Goal: Task Accomplishment & Management: Use online tool/utility

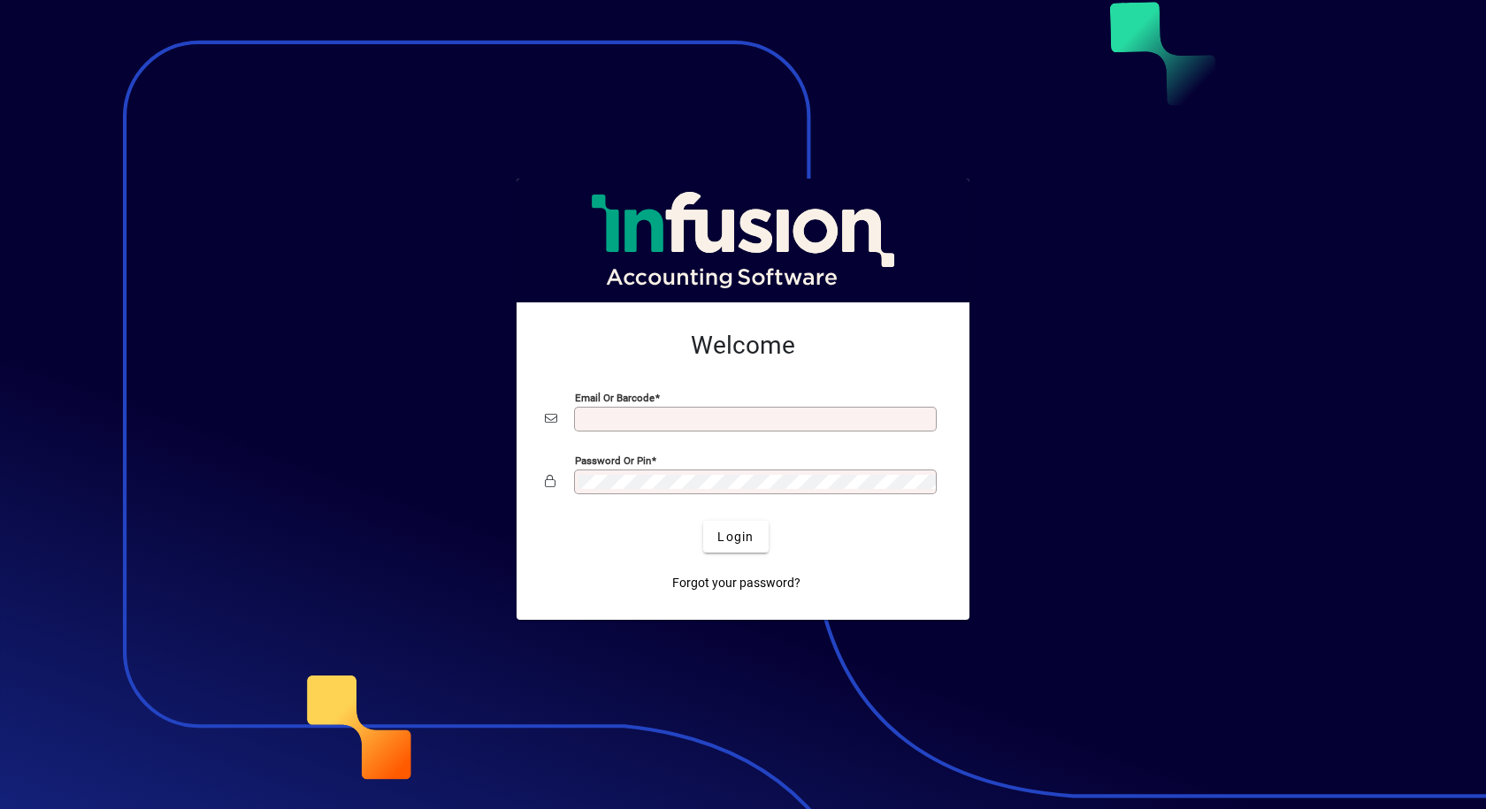
type input "**********"
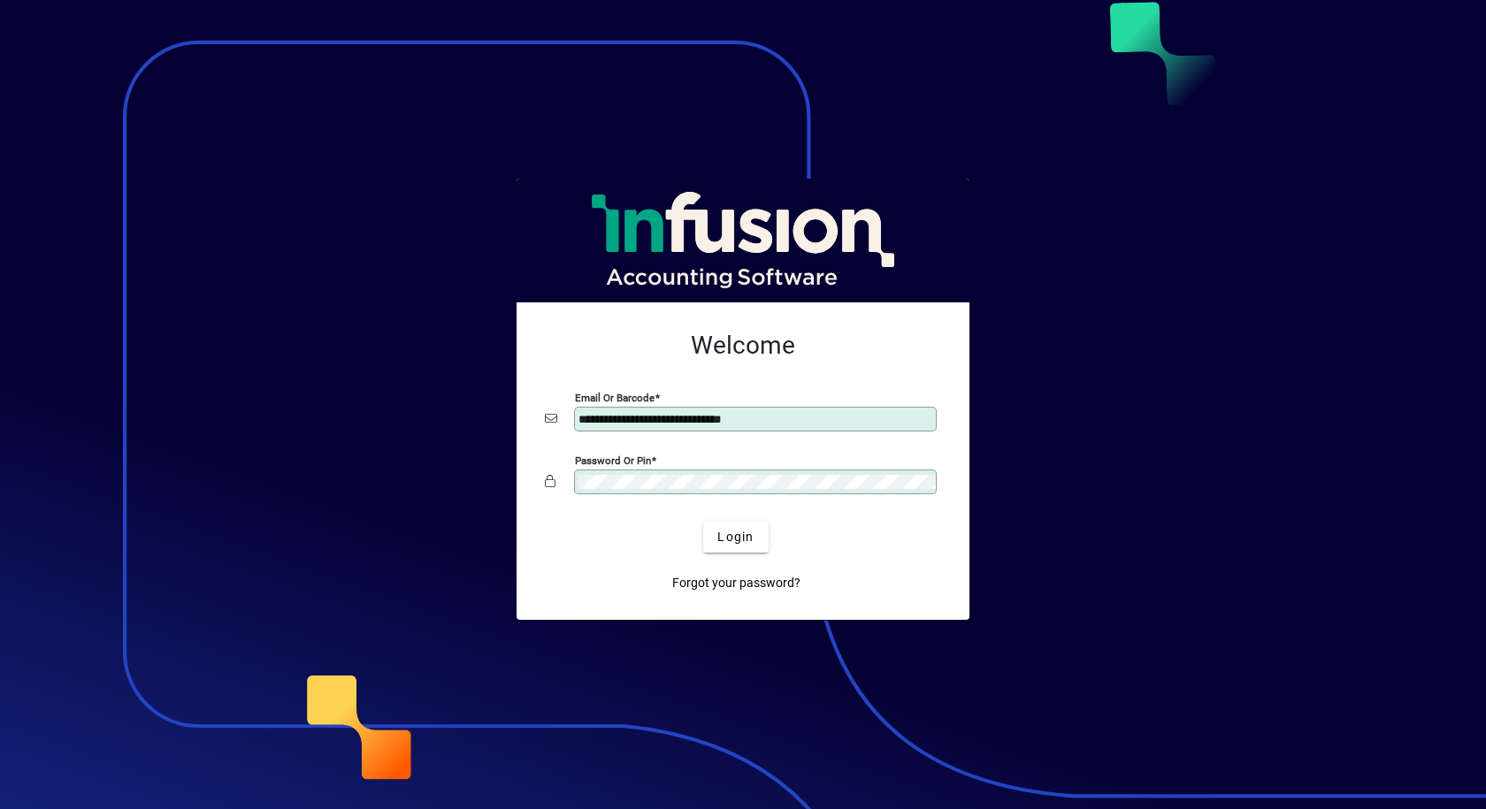
click at [255, 518] on app-login-layout "**********" at bounding box center [743, 404] width 1486 height 809
click at [703, 521] on button "Login" at bounding box center [735, 537] width 65 height 32
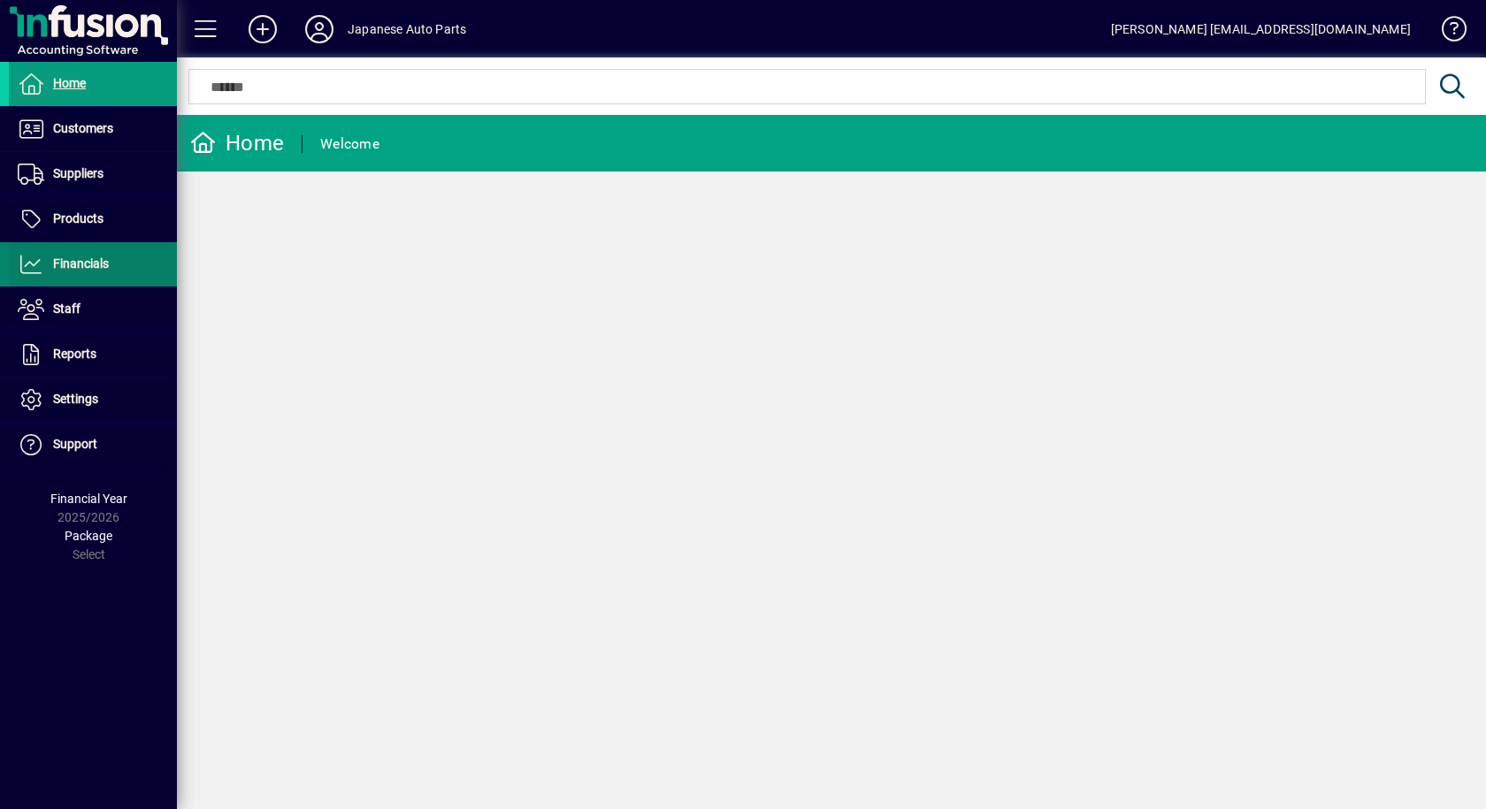
click at [87, 267] on span "Financials" at bounding box center [81, 263] width 56 height 14
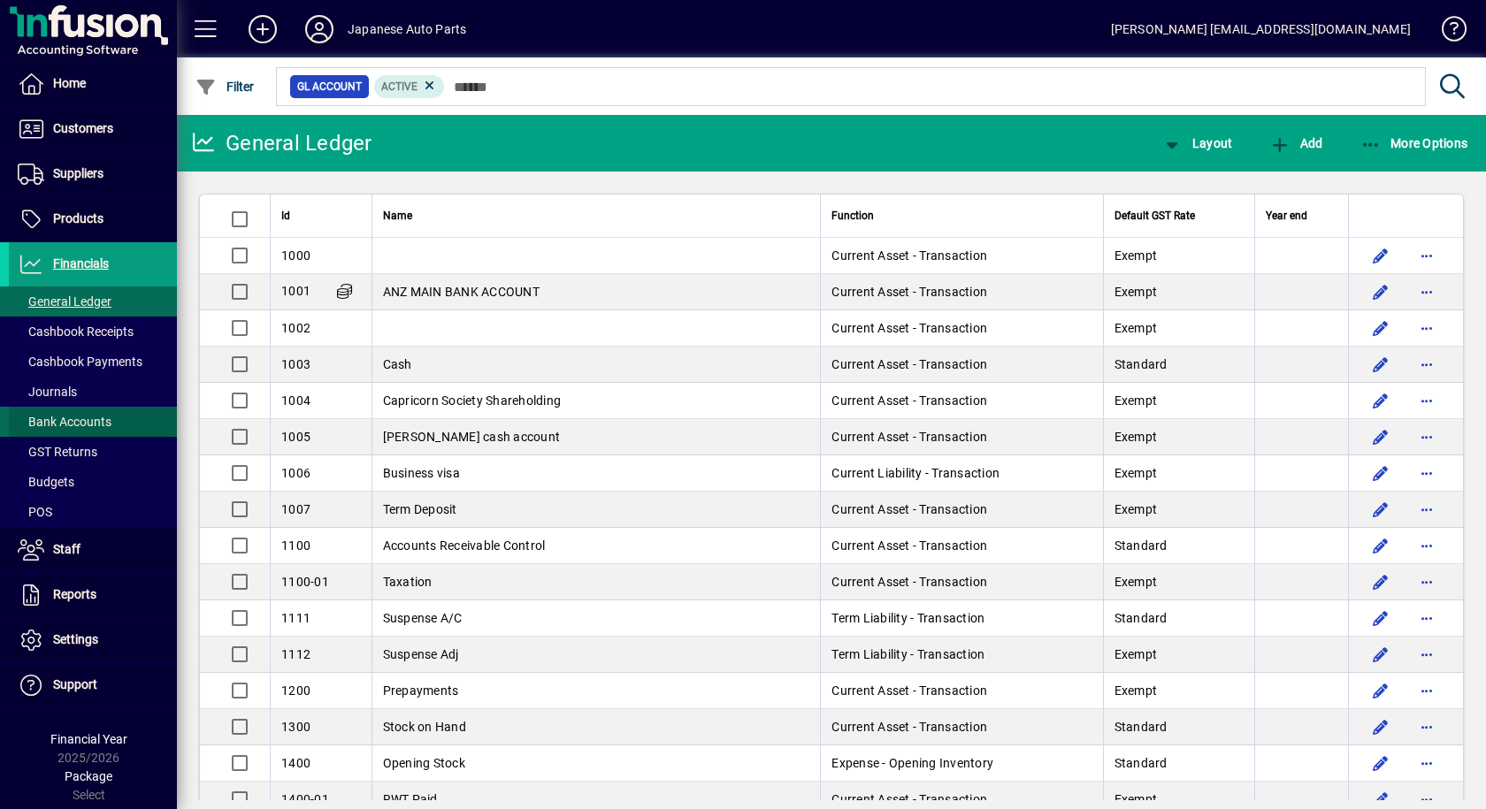
click at [60, 421] on span "Bank Accounts" at bounding box center [65, 422] width 94 height 14
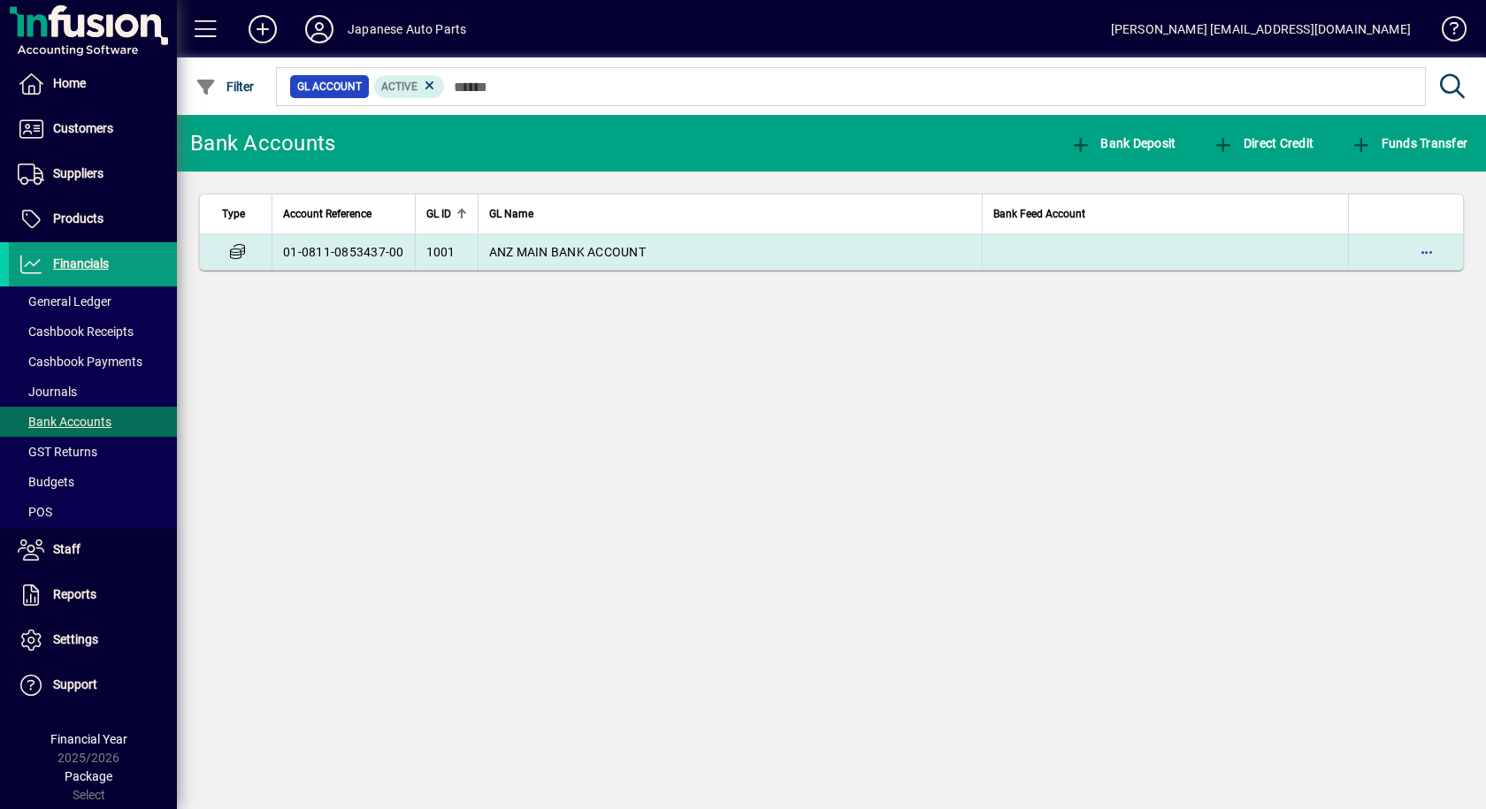
click at [313, 245] on td "01-0811-0853437-00" at bounding box center [343, 251] width 143 height 35
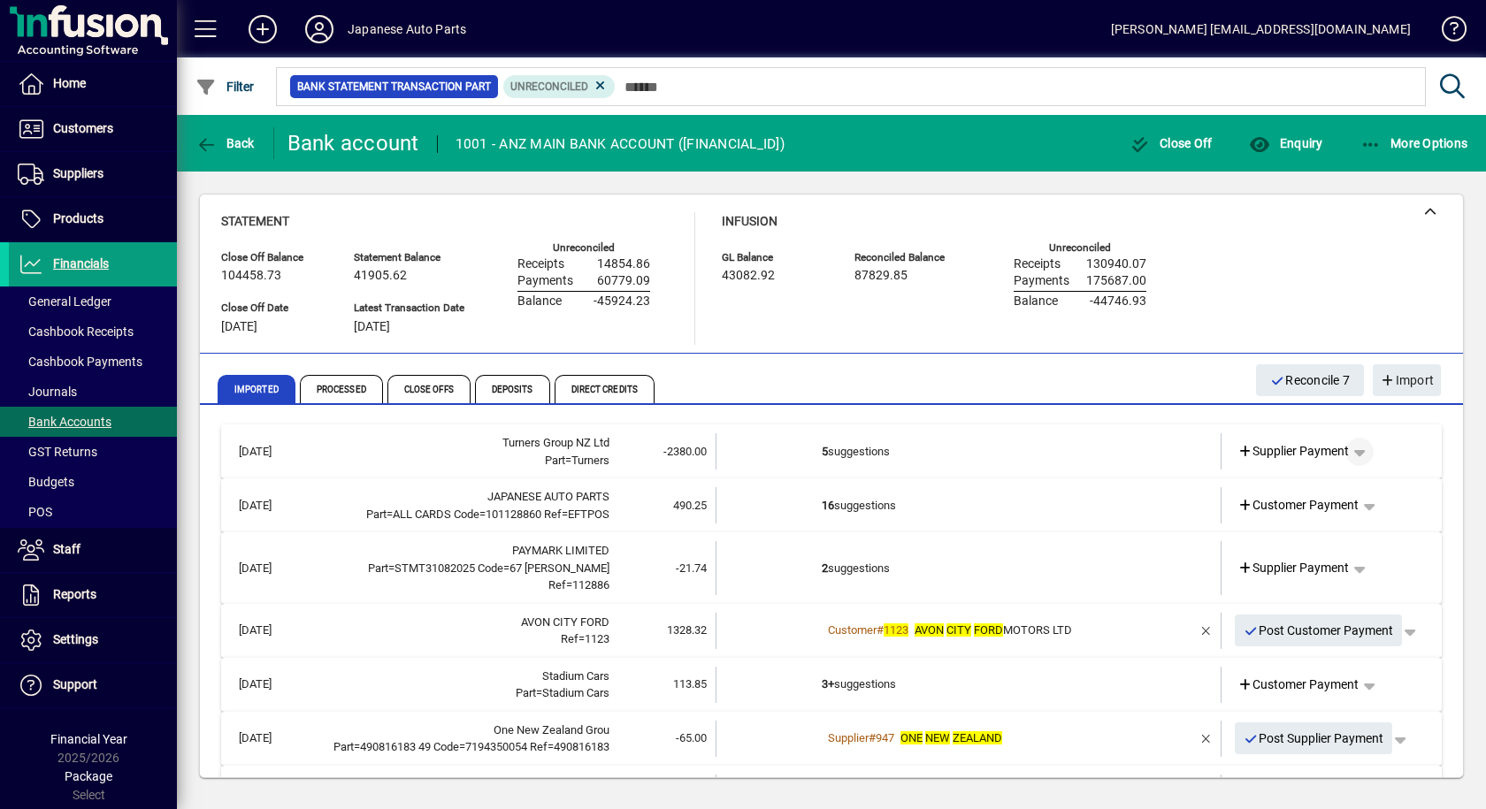
click at [1350, 453] on span "button" at bounding box center [1359, 452] width 42 height 42
click at [750, 624] on div at bounding box center [743, 404] width 1486 height 809
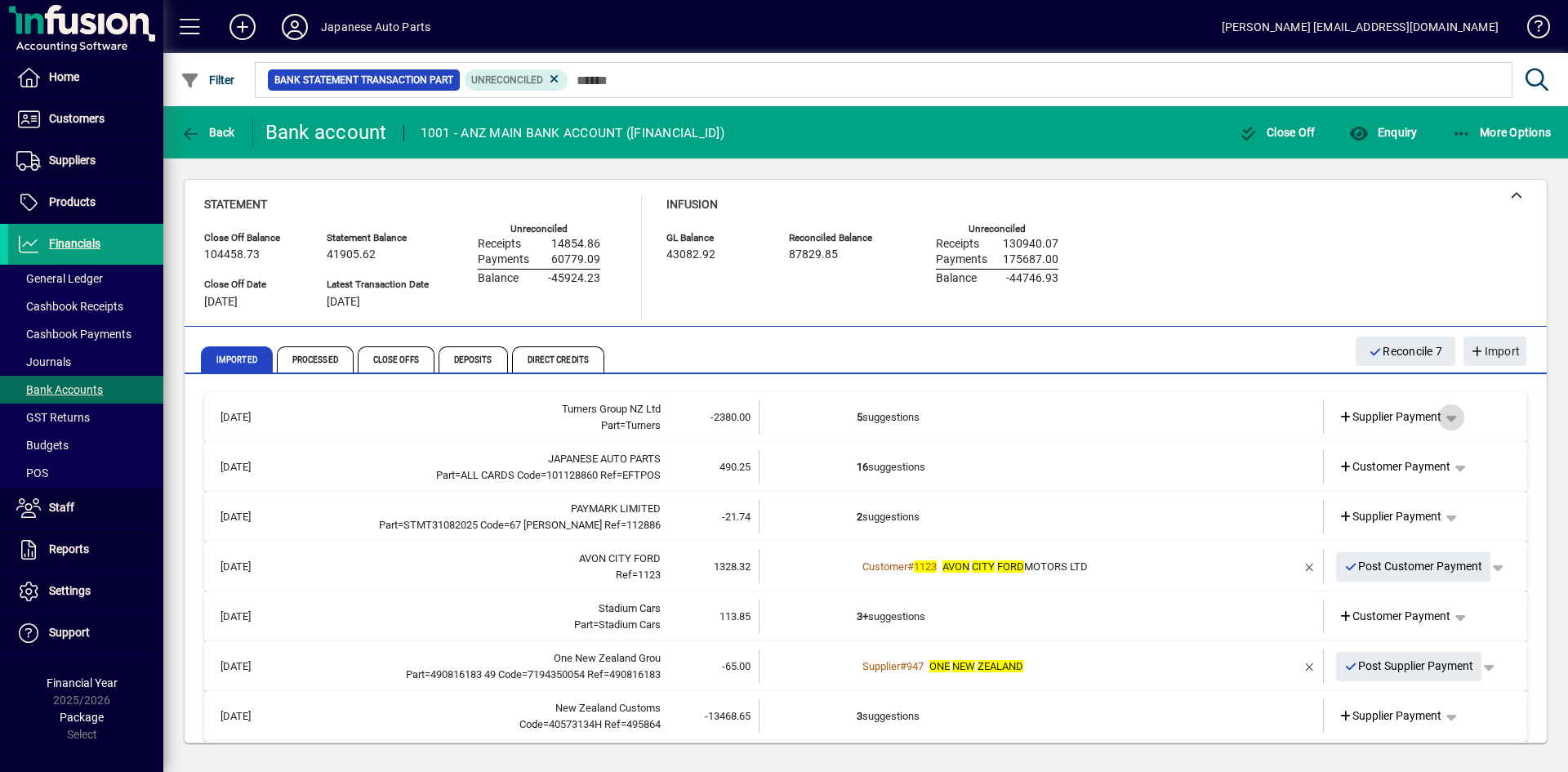
click at [1371, 416] on span "button" at bounding box center [1451, 417] width 39 height 39
click at [1369, 414] on div at bounding box center [784, 386] width 1568 height 772
click at [1371, 417] on span "Supplier Payment" at bounding box center [1391, 416] width 103 height 18
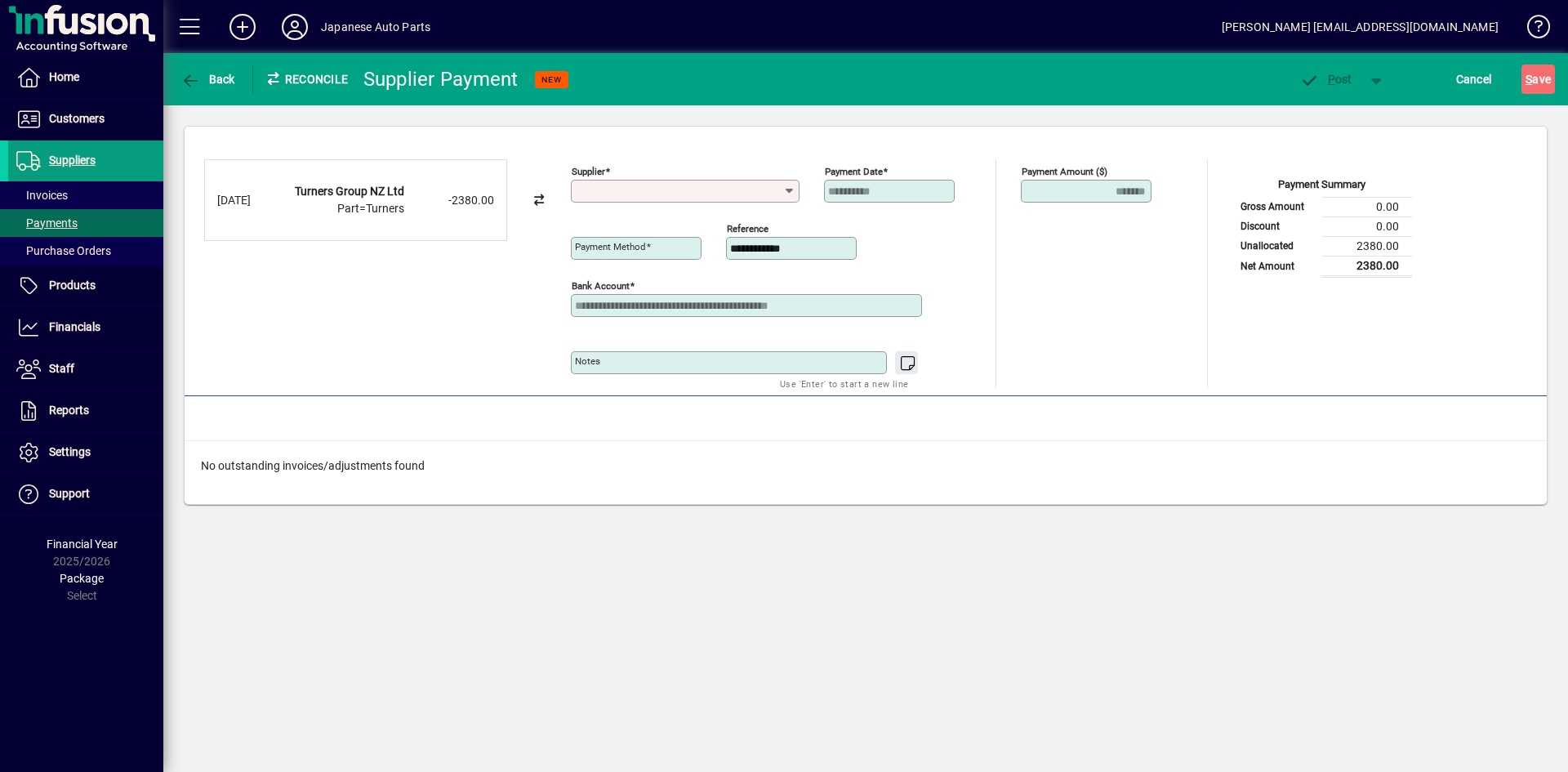
click at [725, 187] on input "Supplier" at bounding box center [680, 191] width 209 height 13
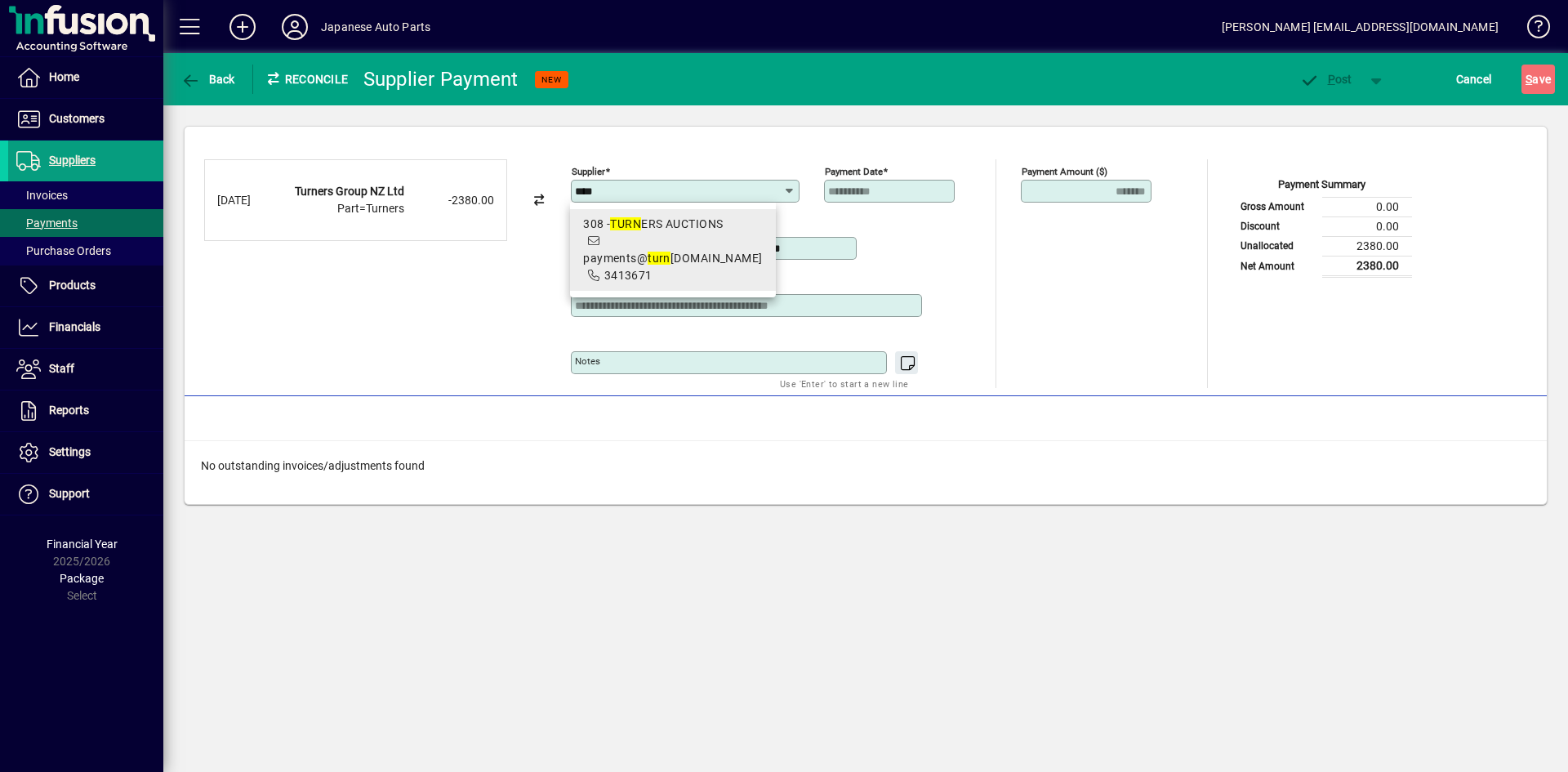
click at [639, 218] on em "TURN" at bounding box center [626, 223] width 31 height 13
type input "**********"
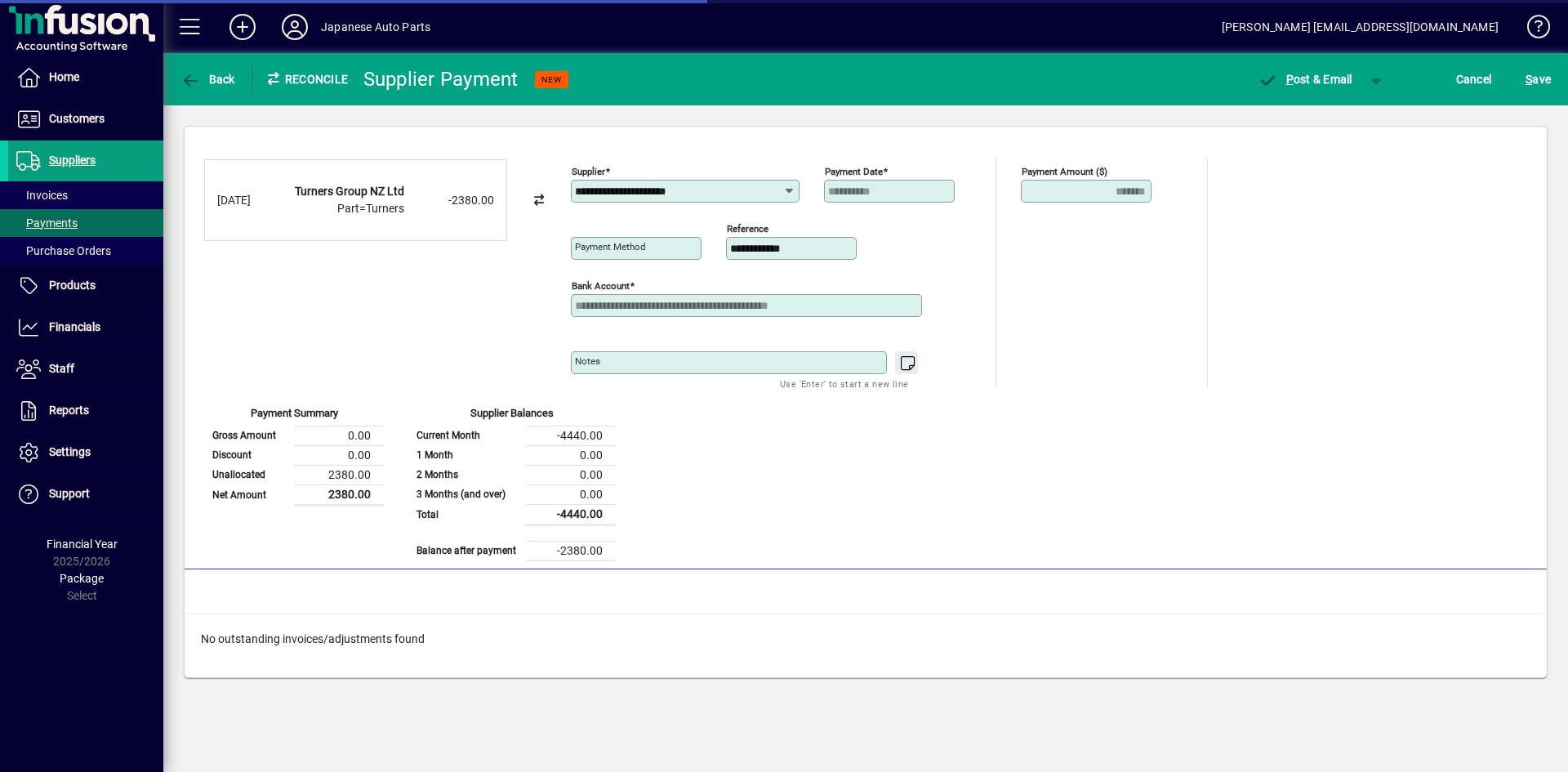
type input "**********"
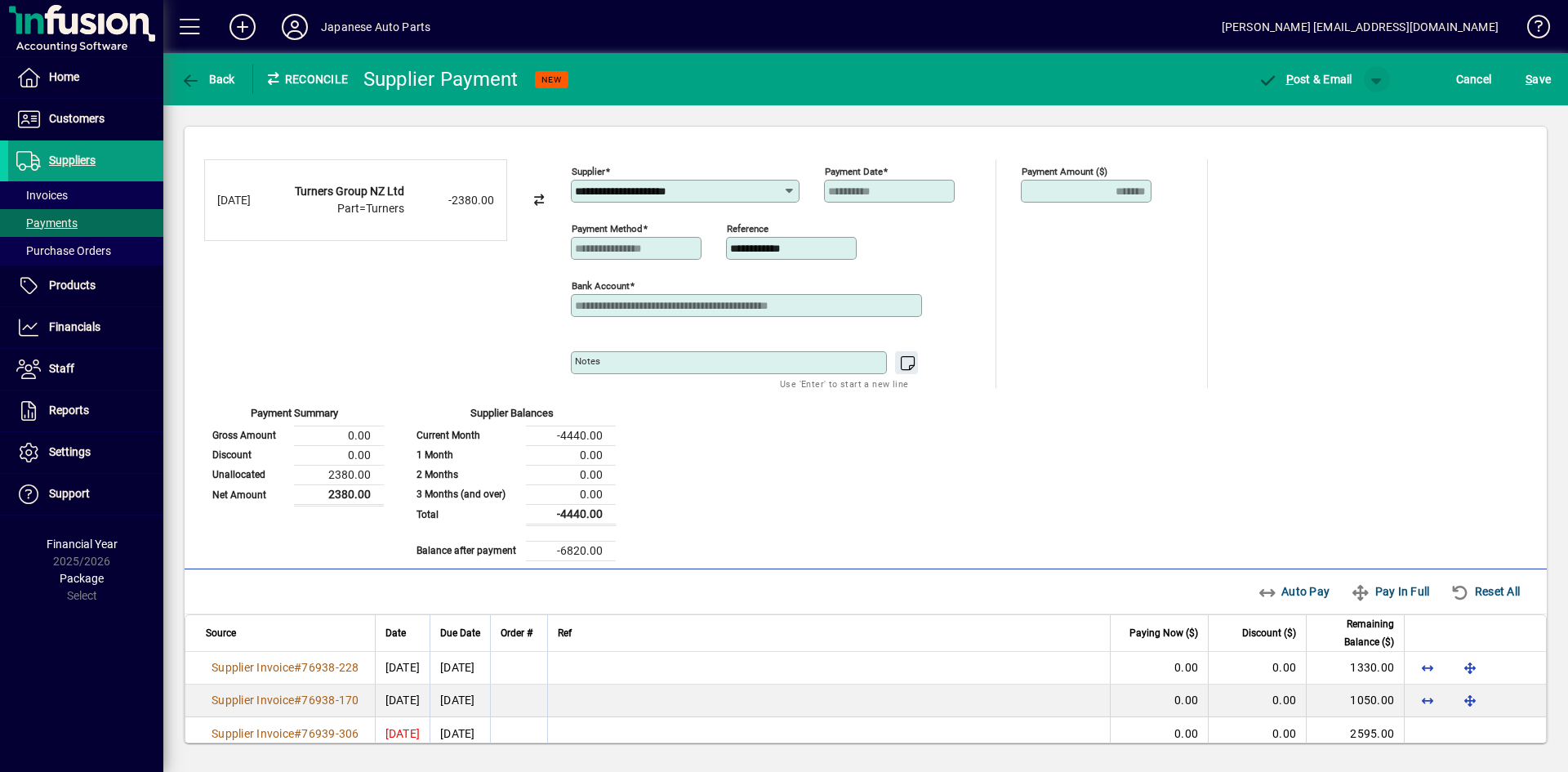
click at [1371, 77] on span "button" at bounding box center [1377, 79] width 39 height 39
click at [1334, 114] on span "P" at bounding box center [1332, 114] width 8 height 13
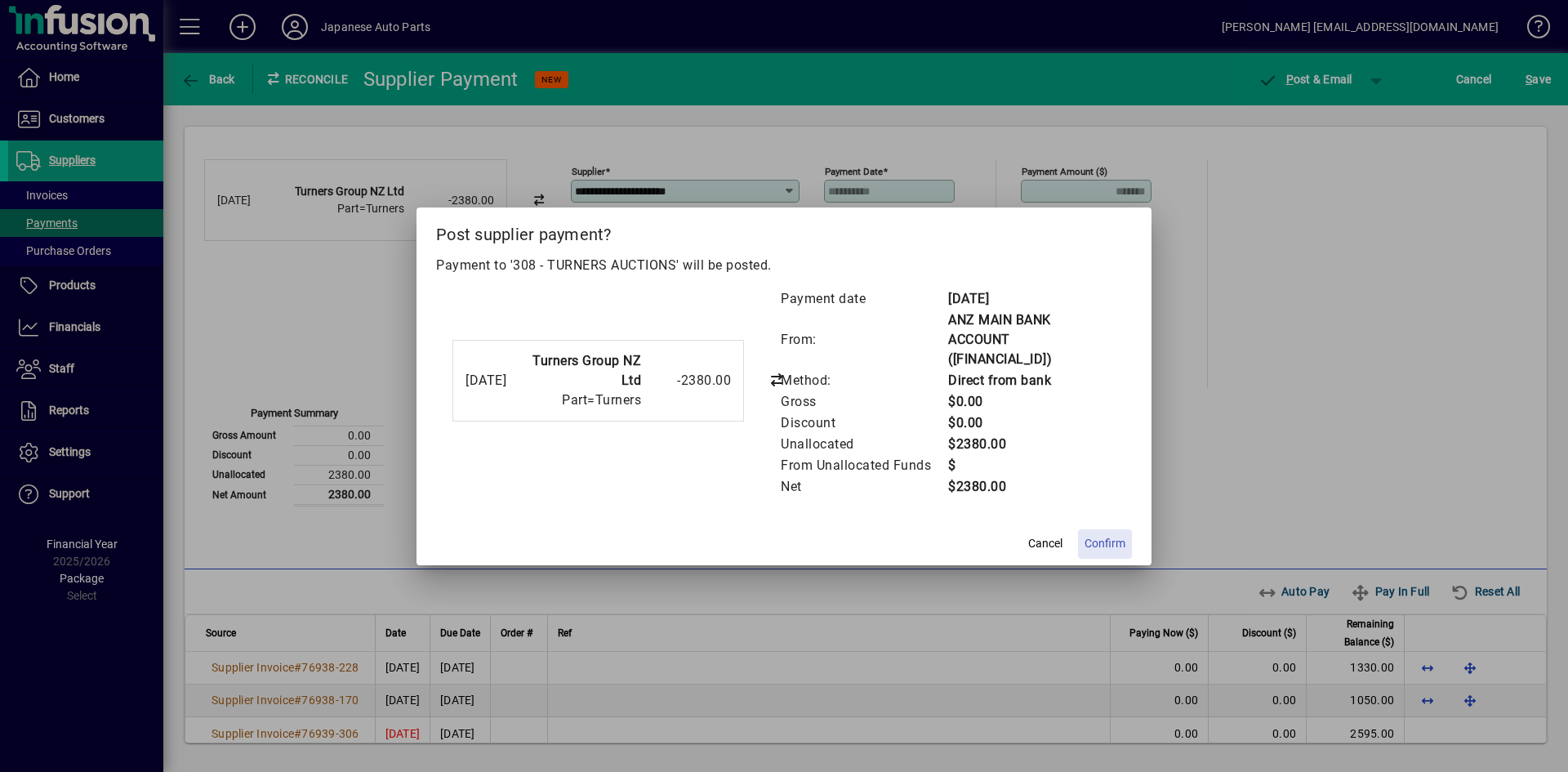
click at [1085, 535] on span "Confirm" at bounding box center [1105, 543] width 41 height 18
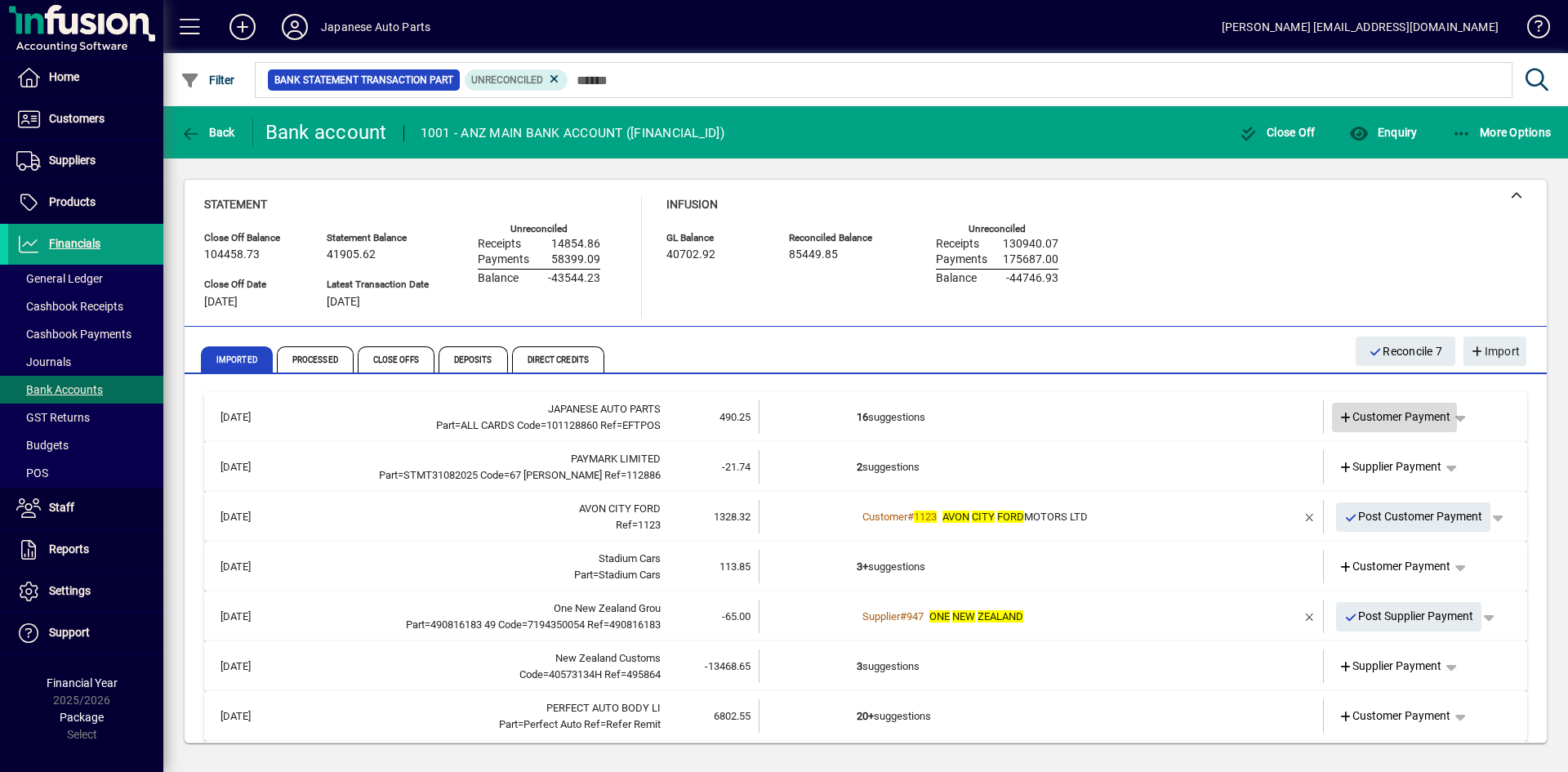
click at [1371, 416] on span "Customer Payment" at bounding box center [1395, 416] width 113 height 18
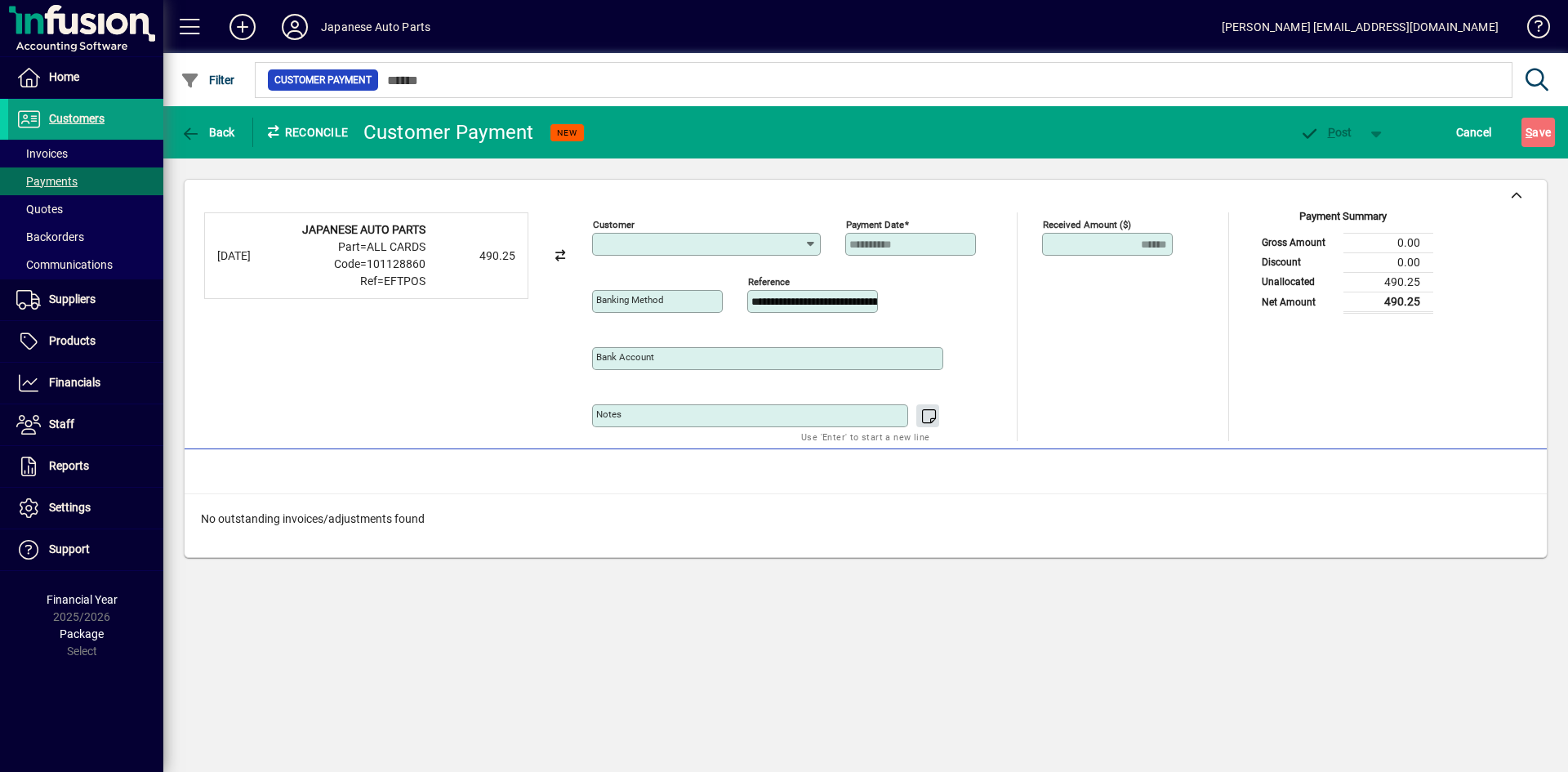
type input "**********"
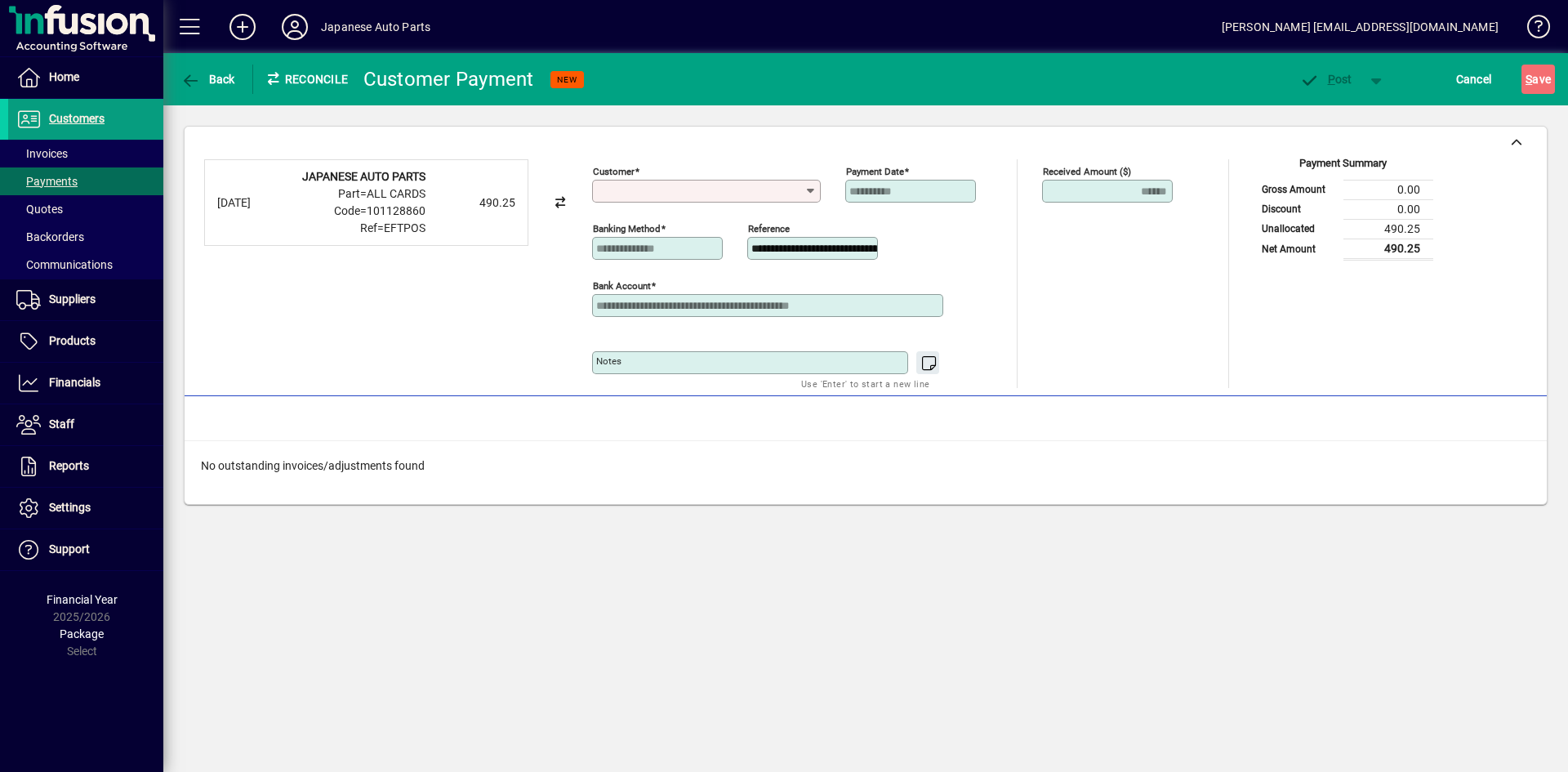
click at [763, 194] on input "Customer" at bounding box center [701, 191] width 209 height 13
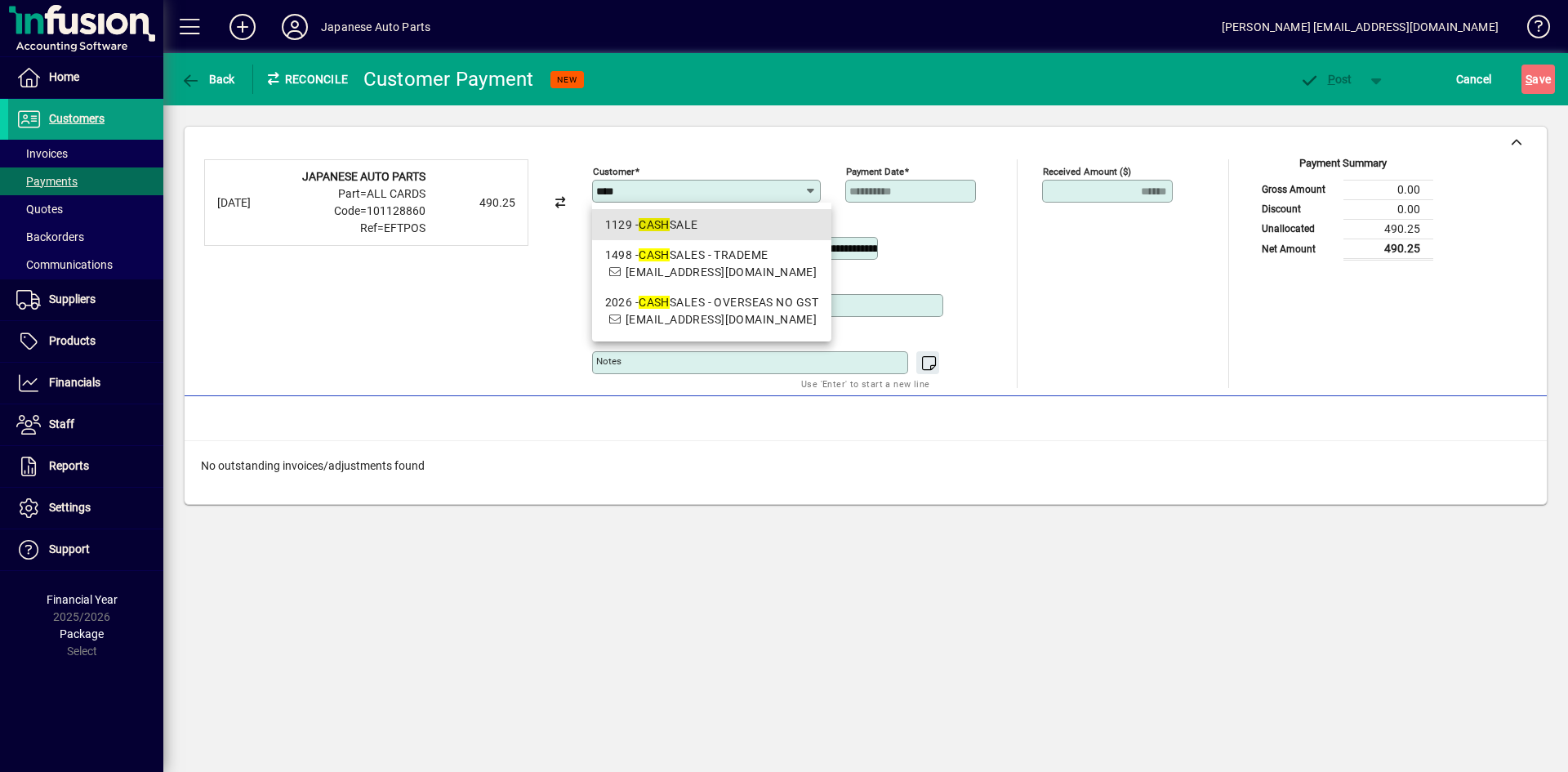
click at [742, 218] on div "1129 - CASH SALE" at bounding box center [711, 224] width 213 height 18
type input "**********"
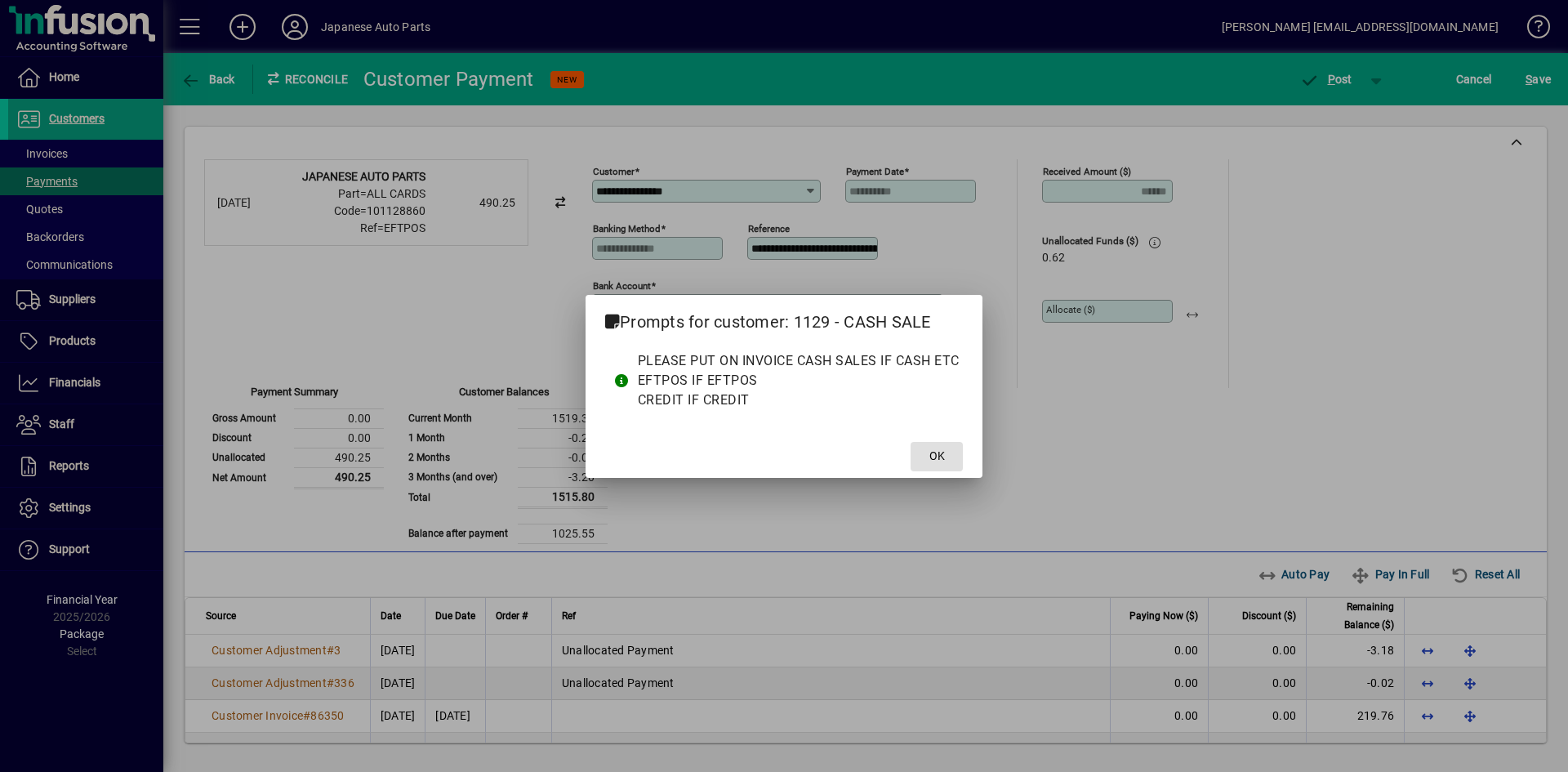
click at [939, 460] on span "OK" at bounding box center [936, 456] width 16 height 18
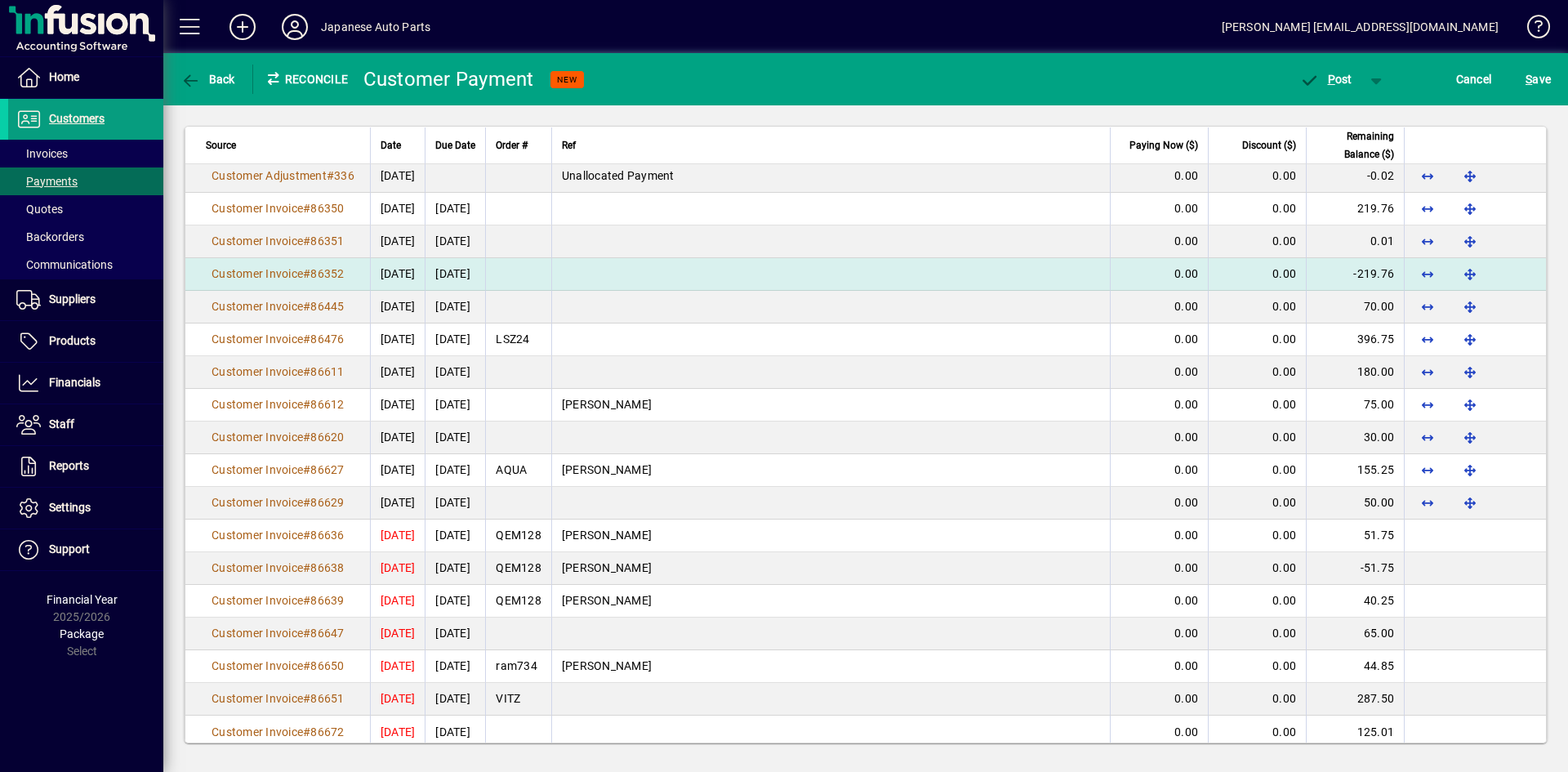
scroll to position [526, 0]
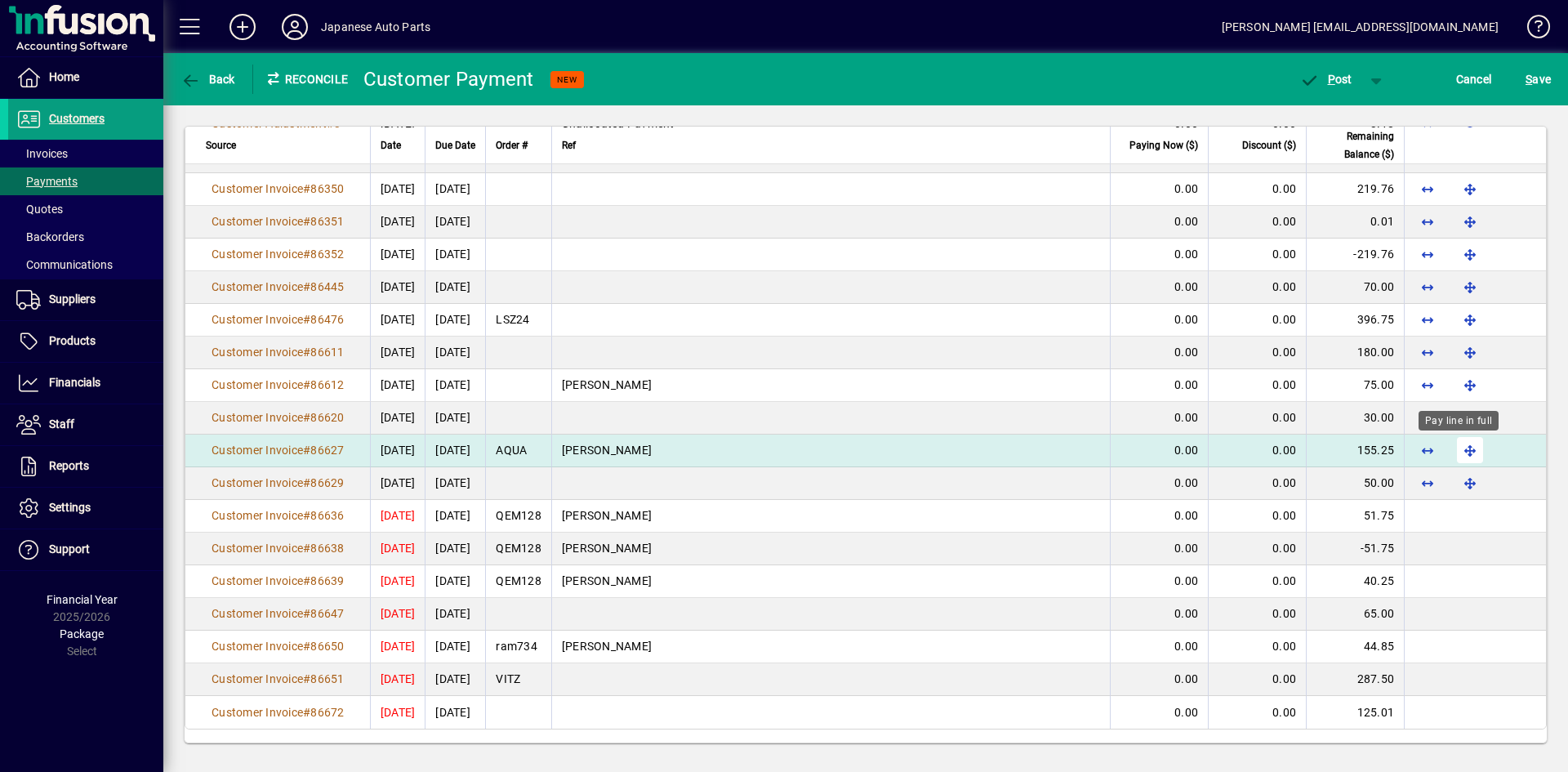
click at [1371, 459] on span "button" at bounding box center [1470, 450] width 39 height 39
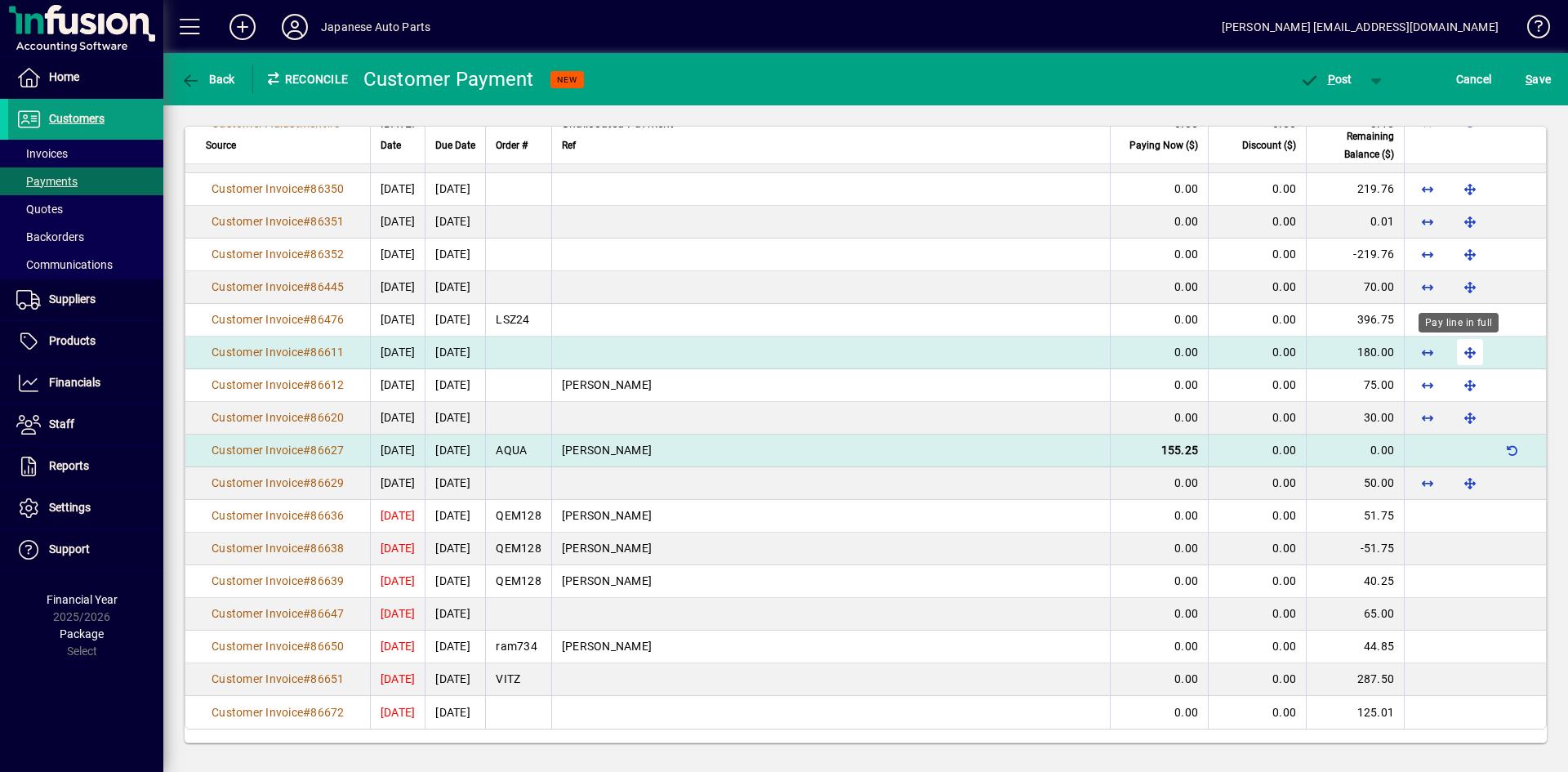
click at [1371, 356] on span "button" at bounding box center [1470, 352] width 39 height 39
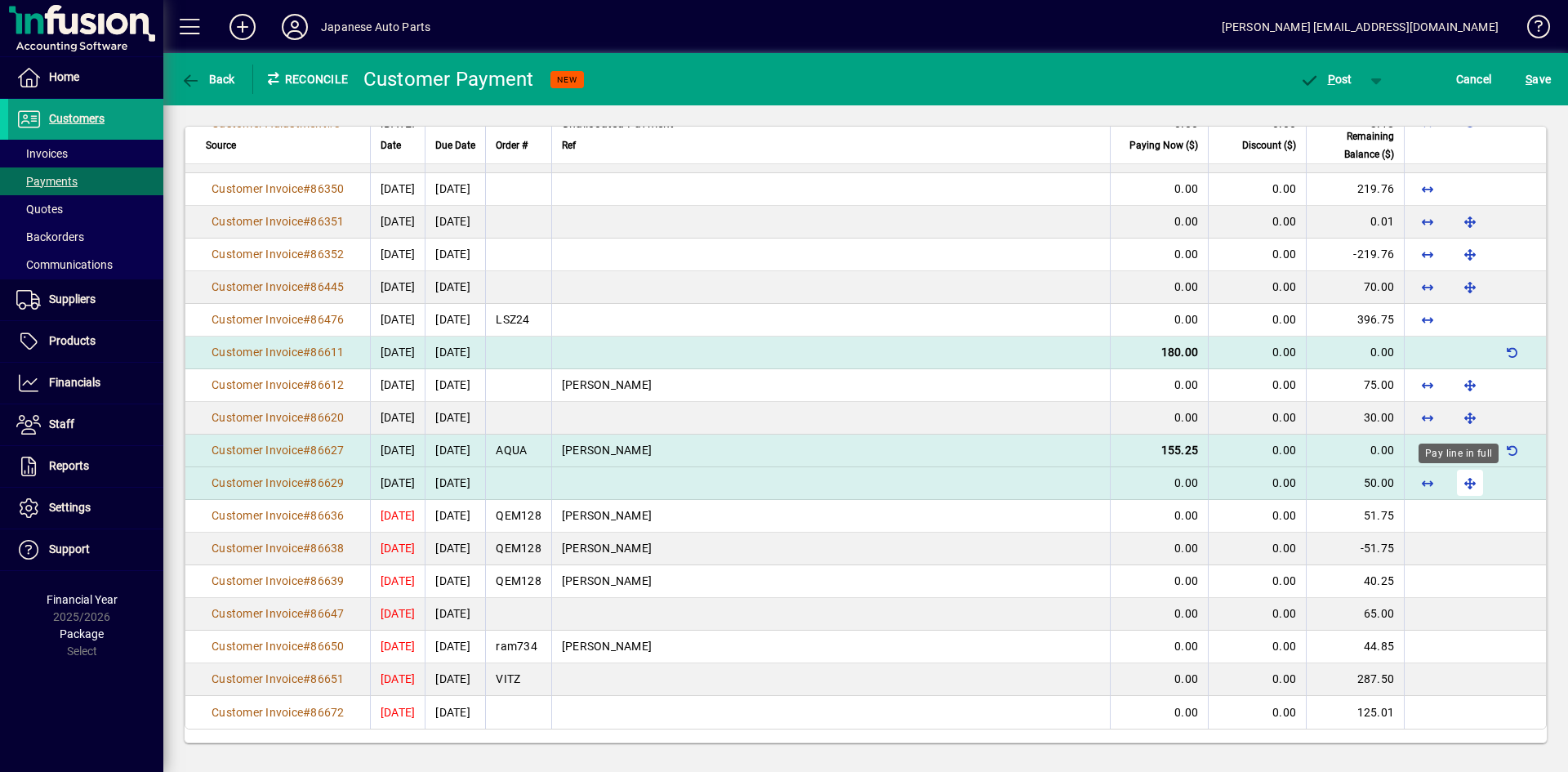
click at [1371, 476] on span "button" at bounding box center [1470, 482] width 39 height 39
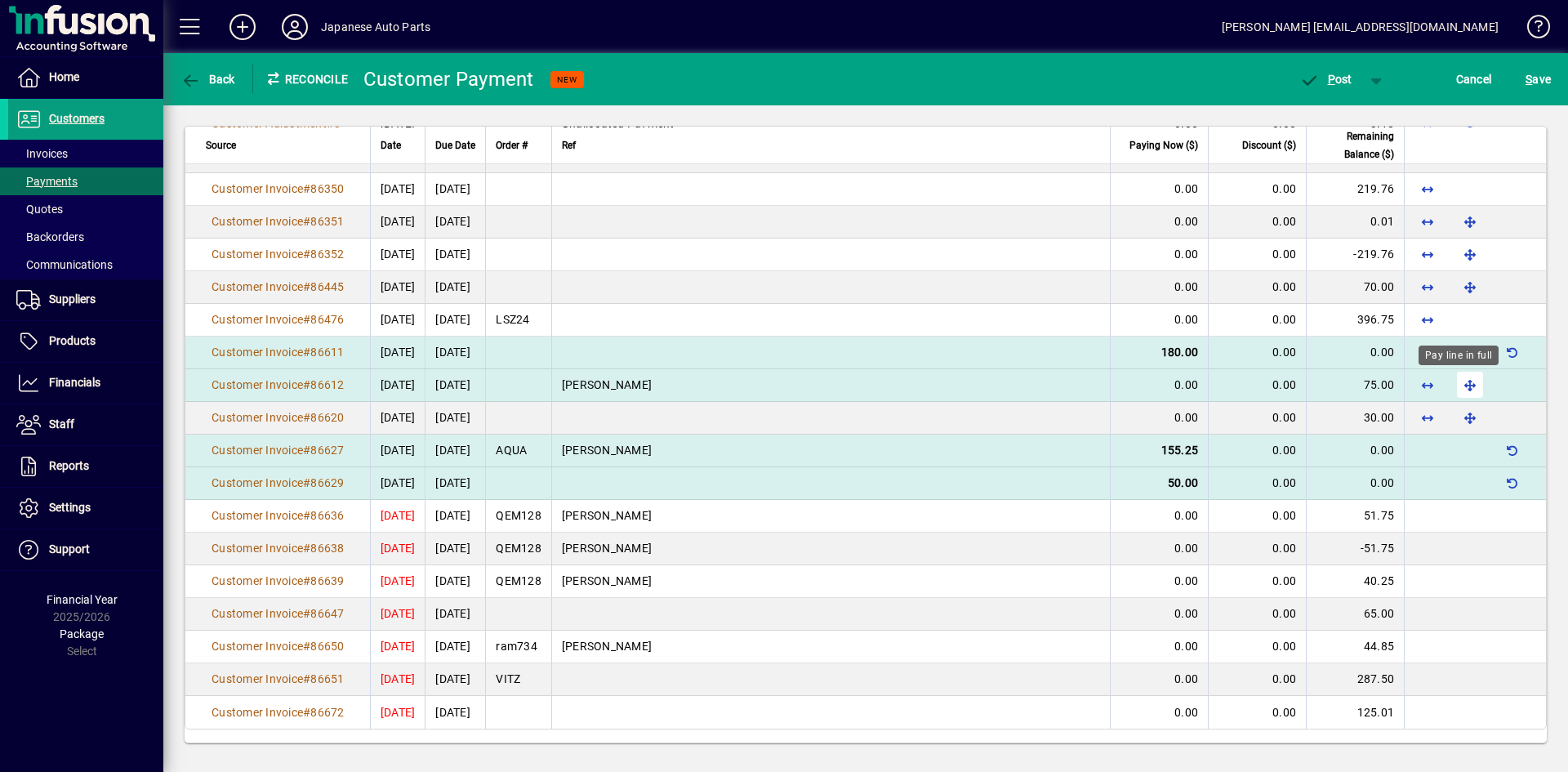
click at [1371, 382] on span "button" at bounding box center [1470, 384] width 39 height 39
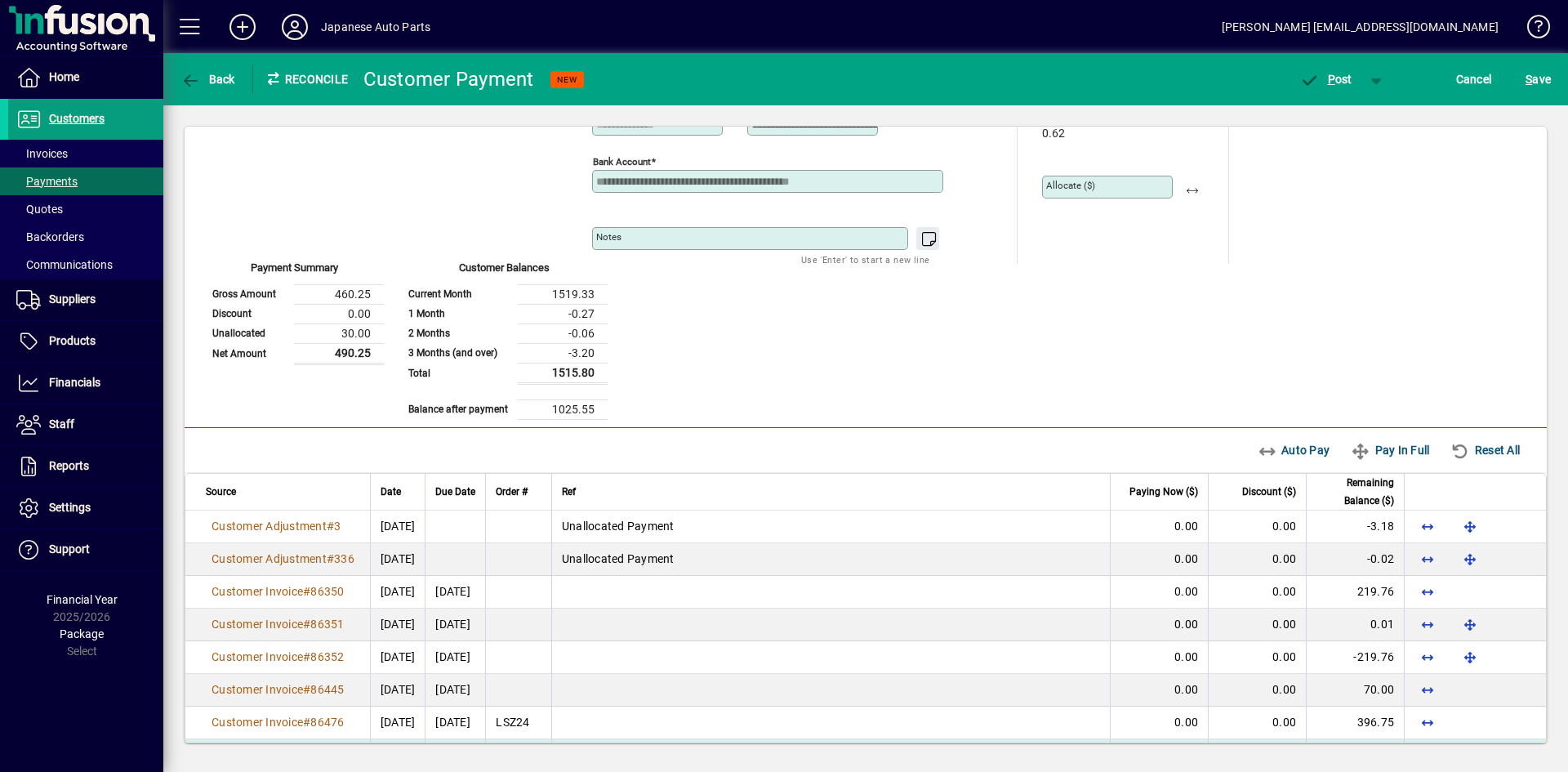
scroll to position [118, 0]
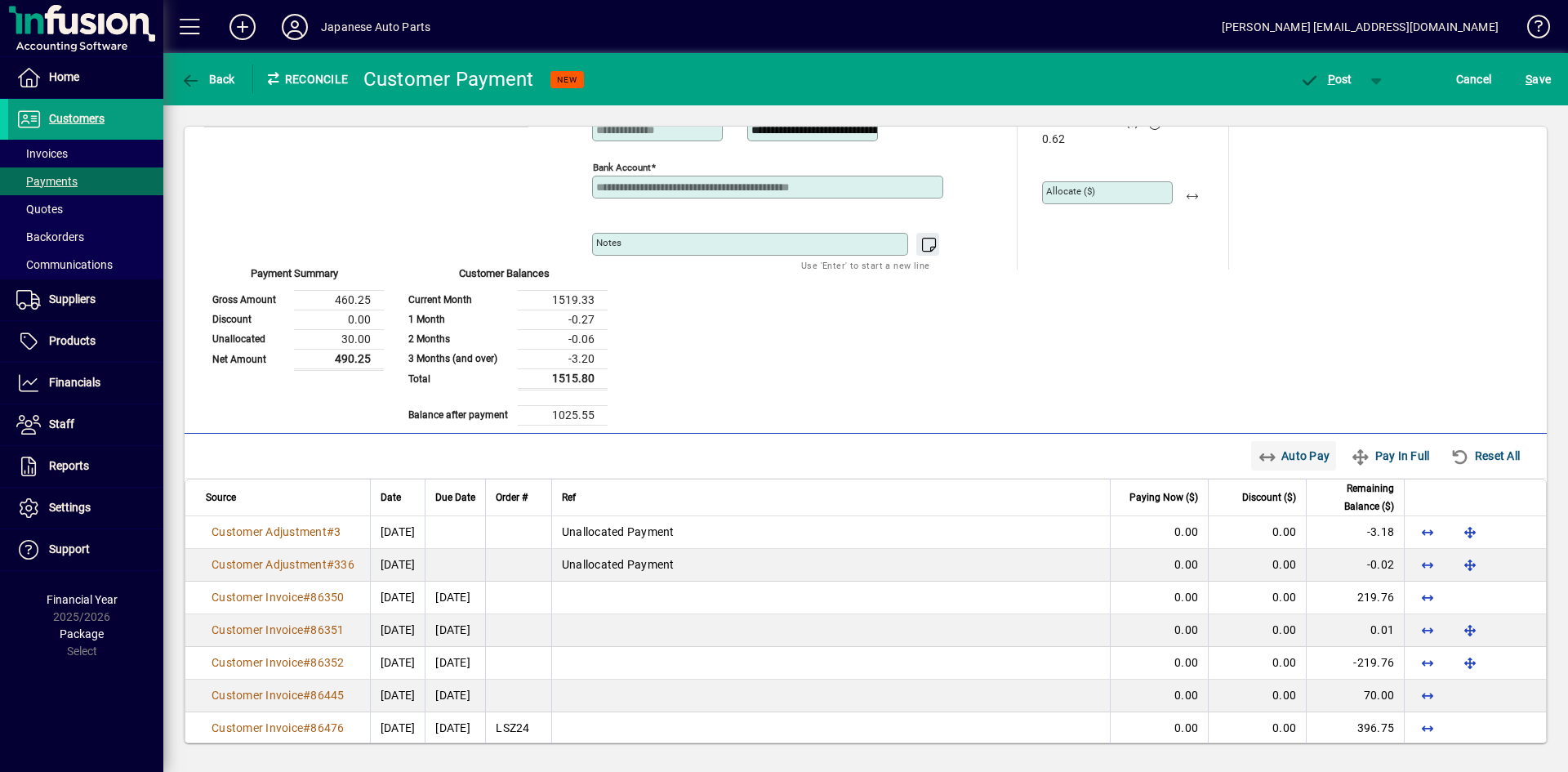
click at [1291, 456] on span "Auto Pay" at bounding box center [1294, 455] width 73 height 26
click at [1371, 453] on icon "button" at bounding box center [1461, 457] width 20 height 17
type input "****"
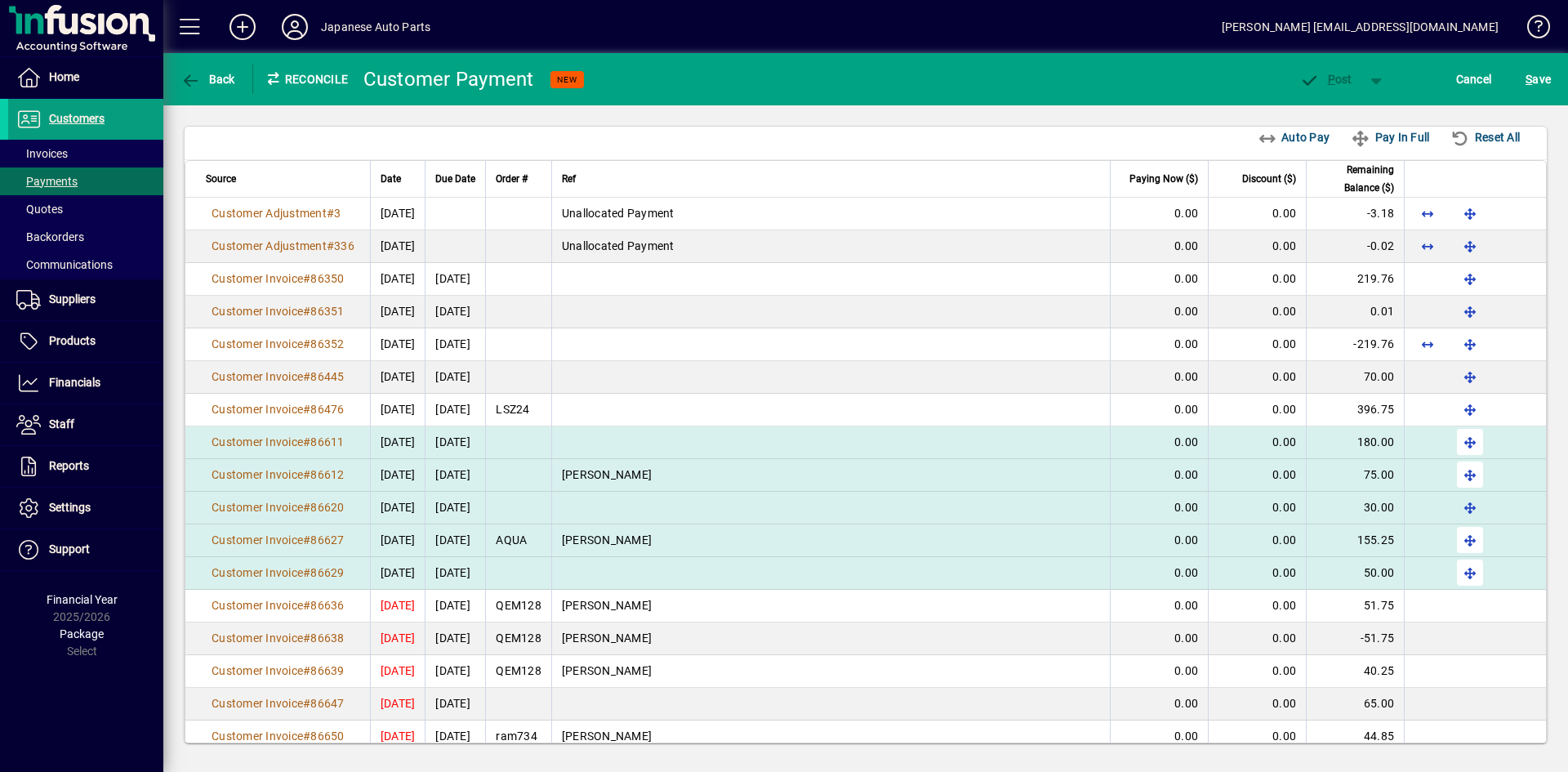
scroll to position [445, 0]
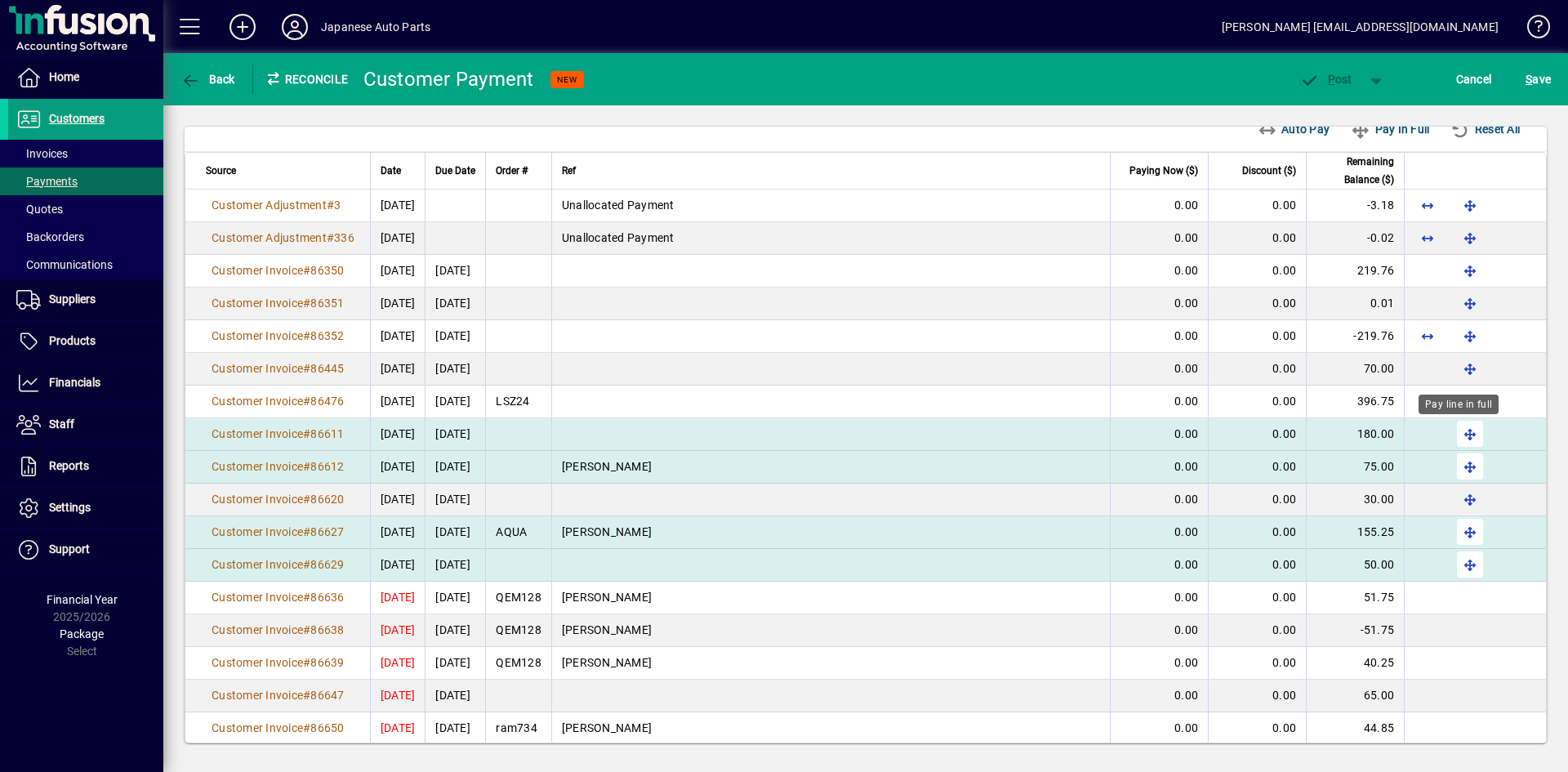
click at [1371, 433] on span "button" at bounding box center [1470, 433] width 39 height 39
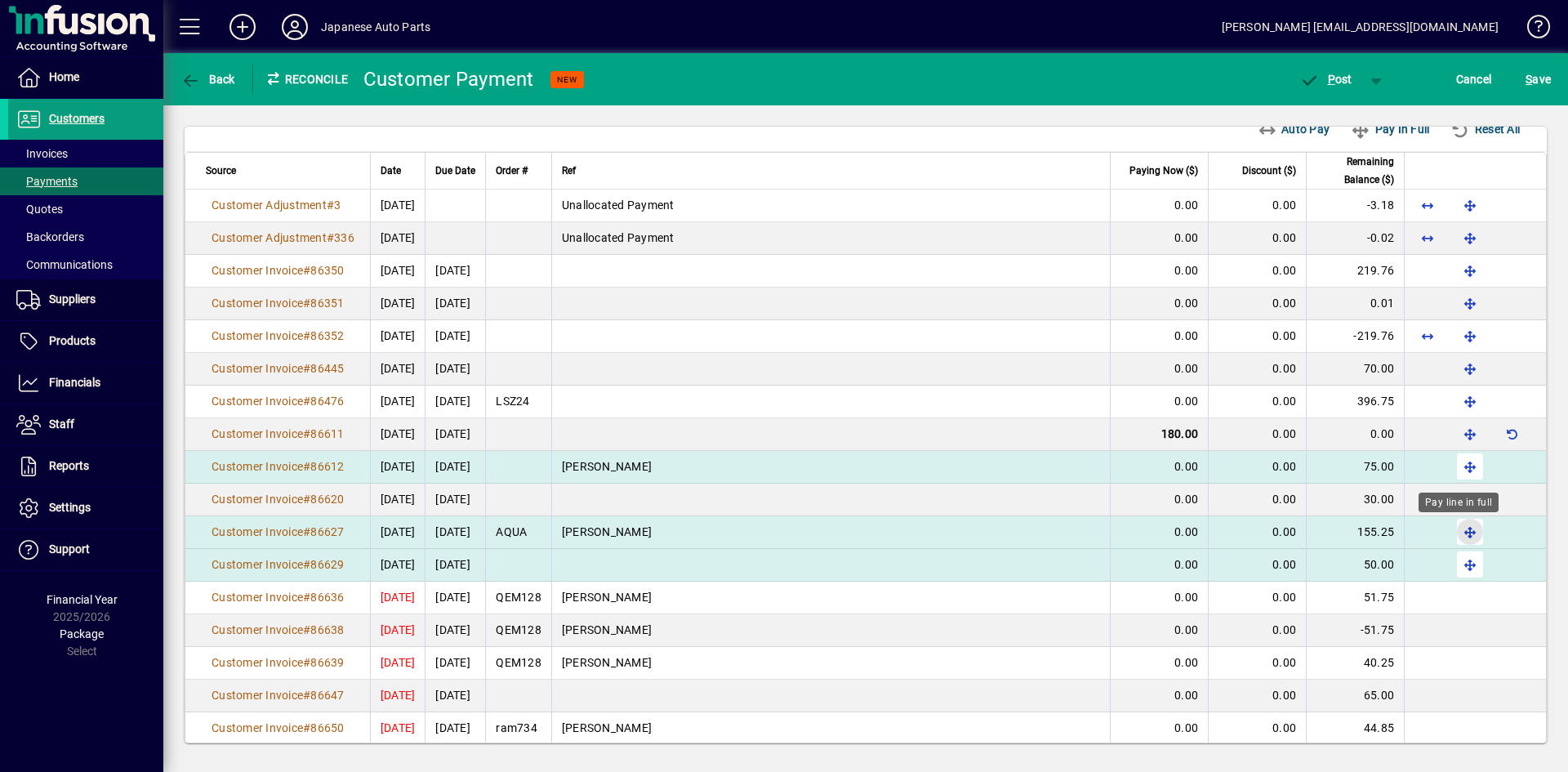
click at [1371, 537] on span "button" at bounding box center [1470, 532] width 39 height 39
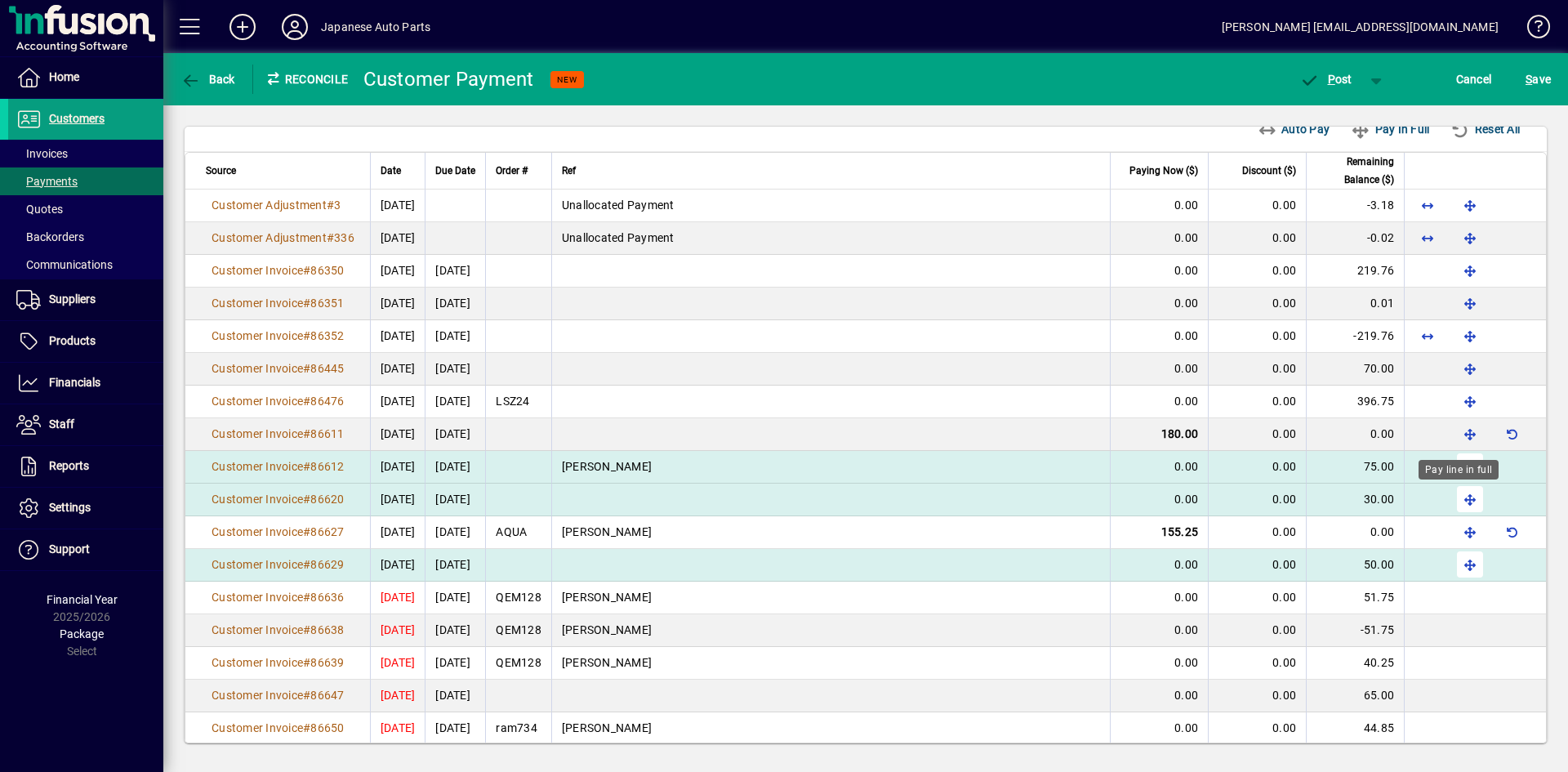
click at [1371, 499] on span "button" at bounding box center [1470, 499] width 39 height 39
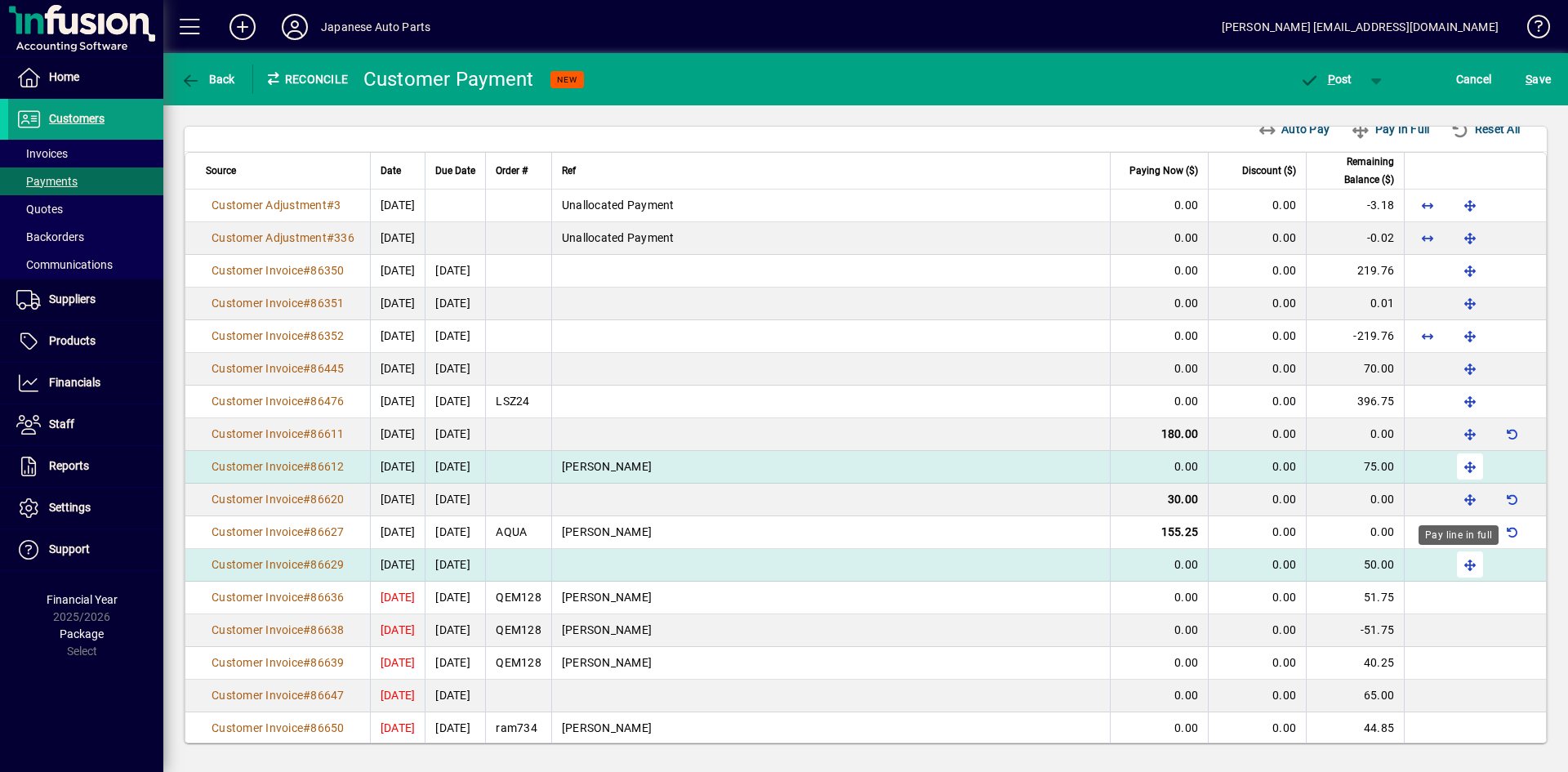
click at [1371, 561] on span "button" at bounding box center [1470, 564] width 39 height 39
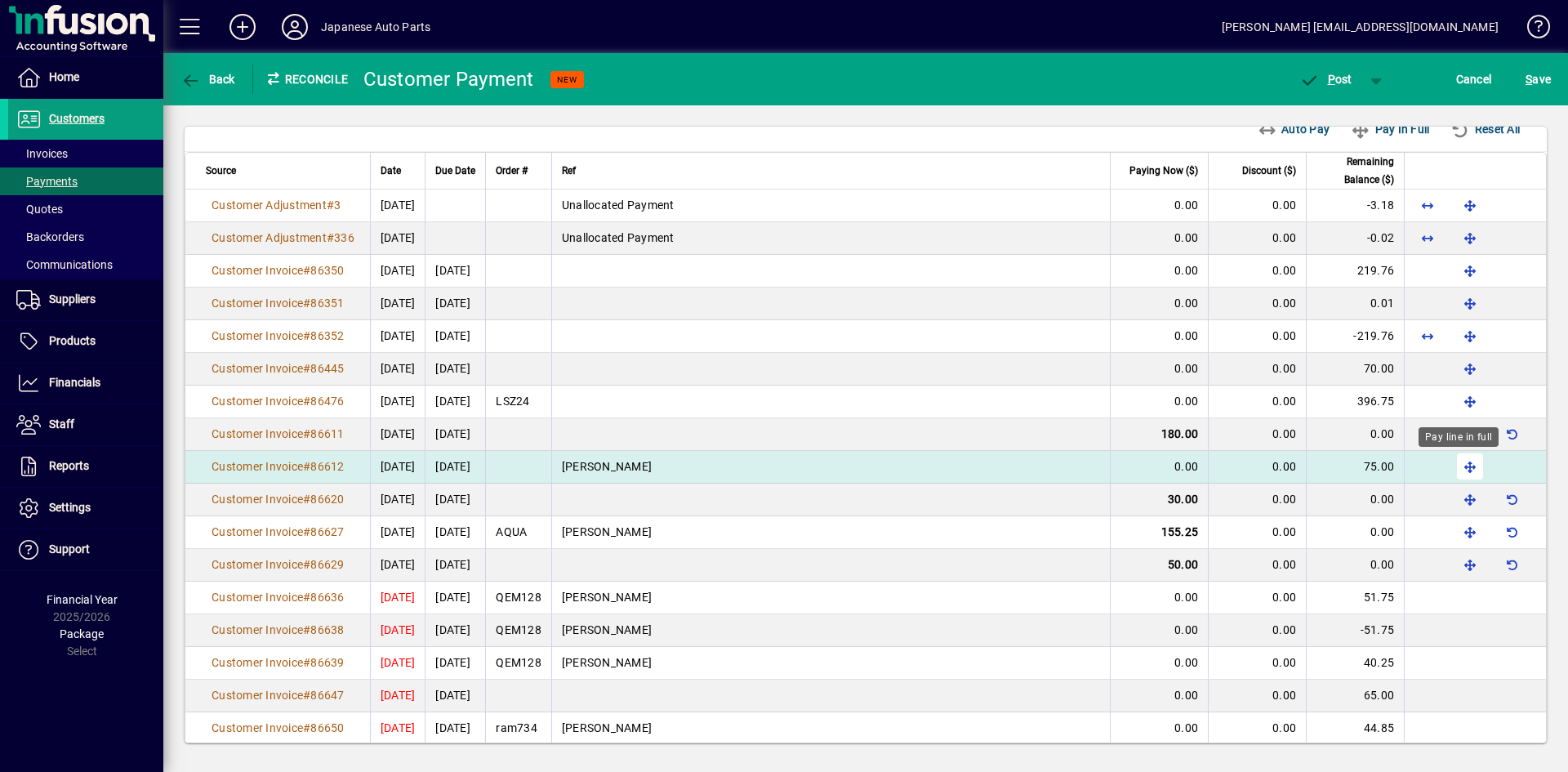
click at [1371, 466] on span "button" at bounding box center [1470, 466] width 39 height 39
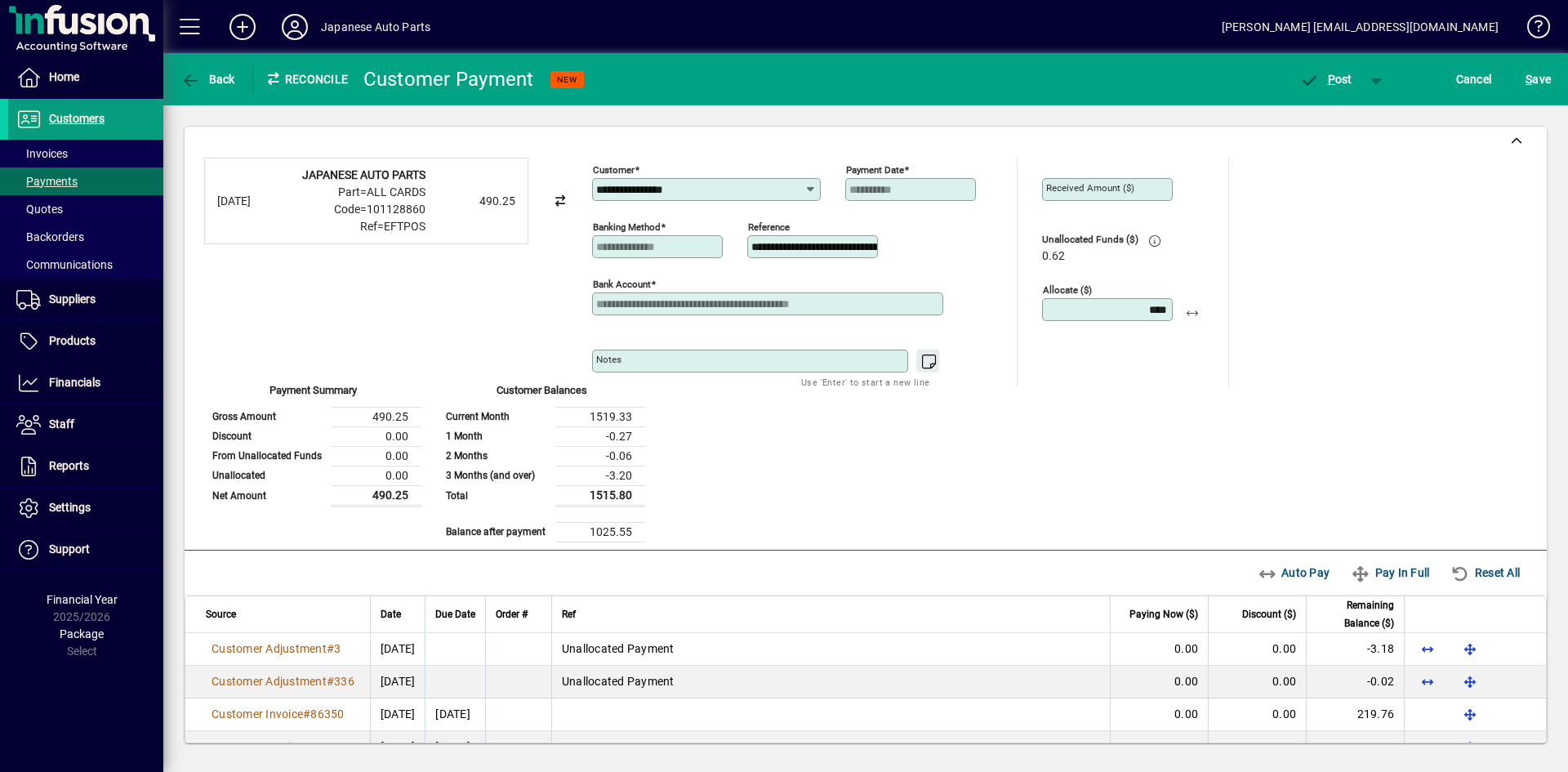
scroll to position [0, 0]
click at [1337, 73] on span "P ost" at bounding box center [1325, 79] width 53 height 13
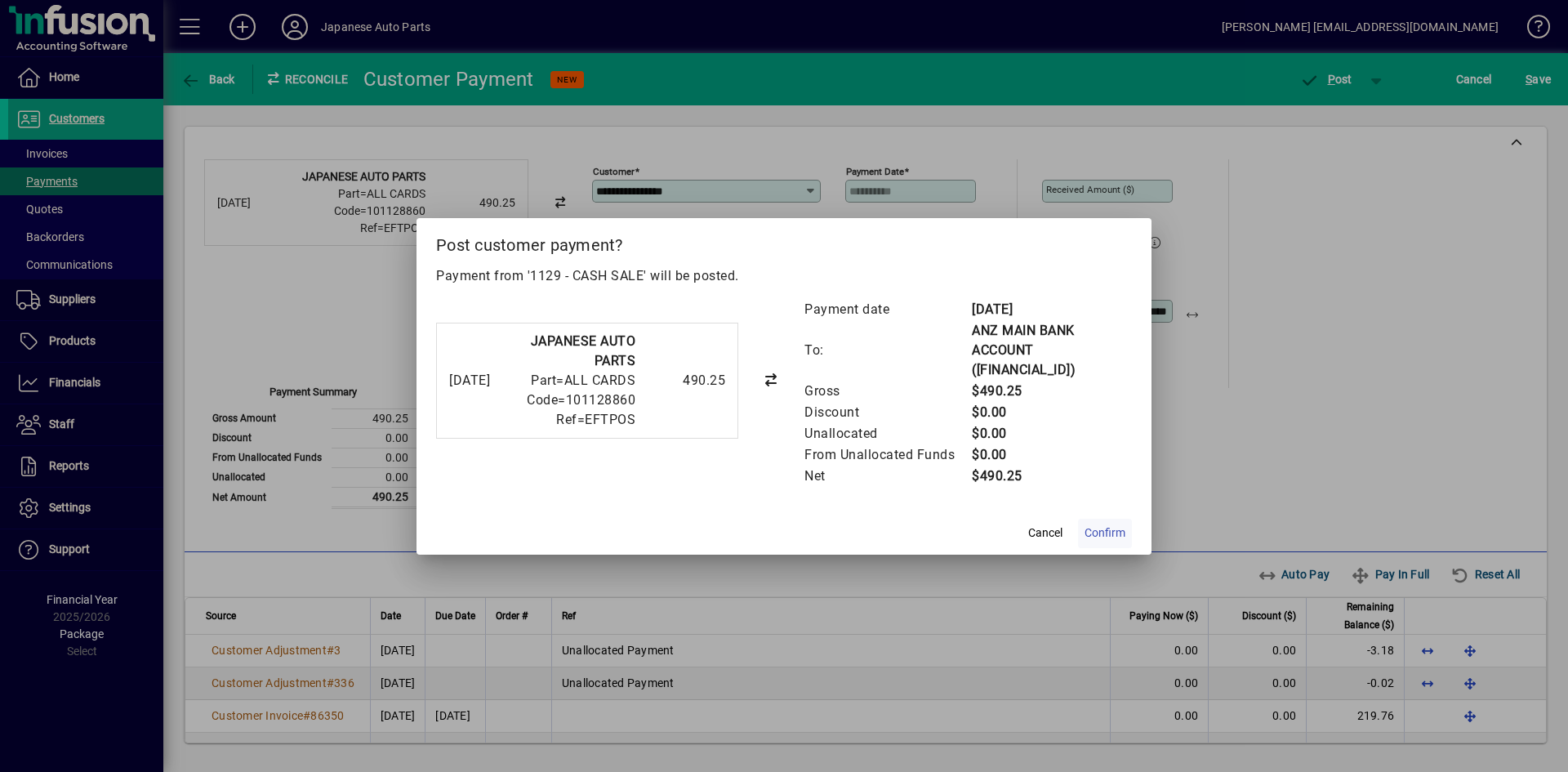
click at [1093, 527] on span "Confirm" at bounding box center [1105, 533] width 41 height 18
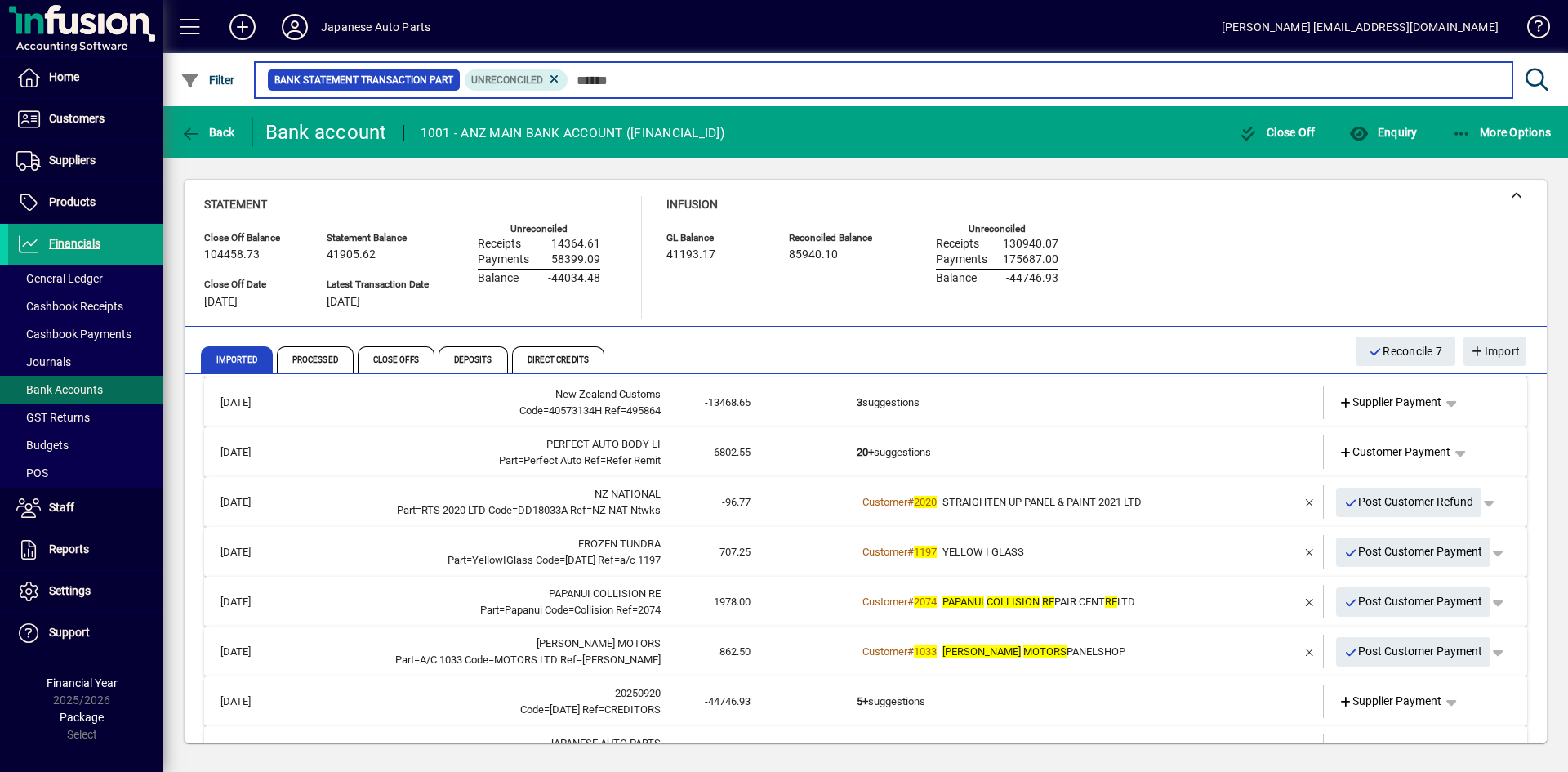
scroll to position [245, 0]
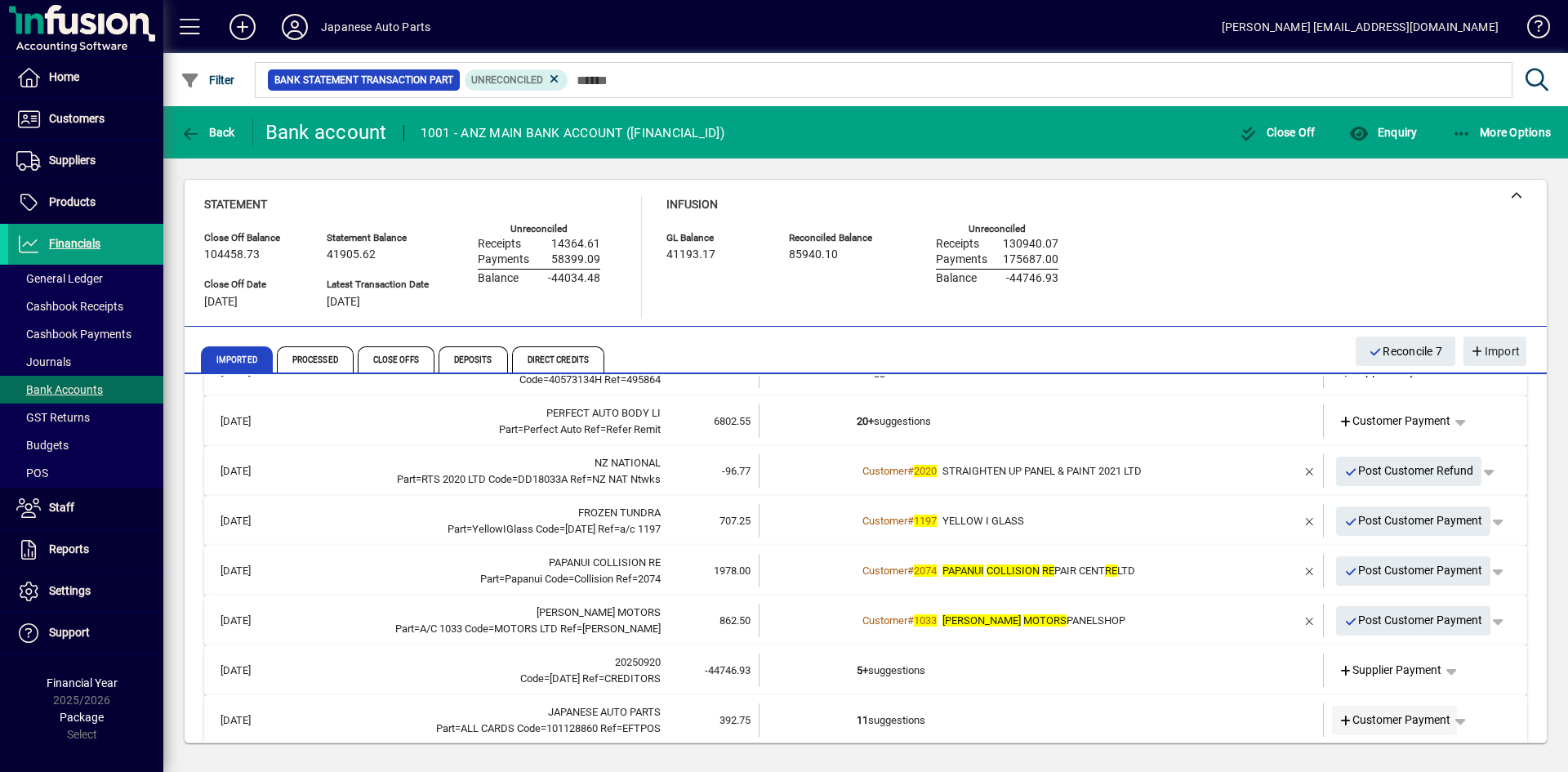
click at [1371, 726] on span "Customer Payment" at bounding box center [1395, 719] width 113 height 18
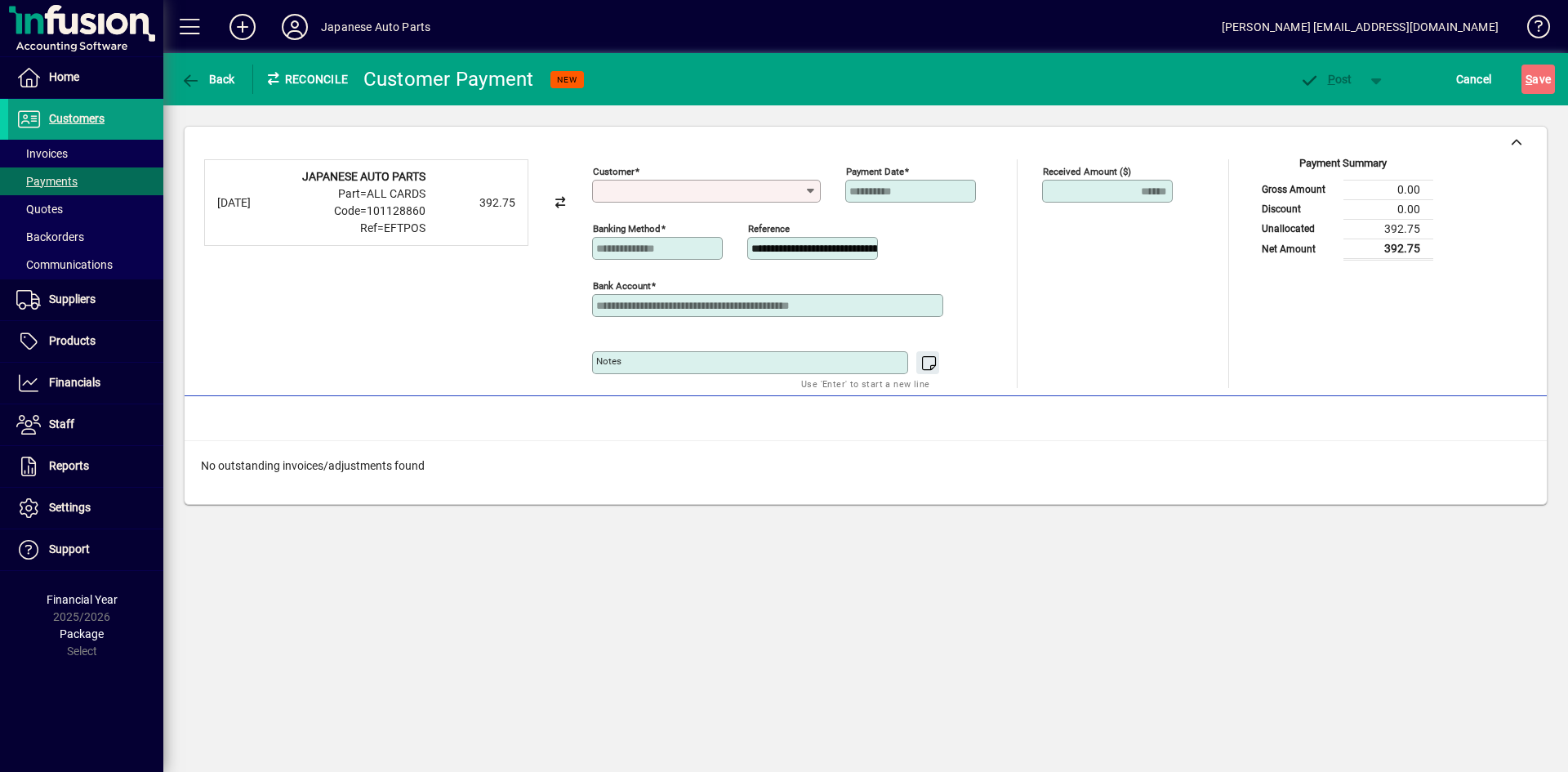
click at [743, 194] on input "Customer" at bounding box center [701, 191] width 209 height 13
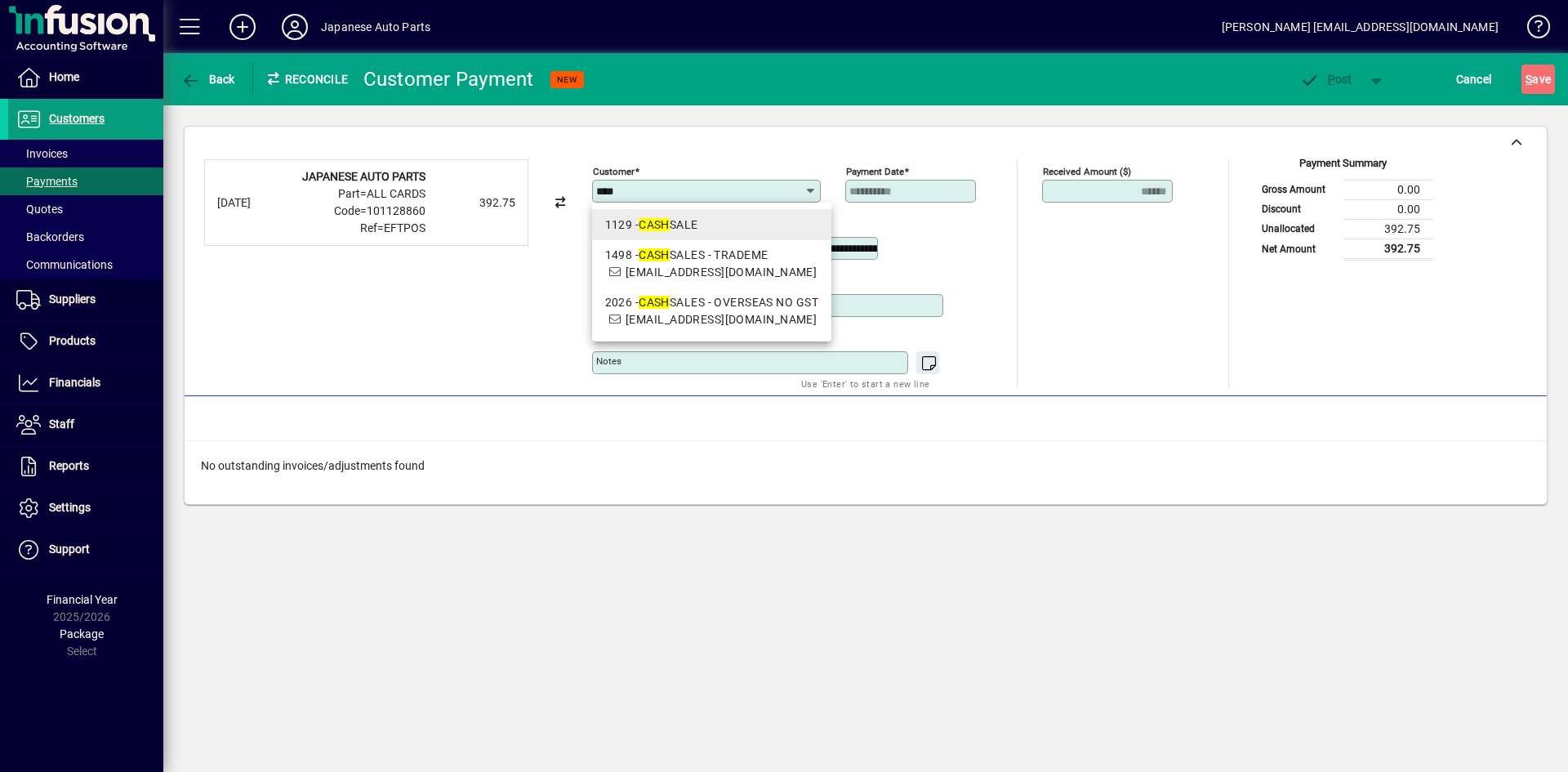
click at [720, 227] on div "1129 - CASH SALE" at bounding box center [711, 224] width 213 height 18
type input "**********"
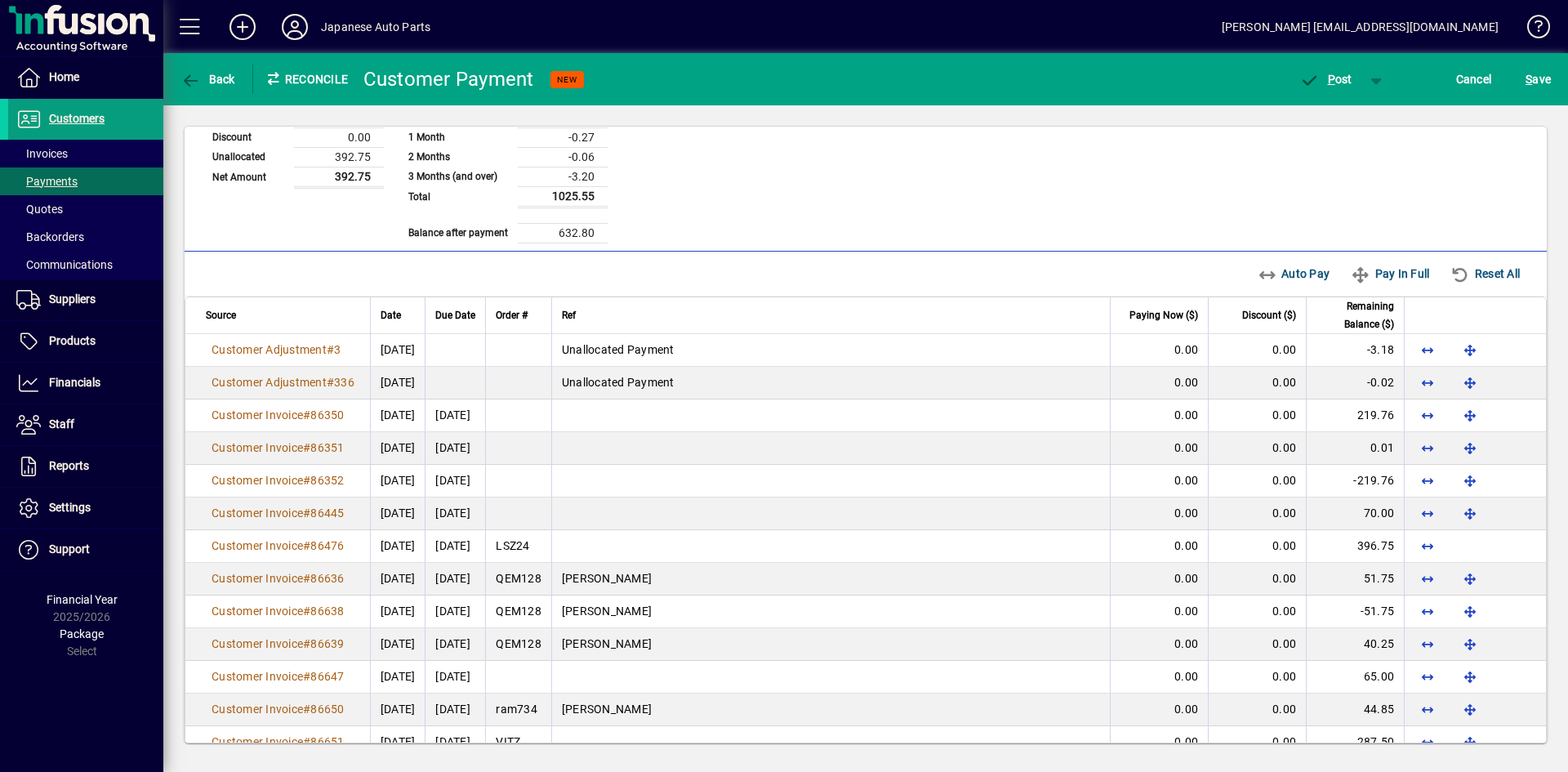
scroll to position [327, 0]
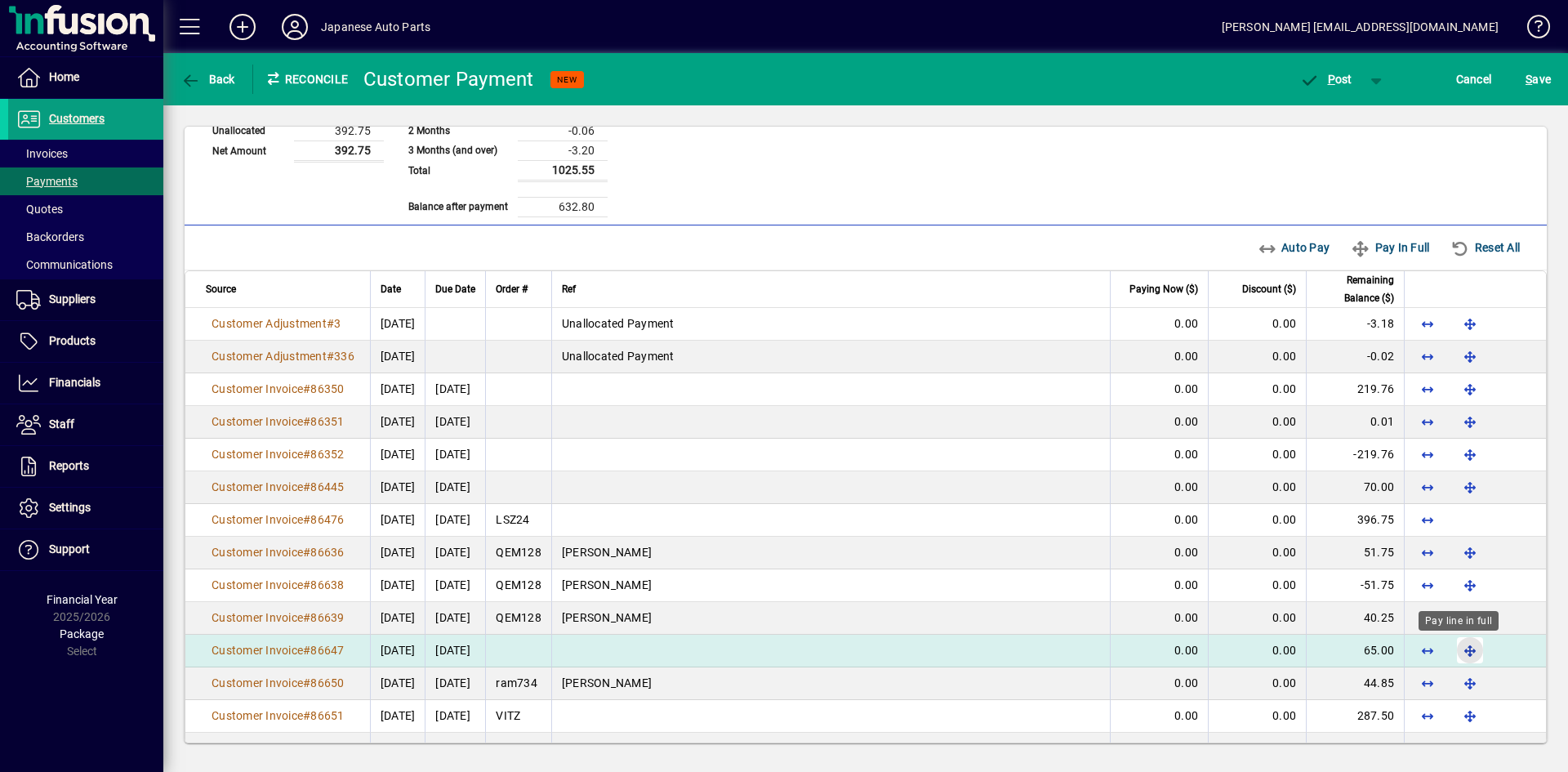
click at [1371, 648] on span "button" at bounding box center [1470, 650] width 39 height 39
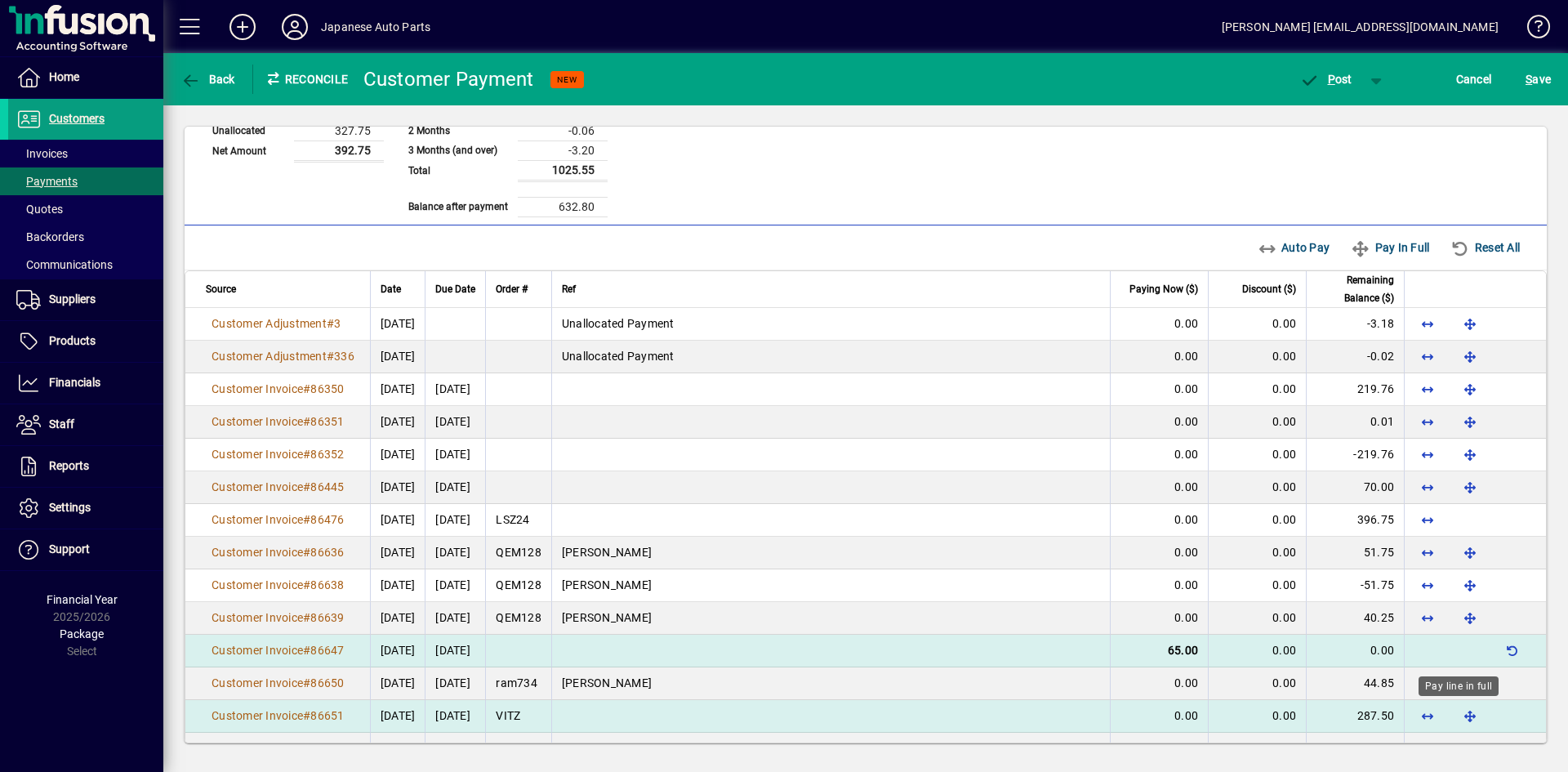
click at [1371, 718] on span "button" at bounding box center [1470, 716] width 39 height 39
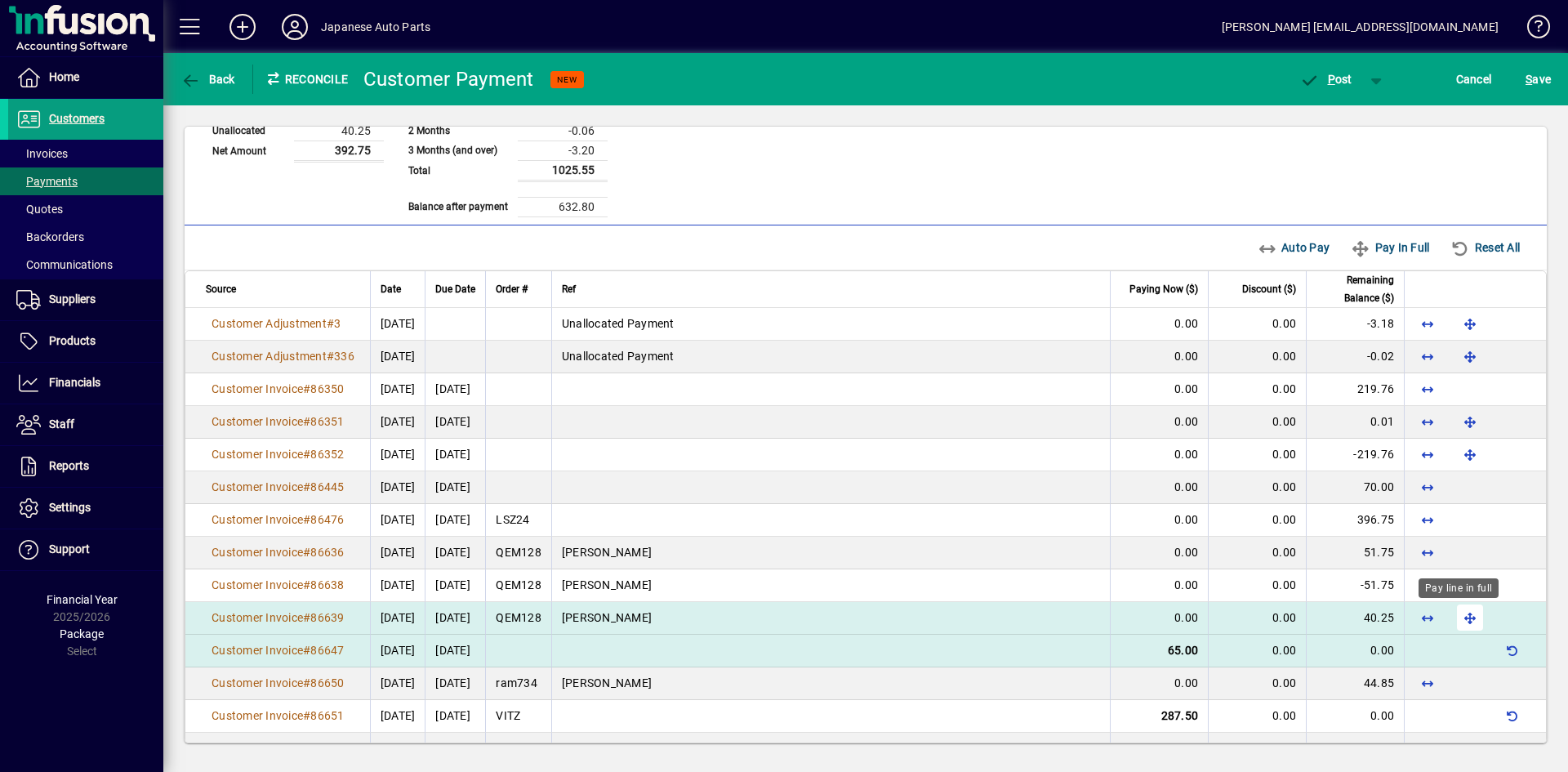
click at [1371, 620] on span "button" at bounding box center [1470, 617] width 39 height 39
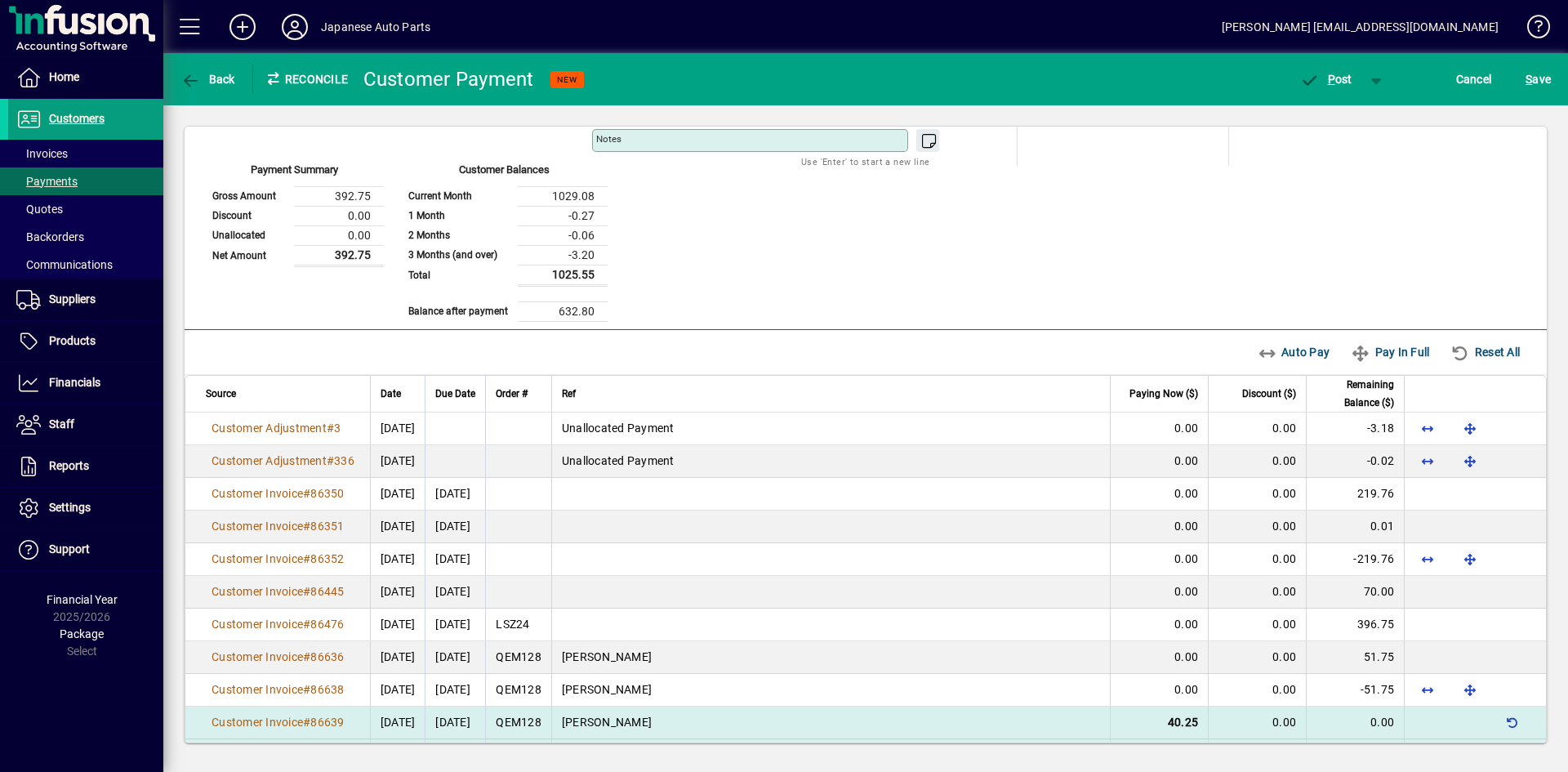
scroll to position [0, 0]
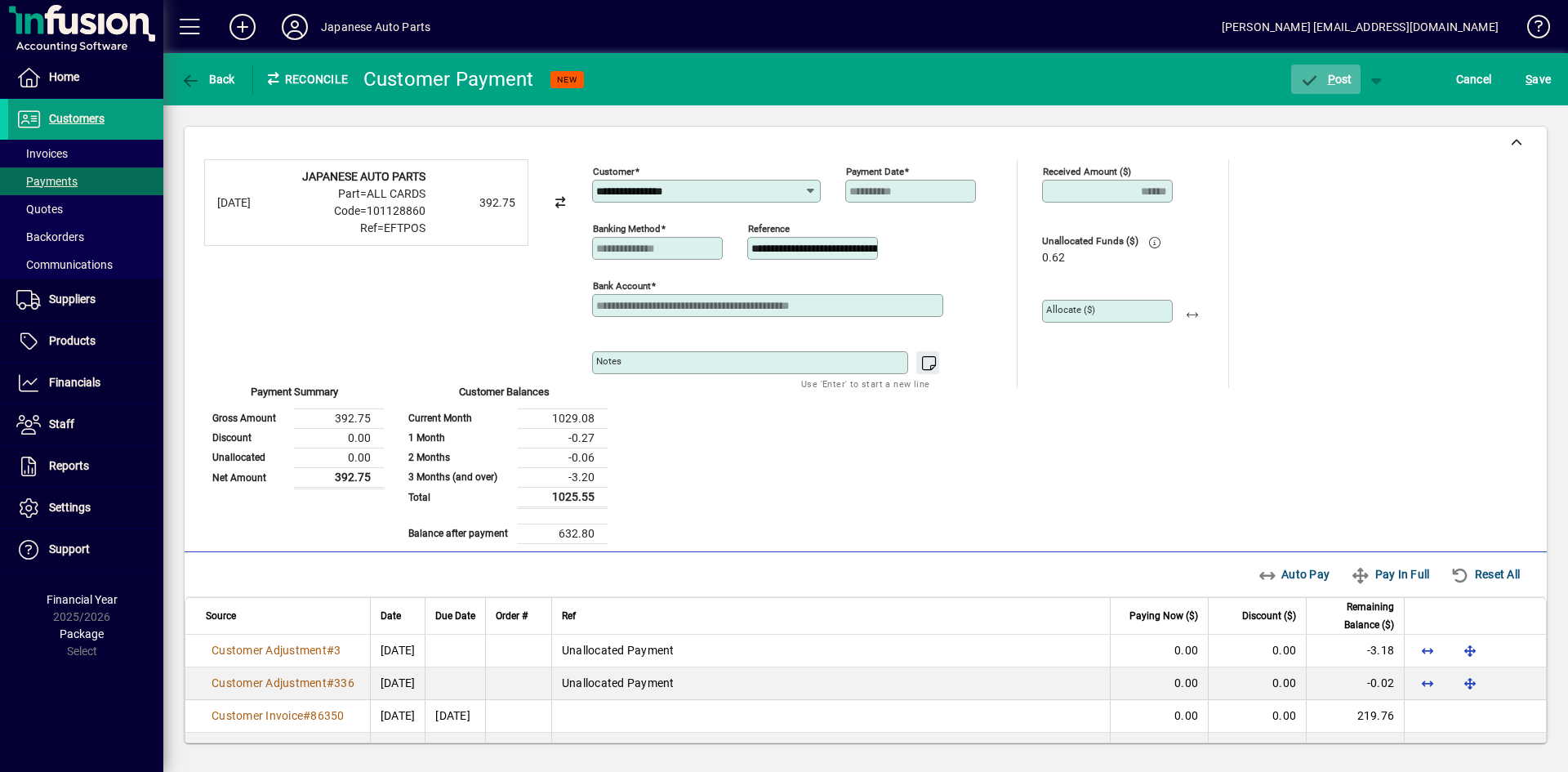
click at [1333, 83] on span "P" at bounding box center [1332, 79] width 7 height 13
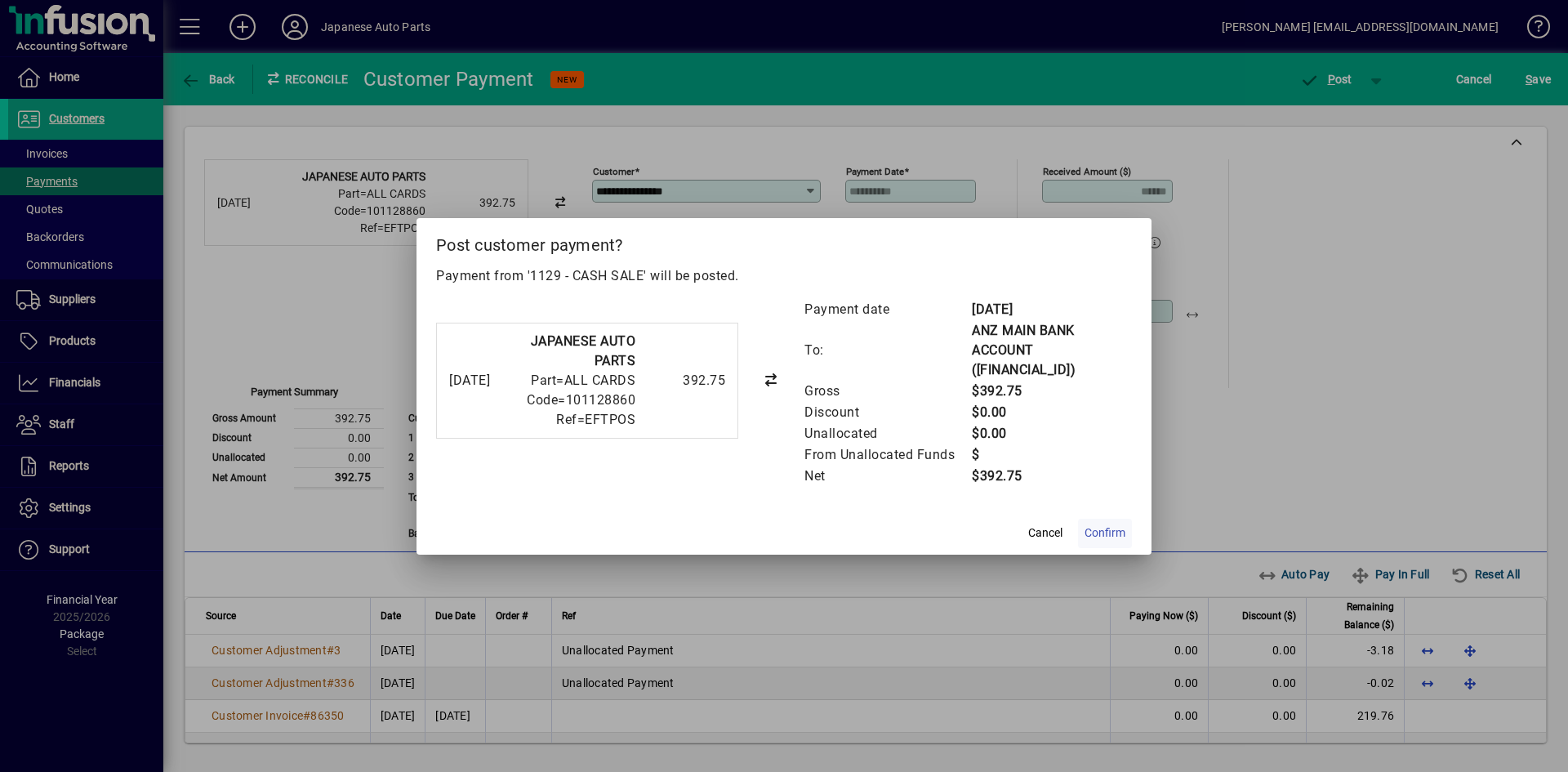
click at [1103, 532] on span "Confirm" at bounding box center [1105, 533] width 41 height 18
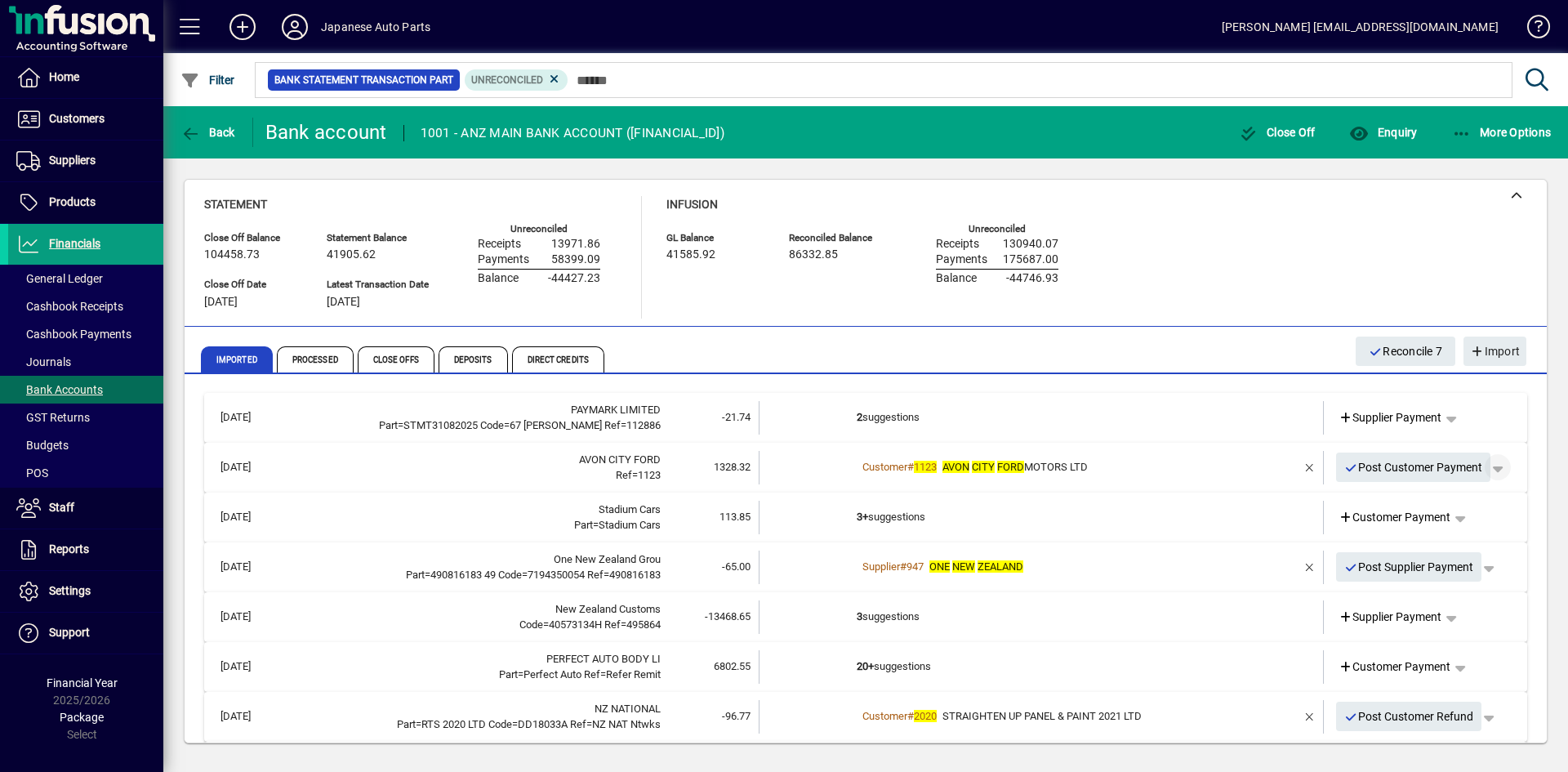
click at [1371, 470] on span "button" at bounding box center [1498, 467] width 39 height 39
click at [1371, 501] on span "Customer Payment" at bounding box center [1434, 501] width 119 height 19
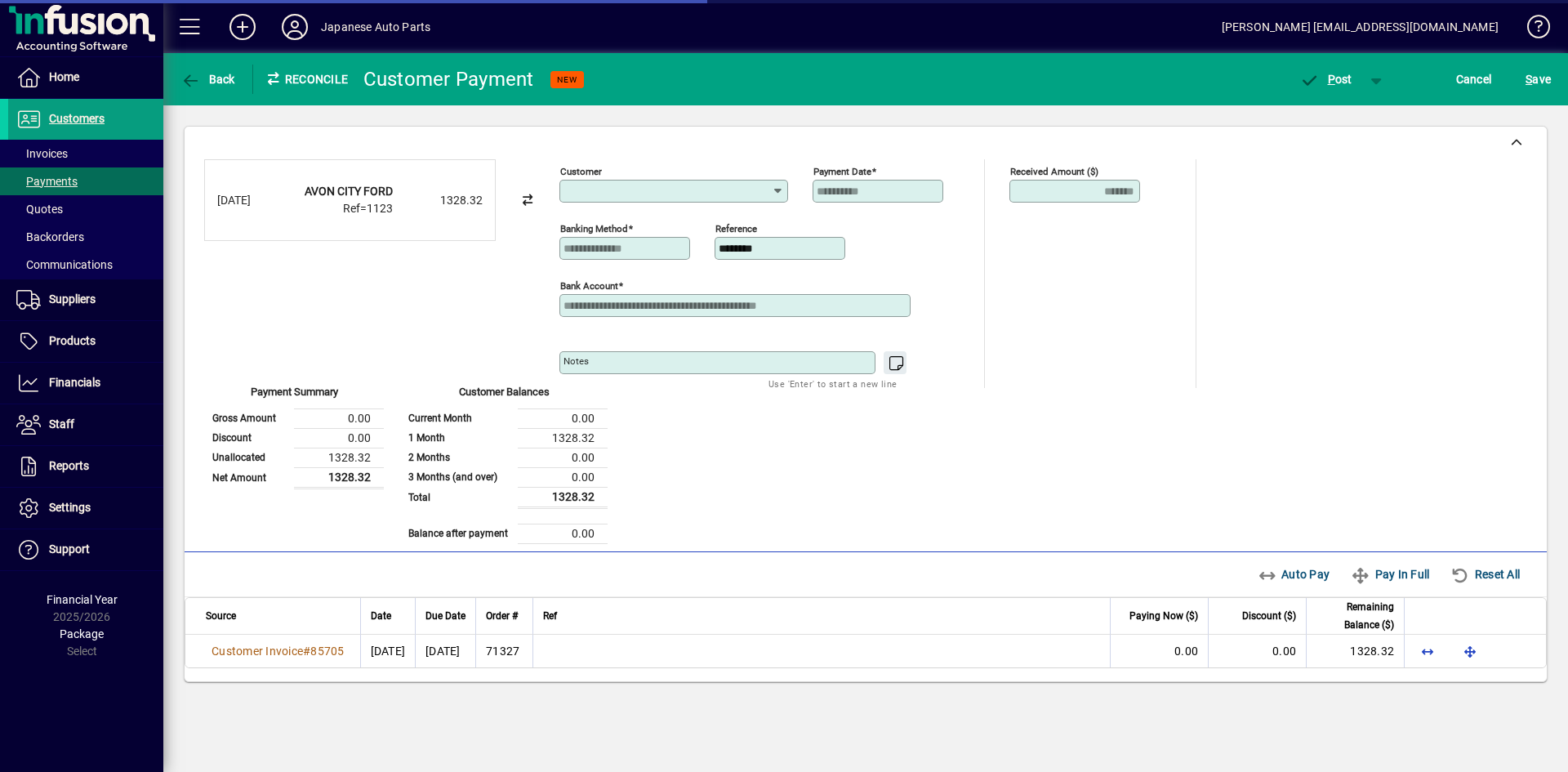
type input "**********"
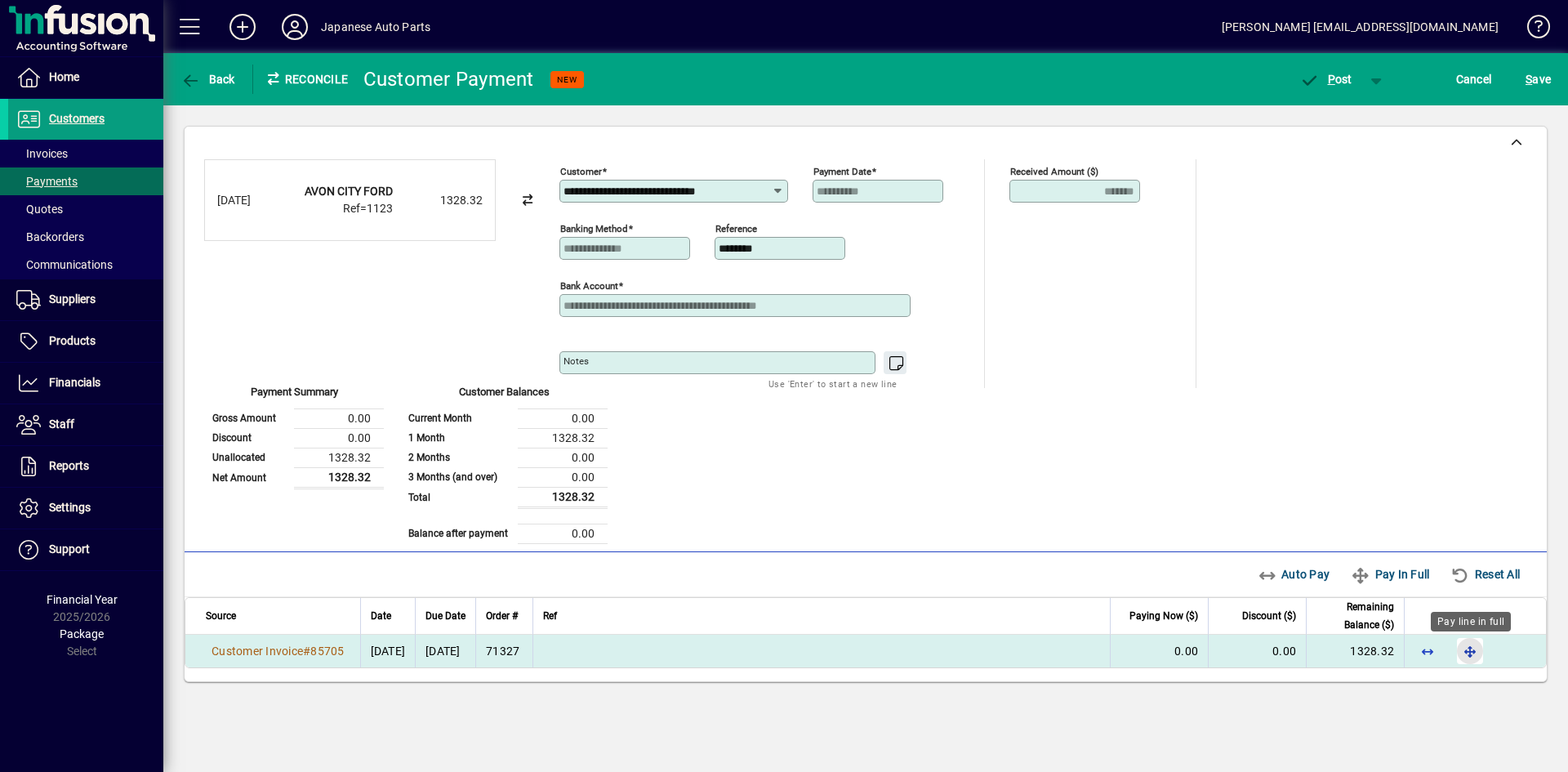
click at [1371, 654] on span "button" at bounding box center [1470, 651] width 39 height 39
click at [1341, 77] on span "P ost" at bounding box center [1325, 79] width 53 height 13
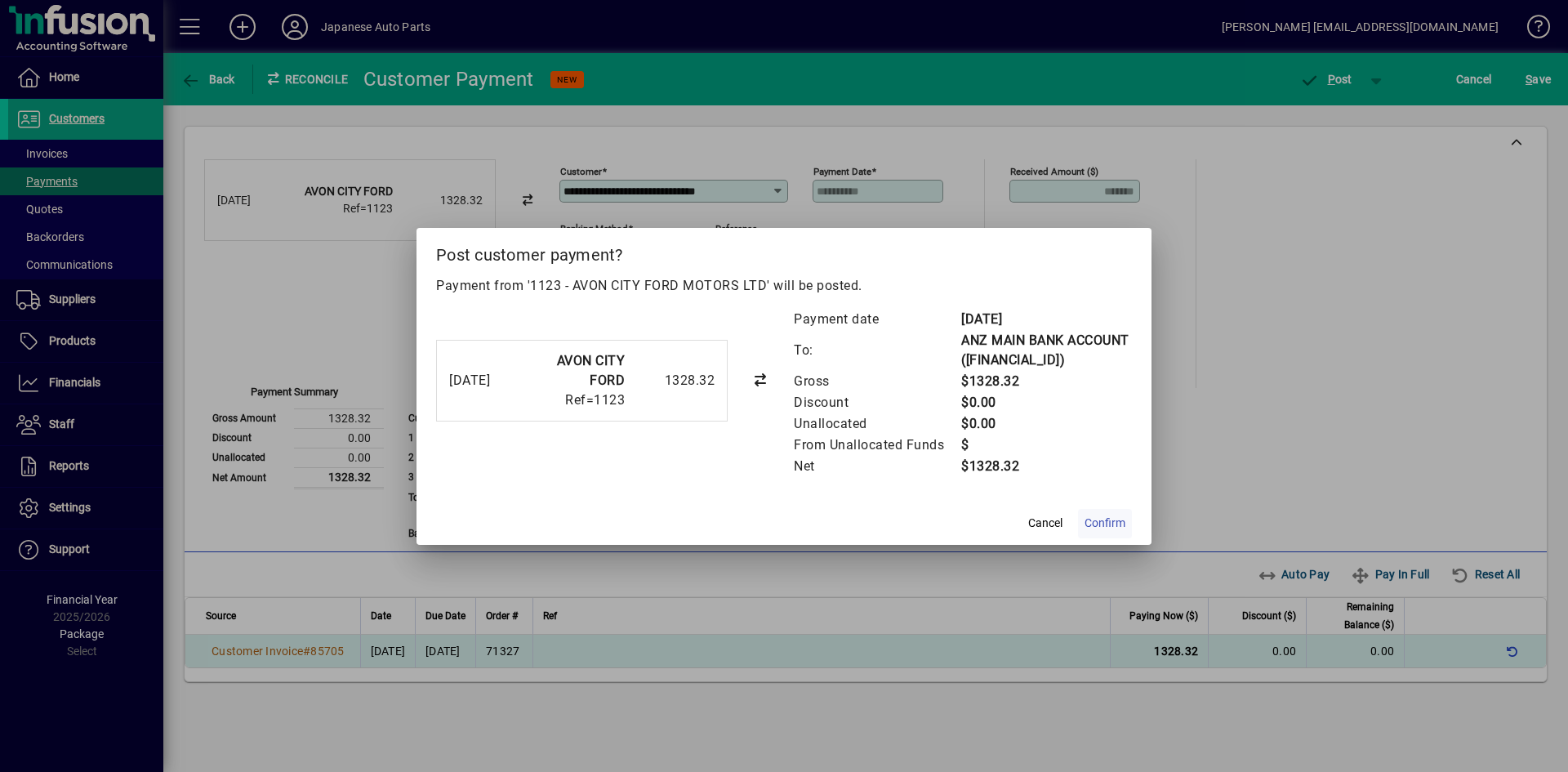
click at [1089, 529] on span "Confirm" at bounding box center [1105, 523] width 41 height 18
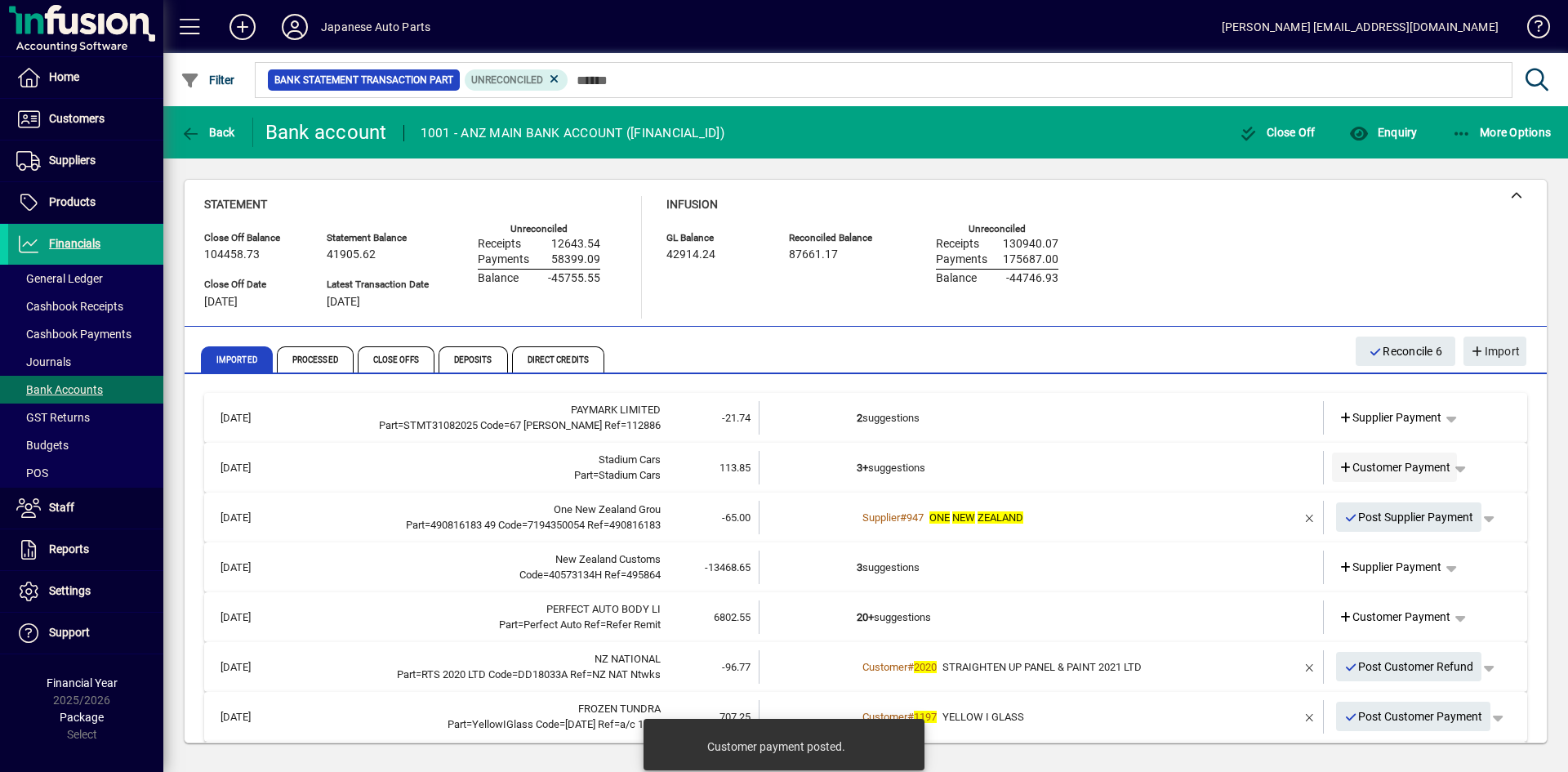
click at [1371, 473] on span "Customer Payment" at bounding box center [1395, 467] width 113 height 18
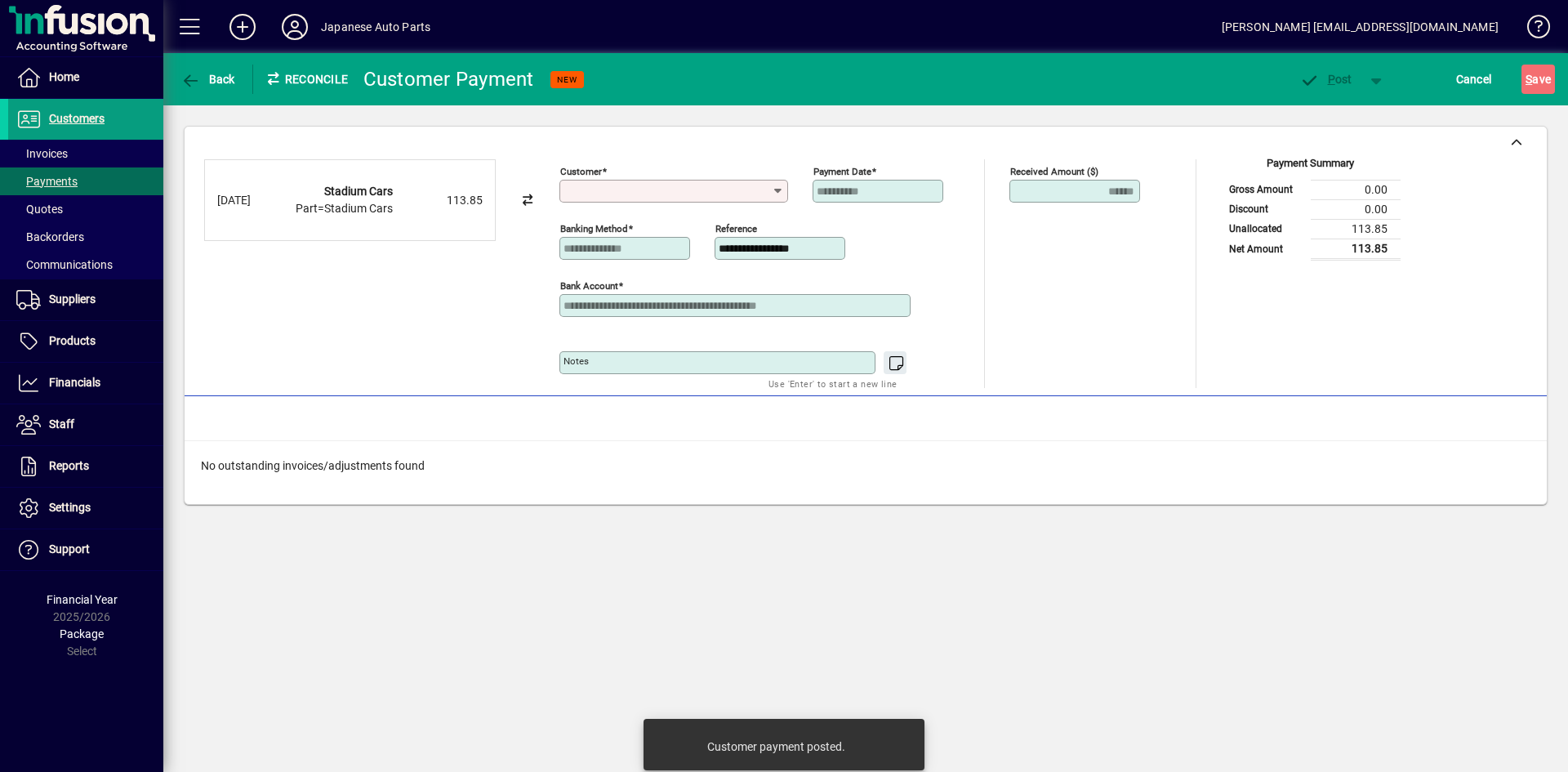
click at [615, 185] on input "Customer" at bounding box center [668, 191] width 209 height 13
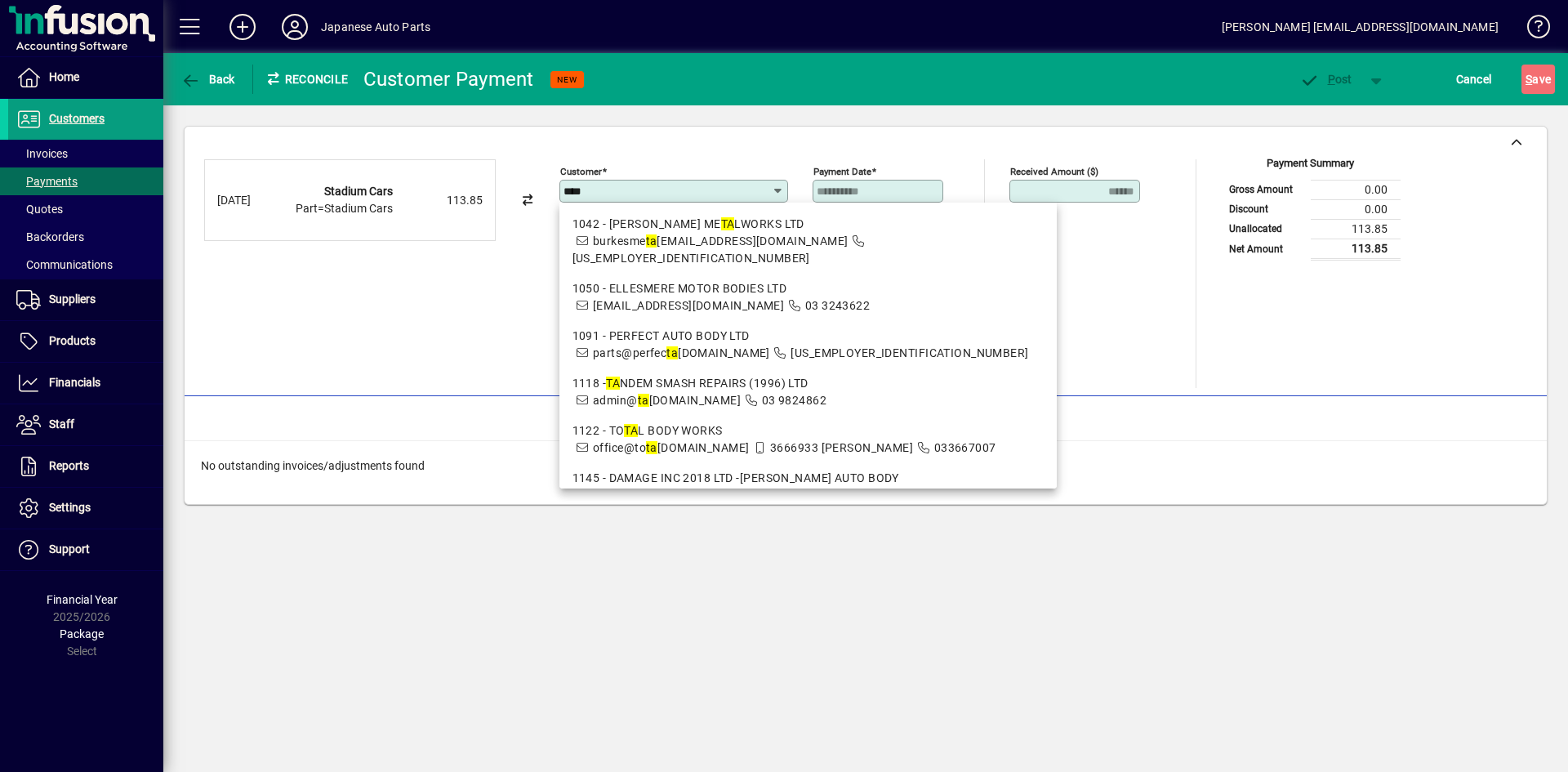
click at [645, 181] on div "Customer ****" at bounding box center [674, 191] width 229 height 23
drag, startPoint x: 641, startPoint y: 185, endPoint x: 472, endPoint y: 199, distance: 169.6
click at [472, 199] on div "**********" at bounding box center [865, 273] width 1323 height 229
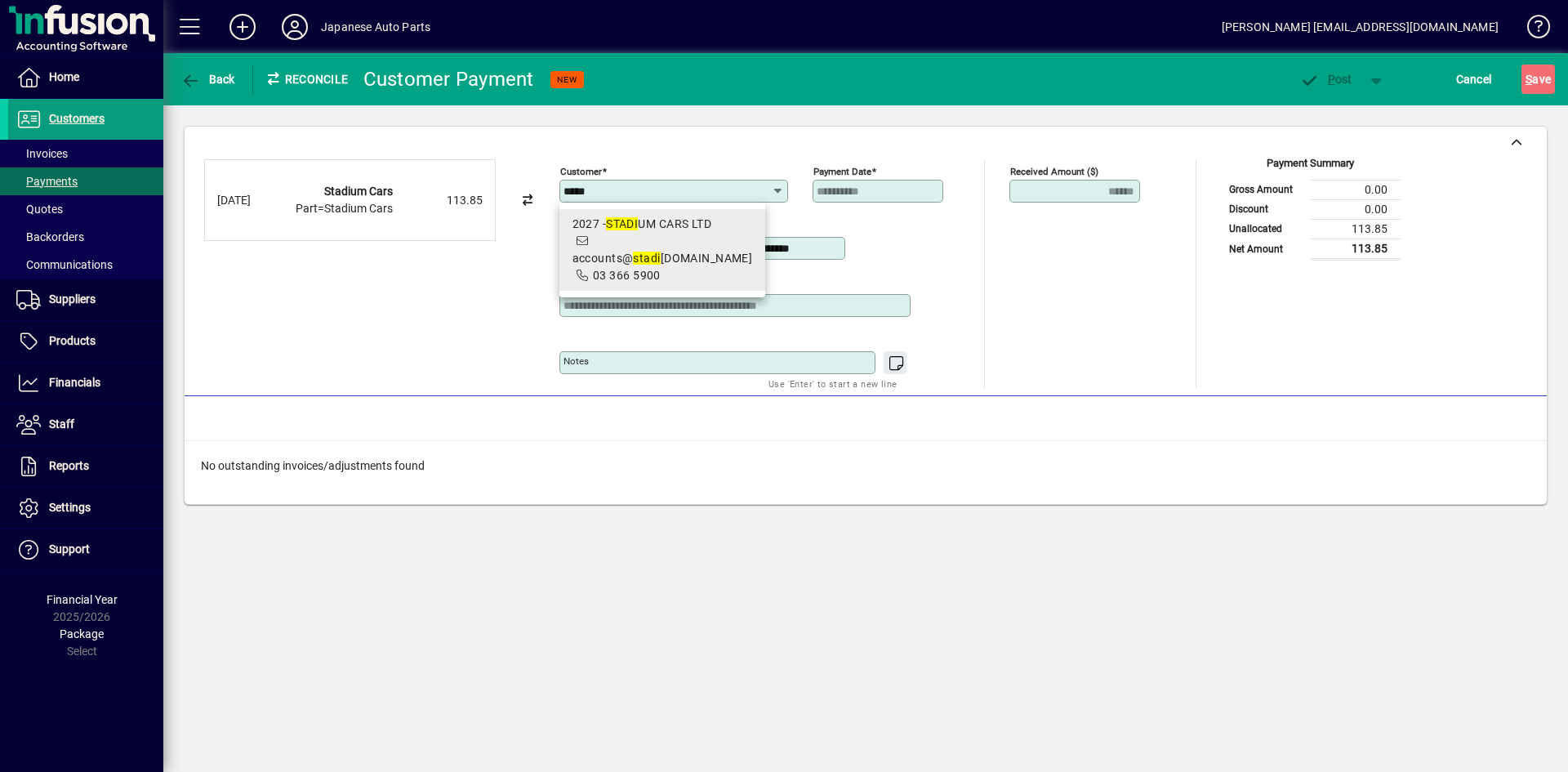
click at [602, 231] on div "2027 - STADI UM CARS LTD" at bounding box center [662, 223] width 180 height 18
type input "**********"
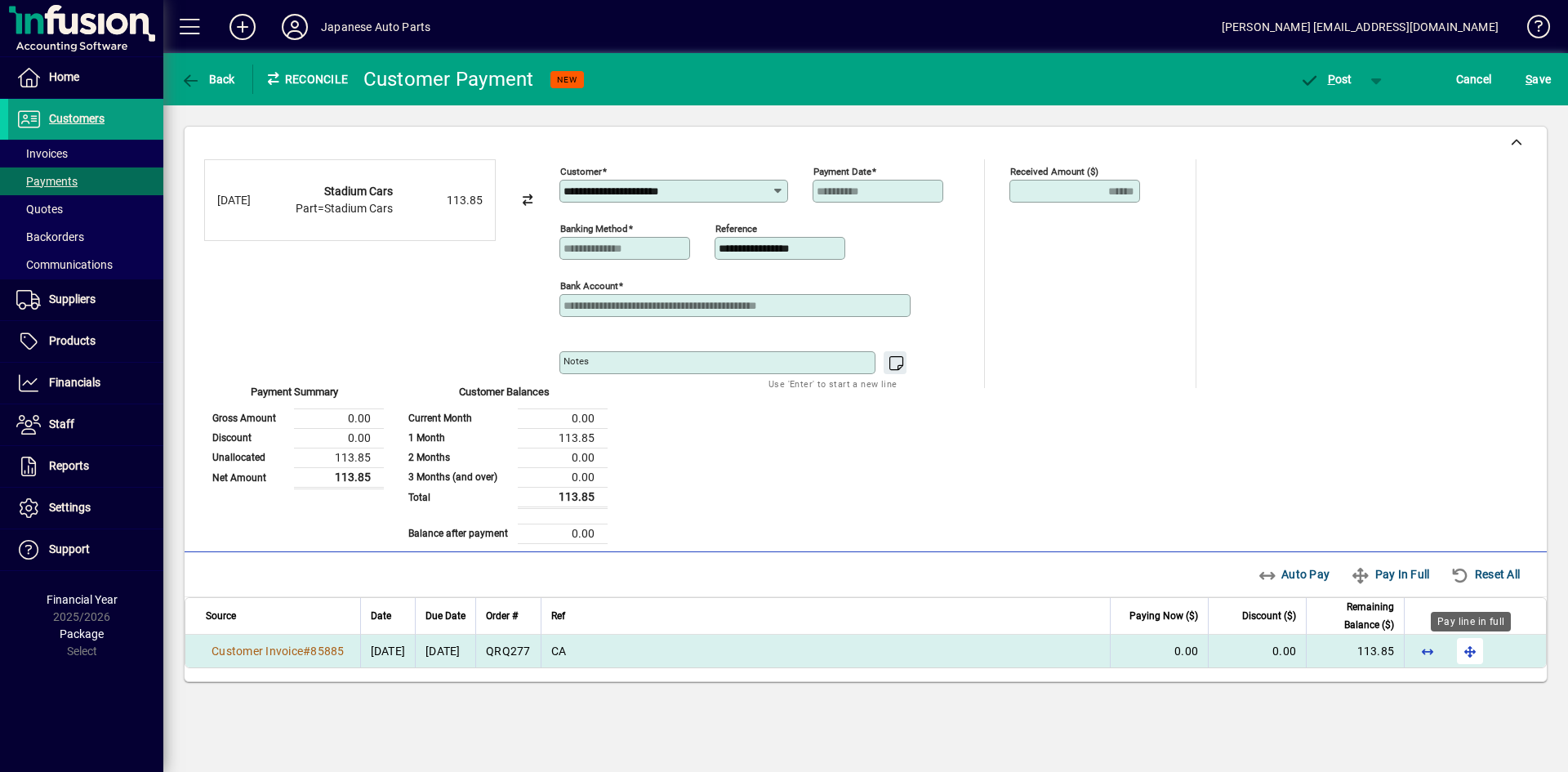
click at [1371, 647] on span "button" at bounding box center [1470, 651] width 39 height 39
click at [1332, 73] on span "P" at bounding box center [1332, 79] width 7 height 13
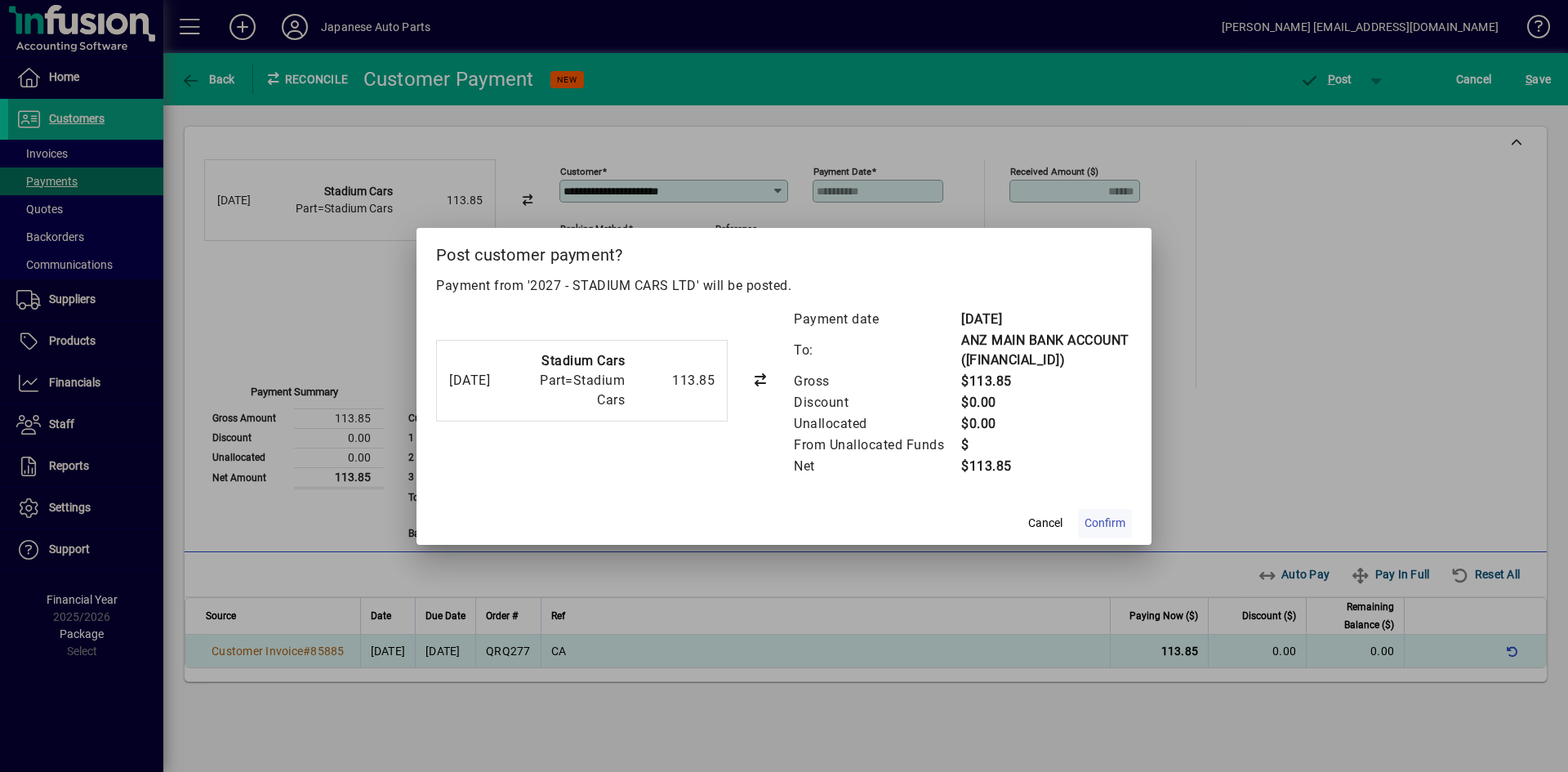
click at [1099, 526] on span "Confirm" at bounding box center [1105, 523] width 41 height 18
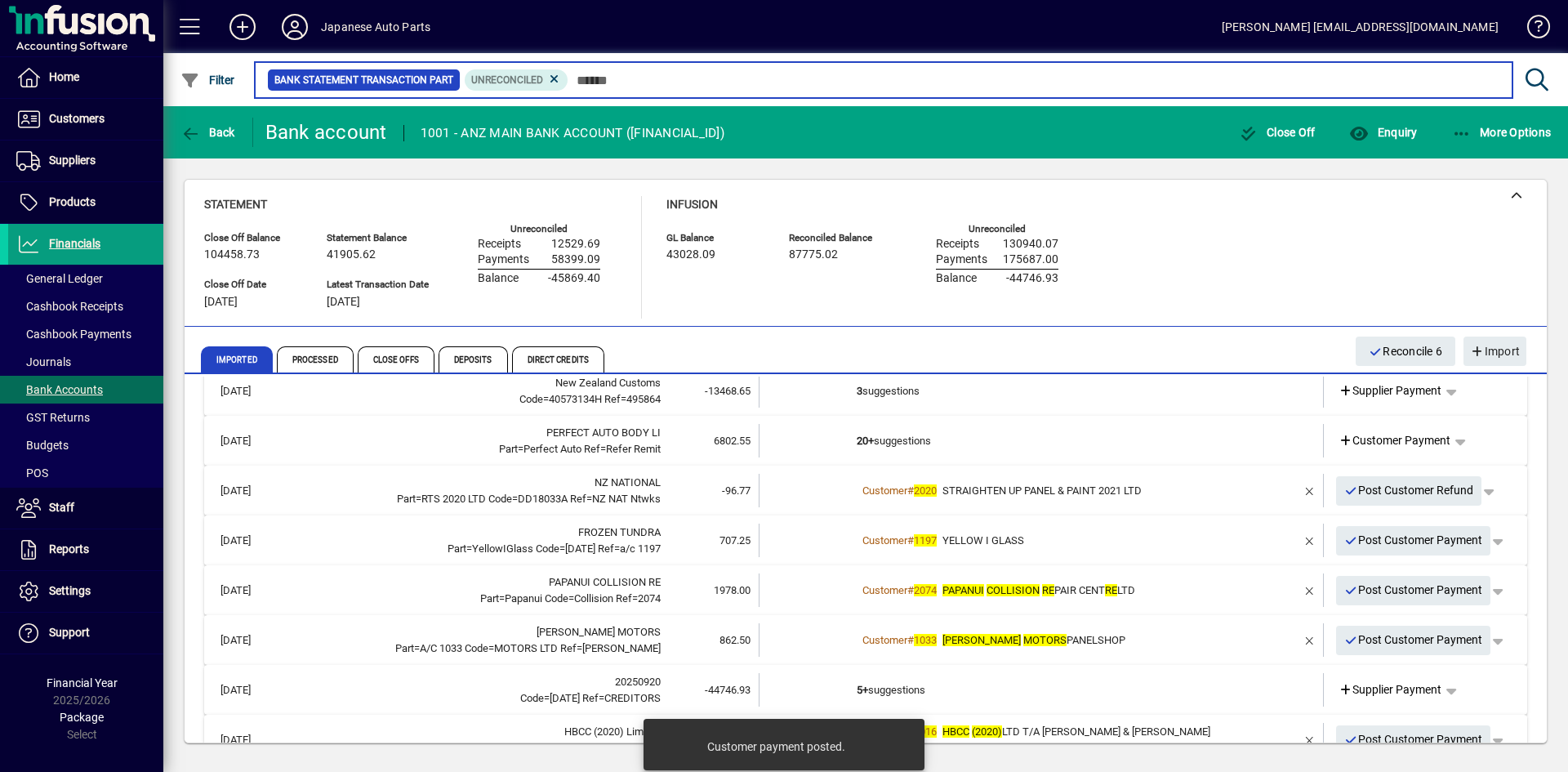
scroll to position [162, 0]
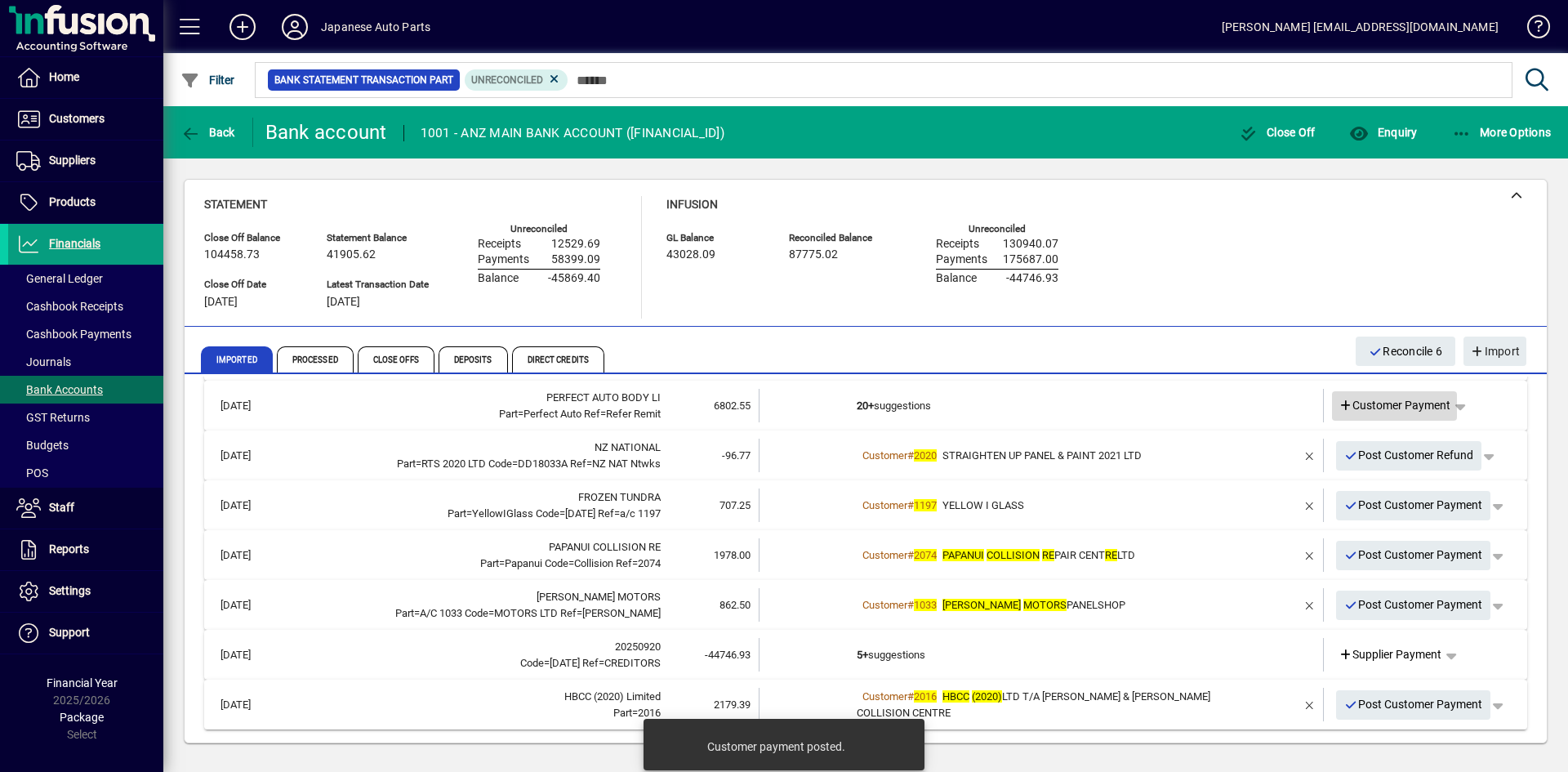
click at [1371, 404] on span "Customer Payment" at bounding box center [1395, 405] width 113 height 18
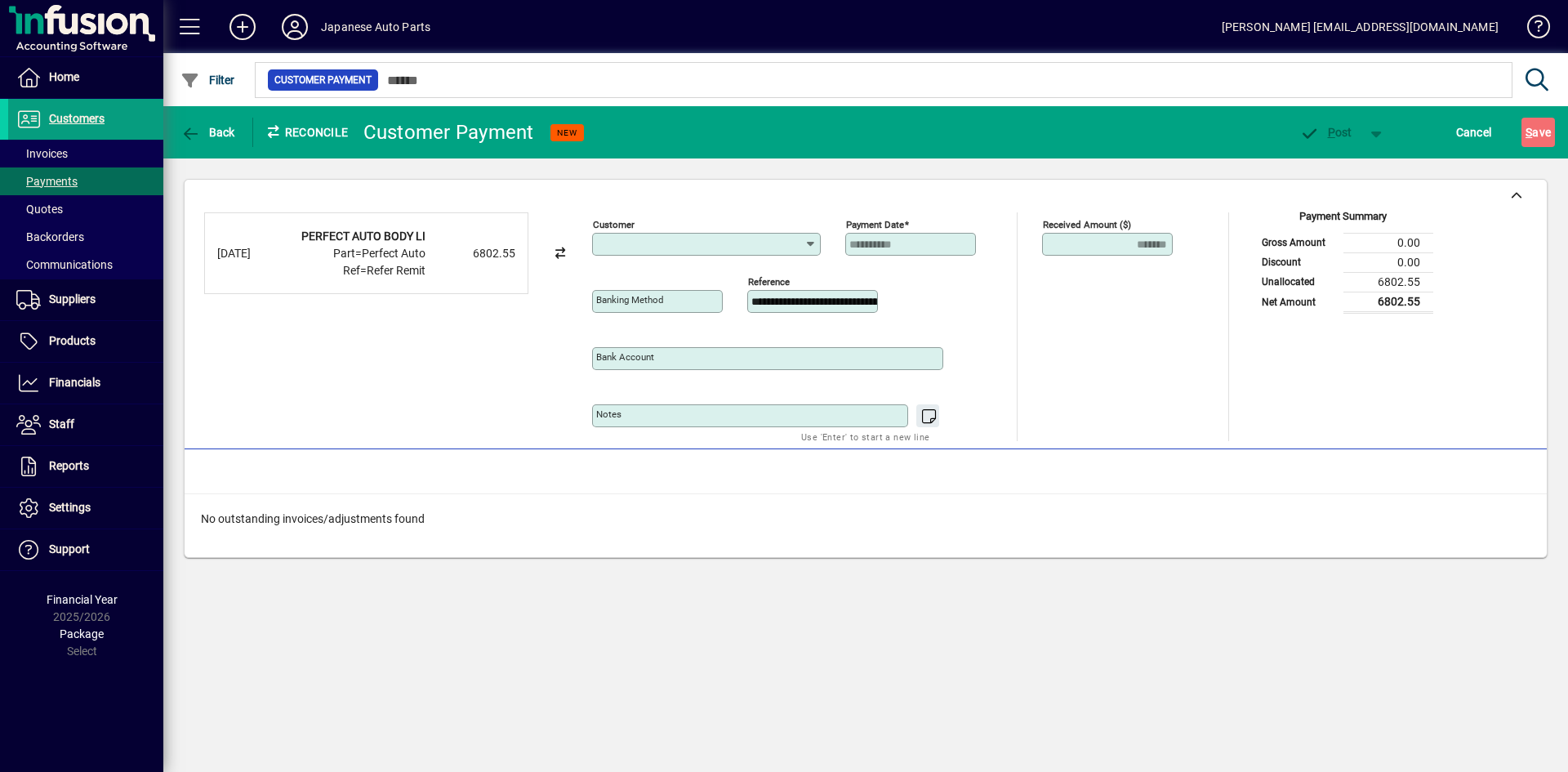
type input "**********"
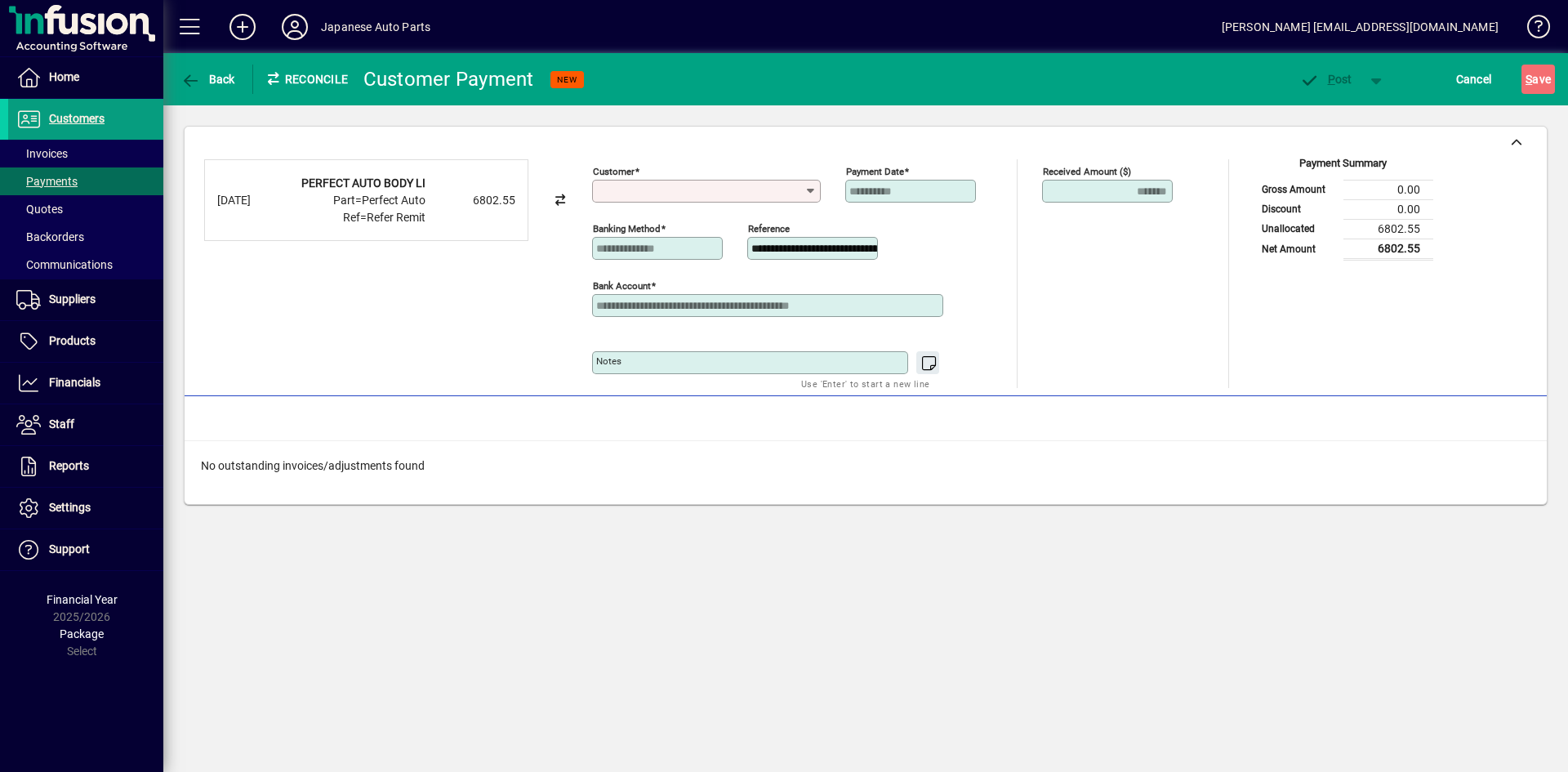
click at [694, 204] on div at bounding box center [706, 211] width 229 height 18
click at [693, 191] on input "Customer" at bounding box center [701, 191] width 209 height 13
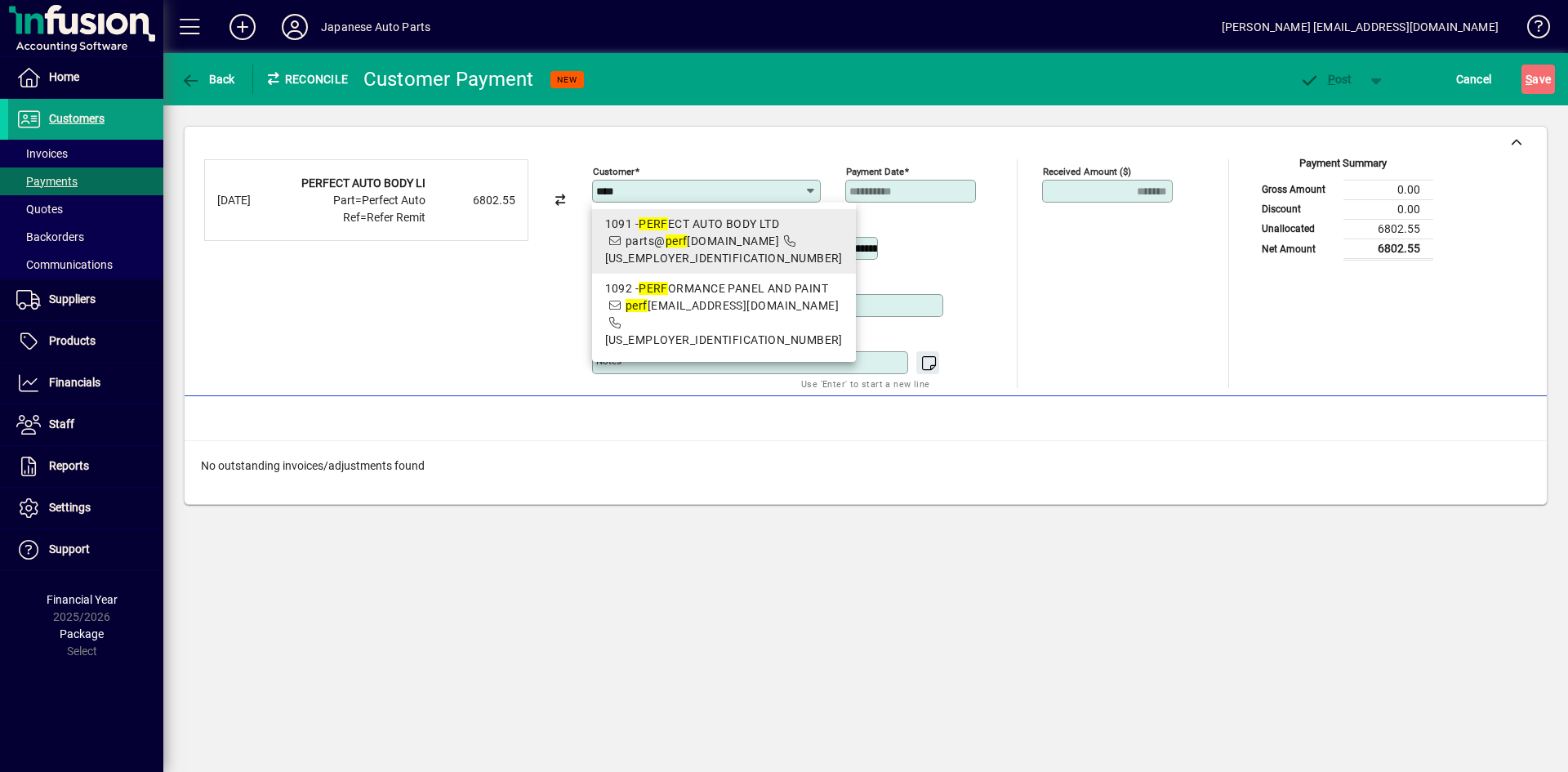
click at [679, 223] on div "1091 - PERF ECT AUTO BODY LTD" at bounding box center [723, 223] width 237 height 18
type input "**********"
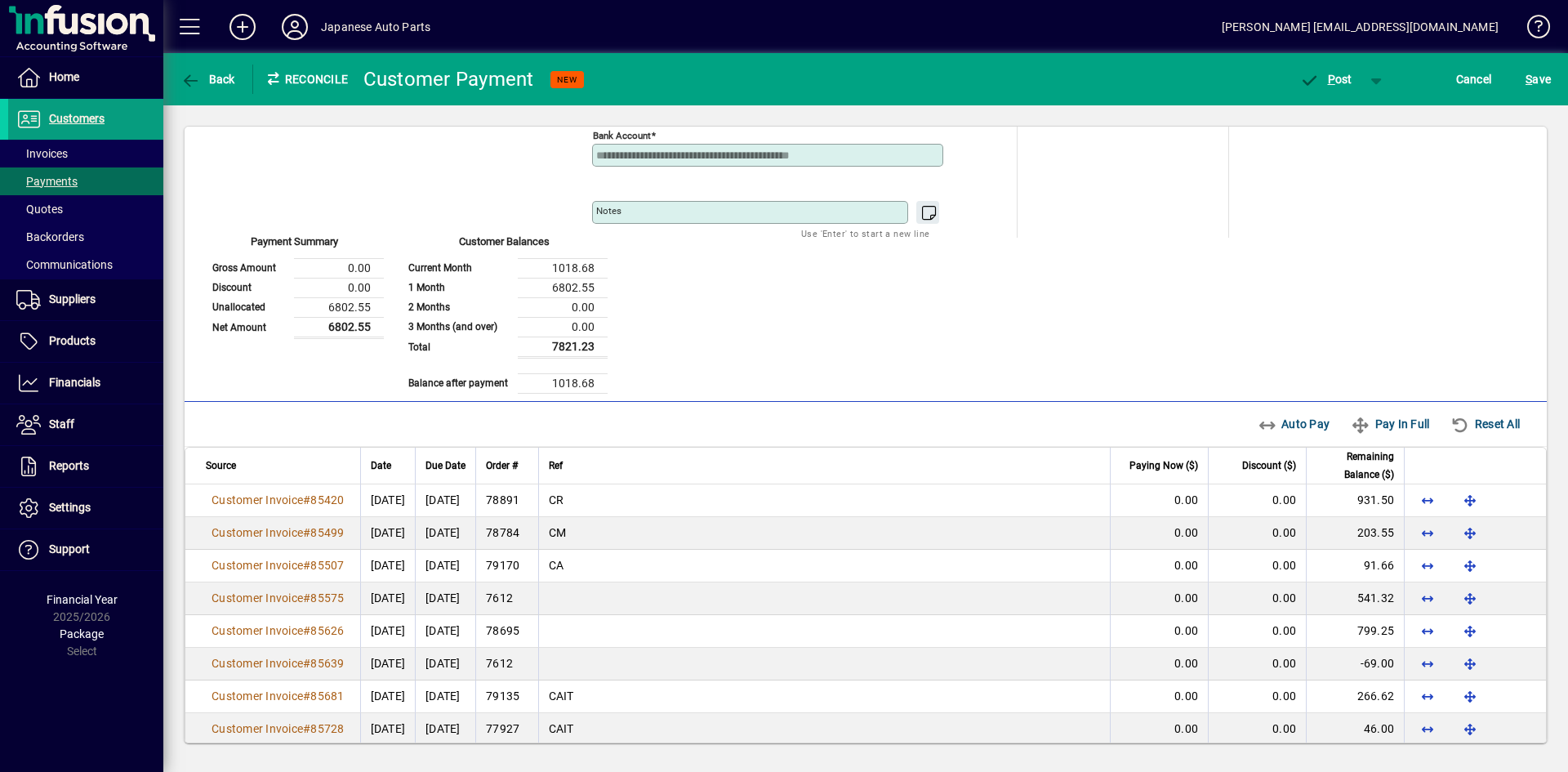
scroll to position [163, 0]
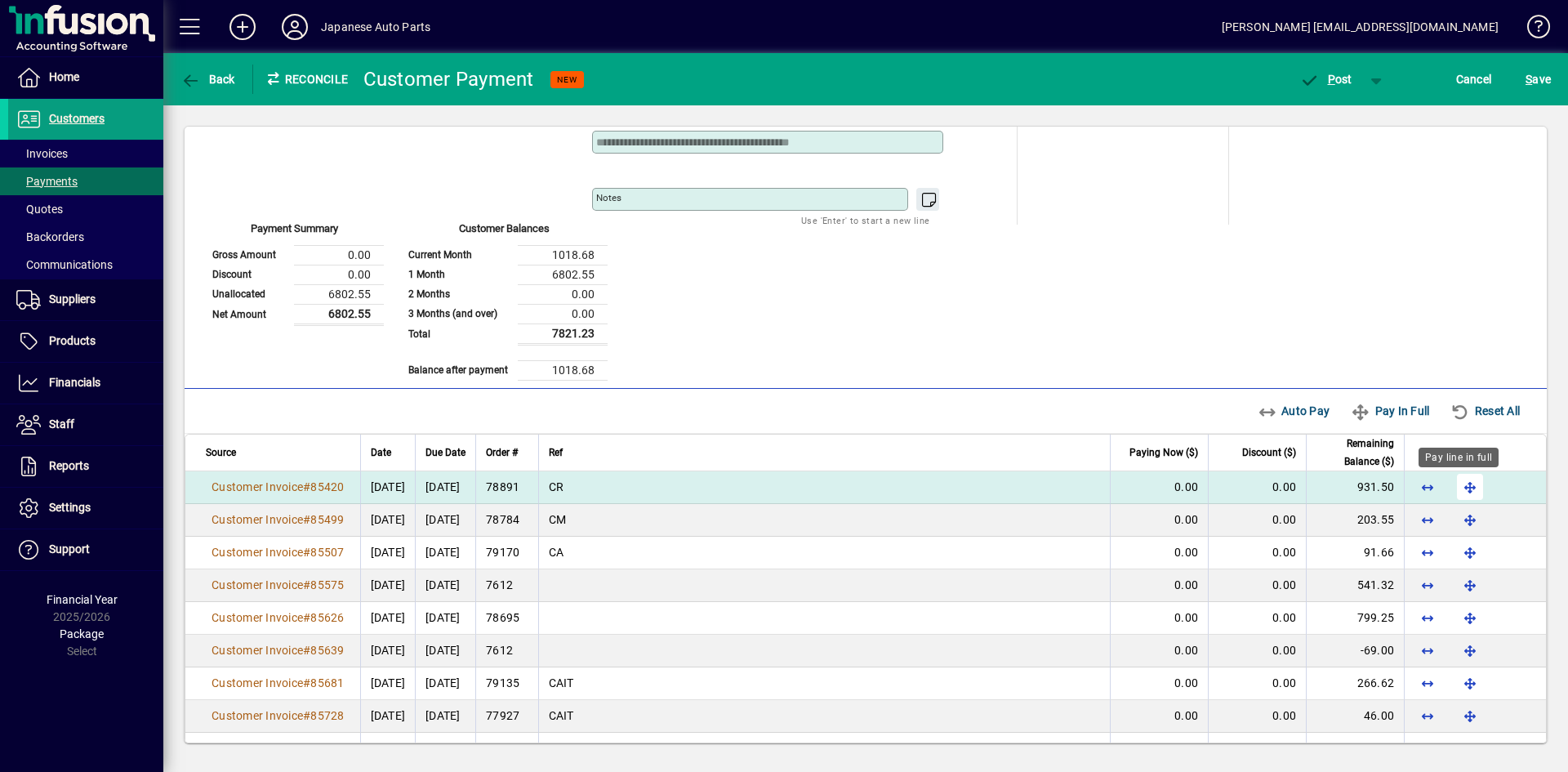
click at [1371, 488] on span "button" at bounding box center [1470, 487] width 39 height 39
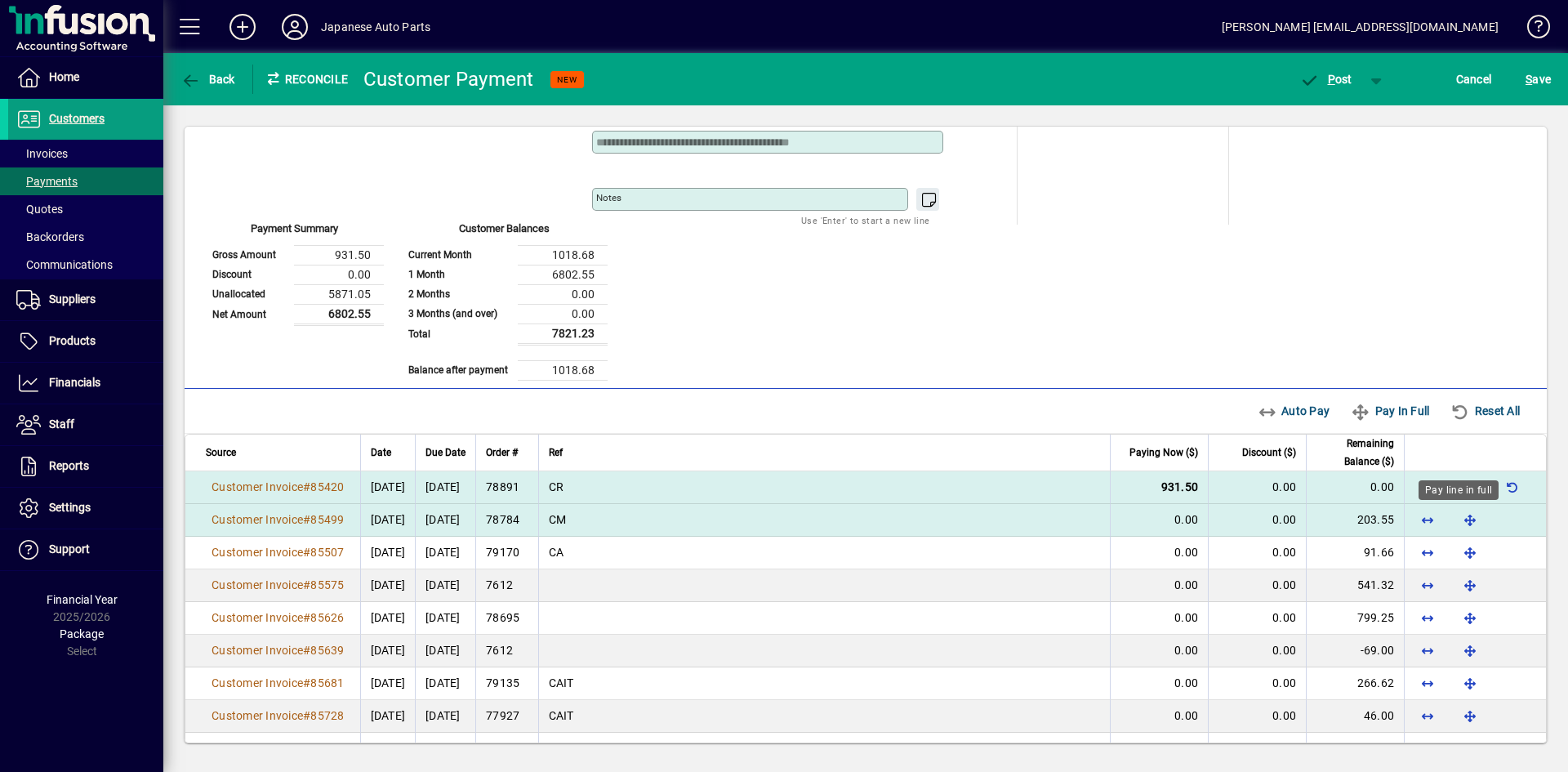
click at [1371, 514] on span "button" at bounding box center [1470, 519] width 39 height 39
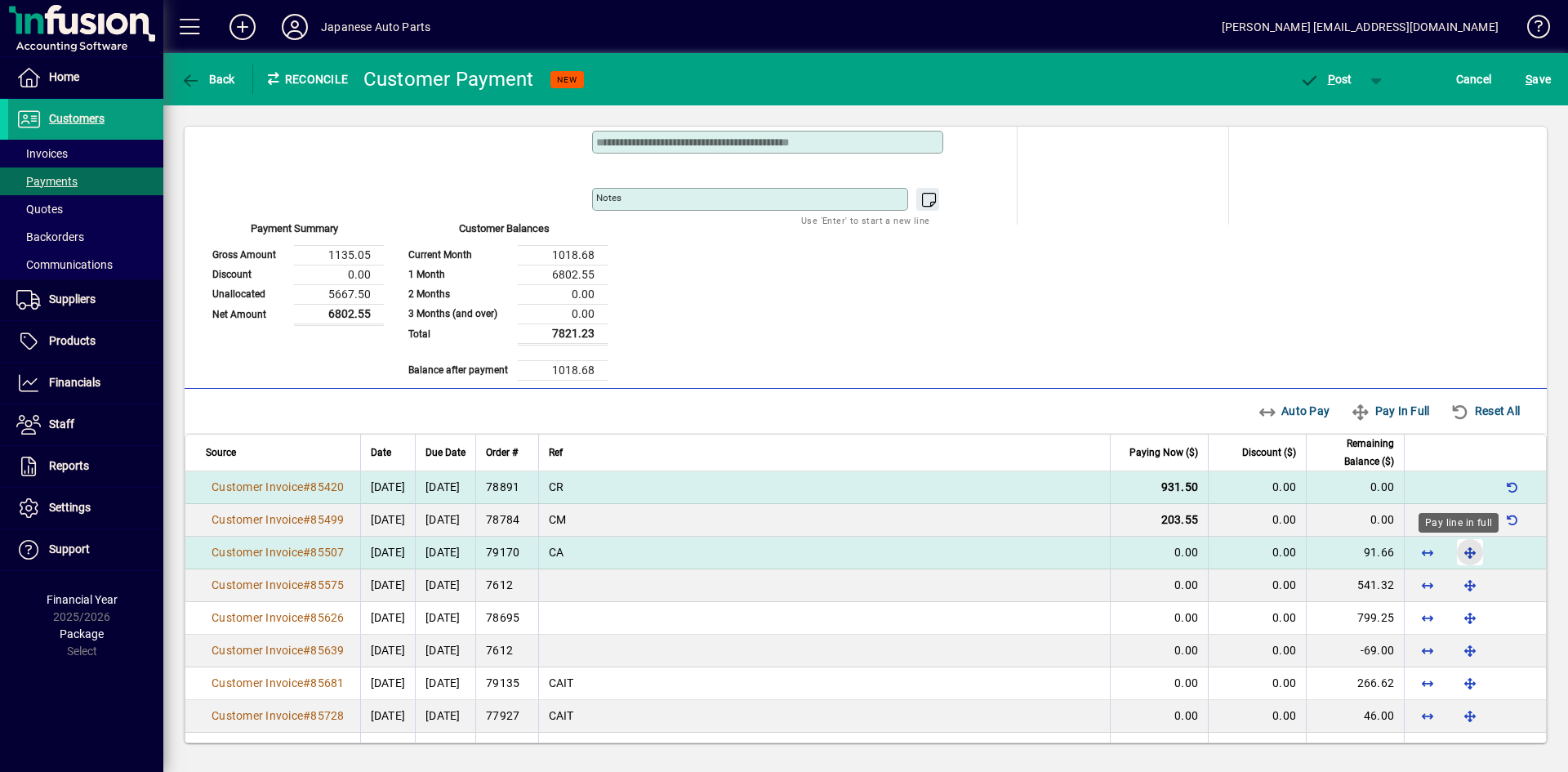
click at [1371, 548] on span "button" at bounding box center [1470, 552] width 39 height 39
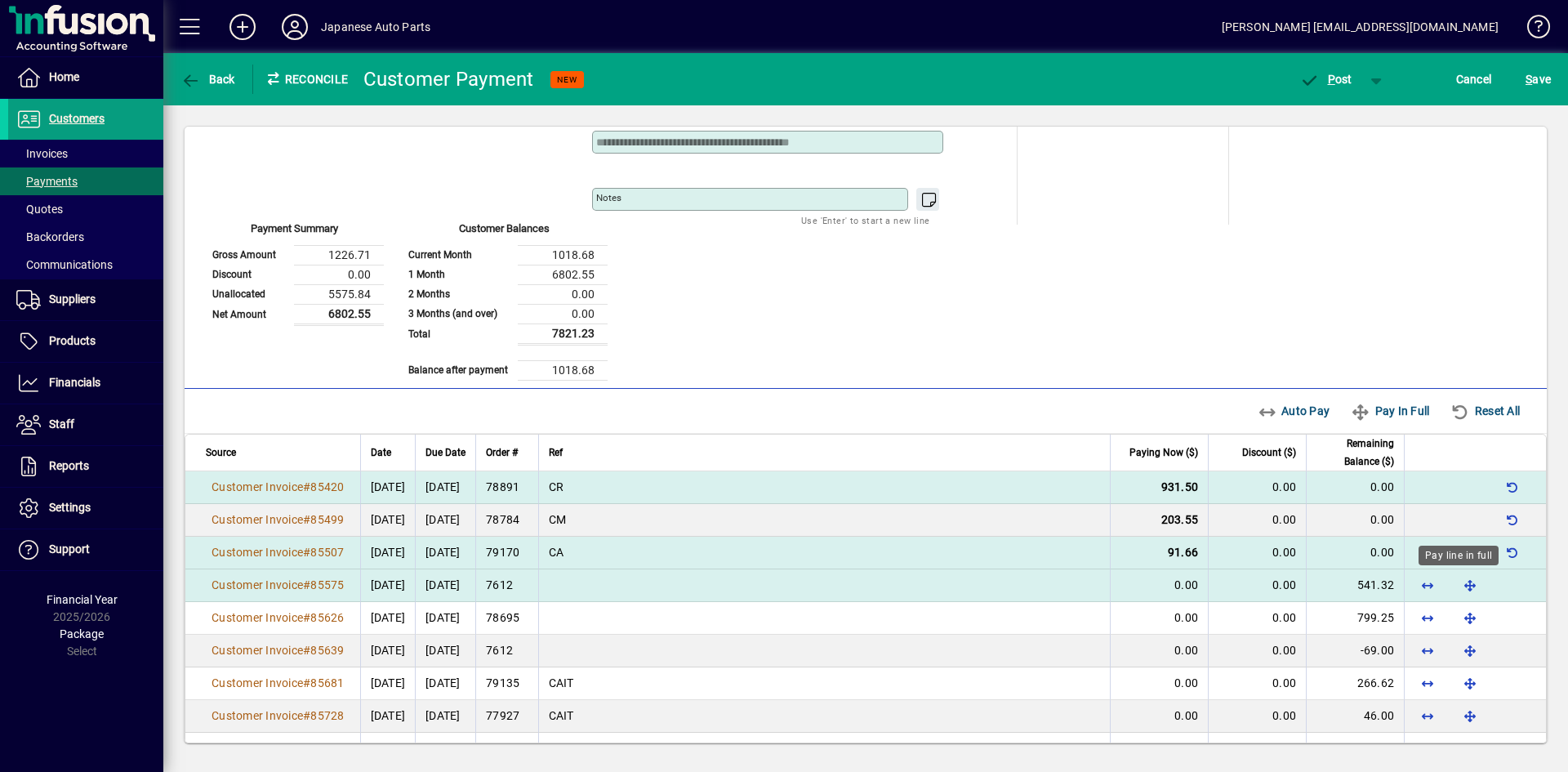
drag, startPoint x: 1466, startPoint y: 588, endPoint x: 1465, endPoint y: 597, distance: 9.1
click at [1371, 589] on span "button" at bounding box center [1470, 585] width 39 height 39
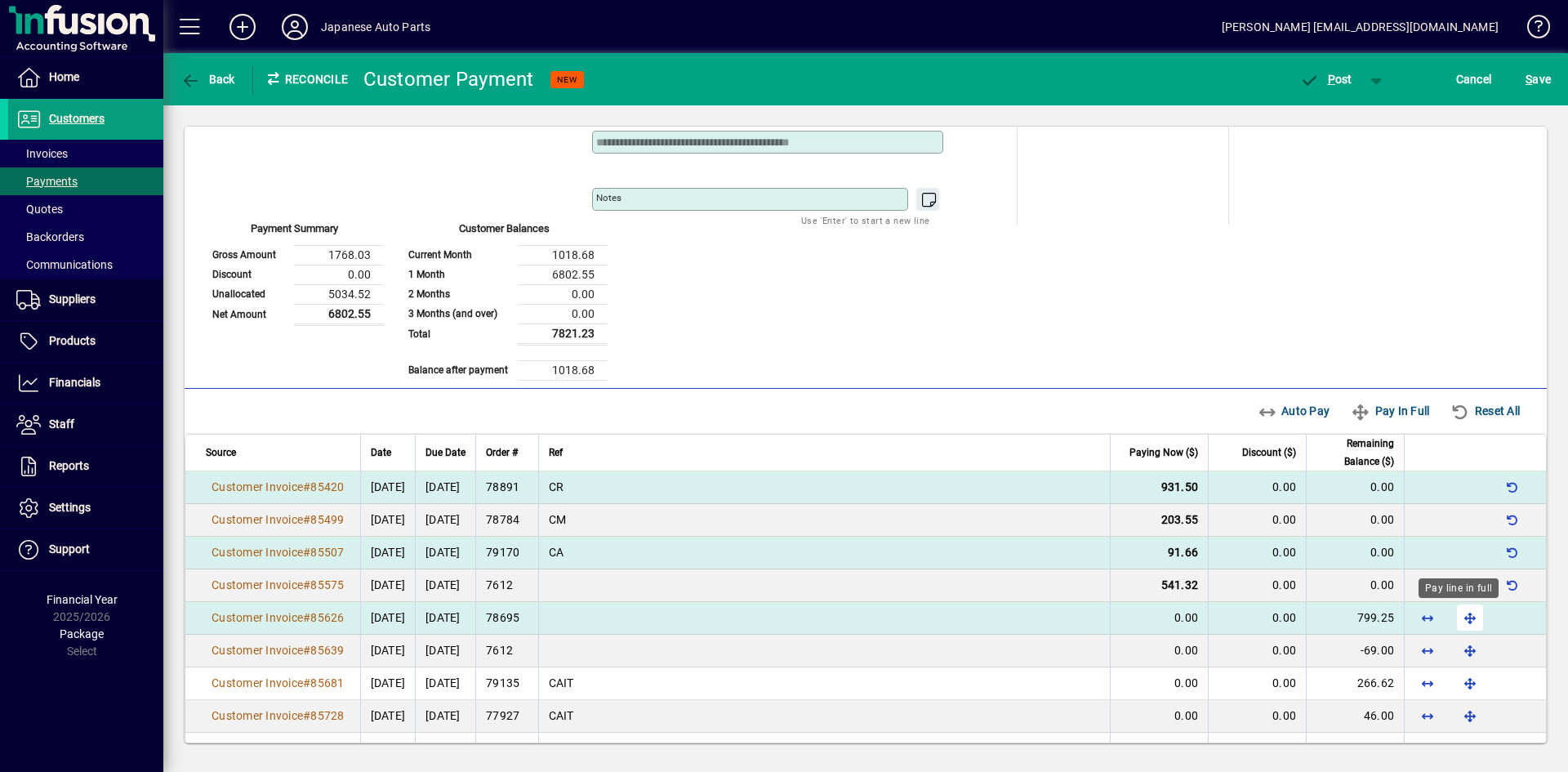
click at [1371, 621] on span "button" at bounding box center [1470, 617] width 39 height 39
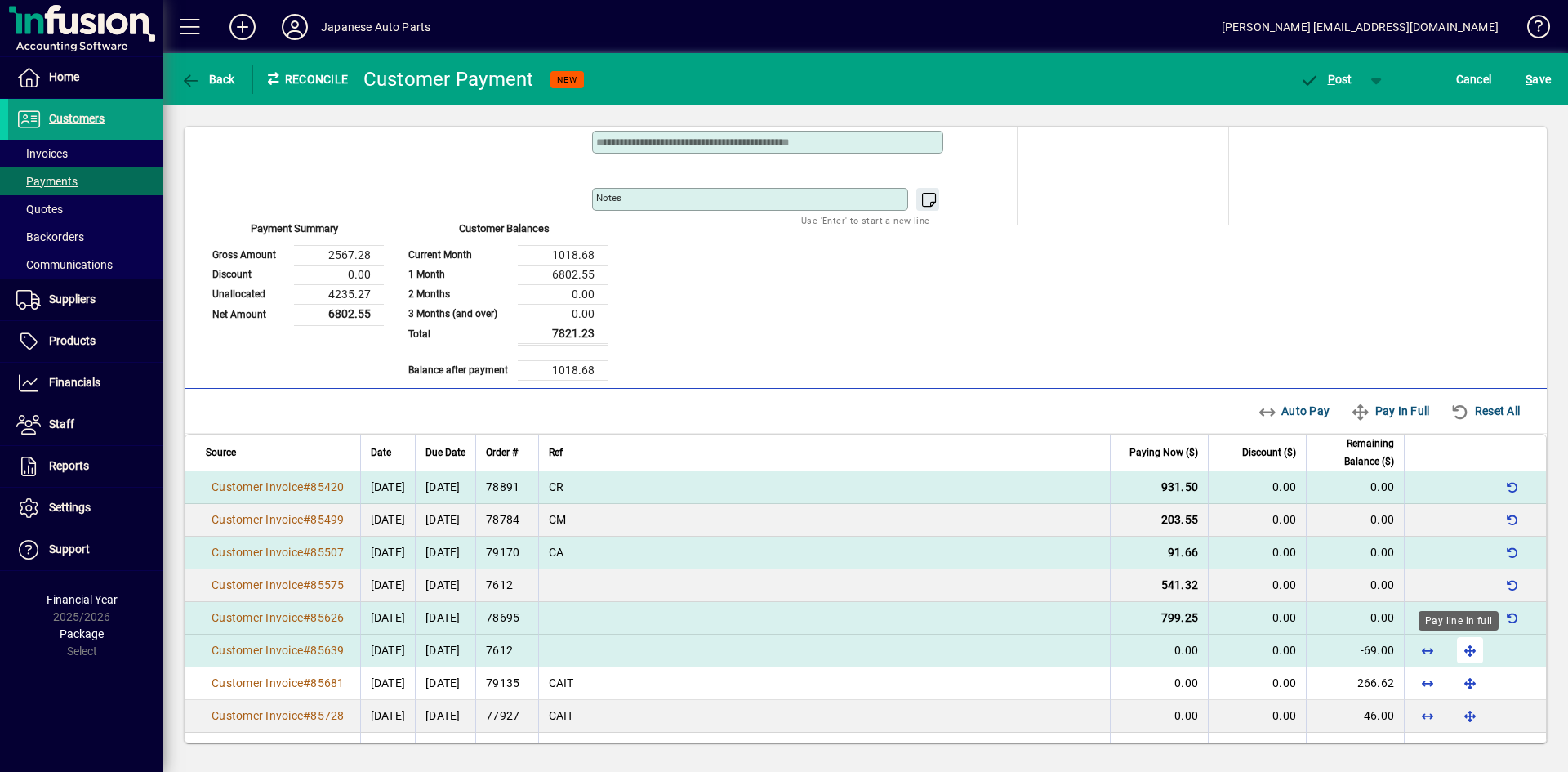
click at [1371, 656] on span "button" at bounding box center [1470, 650] width 39 height 39
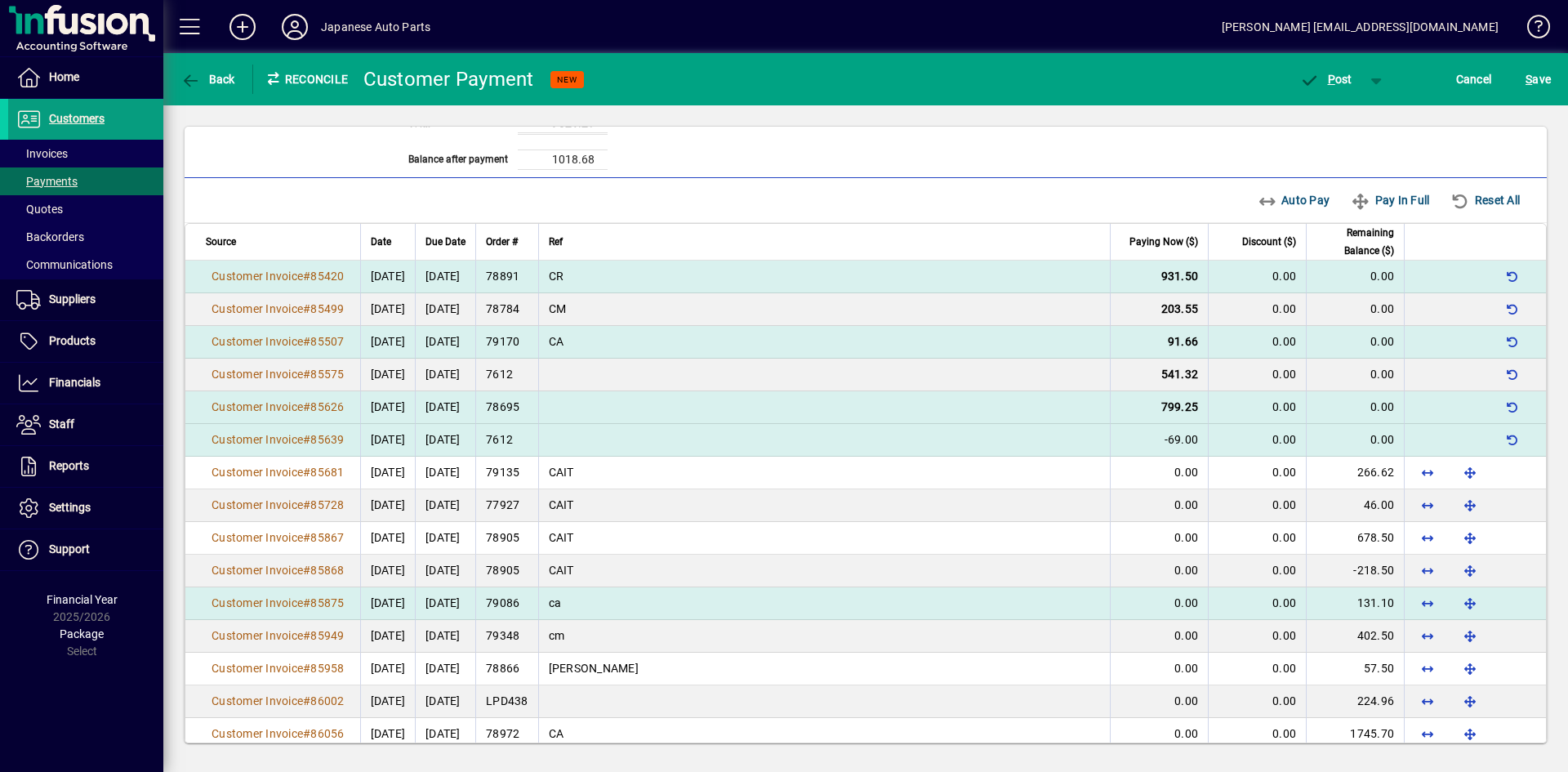
scroll to position [490, 0]
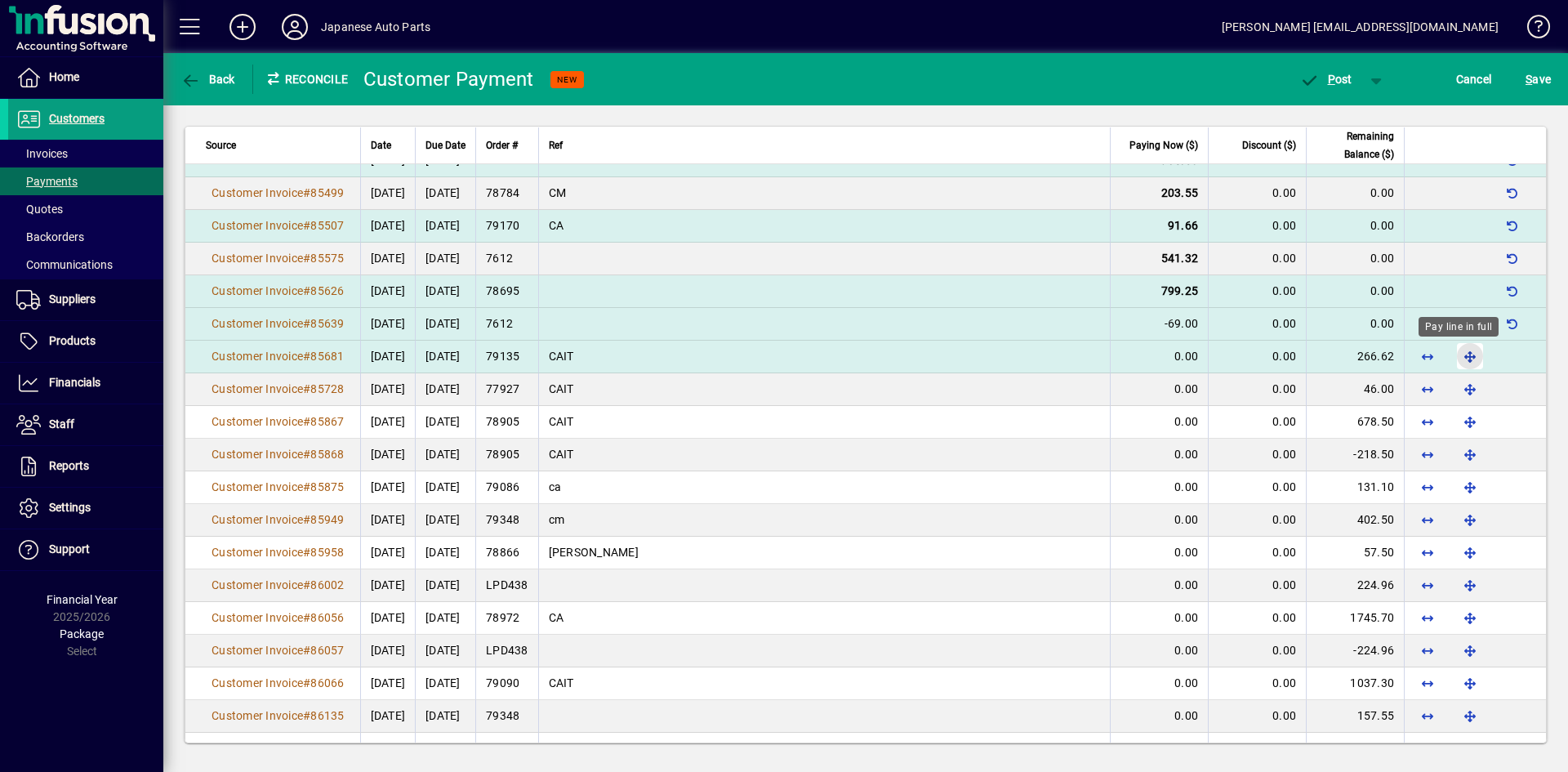
click at [1371, 358] on span "button" at bounding box center [1470, 356] width 39 height 39
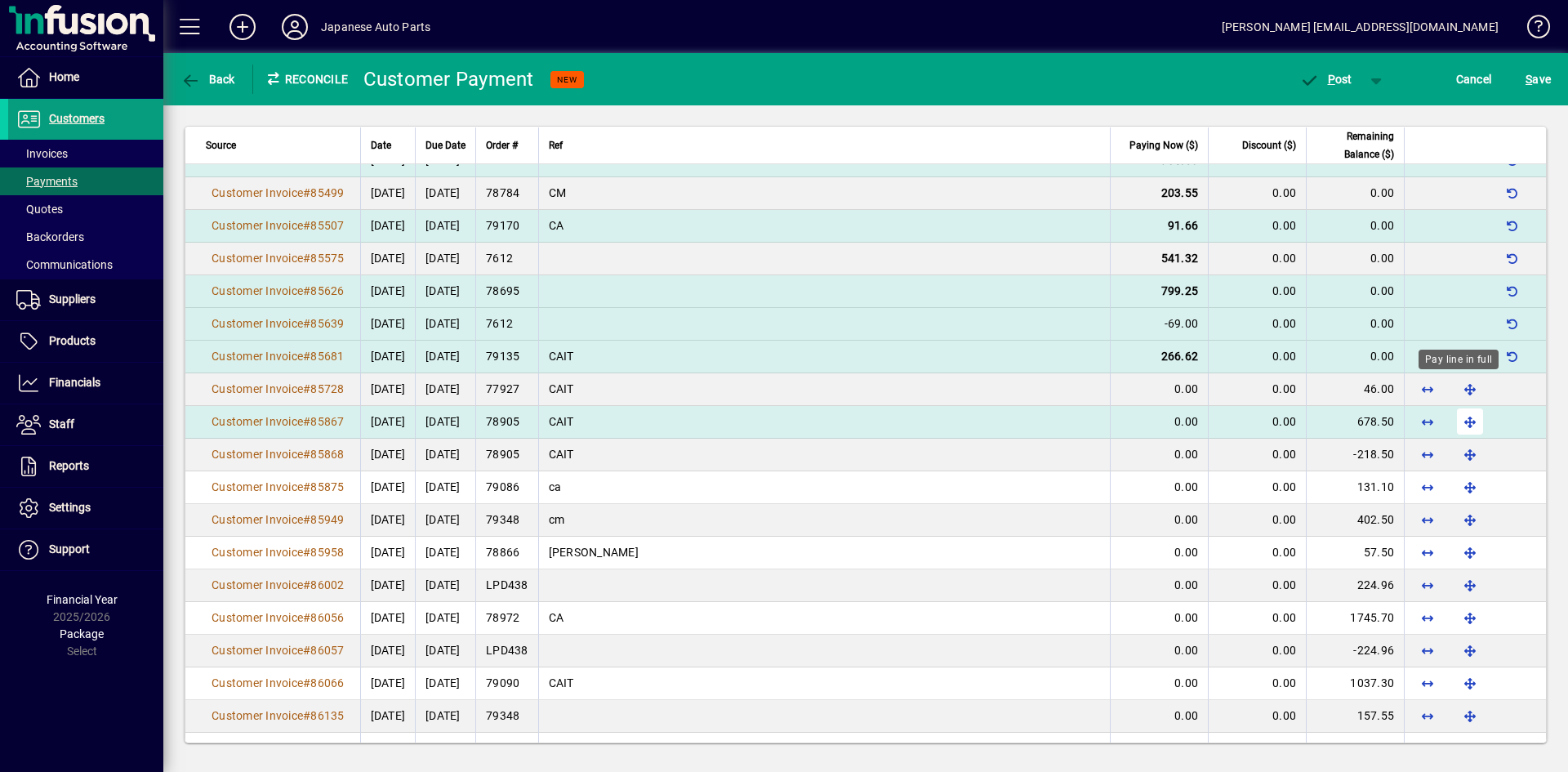
drag, startPoint x: 1460, startPoint y: 383, endPoint x: 1467, endPoint y: 428, distance: 45.5
click at [1371, 384] on span "button" at bounding box center [1470, 389] width 39 height 39
click at [1371, 417] on span "button" at bounding box center [1470, 421] width 39 height 39
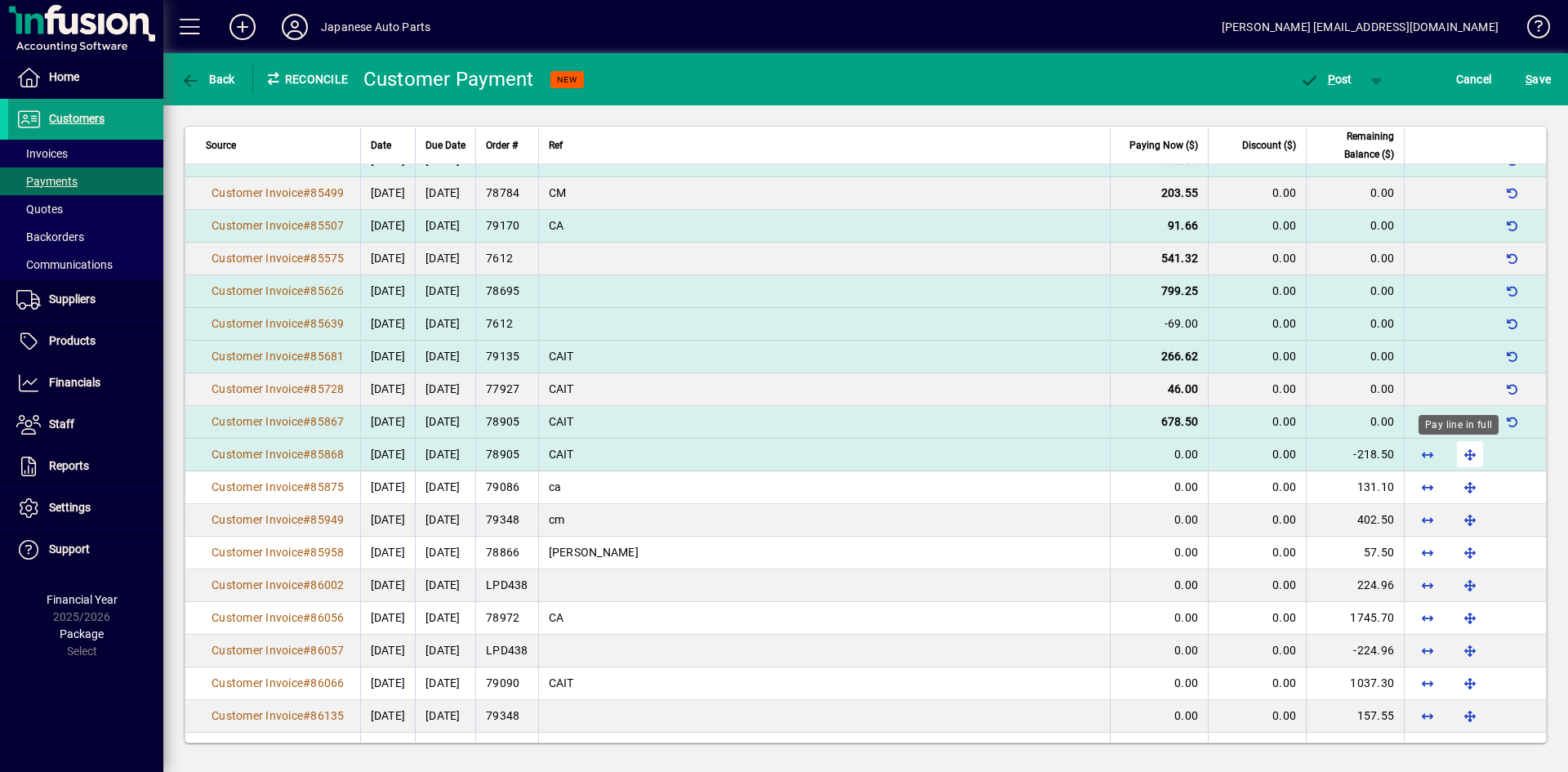
click at [1371, 445] on span "button" at bounding box center [1470, 454] width 39 height 39
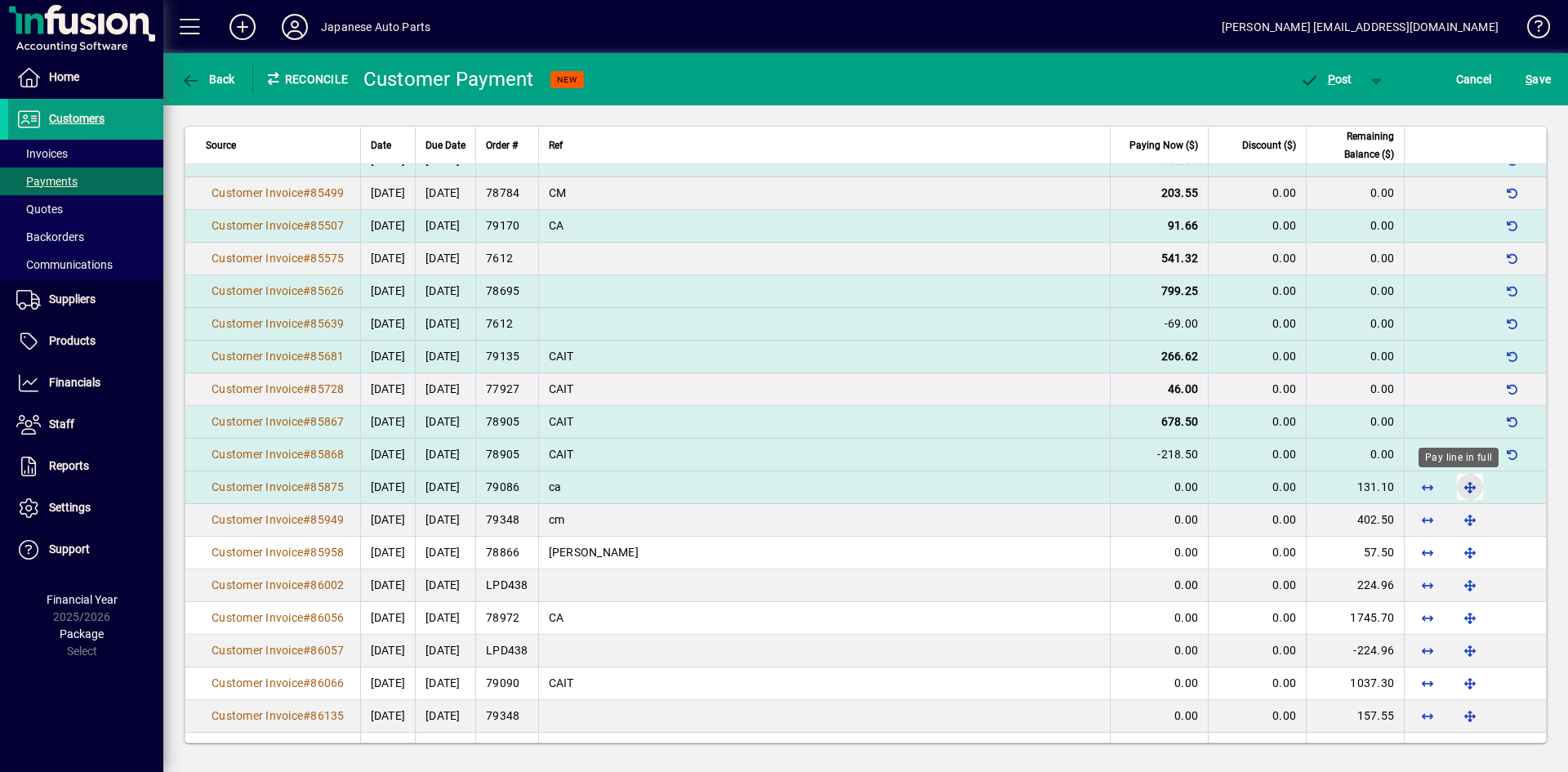
click at [1371, 478] on span "button" at bounding box center [1470, 487] width 39 height 39
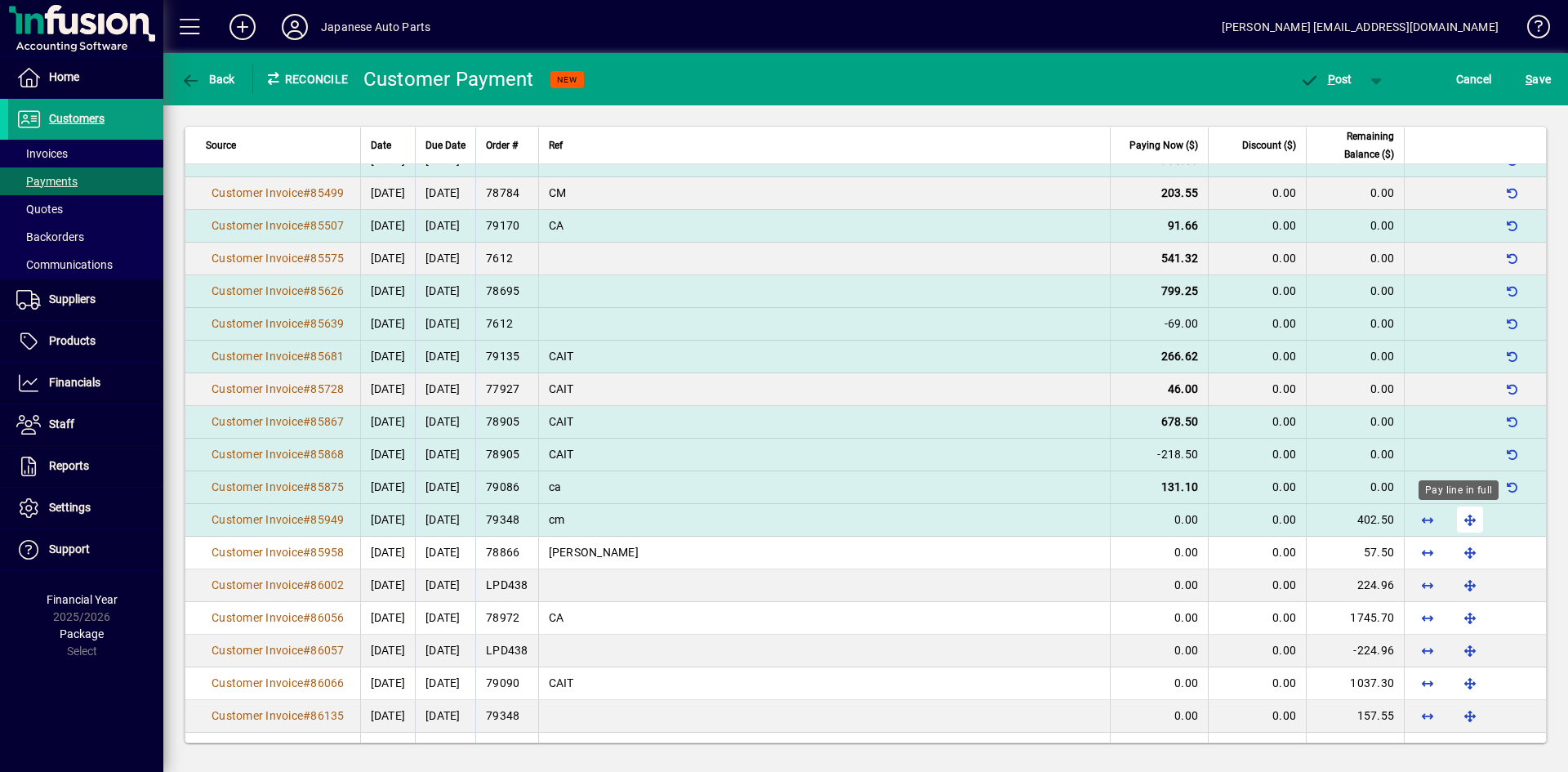
click at [1371, 517] on span "button" at bounding box center [1470, 519] width 39 height 39
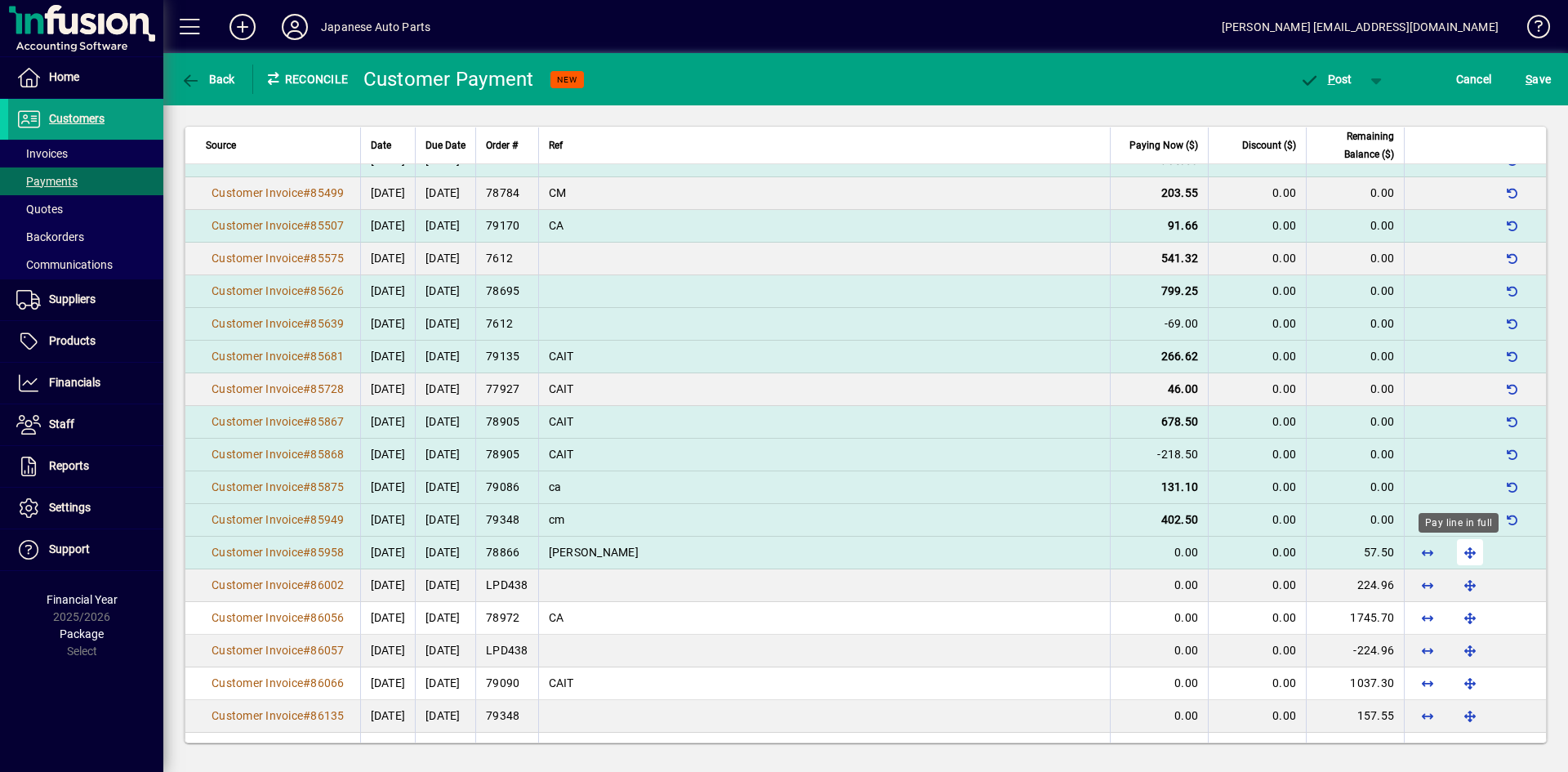
click at [1371, 554] on span "button" at bounding box center [1470, 552] width 39 height 39
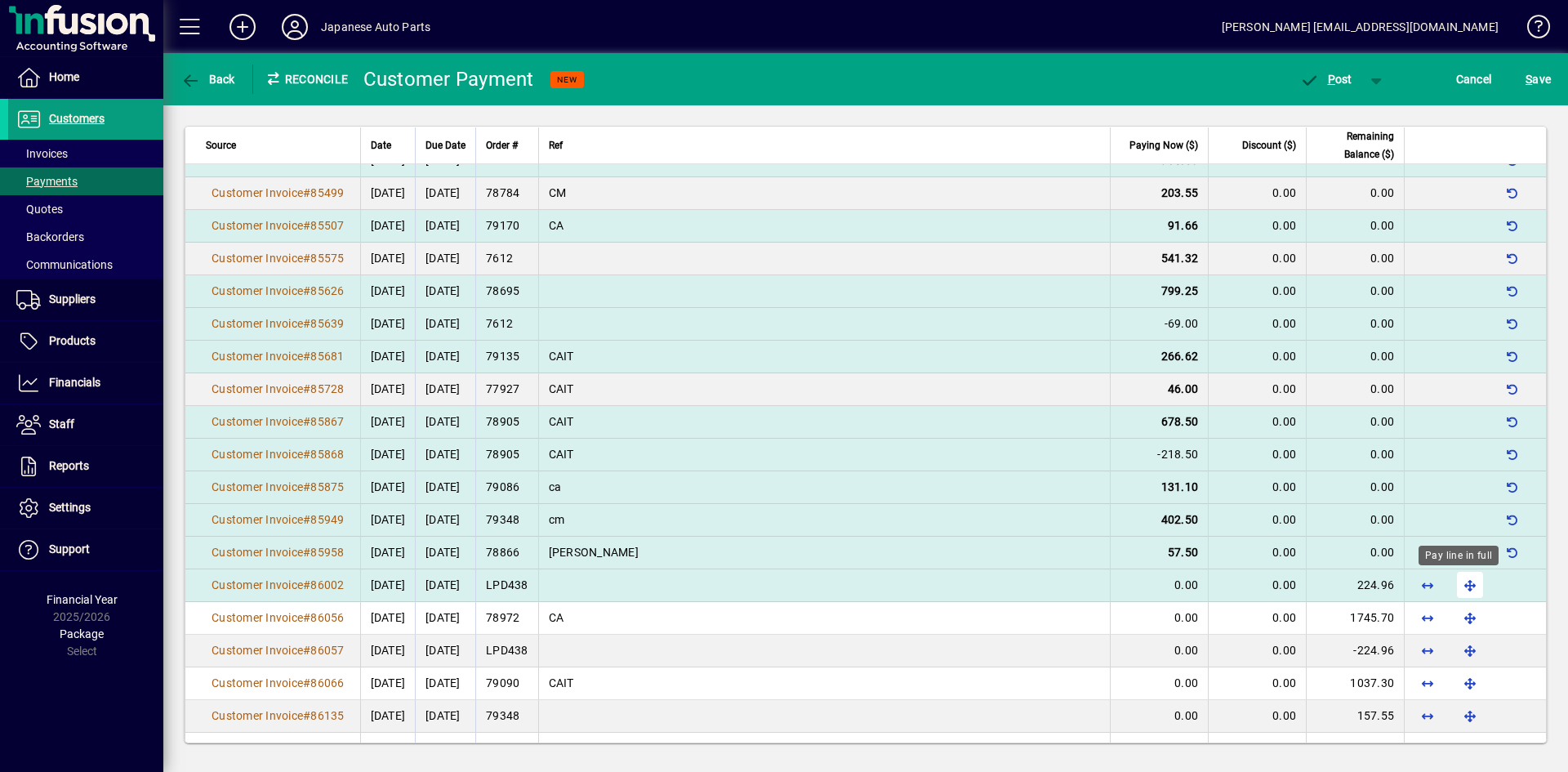
click at [1371, 583] on span "button" at bounding box center [1470, 585] width 39 height 39
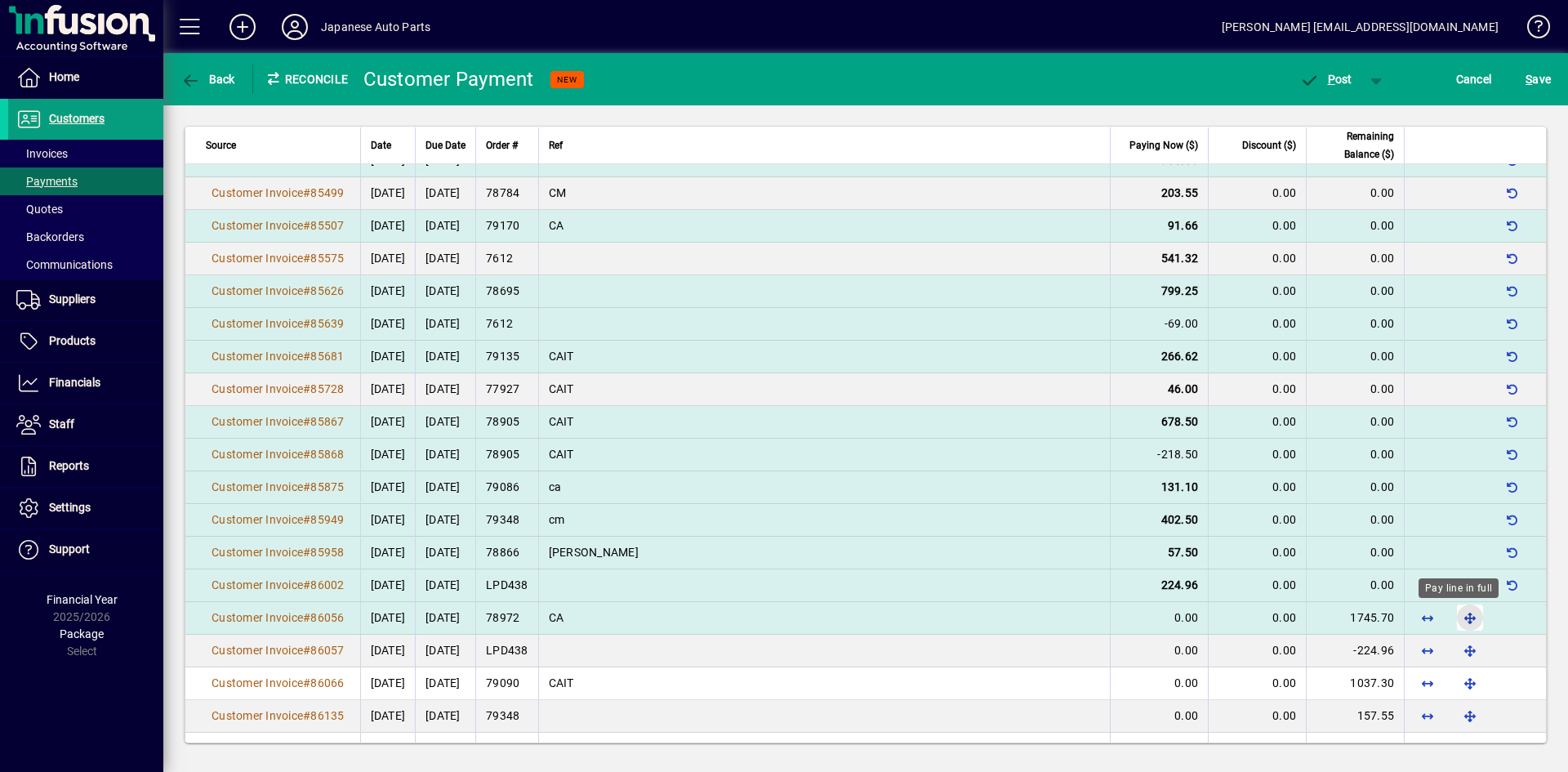
click at [1371, 614] on span "button" at bounding box center [1470, 617] width 39 height 39
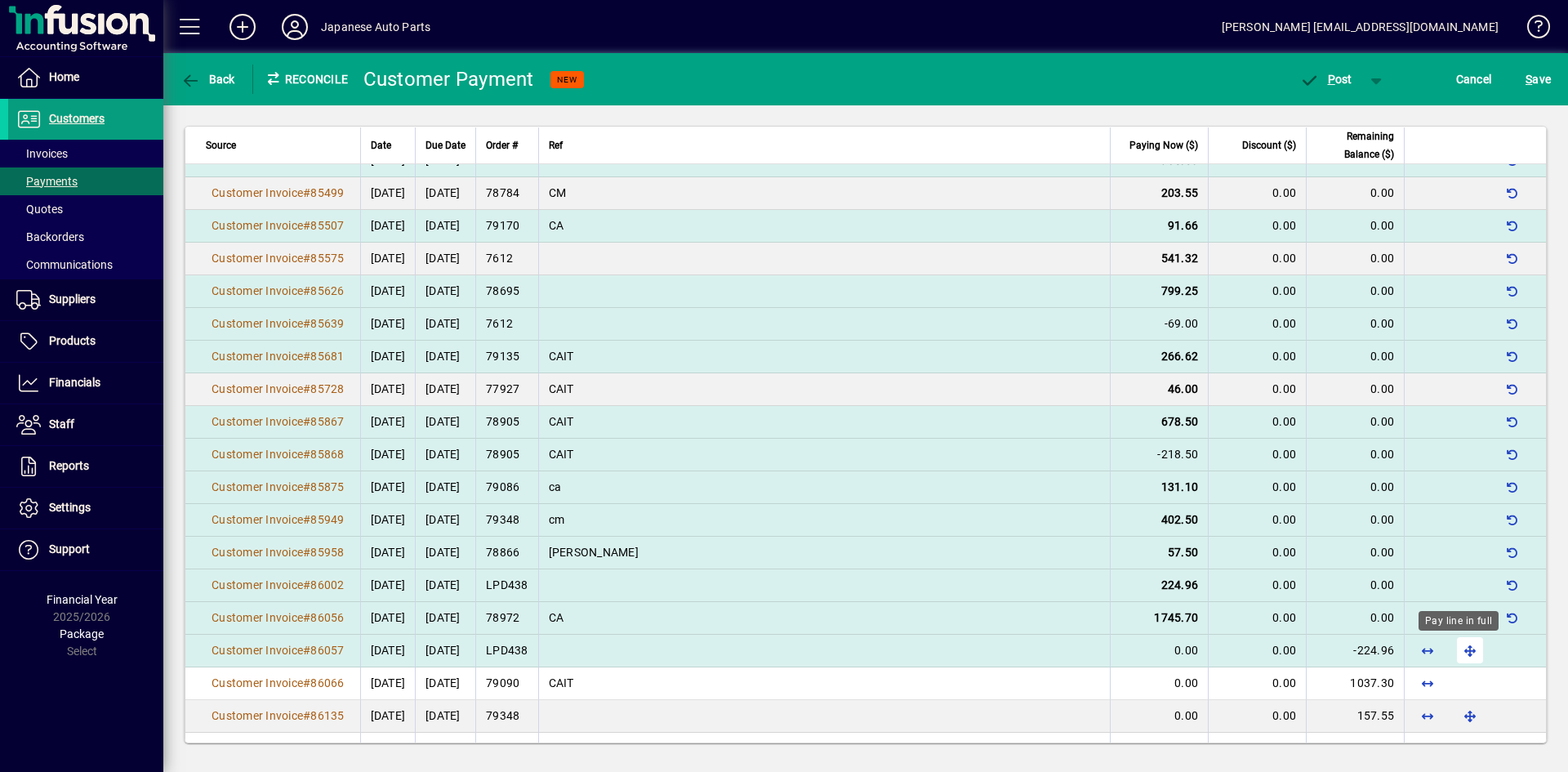
click at [1371, 654] on span "button" at bounding box center [1470, 650] width 39 height 39
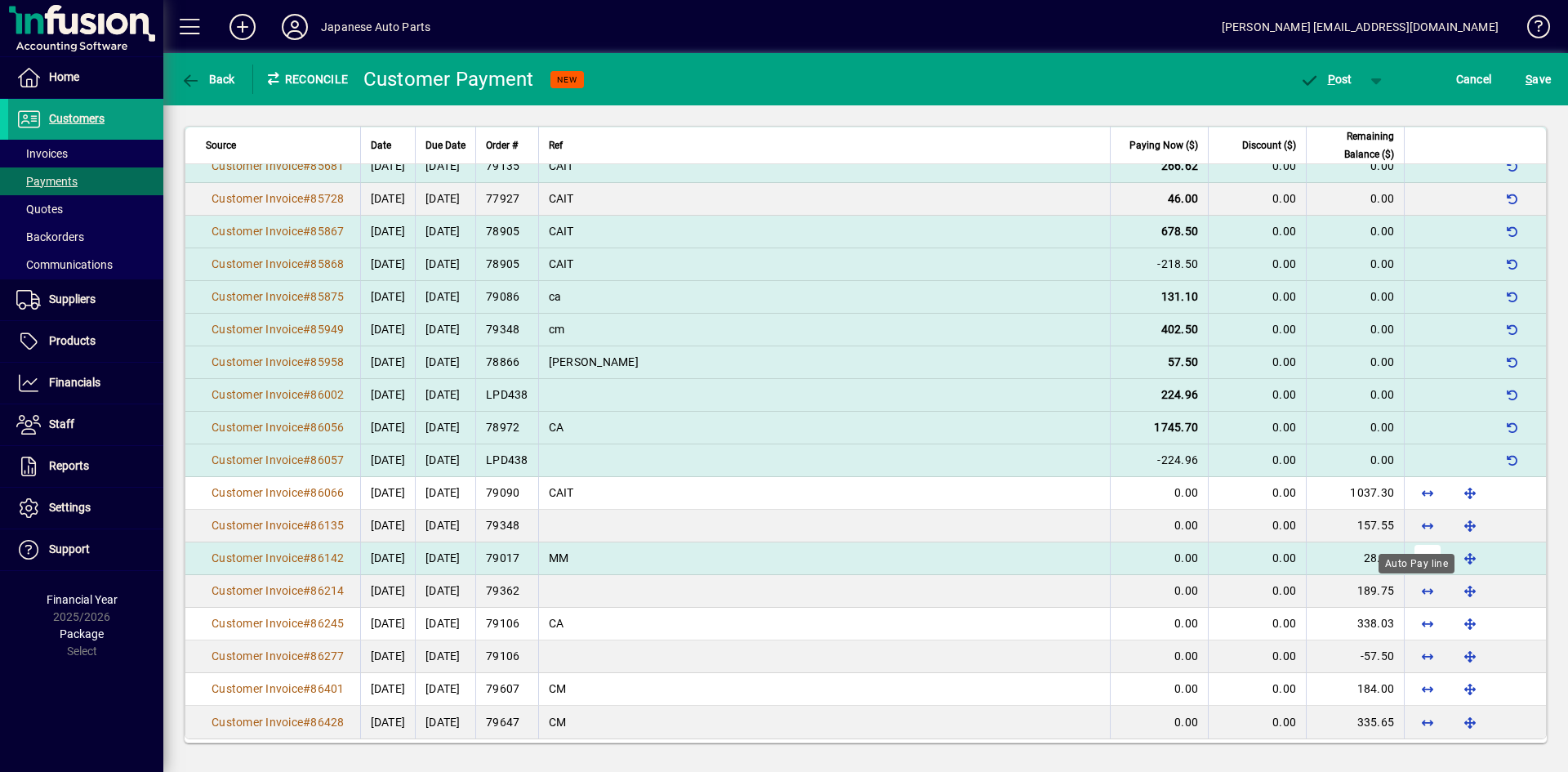
scroll to position [690, 0]
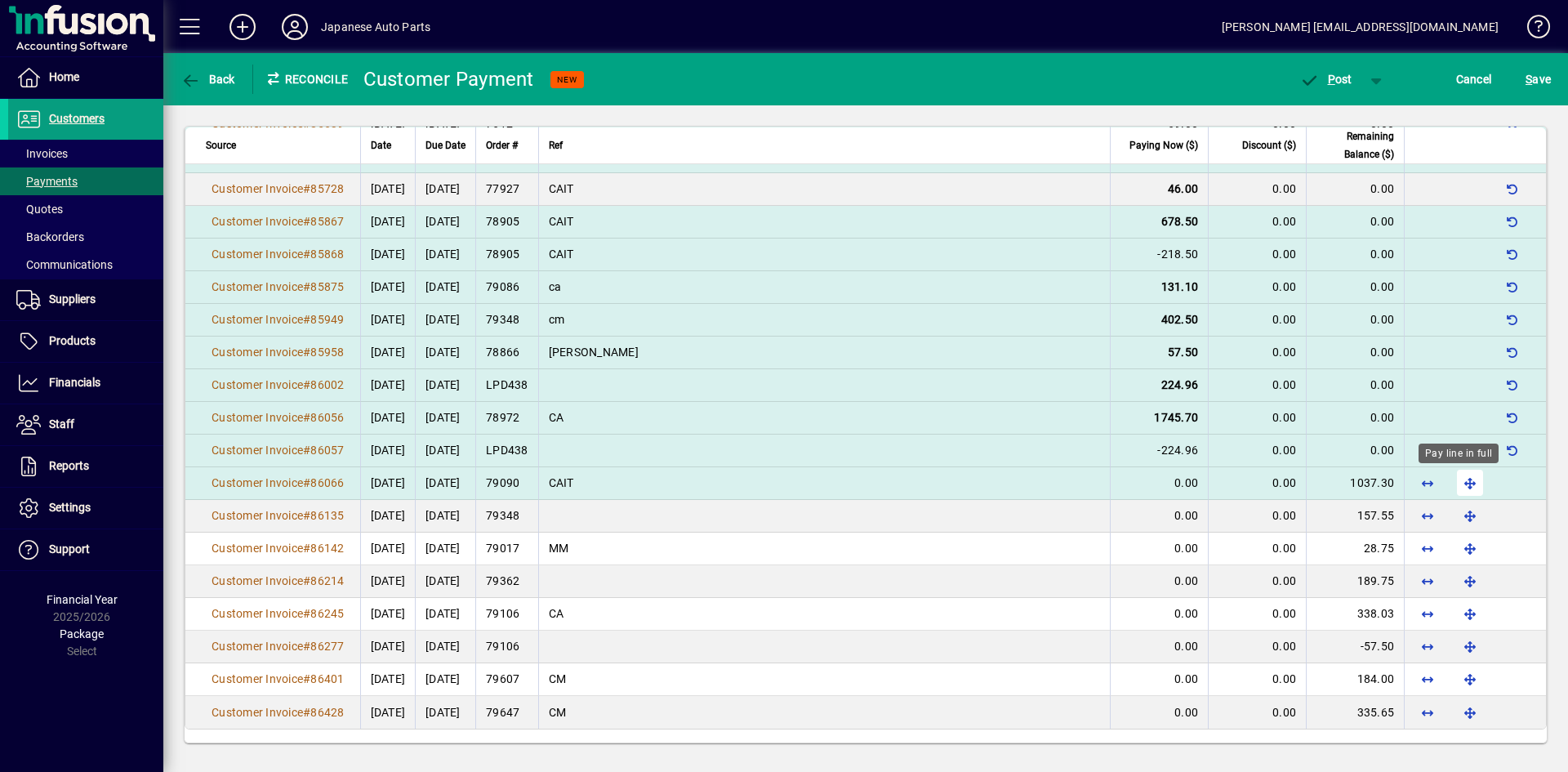
click at [1371, 484] on span "button" at bounding box center [1470, 482] width 39 height 39
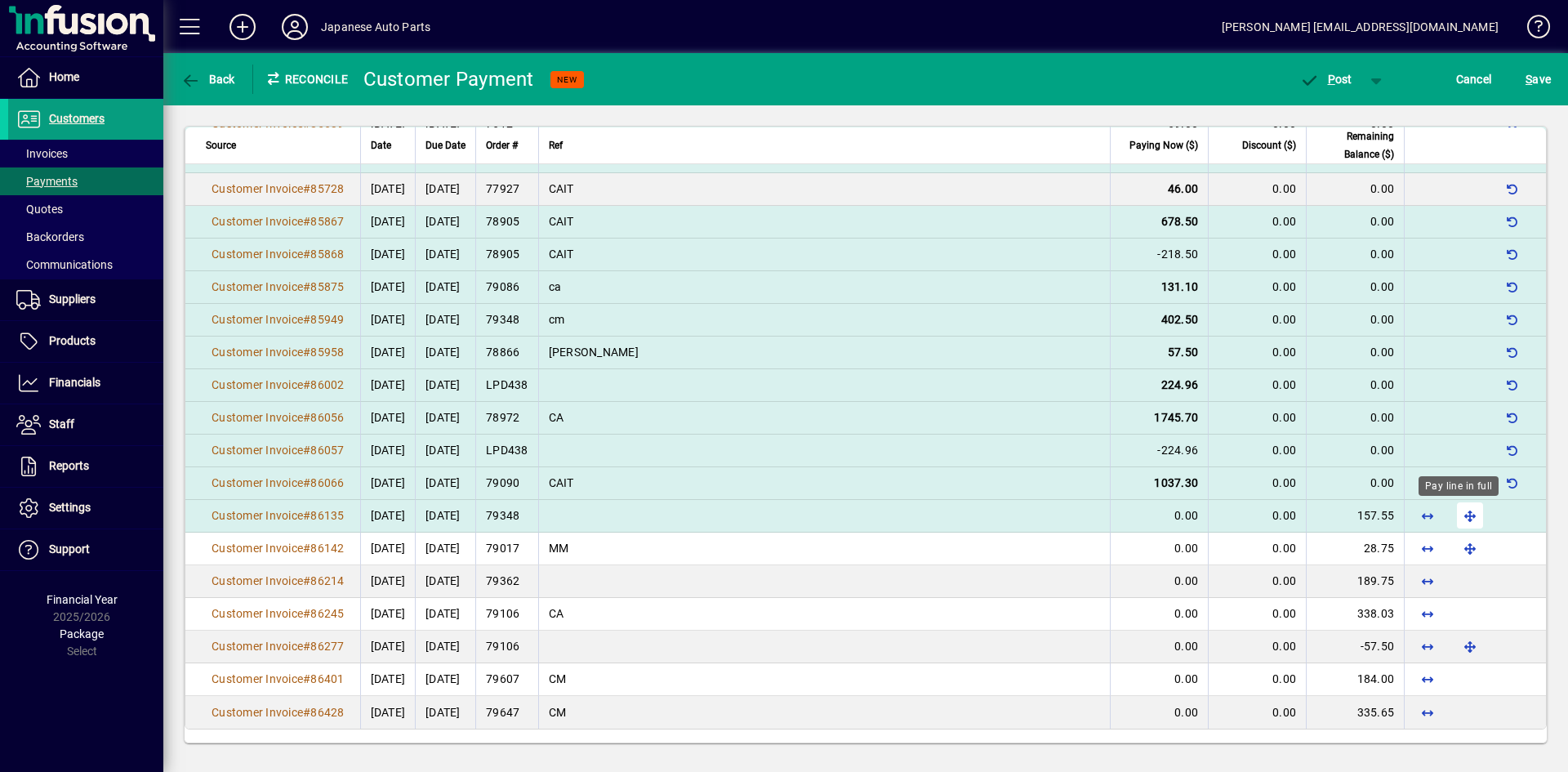
click at [1371, 516] on span "button" at bounding box center [1470, 515] width 39 height 39
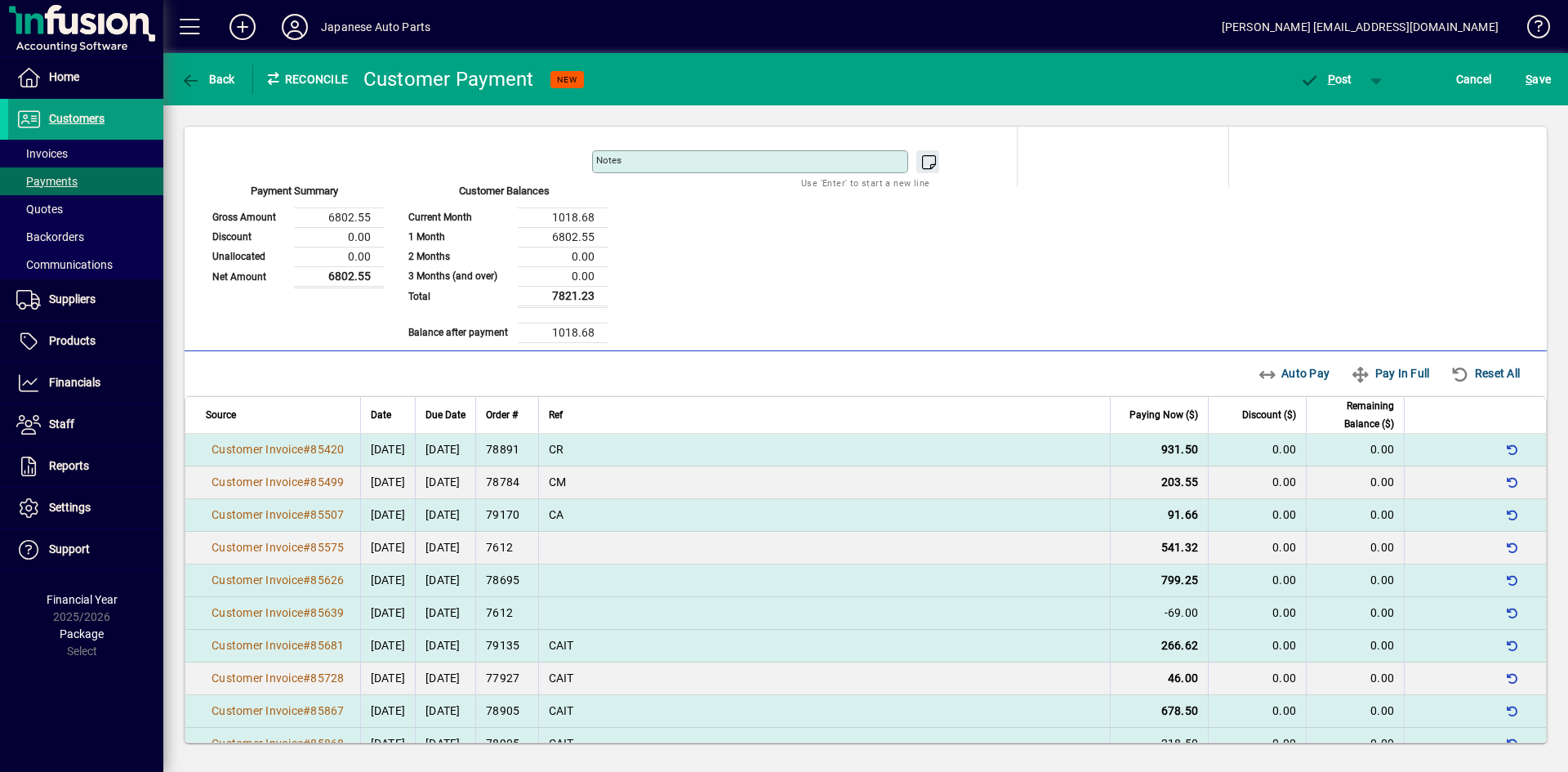
scroll to position [200, 0]
click at [1339, 78] on span "P ost" at bounding box center [1325, 79] width 53 height 13
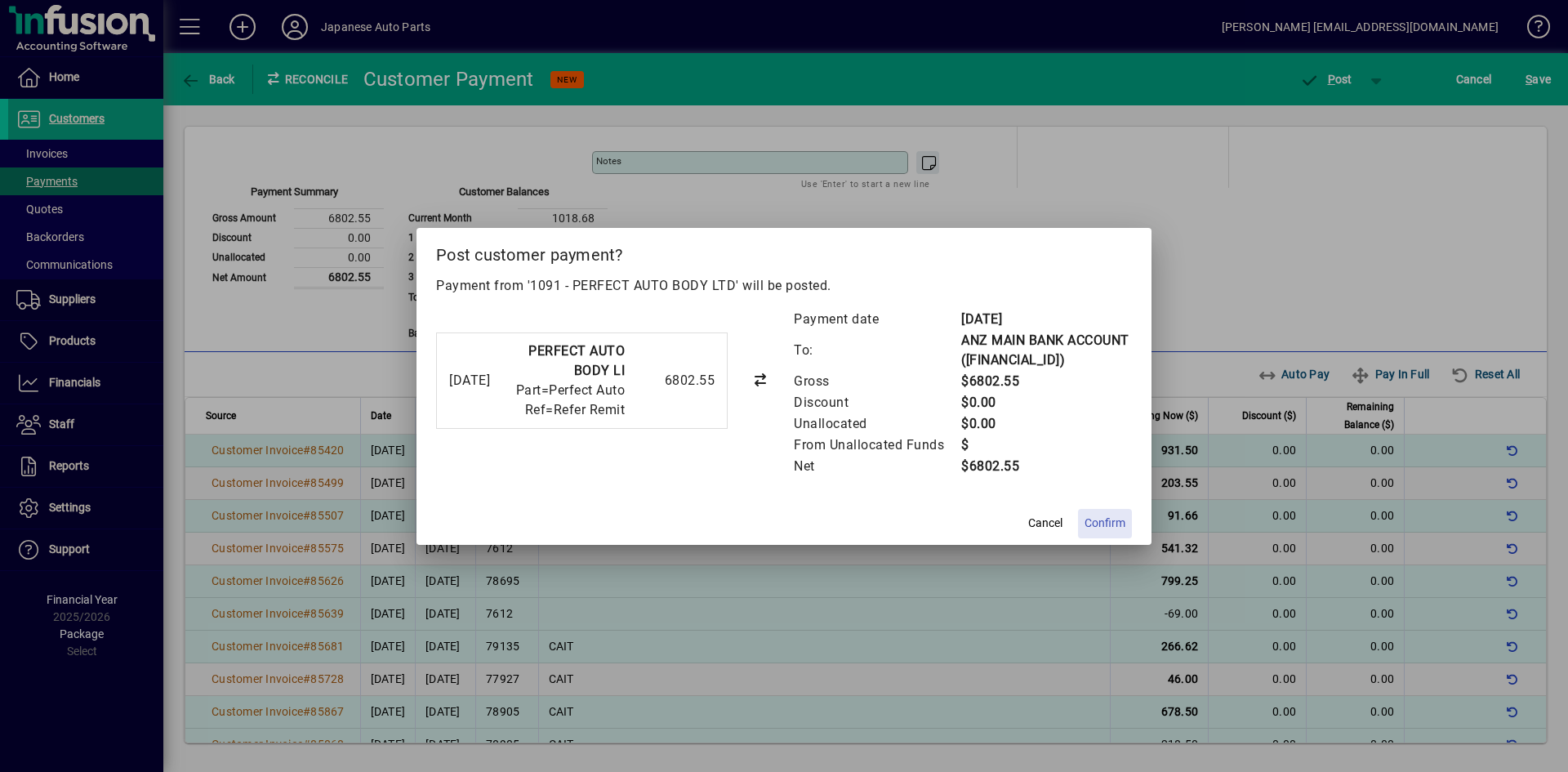
click at [1099, 532] on span "Confirm" at bounding box center [1105, 523] width 41 height 18
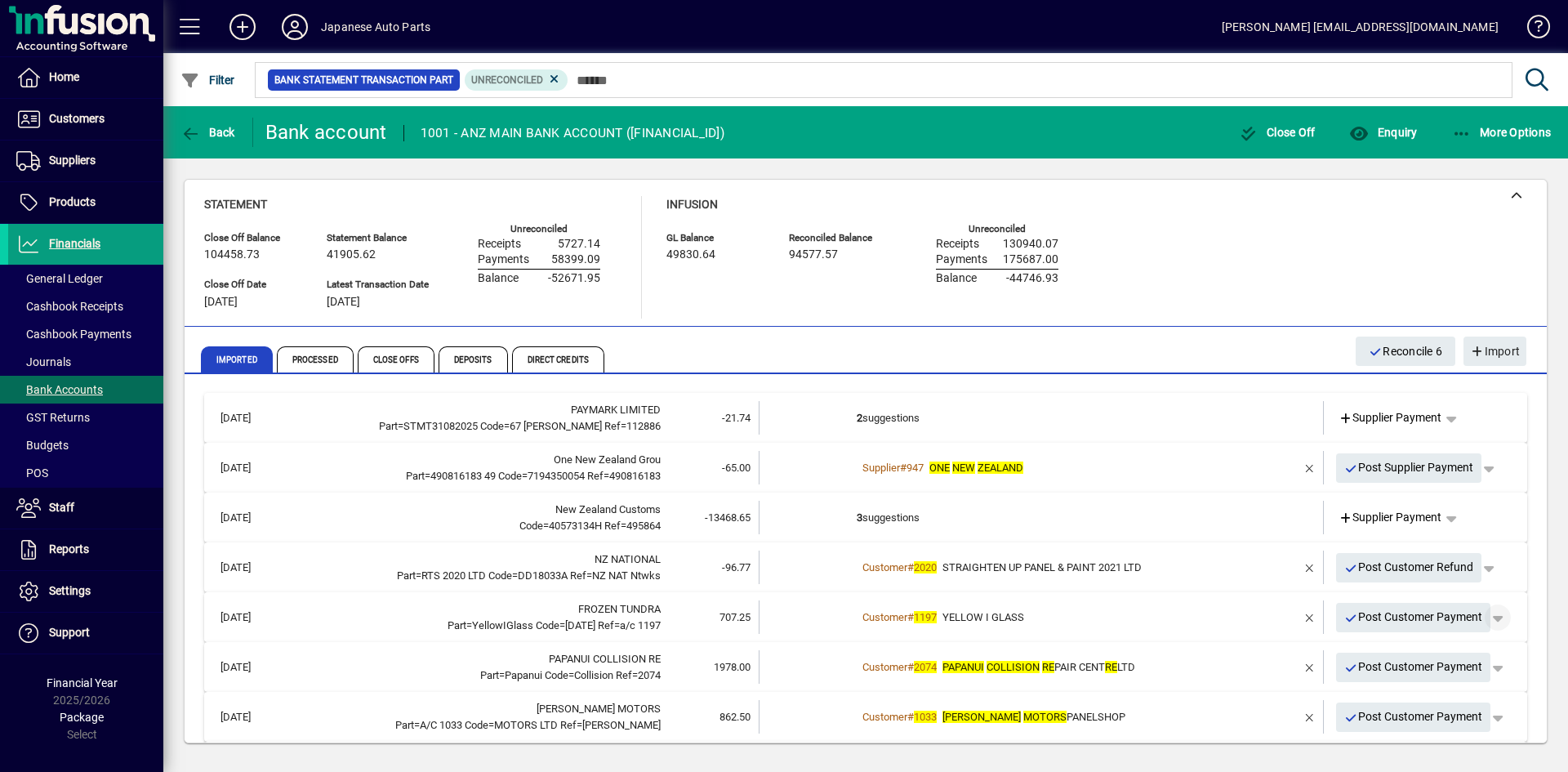
click at [1371, 623] on span "button" at bounding box center [1498, 617] width 39 height 39
click at [1371, 647] on span "Customer Payment" at bounding box center [1434, 651] width 119 height 19
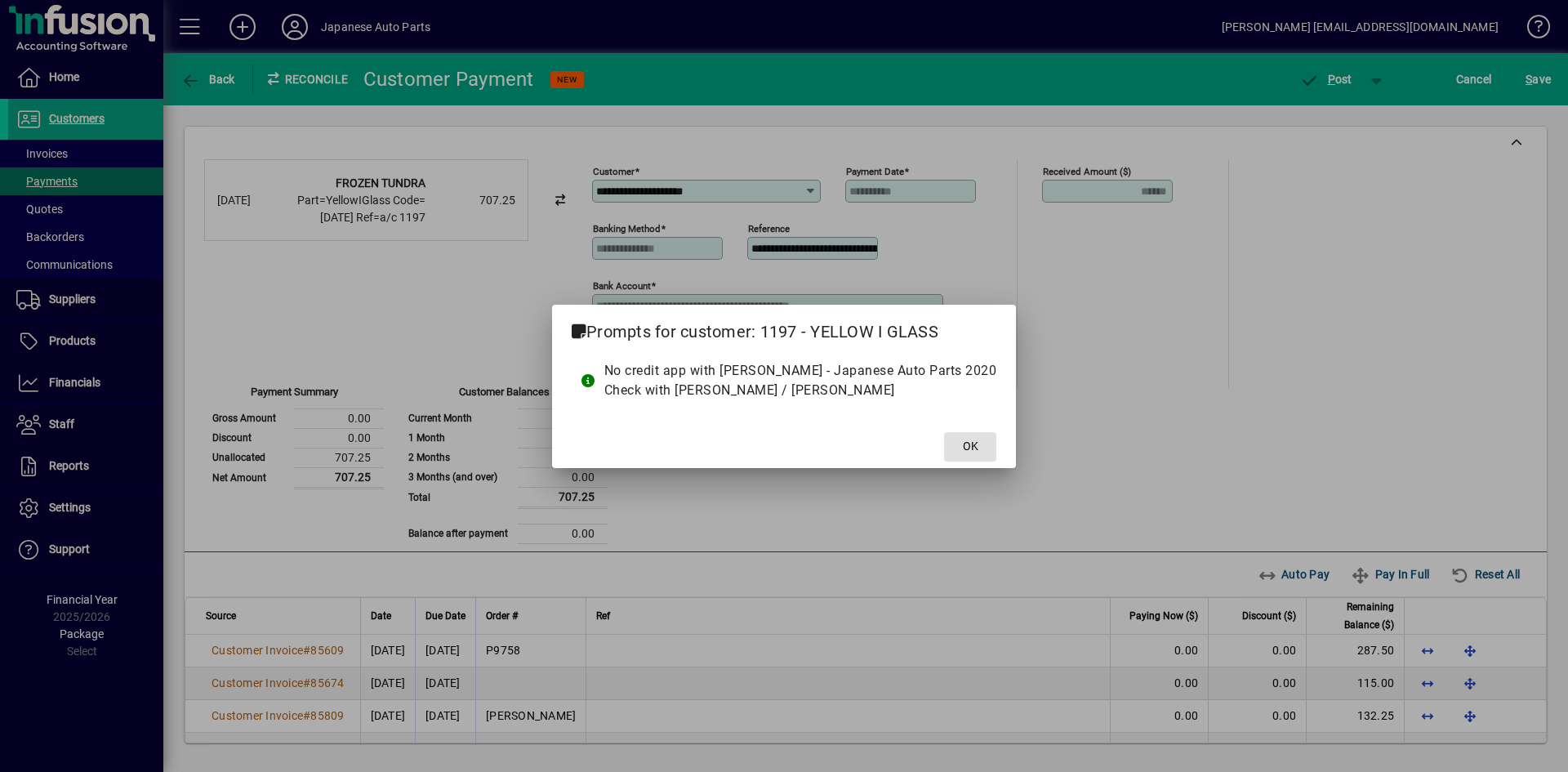
click at [956, 446] on span at bounding box center [970, 447] width 53 height 39
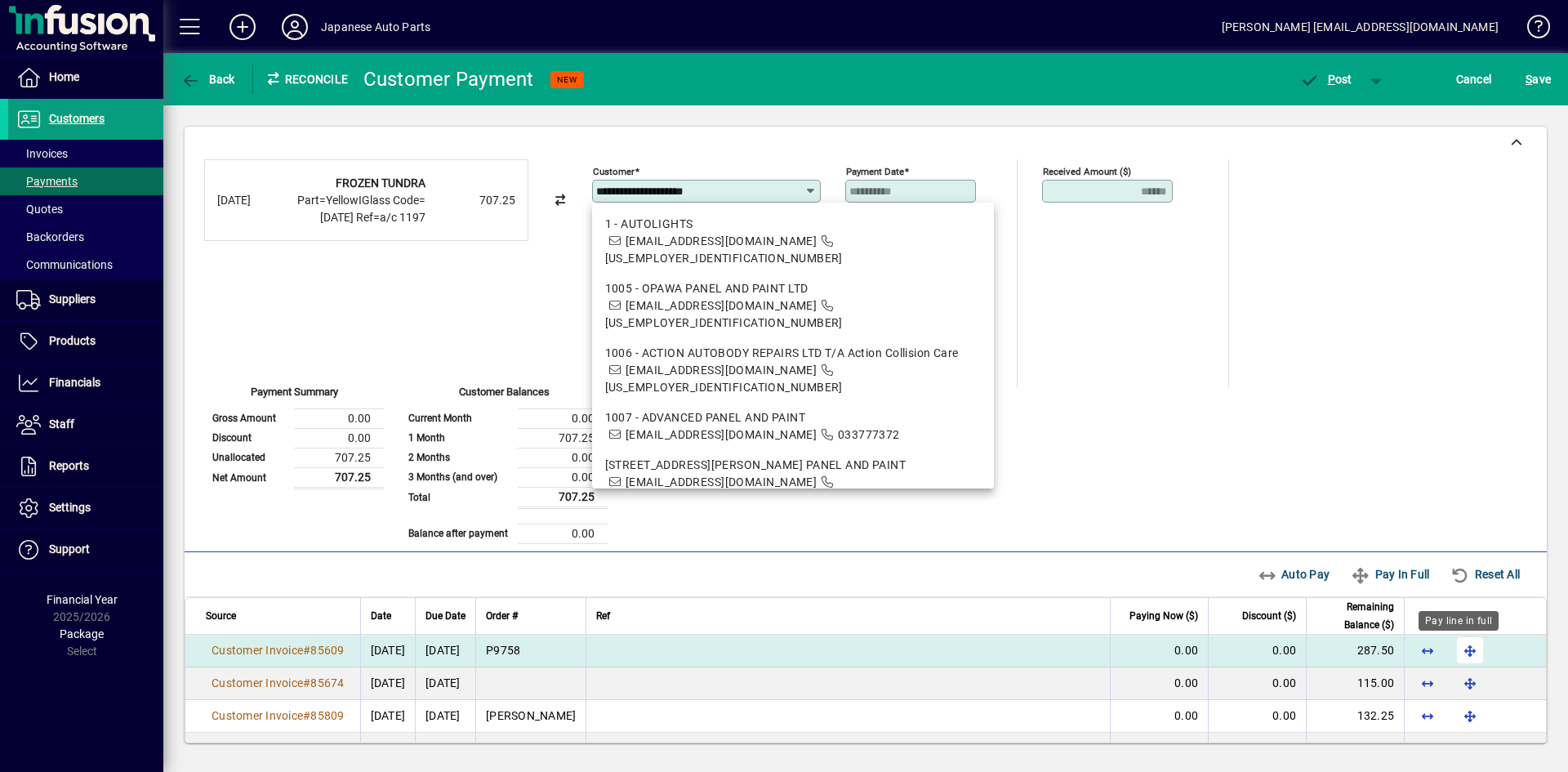
click at [1371, 645] on span "button" at bounding box center [1470, 650] width 39 height 39
click at [1317, 388] on div "**********" at bounding box center [865, 351] width 1323 height 385
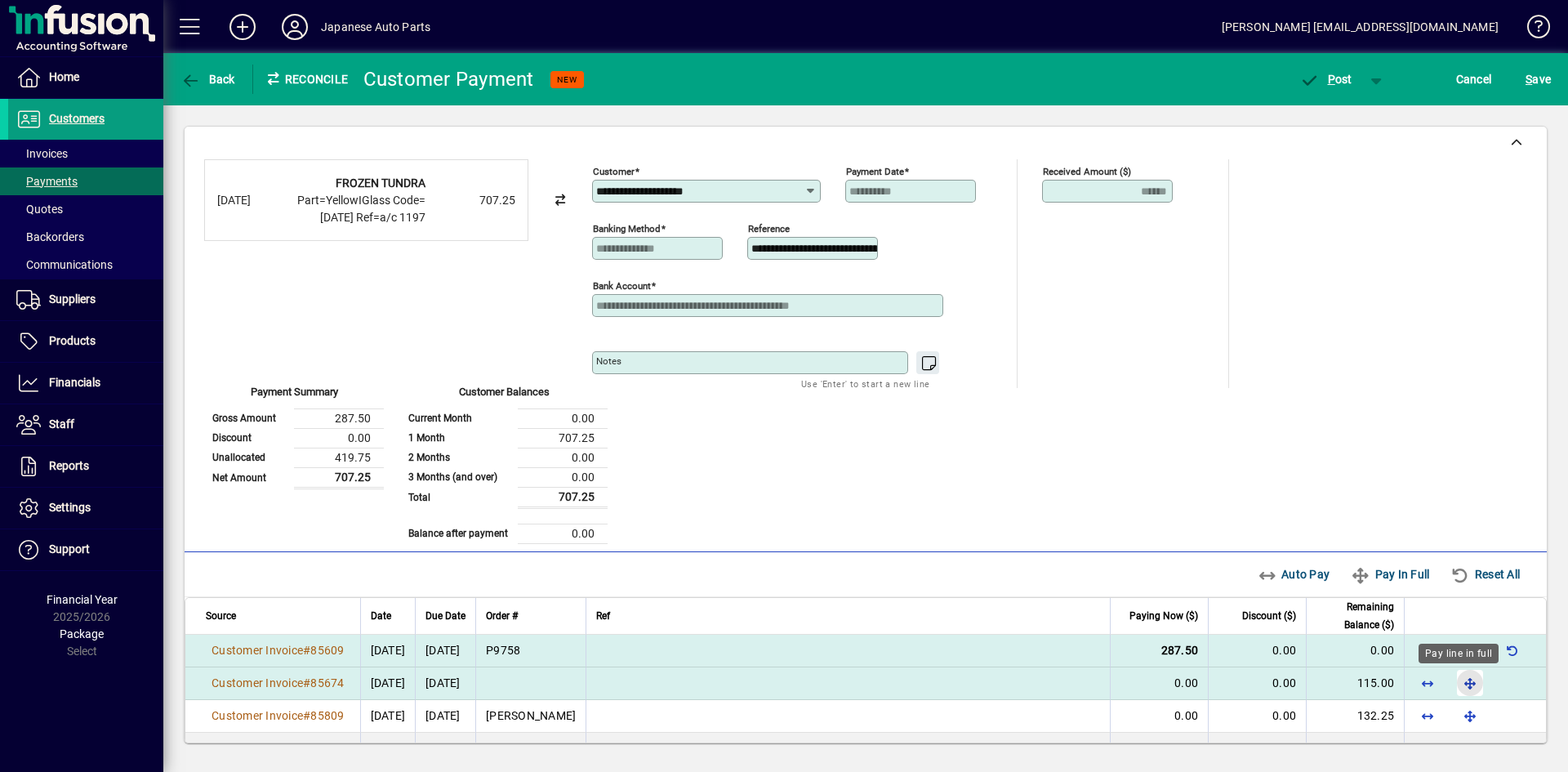
click at [1371, 675] on span "button" at bounding box center [1470, 682] width 39 height 39
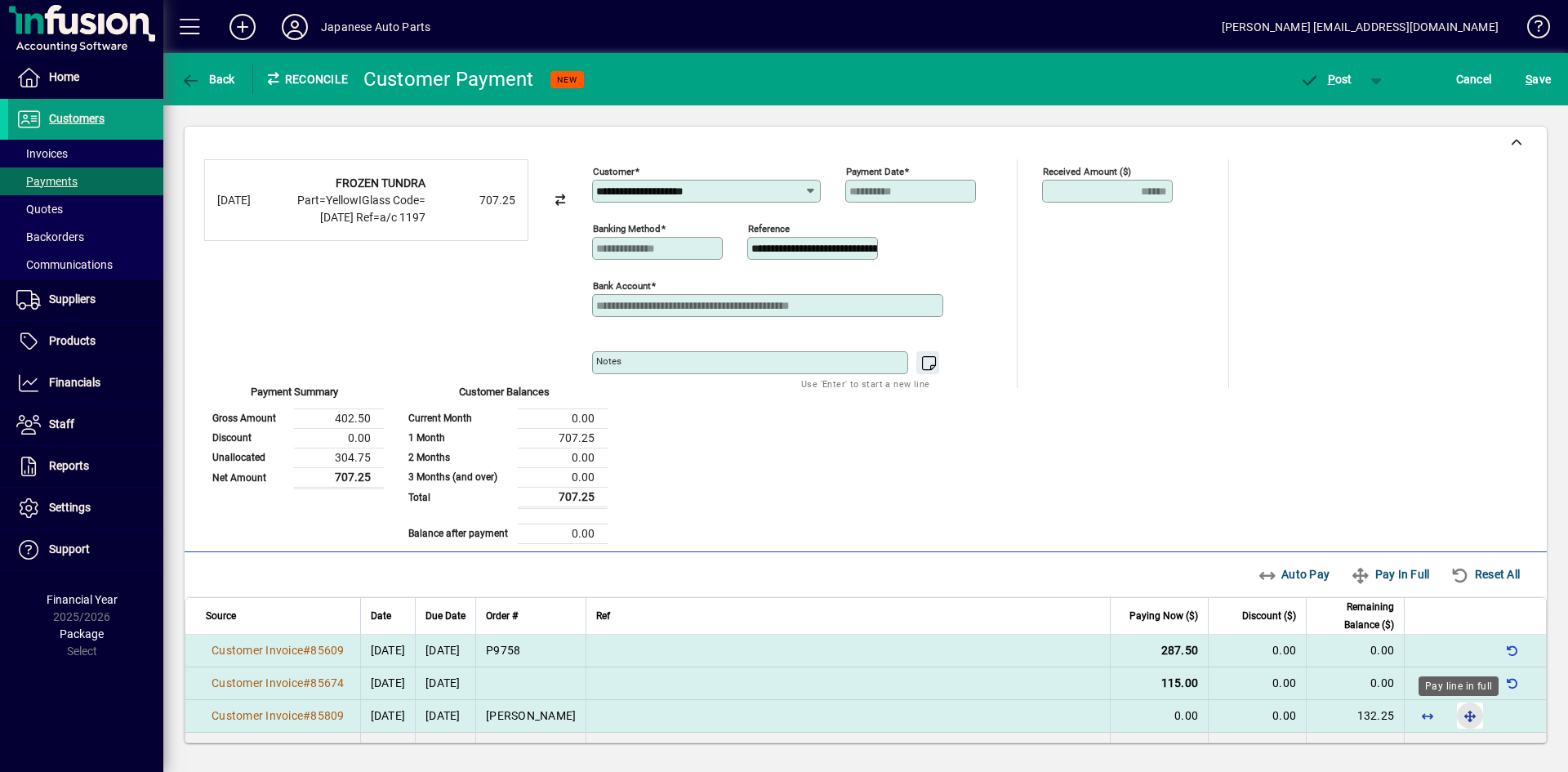
click at [1371, 710] on span "button" at bounding box center [1470, 716] width 39 height 39
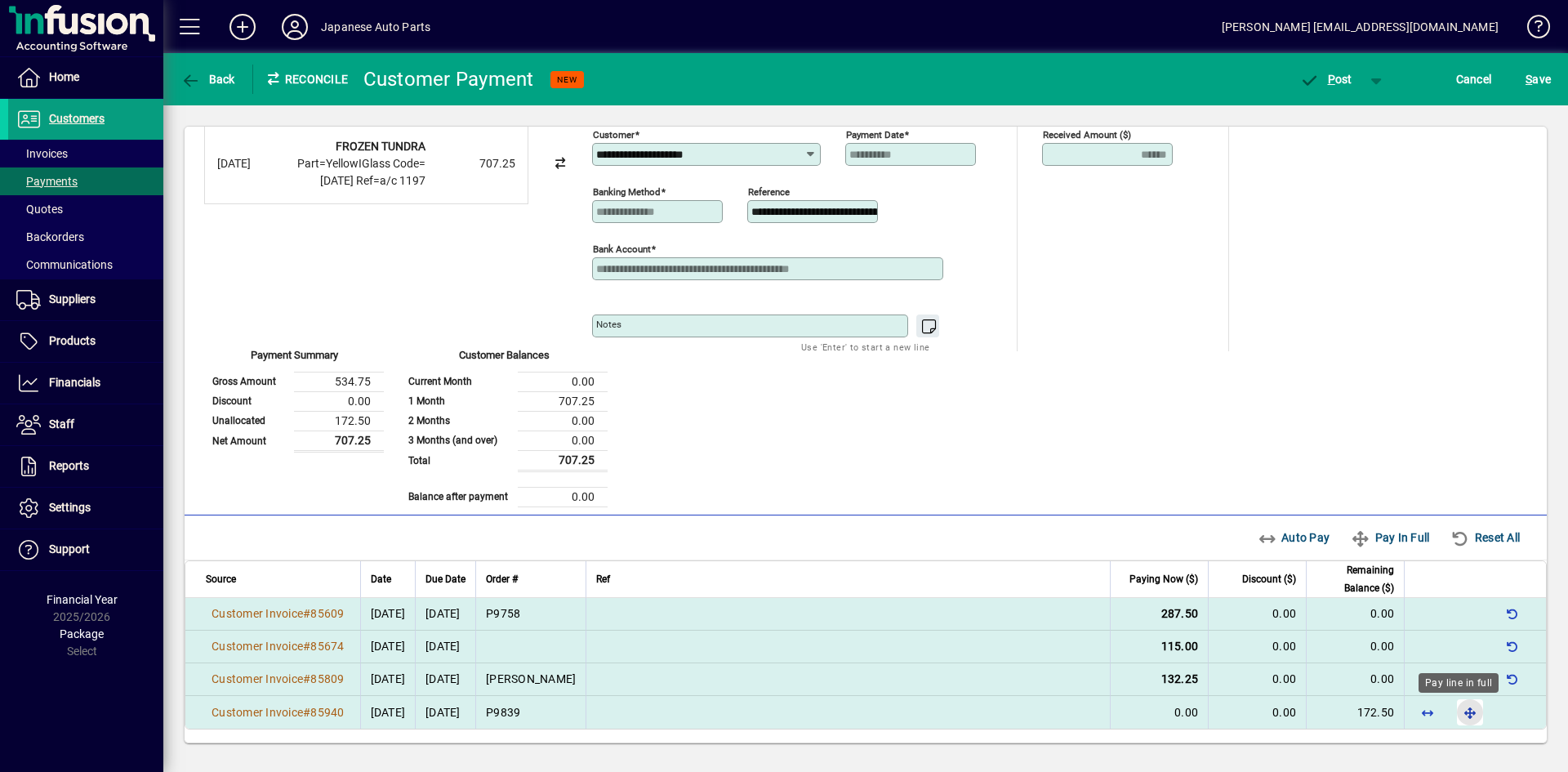
click at [1371, 711] on span "button" at bounding box center [1470, 712] width 39 height 39
click at [1337, 76] on span "P ost" at bounding box center [1325, 79] width 53 height 13
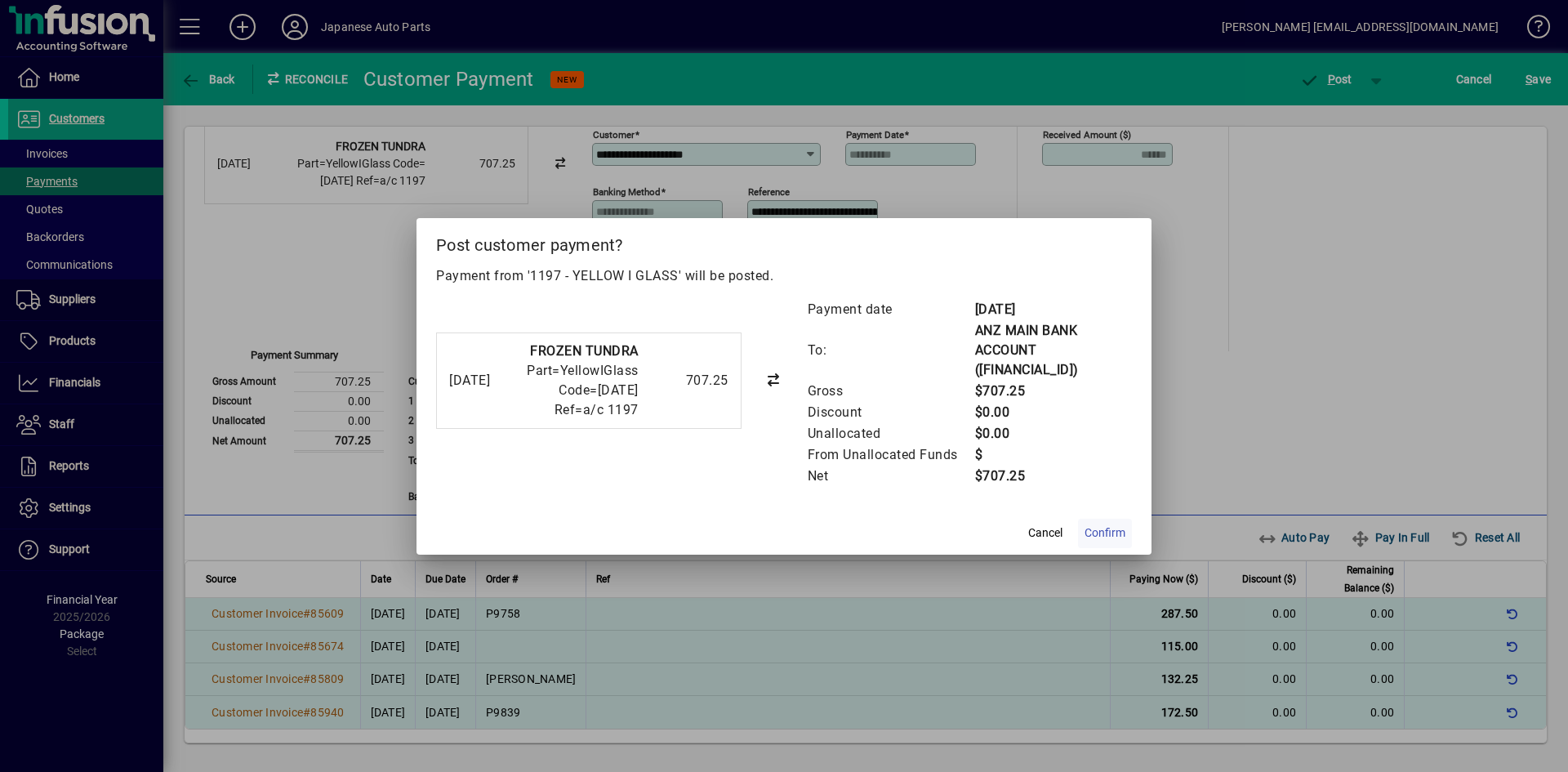
click at [1106, 526] on span "Confirm" at bounding box center [1105, 533] width 41 height 18
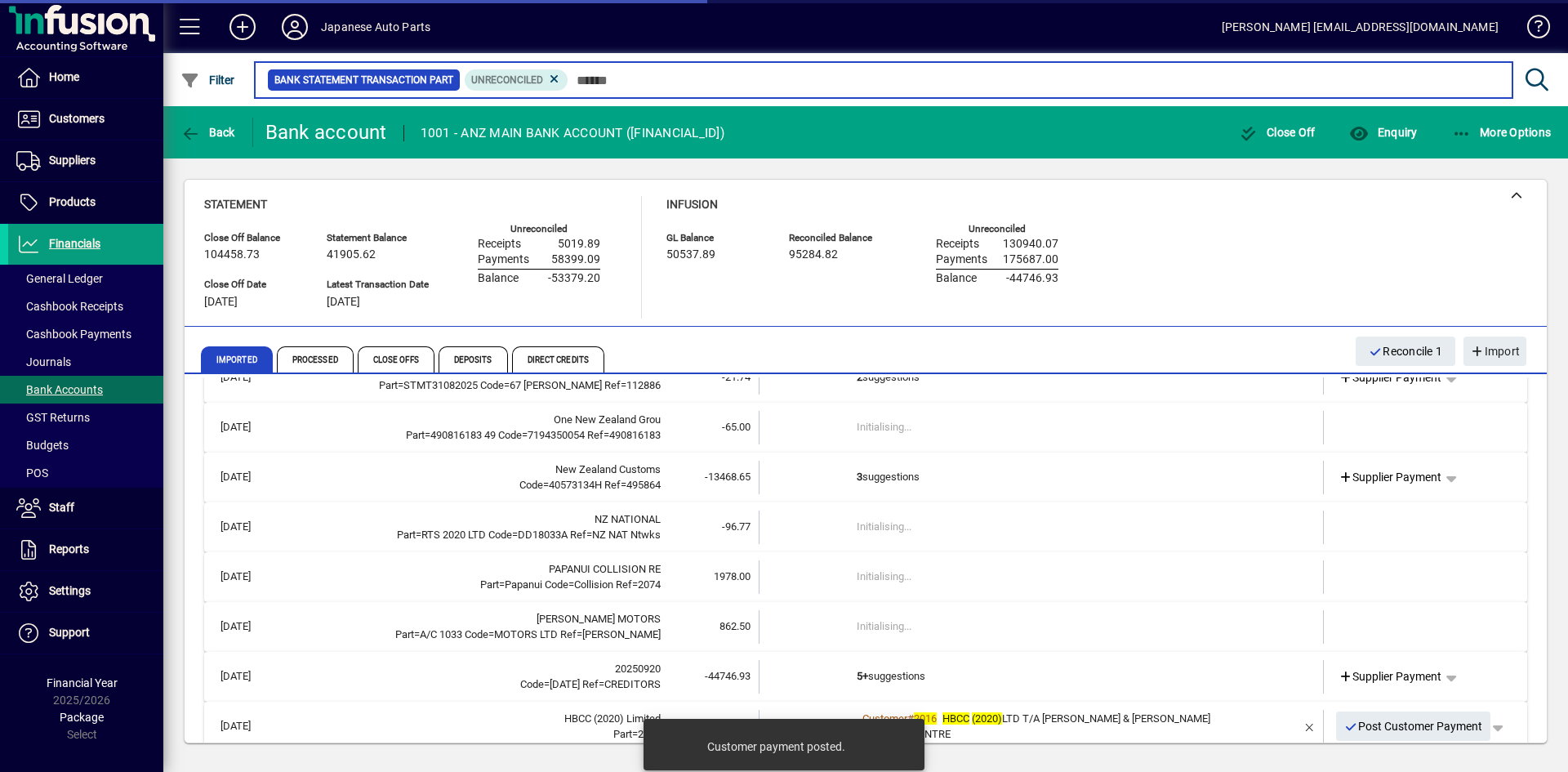
scroll to position [63, 0]
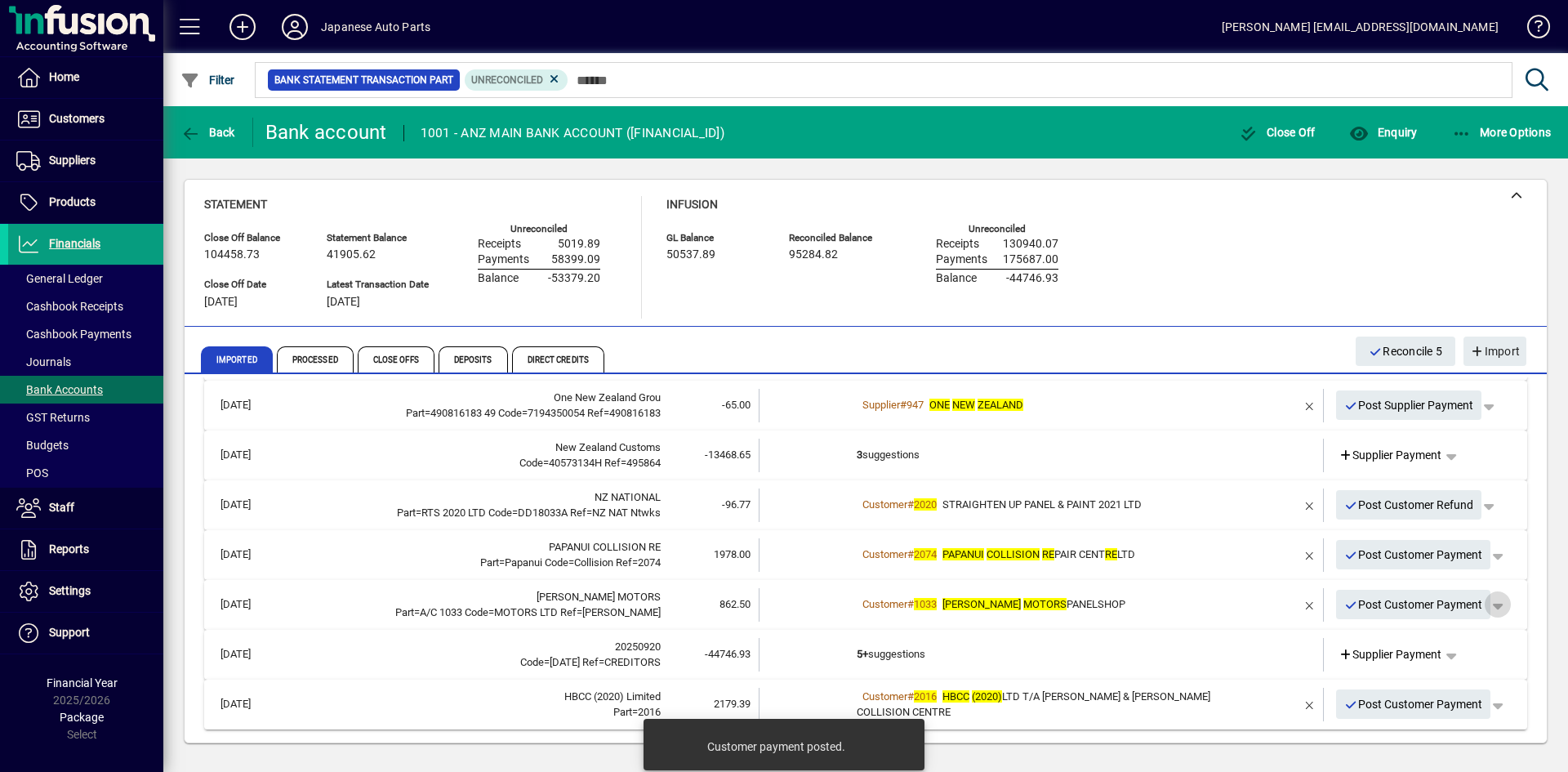
click at [1371, 603] on span "button" at bounding box center [1498, 604] width 39 height 39
click at [1371, 635] on span "Customer Payment" at bounding box center [1434, 638] width 119 height 19
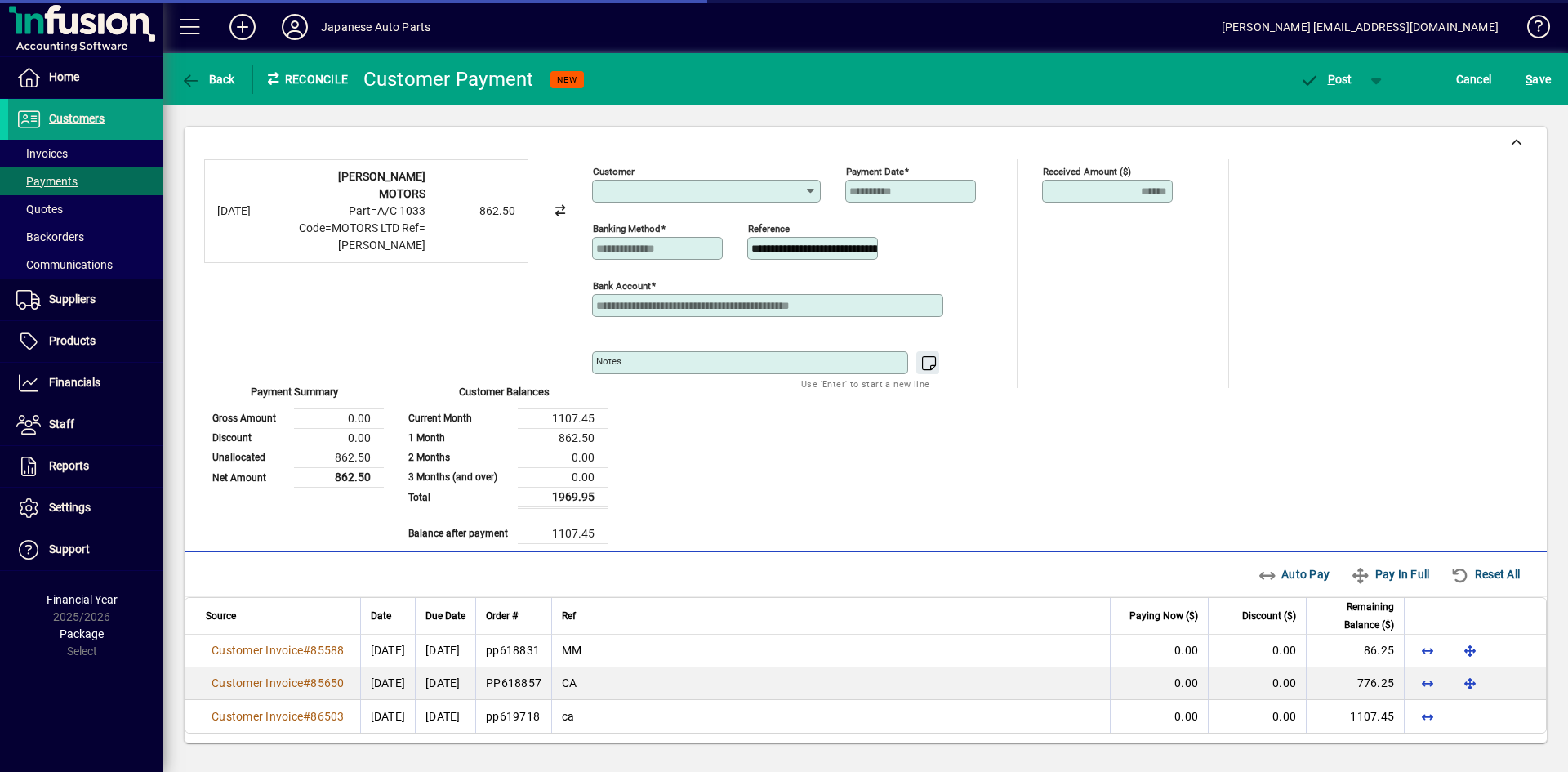
type input "**********"
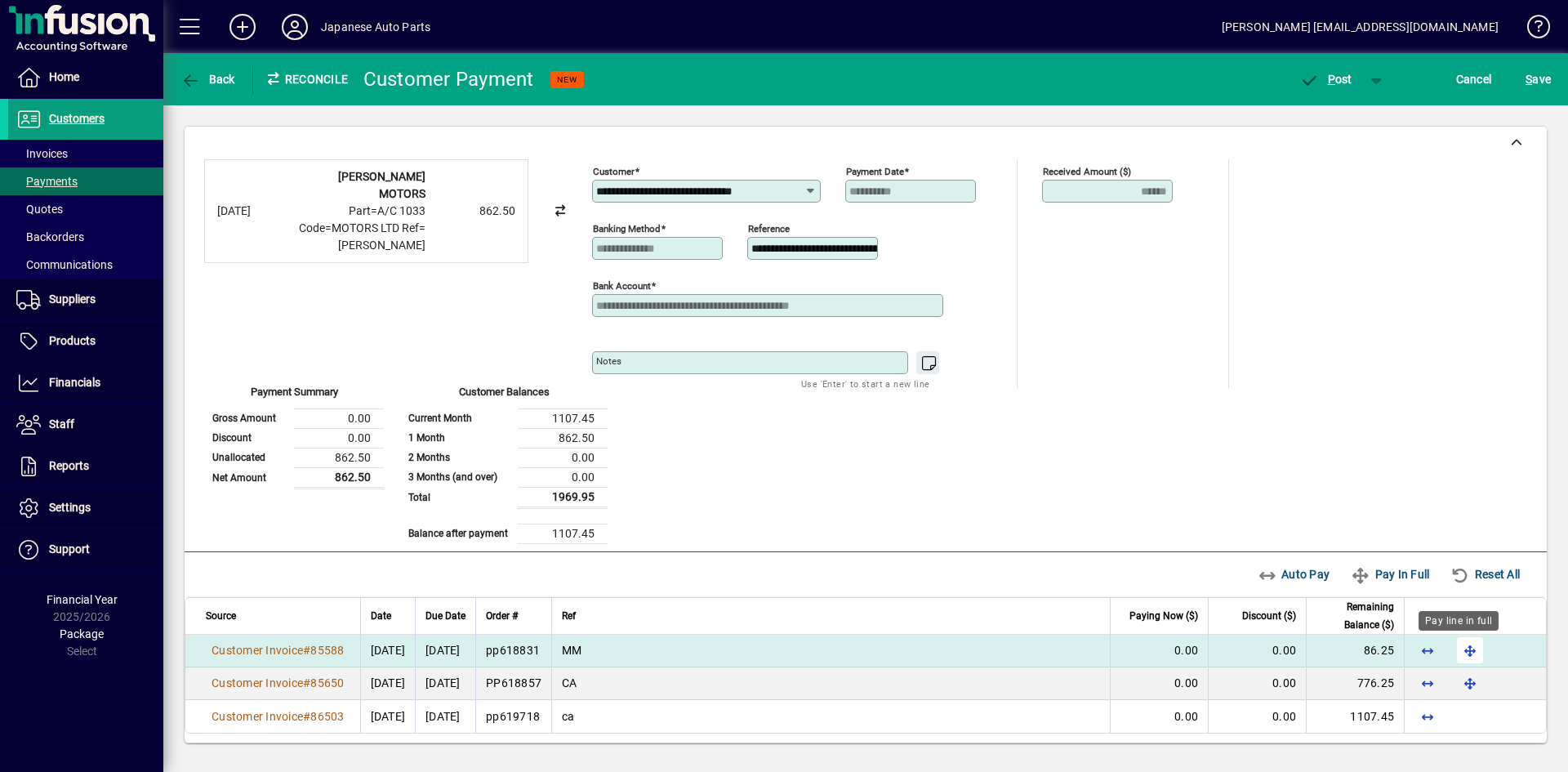
click at [1371, 647] on span "button" at bounding box center [1470, 650] width 39 height 39
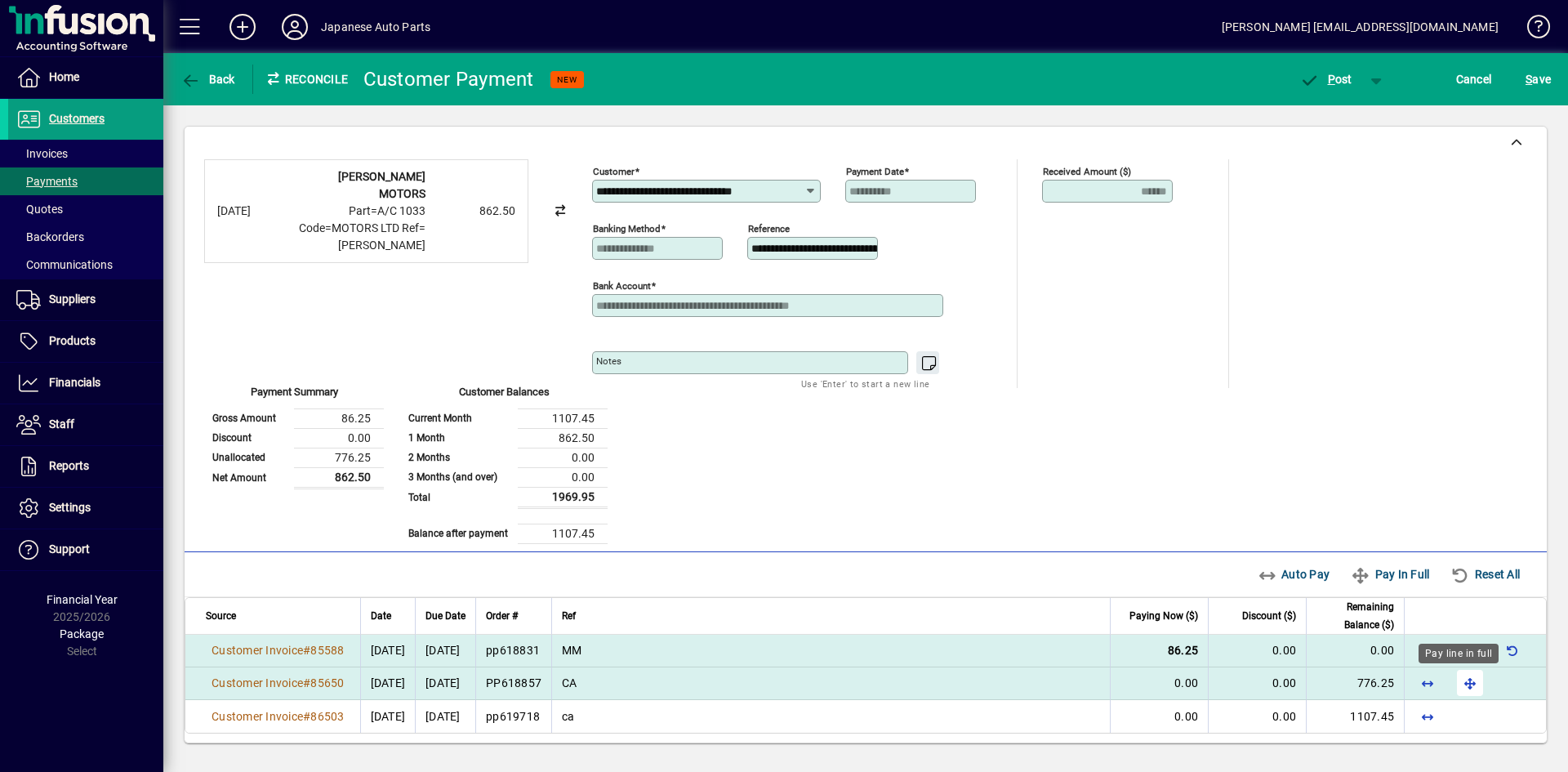
click at [1371, 682] on span "button" at bounding box center [1470, 682] width 39 height 39
click at [1347, 83] on span "P ost" at bounding box center [1325, 79] width 53 height 13
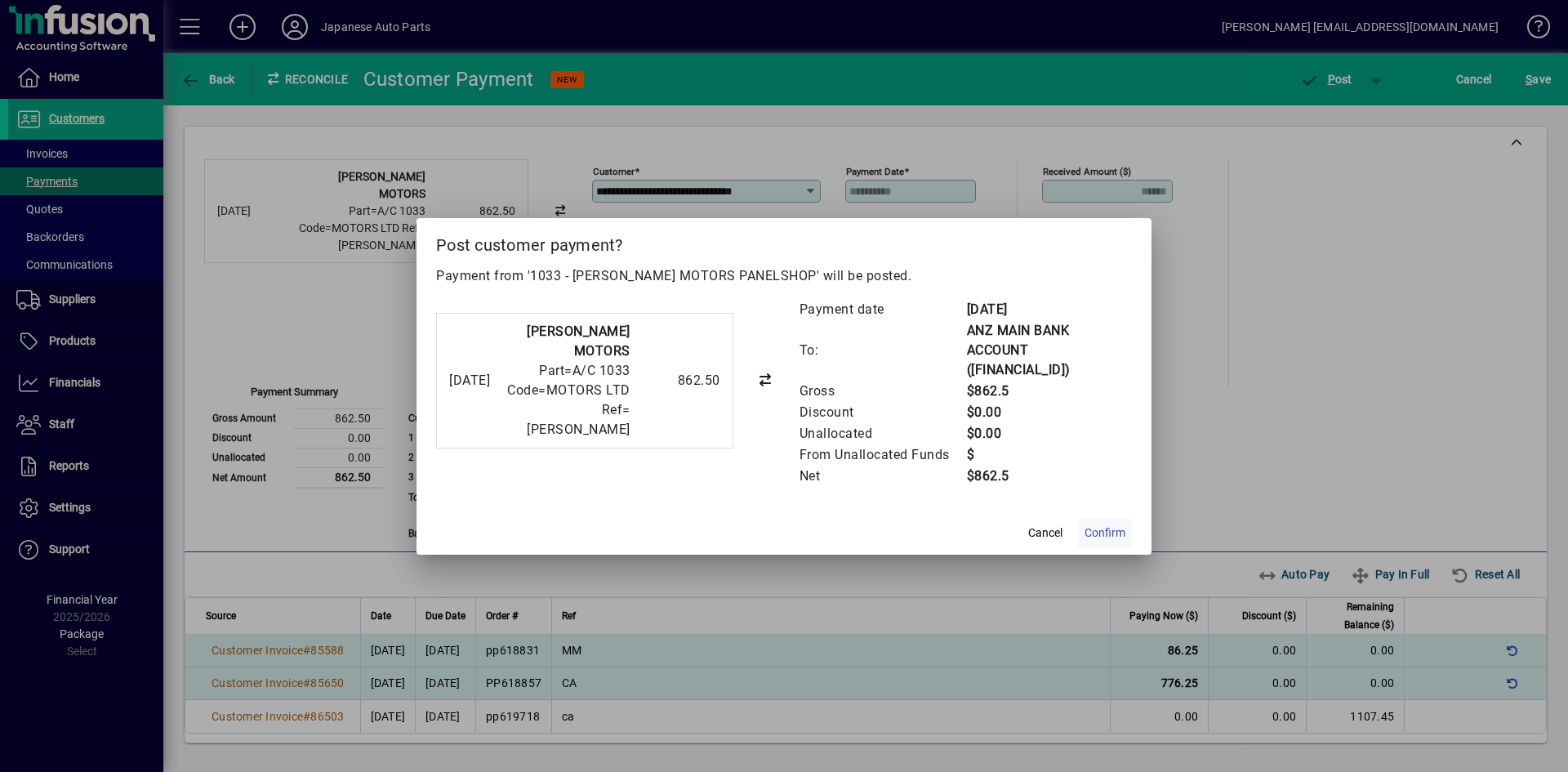
click at [1124, 540] on span "Confirm" at bounding box center [1105, 533] width 41 height 18
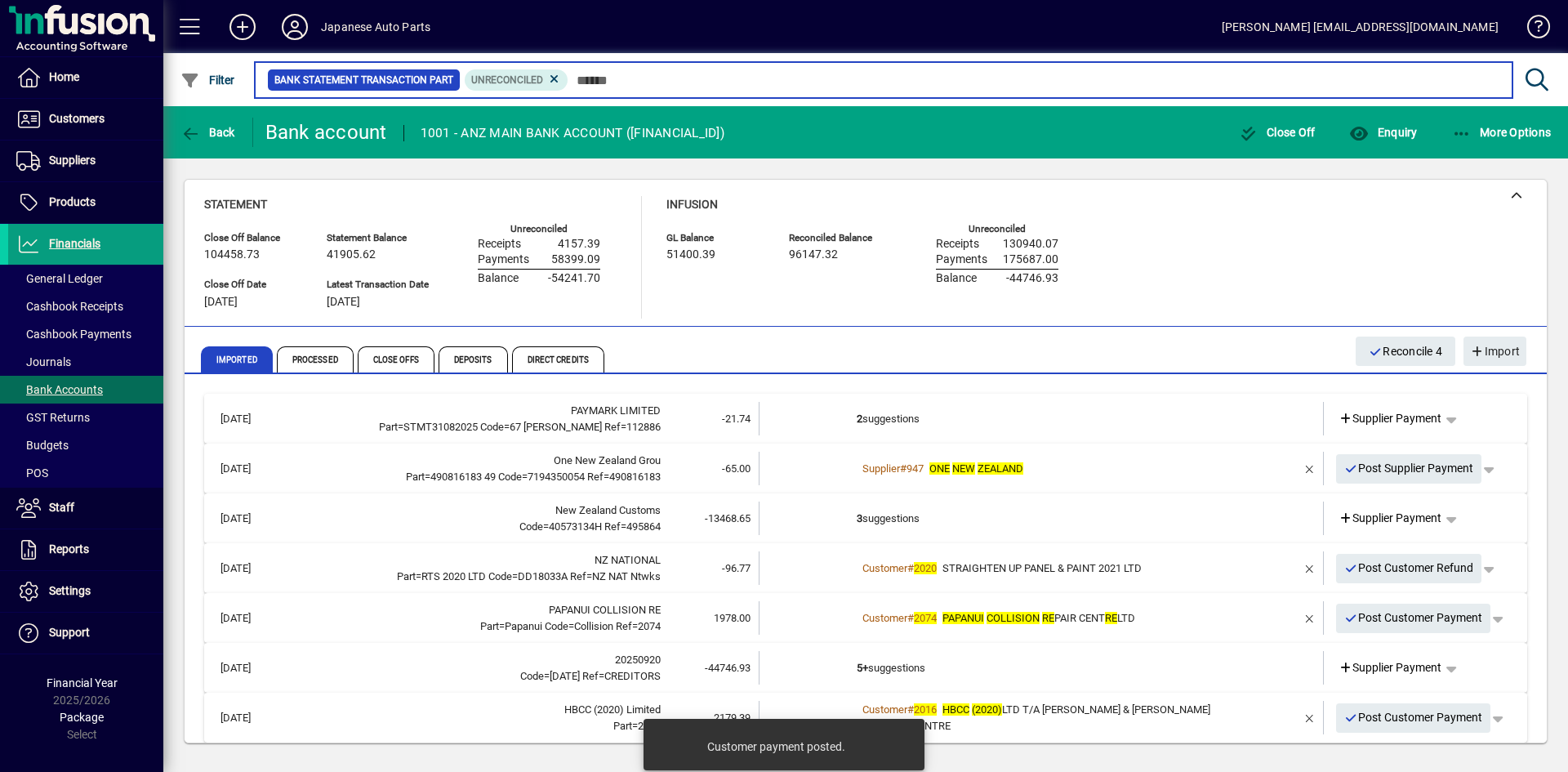
scroll to position [13, 0]
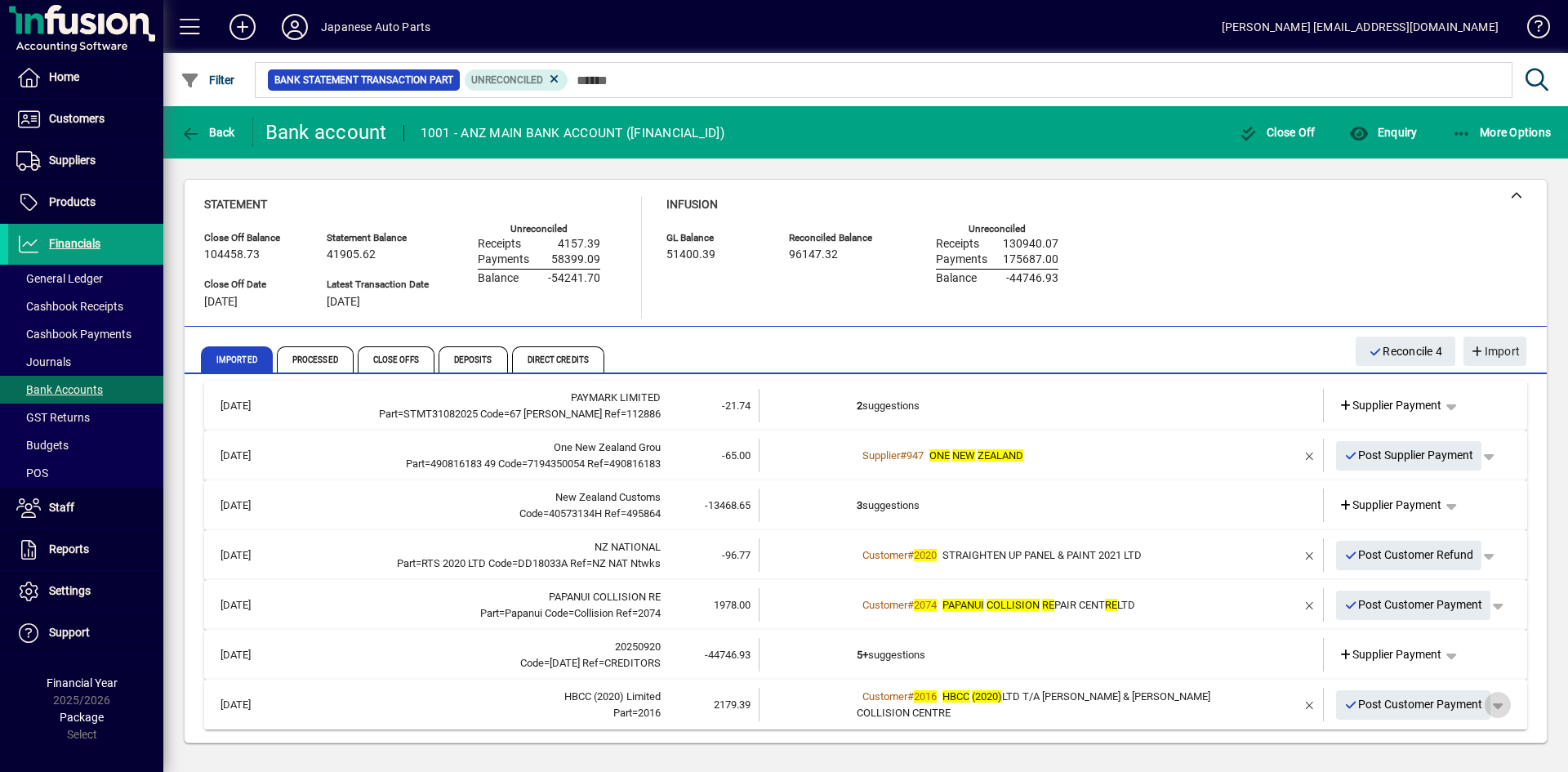
click at [1371, 705] on span "button" at bounding box center [1498, 705] width 39 height 39
click at [1371, 636] on span "Customer Payment" at bounding box center [1434, 641] width 119 height 19
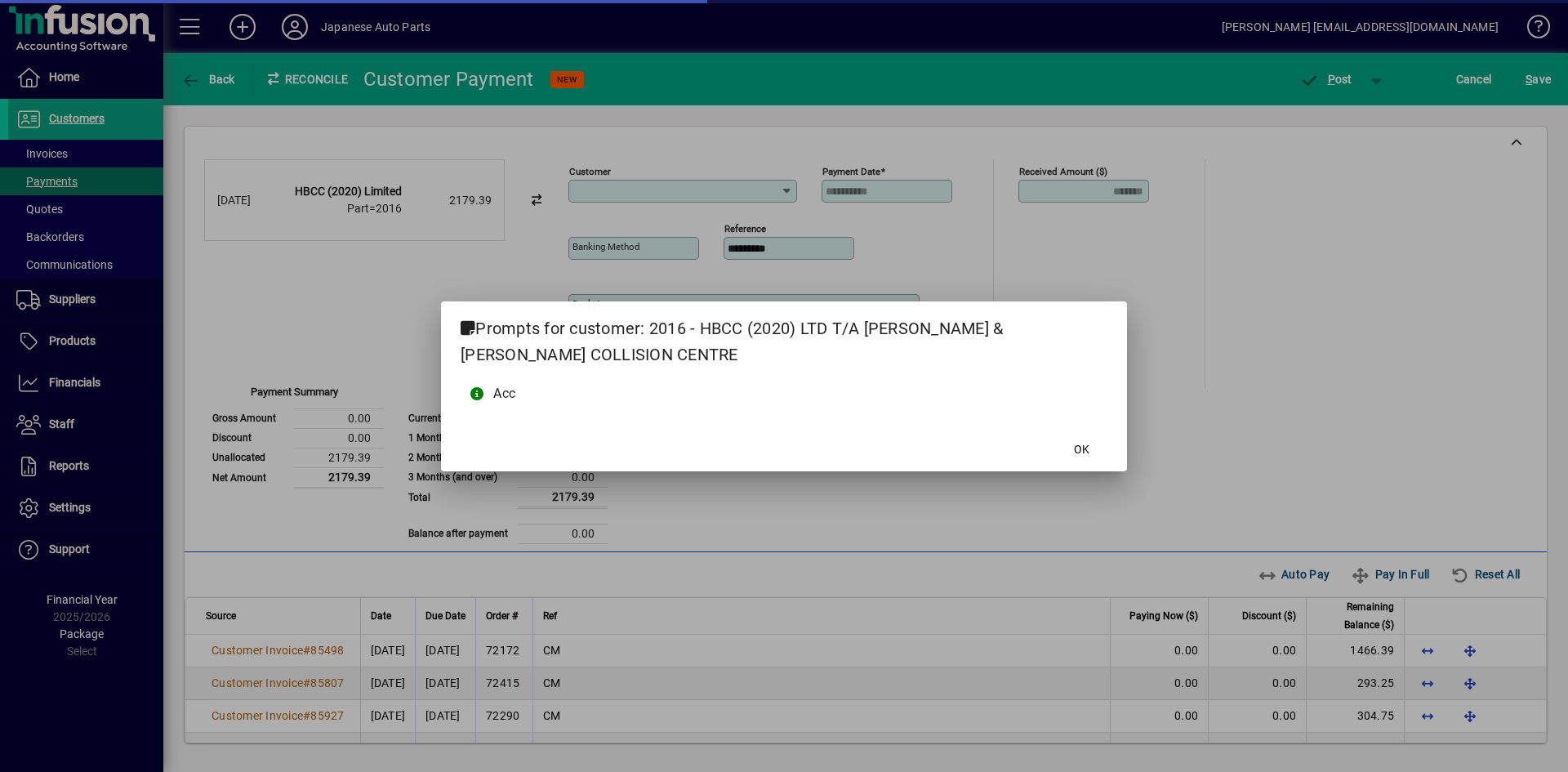
type input "**********"
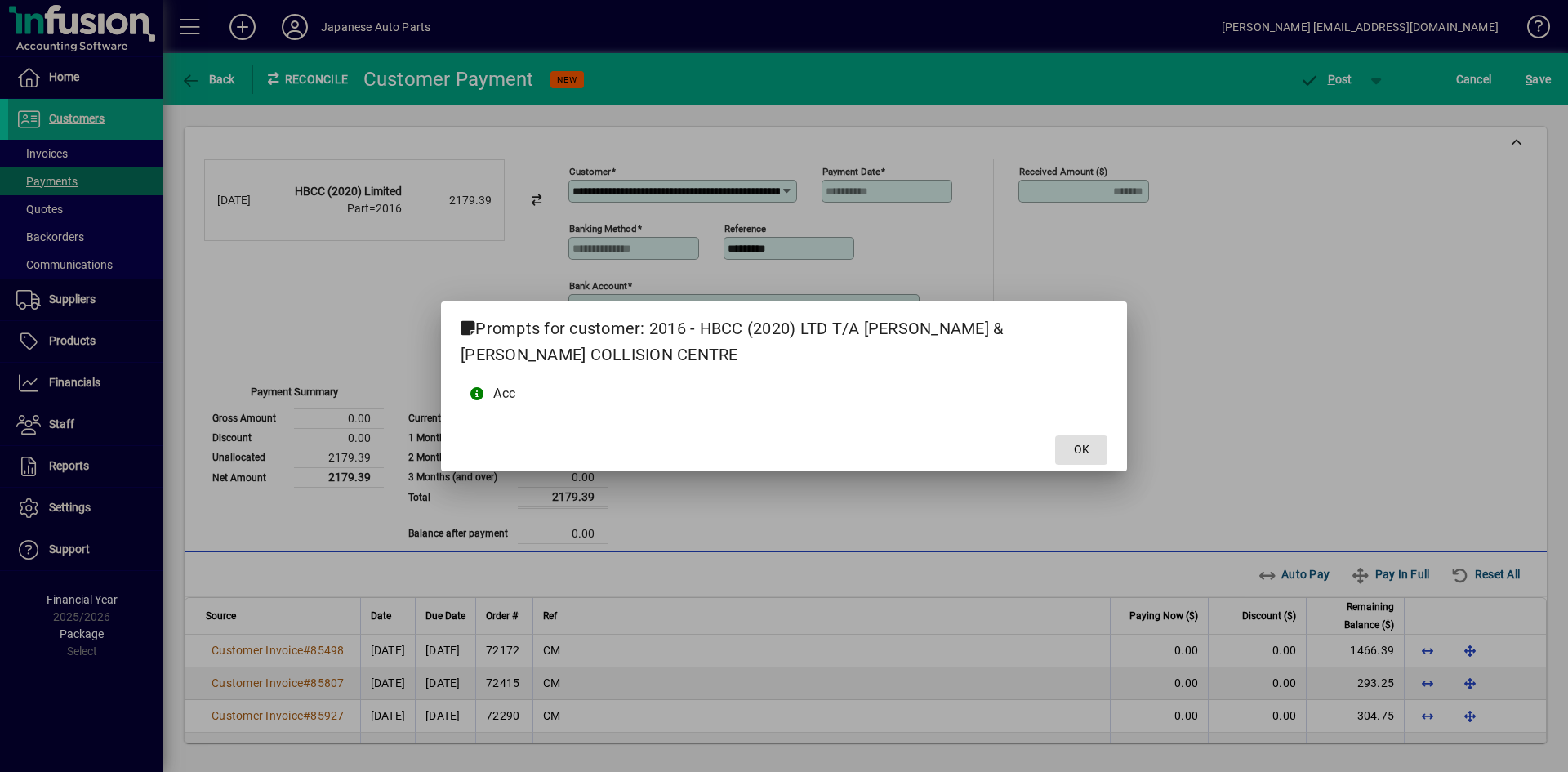
click at [1099, 451] on span at bounding box center [1081, 450] width 53 height 39
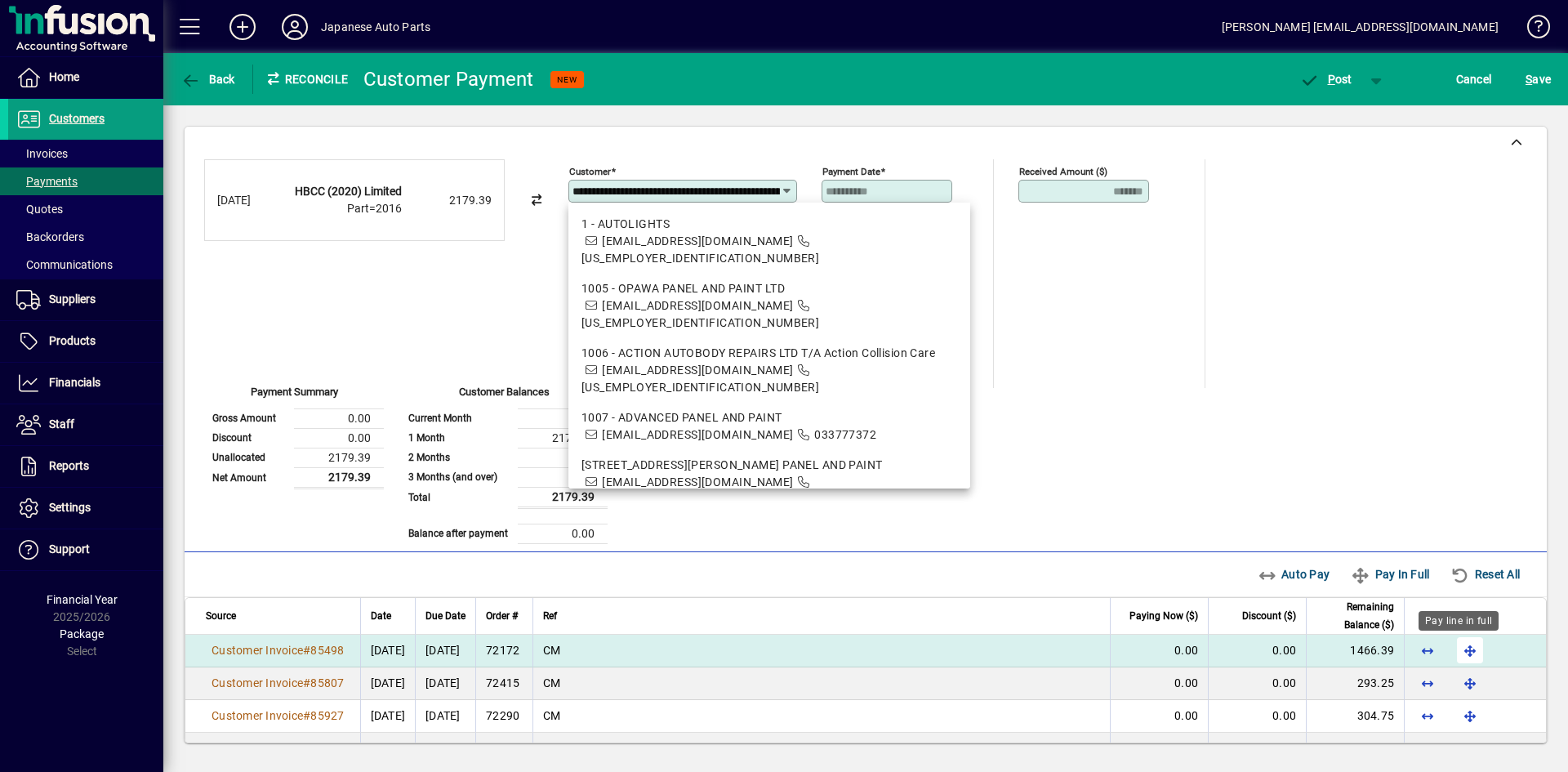
click at [1371, 656] on span "button" at bounding box center [1470, 650] width 39 height 39
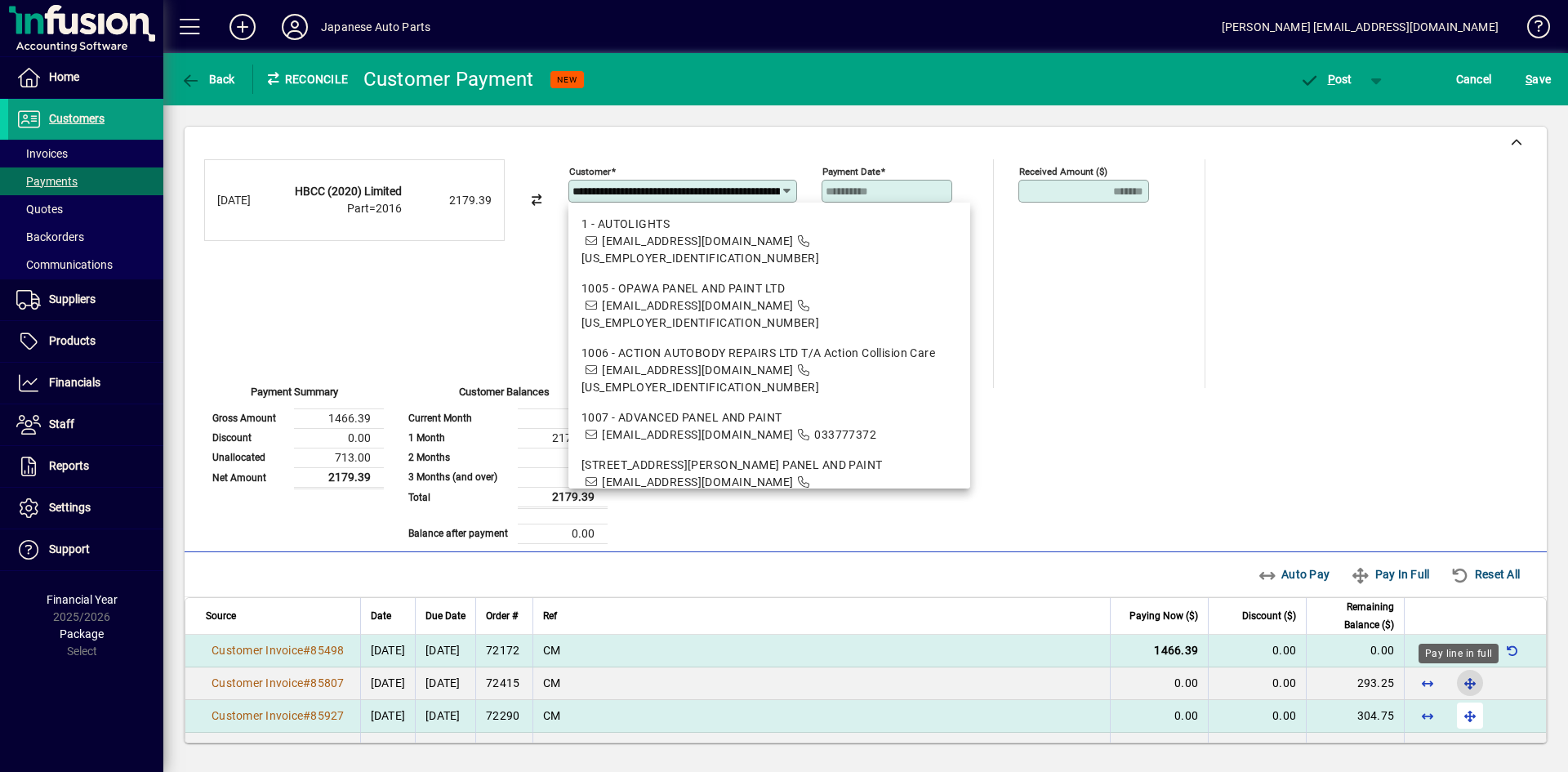
drag, startPoint x: 1465, startPoint y: 682, endPoint x: 1449, endPoint y: 709, distance: 31.4
click at [1371, 682] on span "button" at bounding box center [1470, 682] width 39 height 39
click at [1371, 718] on span "button" at bounding box center [1470, 716] width 39 height 39
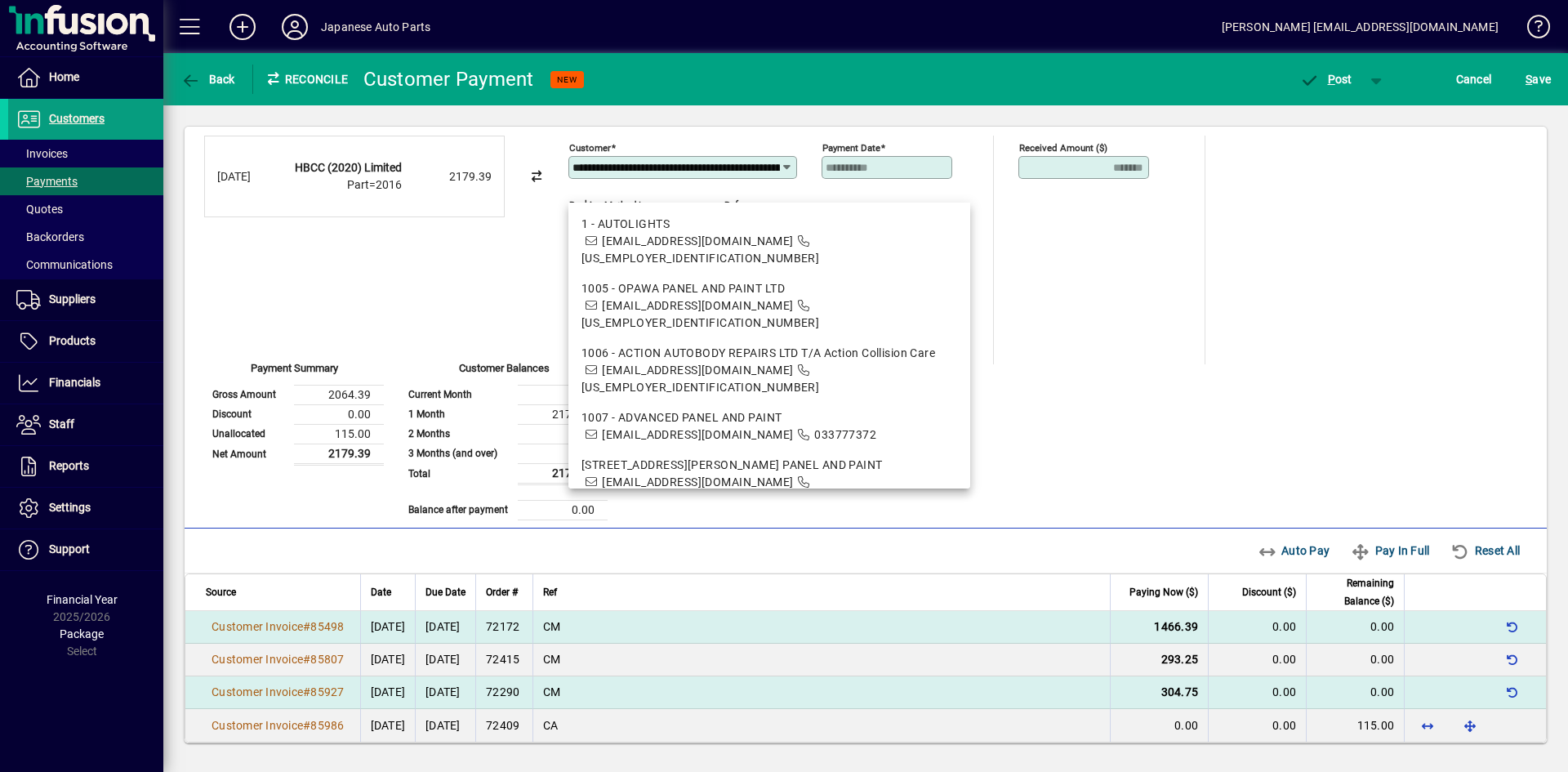
scroll to position [37, 0]
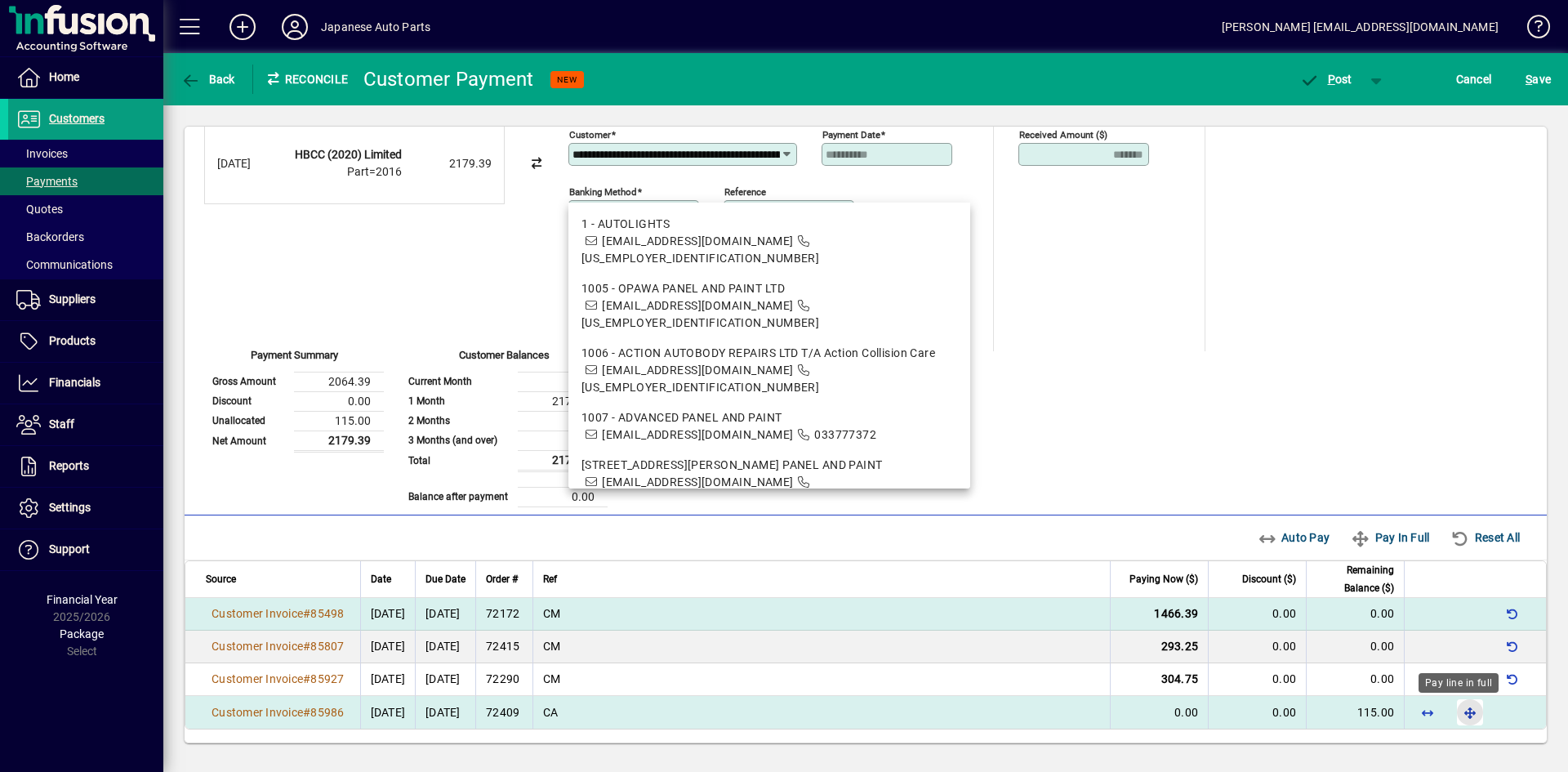
click at [1371, 718] on span "button" at bounding box center [1470, 712] width 39 height 39
click at [1352, 74] on span "button" at bounding box center [1325, 79] width 69 height 39
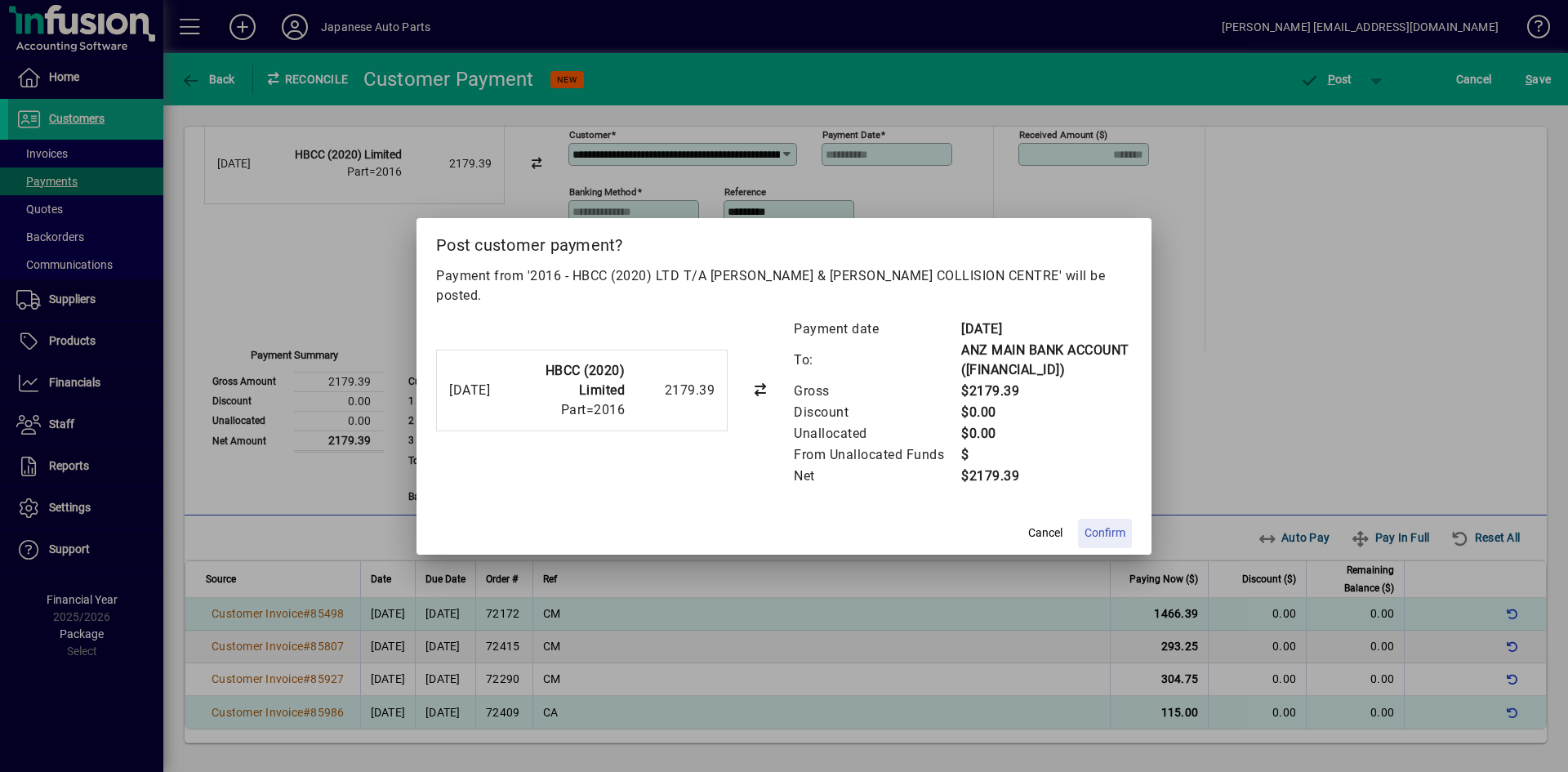
click at [1120, 530] on span "Confirm" at bounding box center [1105, 533] width 41 height 18
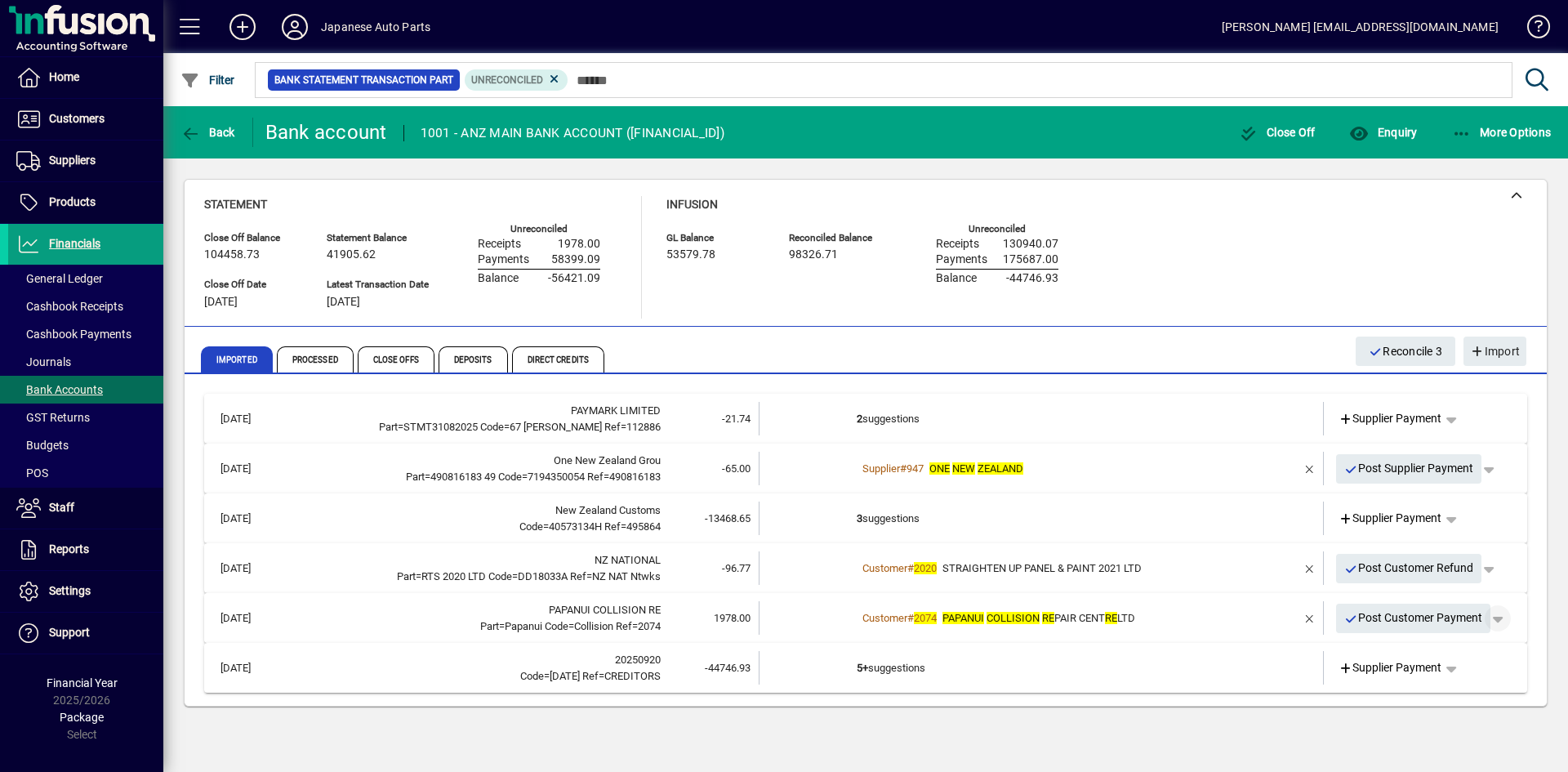
click at [1371, 618] on span "button" at bounding box center [1498, 618] width 39 height 39
click at [1371, 652] on span "Customer Payment" at bounding box center [1447, 652] width 119 height 19
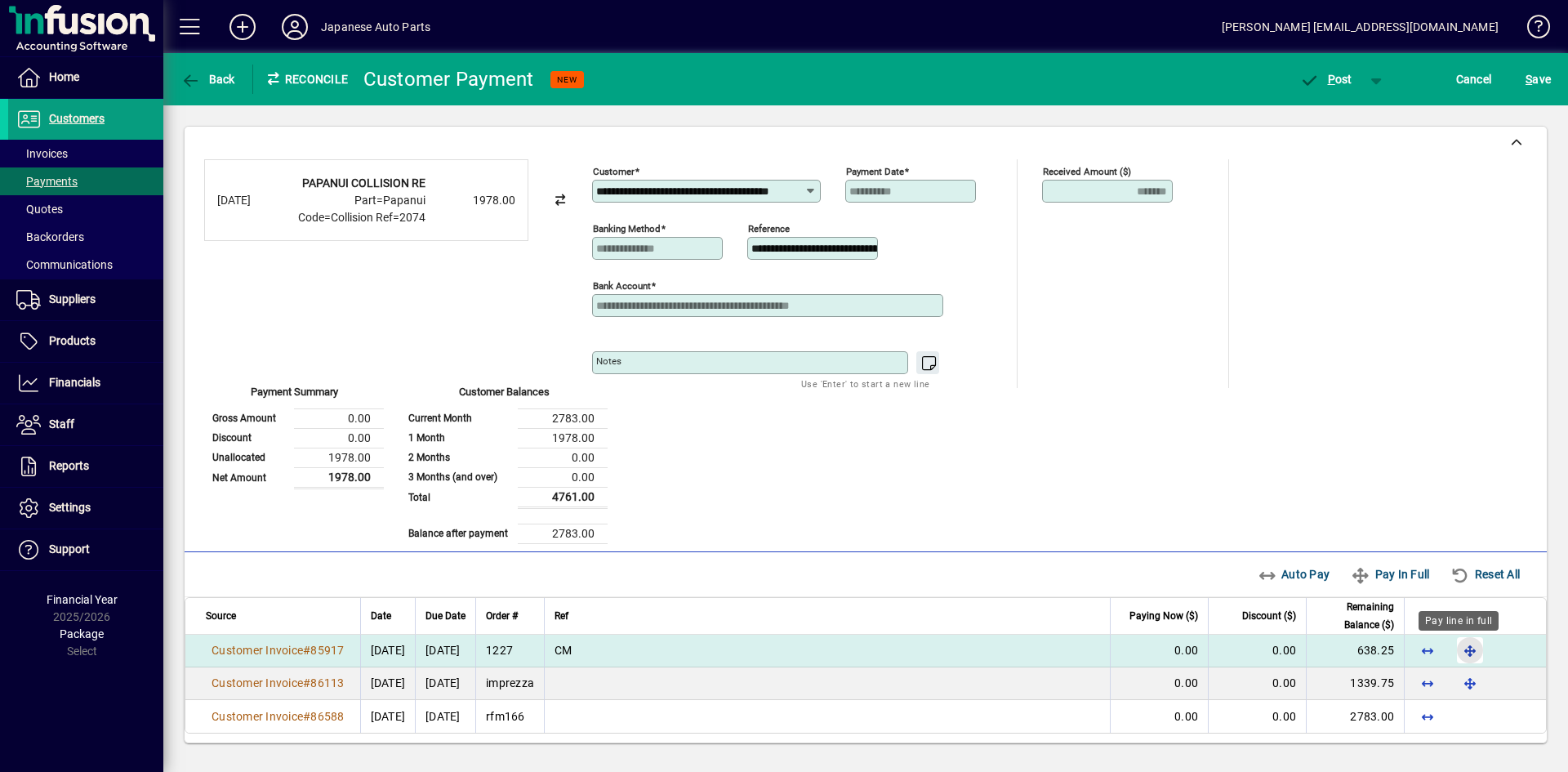
click at [1371, 653] on span "button" at bounding box center [1470, 650] width 39 height 39
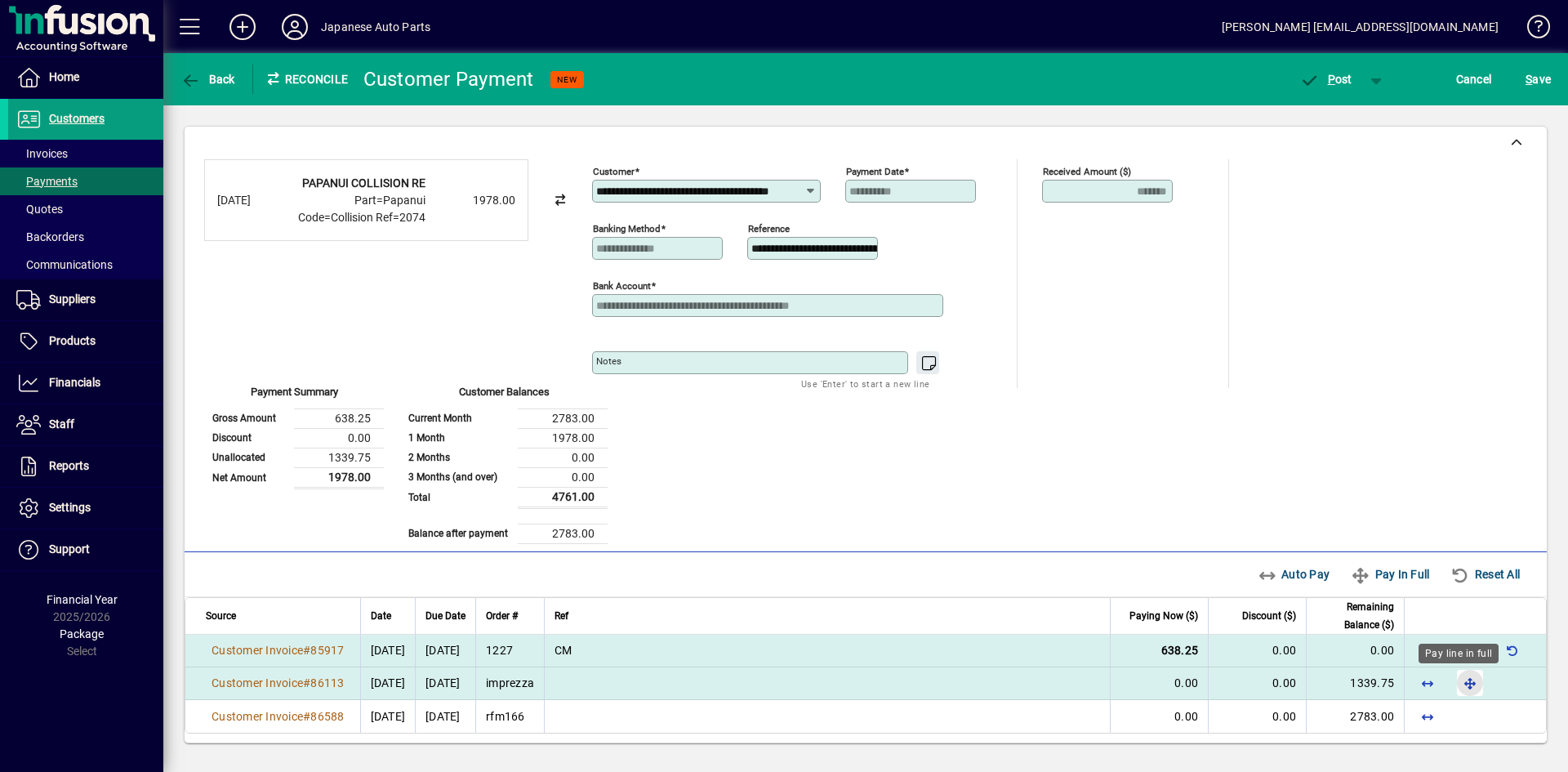
click at [1371, 681] on span "button" at bounding box center [1470, 682] width 39 height 39
click at [1335, 81] on span "P ost" at bounding box center [1325, 79] width 53 height 13
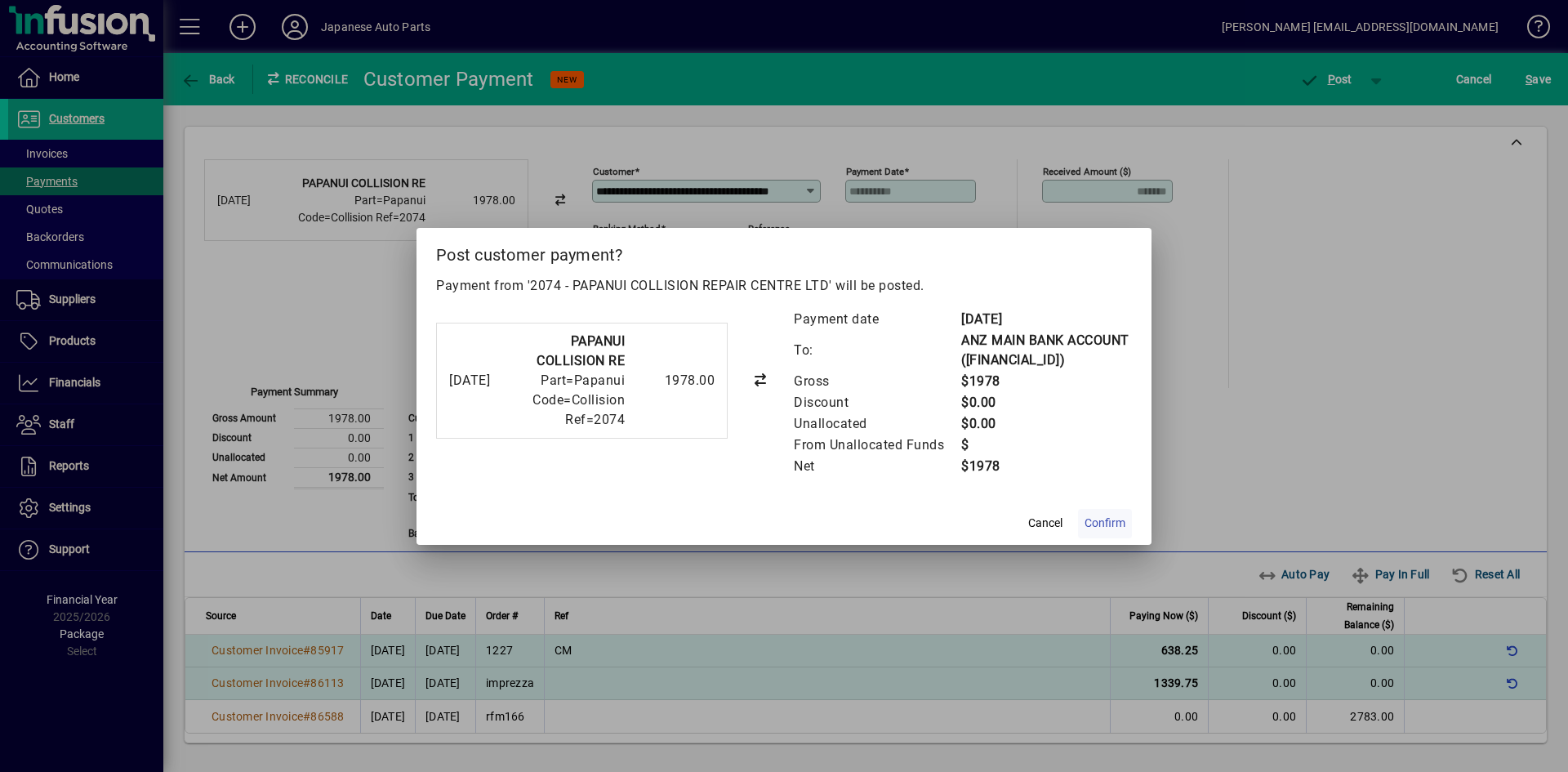
click at [1113, 532] on span "Confirm" at bounding box center [1105, 523] width 41 height 18
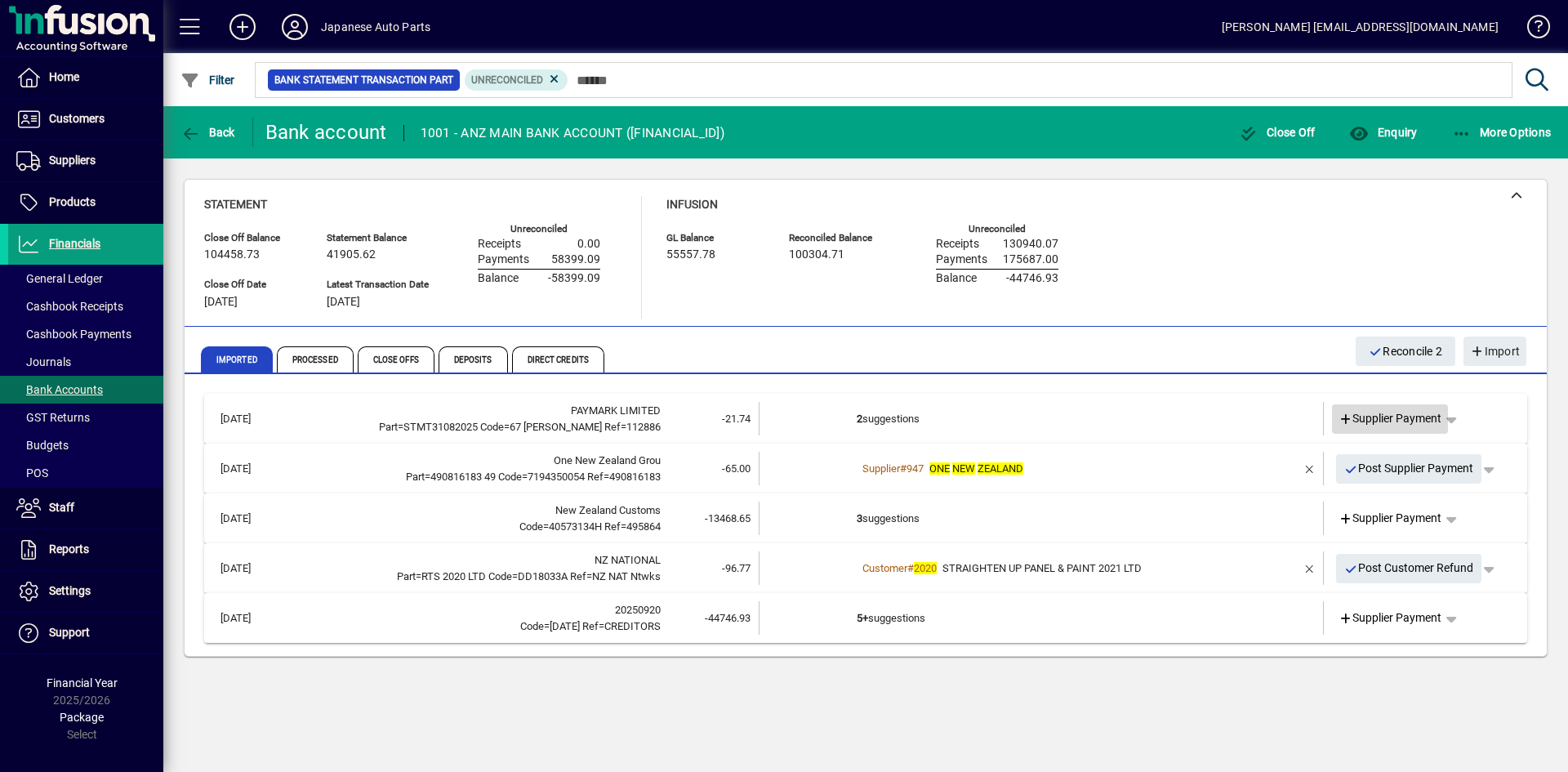
click at [1371, 425] on span "Supplier Payment" at bounding box center [1391, 418] width 103 height 18
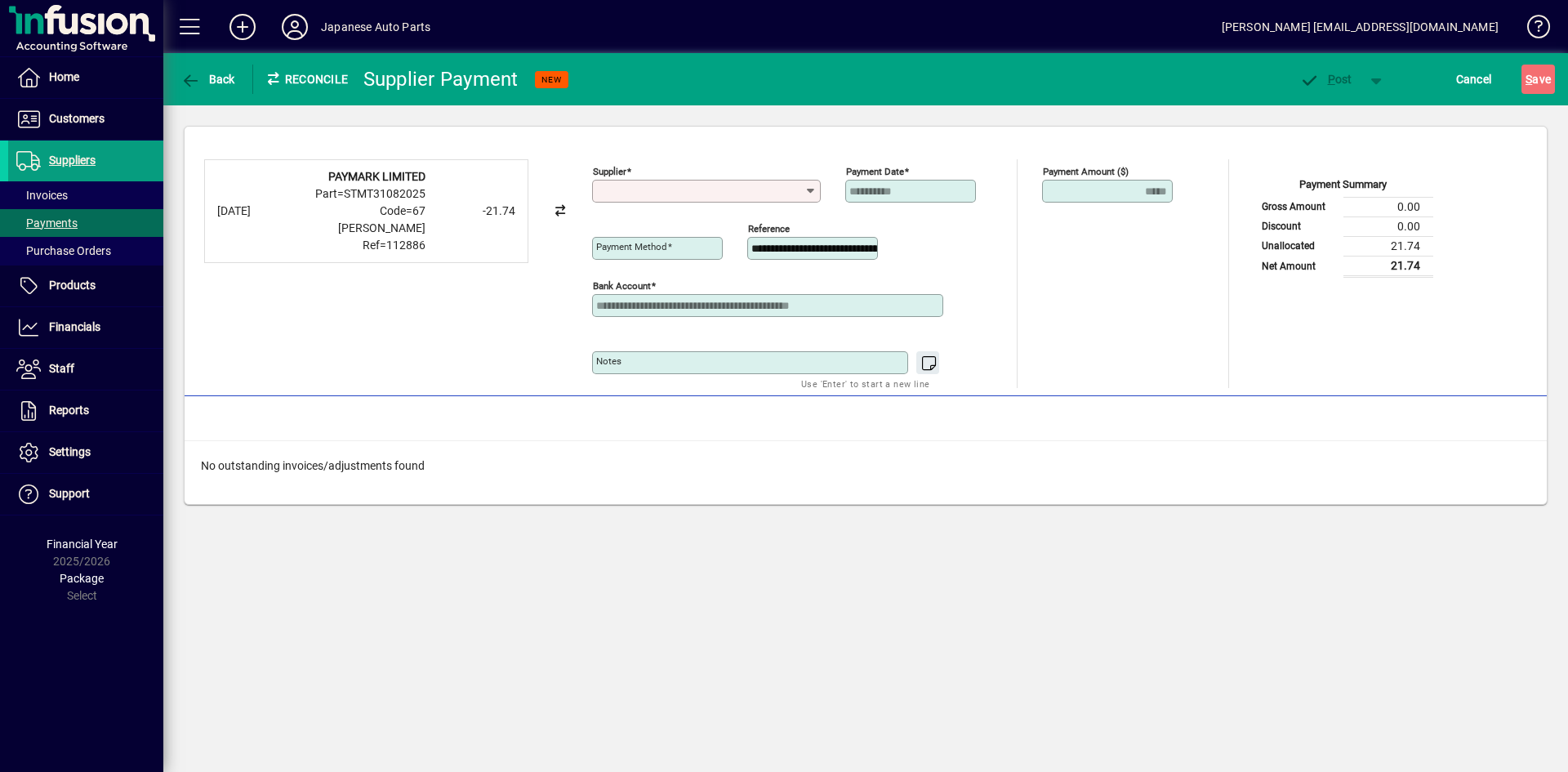
click at [764, 189] on input "Supplier" at bounding box center [701, 191] width 209 height 13
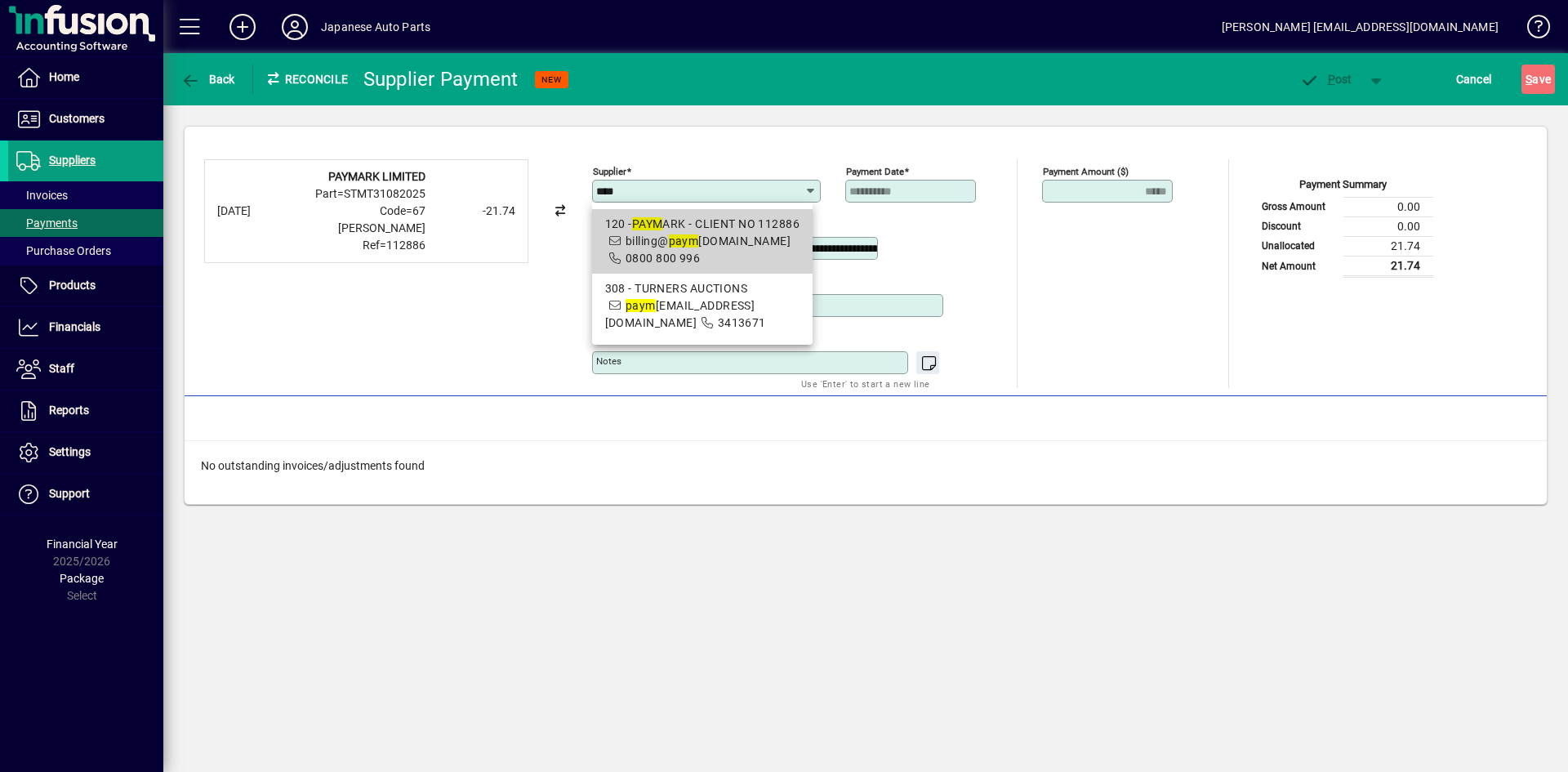
click at [726, 231] on div "120 - PAYM ARK - CLIENT NO 112886" at bounding box center [702, 223] width 195 height 18
type input "**********"
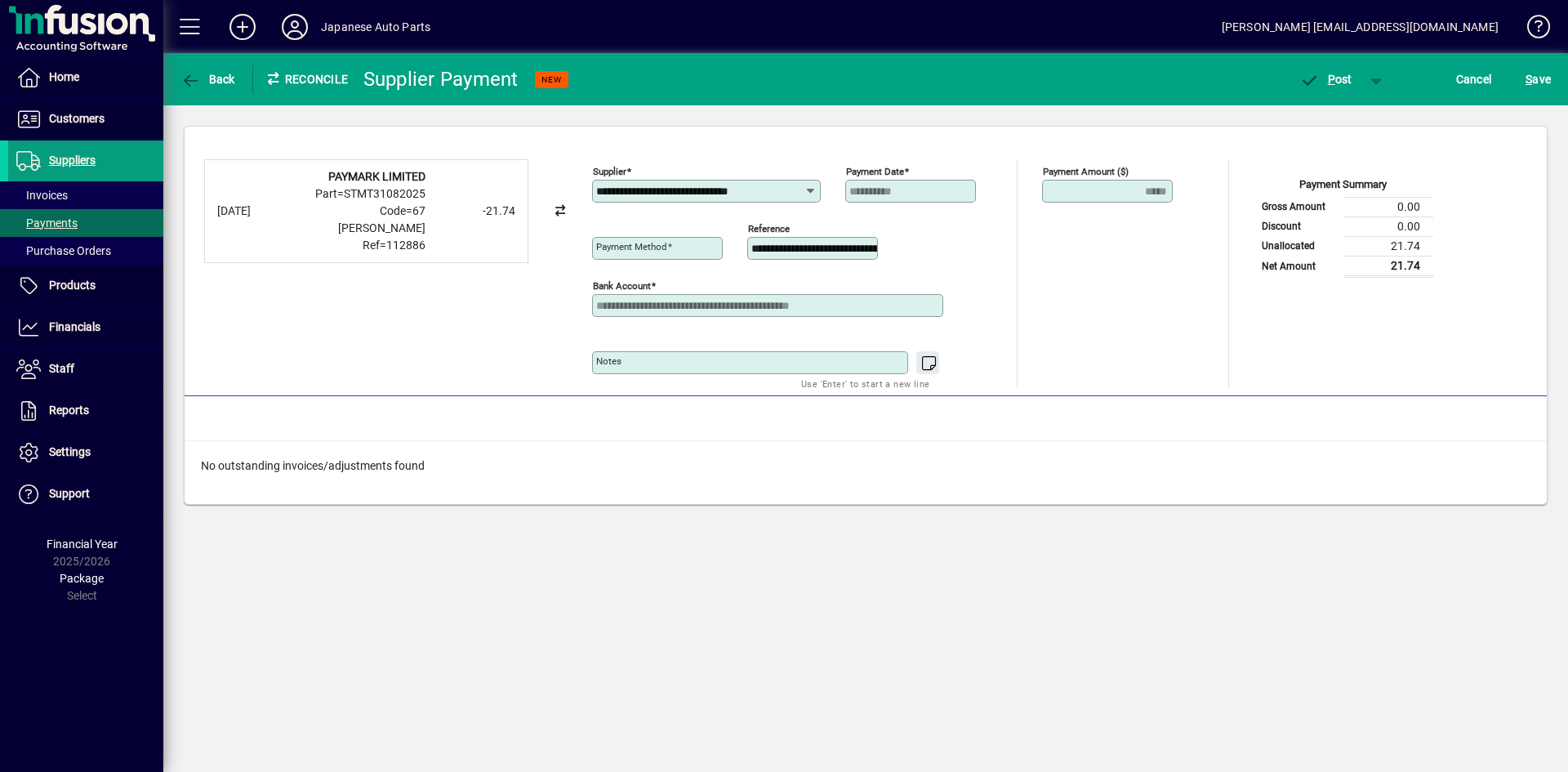
type input "**********"
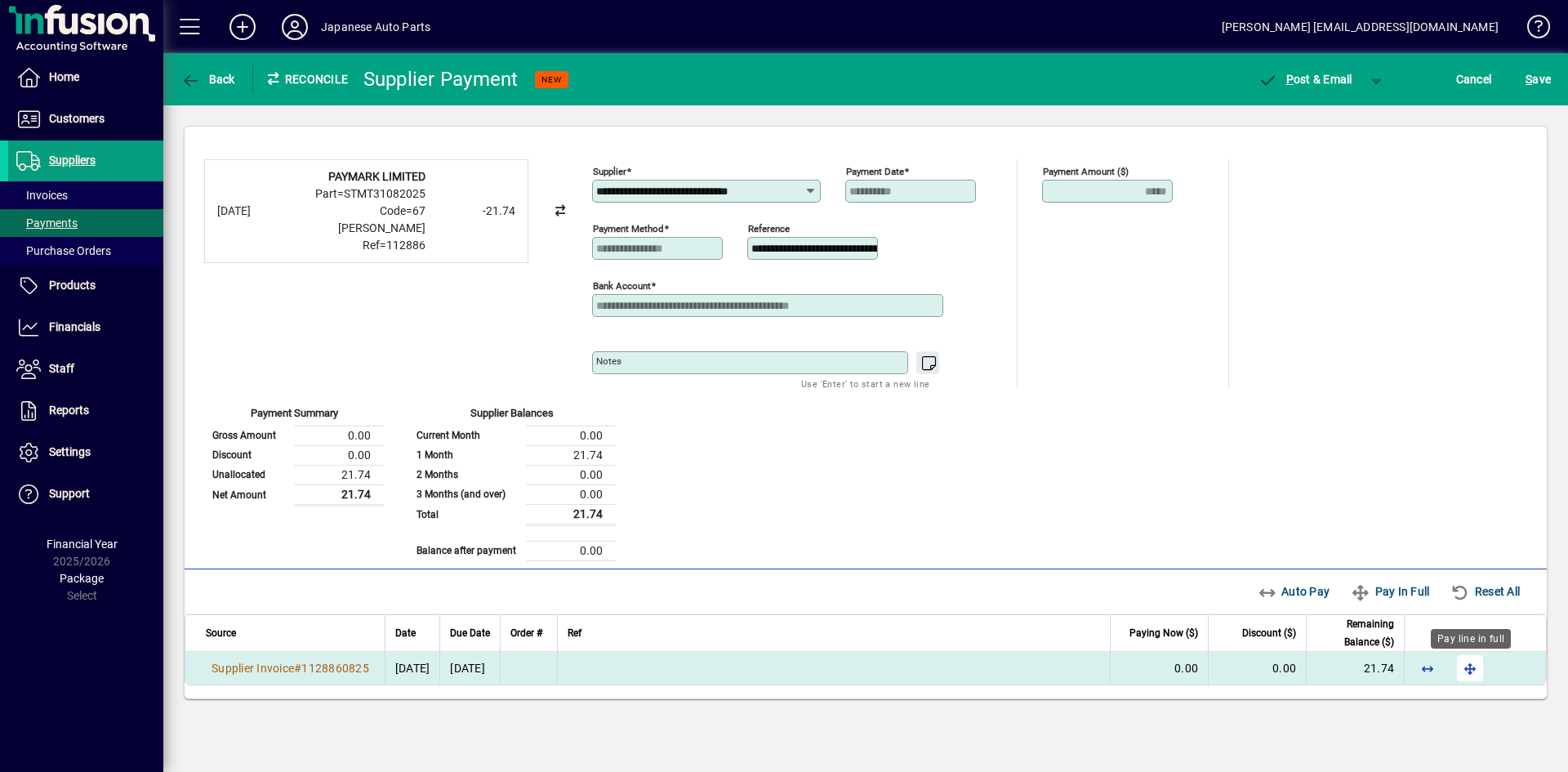
click at [1371, 668] on span "button" at bounding box center [1470, 668] width 39 height 39
click at [1371, 78] on span "button" at bounding box center [1377, 79] width 39 height 39
click at [1346, 122] on span "button" at bounding box center [1333, 114] width 84 height 39
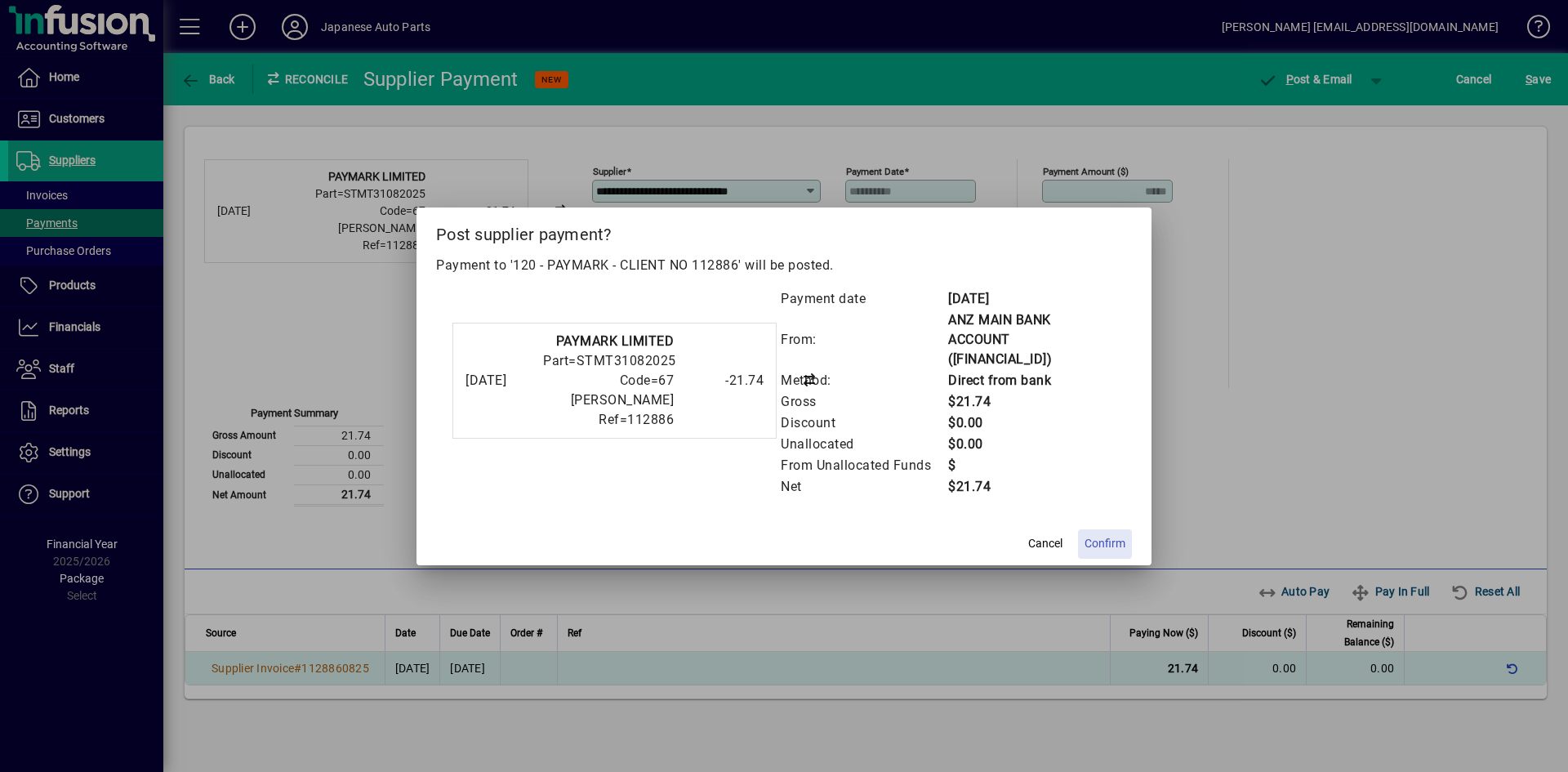
click at [1110, 537] on span "Confirm" at bounding box center [1105, 543] width 41 height 18
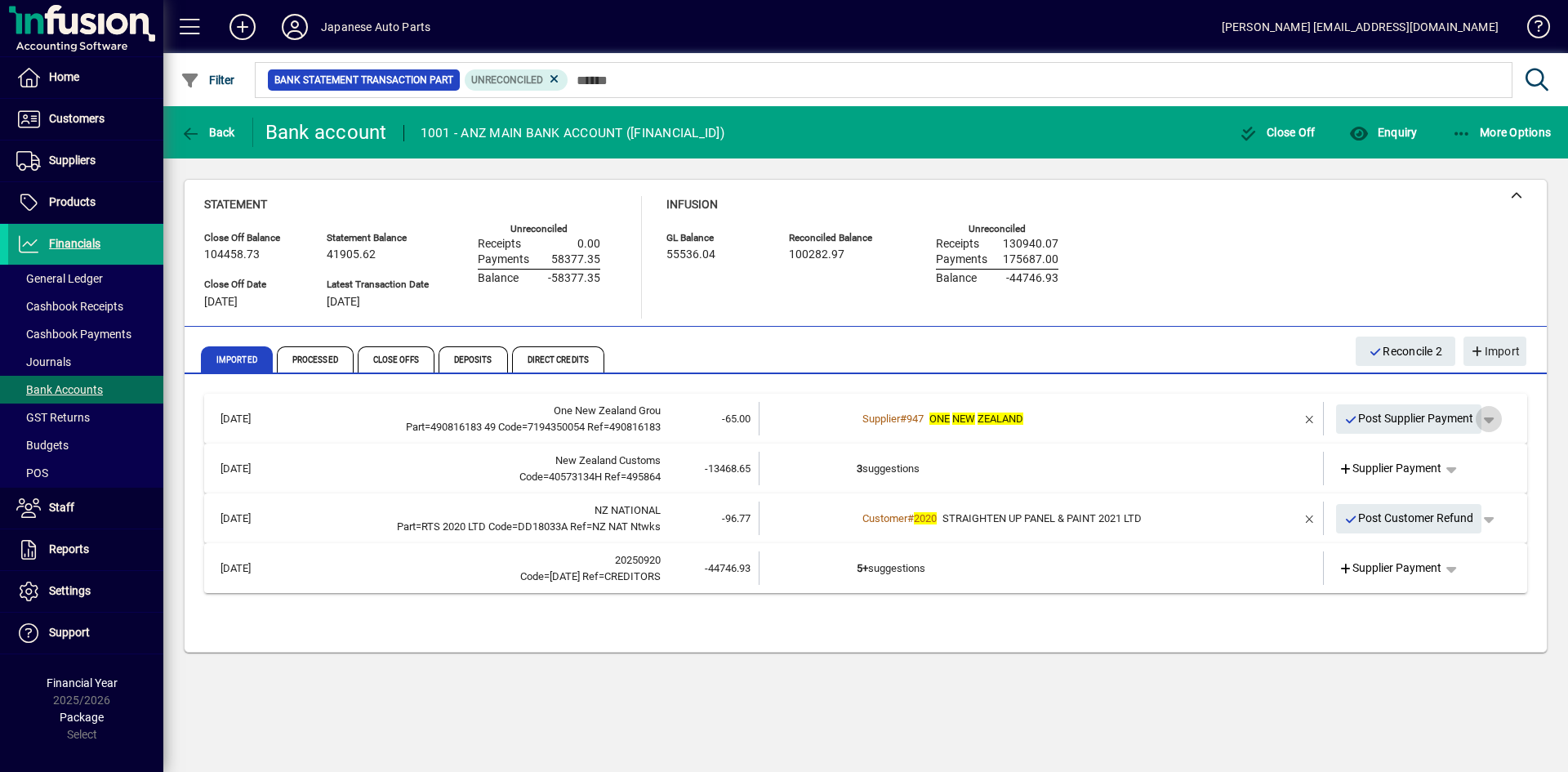
click at [1371, 417] on span "button" at bounding box center [1489, 418] width 39 height 39
click at [1371, 445] on span "Supplier Payment" at bounding box center [1443, 452] width 110 height 19
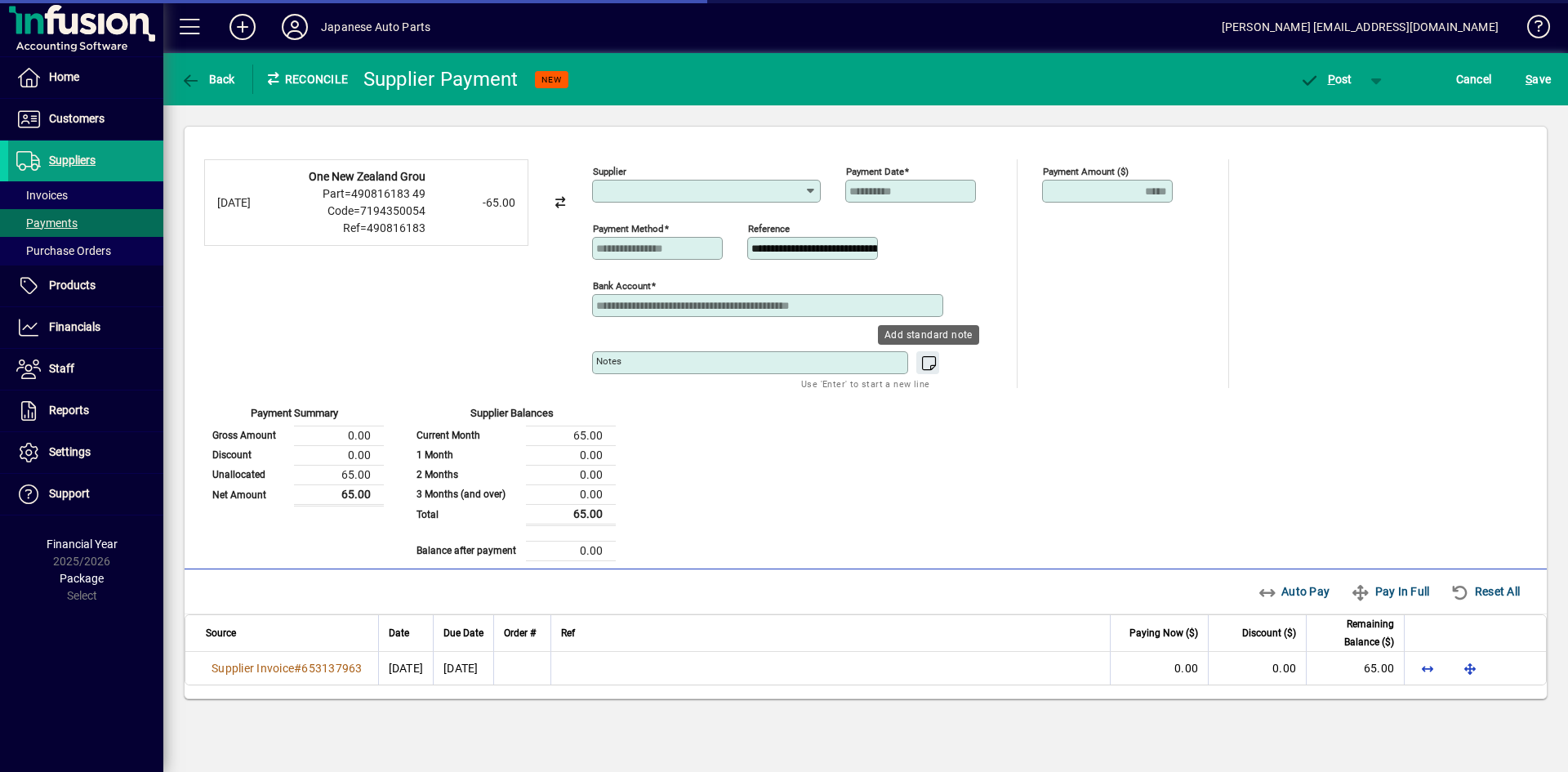
type input "**********"
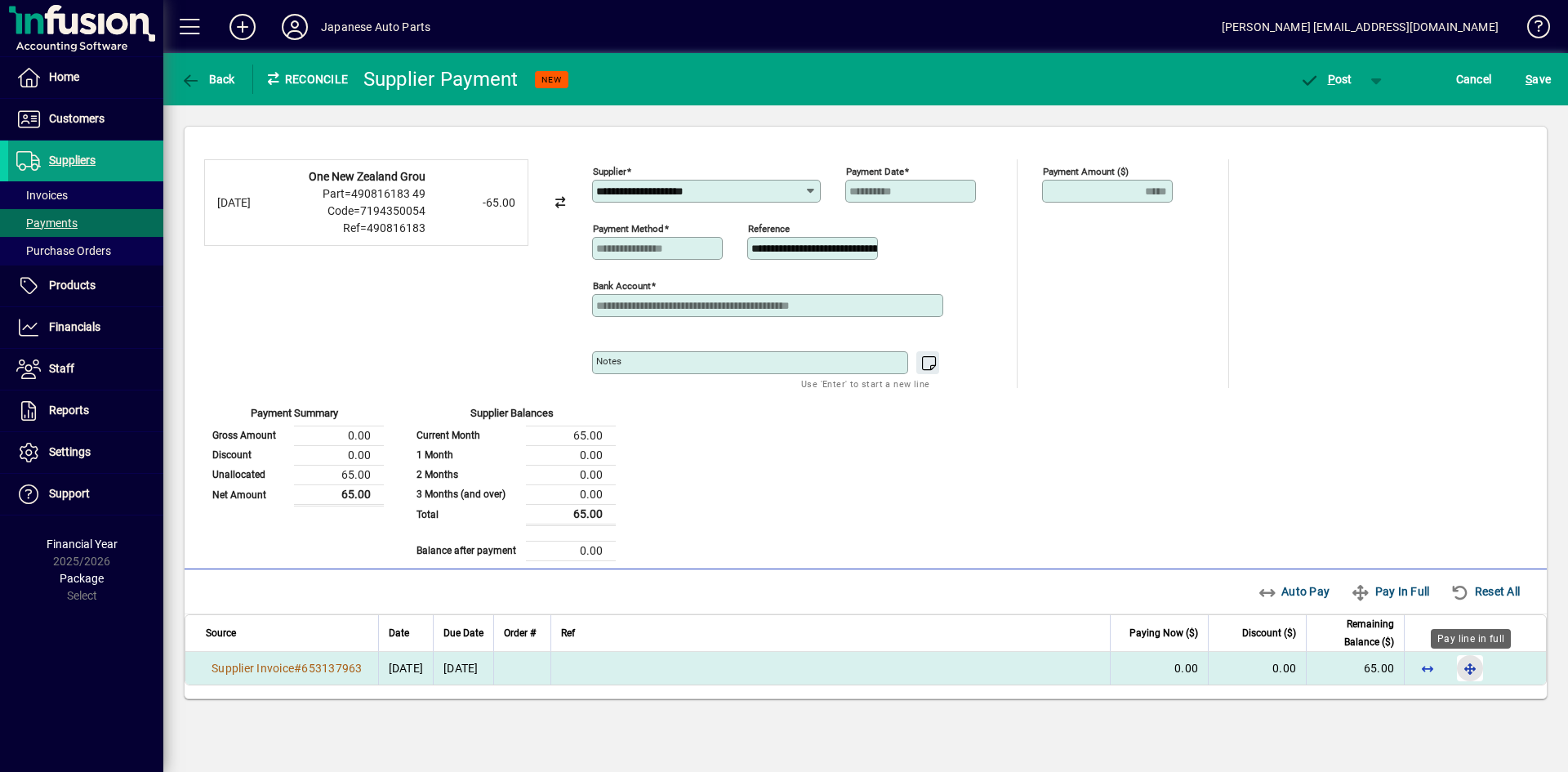
click at [1371, 668] on span "button" at bounding box center [1470, 668] width 39 height 39
click at [1338, 78] on span "P ost" at bounding box center [1325, 79] width 53 height 13
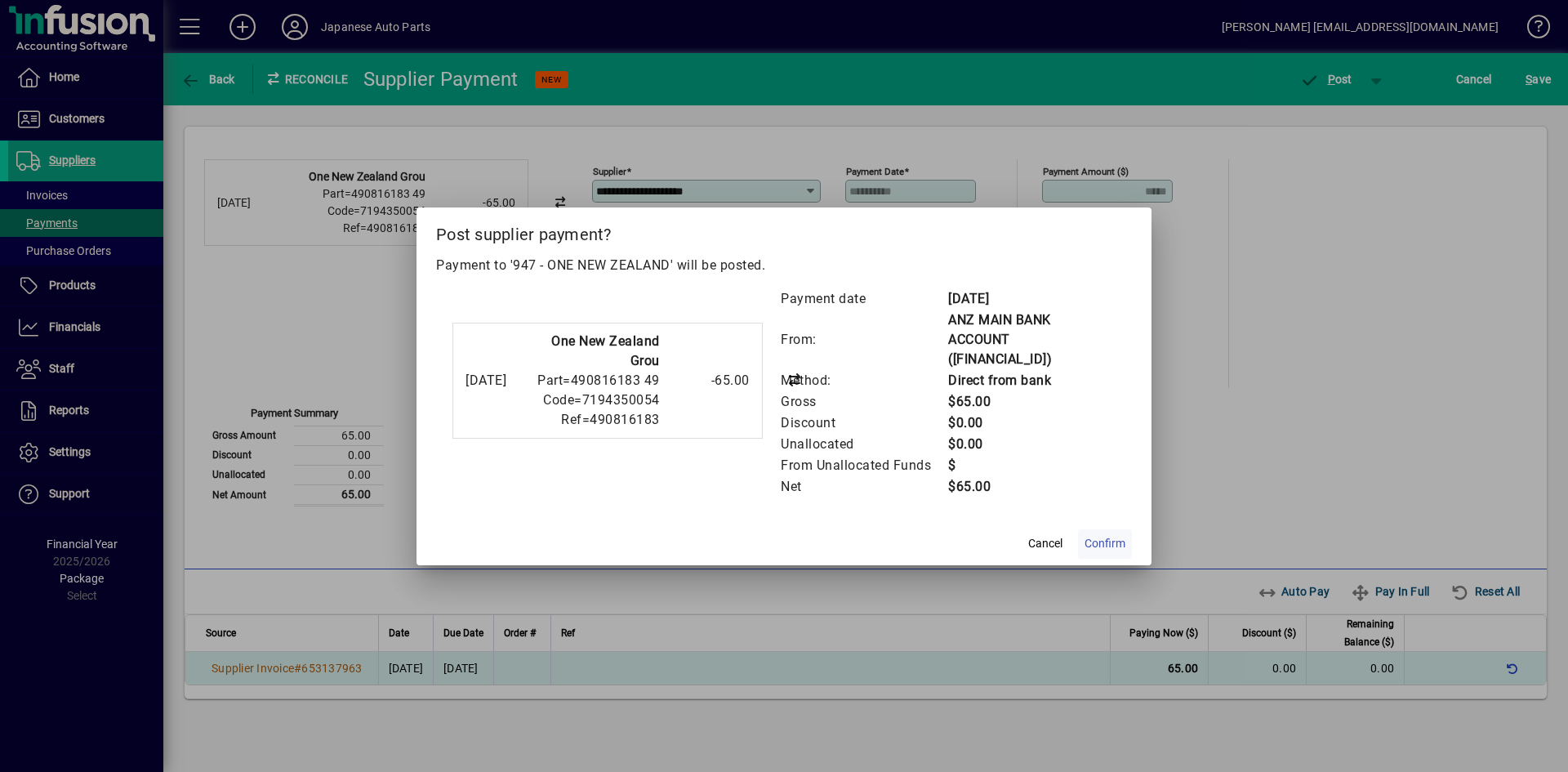
click at [1107, 535] on span "Confirm" at bounding box center [1105, 543] width 41 height 18
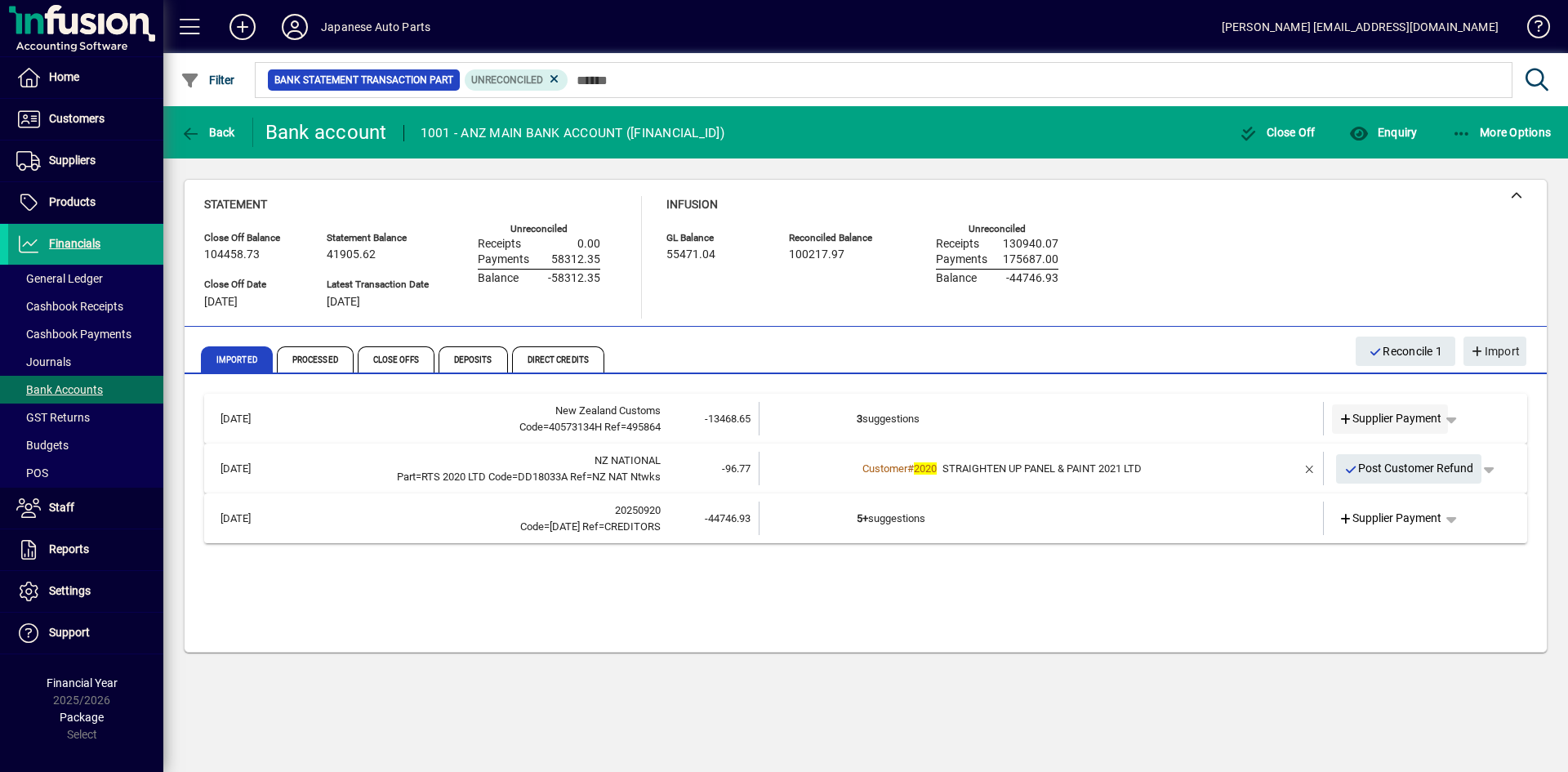
click at [1371, 420] on span "Supplier Payment" at bounding box center [1391, 418] width 103 height 18
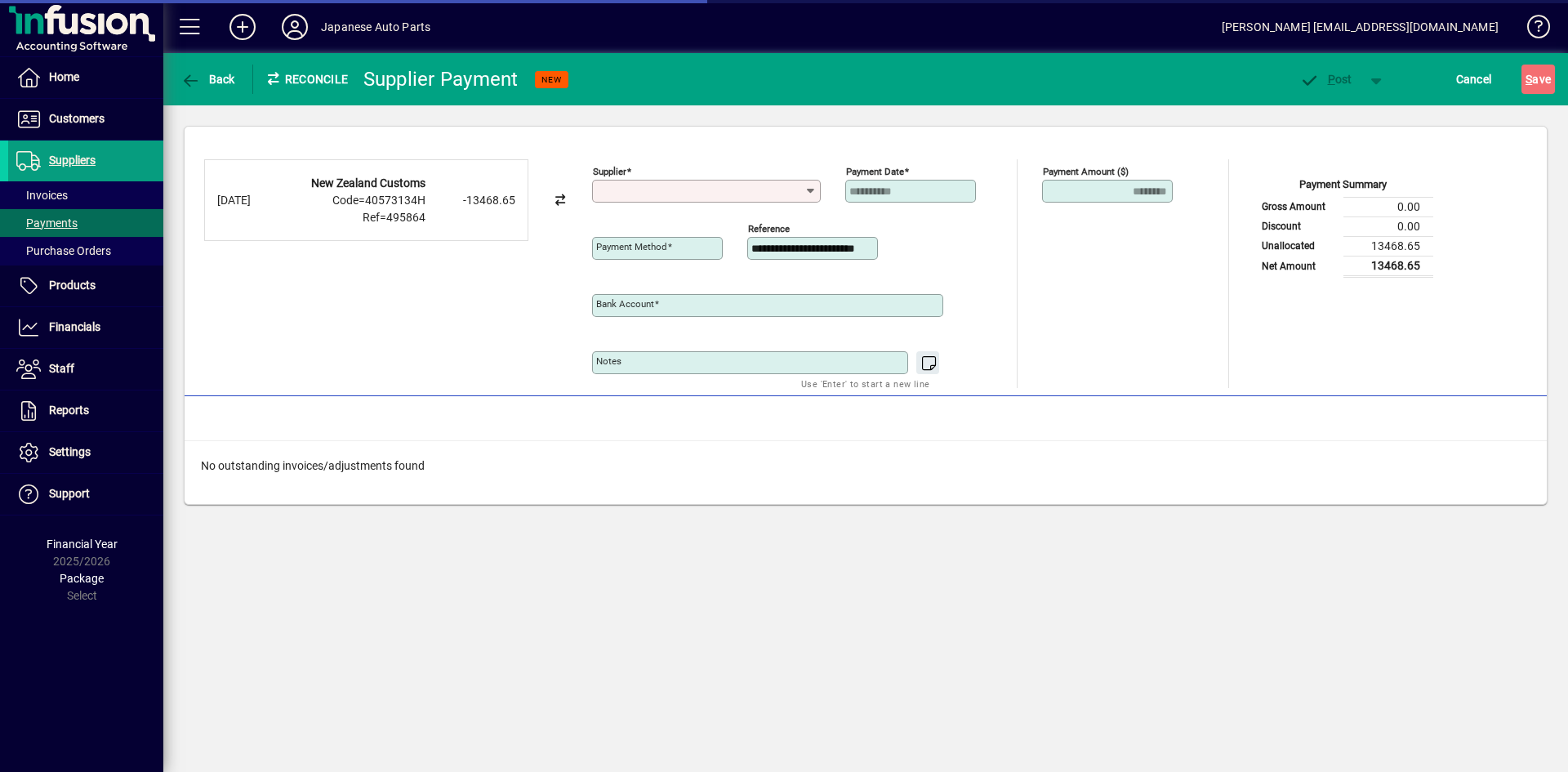
type input "**********"
click at [718, 195] on input "Supplier" at bounding box center [701, 191] width 209 height 13
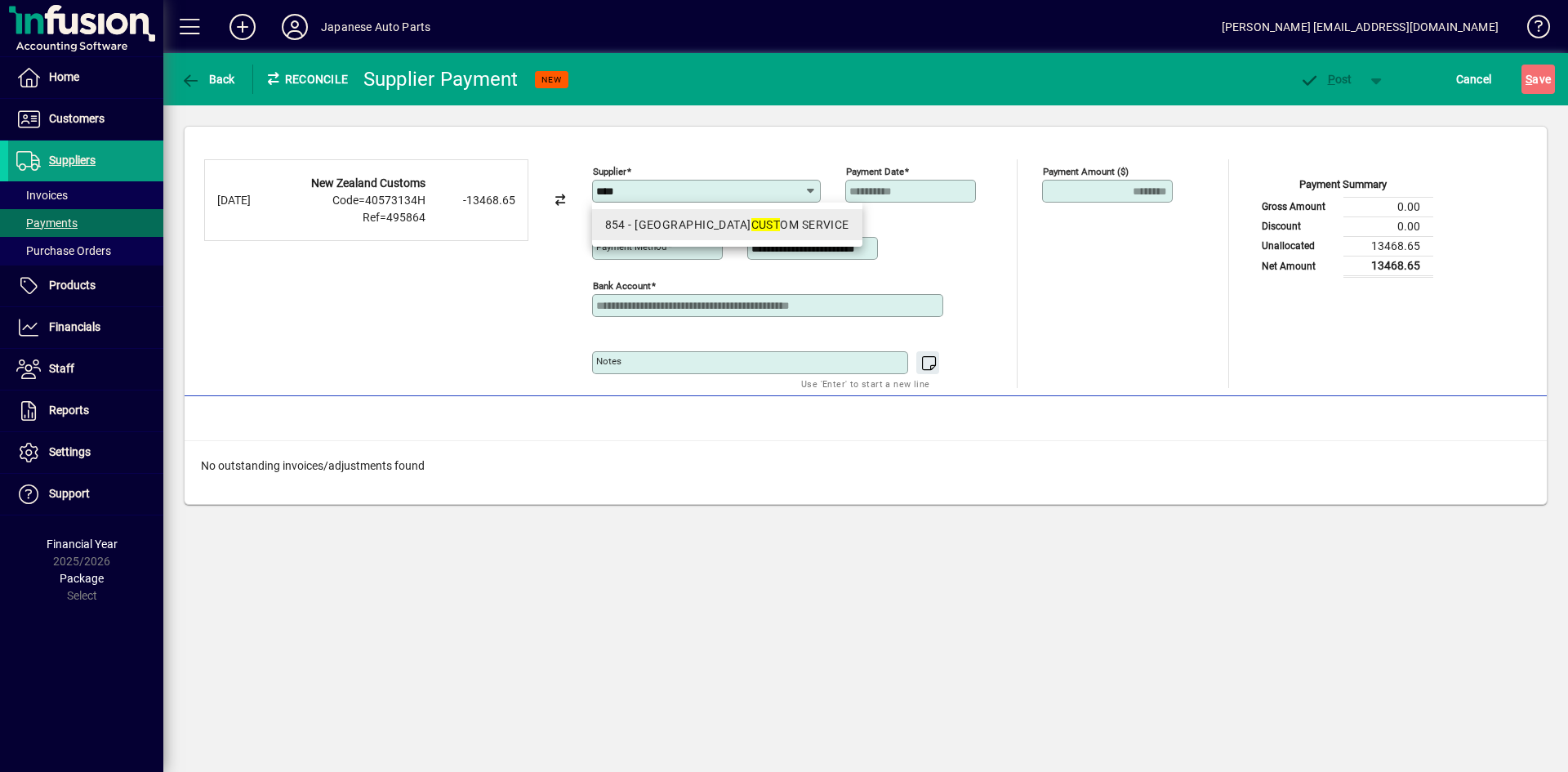
click at [752, 229] on em "CUST" at bounding box center [766, 224] width 30 height 13
type input "**********"
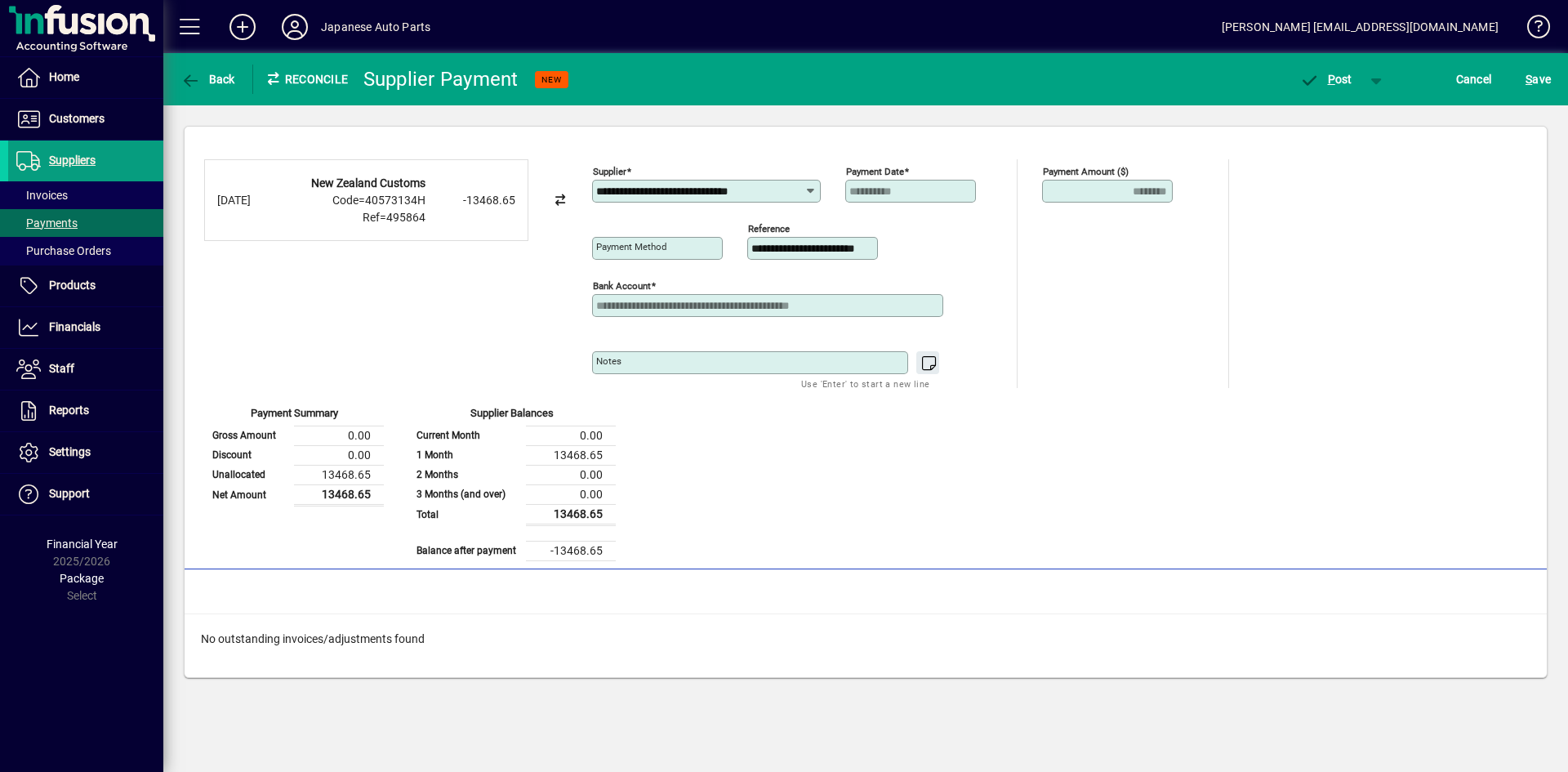
type input "**********"
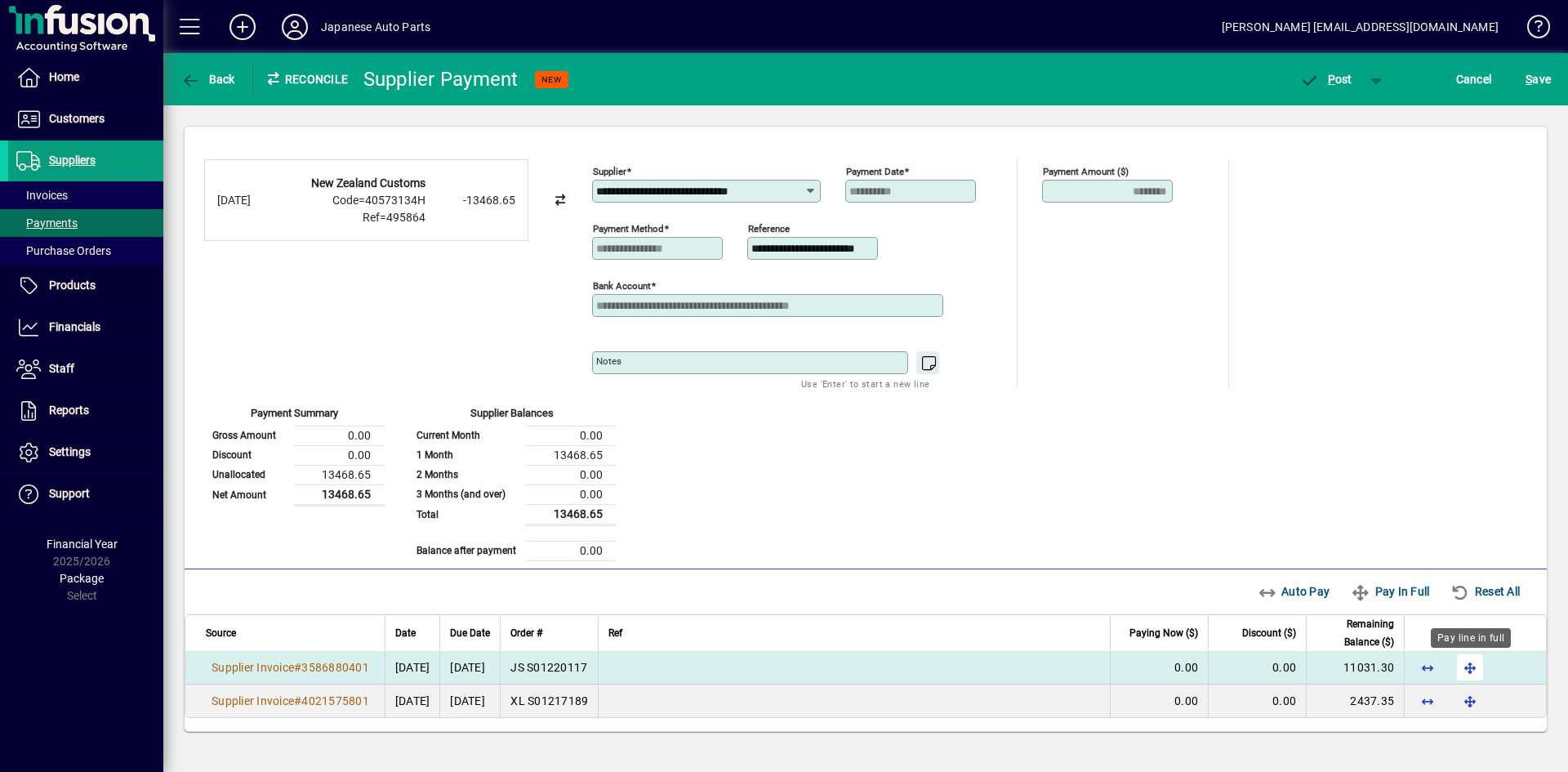
click at [1371, 664] on span "button" at bounding box center [1470, 667] width 39 height 39
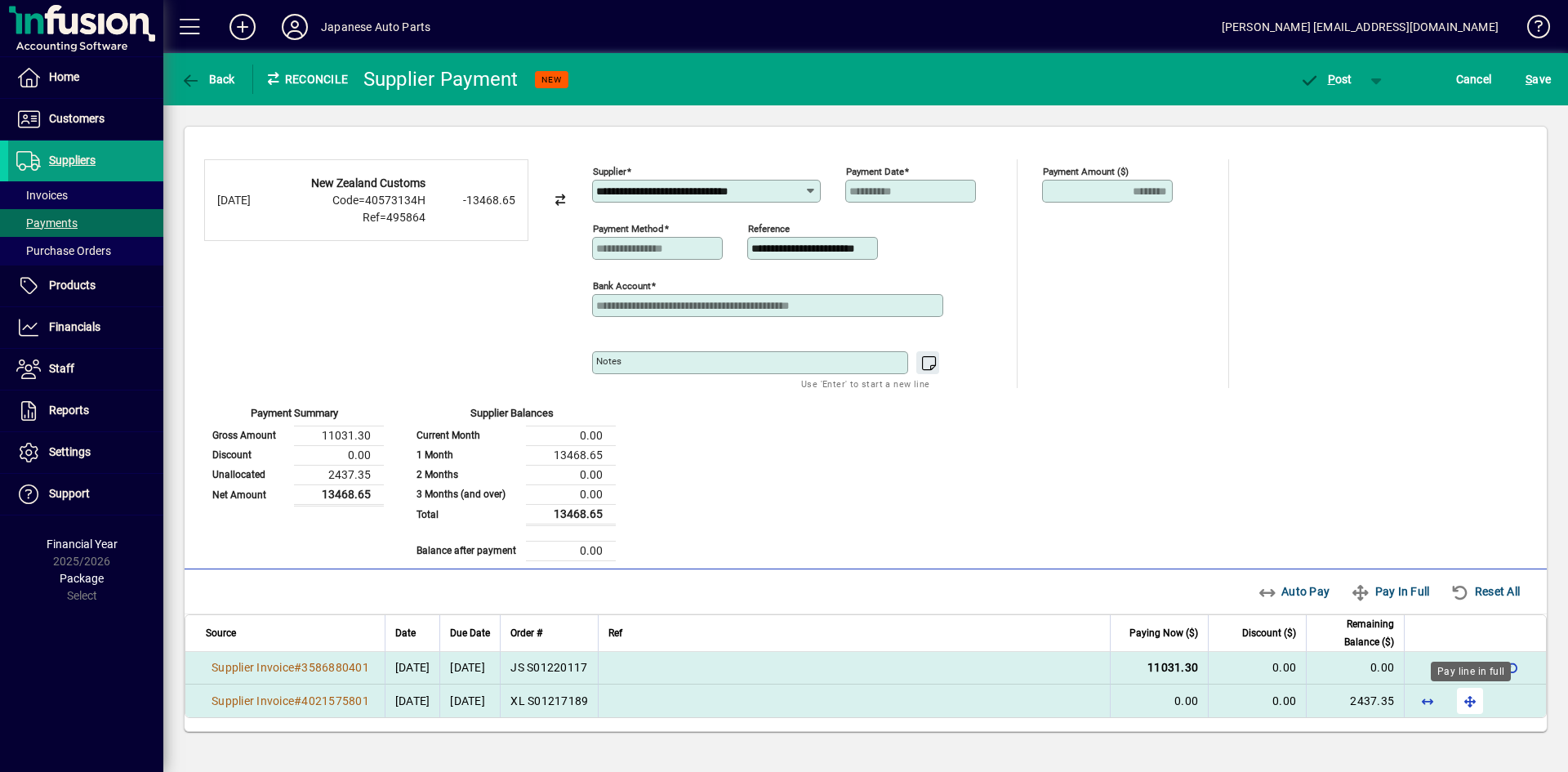
click at [1371, 700] on span "button" at bounding box center [1470, 701] width 39 height 39
click at [1343, 78] on span "P ost" at bounding box center [1325, 79] width 53 height 13
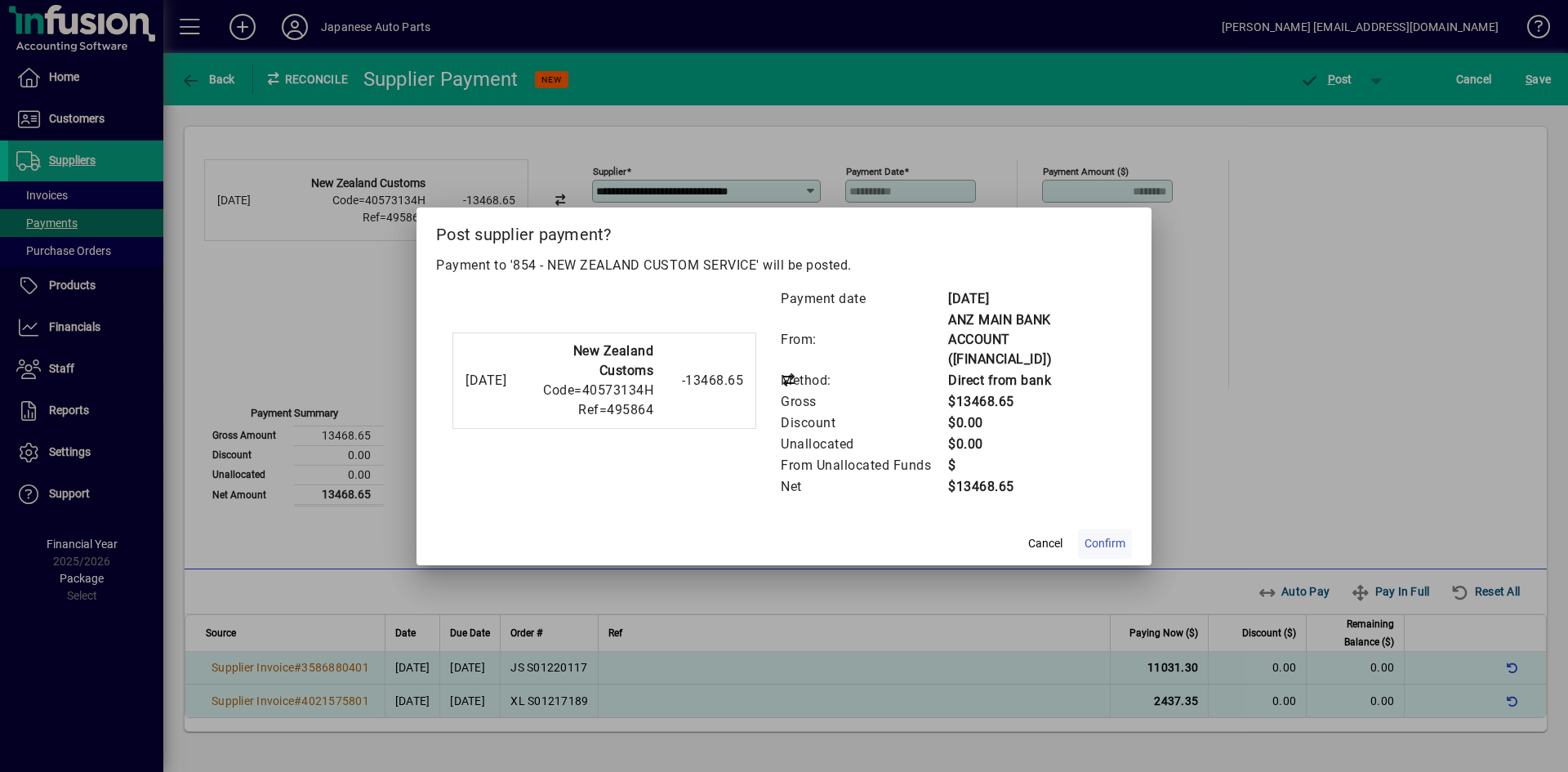
click at [1085, 535] on span "Confirm" at bounding box center [1105, 543] width 41 height 18
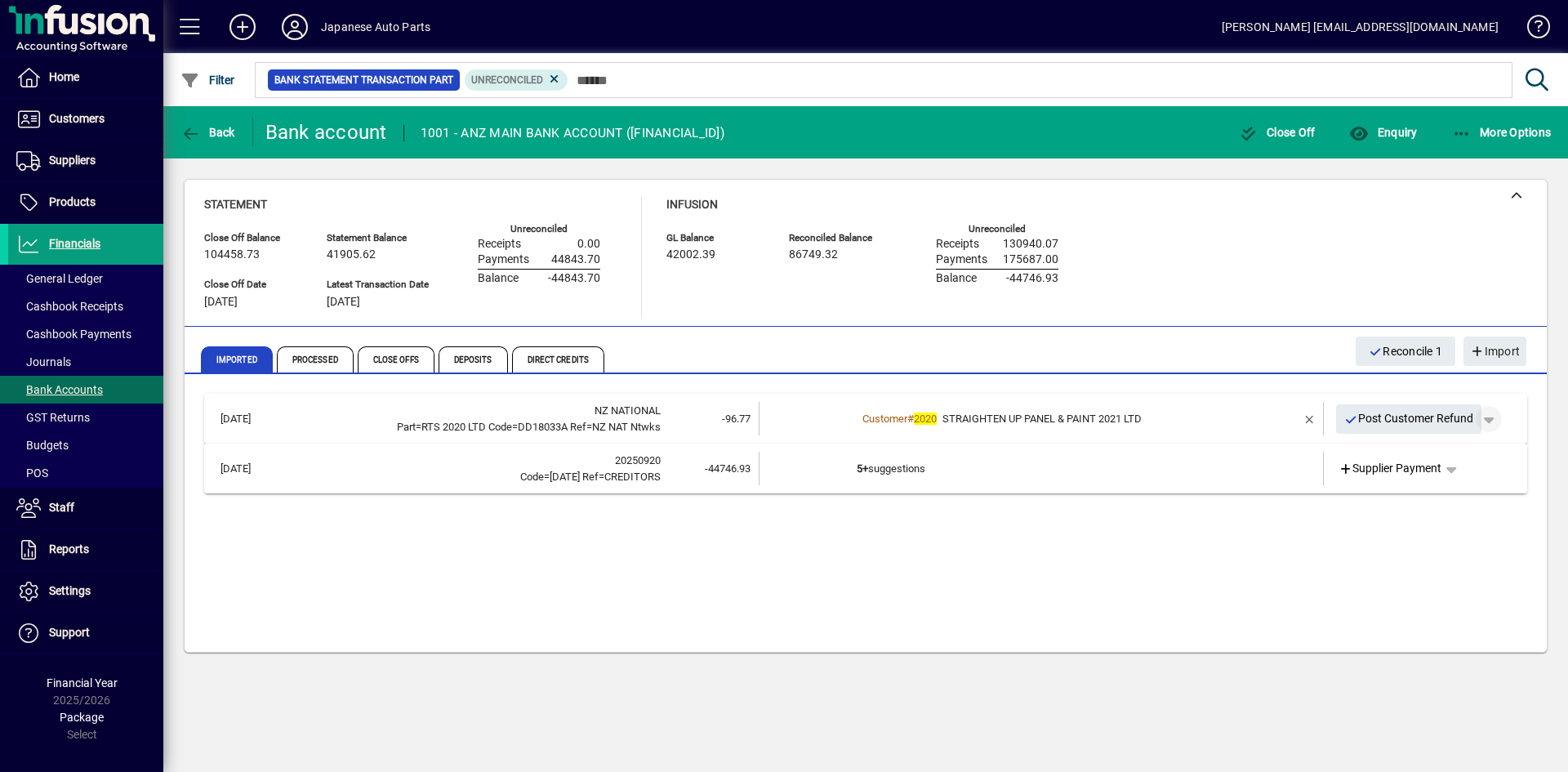
click at [1371, 419] on span "button" at bounding box center [1489, 418] width 39 height 39
click at [1198, 411] on div at bounding box center [784, 386] width 1568 height 772
click at [1198, 413] on div "Customer # 2020 STRAIGHTEN UP PANEL & PAINT 2021 LTD" at bounding box center [1043, 419] width 371 height 17
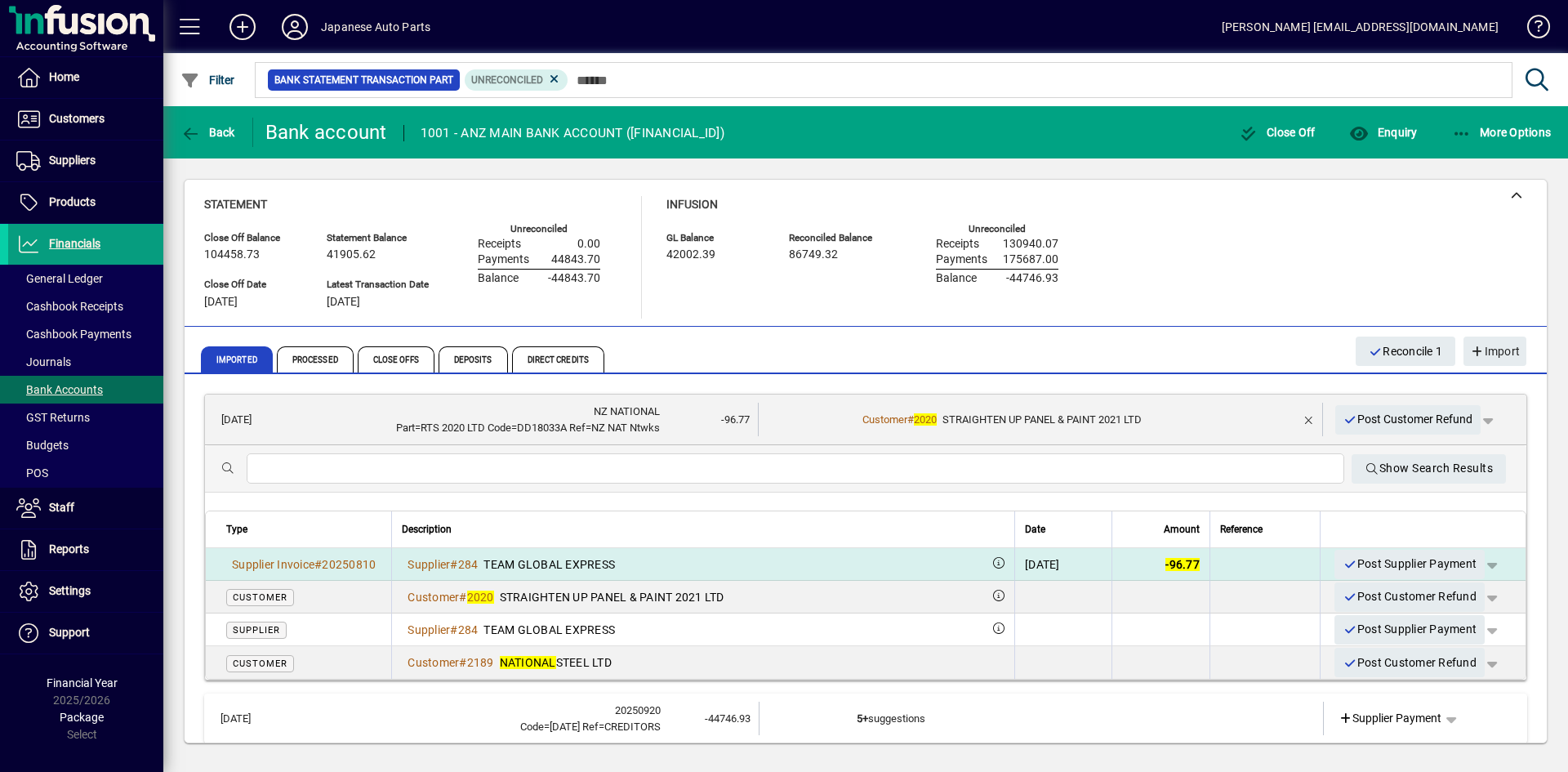
click at [910, 564] on div "Supplier # 284 TEAM GLOBAL EXPRESS" at bounding box center [703, 564] width 603 height 17
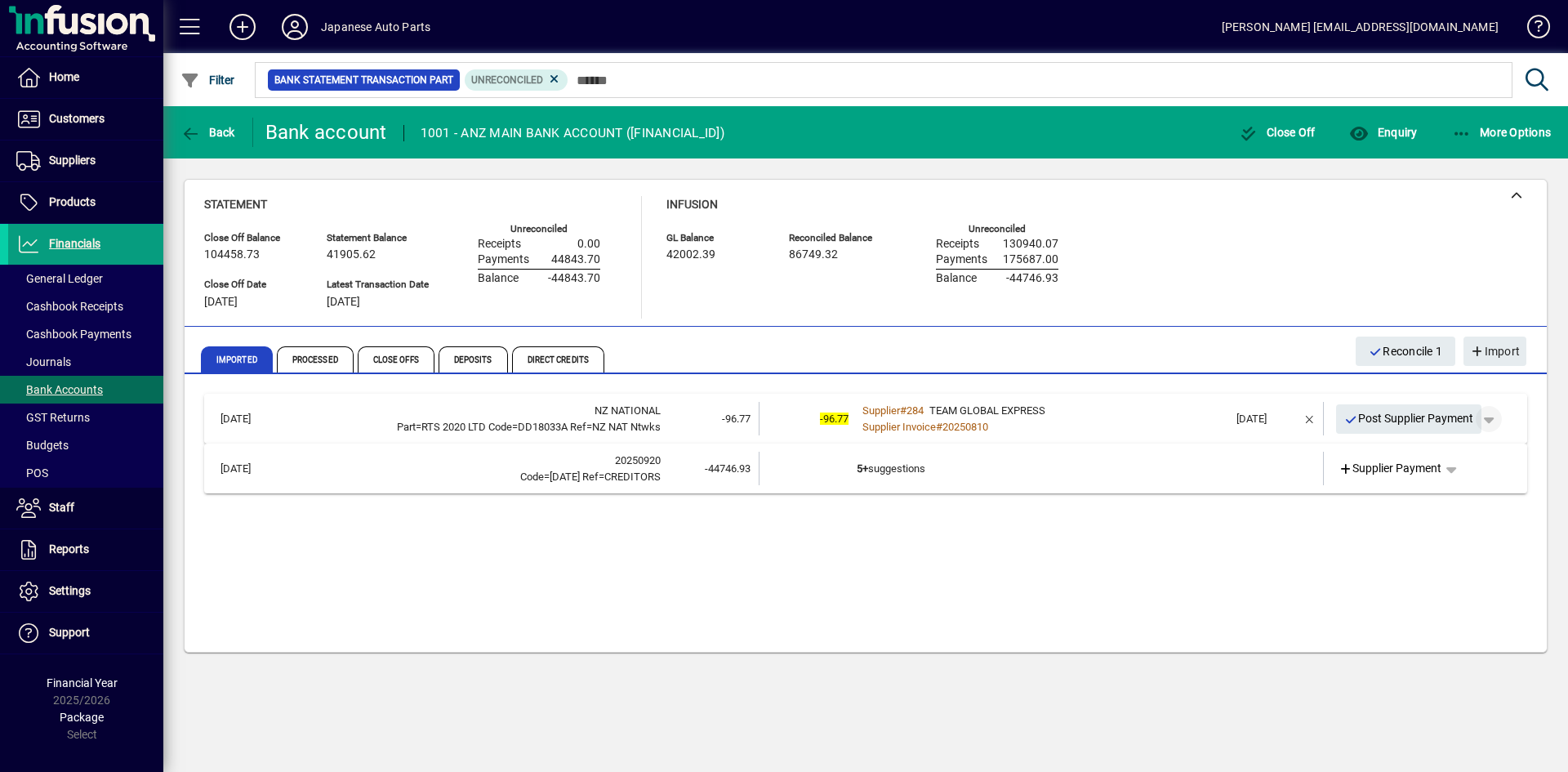
click at [1371, 417] on span "button" at bounding box center [1489, 418] width 39 height 39
click at [1371, 450] on span "Supplier Payment" at bounding box center [1443, 452] width 110 height 19
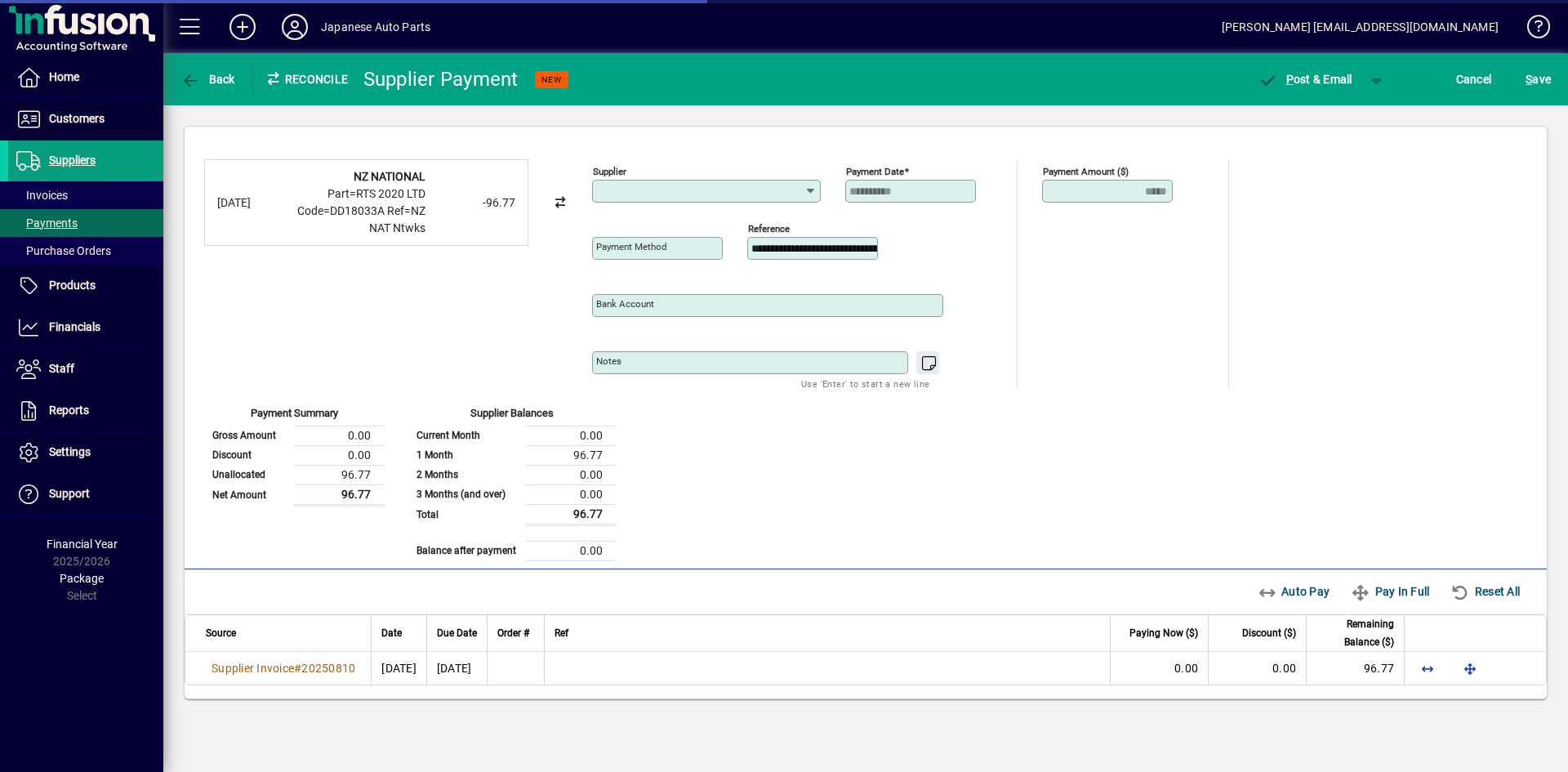
type input "**********"
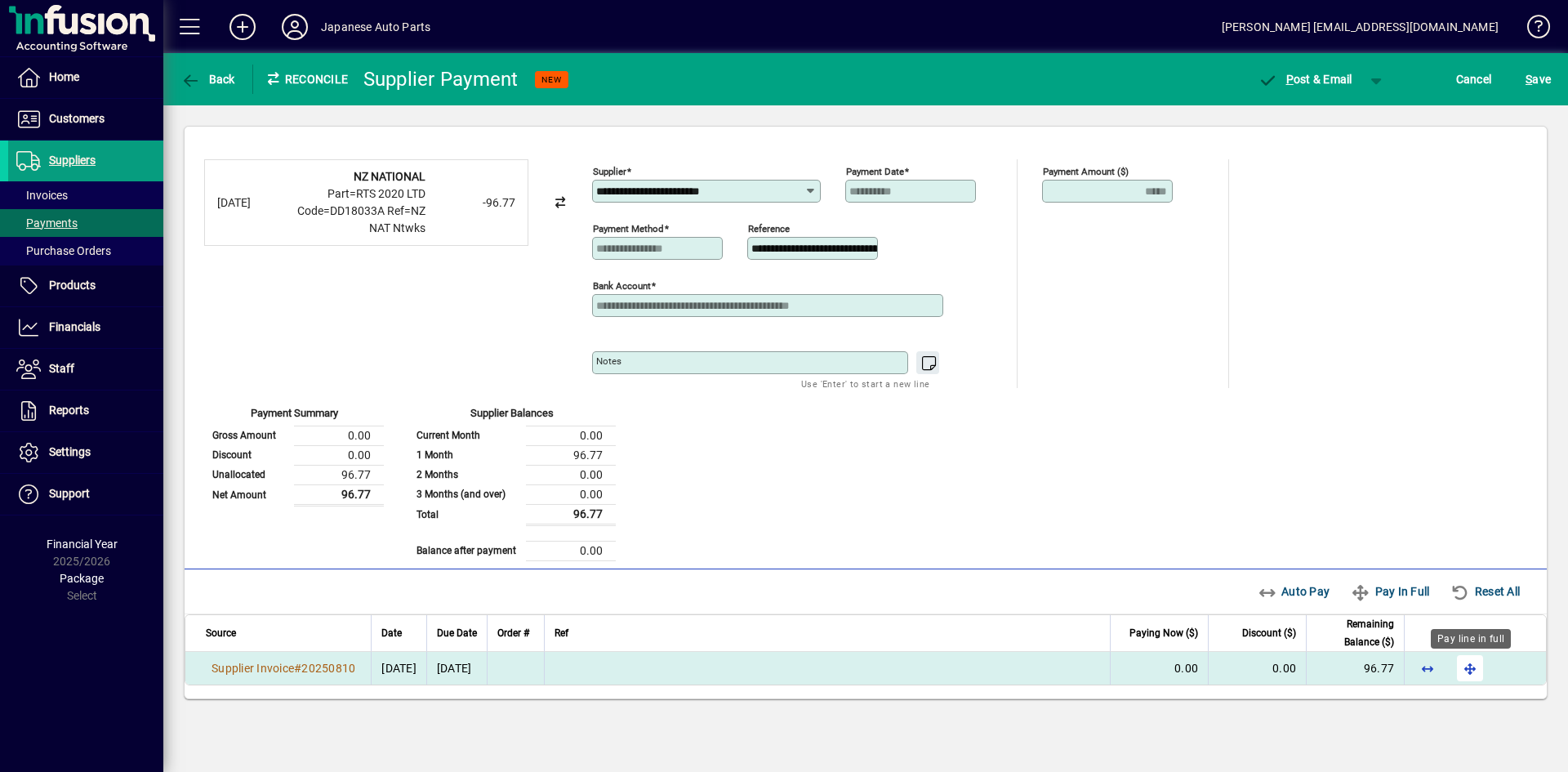
click at [1371, 671] on span "button" at bounding box center [1470, 668] width 39 height 39
click at [1371, 78] on span "button" at bounding box center [1377, 79] width 39 height 39
click at [1327, 110] on span "P ost" at bounding box center [1325, 114] width 58 height 13
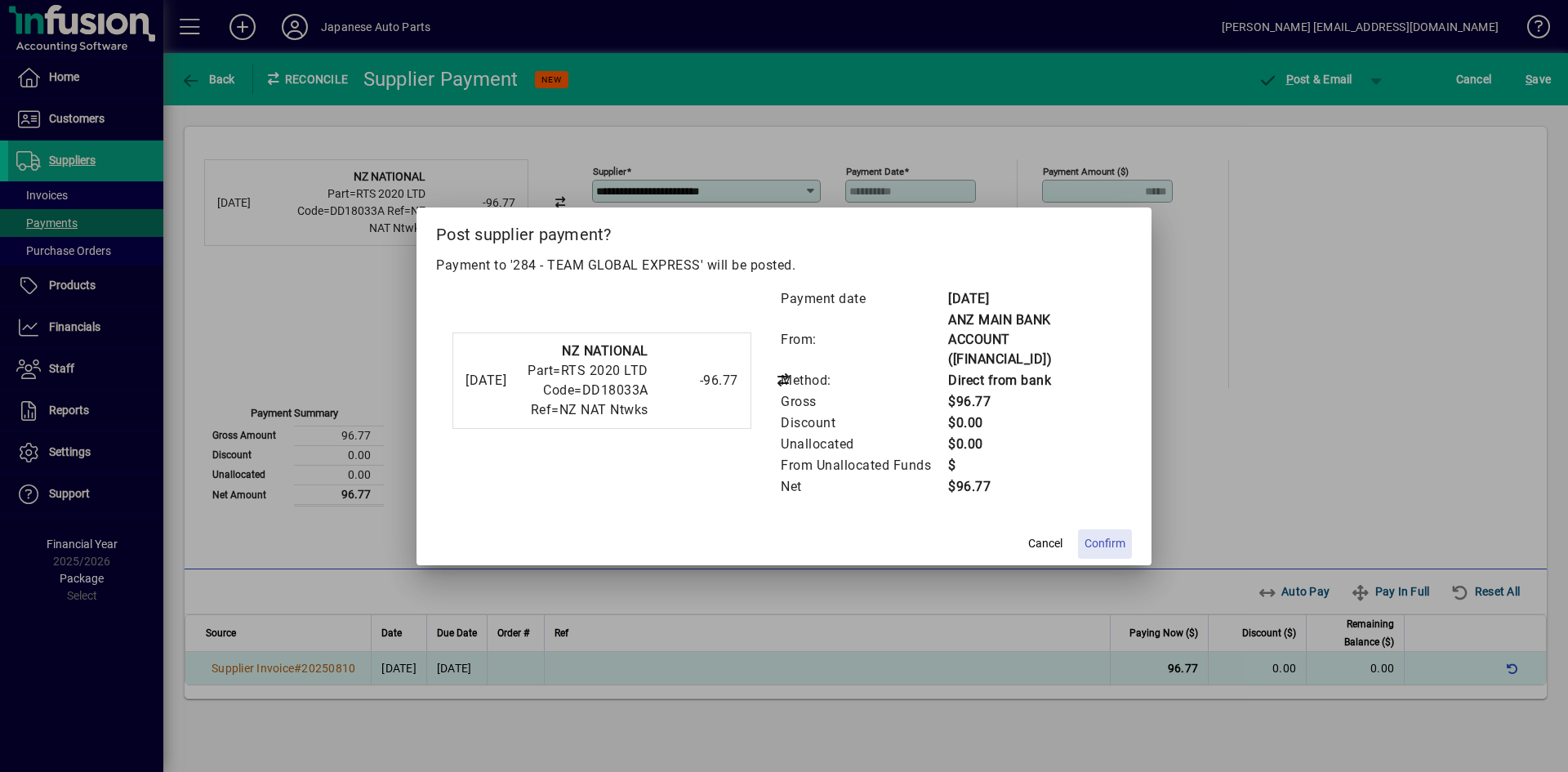
click at [1124, 535] on span "Confirm" at bounding box center [1105, 543] width 41 height 18
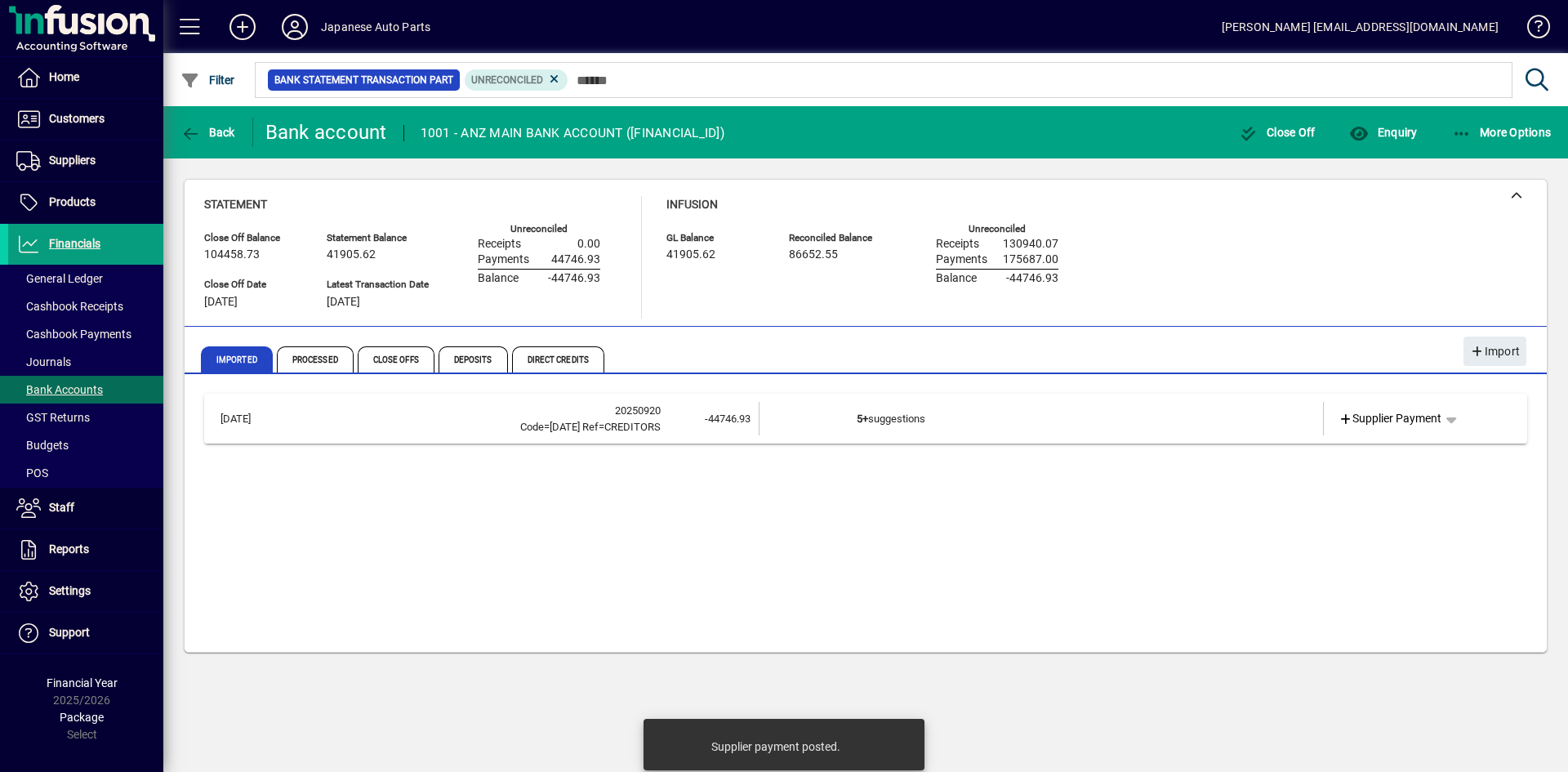
click at [958, 433] on td "5+ suggestions" at bounding box center [1043, 418] width 371 height 33
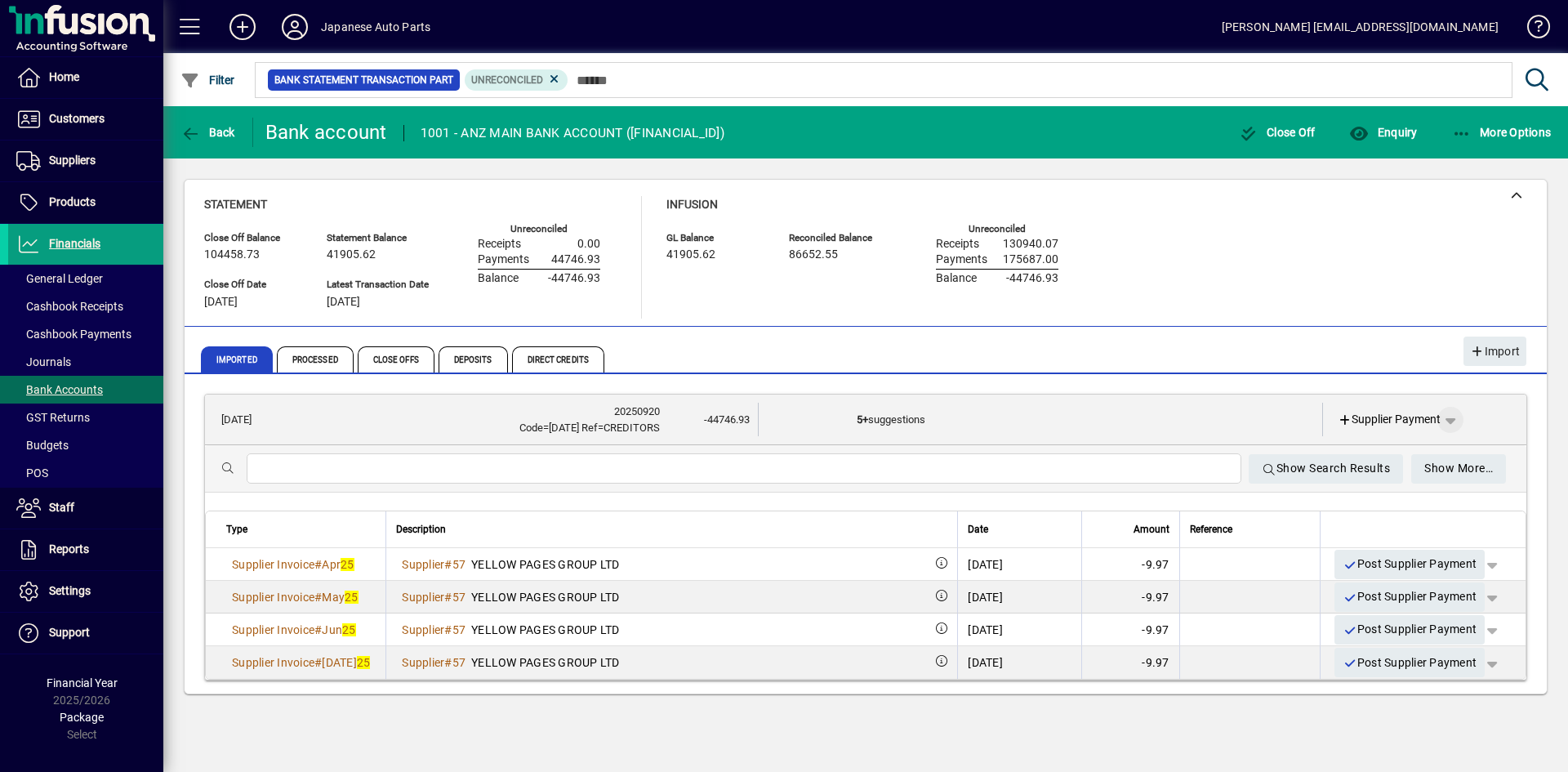
click at [1371, 415] on span "button" at bounding box center [1450, 419] width 39 height 39
click at [1043, 413] on div at bounding box center [784, 386] width 1568 height 772
click at [1043, 413] on td "5+ suggestions" at bounding box center [1043, 419] width 371 height 33
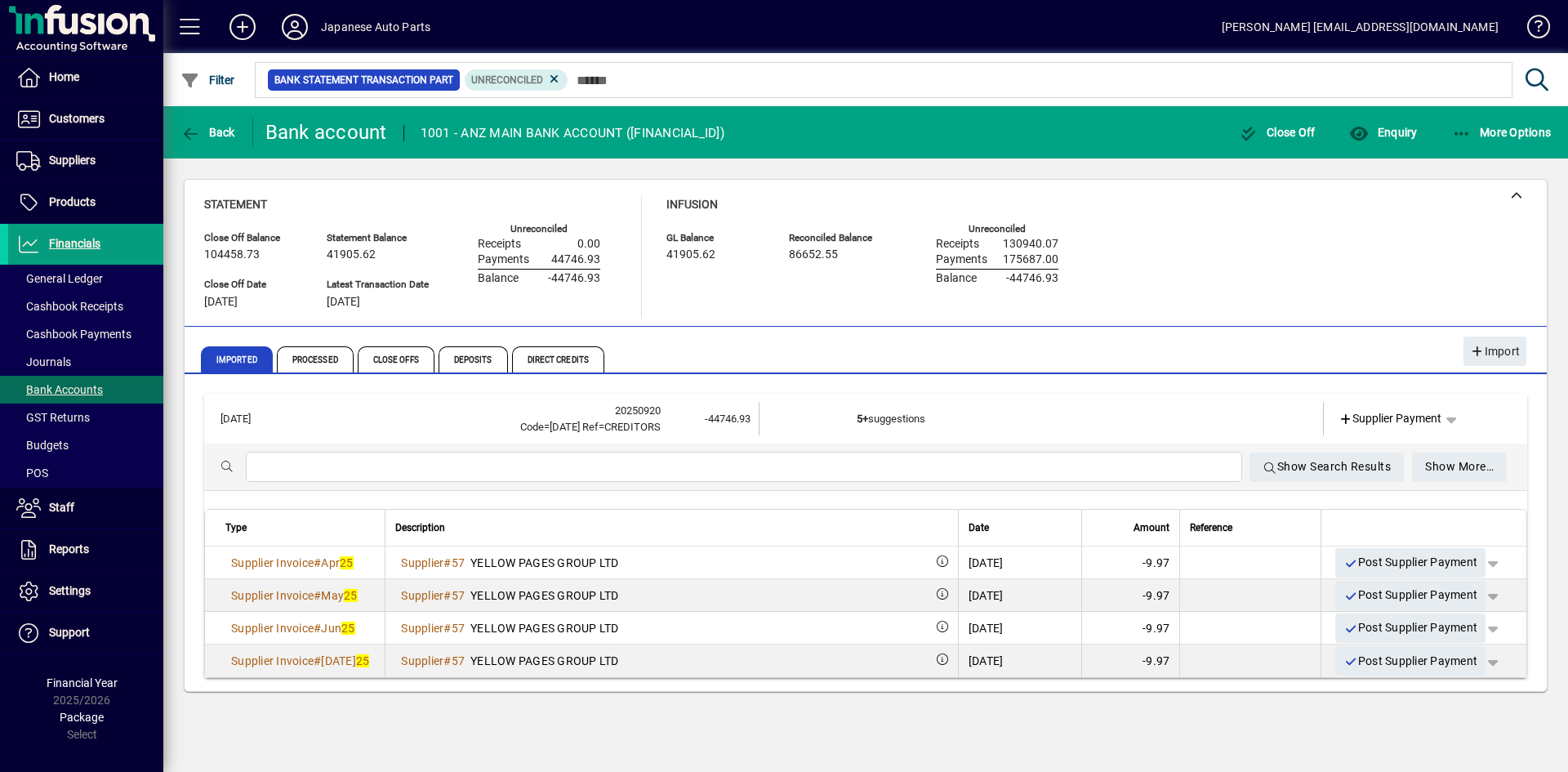
click at [1043, 413] on td "5+ suggestions" at bounding box center [1043, 418] width 371 height 33
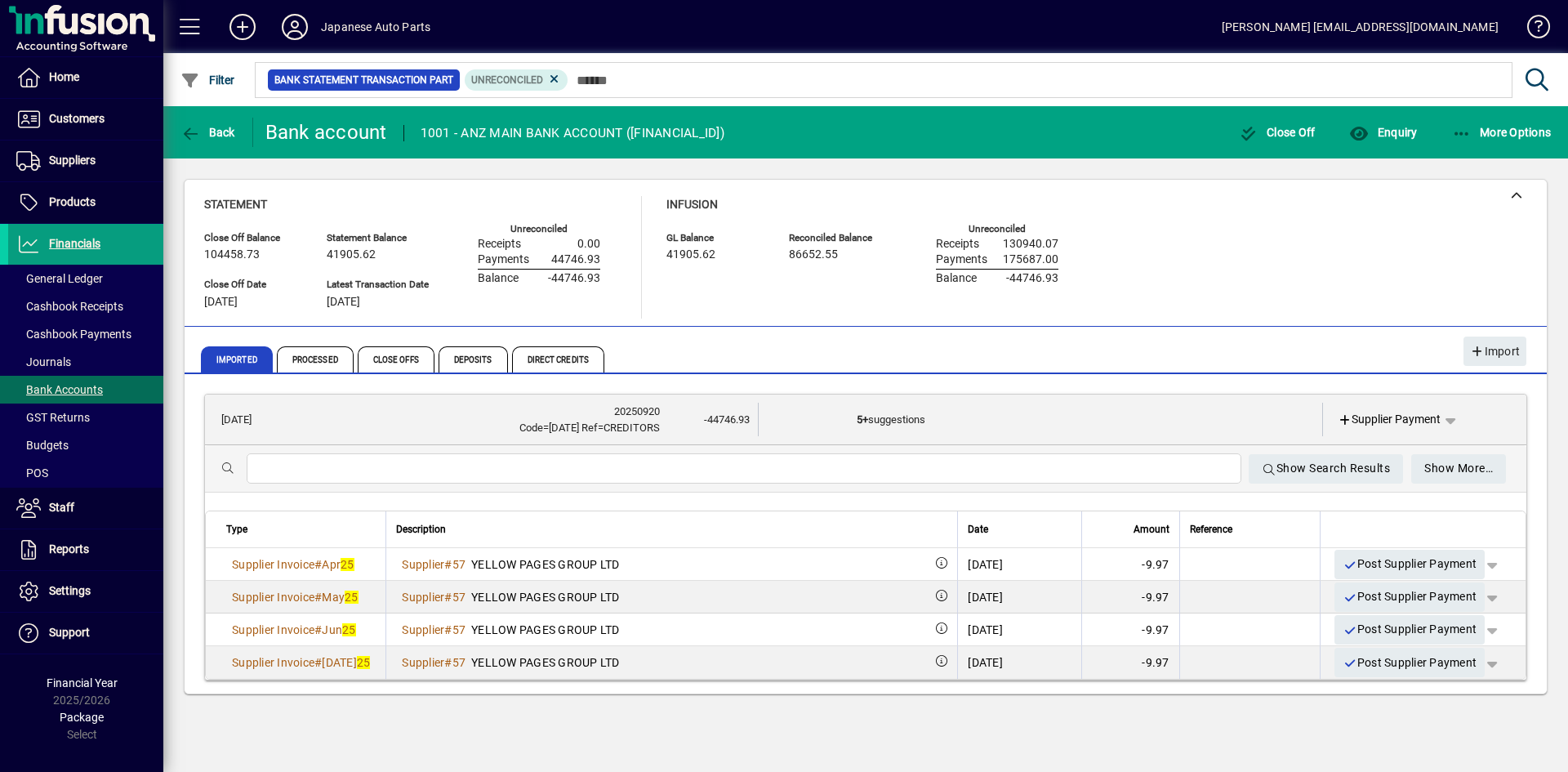
click at [902, 430] on td "5+ suggestions" at bounding box center [1043, 419] width 371 height 33
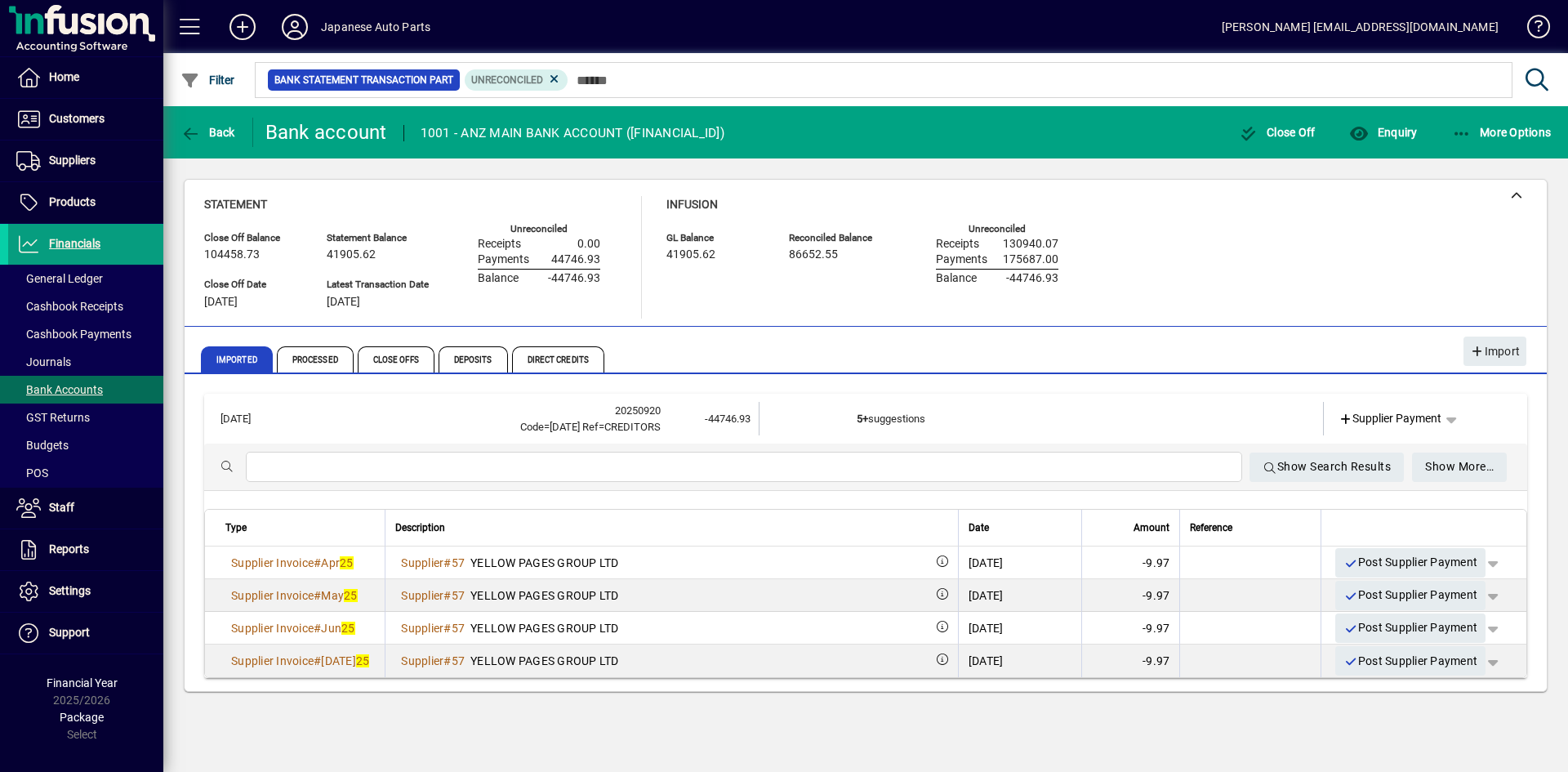
click at [902, 429] on td "5+ suggestions" at bounding box center [1043, 418] width 371 height 33
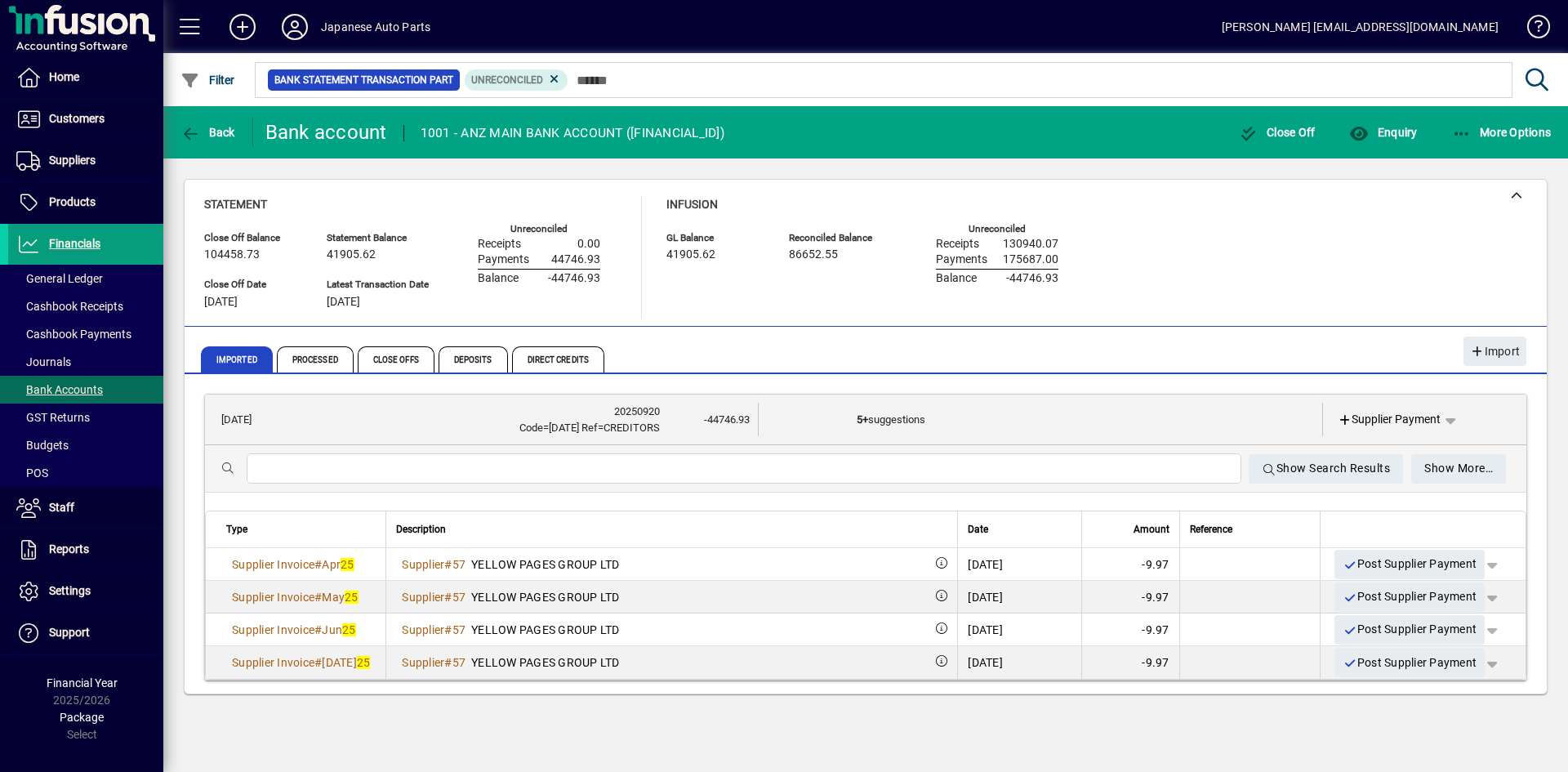
click at [871, 476] on input "text" at bounding box center [743, 468] width 969 height 19
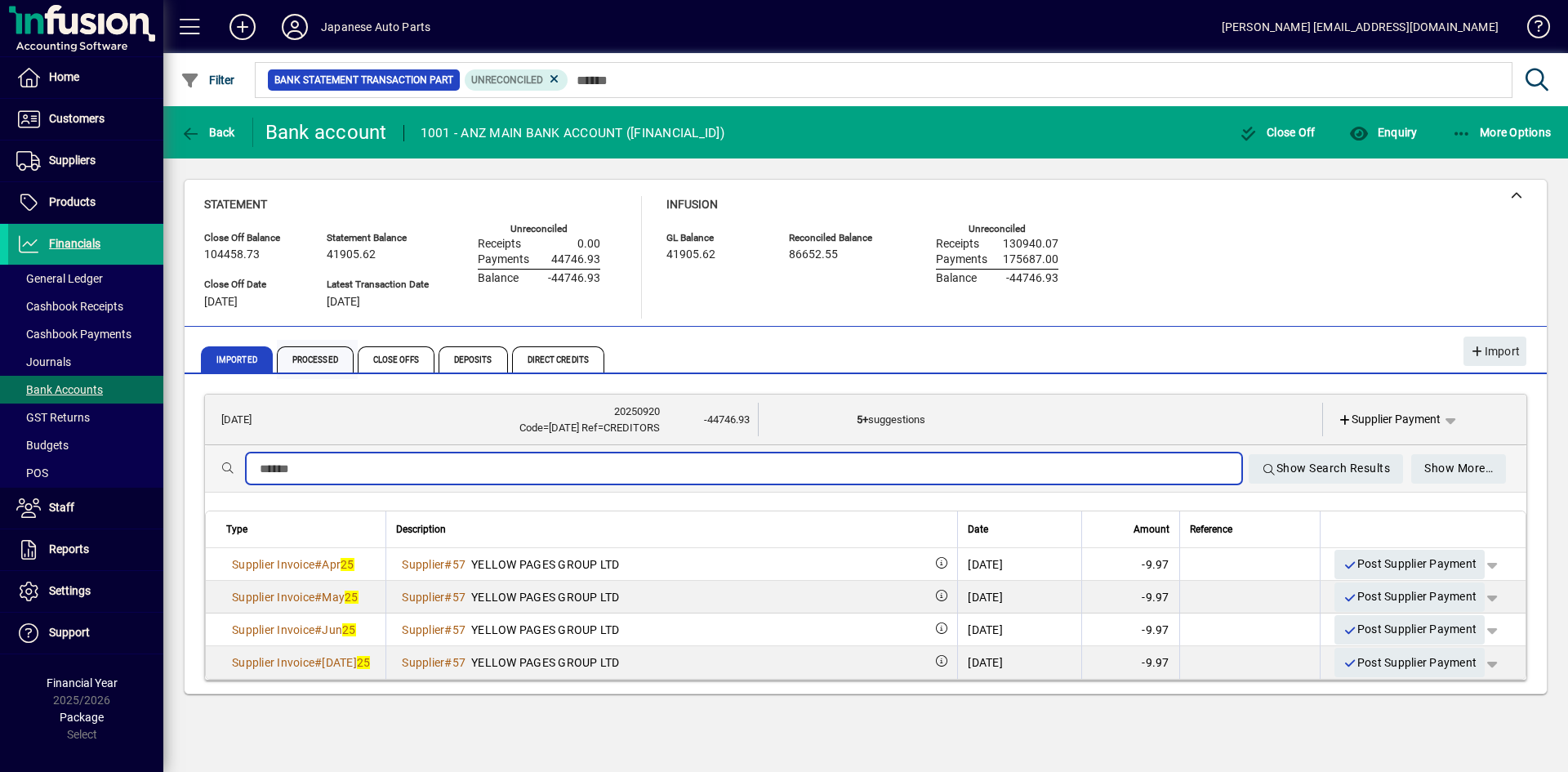
click at [330, 360] on span "Processed" at bounding box center [315, 359] width 77 height 26
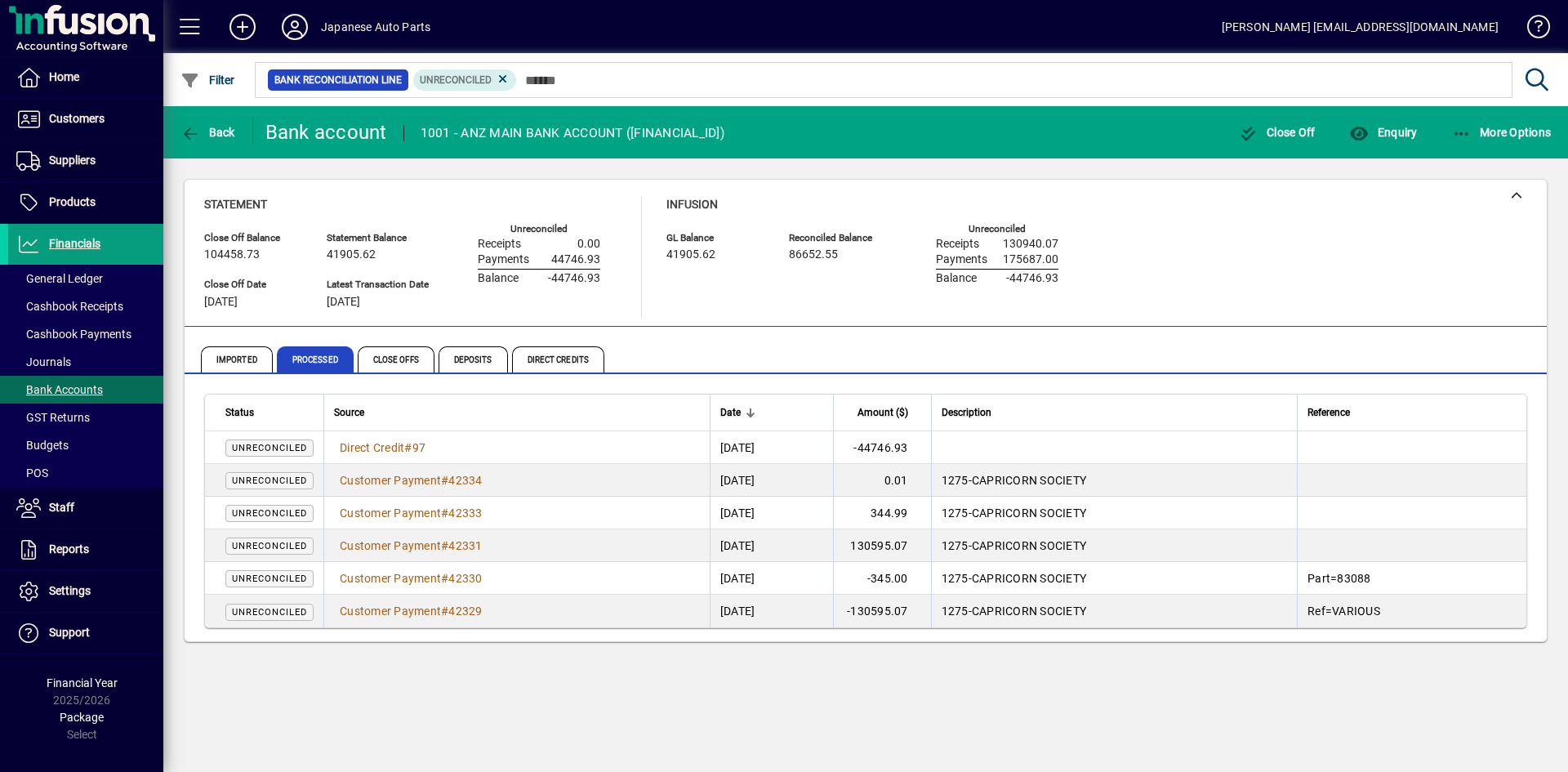
click at [274, 452] on span "Unreconciled" at bounding box center [269, 447] width 75 height 10
click at [348, 452] on span "Direct Credit" at bounding box center [372, 448] width 65 height 13
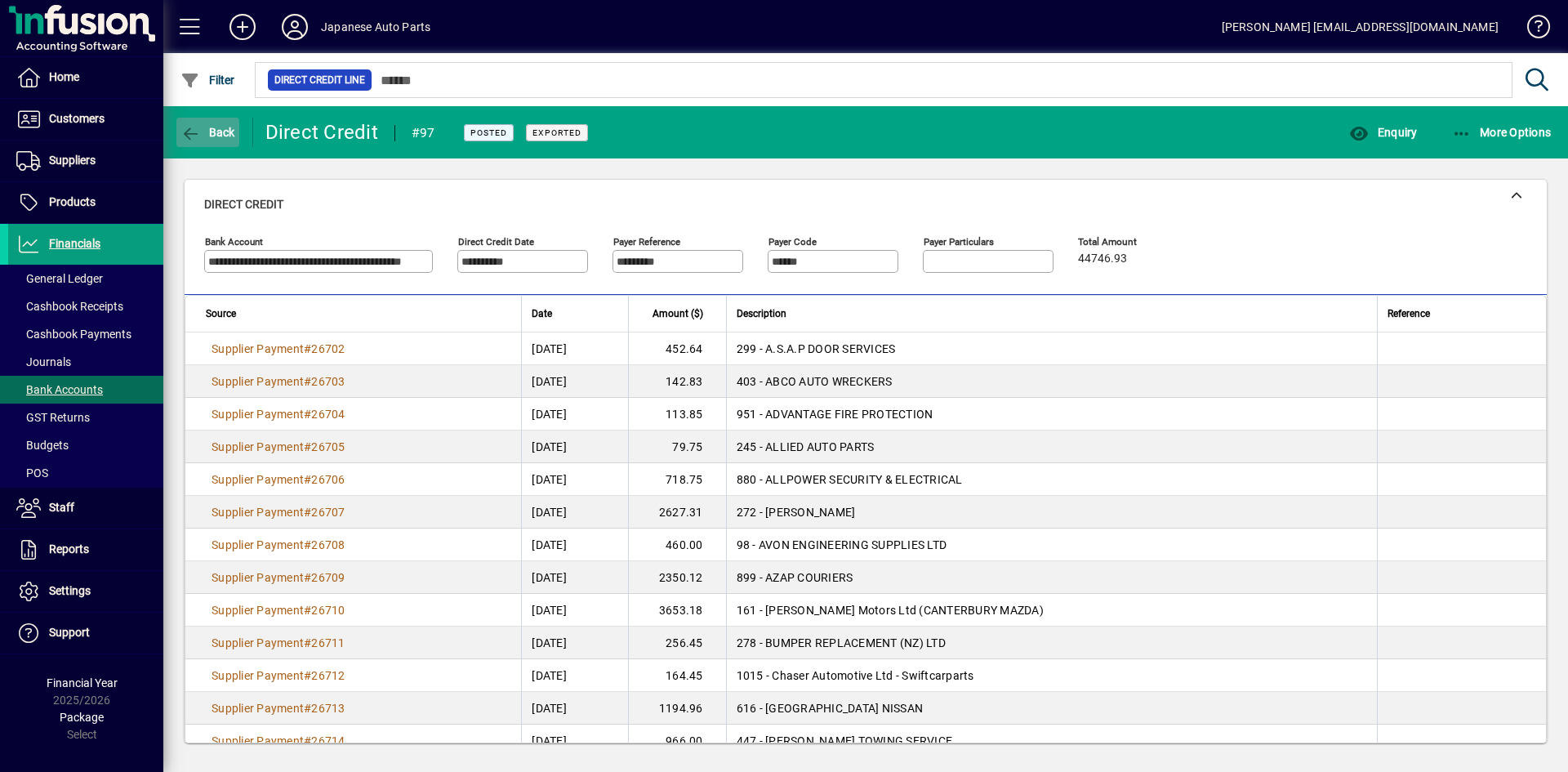
click at [215, 139] on span "button" at bounding box center [208, 132] width 63 height 39
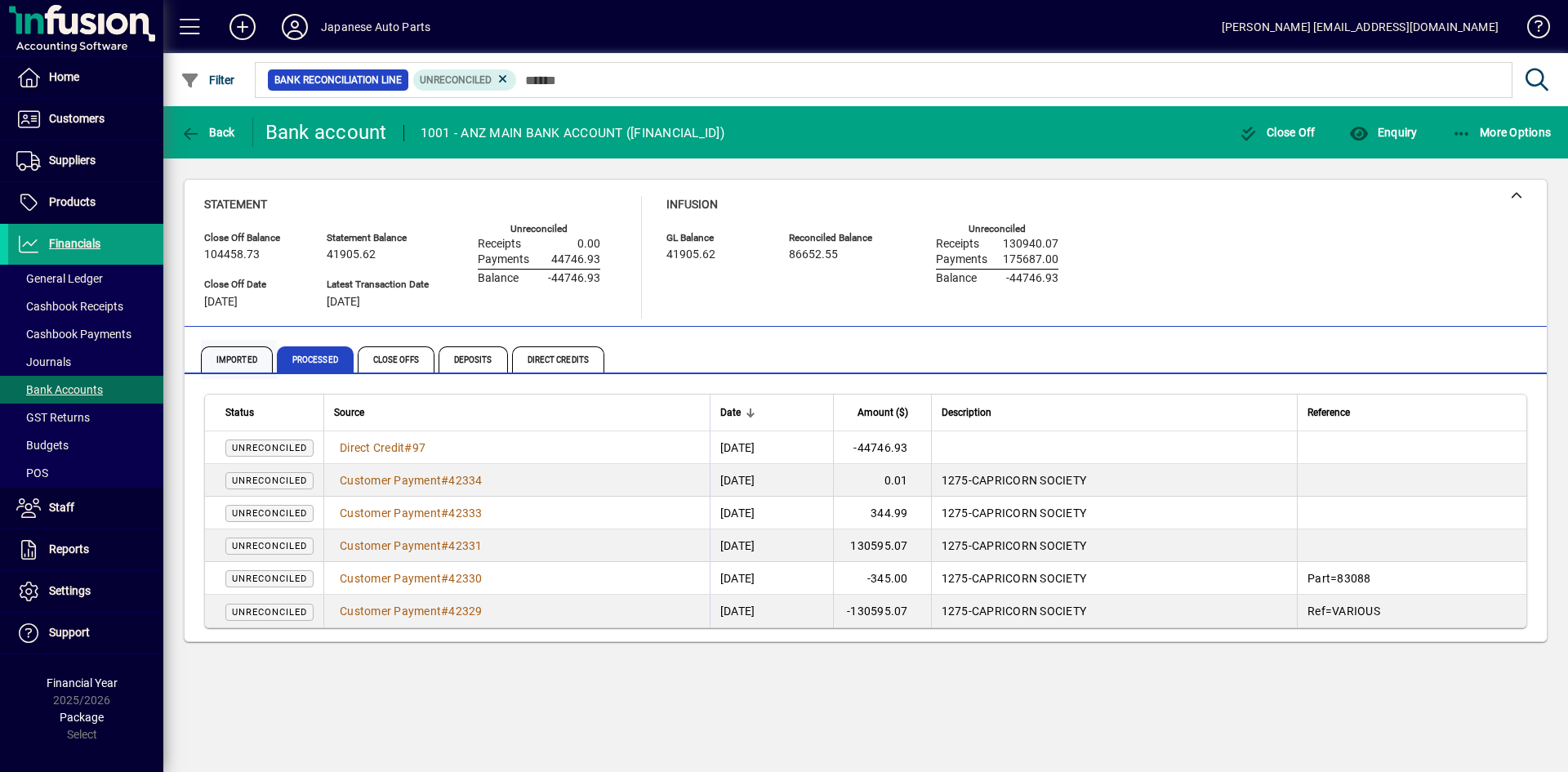
click at [241, 352] on span "Imported" at bounding box center [237, 359] width 72 height 26
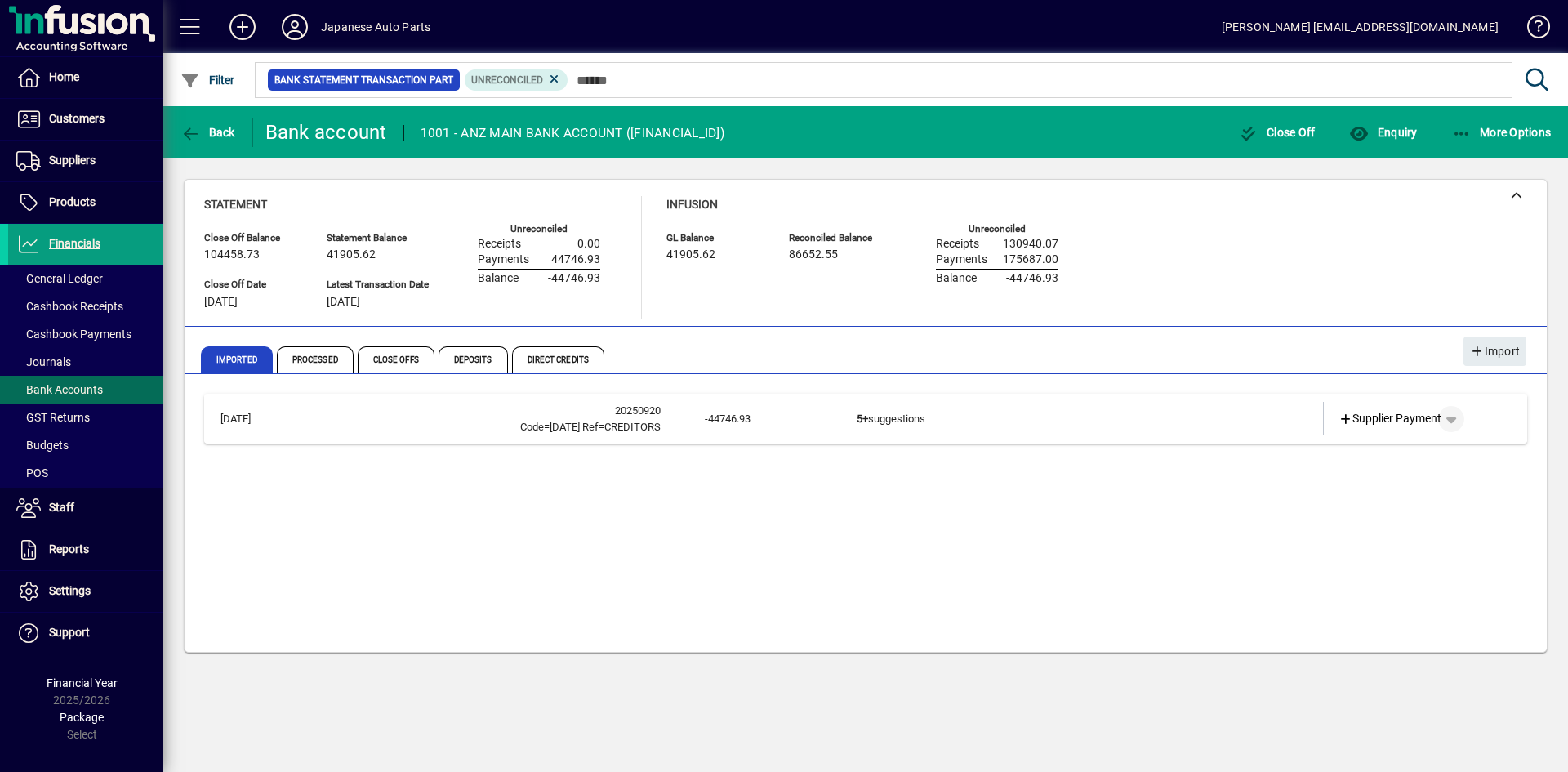
click at [1371, 417] on span "button" at bounding box center [1451, 418] width 39 height 39
click at [890, 404] on div at bounding box center [784, 386] width 1568 height 772
click at [1055, 406] on td "5+ suggestions" at bounding box center [1043, 418] width 371 height 33
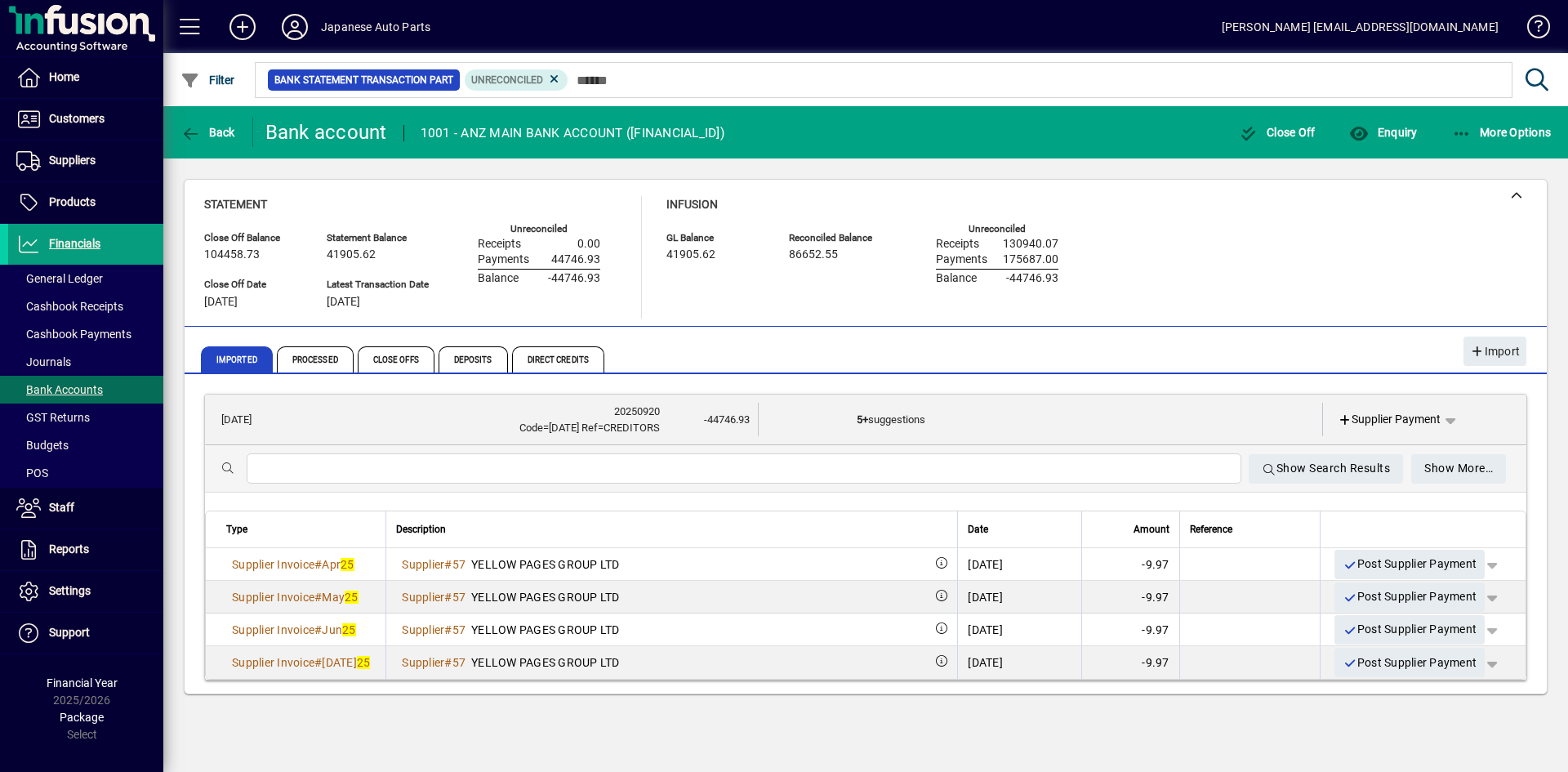
click at [1054, 406] on td "5+ suggestions" at bounding box center [1043, 419] width 371 height 33
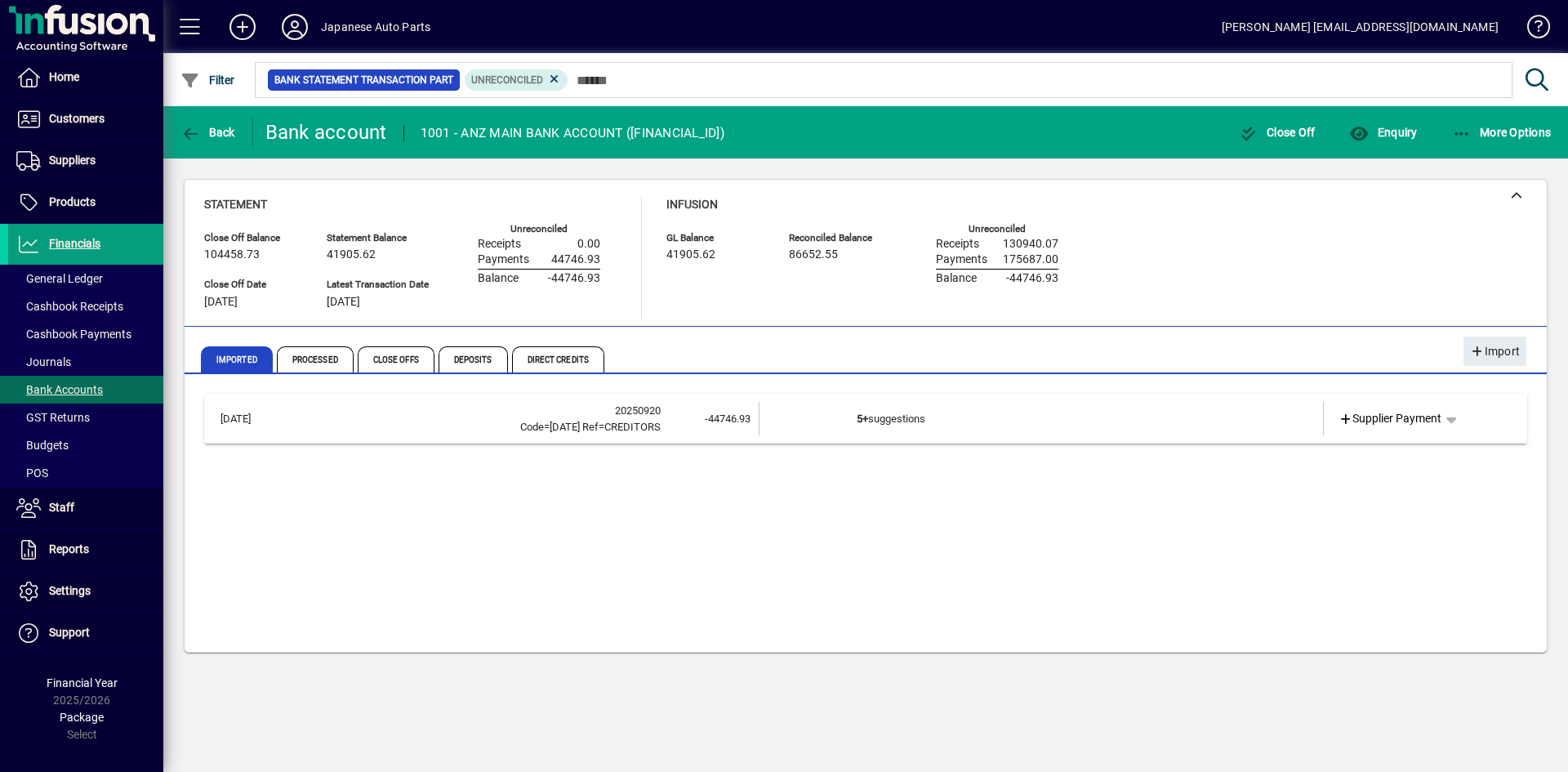
click at [900, 410] on td "5+ suggestions" at bounding box center [1043, 418] width 371 height 33
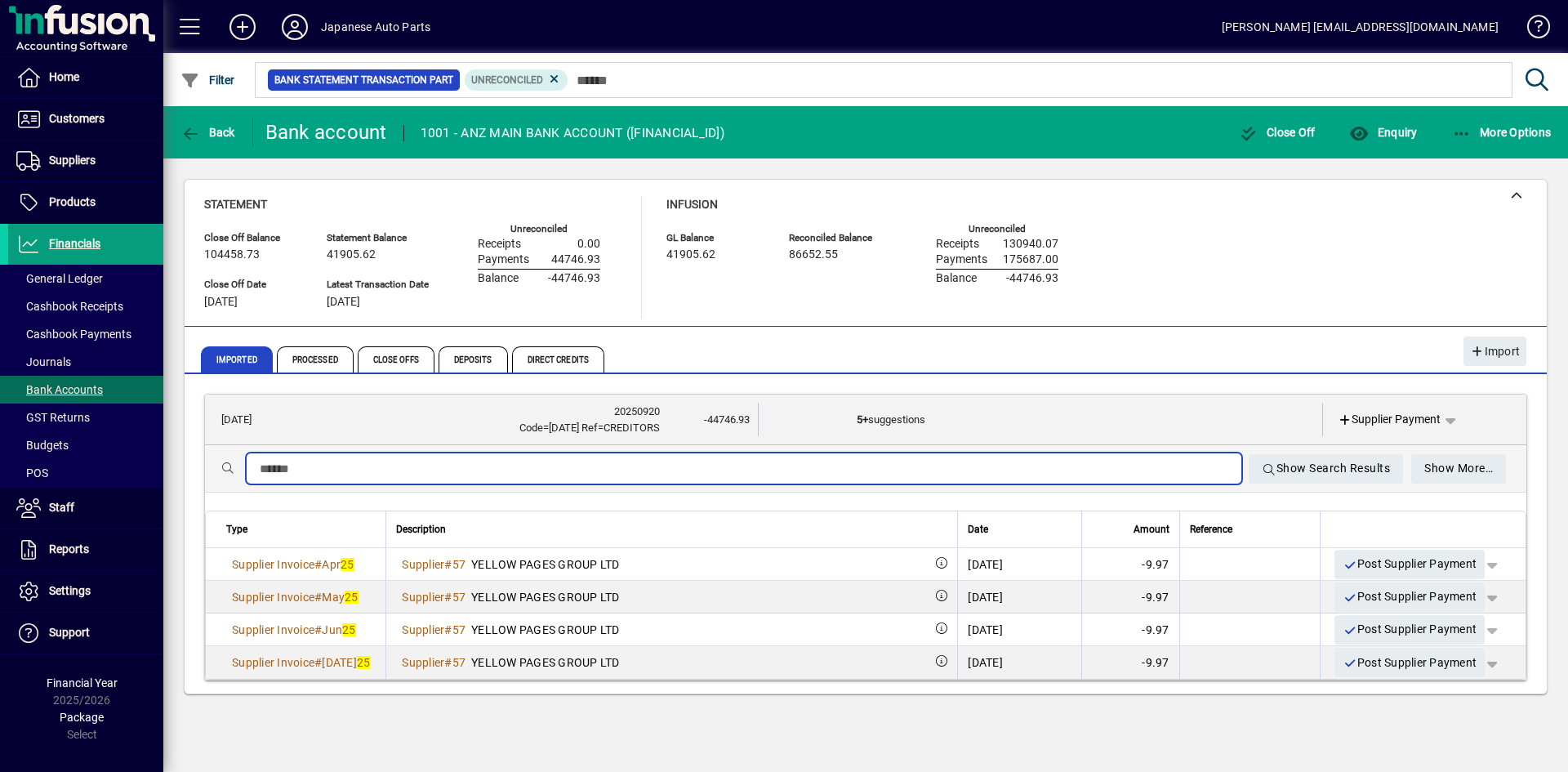
click at [803, 470] on input "text" at bounding box center [743, 468] width 969 height 19
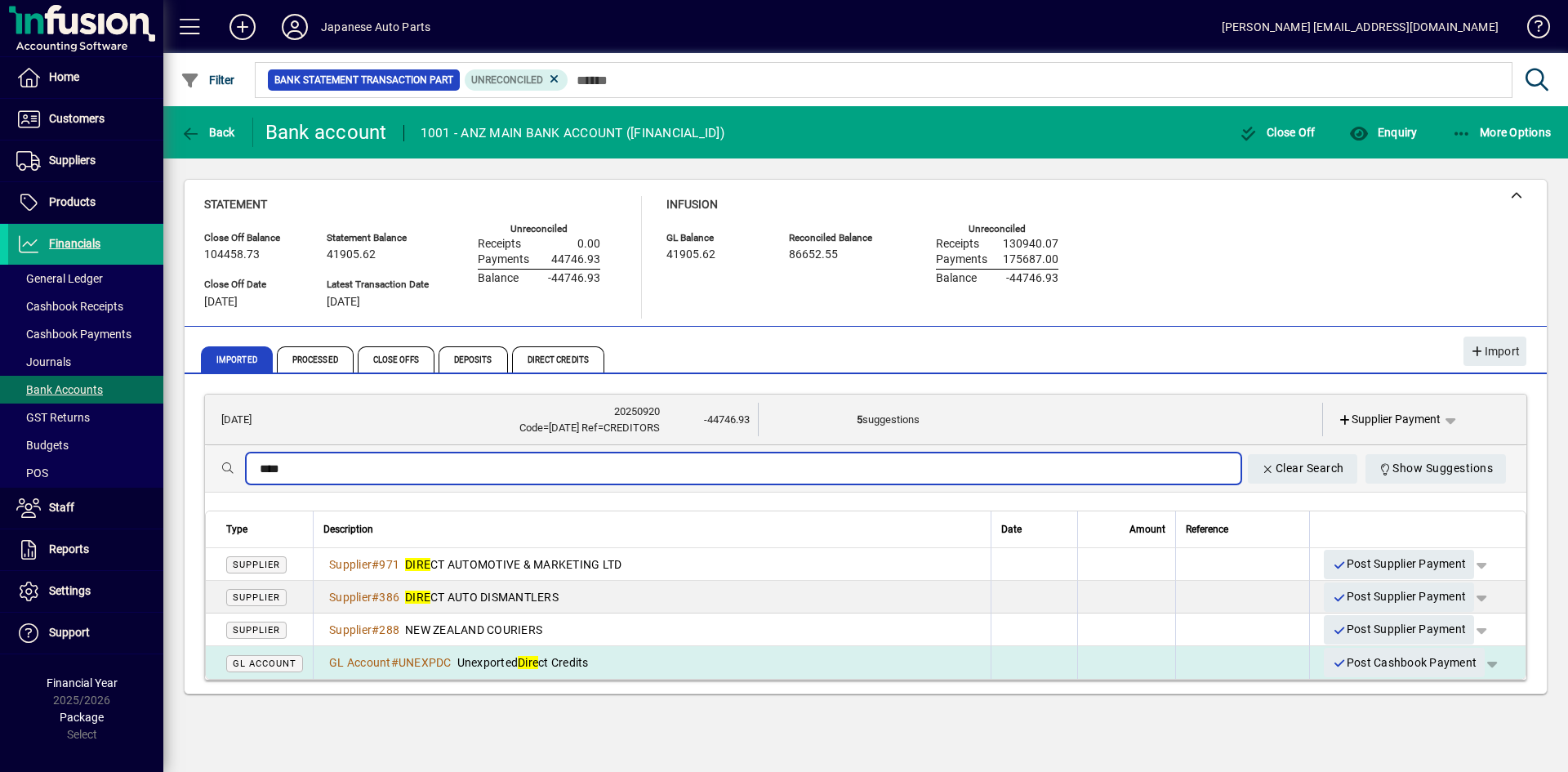
type input "****"
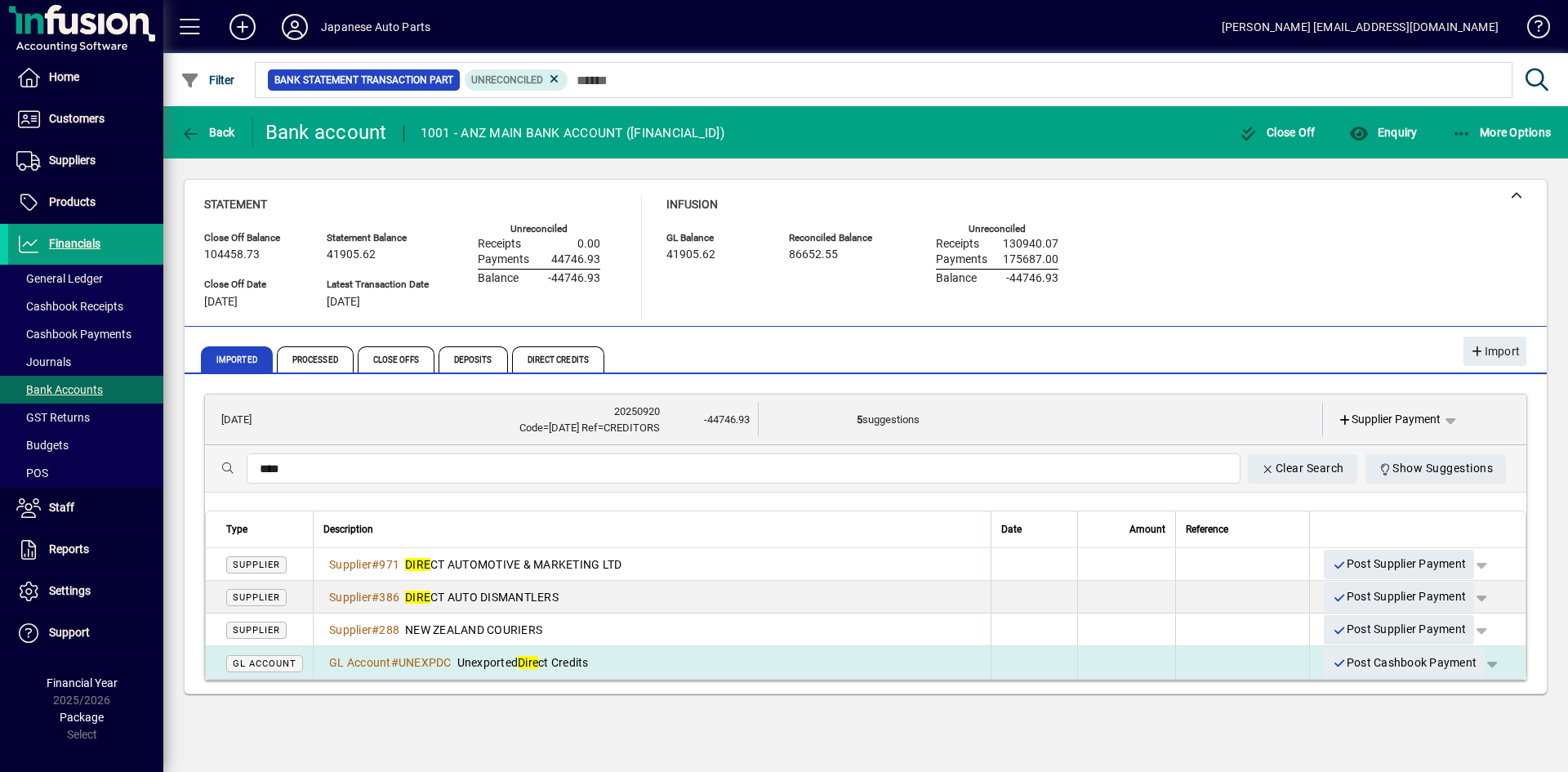
click at [523, 657] on span "Unexported Dire ct Credits" at bounding box center [523, 662] width 131 height 13
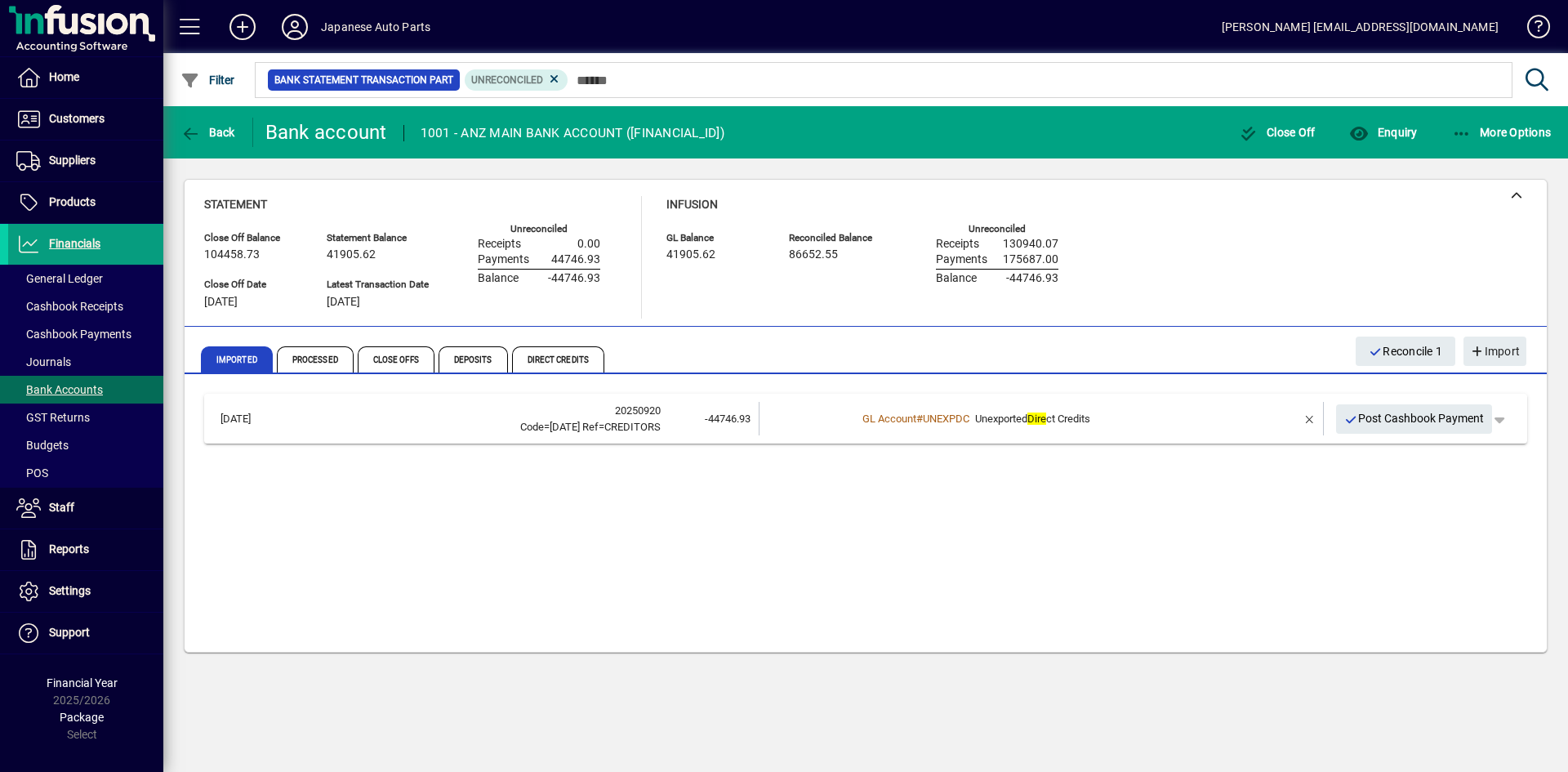
click at [615, 586] on div "22/09/2025 20250920 Code=AUG 25 Ref=CREDITORS -44746.93 GL Account # UNEXPDC Un…" at bounding box center [865, 515] width 1323 height 245
click at [1371, 420] on span "button" at bounding box center [1500, 418] width 39 height 39
drag, startPoint x: 1178, startPoint y: 548, endPoint x: 1103, endPoint y: 497, distance: 90.7
click at [1176, 547] on div at bounding box center [784, 386] width 1568 height 772
click at [1030, 425] on span "Unexported Dire ct Credits" at bounding box center [1032, 418] width 115 height 12
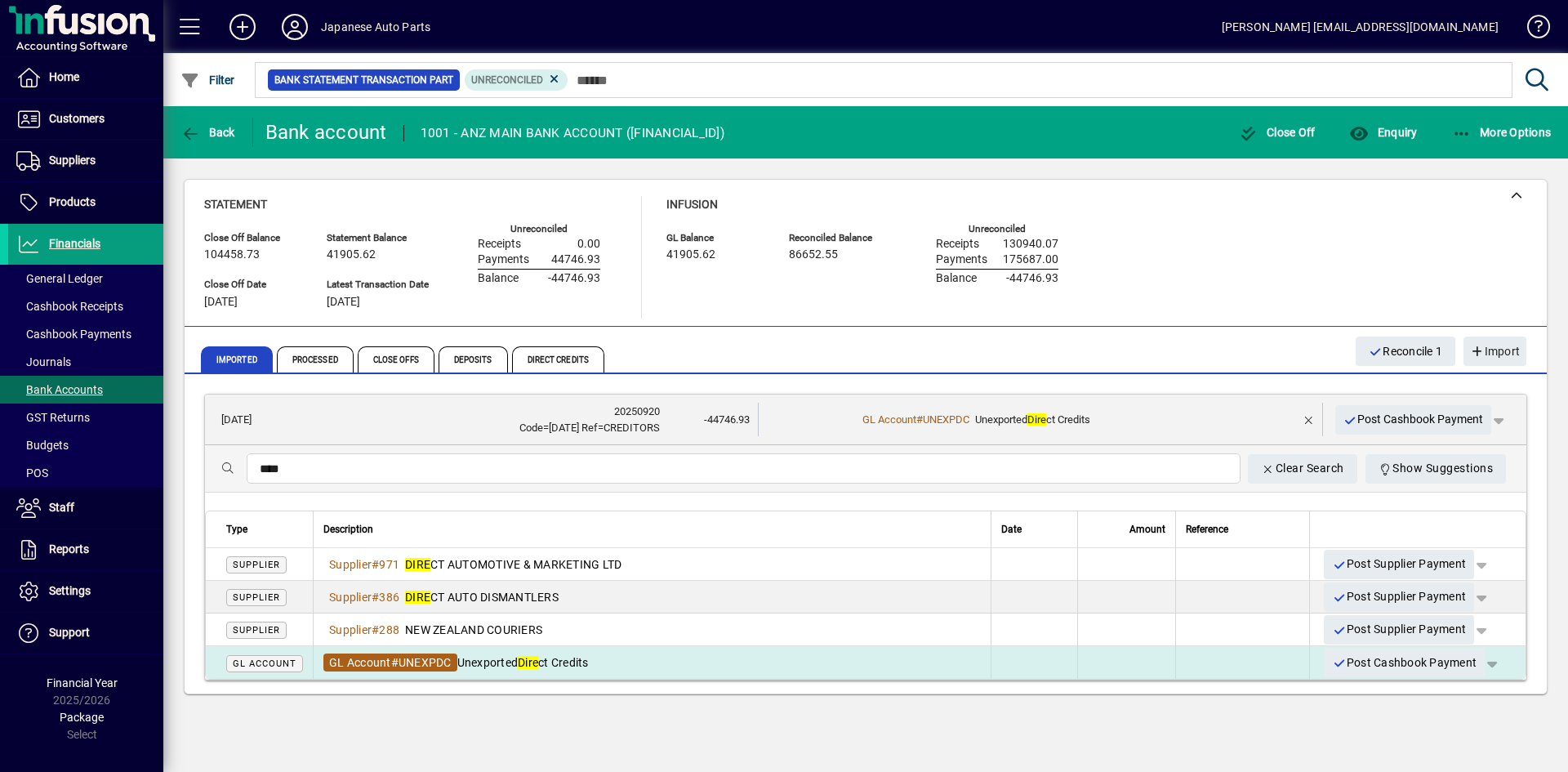
click at [442, 662] on span "UNEXPDC" at bounding box center [425, 662] width 53 height 13
click at [1371, 660] on span "button" at bounding box center [1492, 662] width 39 height 39
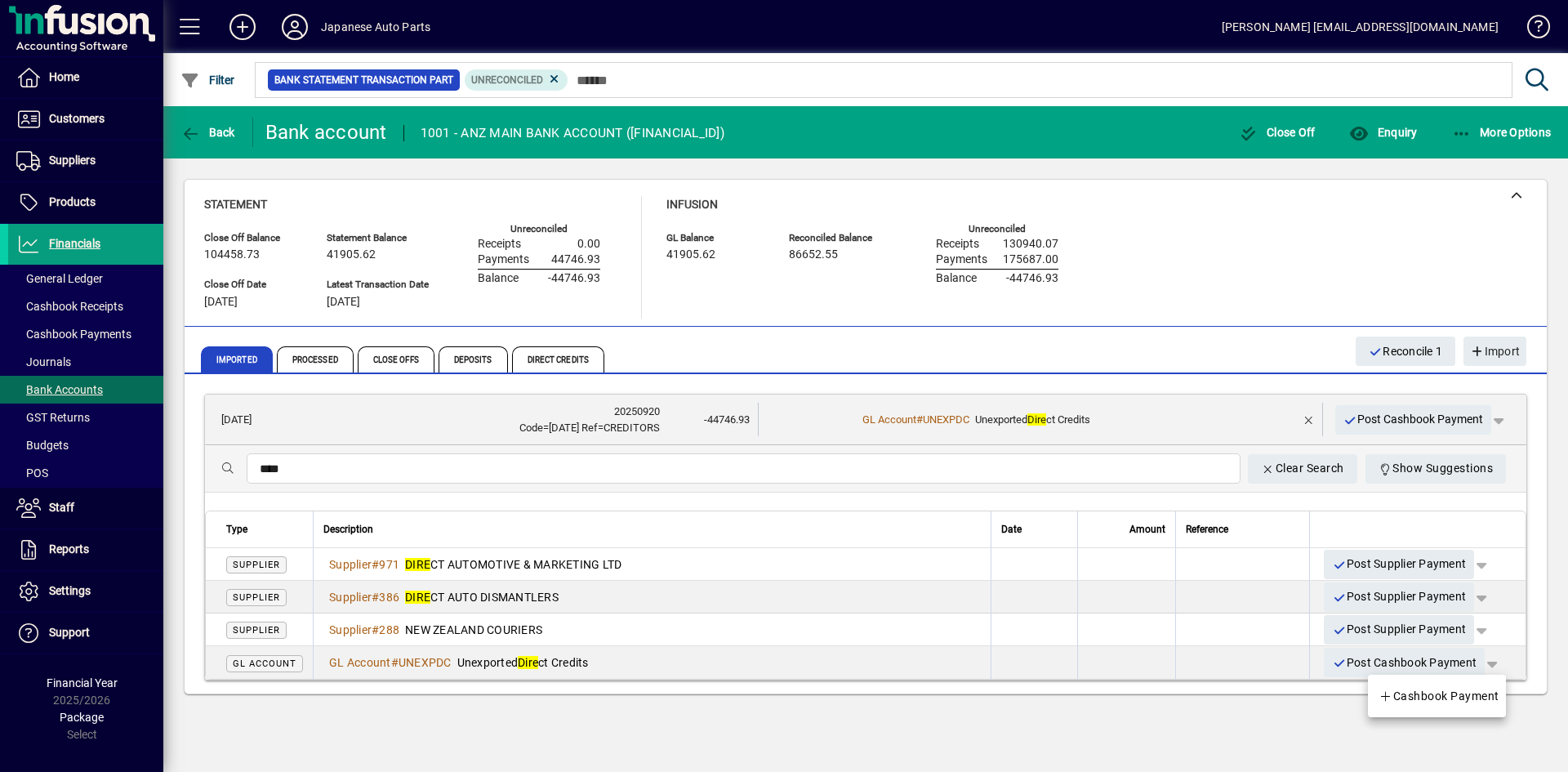
drag, startPoint x: 1406, startPoint y: 662, endPoint x: 1224, endPoint y: 745, distance: 200.0
click at [1224, 745] on div at bounding box center [784, 386] width 1568 height 772
click at [1224, 745] on div "Back Bank account 1001 - ANZ MAIN BANK ACCOUNT (01-0811-0853437-00) Close Off E…" at bounding box center [865, 439] width 1405 height 666
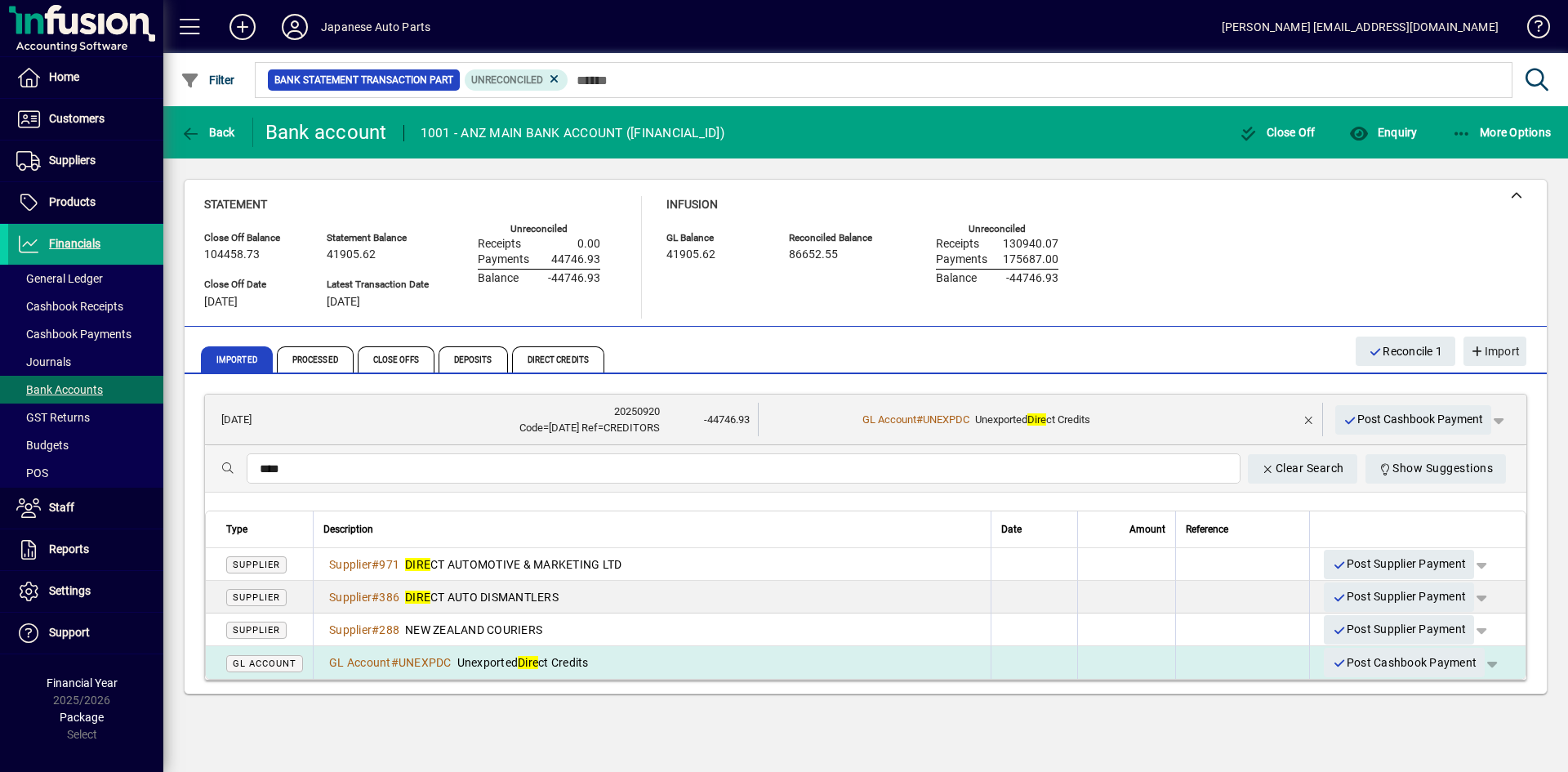
click at [1371, 657] on span "button" at bounding box center [1492, 662] width 39 height 39
click at [1371, 657] on div at bounding box center [784, 386] width 1568 height 772
click at [1371, 658] on span "button" at bounding box center [1492, 662] width 39 height 39
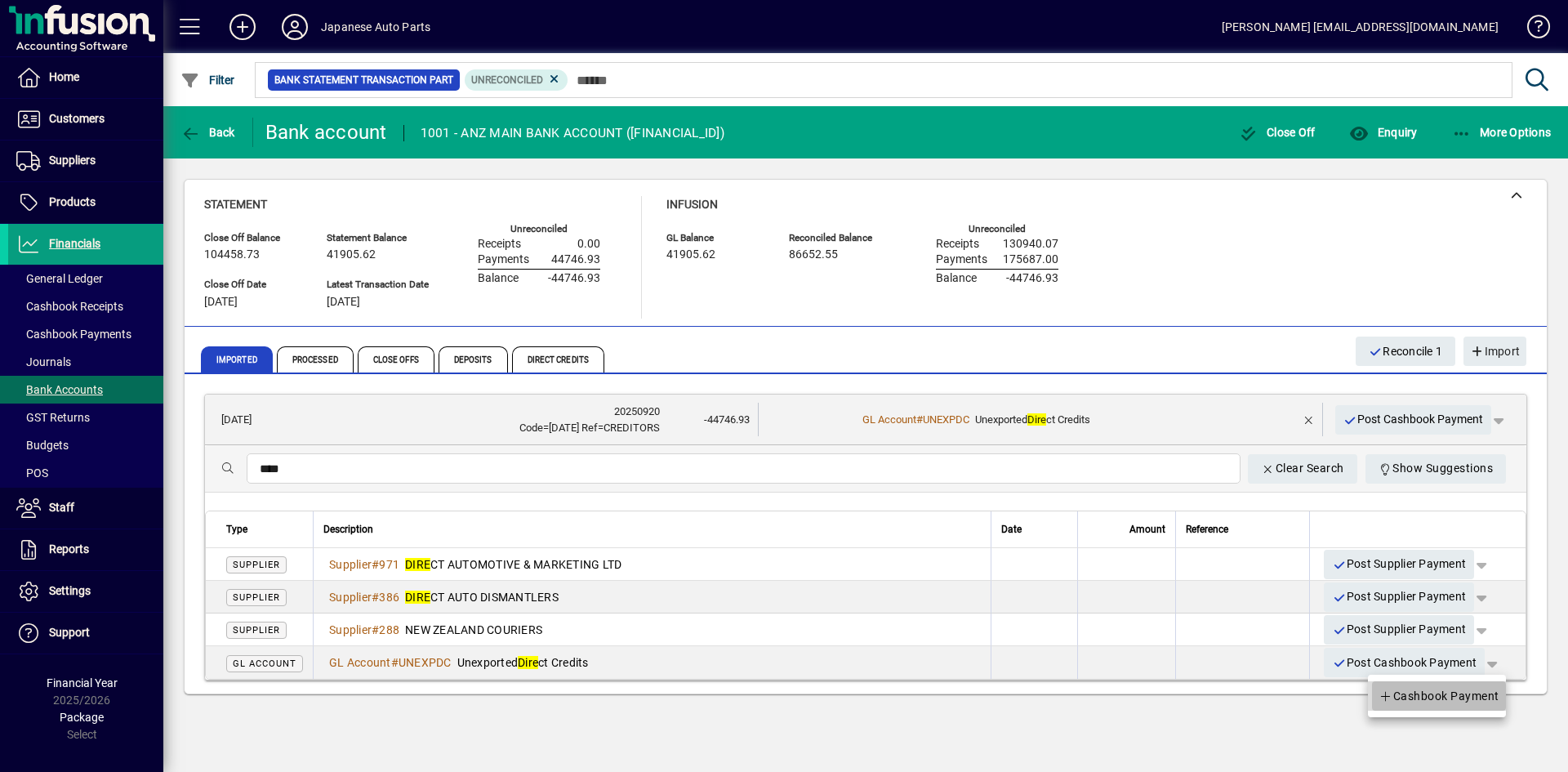
click at [1371, 694] on span "Cashbook Payment" at bounding box center [1439, 695] width 121 height 19
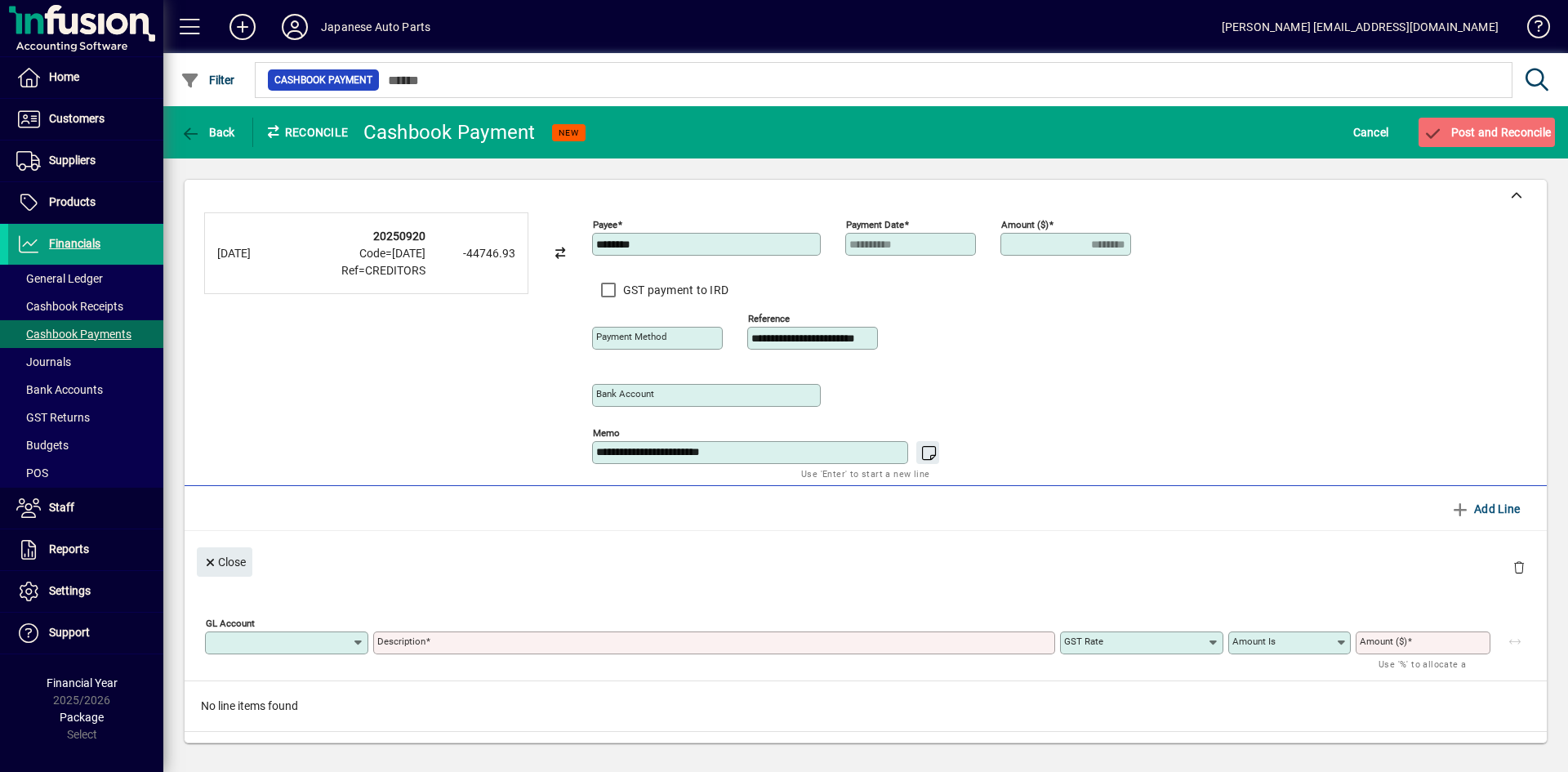
type input "**********"
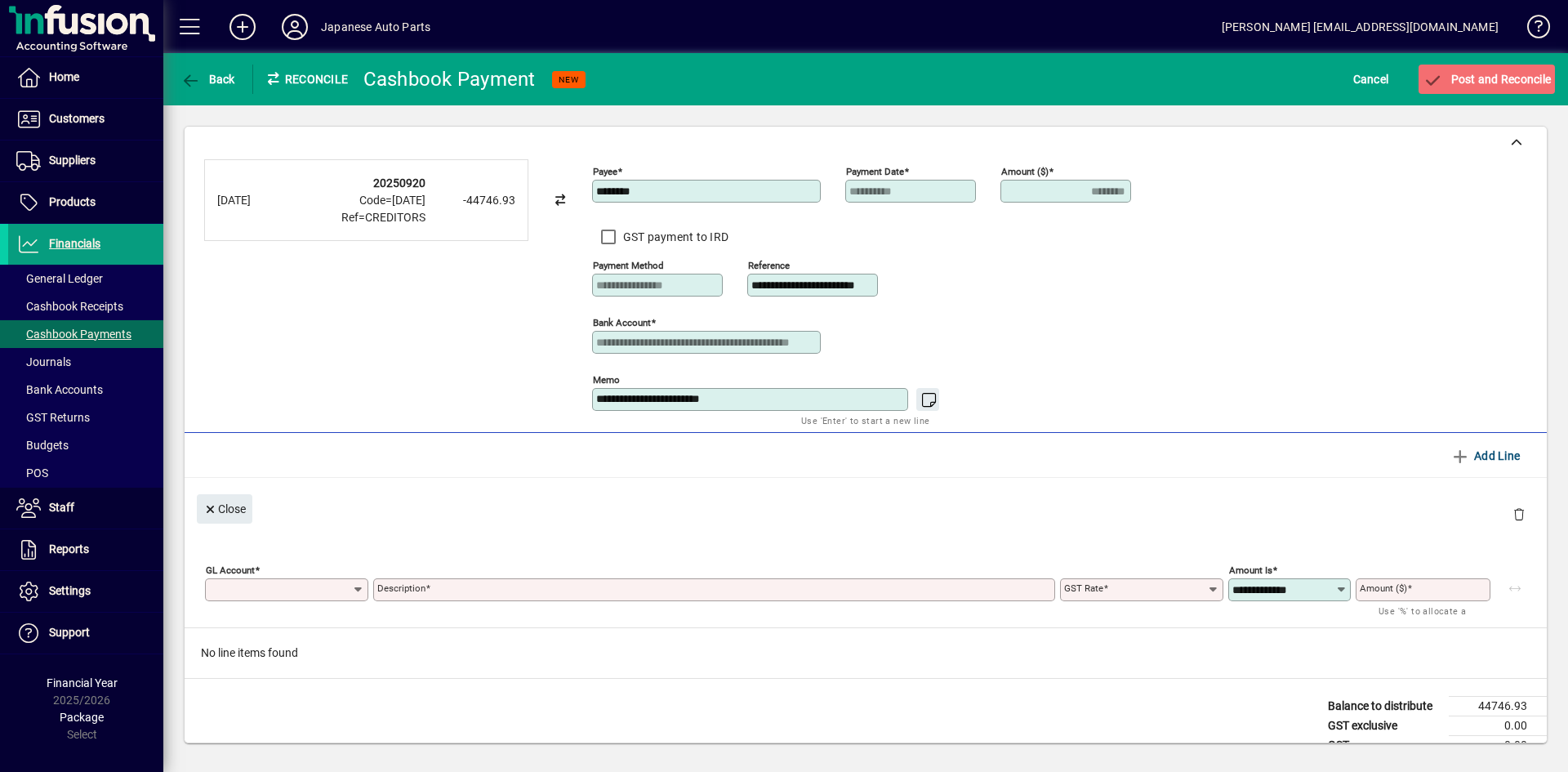
type input "********"
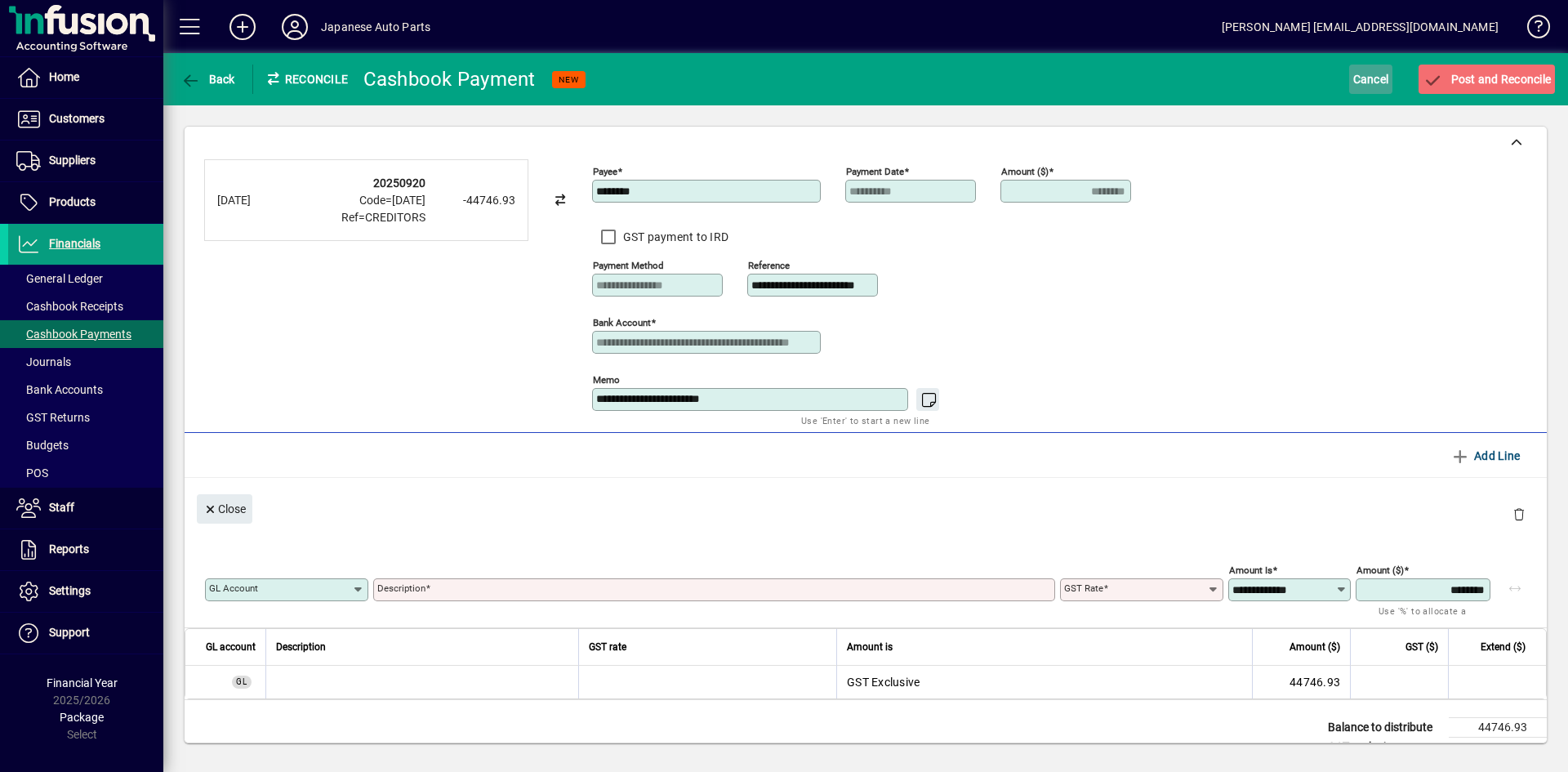
click at [1362, 87] on span "Cancel" at bounding box center [1370, 79] width 36 height 26
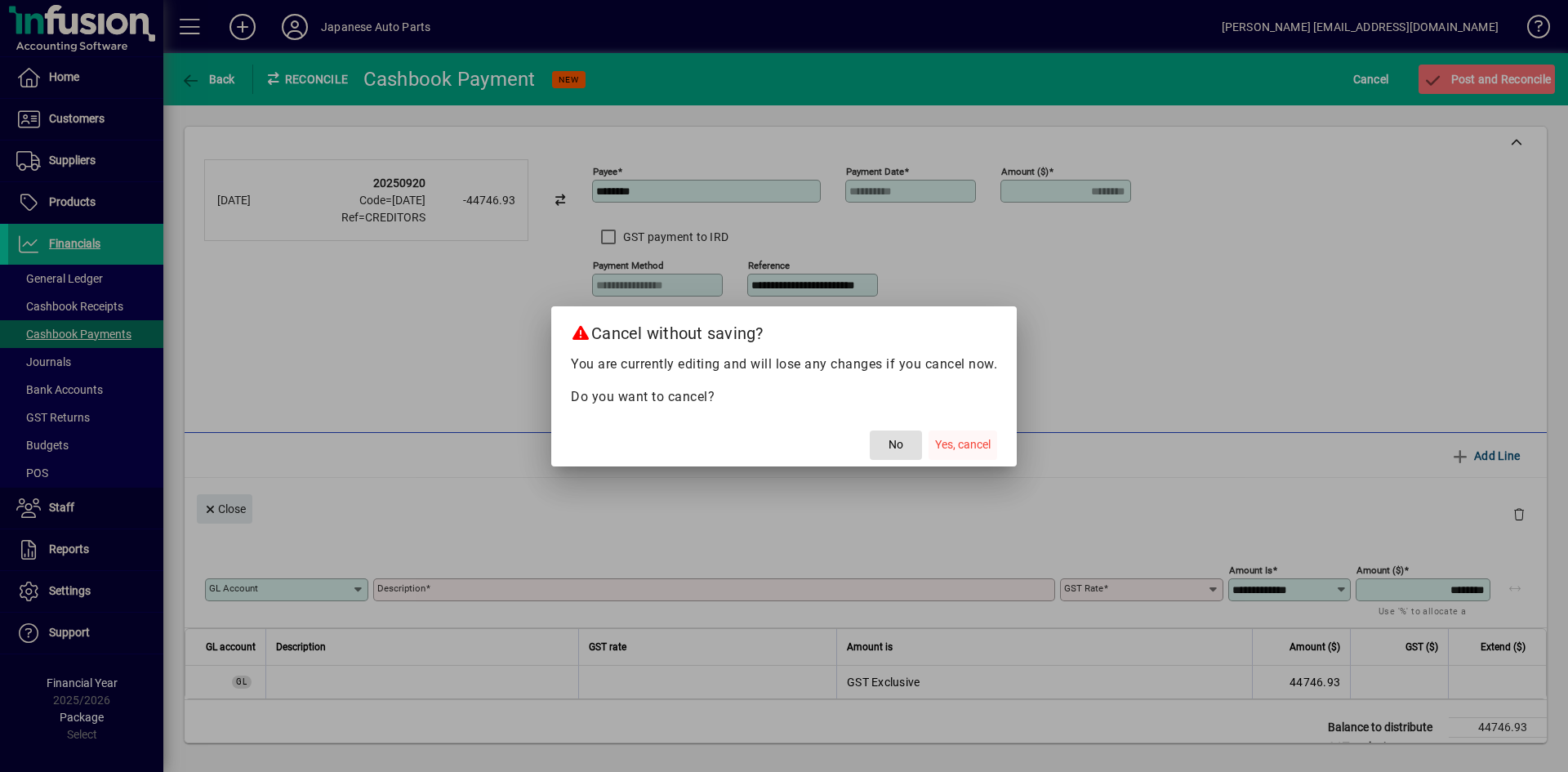
click at [956, 438] on span "Yes, cancel" at bounding box center [963, 444] width 55 height 18
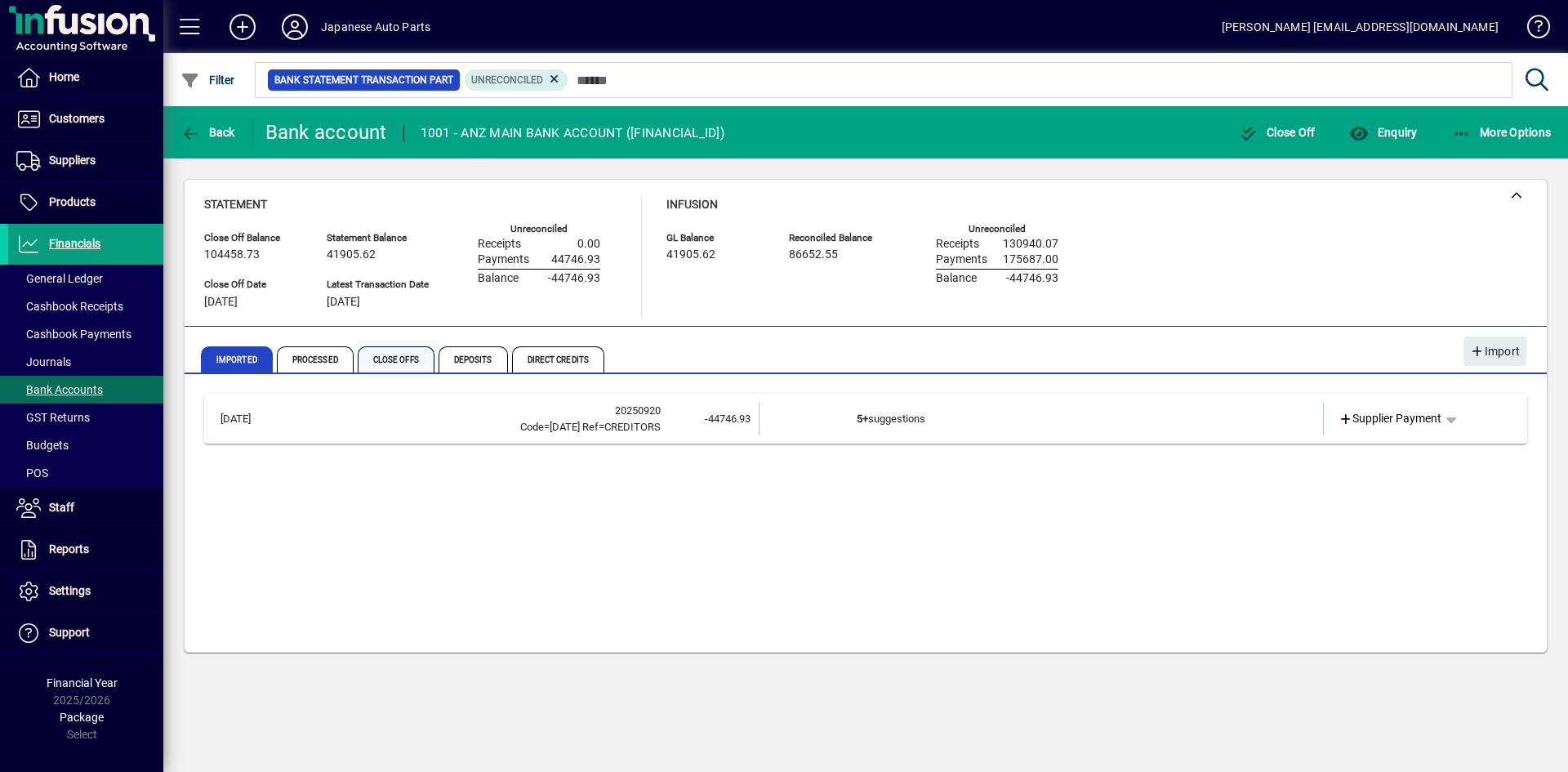
click at [395, 369] on span "Close Offs" at bounding box center [395, 359] width 77 height 26
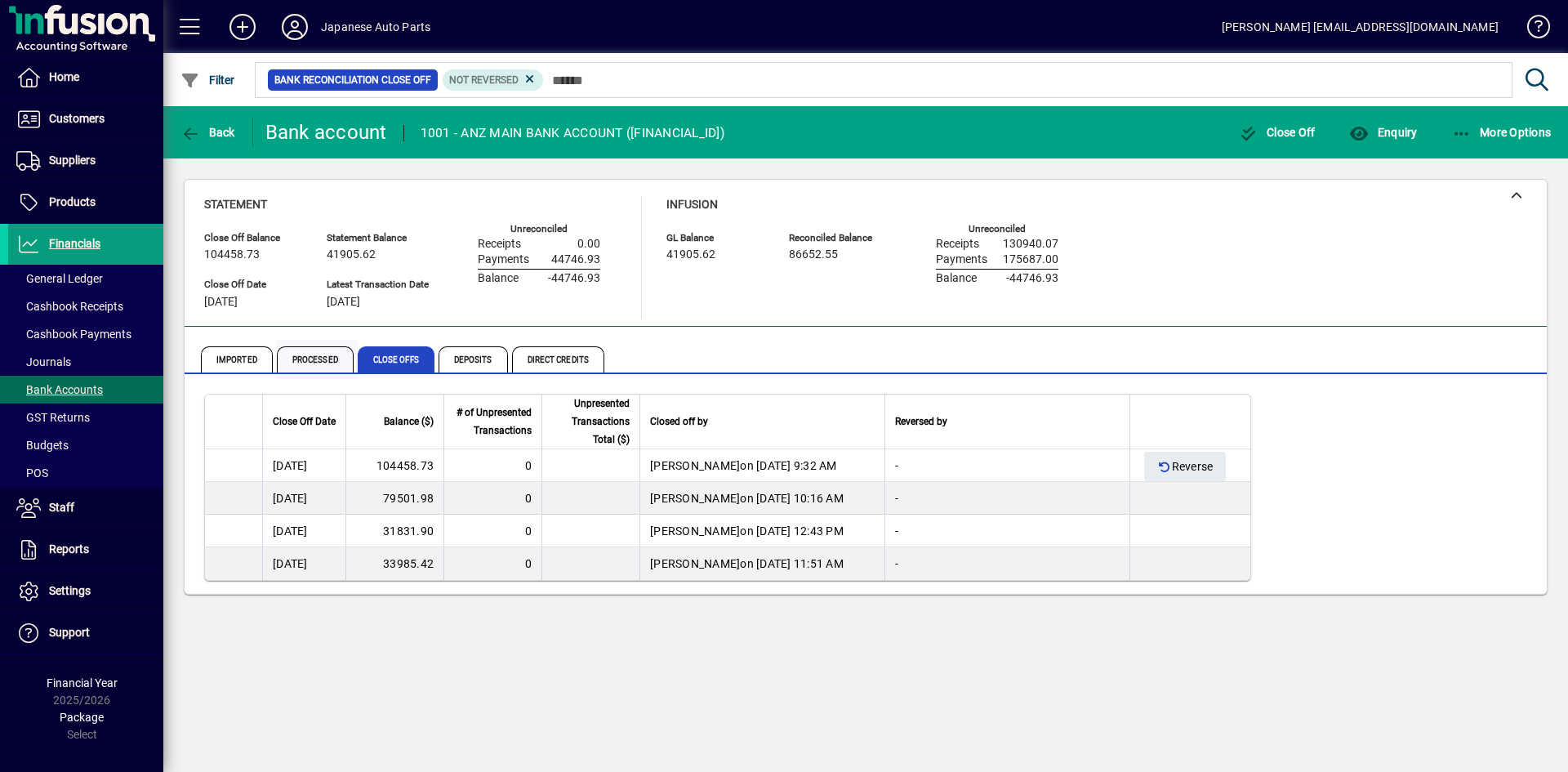
click at [332, 361] on span "Processed" at bounding box center [315, 359] width 77 height 26
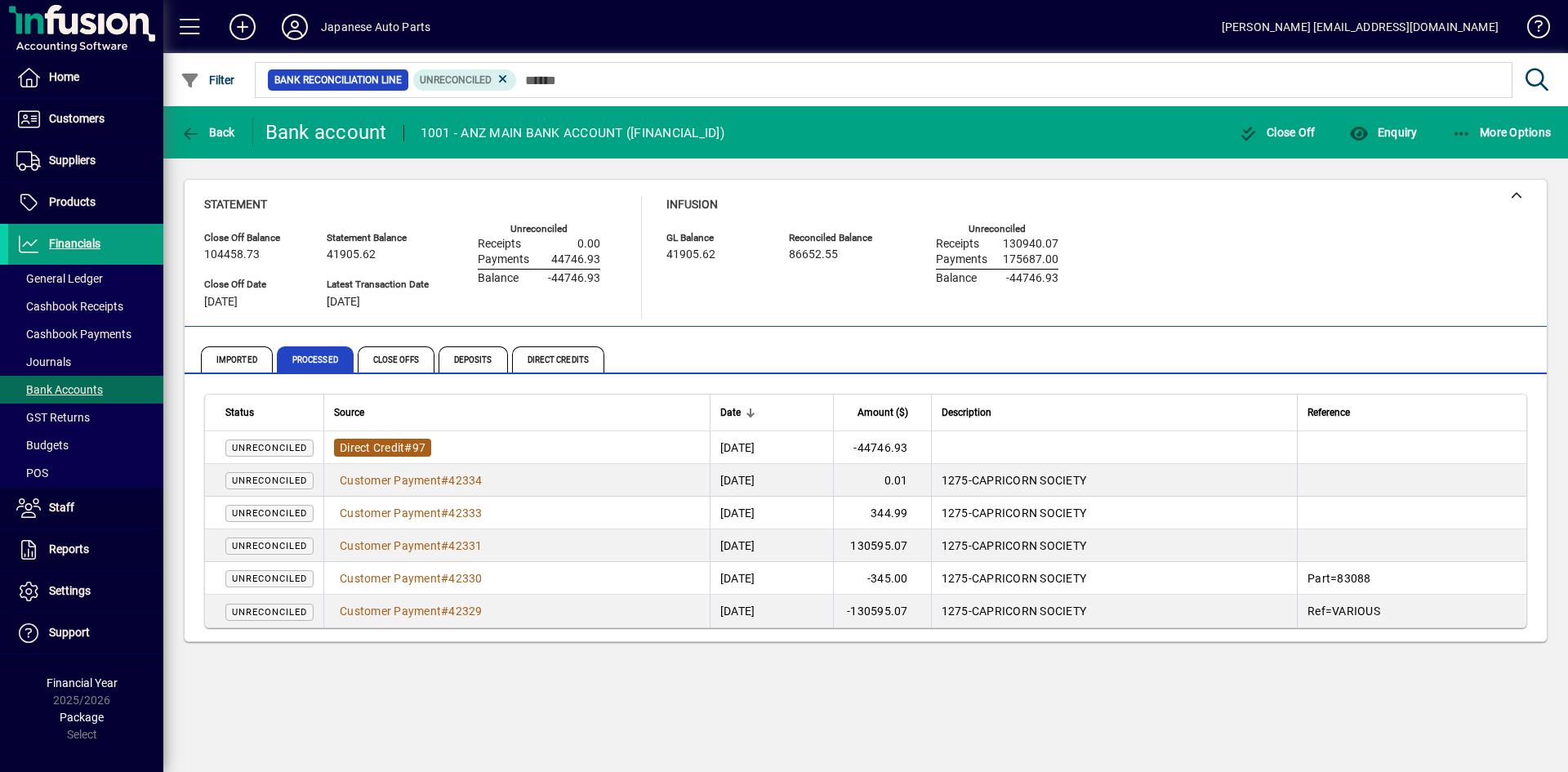
click at [350, 442] on span "Direct Credit" at bounding box center [372, 448] width 65 height 13
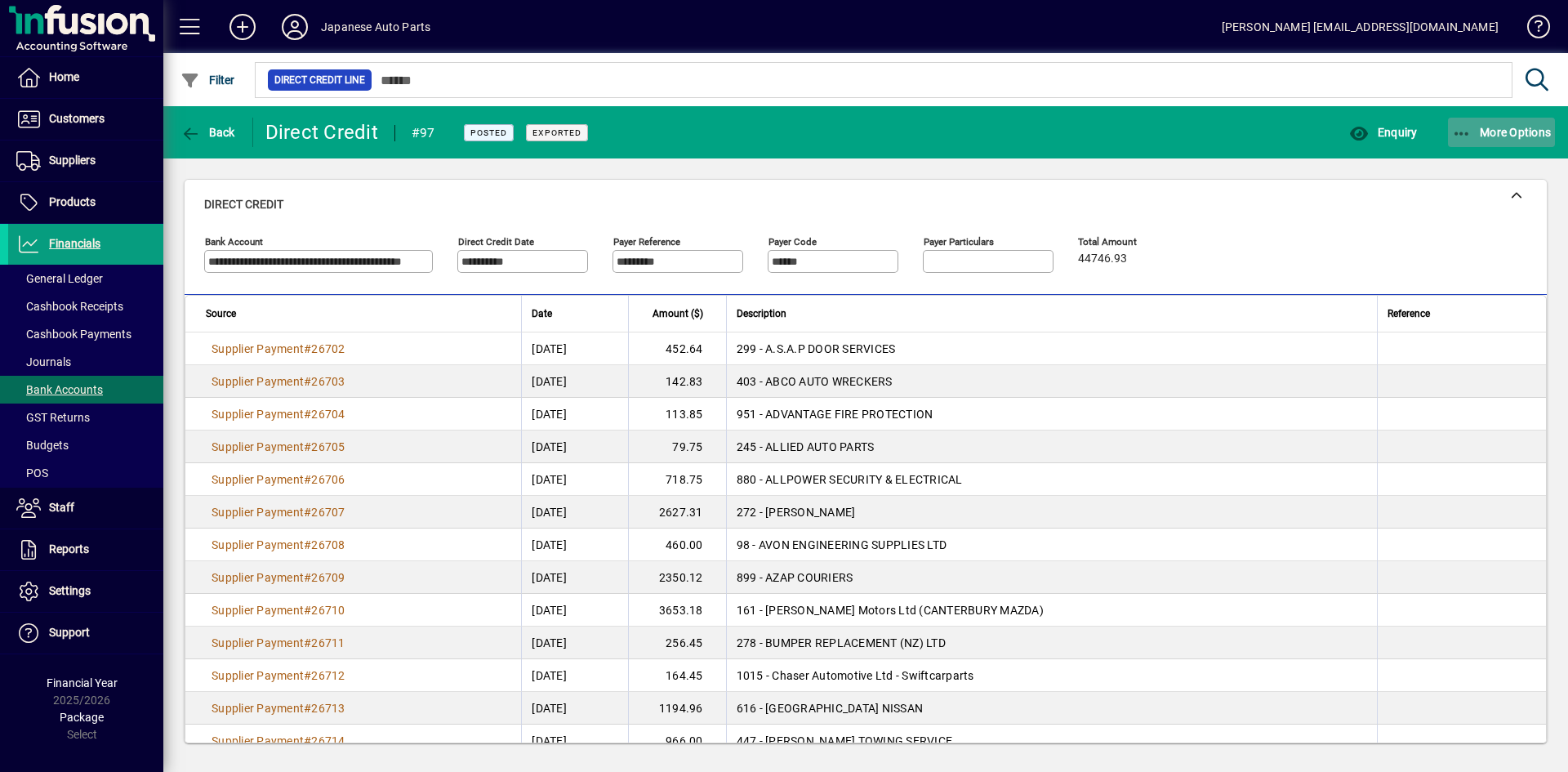
click at [1371, 131] on span "More Options" at bounding box center [1502, 132] width 100 height 13
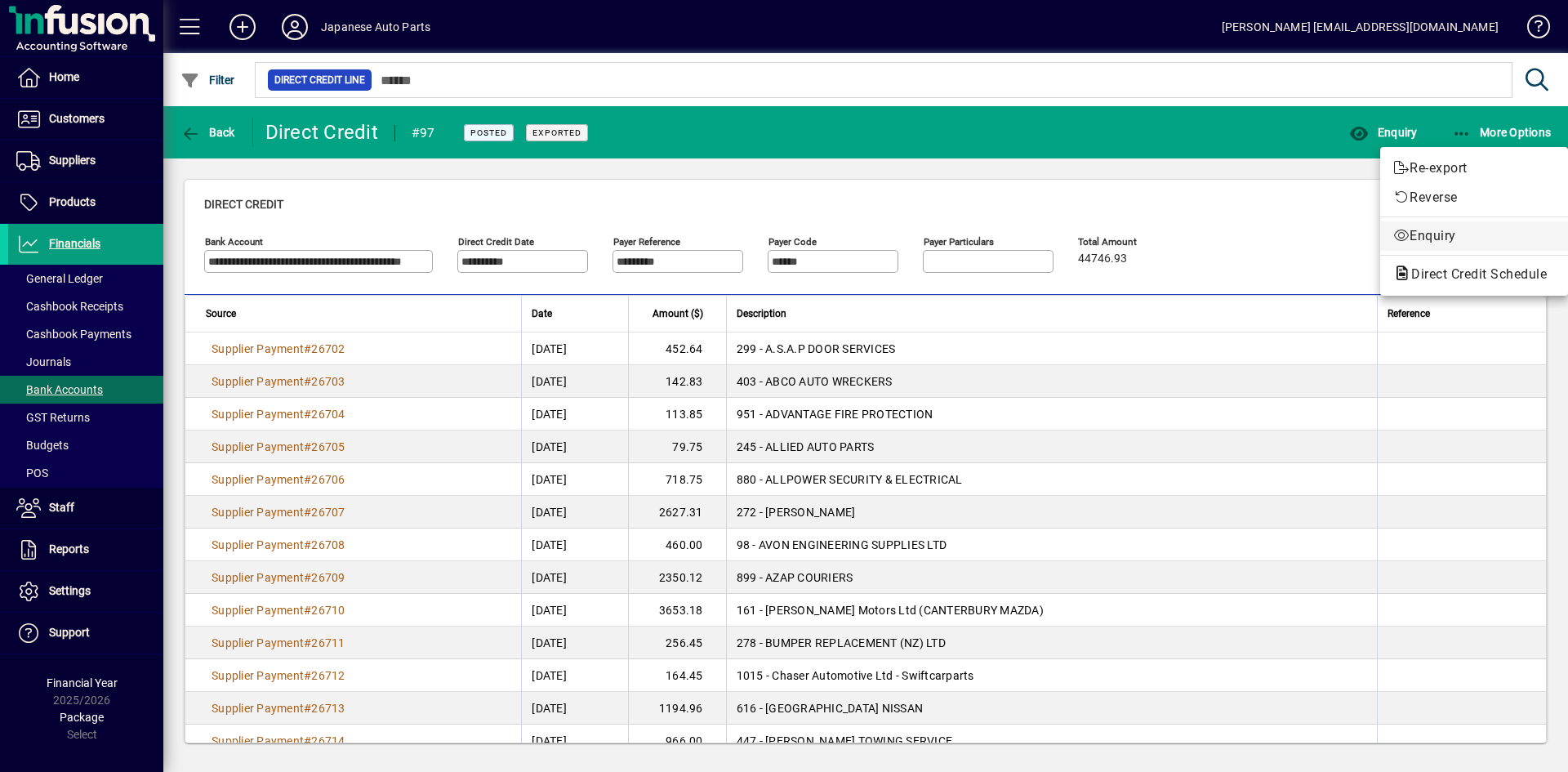
click at [1371, 235] on span "Enquiry" at bounding box center [1474, 235] width 162 height 19
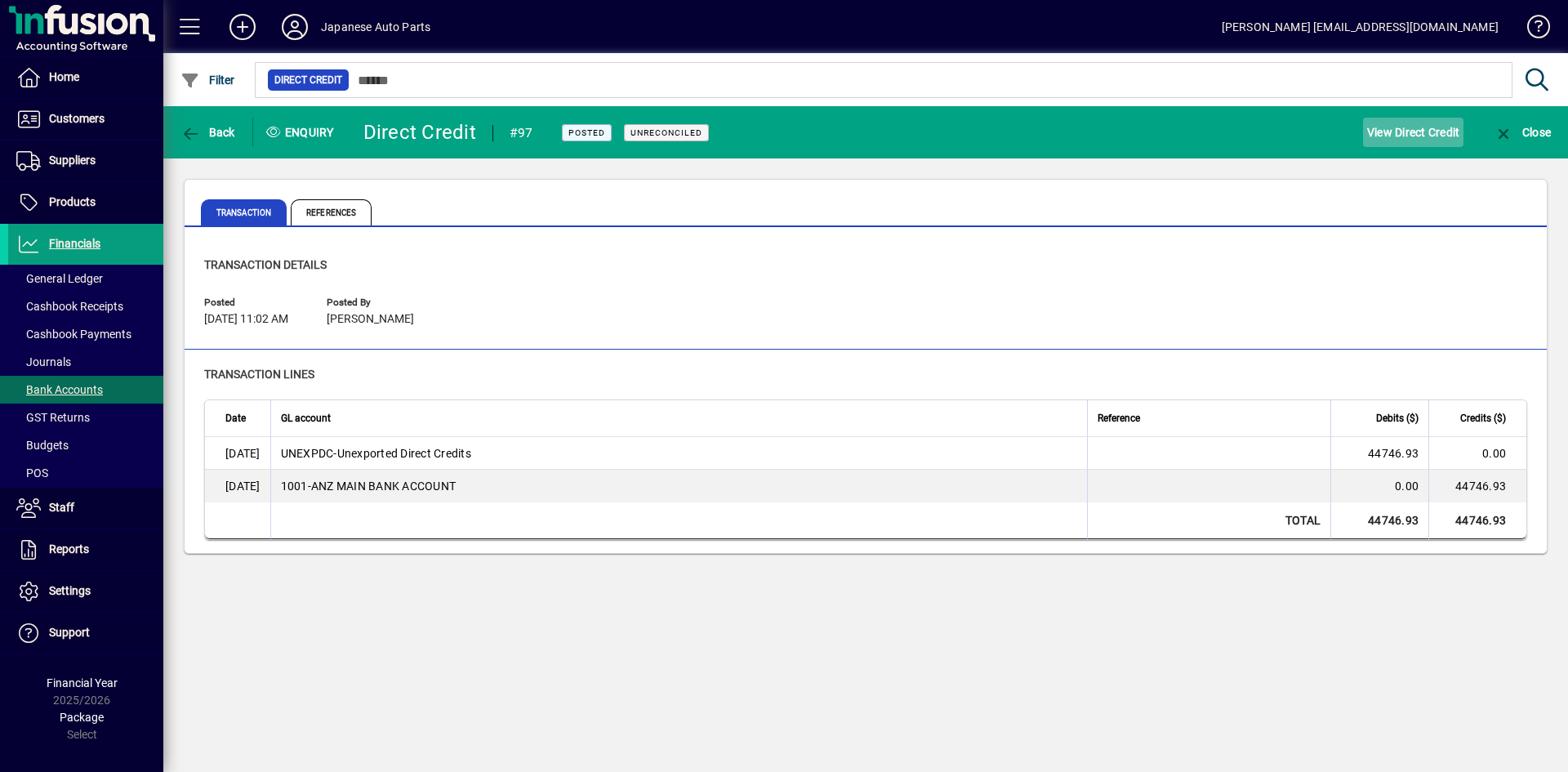
click at [1371, 134] on span "View Direct Credit" at bounding box center [1414, 132] width 93 height 26
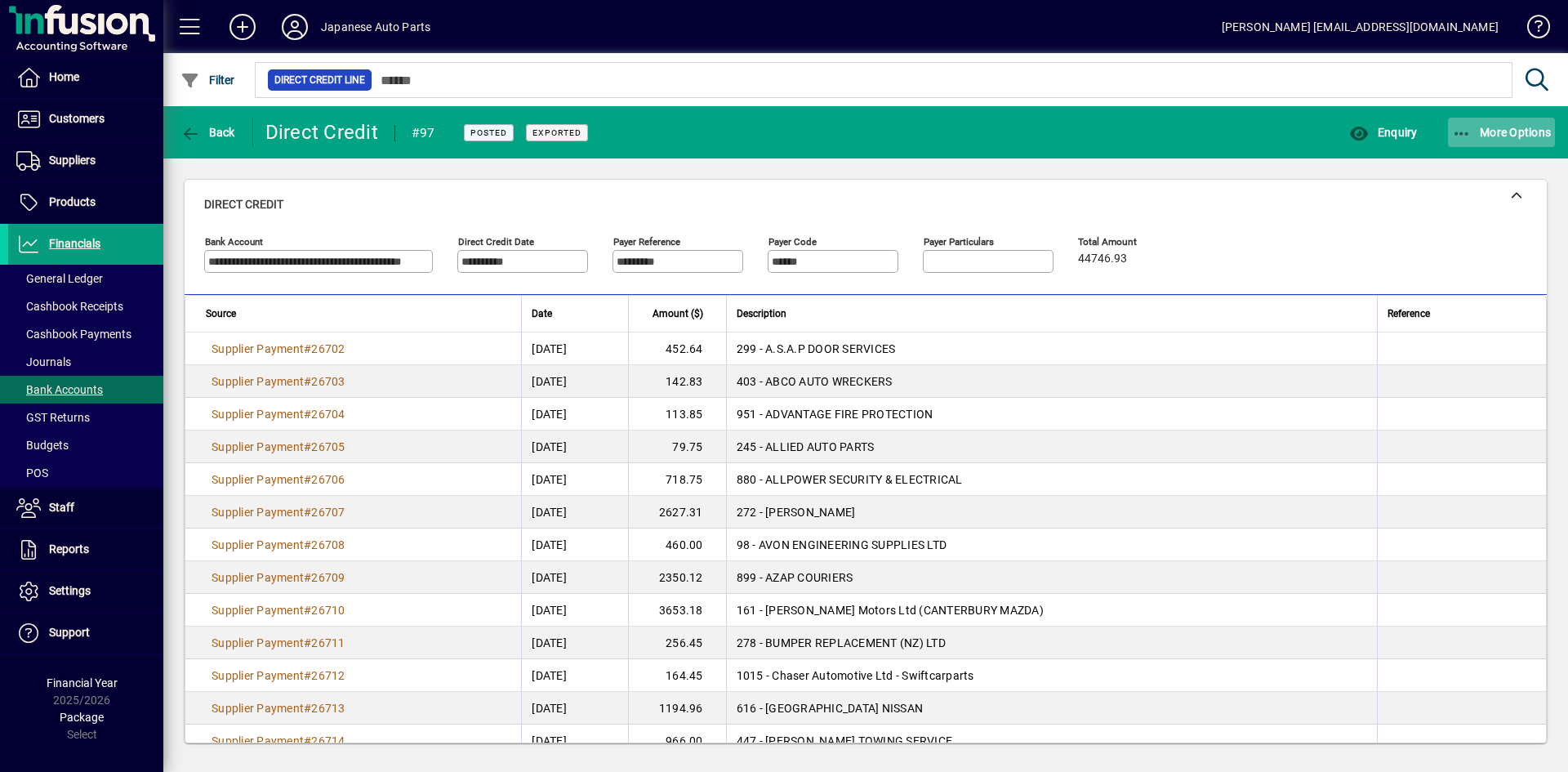
click at [1371, 138] on span "More Options" at bounding box center [1502, 132] width 100 height 13
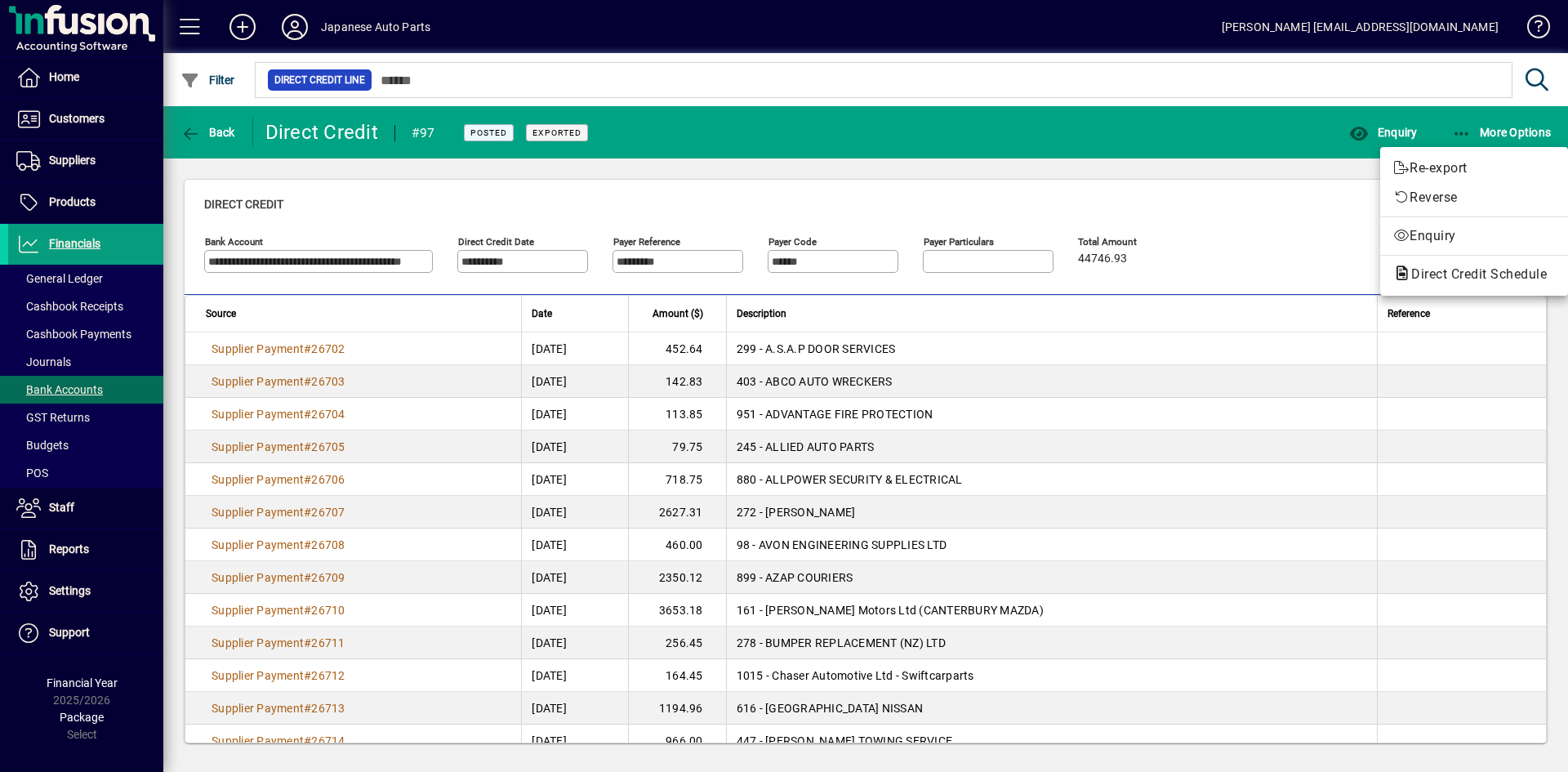
click at [209, 136] on div at bounding box center [784, 386] width 1568 height 772
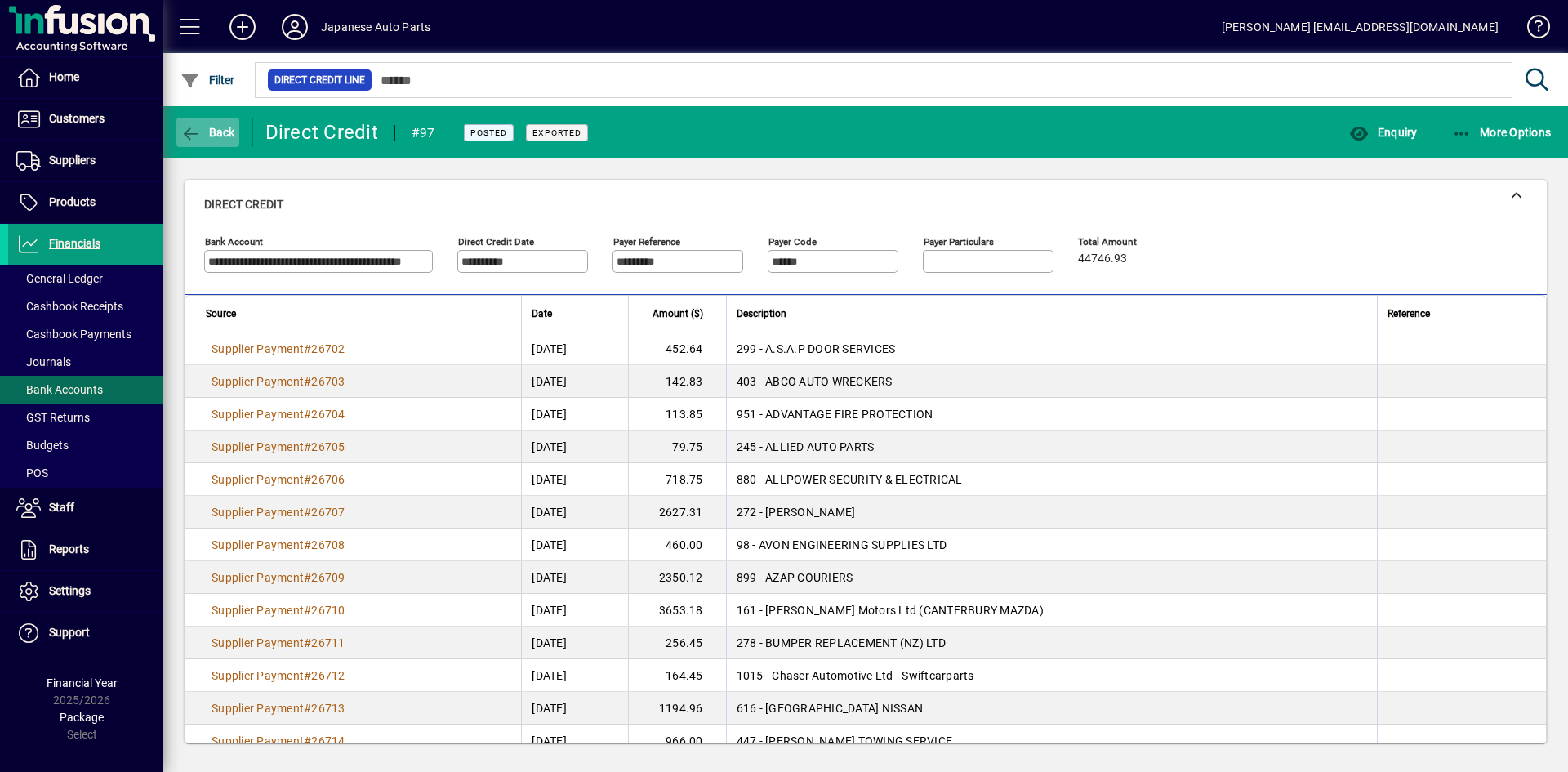
click at [183, 136] on icon "button" at bounding box center [190, 134] width 20 height 17
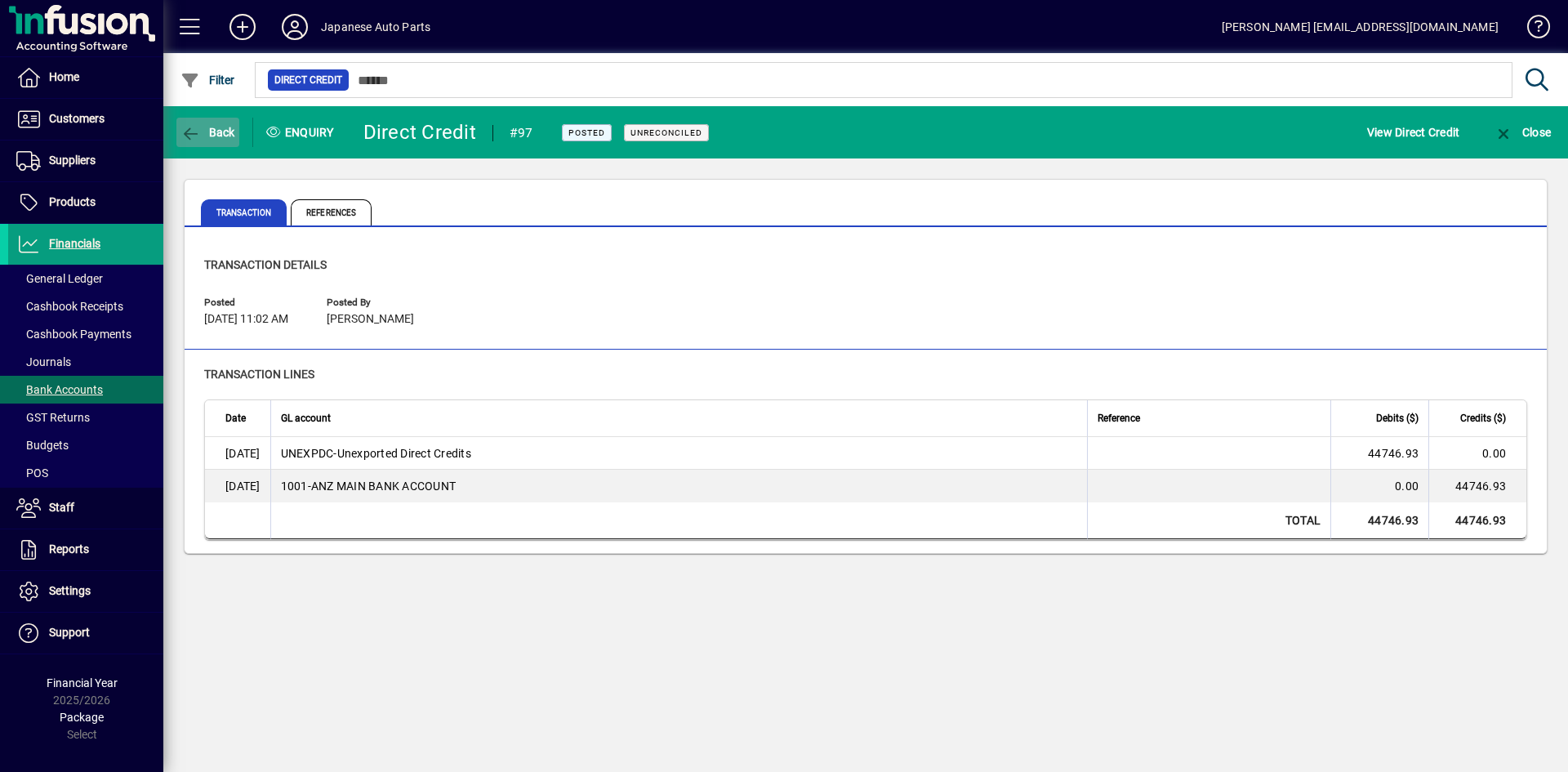
click at [186, 136] on icon "button" at bounding box center [190, 134] width 20 height 17
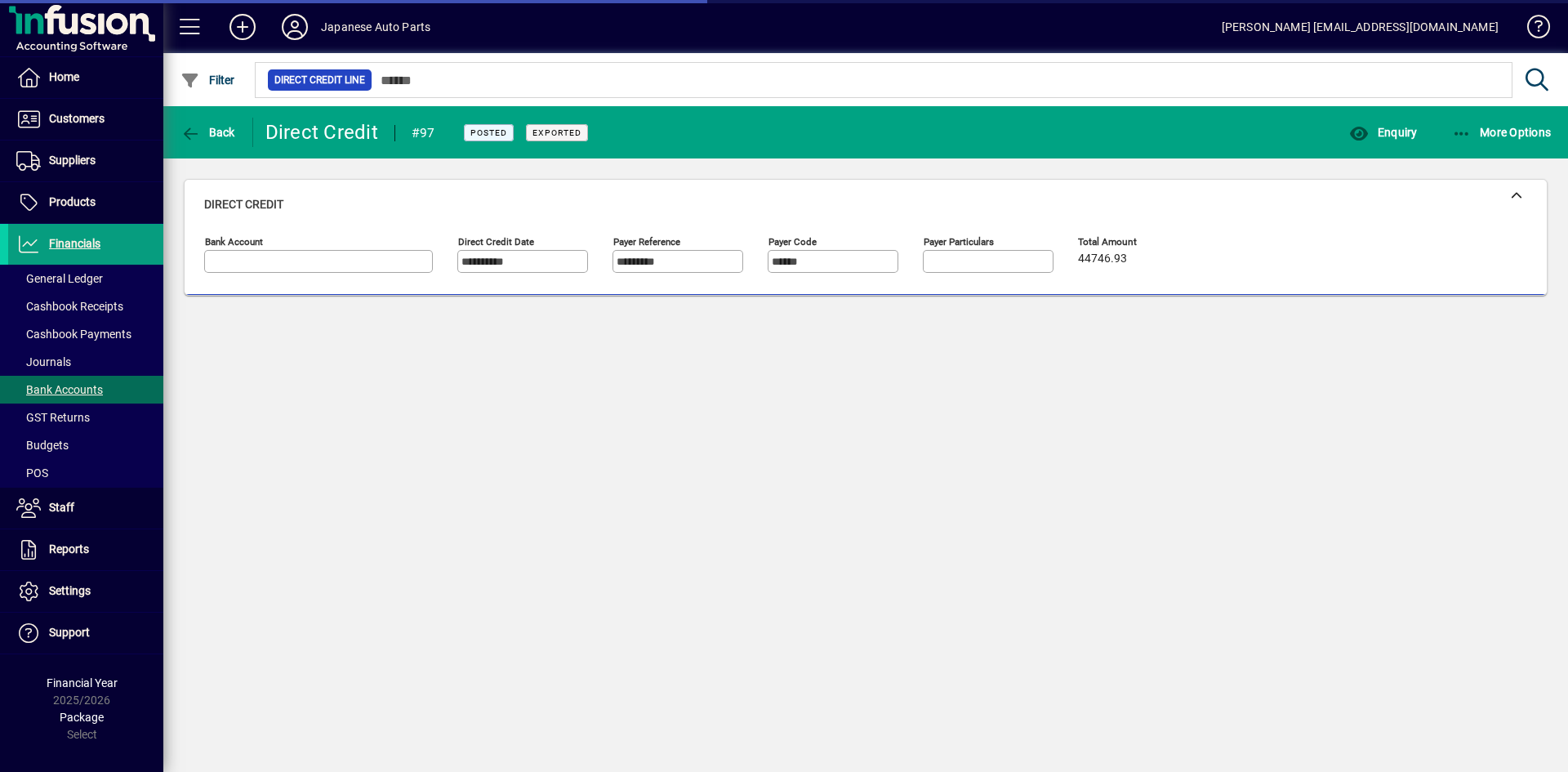
type input "**********"
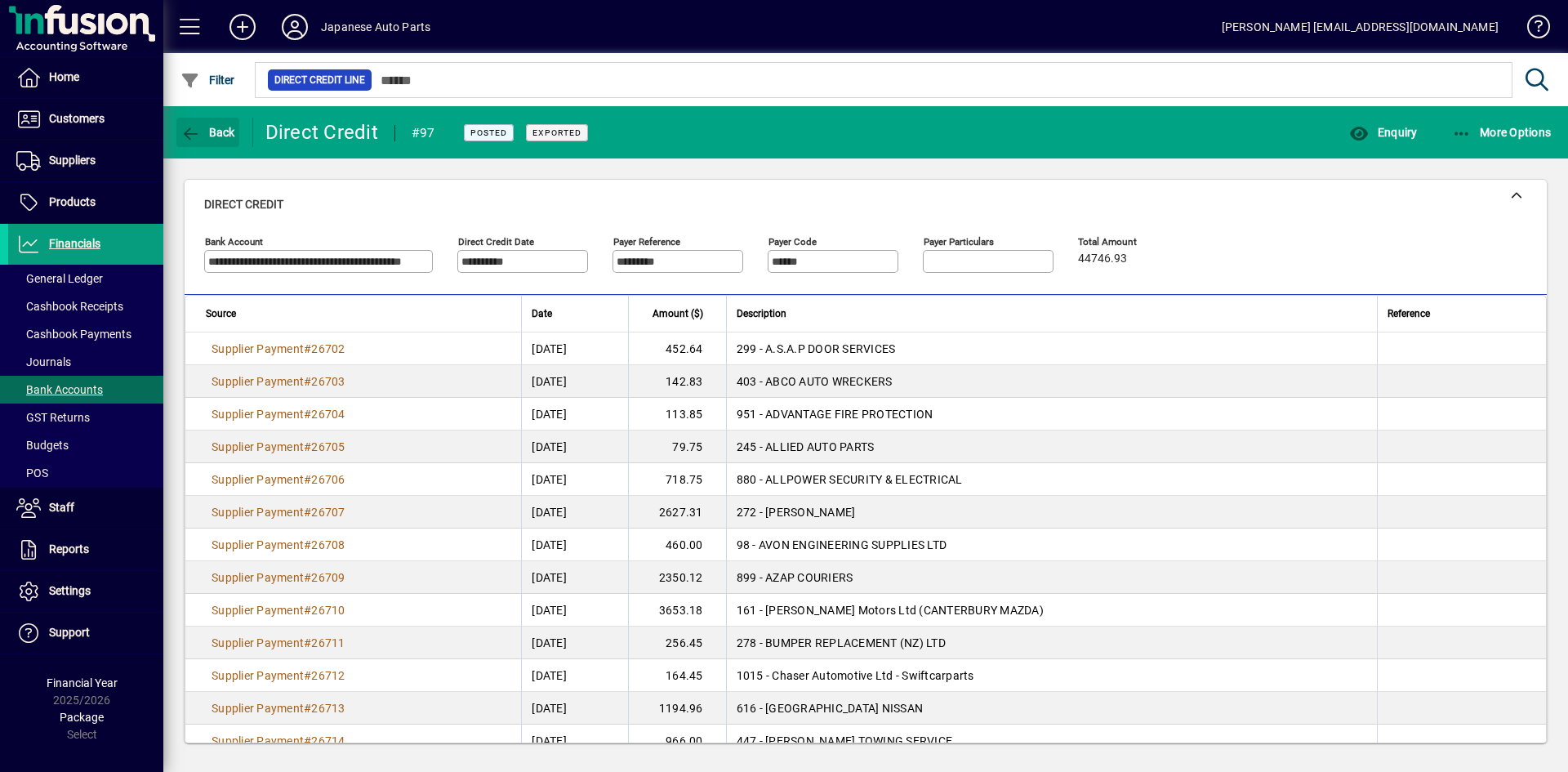
click at [186, 136] on icon "button" at bounding box center [190, 134] width 20 height 17
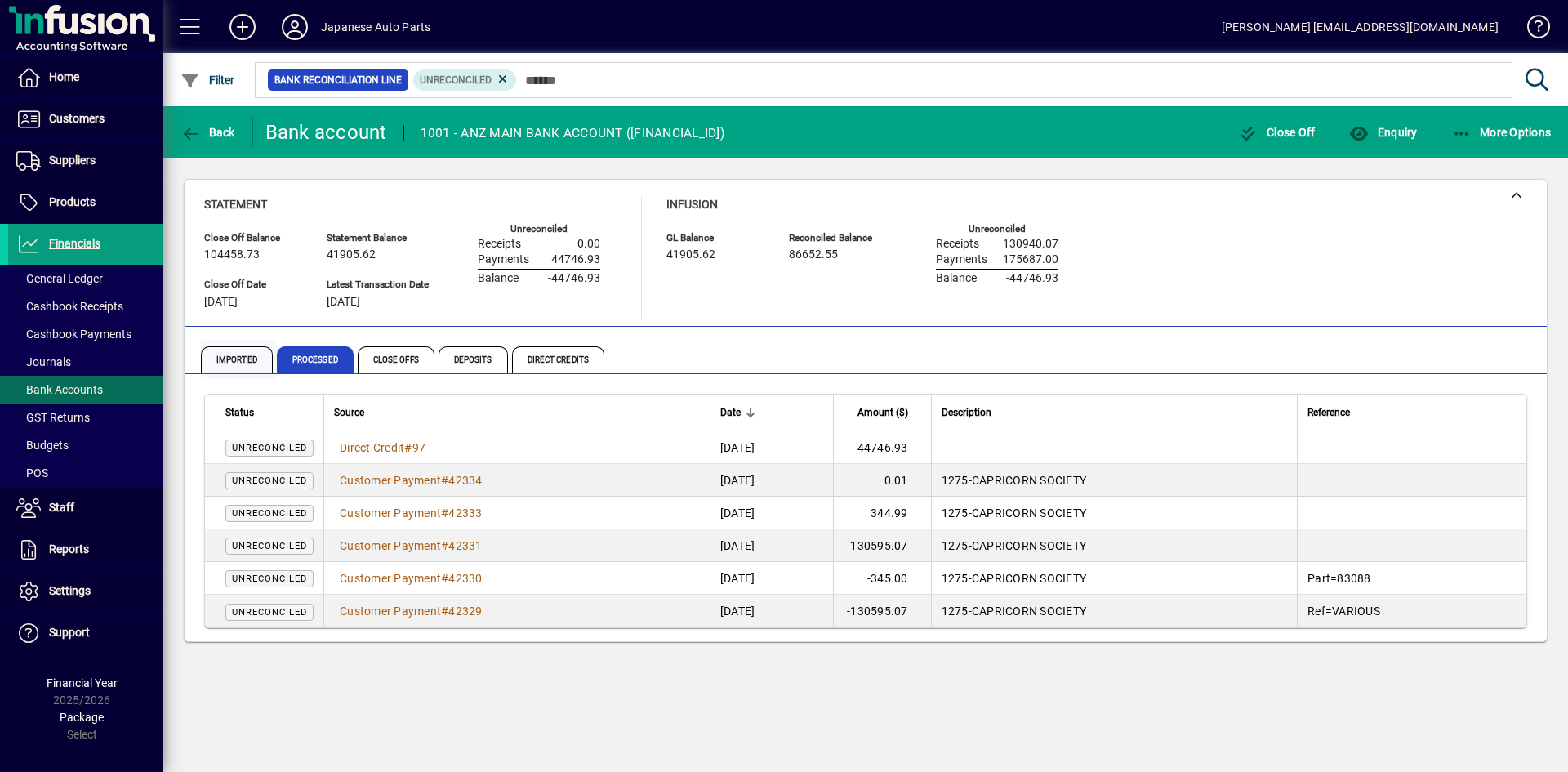
click at [255, 359] on span "Imported" at bounding box center [237, 359] width 72 height 26
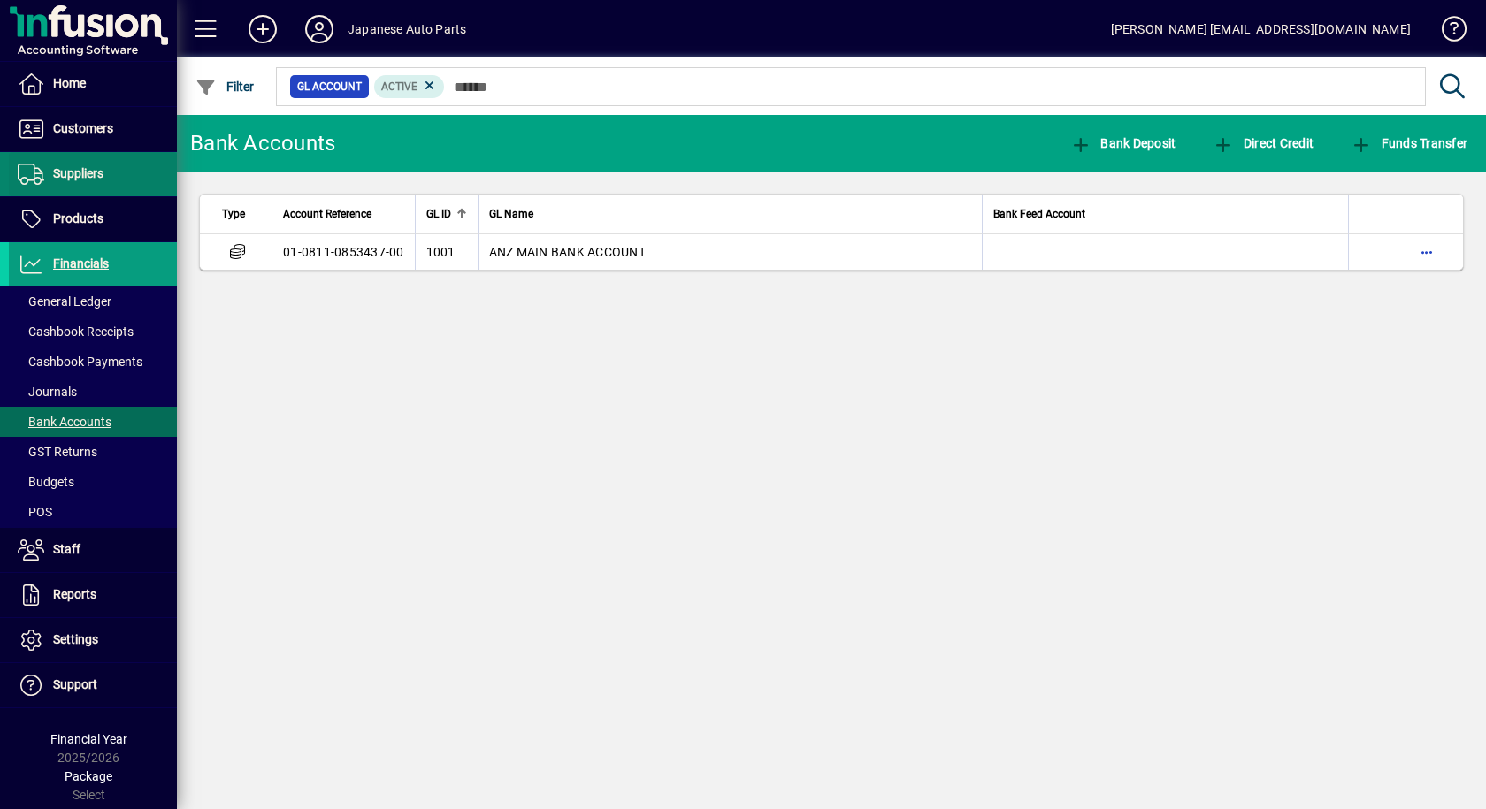
click at [73, 177] on span "Suppliers" at bounding box center [78, 173] width 50 height 14
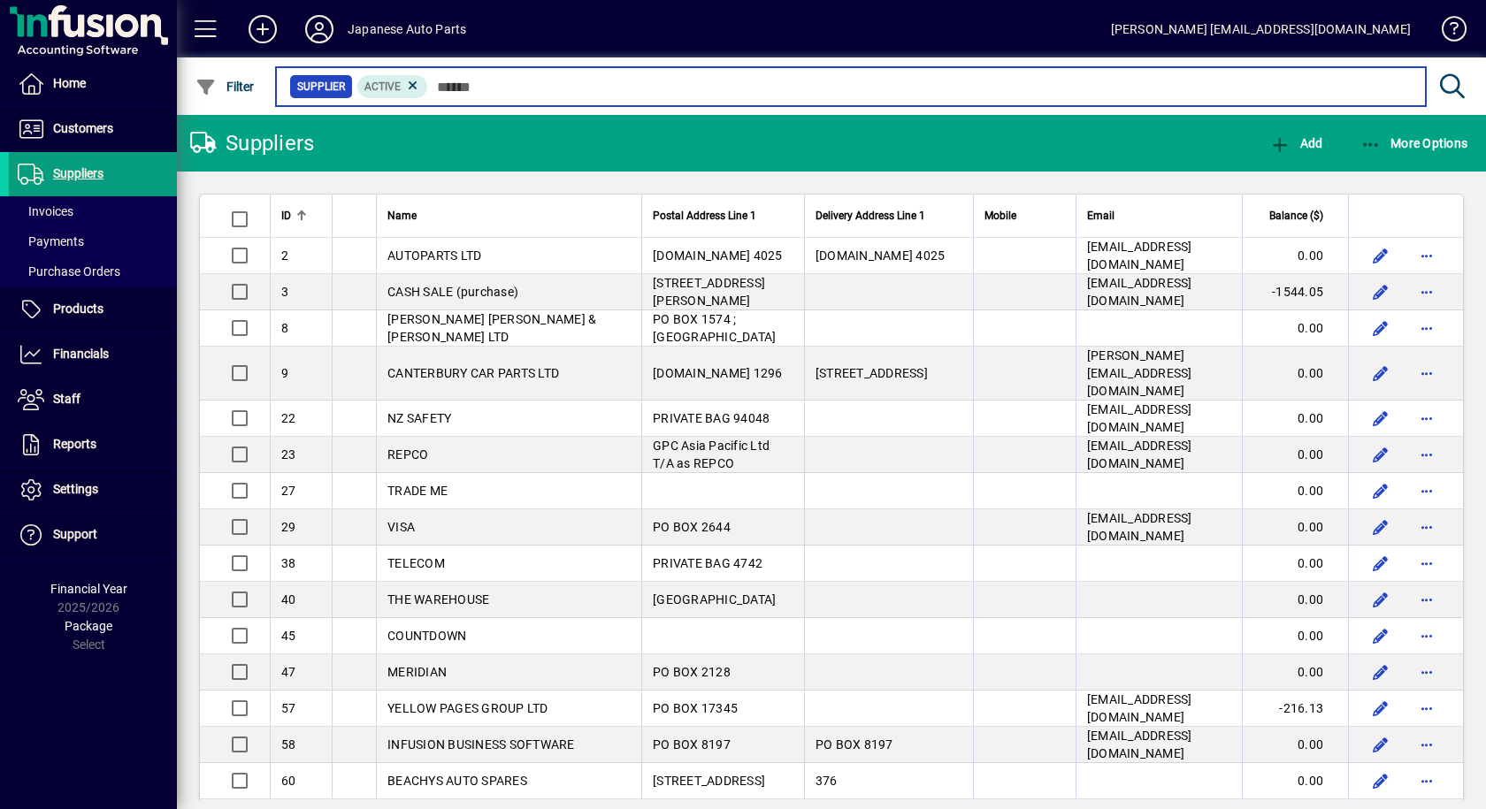
click at [490, 93] on input "text" at bounding box center [919, 86] width 983 height 25
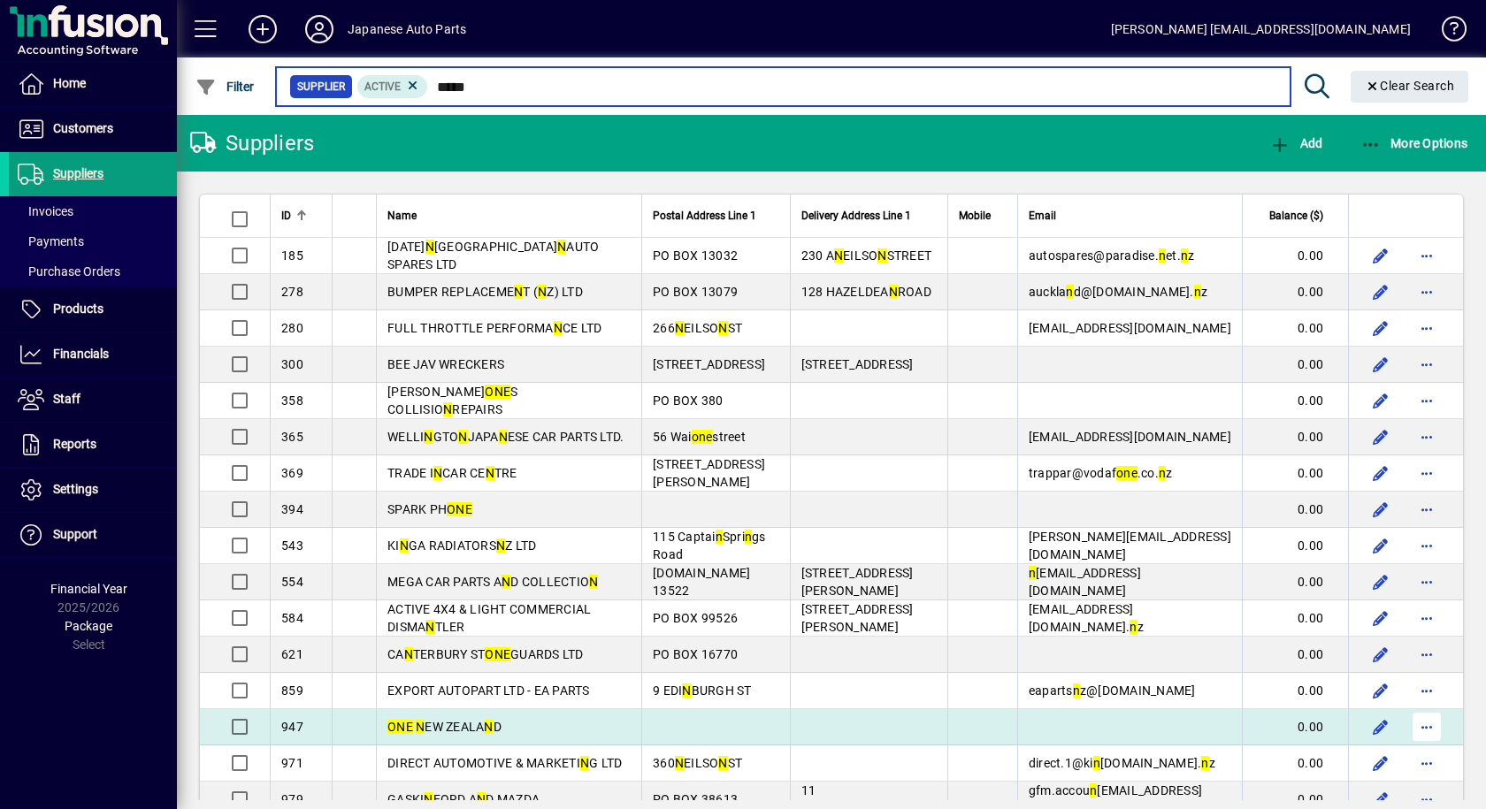
type input "*****"
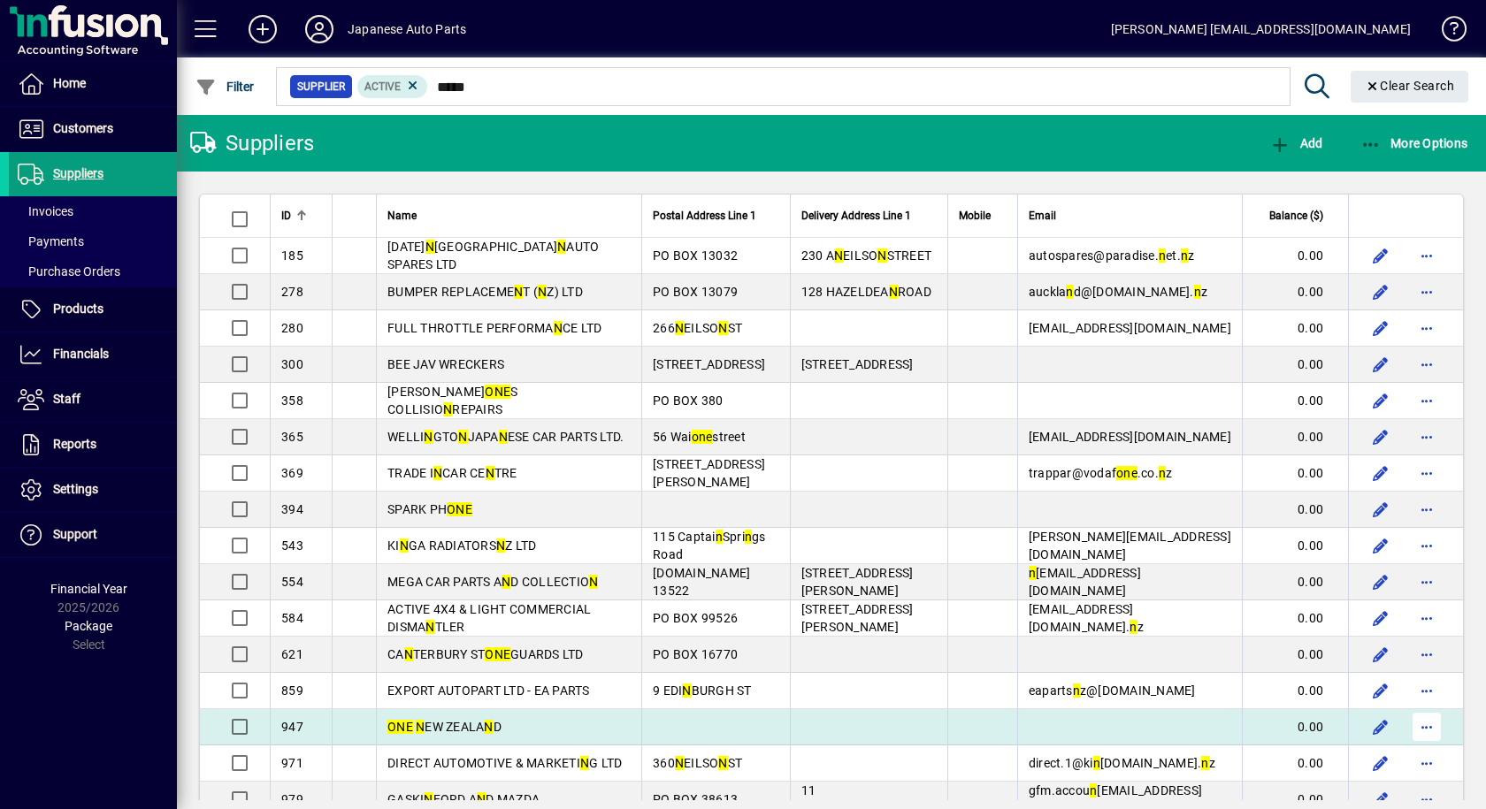
click at [1405, 736] on span "button" at bounding box center [1426, 727] width 42 height 42
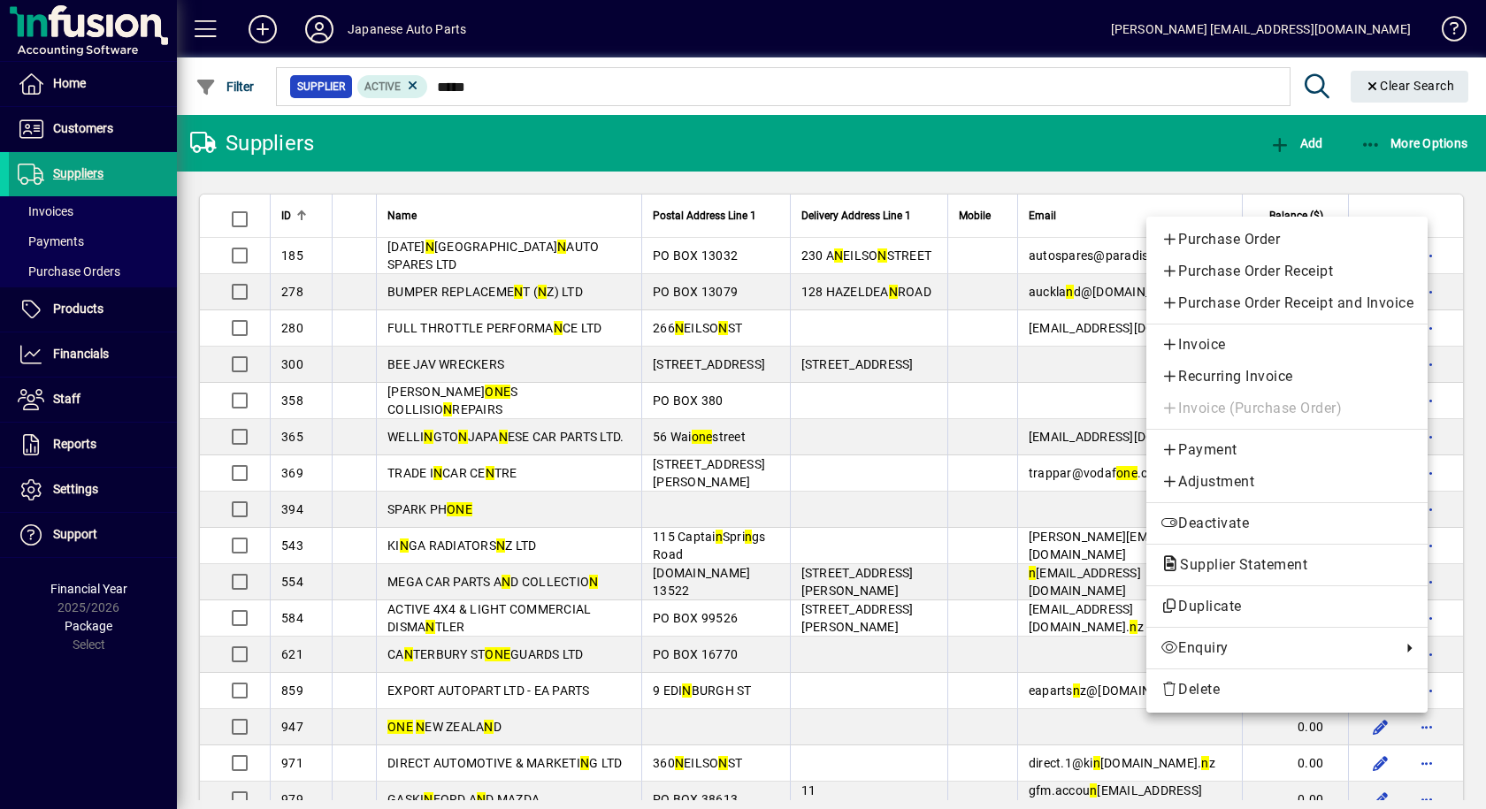
click at [1188, 347] on span "Invoice" at bounding box center [1286, 344] width 253 height 21
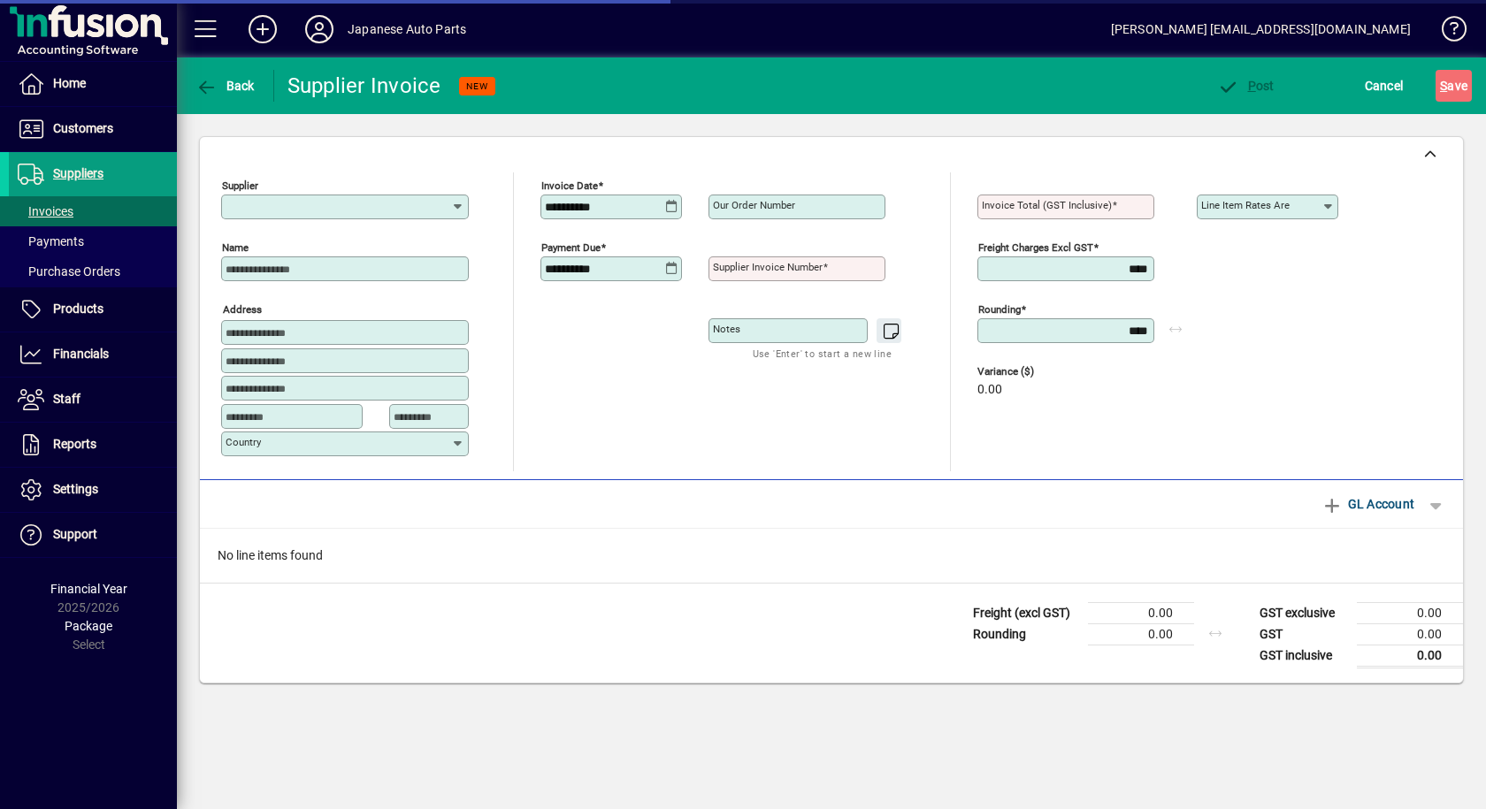
type input "**********"
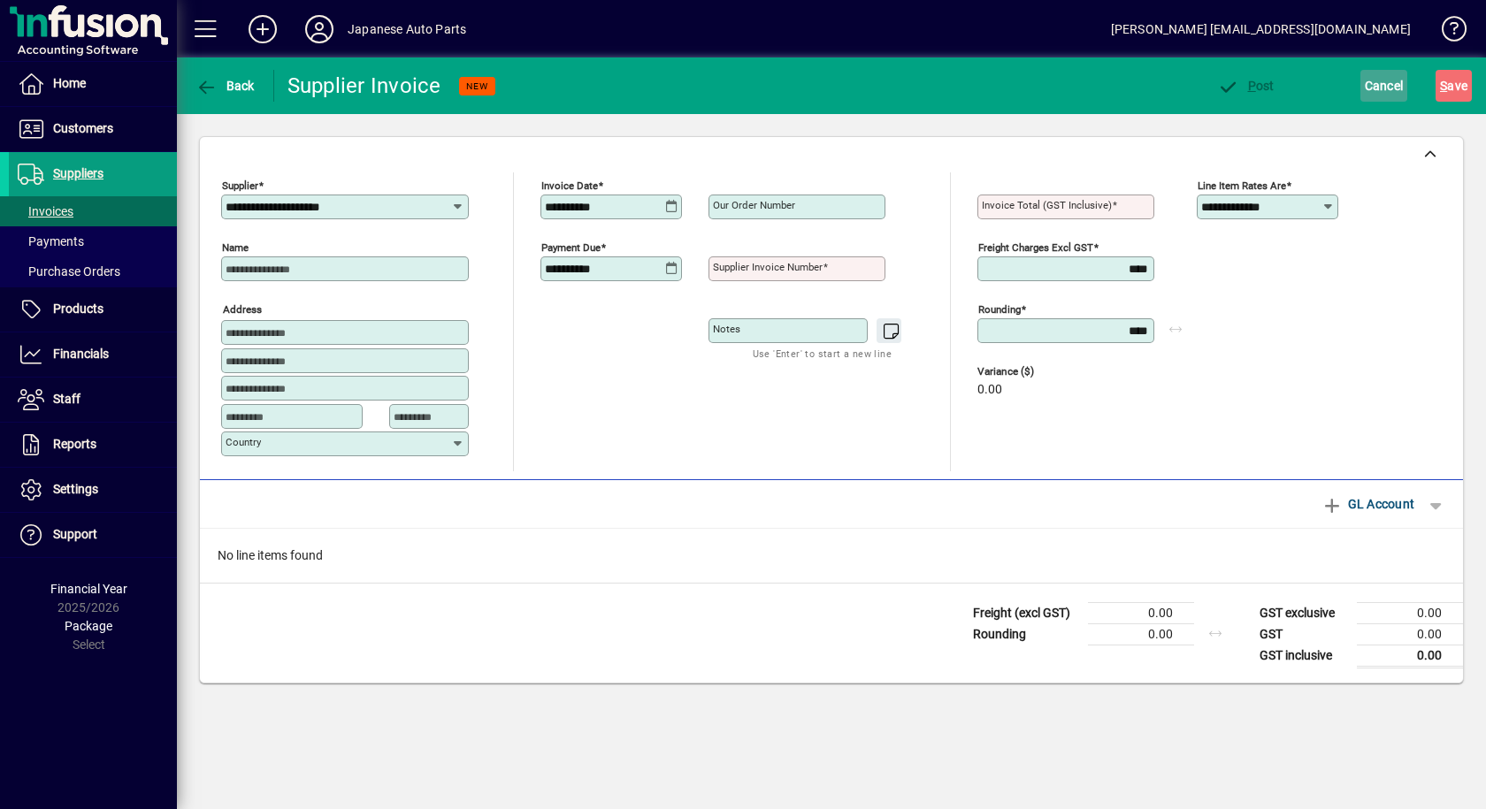
click at [1365, 90] on span "Cancel" at bounding box center [1384, 86] width 39 height 28
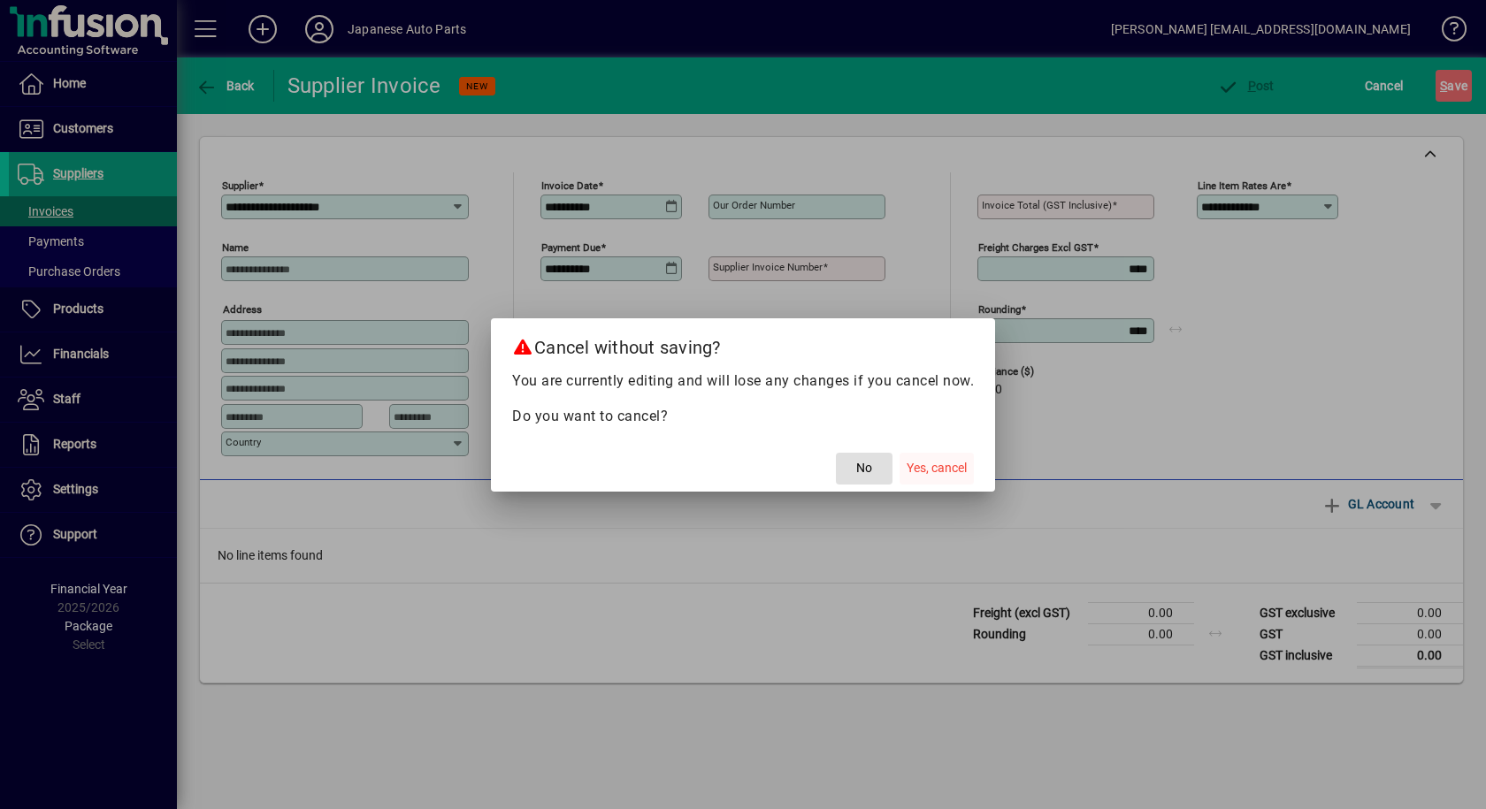
click at [931, 464] on span "Yes, cancel" at bounding box center [937, 468] width 60 height 19
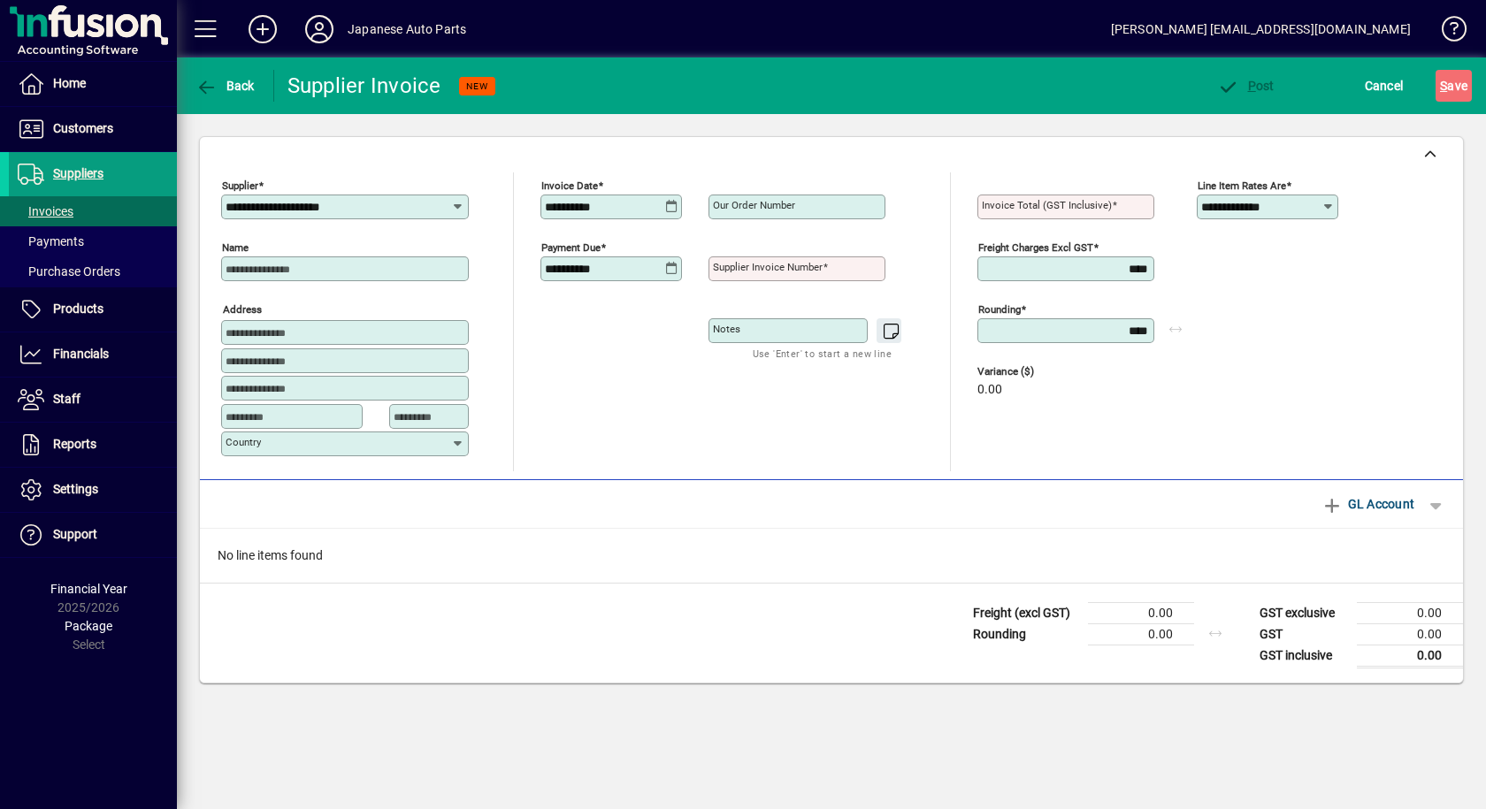
type input "*****"
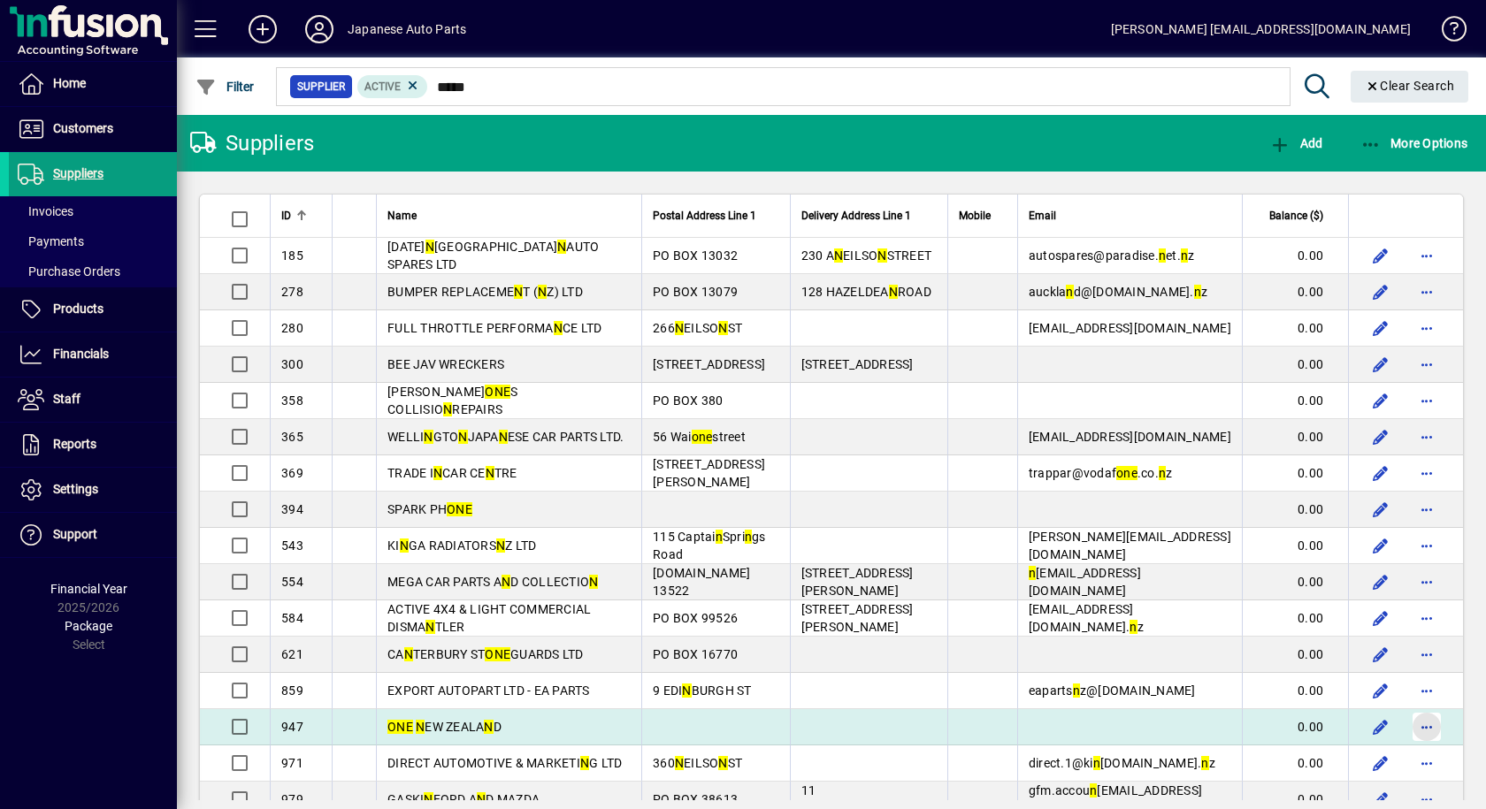
click at [1413, 728] on span "button" at bounding box center [1426, 727] width 42 height 42
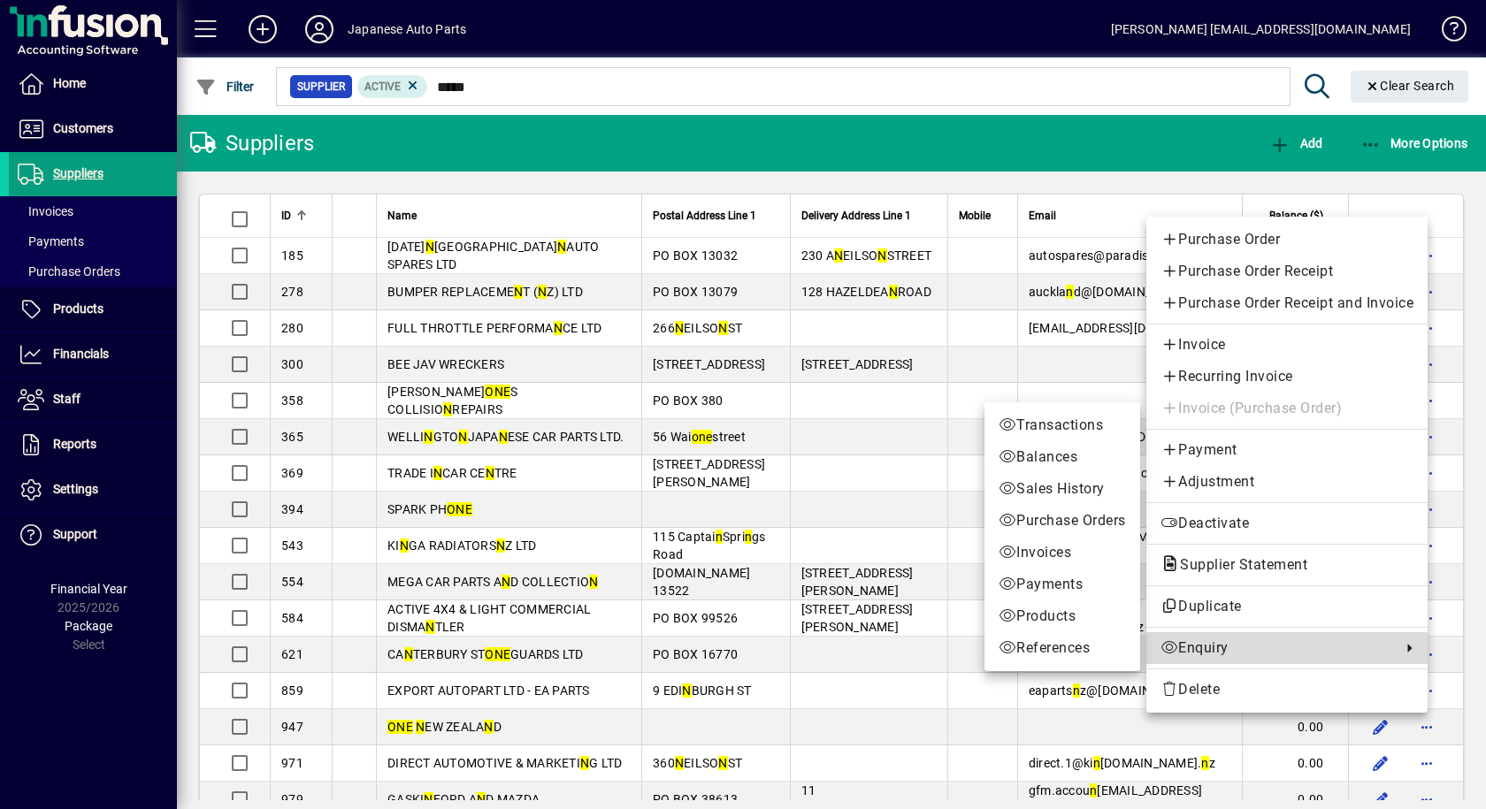
click at [1300, 657] on span "Enquiry" at bounding box center [1276, 648] width 232 height 21
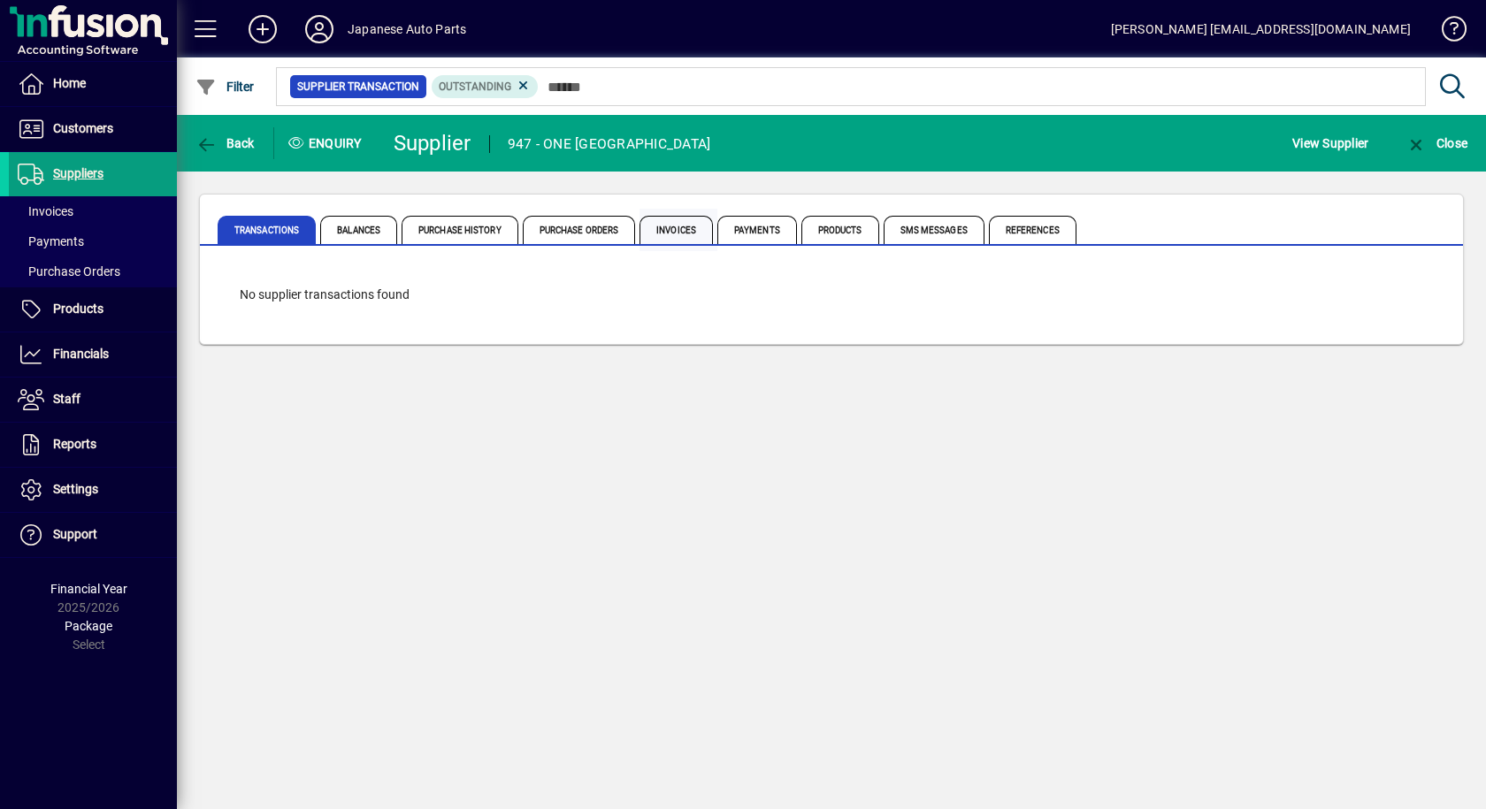
click at [687, 229] on span "Invoices" at bounding box center [675, 230] width 73 height 28
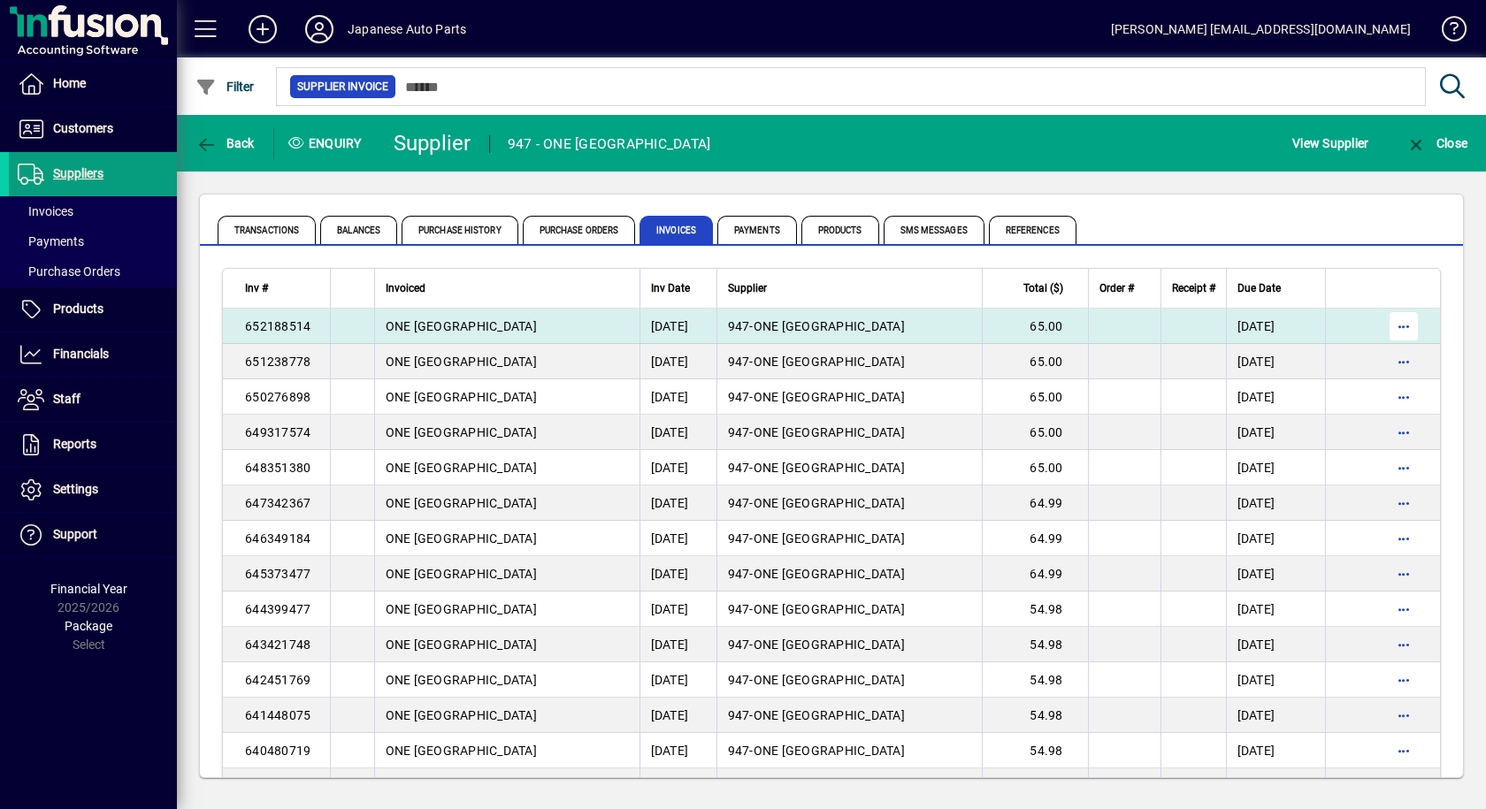
click at [1395, 334] on span "button" at bounding box center [1403, 326] width 42 height 42
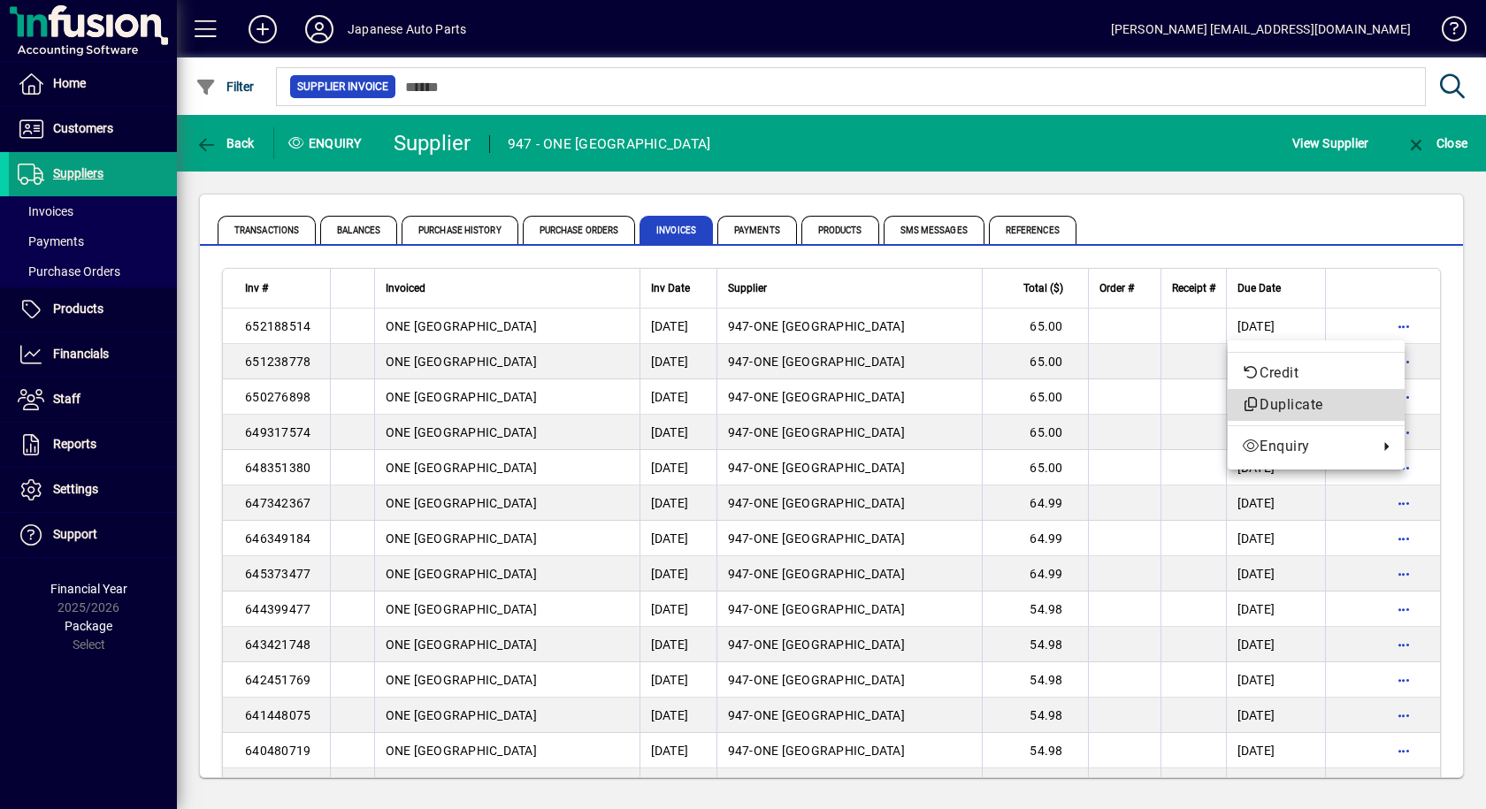
click at [1335, 408] on span "Duplicate" at bounding box center [1316, 404] width 149 height 21
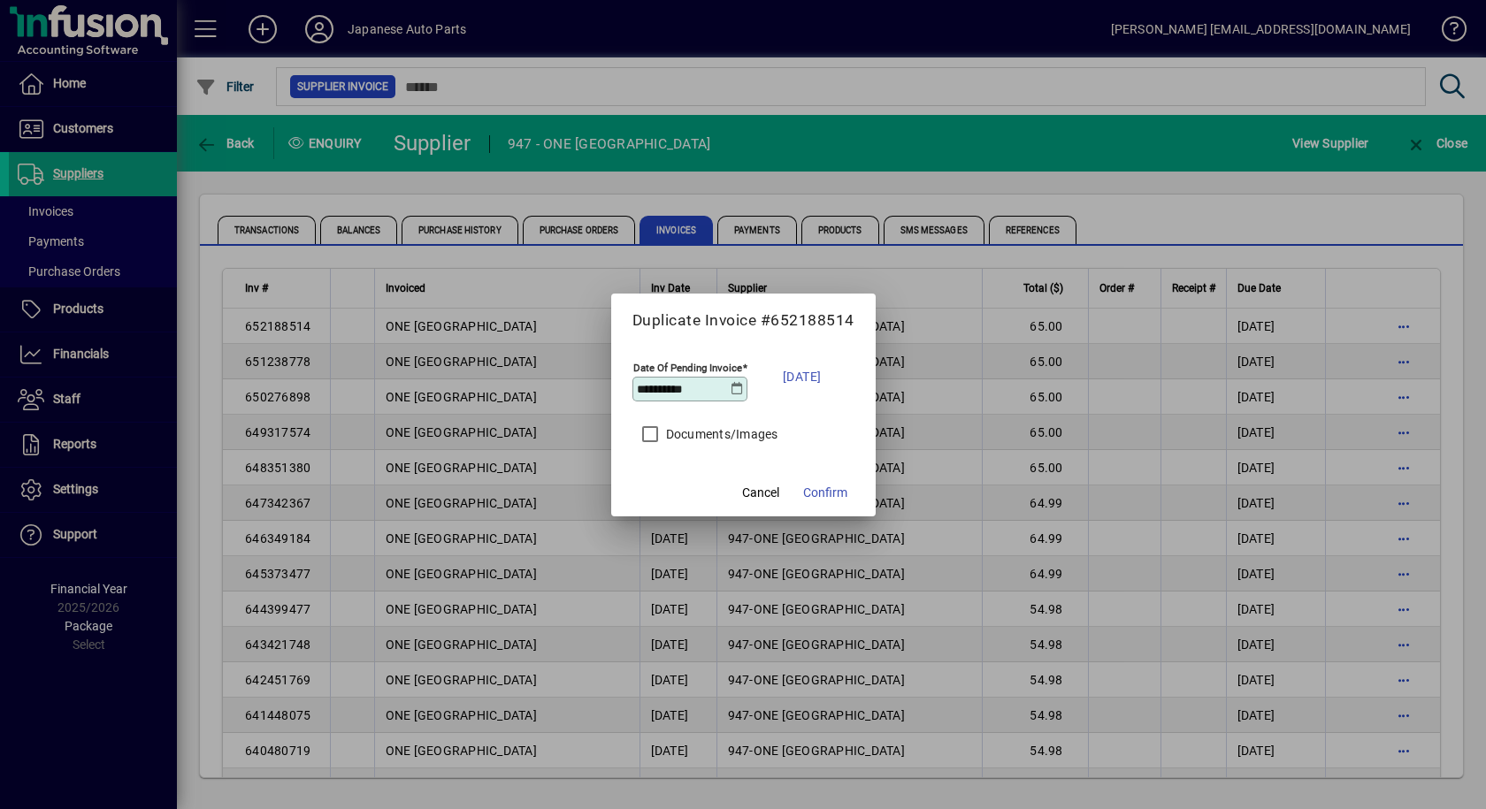
click at [739, 386] on icon at bounding box center [737, 389] width 13 height 14
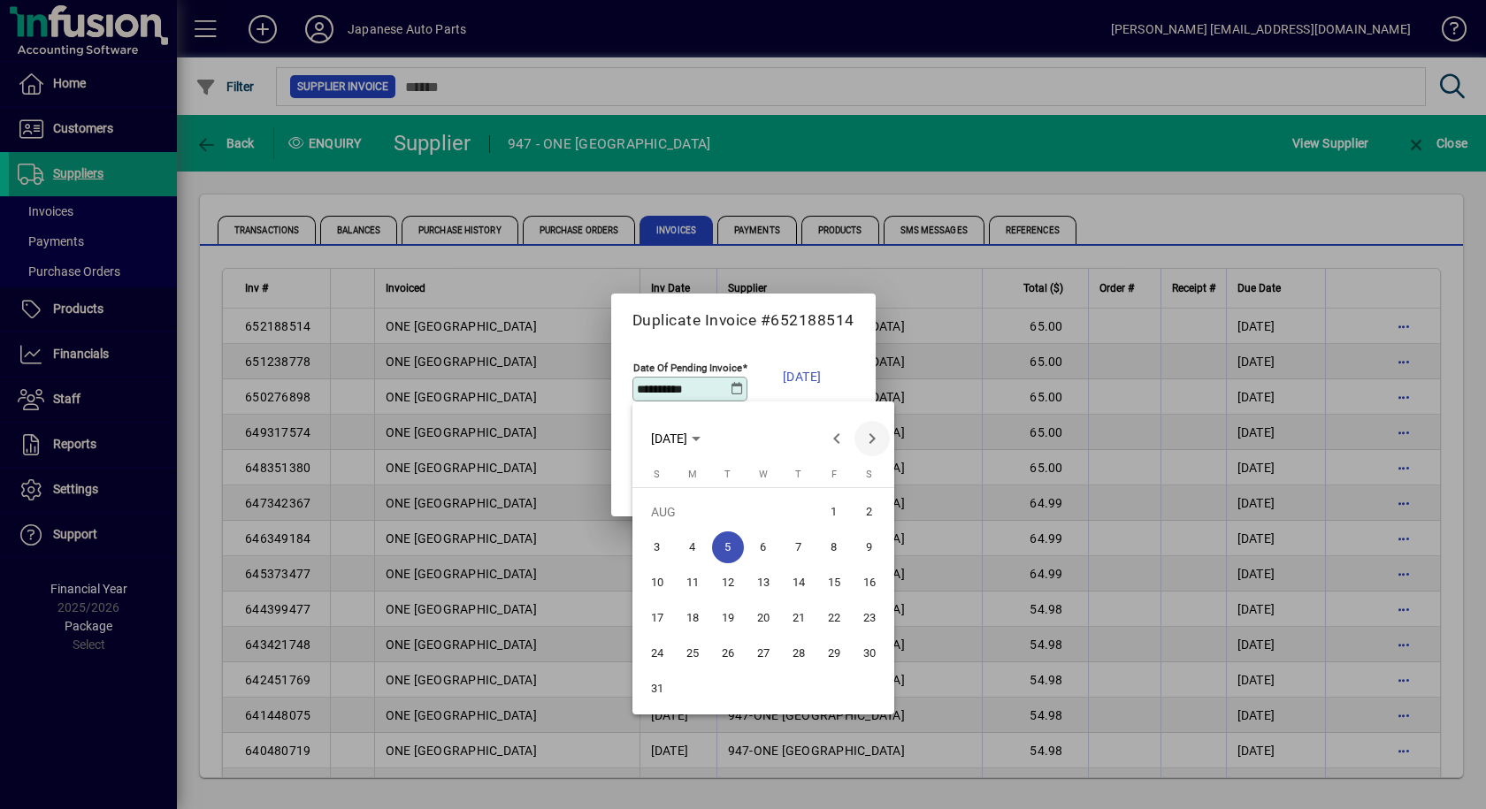
click at [871, 439] on span "Next month" at bounding box center [871, 438] width 35 height 35
click at [833, 541] on span "5" at bounding box center [834, 548] width 32 height 32
type input "**********"
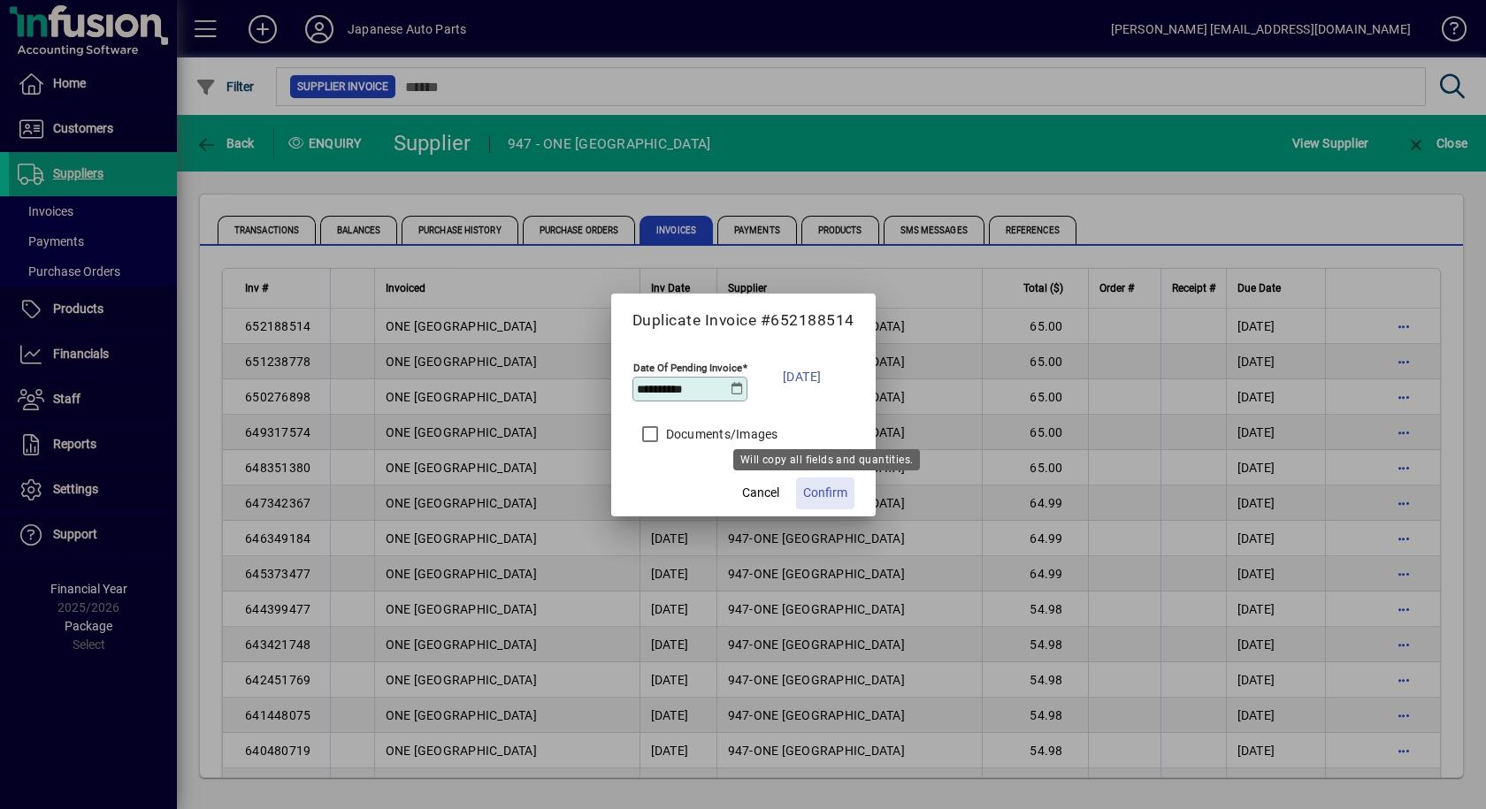
click at [810, 487] on span "Confirm" at bounding box center [825, 493] width 44 height 19
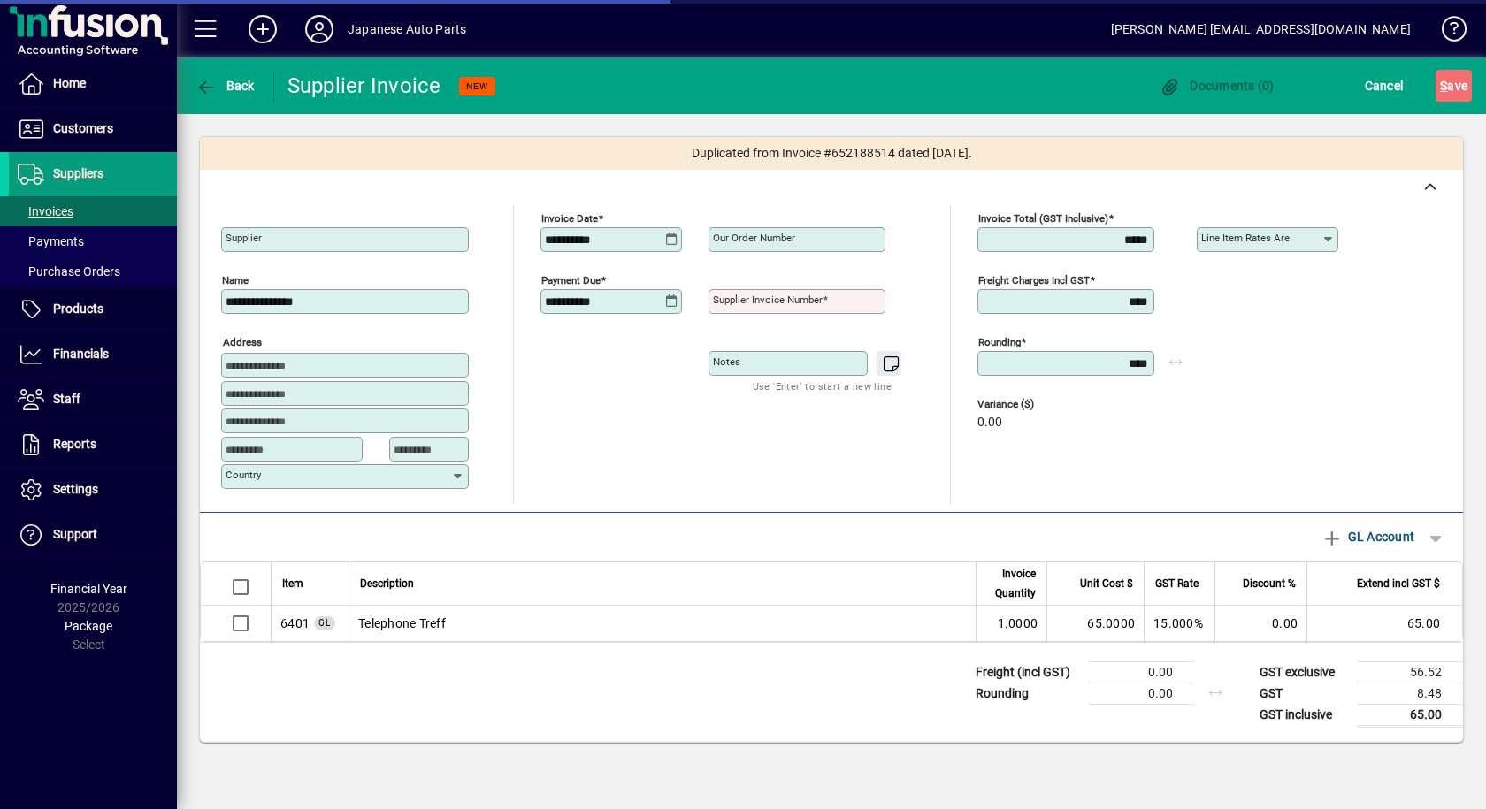
type input "**********"
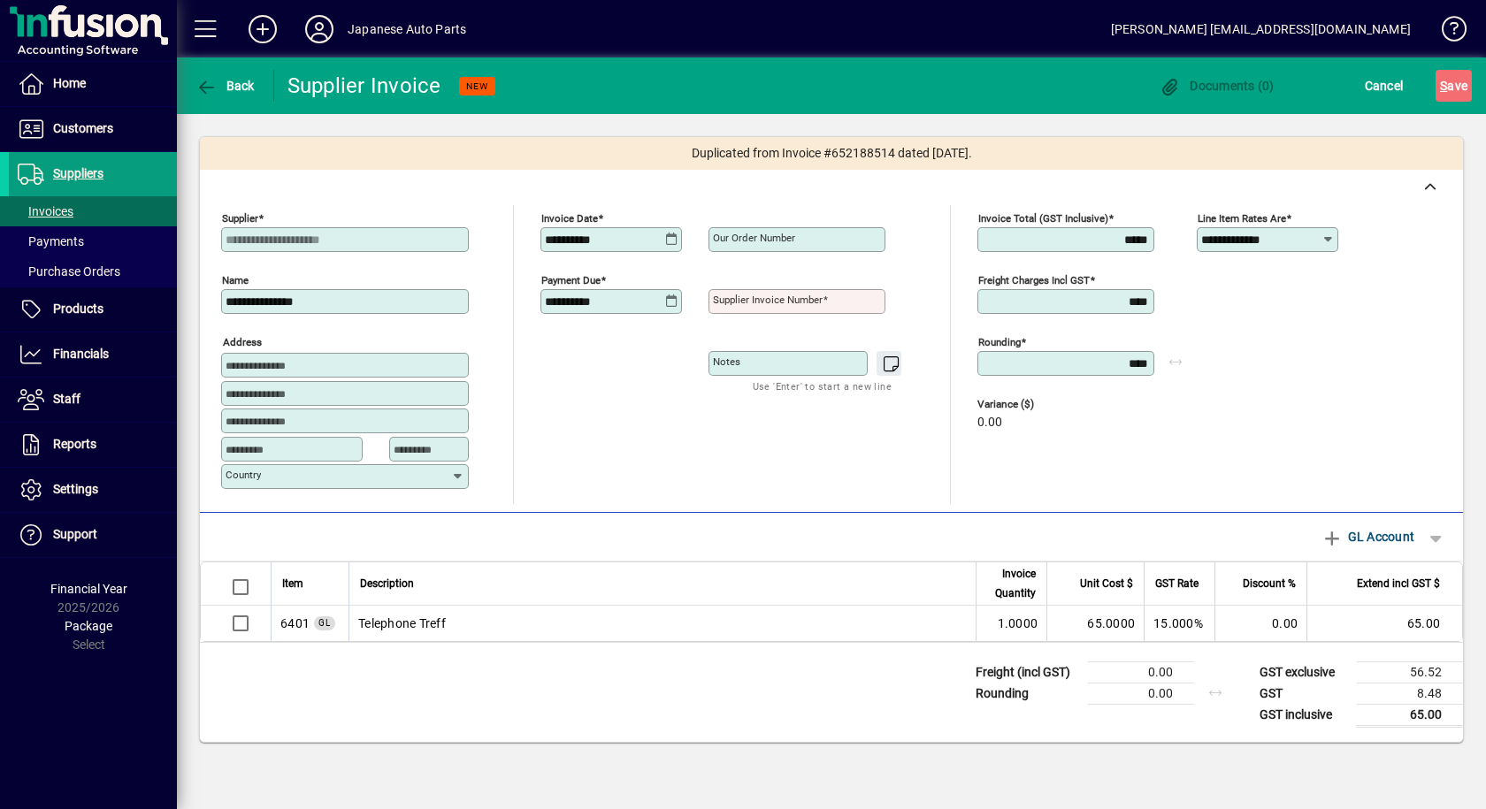
click at [742, 302] on mat-label "Supplier invoice number" at bounding box center [768, 300] width 110 height 12
click at [742, 302] on input "Supplier invoice number" at bounding box center [799, 302] width 172 height 14
type input "*********"
click at [1446, 89] on span "S" at bounding box center [1443, 86] width 7 height 14
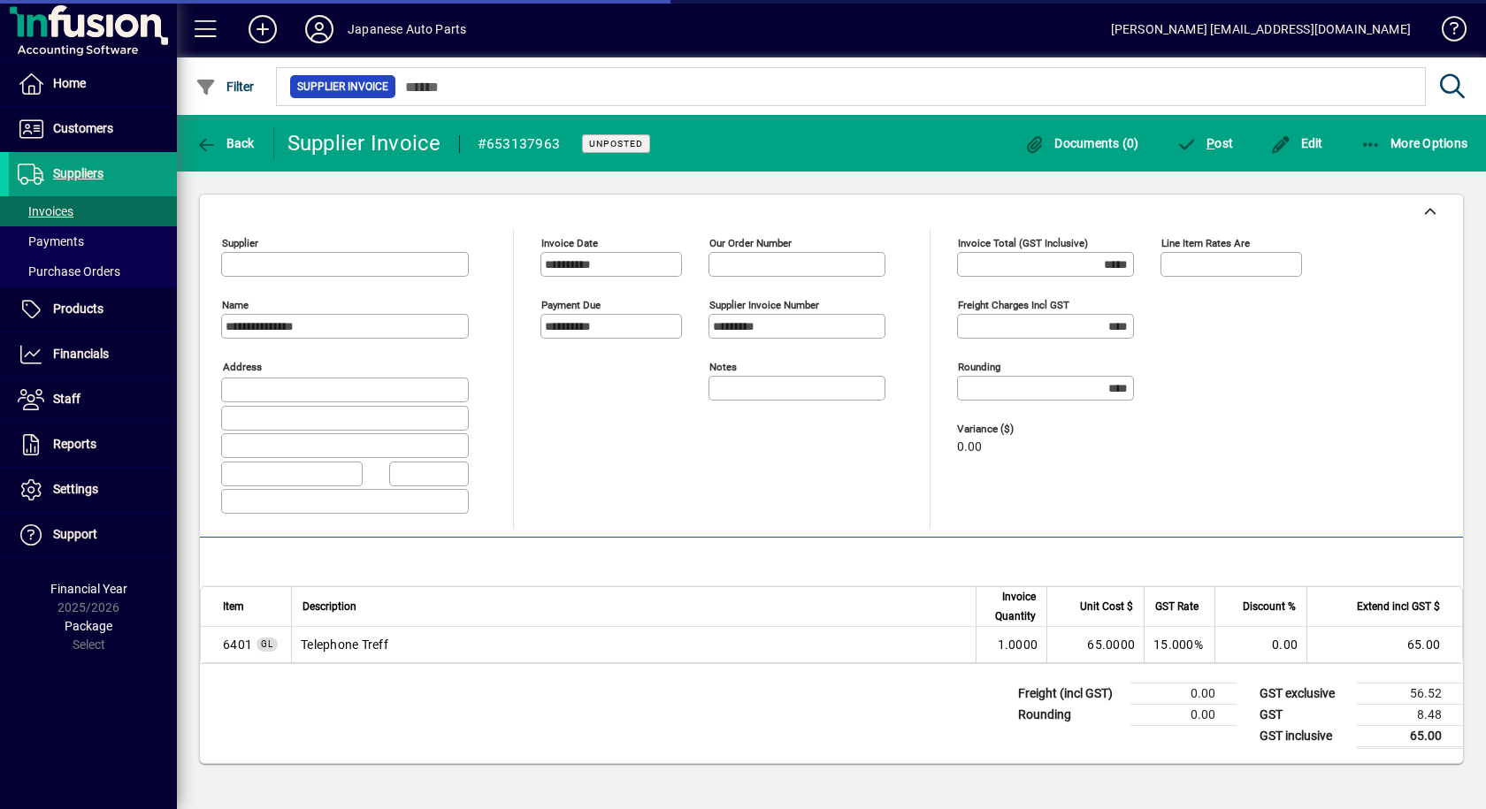
type input "**********"
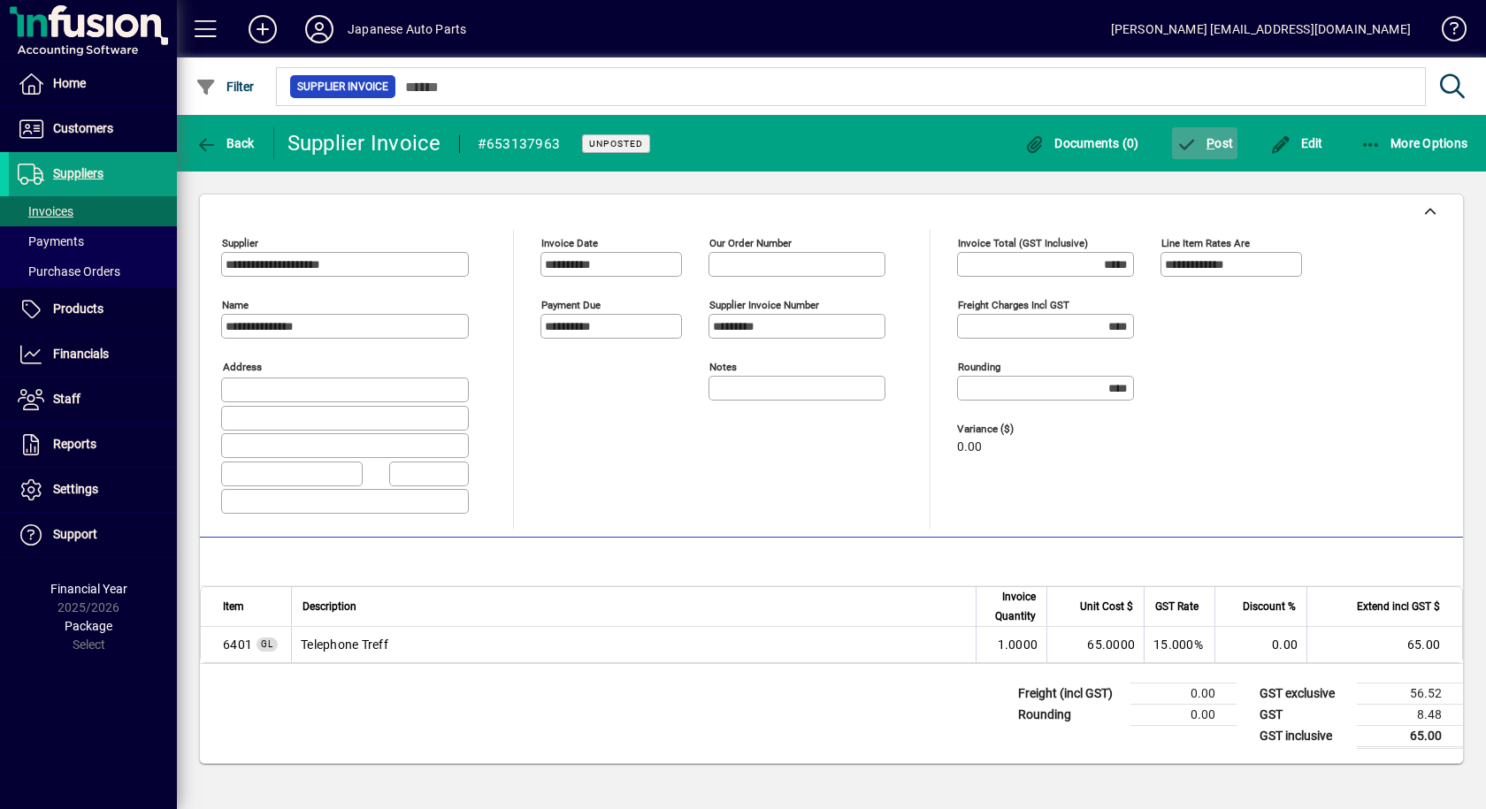
click at [1218, 147] on span "P ost" at bounding box center [1204, 143] width 57 height 14
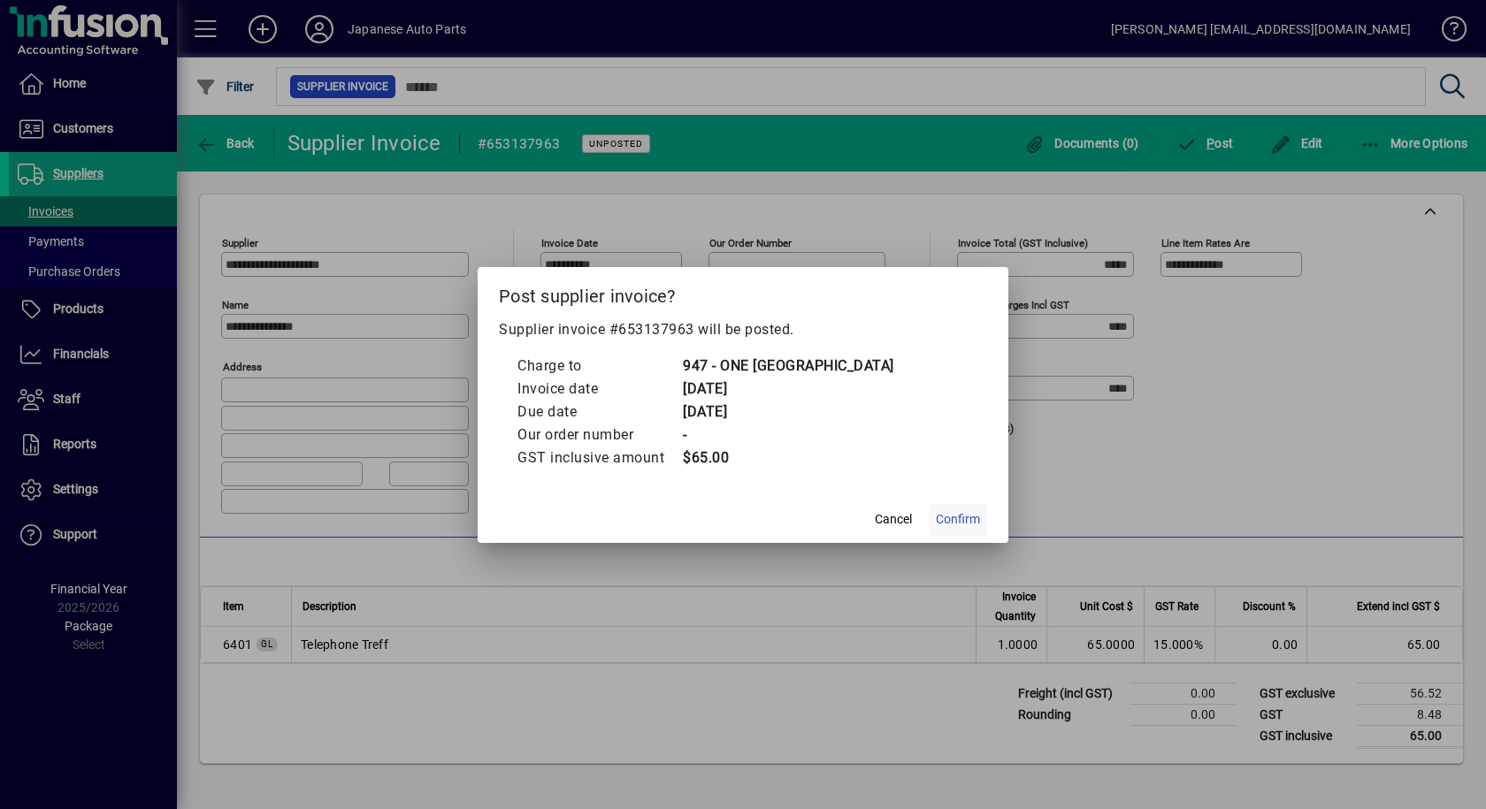
click at [965, 519] on span "Confirm" at bounding box center [958, 519] width 44 height 19
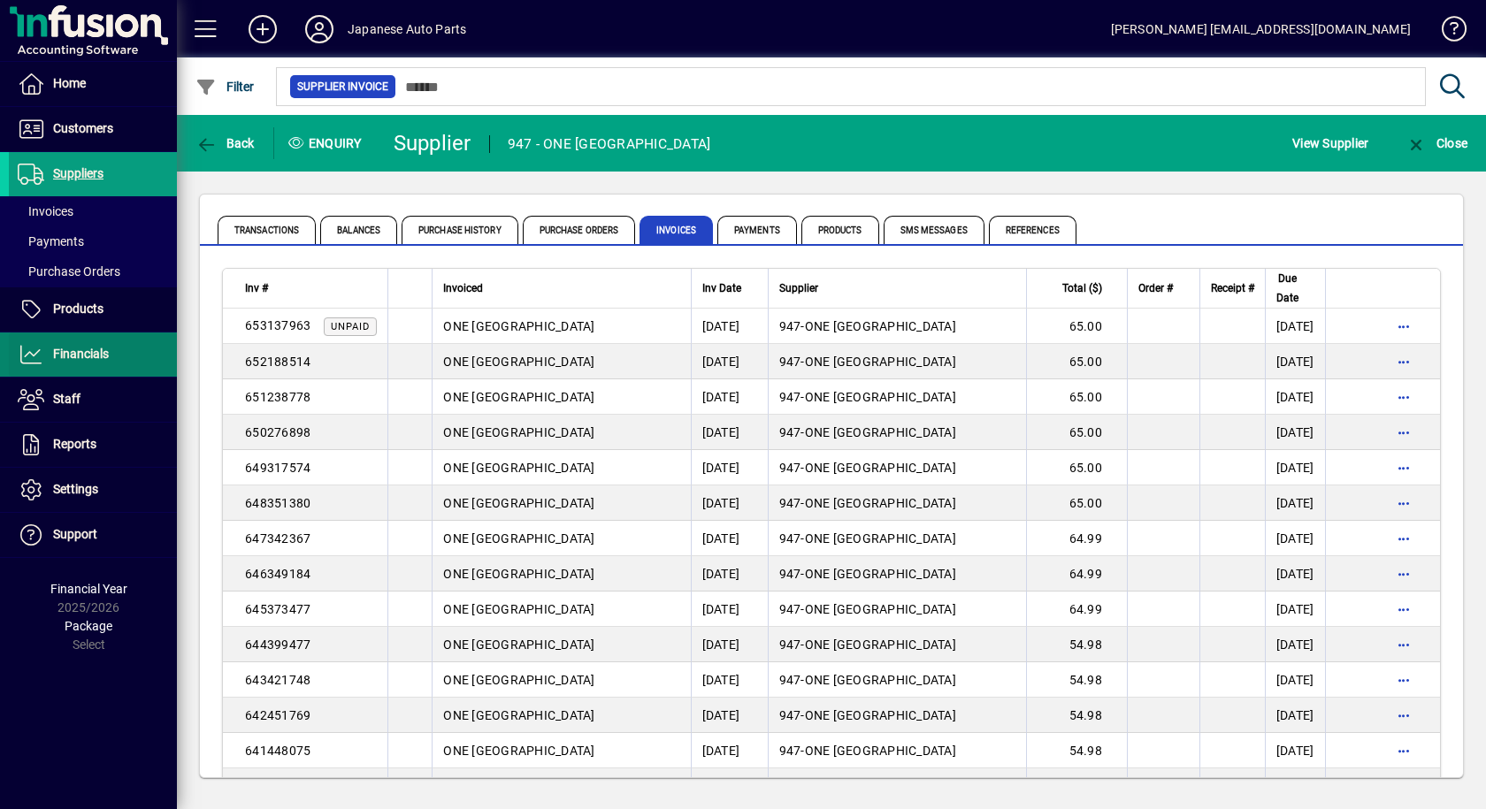
click at [73, 356] on span "Financials" at bounding box center [81, 354] width 56 height 14
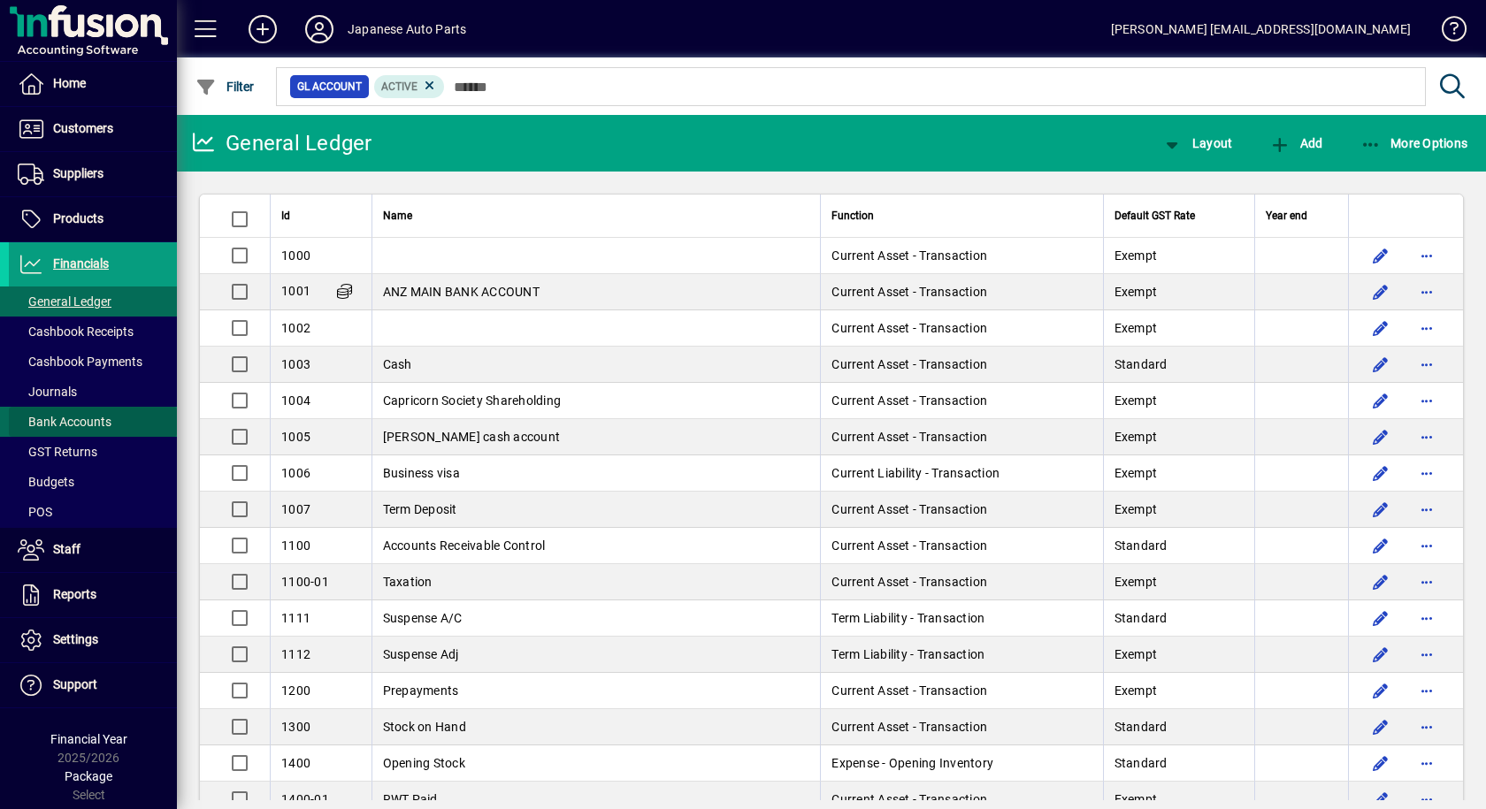
click at [87, 417] on span "Bank Accounts" at bounding box center [65, 422] width 94 height 14
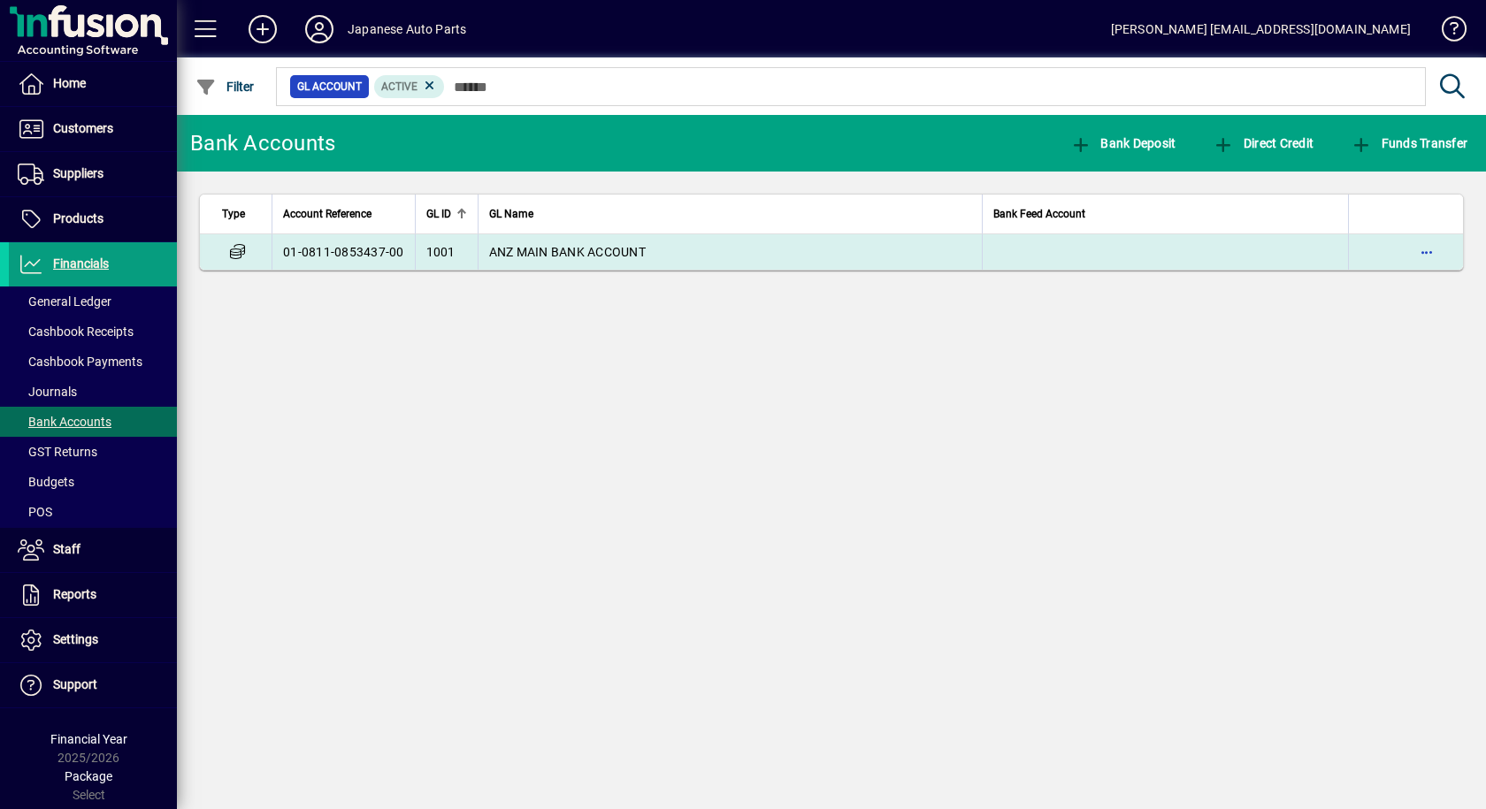
click at [369, 251] on td "01-0811-0853437-00" at bounding box center [343, 251] width 143 height 35
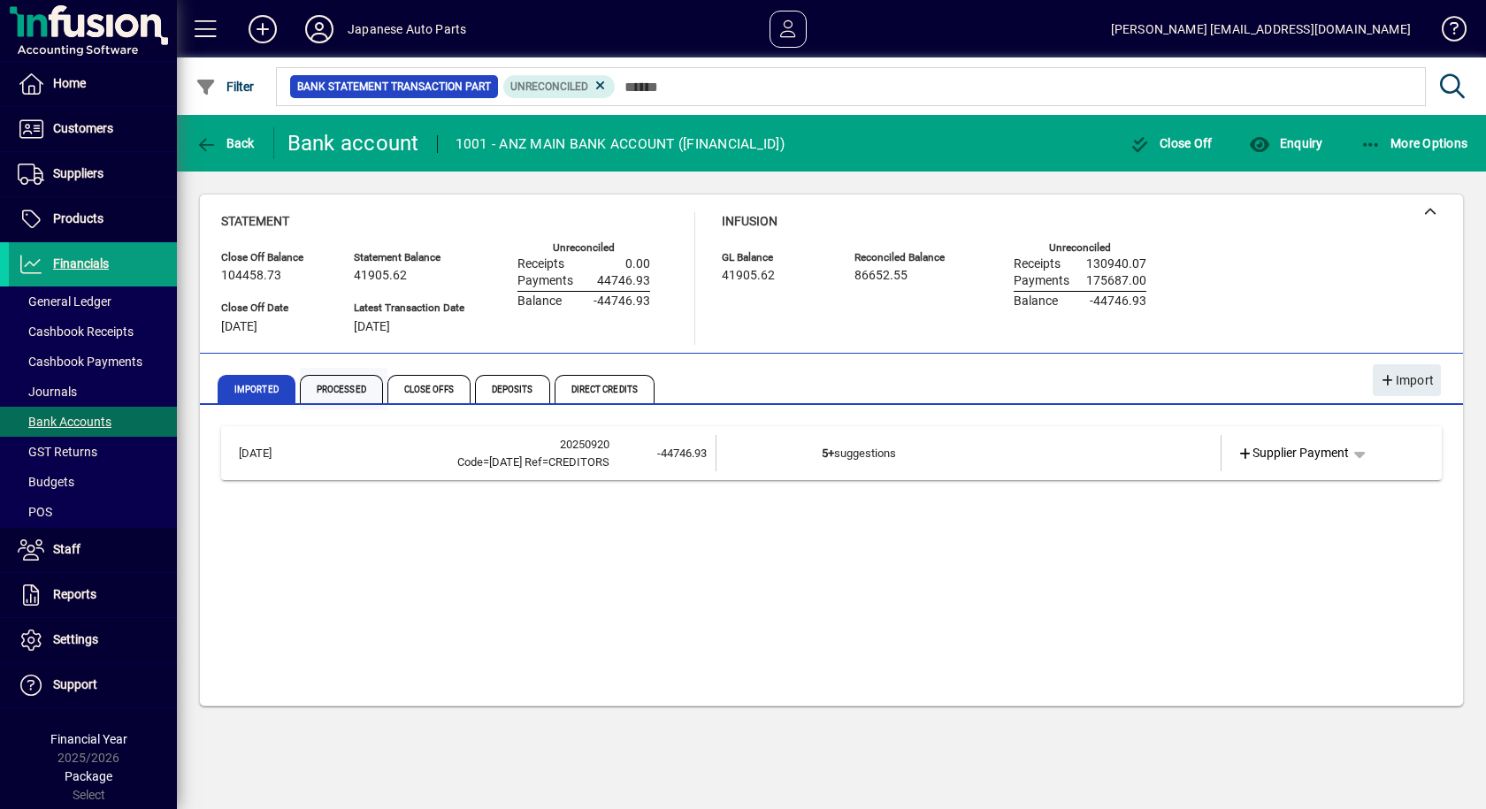
click at [352, 392] on span "Processed" at bounding box center [341, 389] width 83 height 28
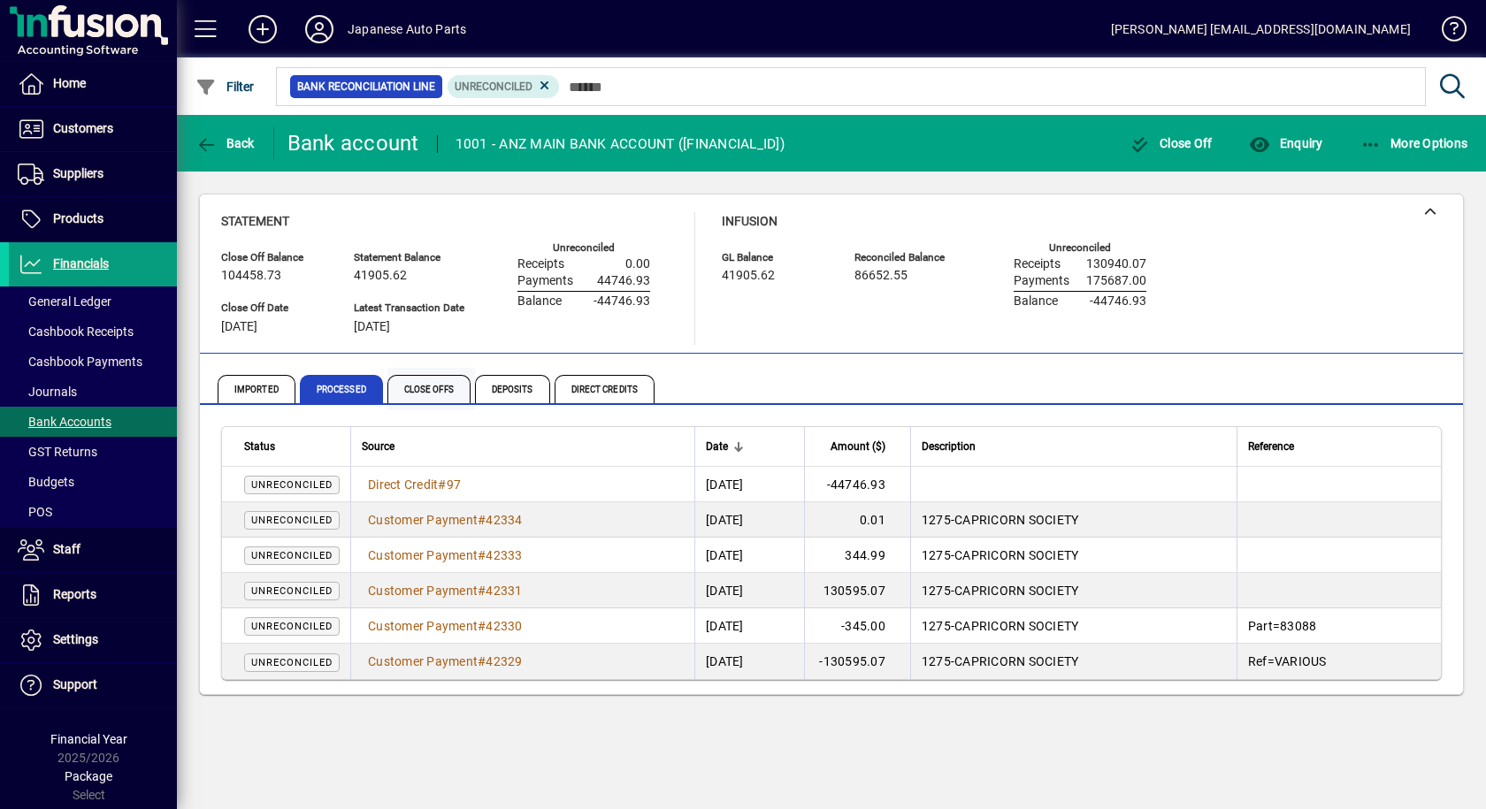
click at [411, 385] on span "Close Offs" at bounding box center [428, 389] width 83 height 28
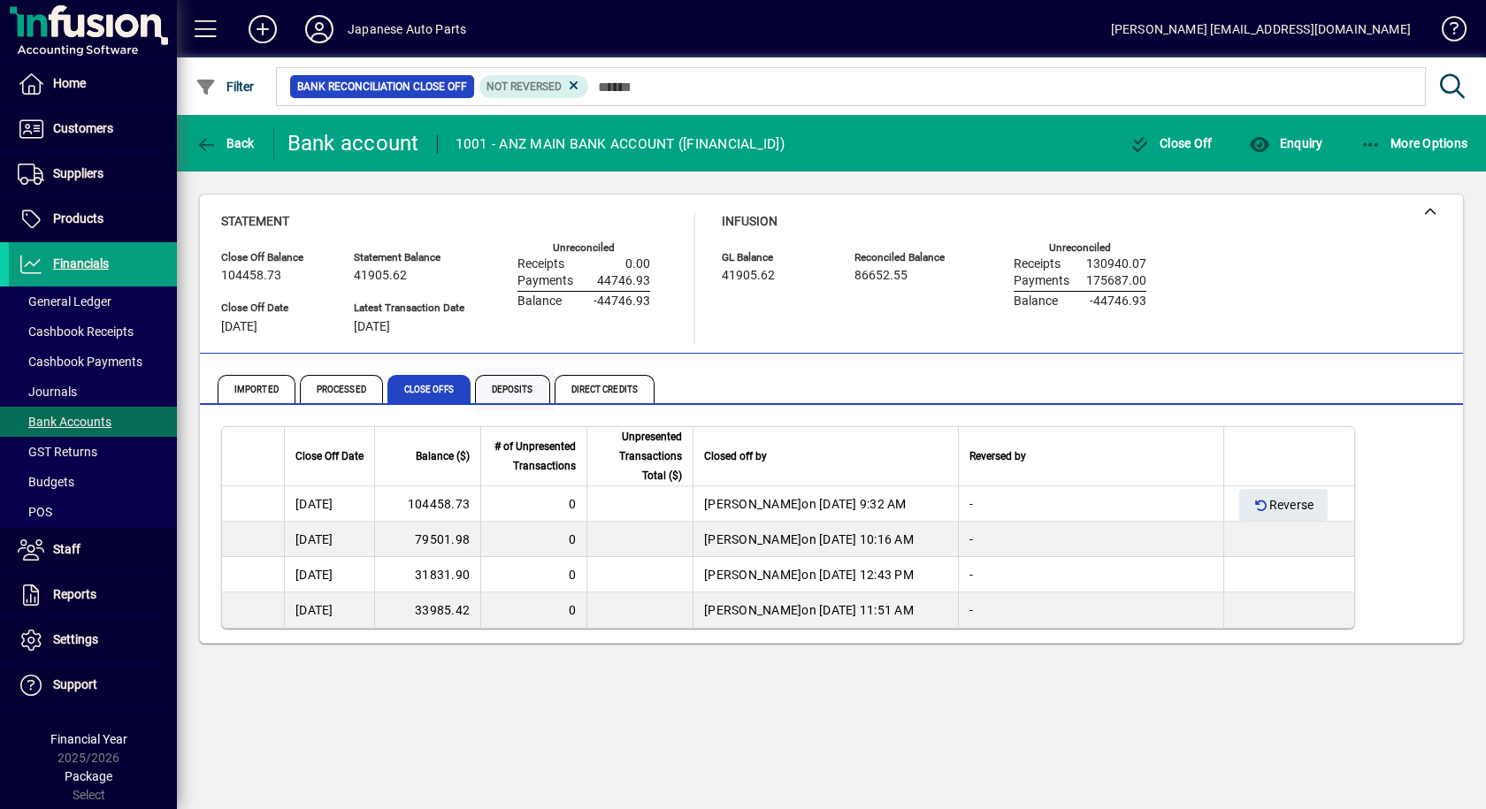
click at [509, 384] on span "Deposits" at bounding box center [512, 389] width 75 height 28
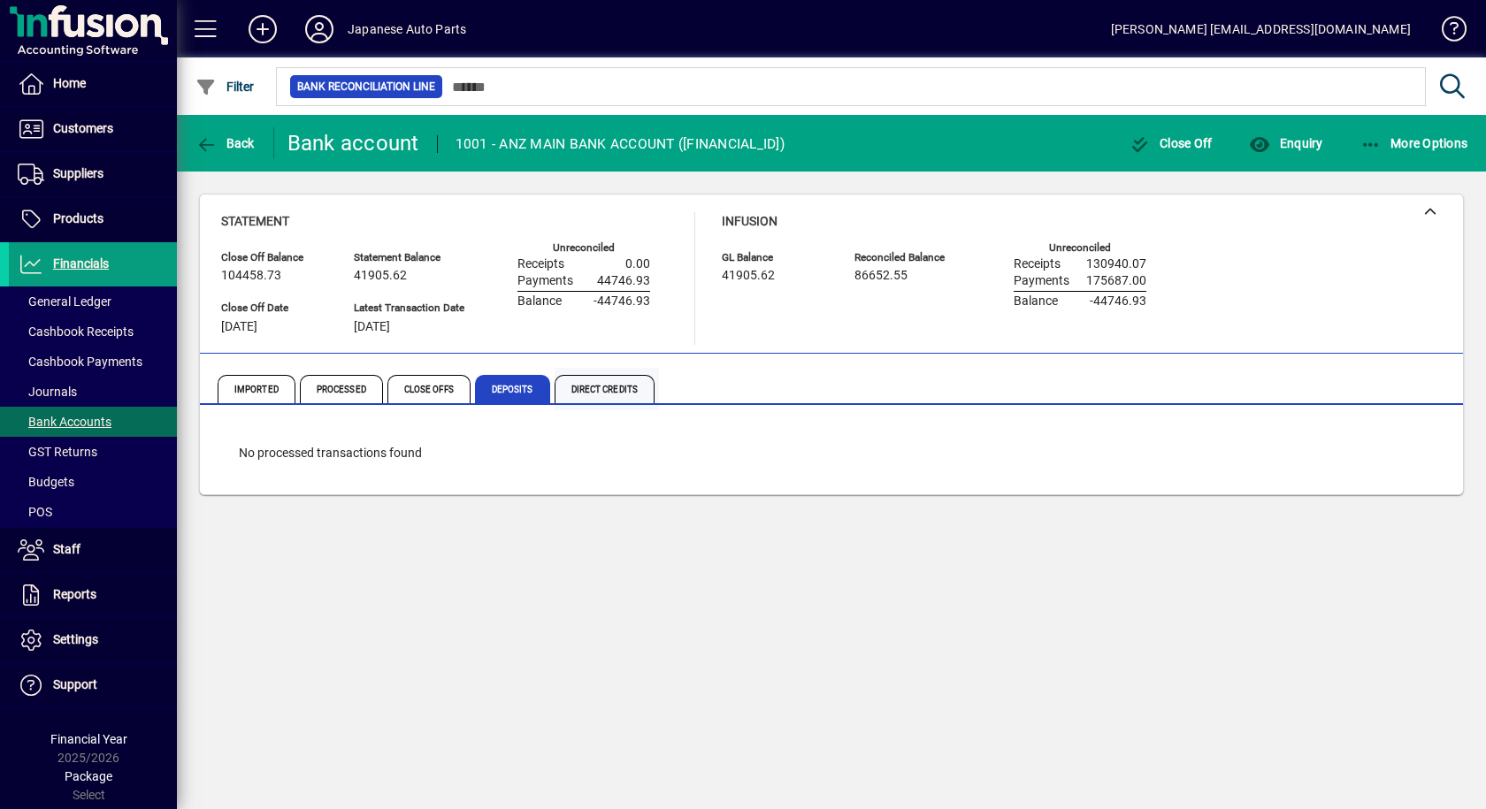
click at [598, 388] on span "Direct Credits" at bounding box center [605, 389] width 100 height 28
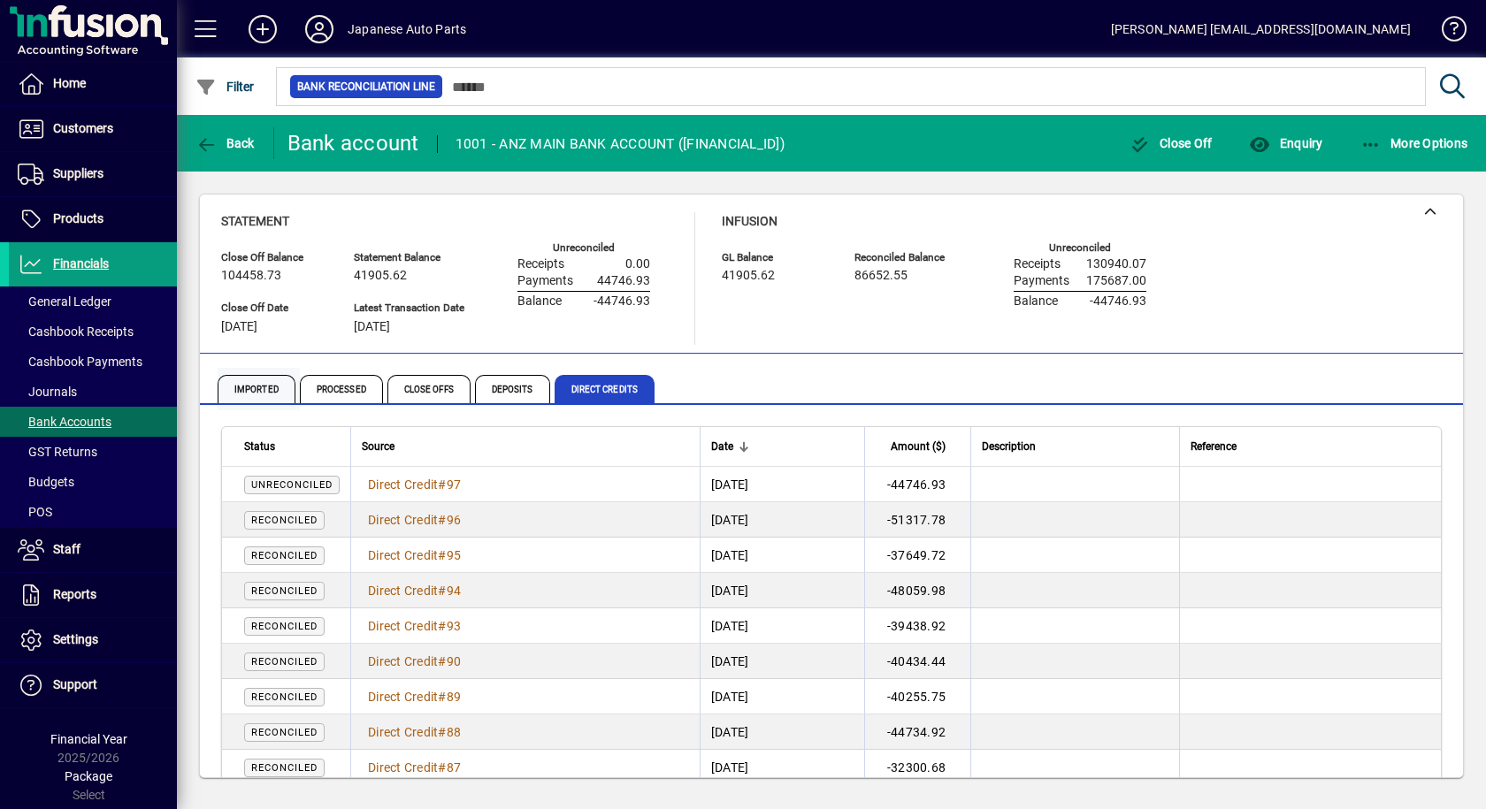
click at [262, 401] on span "Imported" at bounding box center [257, 389] width 78 height 28
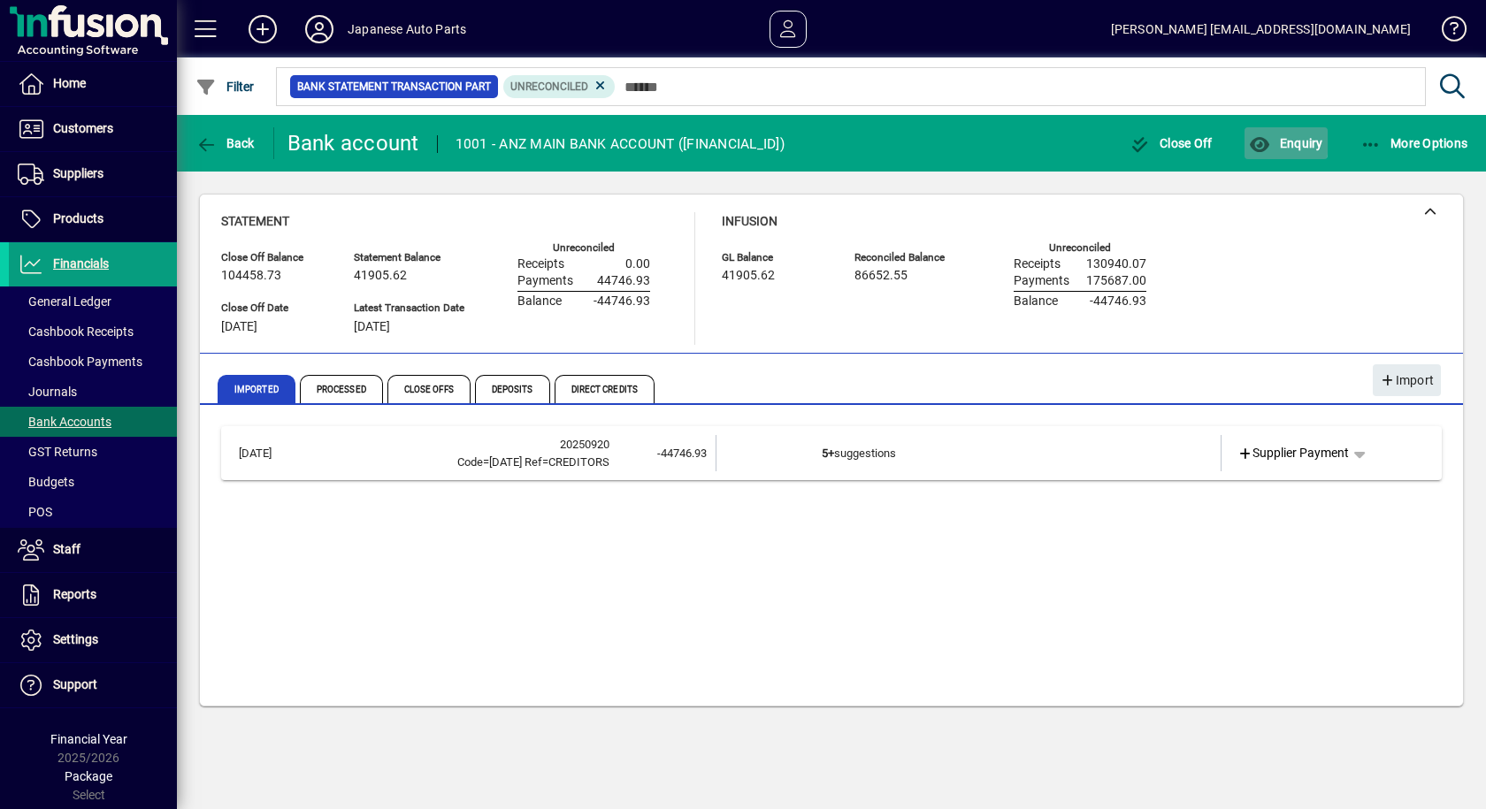
click at [1258, 138] on icon "button" at bounding box center [1260, 145] width 22 height 18
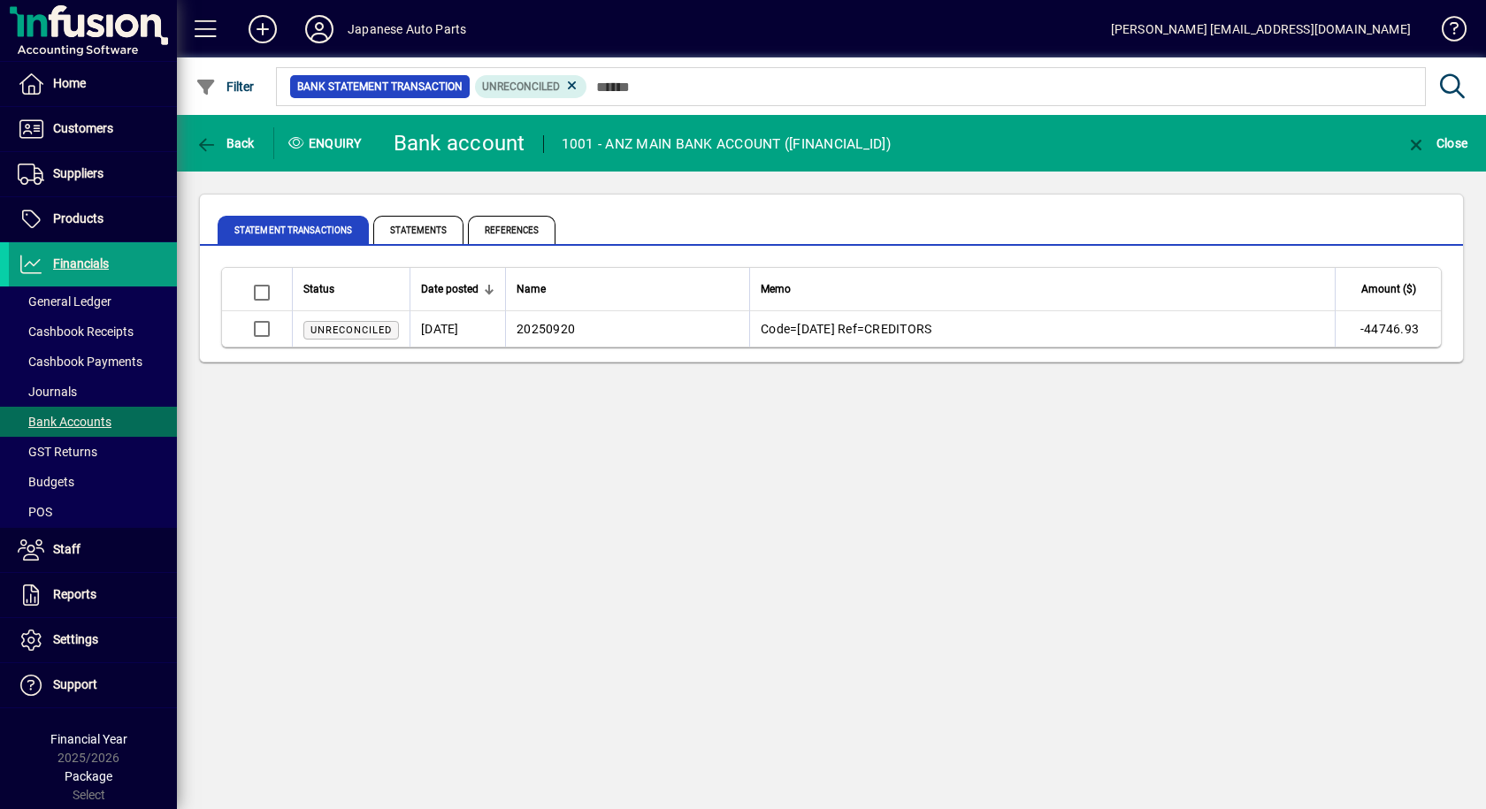
click at [381, 336] on span "Unreconciled" at bounding box center [351, 330] width 96 height 19
drag, startPoint x: 381, startPoint y: 336, endPoint x: 352, endPoint y: 379, distance: 51.5
click at [375, 375] on div "Statement Transactions Statements References Status Date posted Name Memo Amoun…" at bounding box center [831, 278] width 1309 height 213
click at [570, 441] on div "Back Enquiry Bank account 1001 - ANZ MAIN BANK ACCOUNT (01-0811-0853437-00) Clo…" at bounding box center [831, 462] width 1309 height 694
click at [567, 346] on td "20250920" at bounding box center [627, 328] width 244 height 35
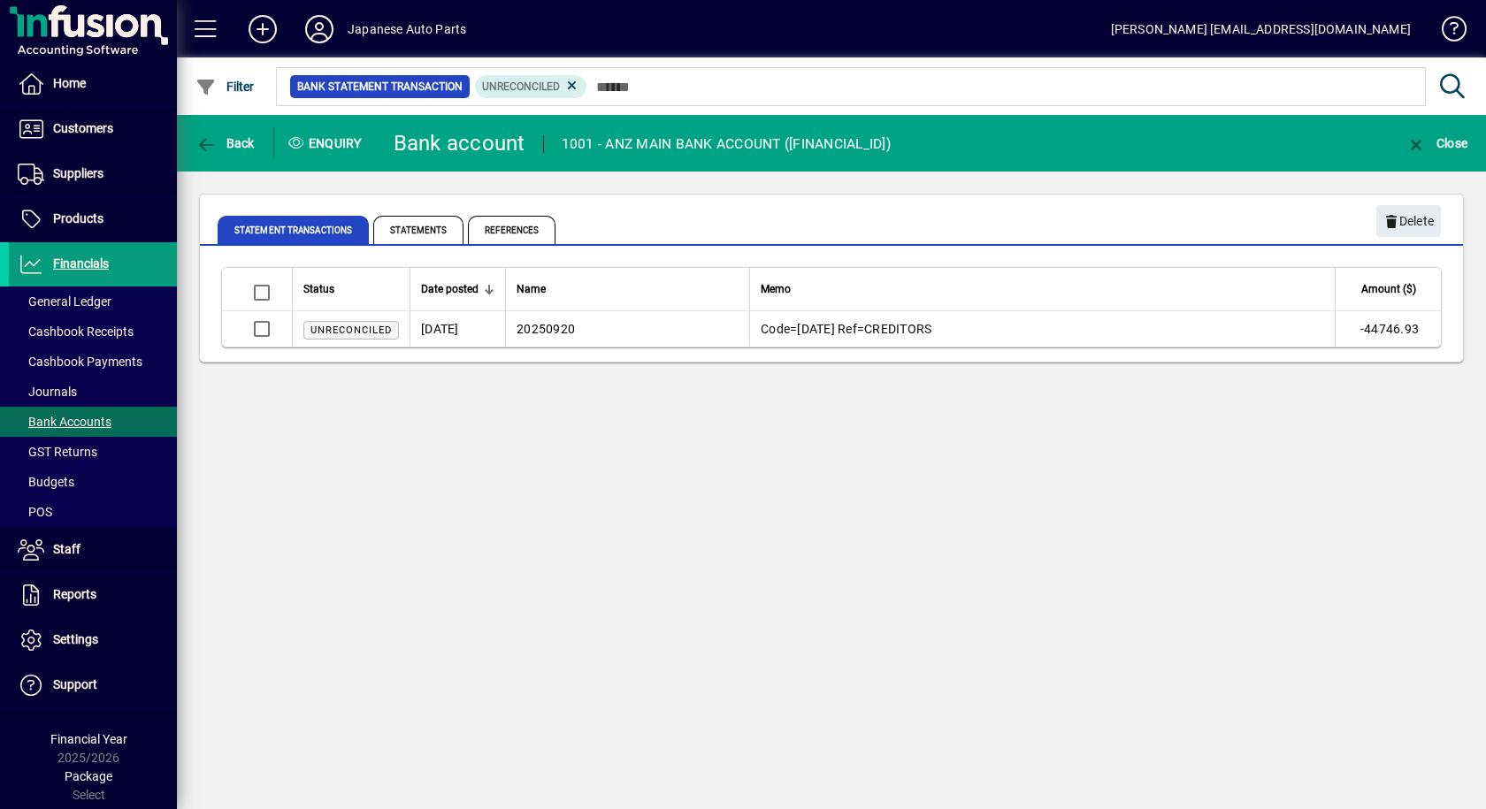
click at [567, 346] on td "20250920" at bounding box center [627, 328] width 244 height 35
click at [345, 335] on span "Unreconciled" at bounding box center [351, 330] width 96 height 19
click at [349, 330] on span "Unreconciled" at bounding box center [350, 330] width 81 height 11
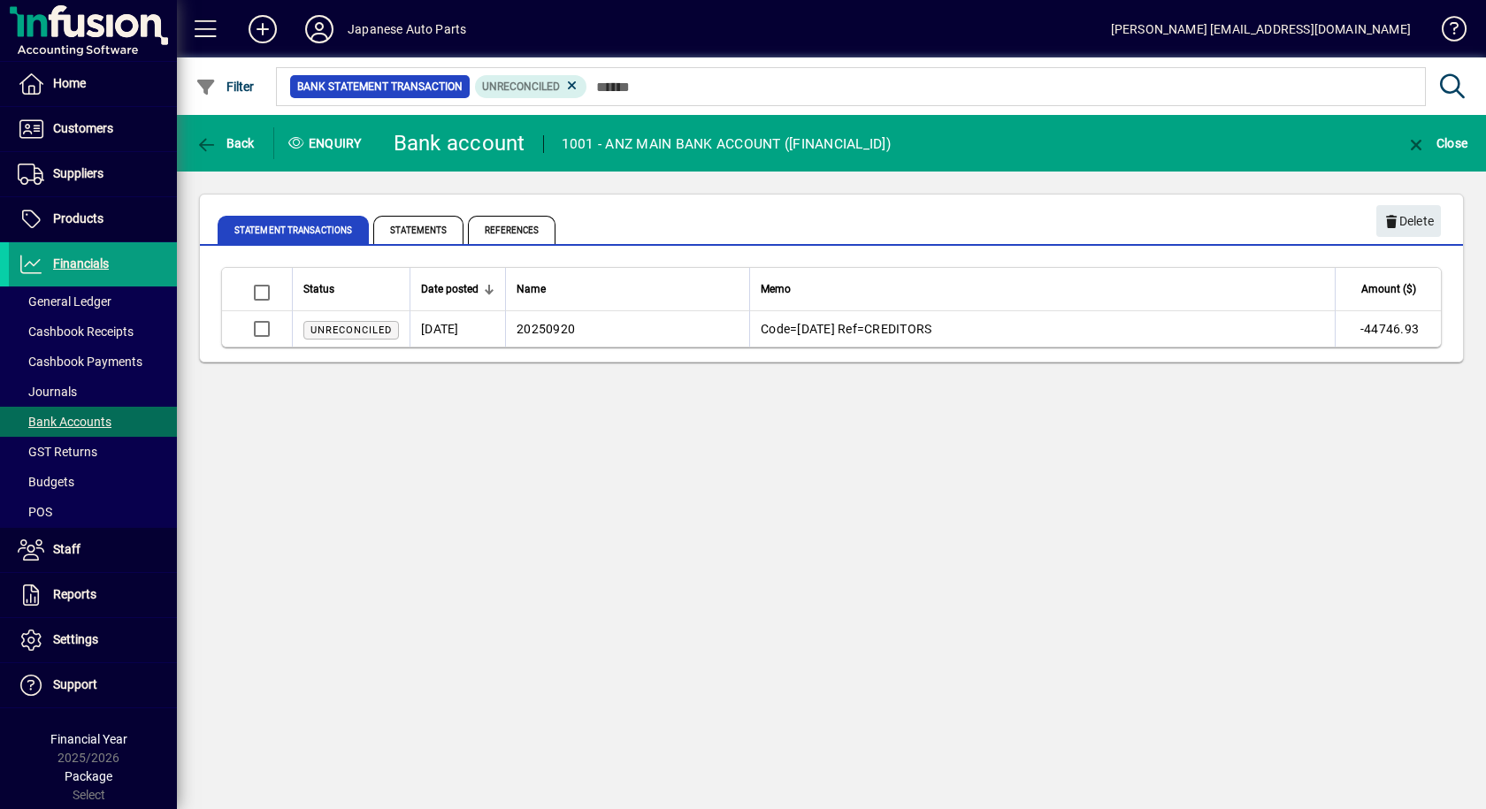
click at [349, 330] on span "Unreconciled" at bounding box center [350, 330] width 81 height 11
click at [353, 330] on span "Unreconciled" at bounding box center [350, 330] width 81 height 11
click at [631, 360] on div "Status Date posted Name Memo Amount ($) Unreconciled 22/09/2025 20250920 Code=A…" at bounding box center [831, 305] width 1263 height 112
click at [425, 223] on span "Statements" at bounding box center [418, 230] width 90 height 28
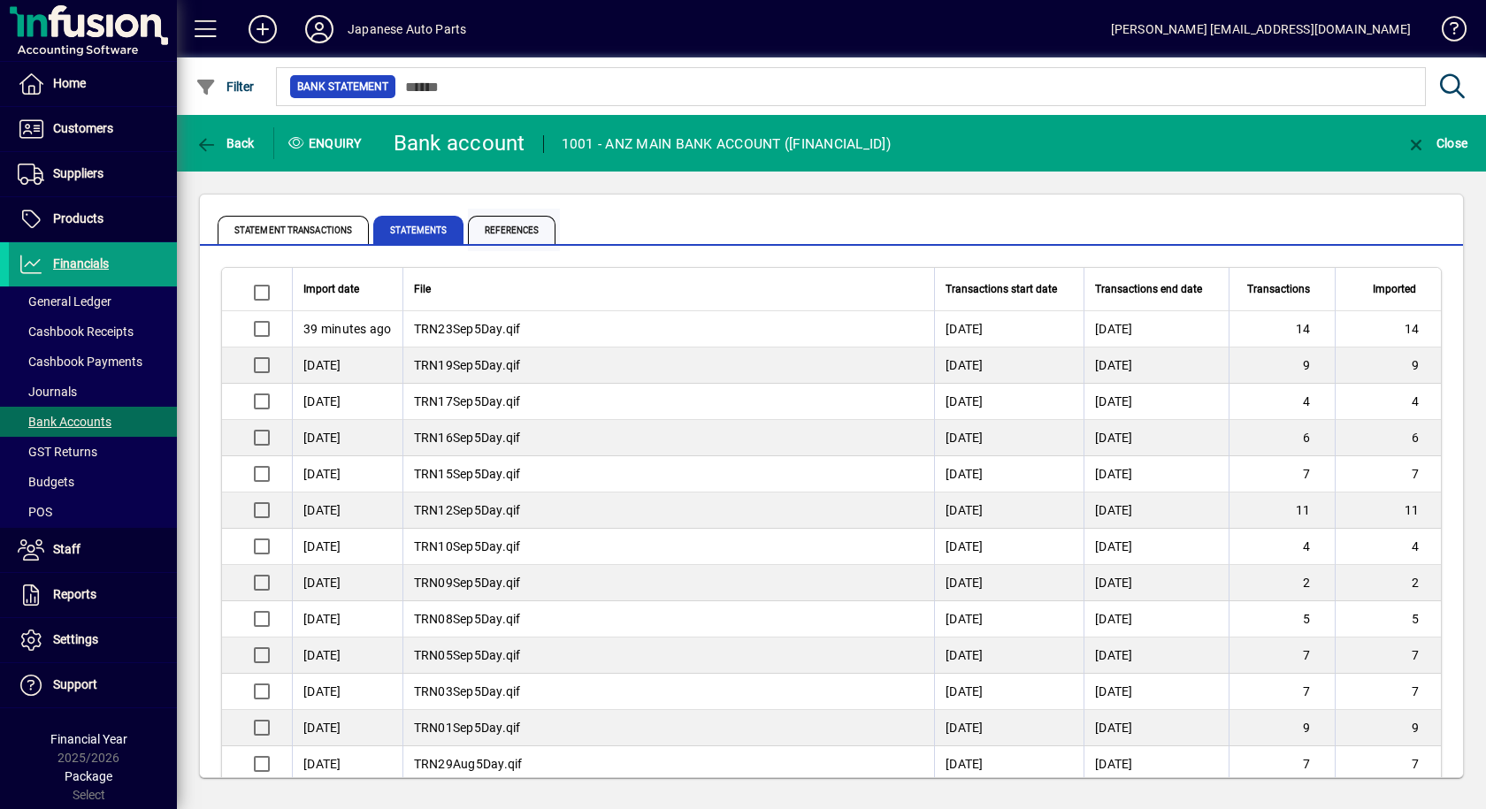
click at [539, 228] on span "References" at bounding box center [512, 230] width 88 height 28
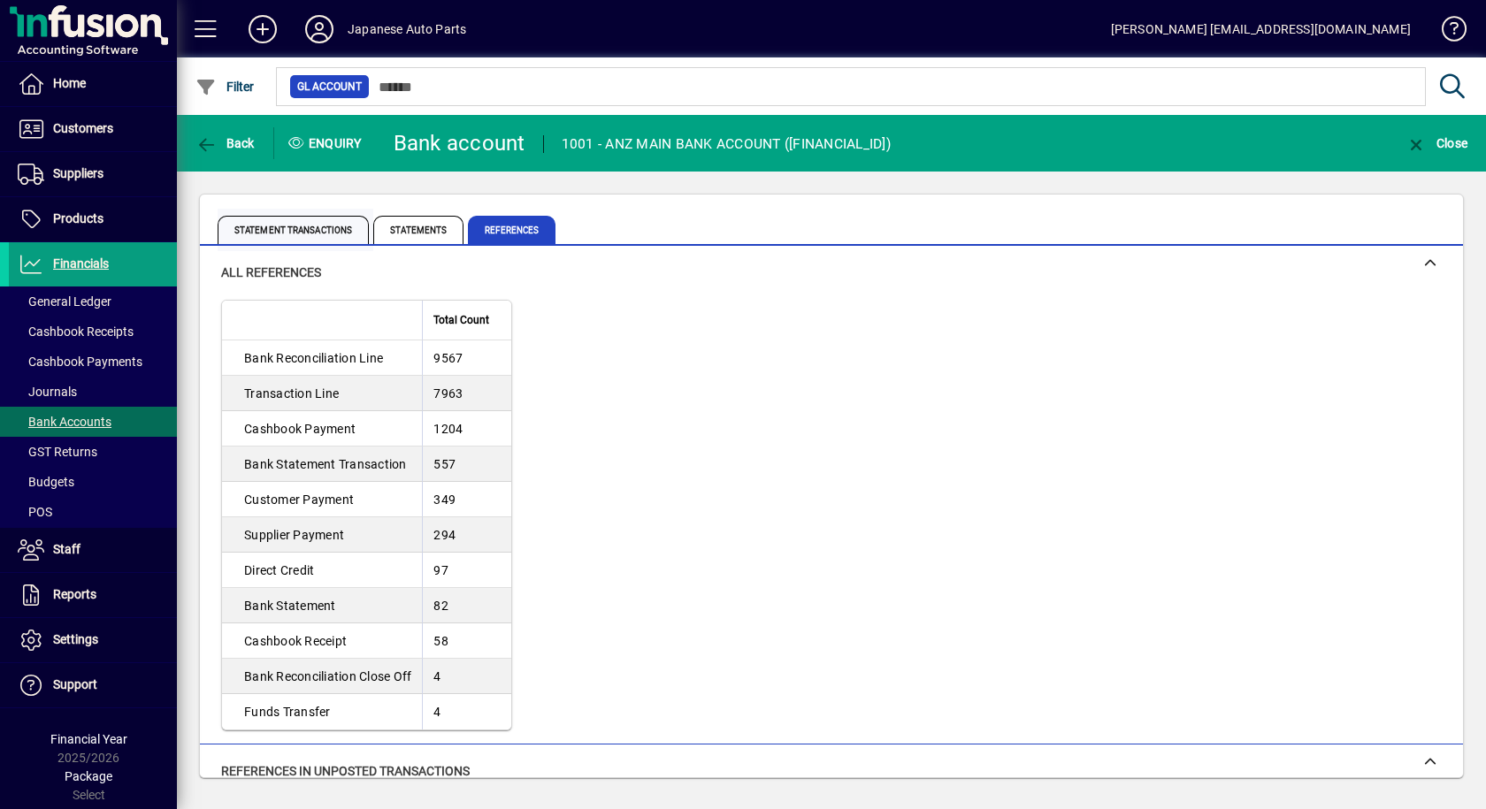
click at [286, 230] on span "Statement Transactions" at bounding box center [293, 230] width 151 height 28
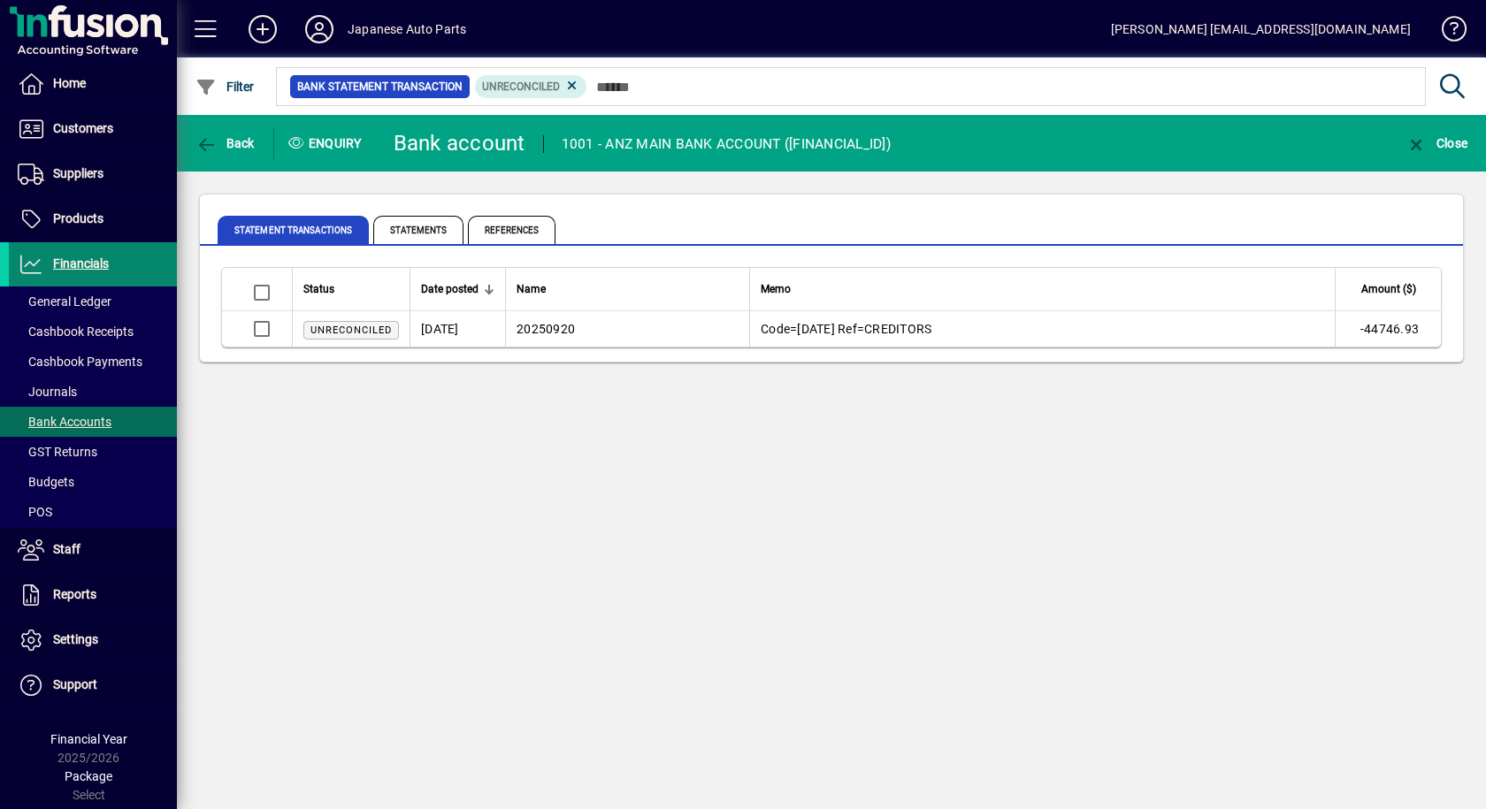
click at [88, 267] on span "Financials" at bounding box center [81, 263] width 56 height 14
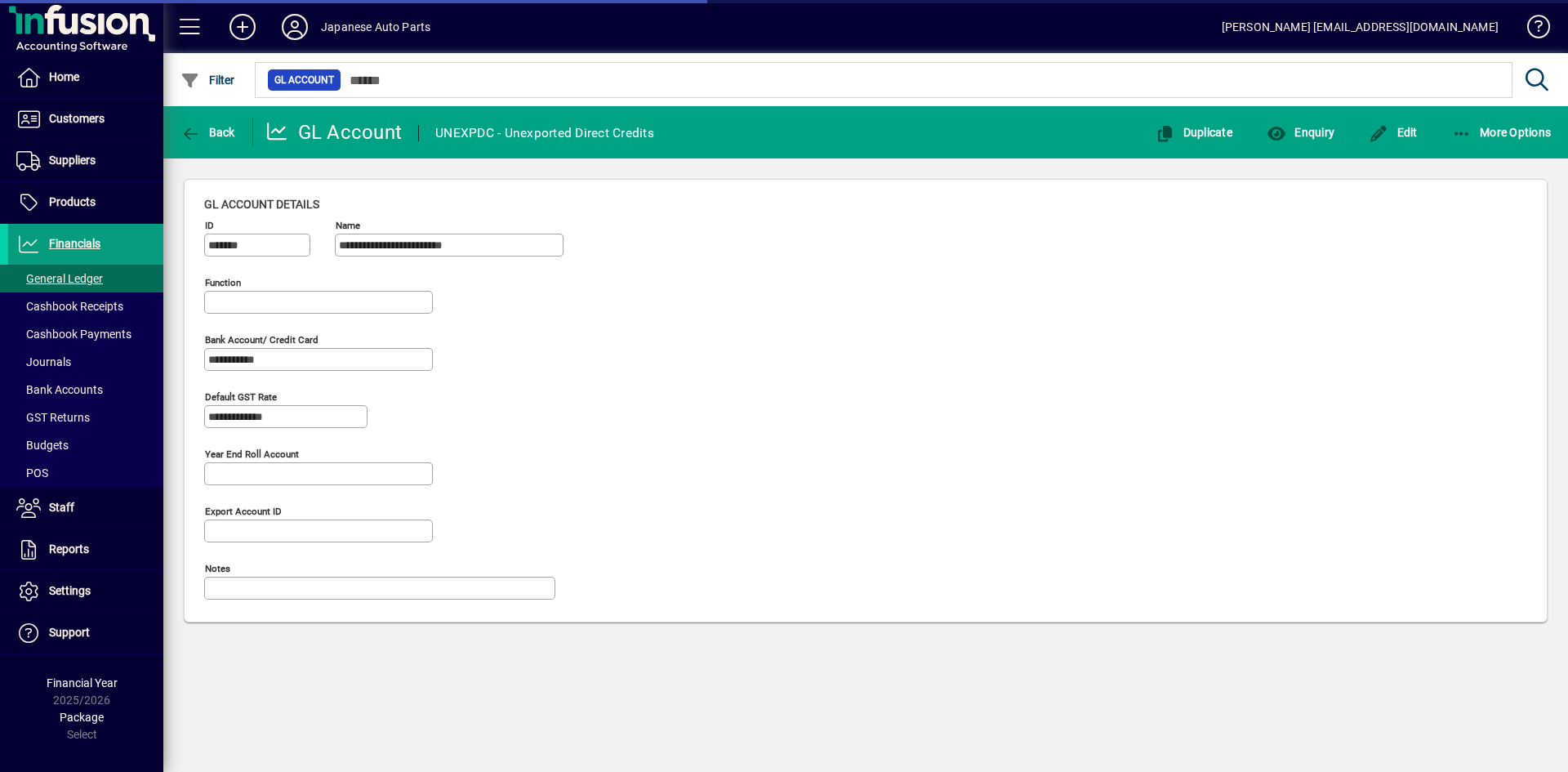
type input "**********"
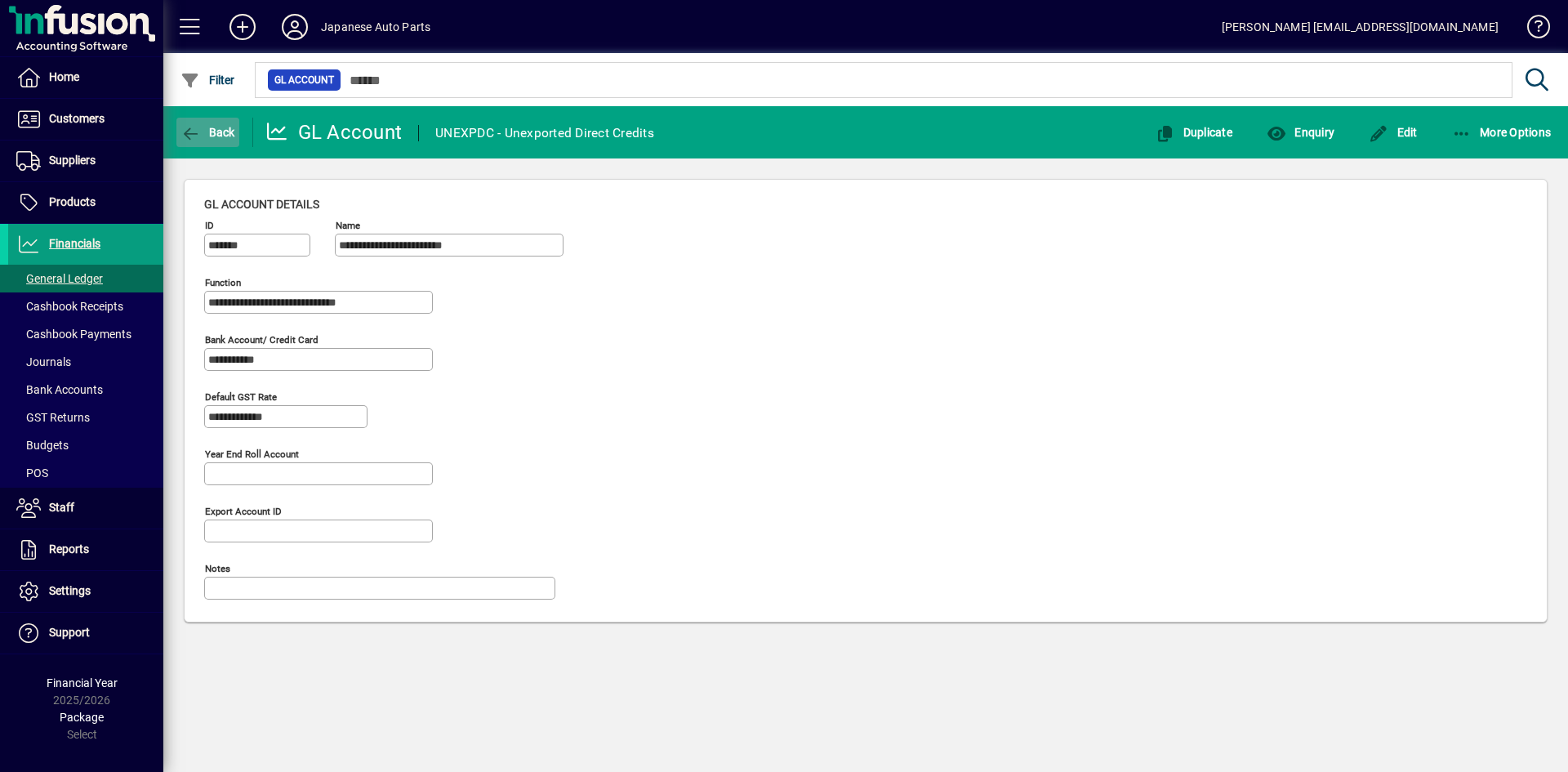
click at [212, 142] on span "button" at bounding box center [208, 132] width 63 height 39
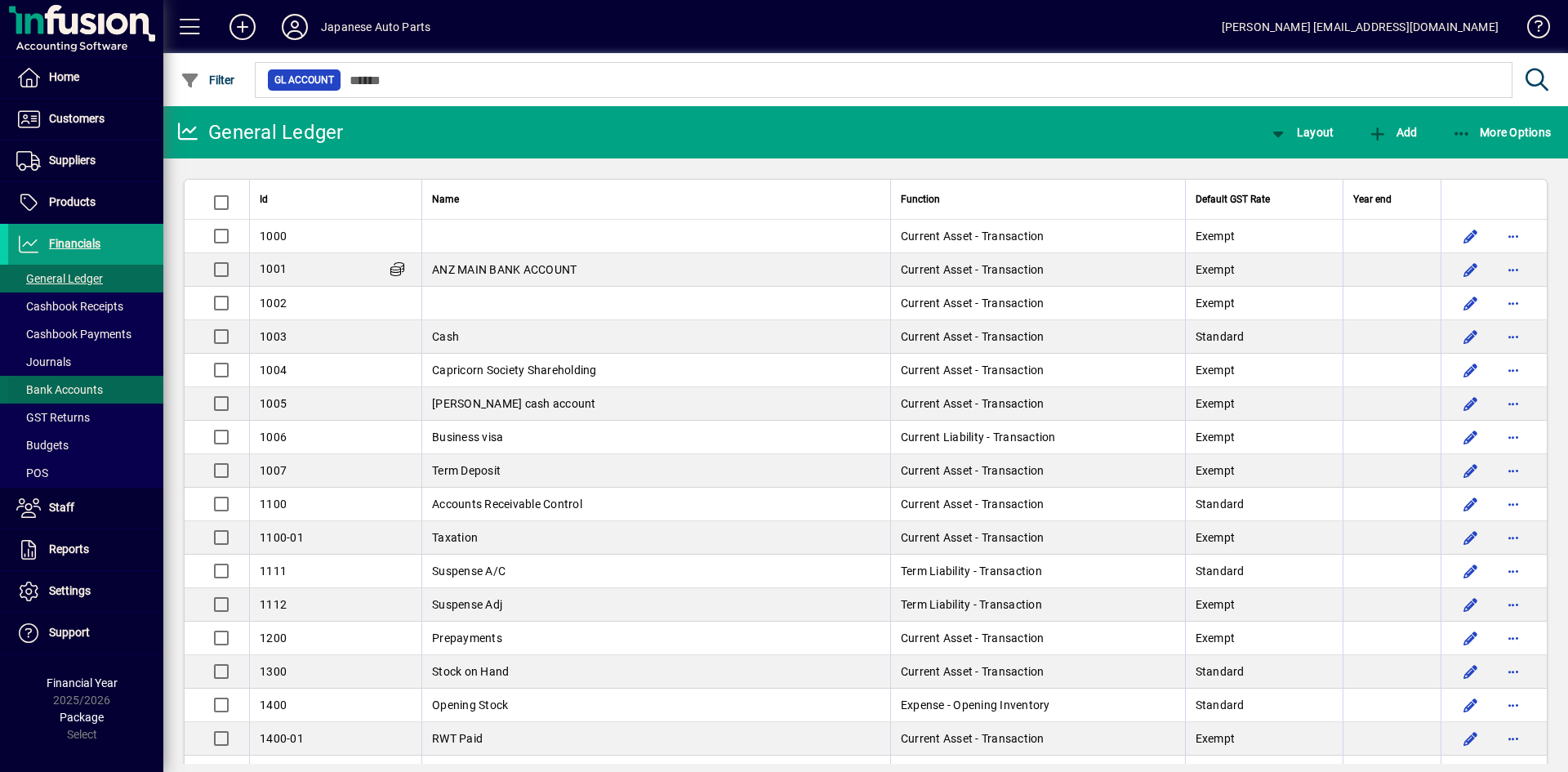
click at [99, 389] on span "Bank Accounts" at bounding box center [60, 390] width 87 height 13
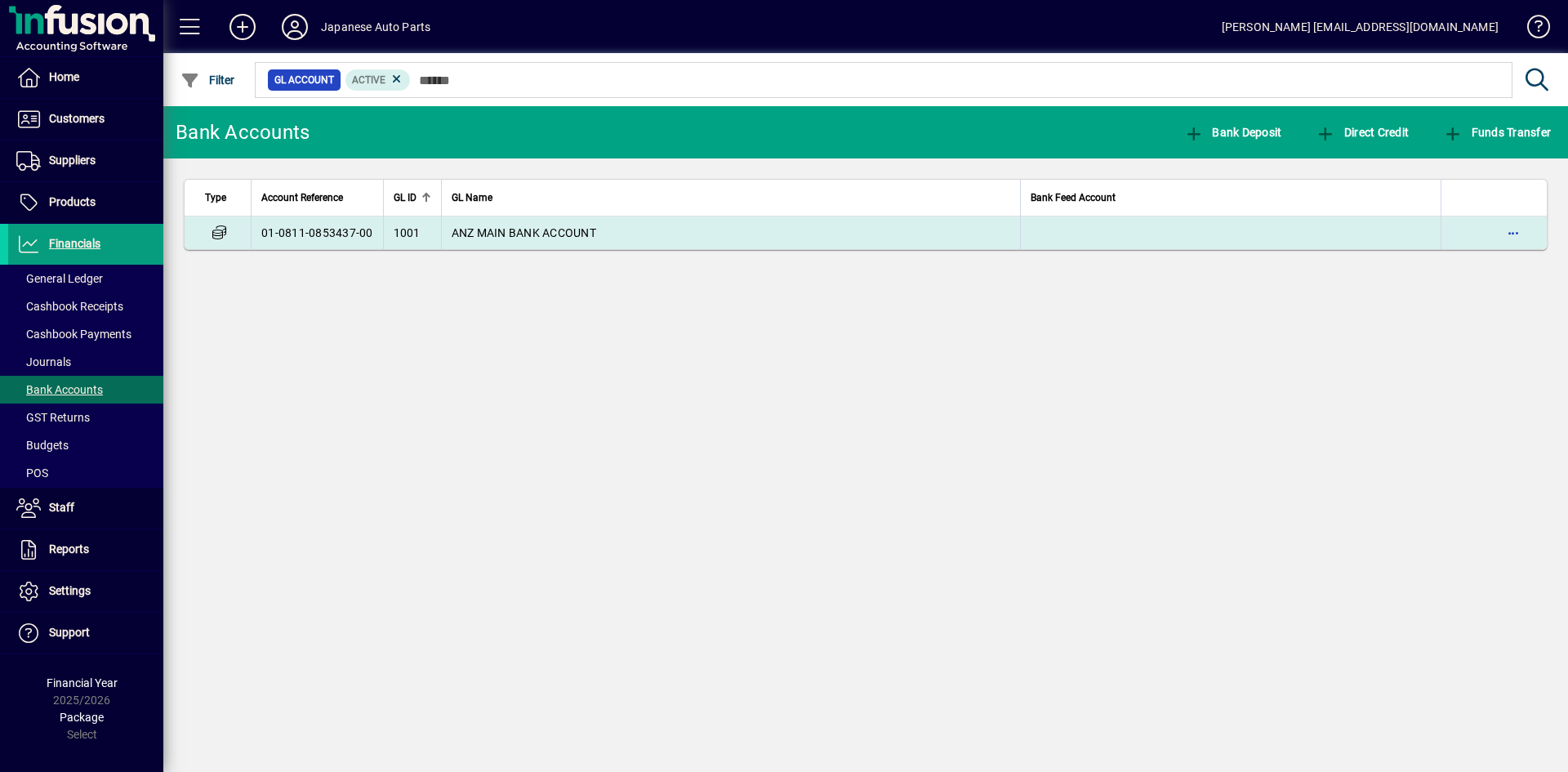
click at [725, 231] on td "ANZ MAIN BANK ACCOUNT" at bounding box center [730, 232] width 579 height 32
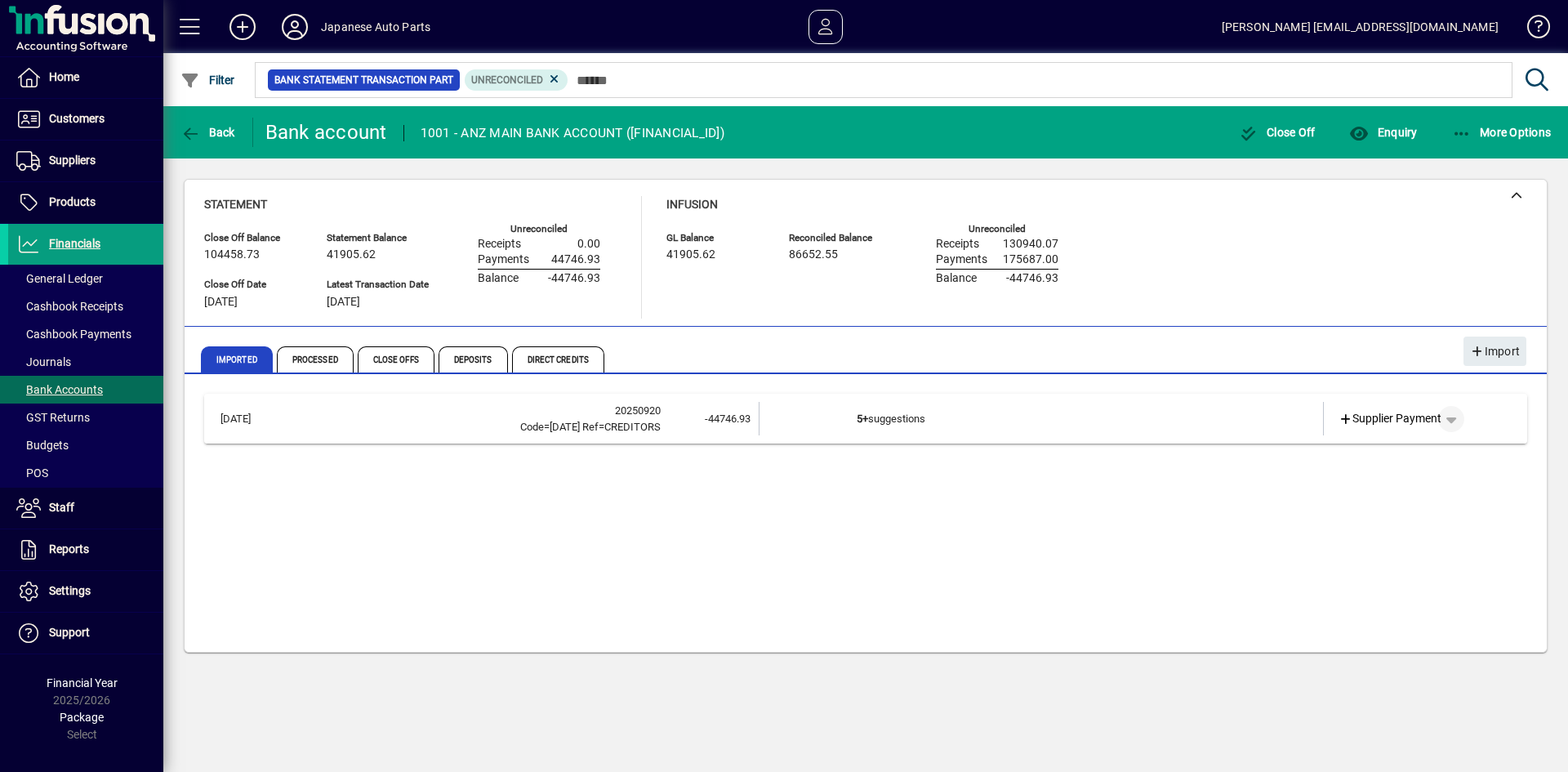
click at [1453, 416] on span "button" at bounding box center [1451, 418] width 39 height 39
click at [1024, 637] on div at bounding box center [784, 386] width 1568 height 772
click at [887, 415] on td "5+ suggestions" at bounding box center [1043, 418] width 371 height 33
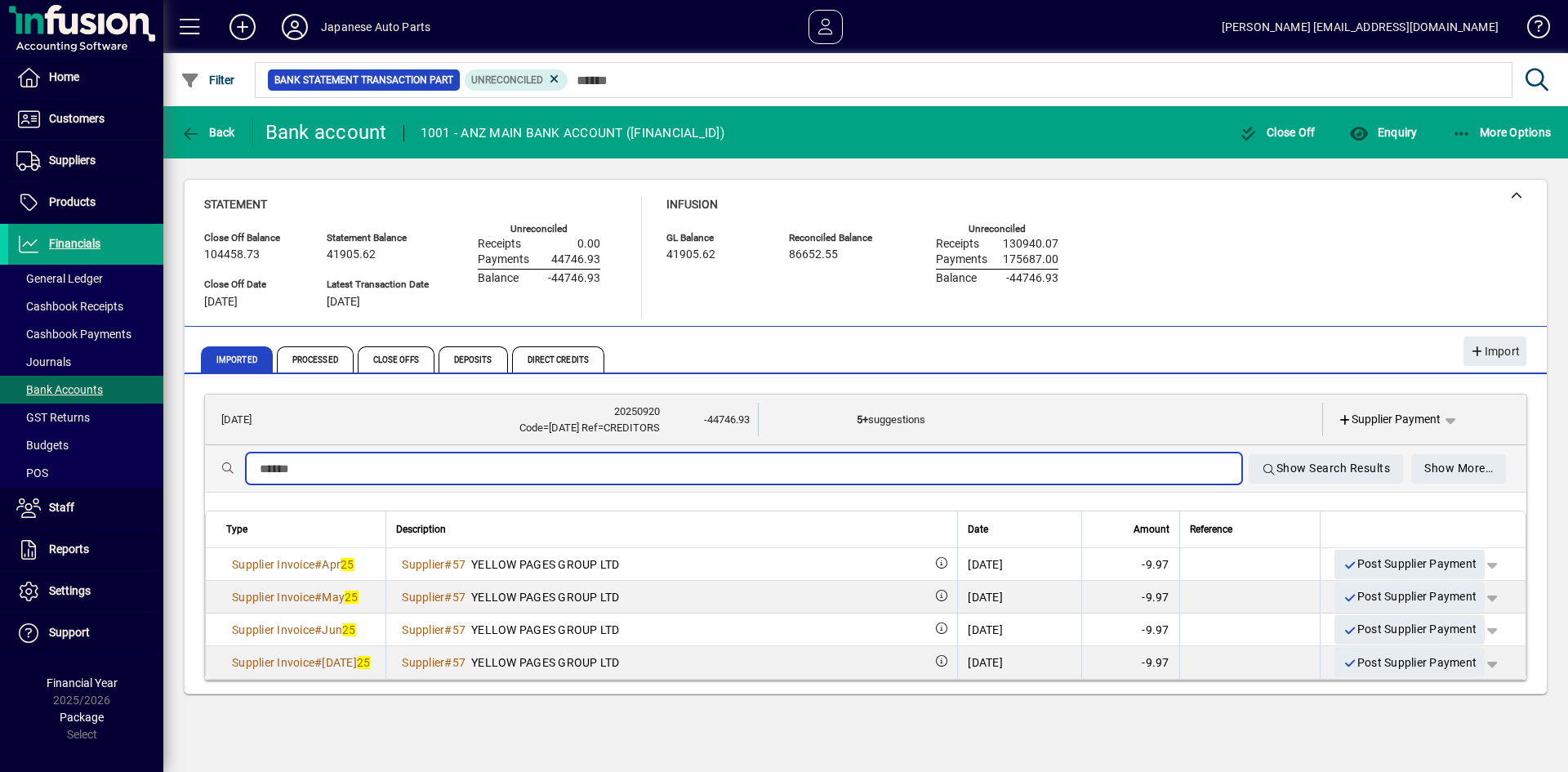
click at [626, 470] on input "text" at bounding box center [743, 468] width 969 height 19
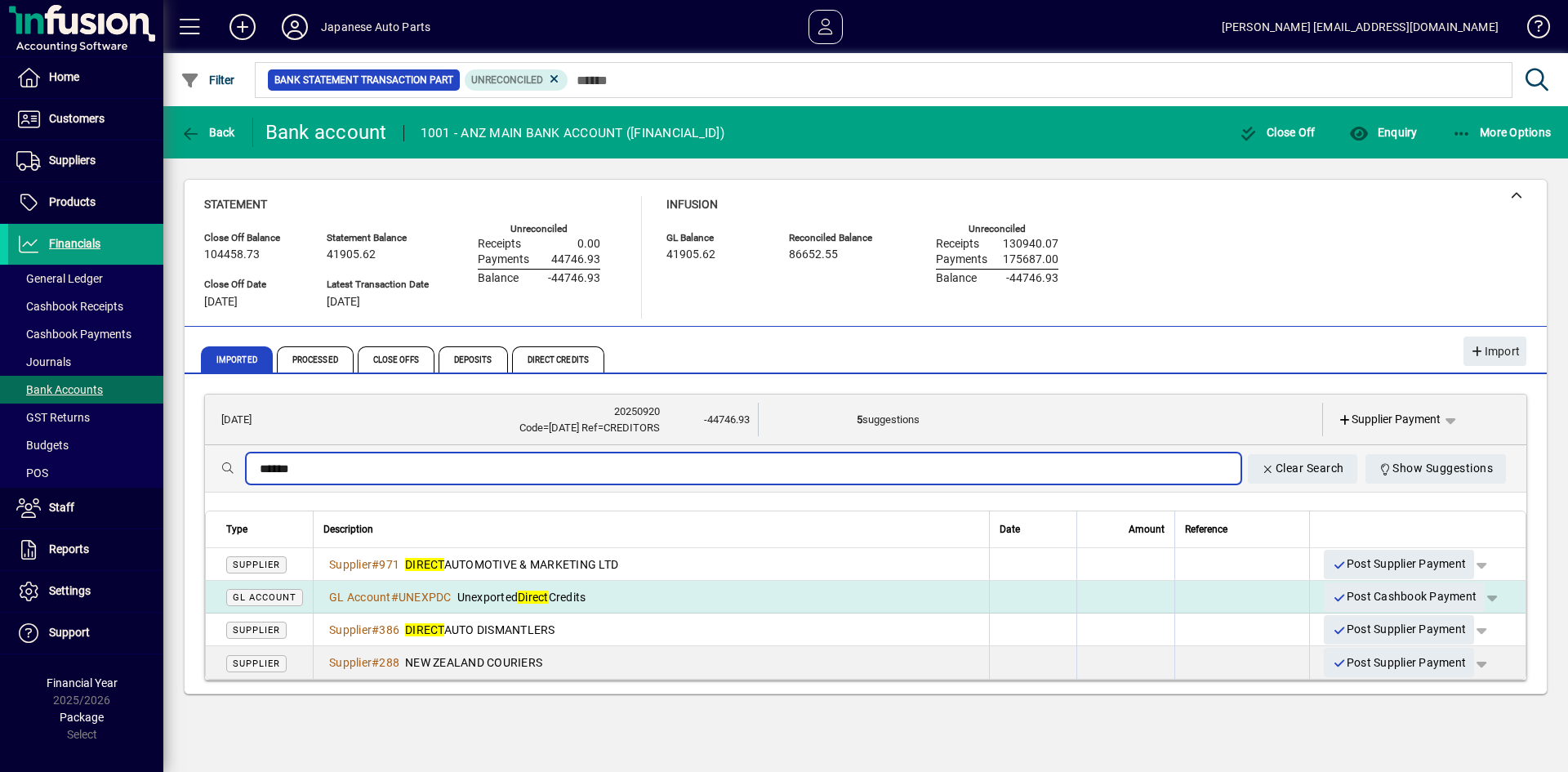
type input "******"
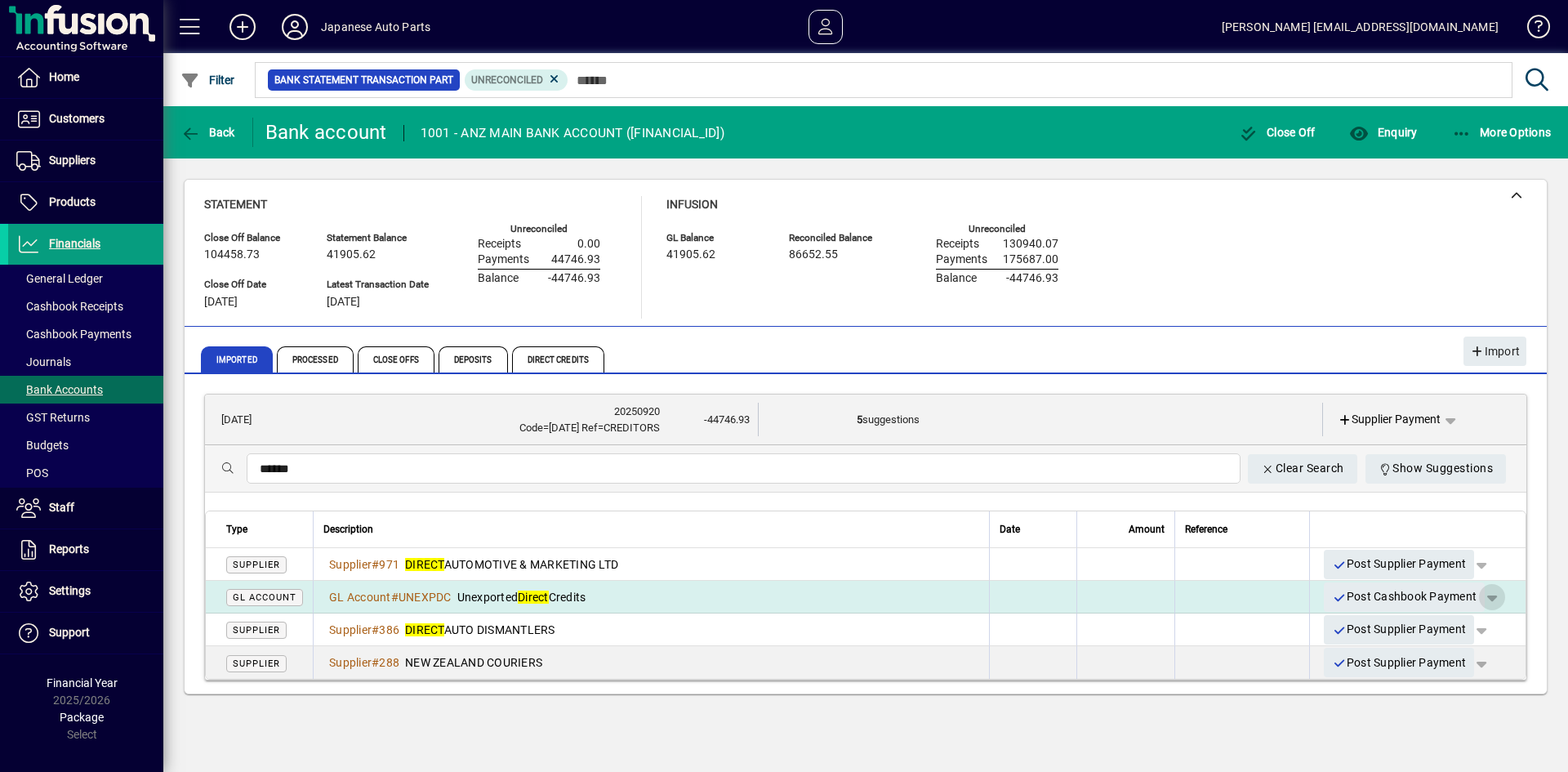
click at [1491, 597] on span "button" at bounding box center [1492, 597] width 39 height 39
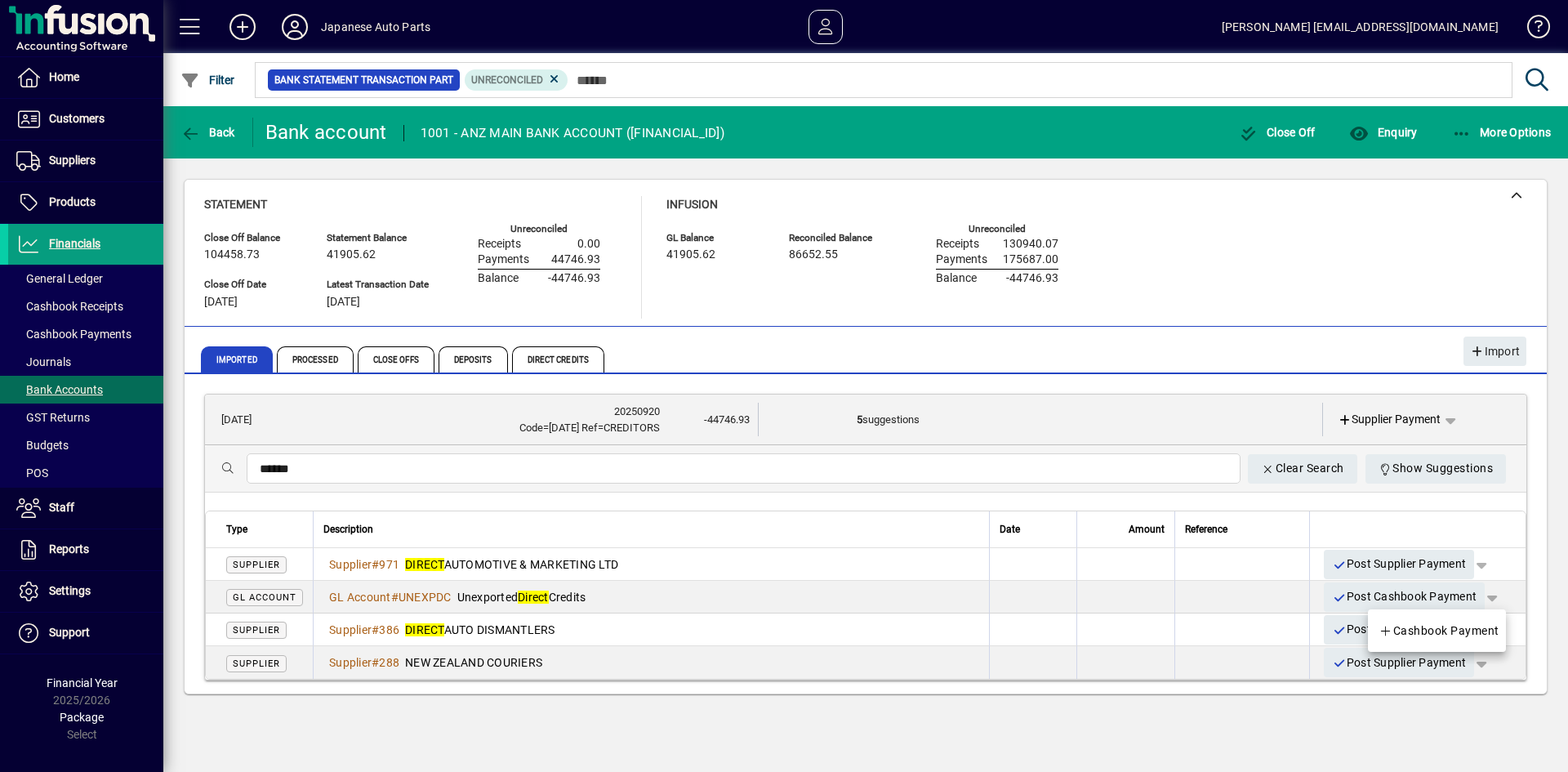
click at [1442, 597] on div at bounding box center [784, 386] width 1568 height 772
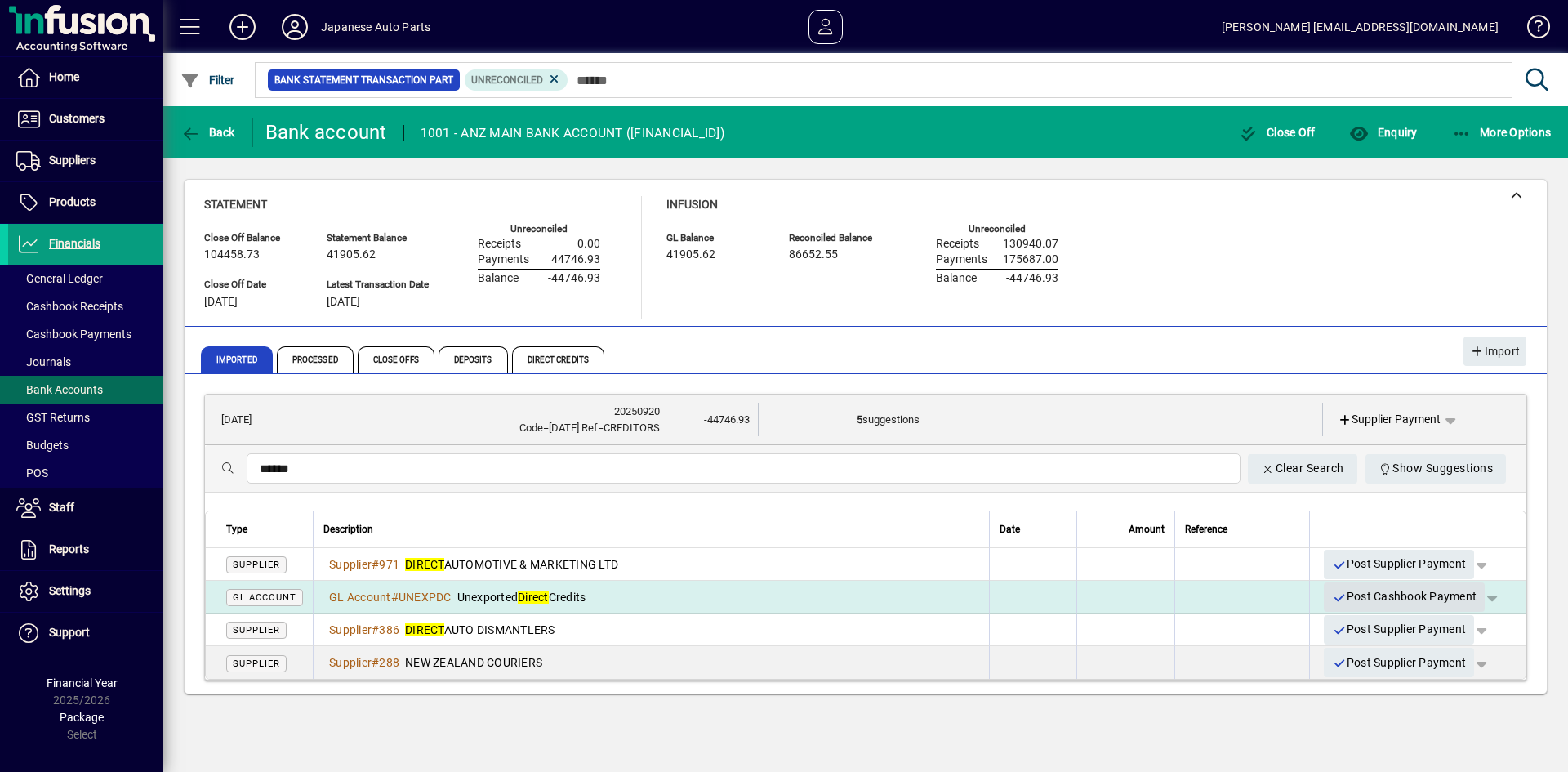
click at [1442, 598] on span "Post Cashbook Payment" at bounding box center [1404, 596] width 145 height 27
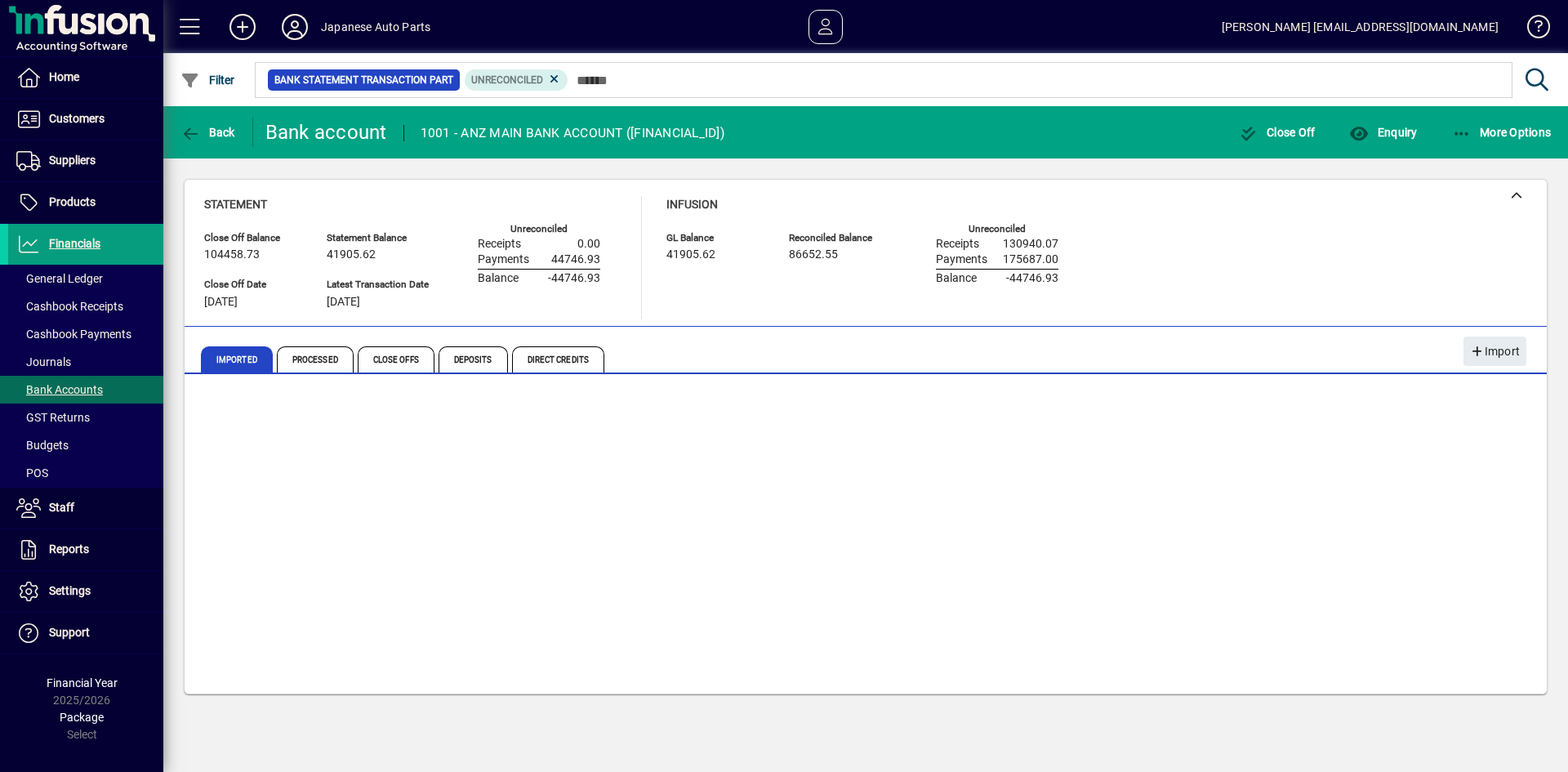
click at [1442, 598] on div "Post Cashbook Payment" at bounding box center [1404, 597] width 169 height 30
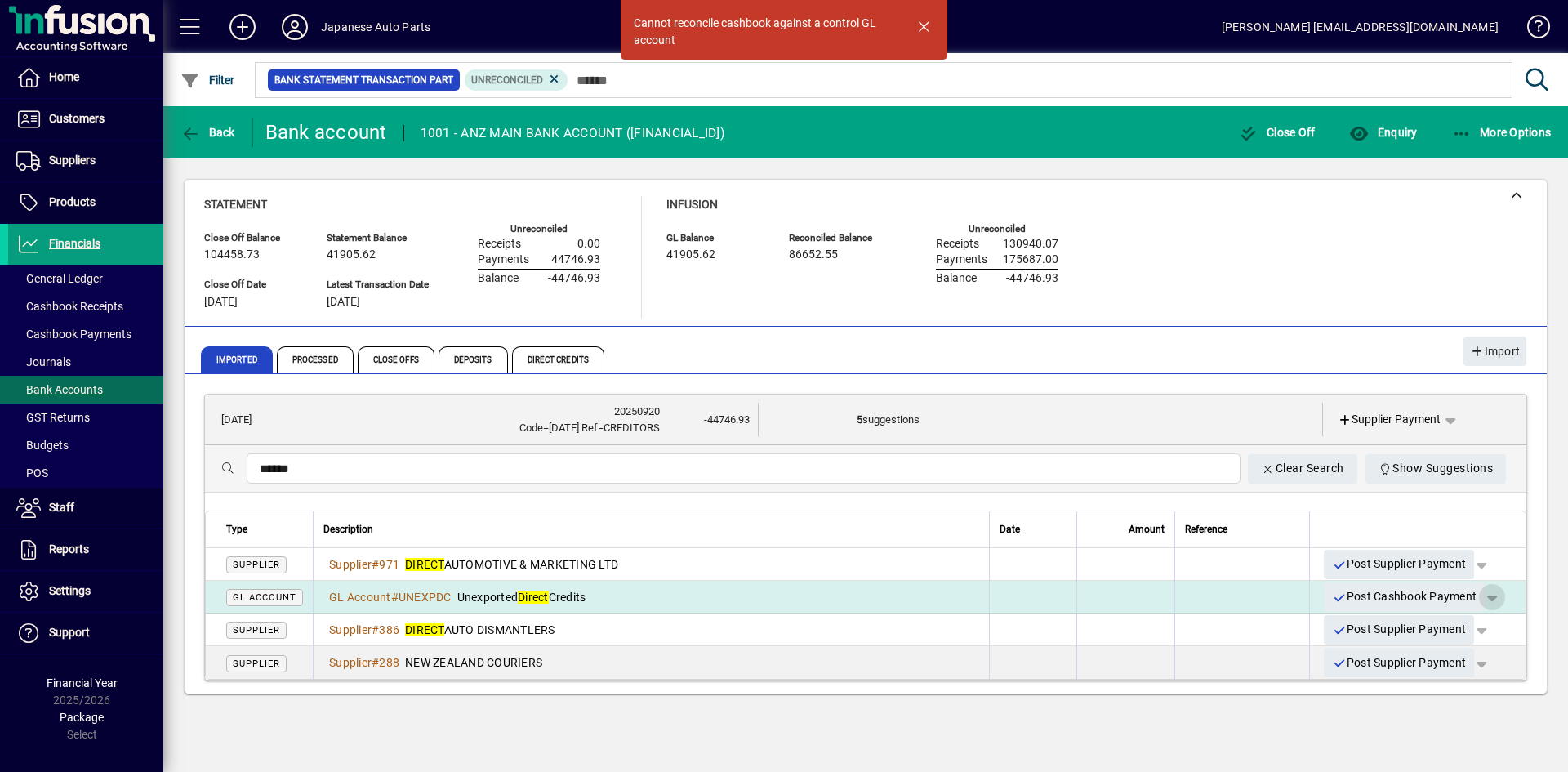
click at [1495, 597] on span "button" at bounding box center [1492, 597] width 39 height 39
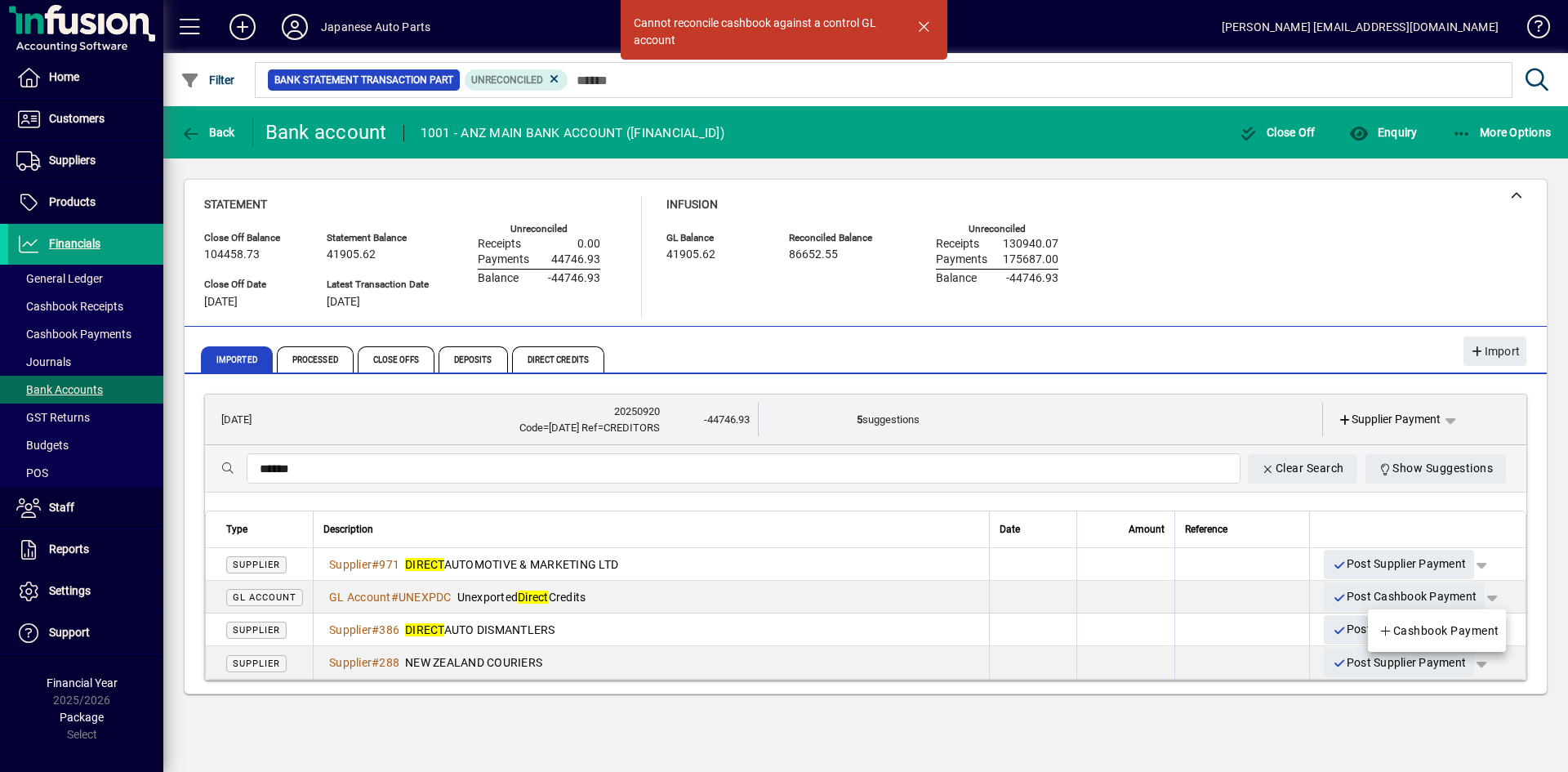
click at [674, 594] on div at bounding box center [784, 386] width 1568 height 772
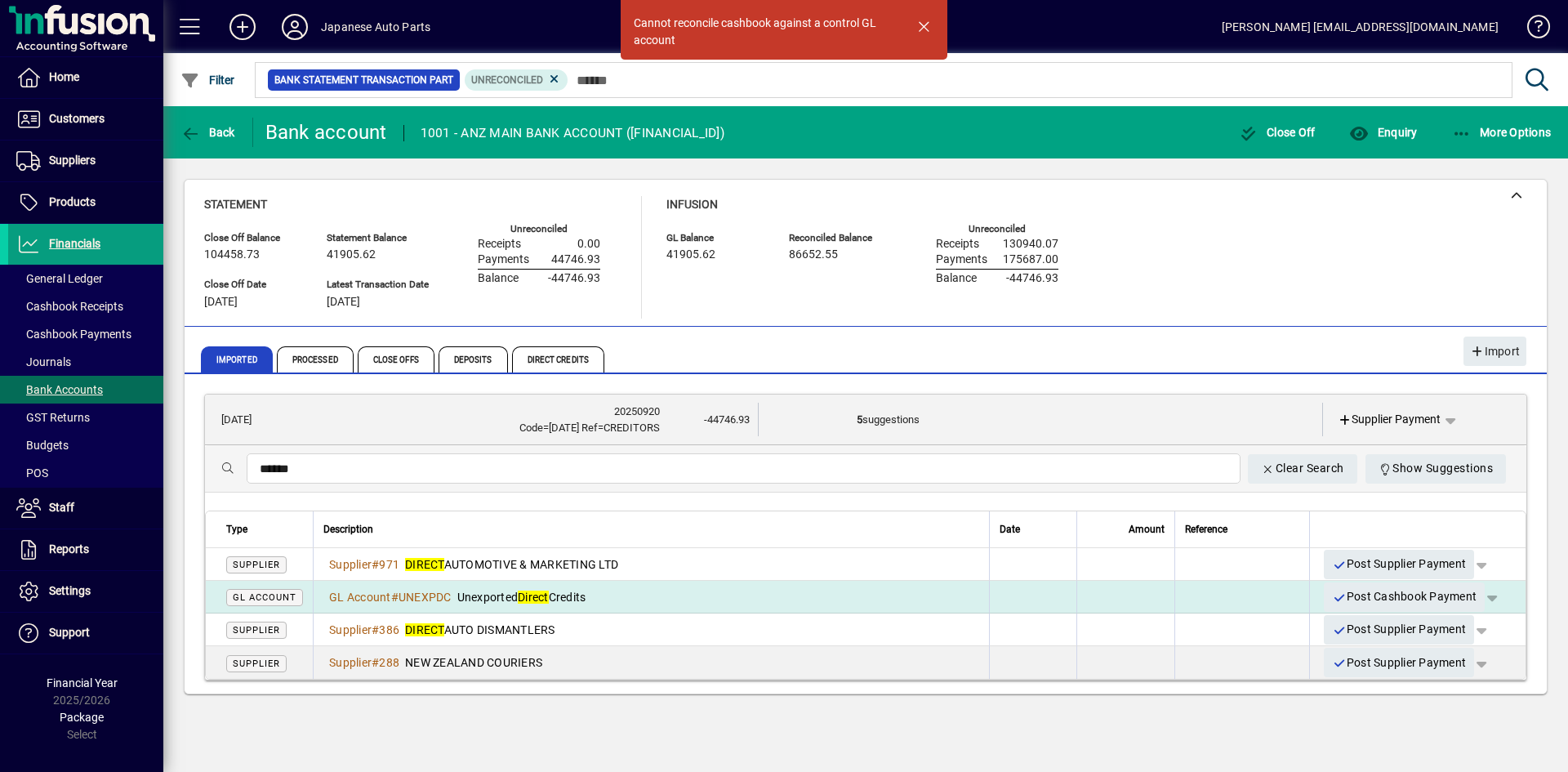
click at [678, 596] on div "GL Account # UNEXPDC Unexported Direct Credits" at bounding box center [651, 597] width 656 height 17
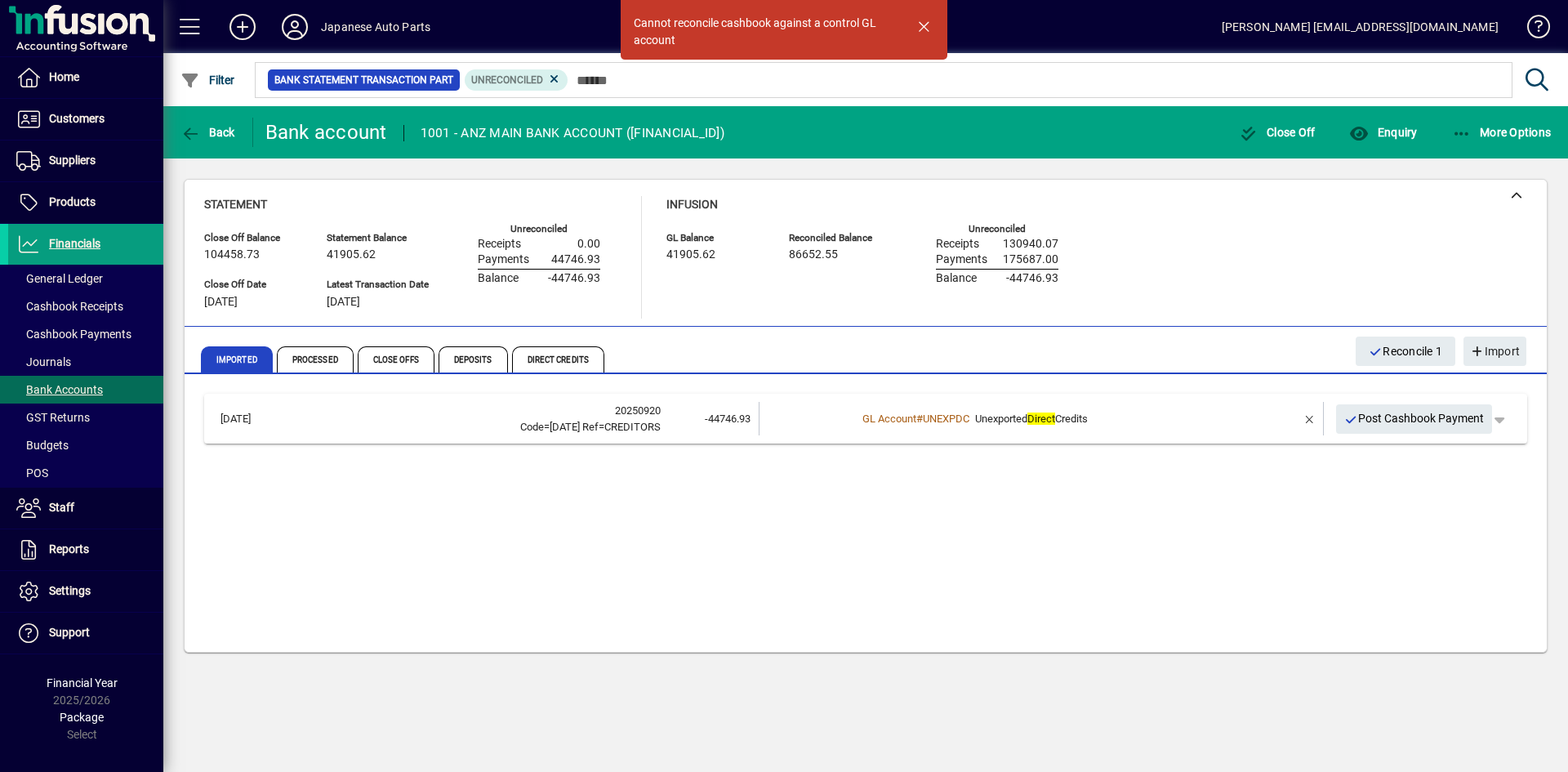
click at [678, 596] on div "[DATE] 20250920 Code=[DATE] Ref=CREDITORS -44746.93 GL Account # UNEXPDC Unexpo…" at bounding box center [865, 515] width 1323 height 245
click at [923, 24] on span "button" at bounding box center [923, 26] width 39 height 39
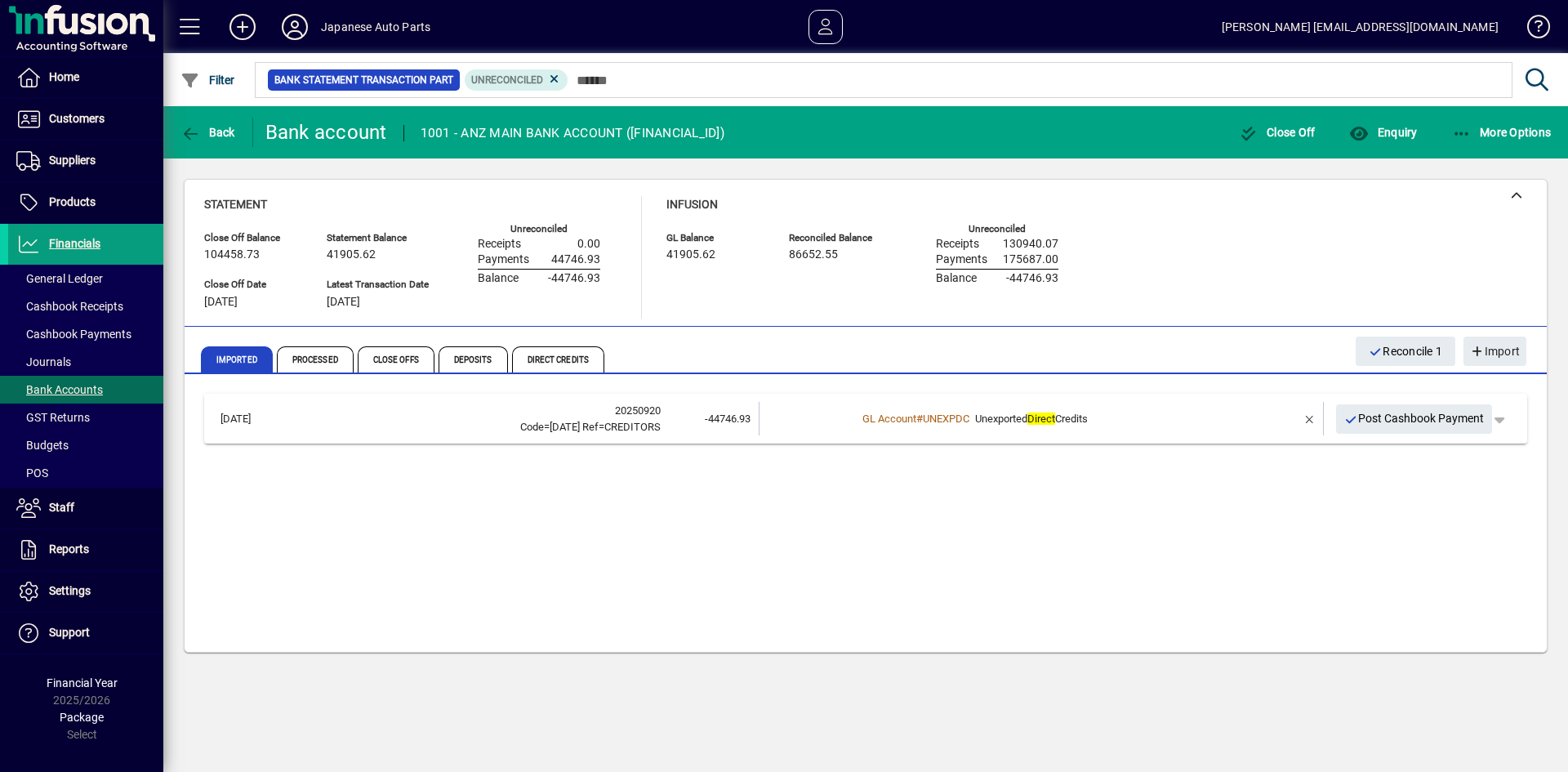
click at [1130, 533] on div "[DATE] 20250920 Code=[DATE] Ref=CREDITORS -44746.93 GL Account # UNEXPDC Unexpo…" at bounding box center [865, 515] width 1323 height 245
click at [1277, 468] on div "[DATE] 20250920 Code=[DATE] Ref=CREDITORS -44746.93 GL Account # UNEXPDC Unexpo…" at bounding box center [865, 515] width 1323 height 245
click at [1506, 415] on span "button" at bounding box center [1500, 418] width 39 height 39
click at [1194, 558] on div at bounding box center [784, 386] width 1568 height 772
click at [1197, 541] on div "[DATE] 20250920 Code=[DATE] Ref=CREDITORS -44746.93 GL Account # UNEXPDC Unexpo…" at bounding box center [865, 515] width 1323 height 245
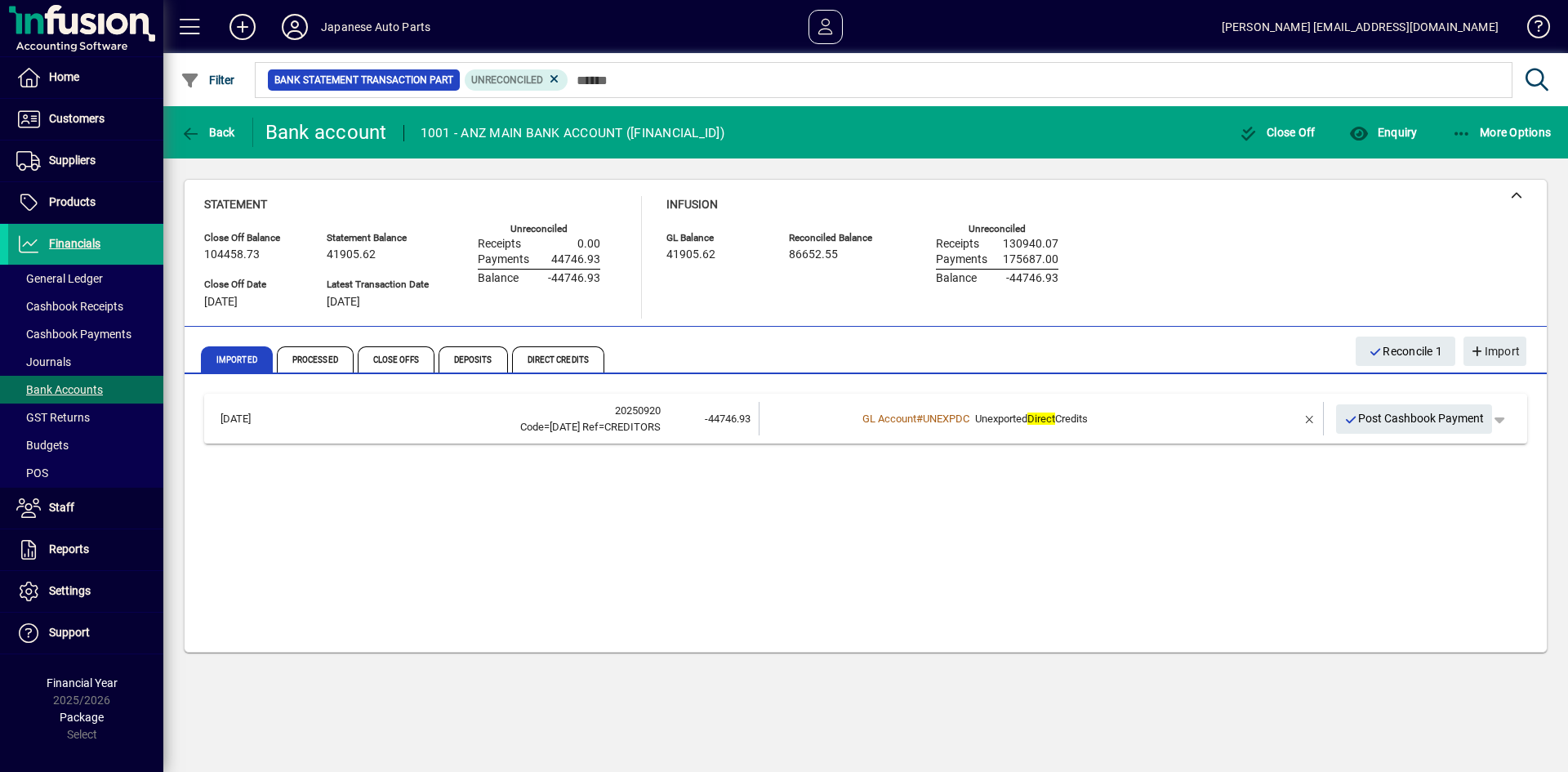
click at [742, 557] on div "[DATE] 20250920 Code=[DATE] Ref=CREDITORS -44746.93 GL Account # UNEXPDC Unexpo…" at bounding box center [865, 515] width 1323 height 245
click at [614, 435] on td "20250920 Code=AUG 25 Ref=CREDITORS" at bounding box center [475, 418] width 371 height 33
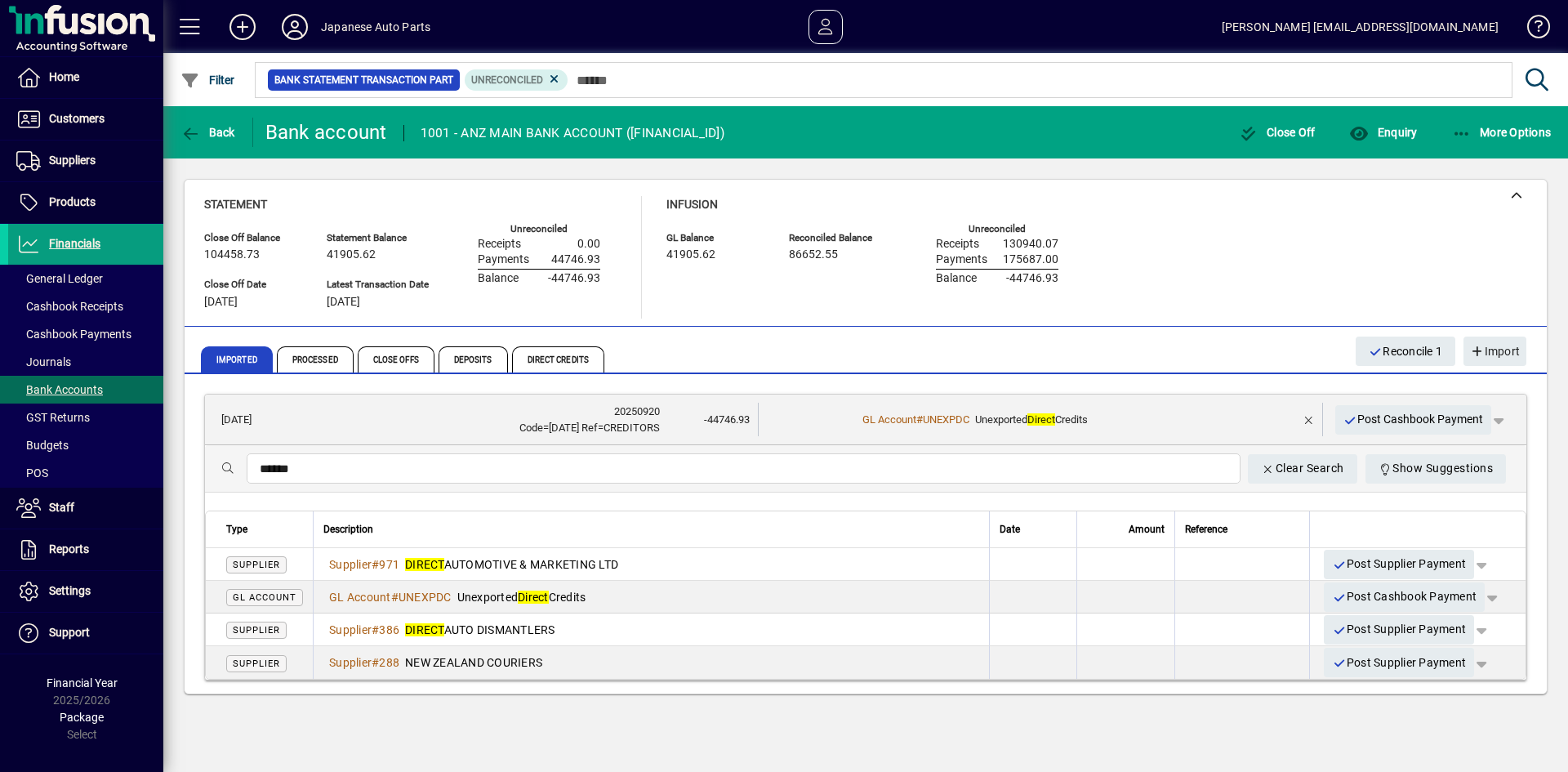
click at [614, 435] on div "Code=[DATE] Ref=CREDITORS" at bounding box center [475, 428] width 370 height 17
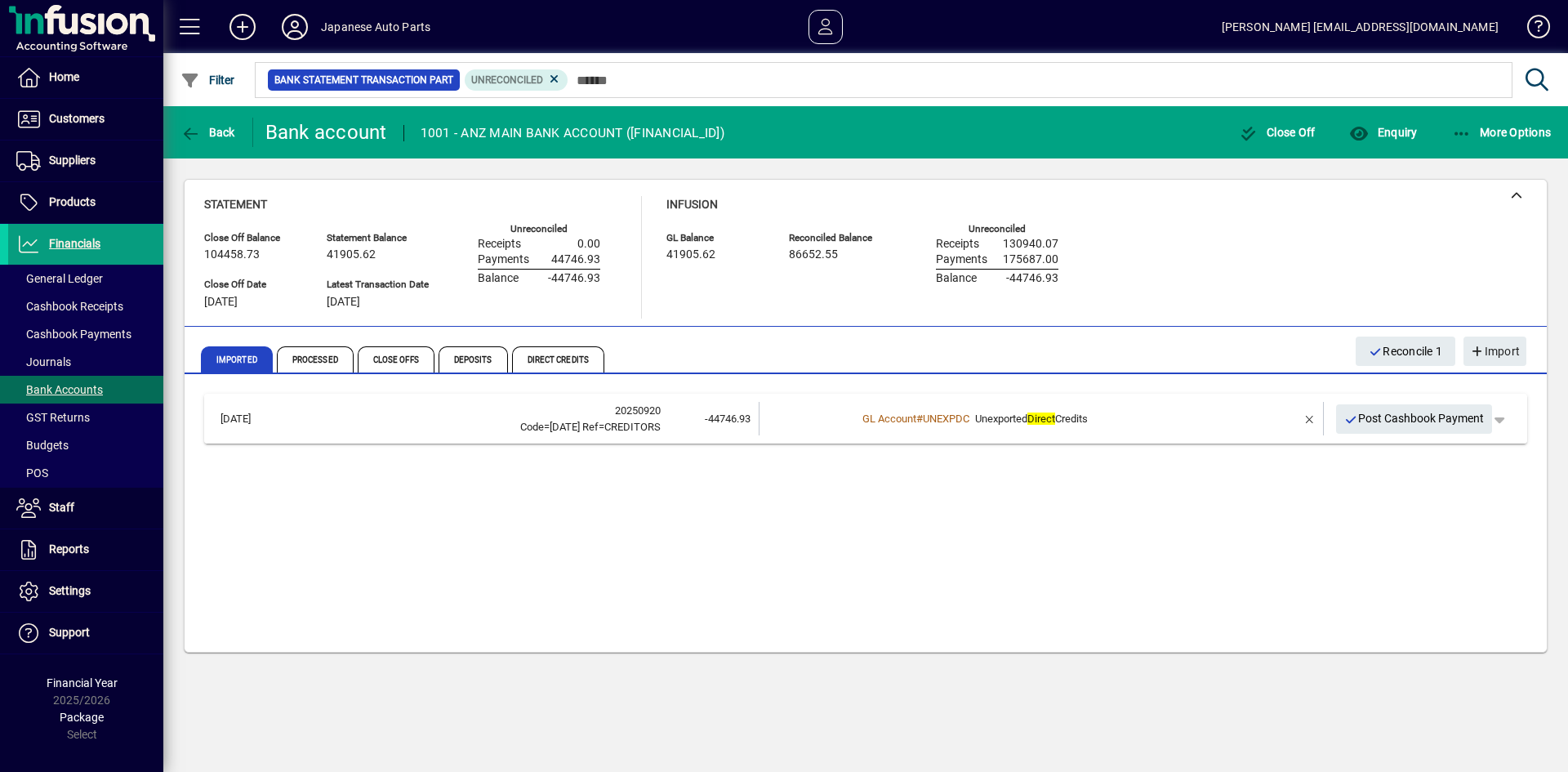
click at [612, 431] on div "Code=[DATE] Ref=CREDITORS" at bounding box center [475, 428] width 371 height 17
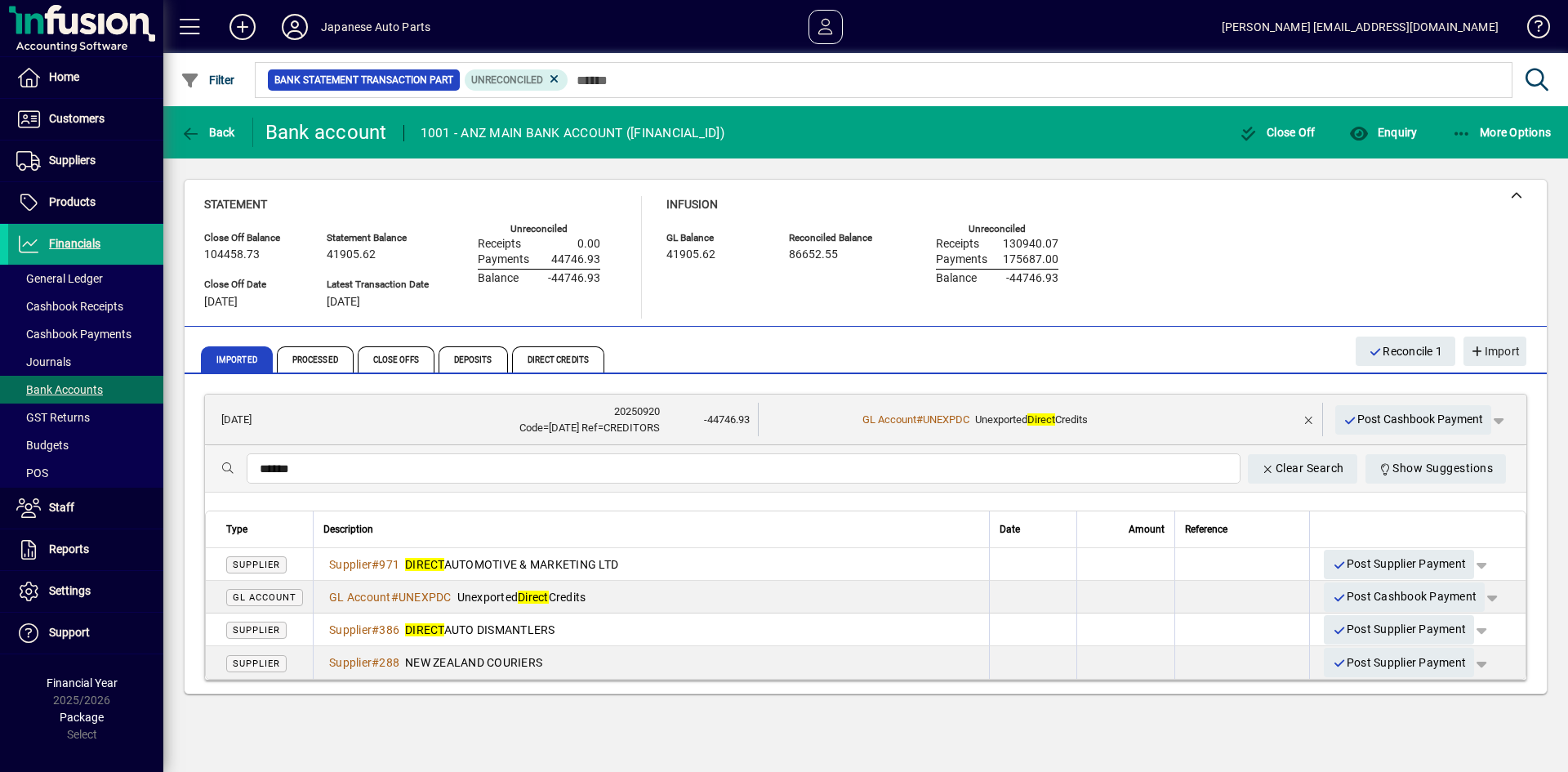
click at [612, 431] on div "Code=[DATE] Ref=CREDITORS" at bounding box center [475, 428] width 370 height 17
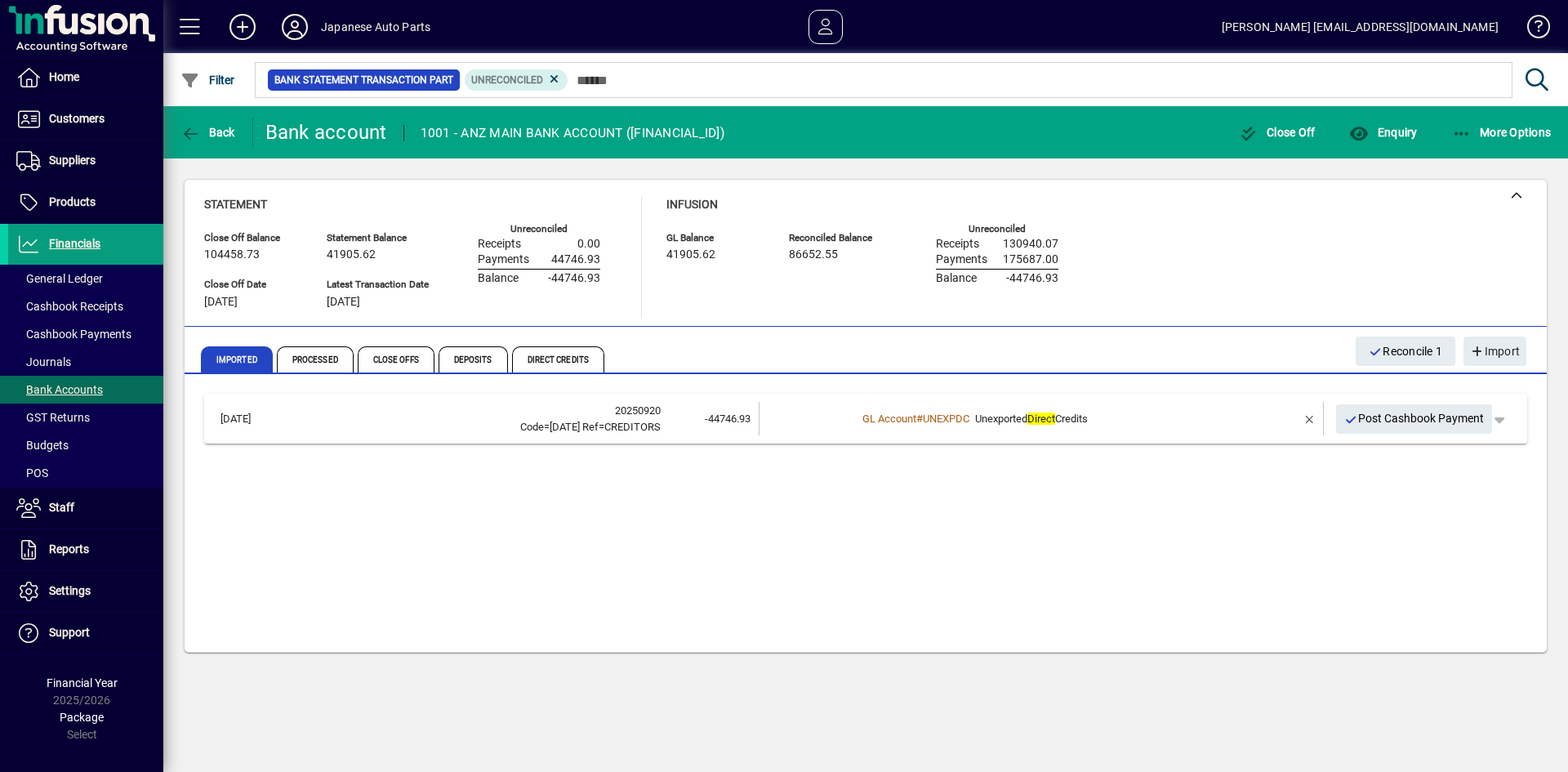
click at [1286, 575] on div "[DATE] 20250920 Code=[DATE] Ref=CREDITORS -44746.93 GL Account # UNEXPDC Unexpo…" at bounding box center [865, 515] width 1323 height 245
click at [321, 362] on span "Processed" at bounding box center [315, 359] width 77 height 26
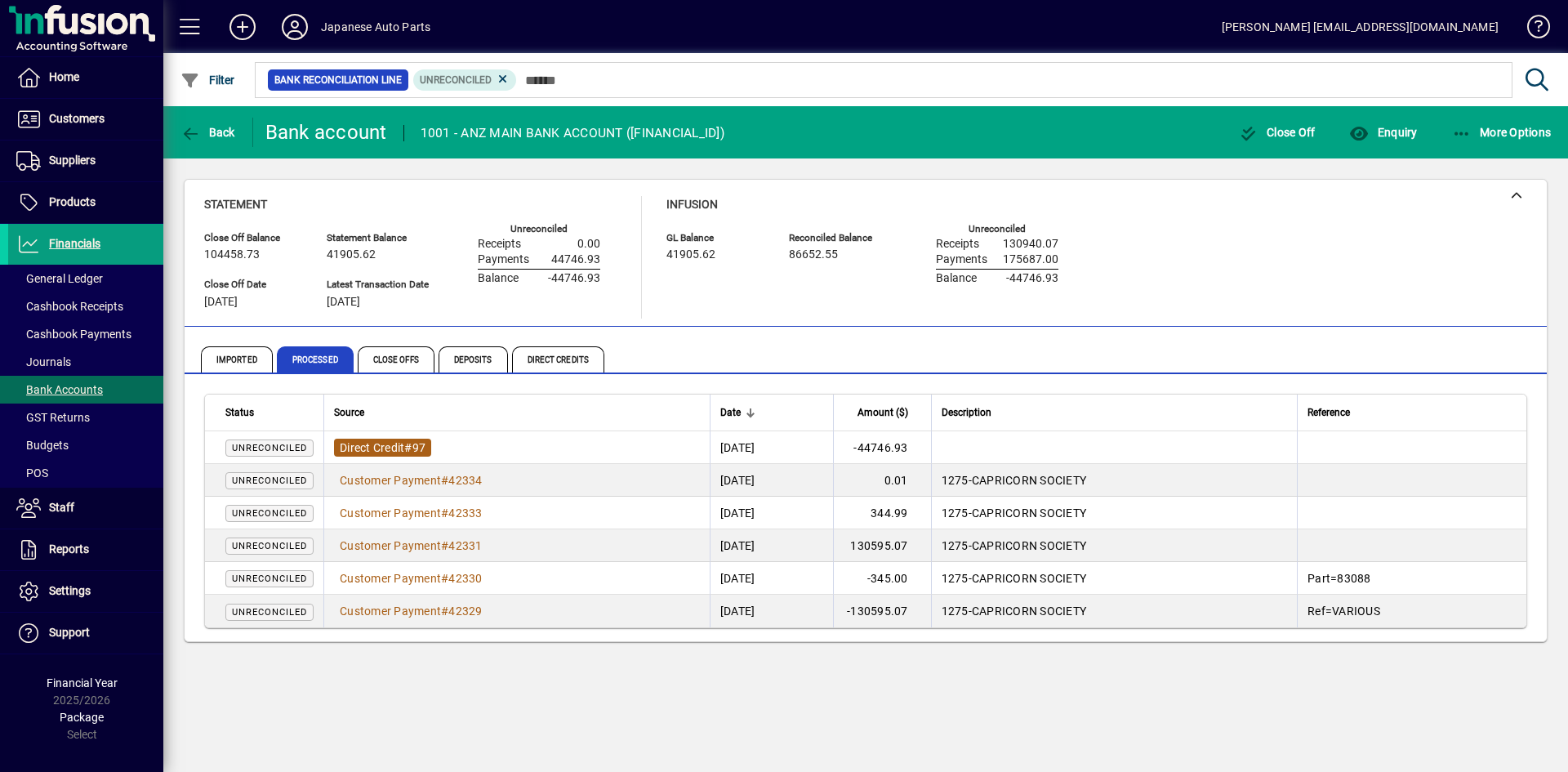
click at [404, 450] on span "Direct Credit" at bounding box center [372, 448] width 65 height 13
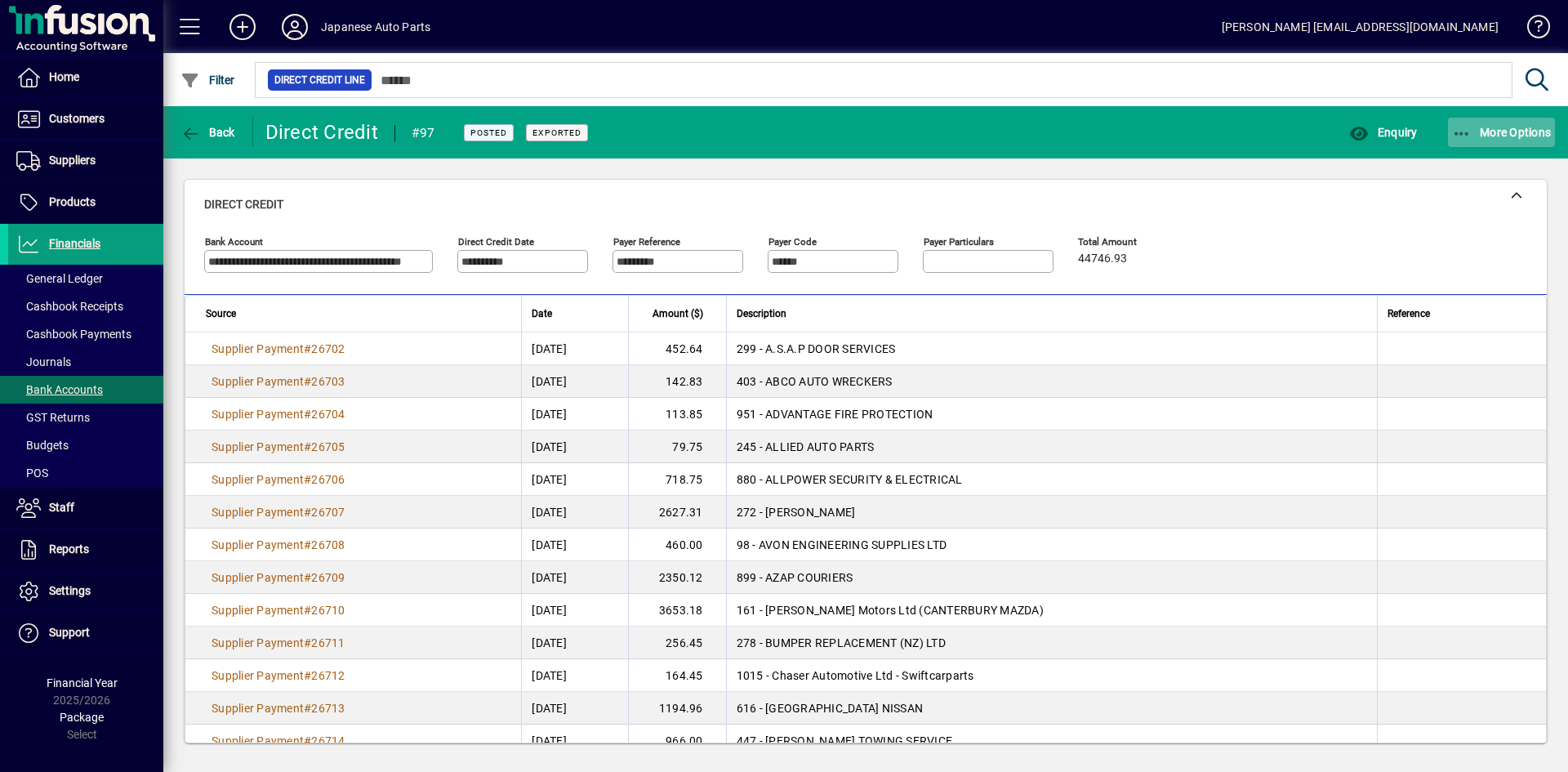
click at [1481, 130] on span "More Options" at bounding box center [1502, 132] width 100 height 13
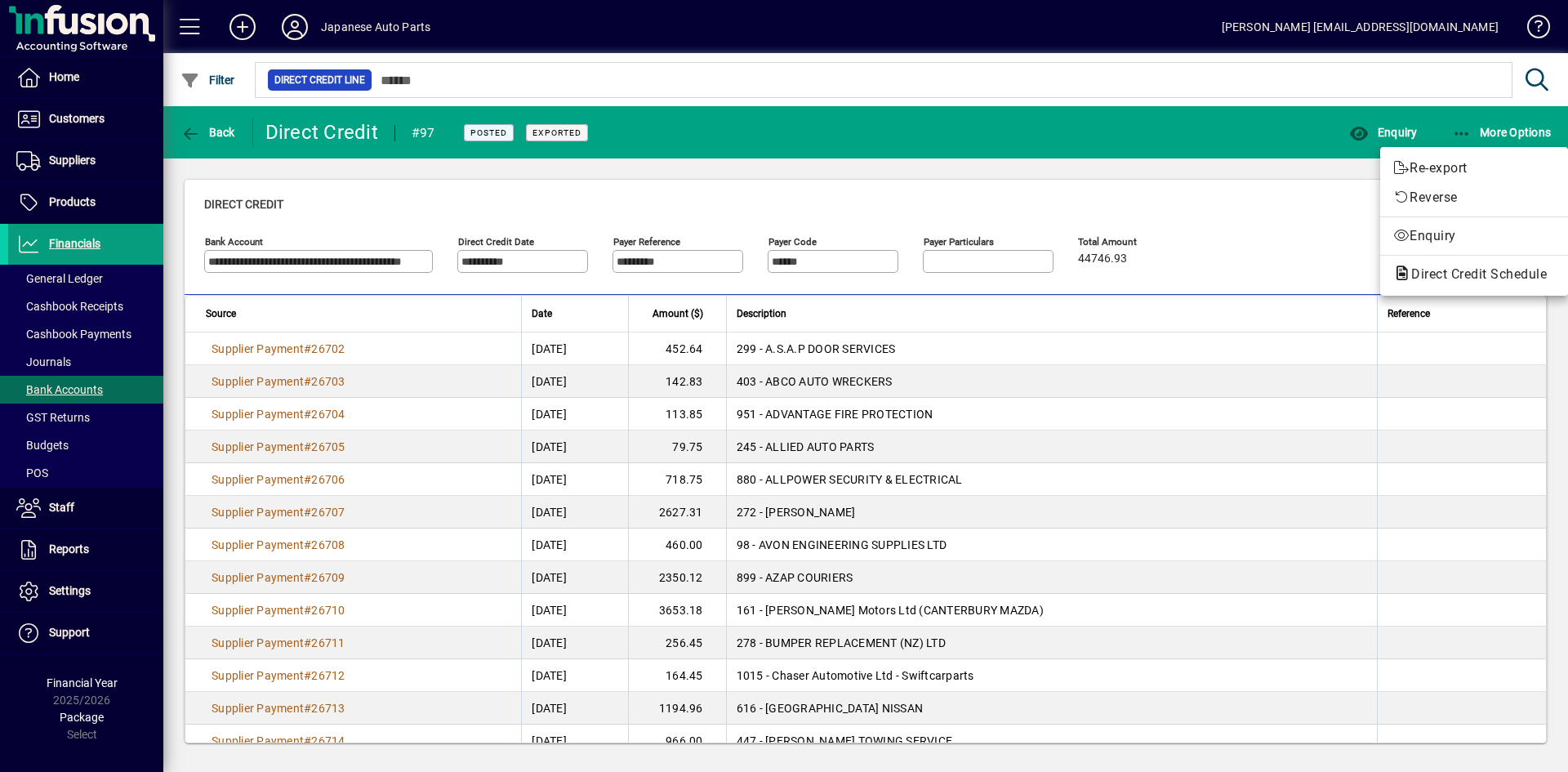
click at [1465, 354] on div at bounding box center [784, 386] width 1568 height 772
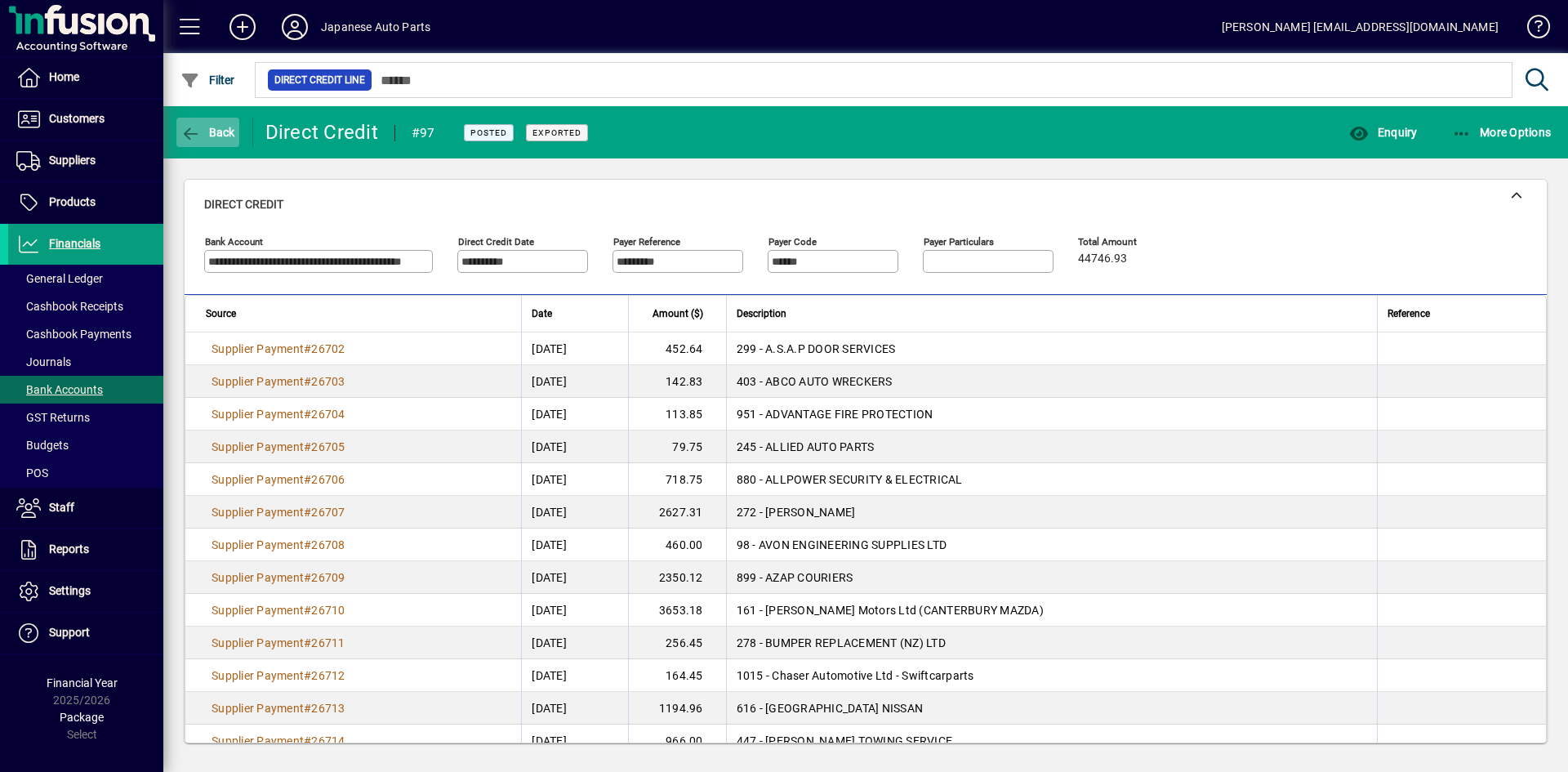
click at [212, 136] on span "Back" at bounding box center [207, 132] width 54 height 13
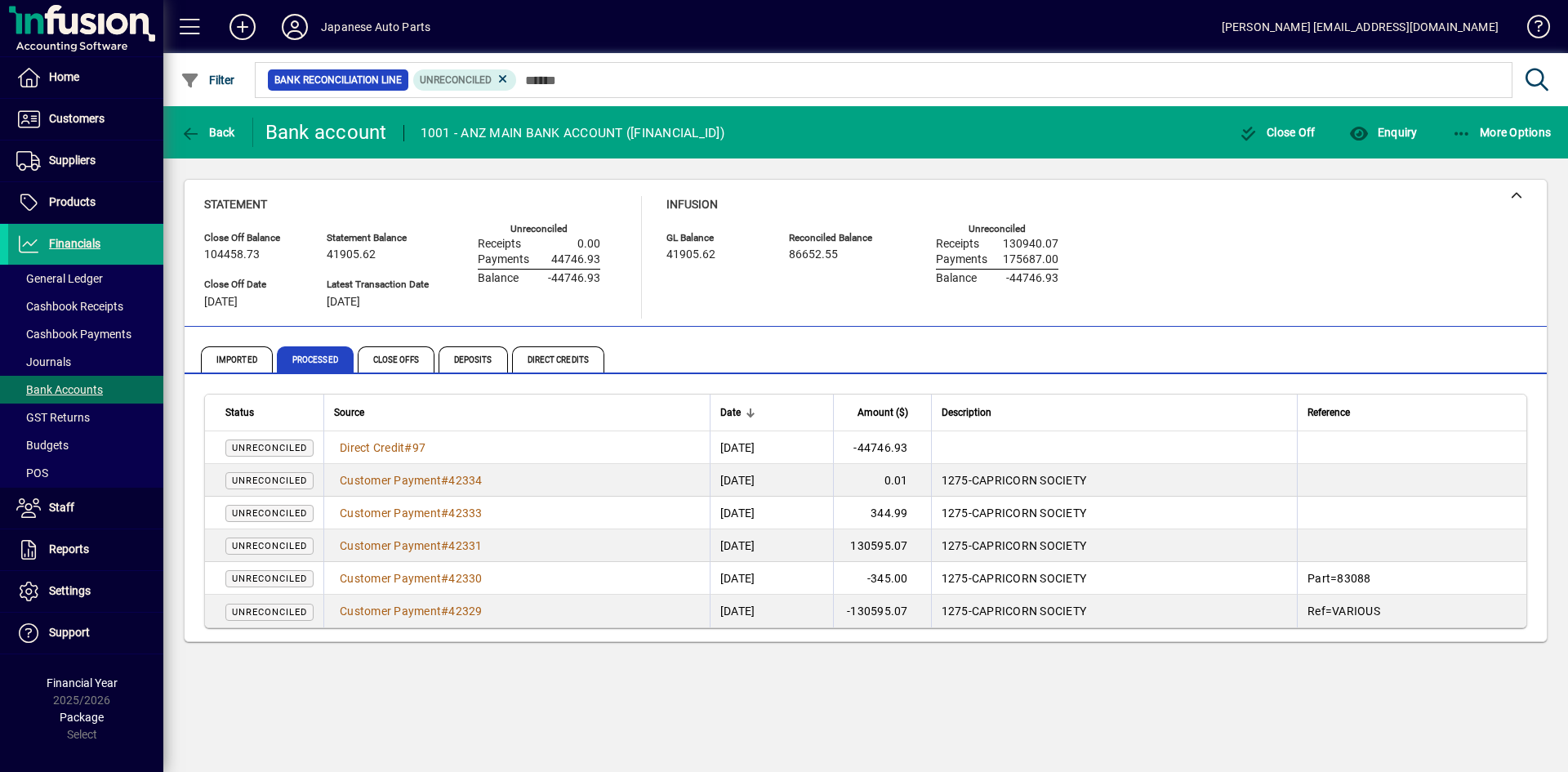
click at [308, 449] on span "Unreconciled" at bounding box center [269, 447] width 75 height 10
click at [404, 368] on span "Close Offs" at bounding box center [395, 359] width 77 height 26
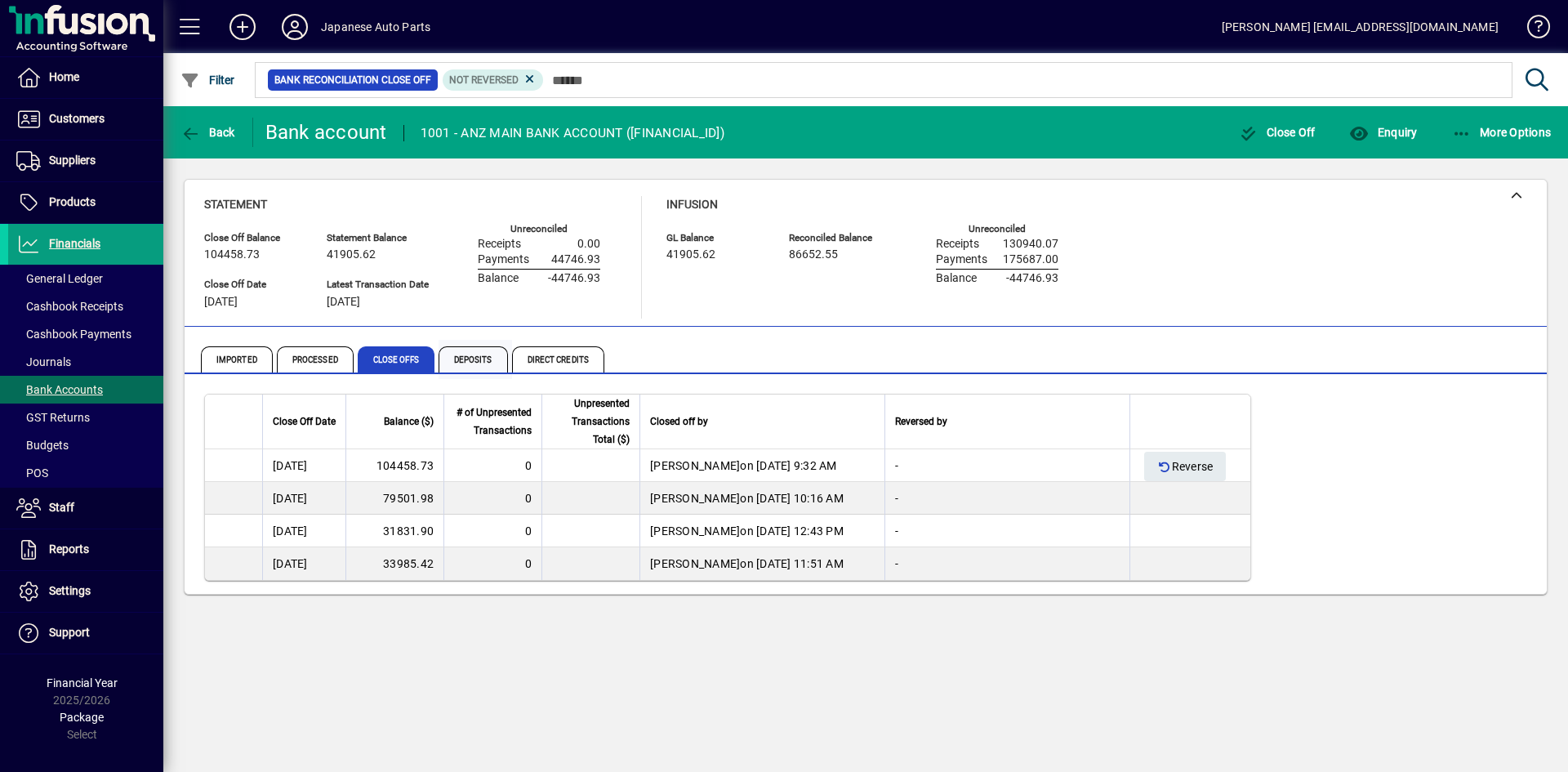
click at [476, 363] on span "Deposits" at bounding box center [473, 359] width 69 height 26
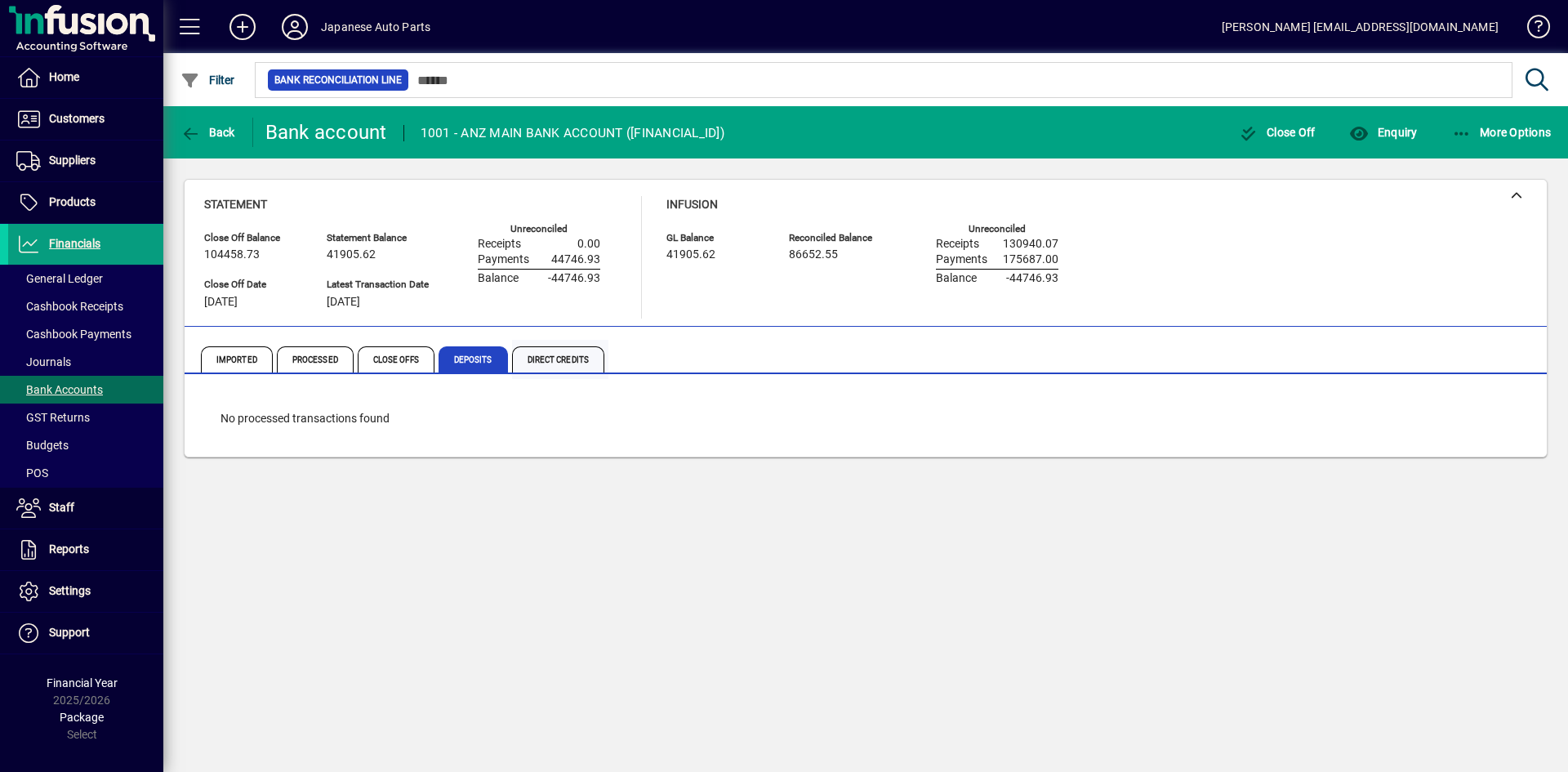
click at [561, 367] on span "Direct Credits" at bounding box center [559, 359] width 92 height 26
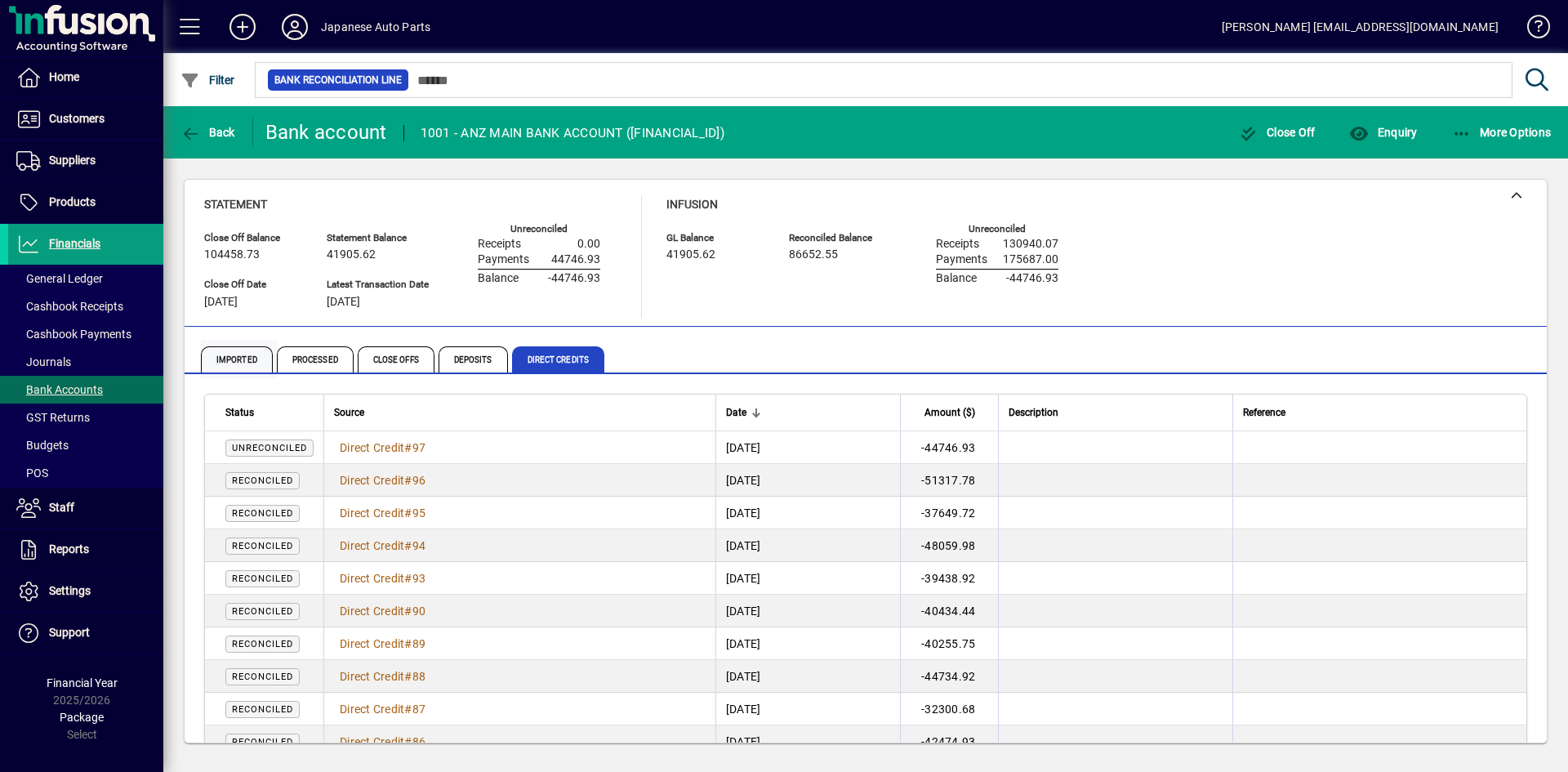
click at [230, 361] on span "Imported" at bounding box center [237, 359] width 72 height 26
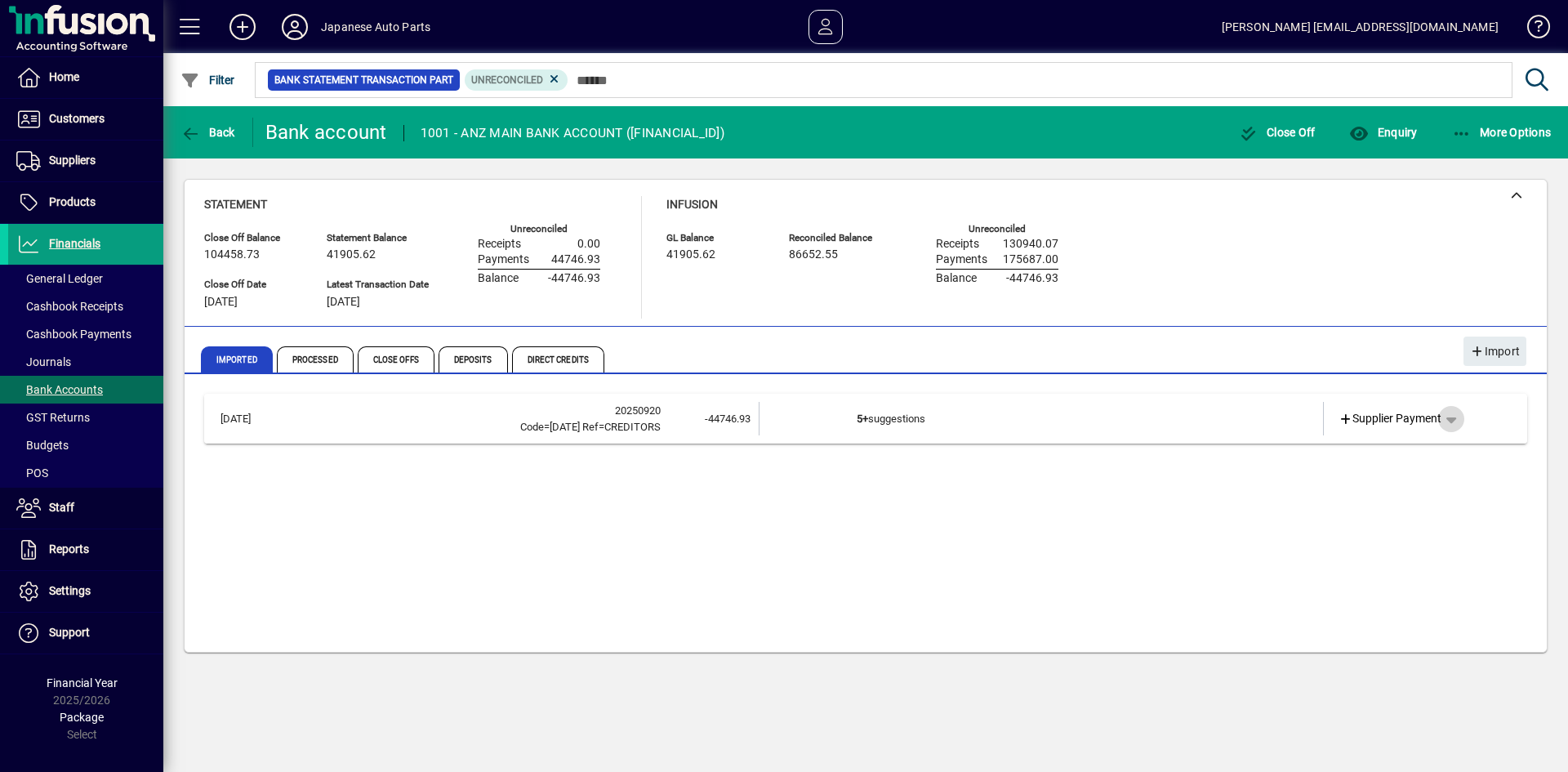
click at [1455, 421] on span "button" at bounding box center [1451, 418] width 39 height 39
click at [873, 428] on div at bounding box center [784, 386] width 1568 height 772
click at [860, 428] on td "5+ suggestions" at bounding box center [1043, 418] width 371 height 33
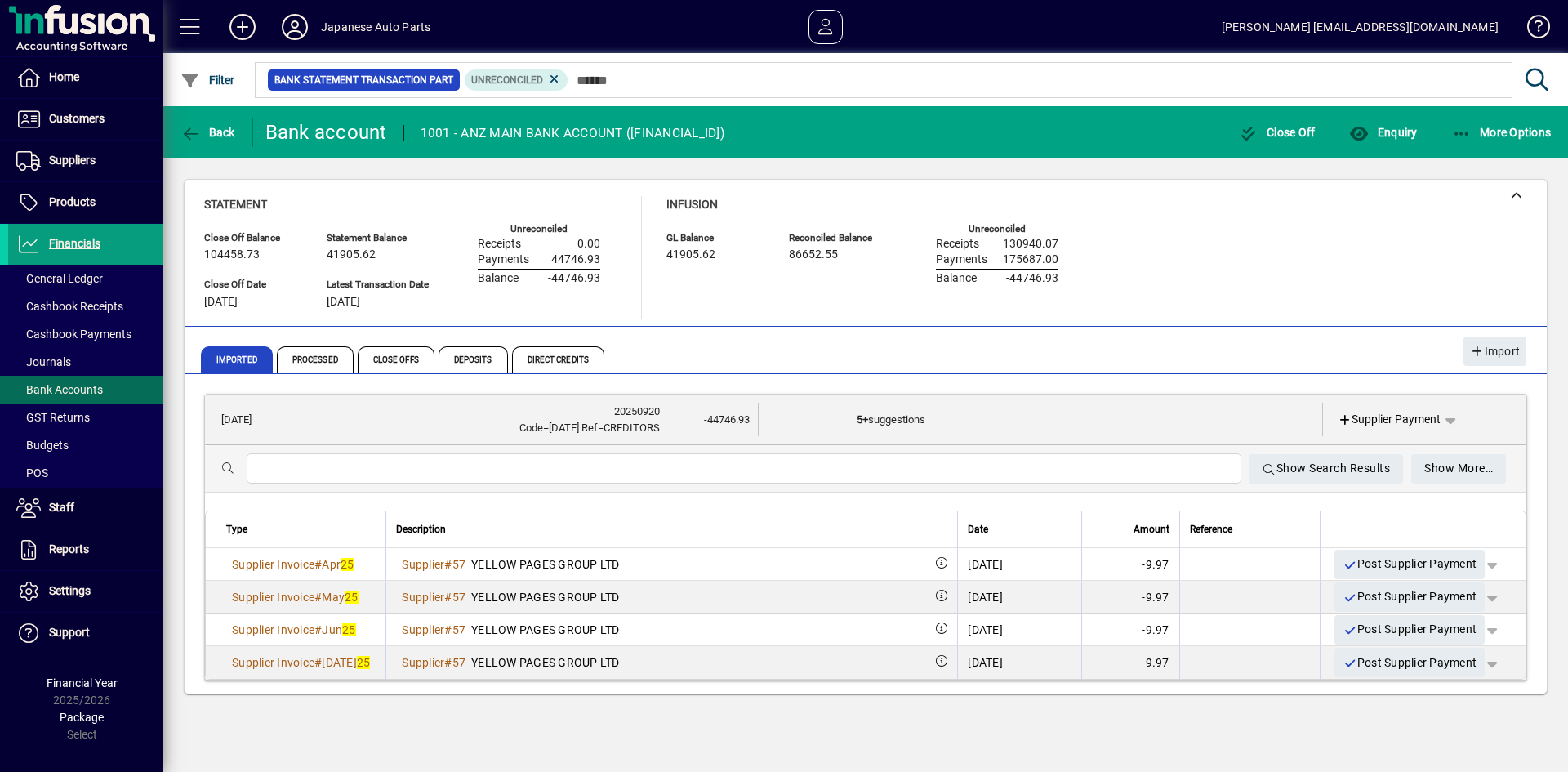
click at [860, 428] on td "5+ suggestions" at bounding box center [1043, 419] width 371 height 33
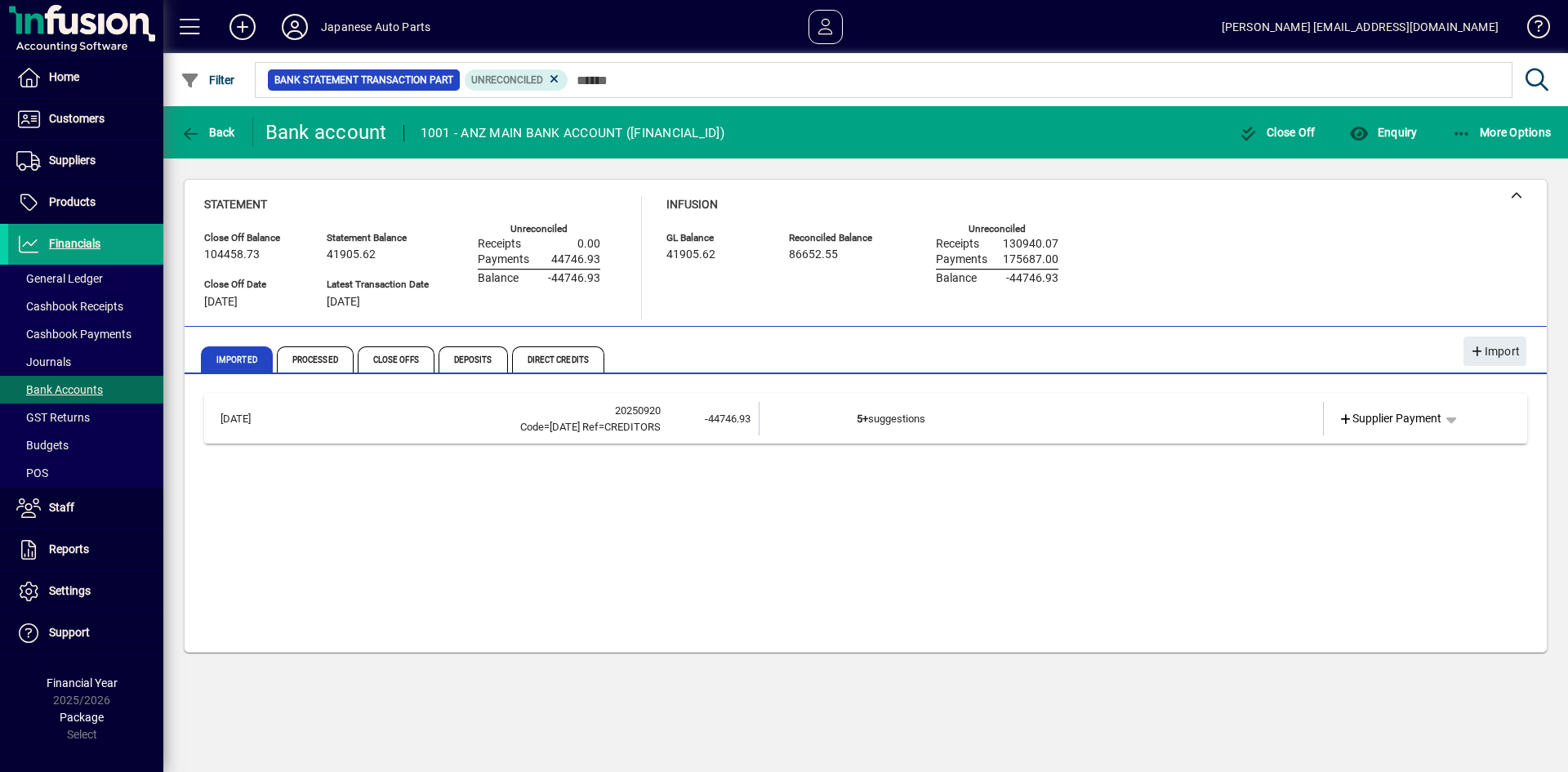
click at [862, 428] on td "5+ suggestions" at bounding box center [1043, 418] width 371 height 33
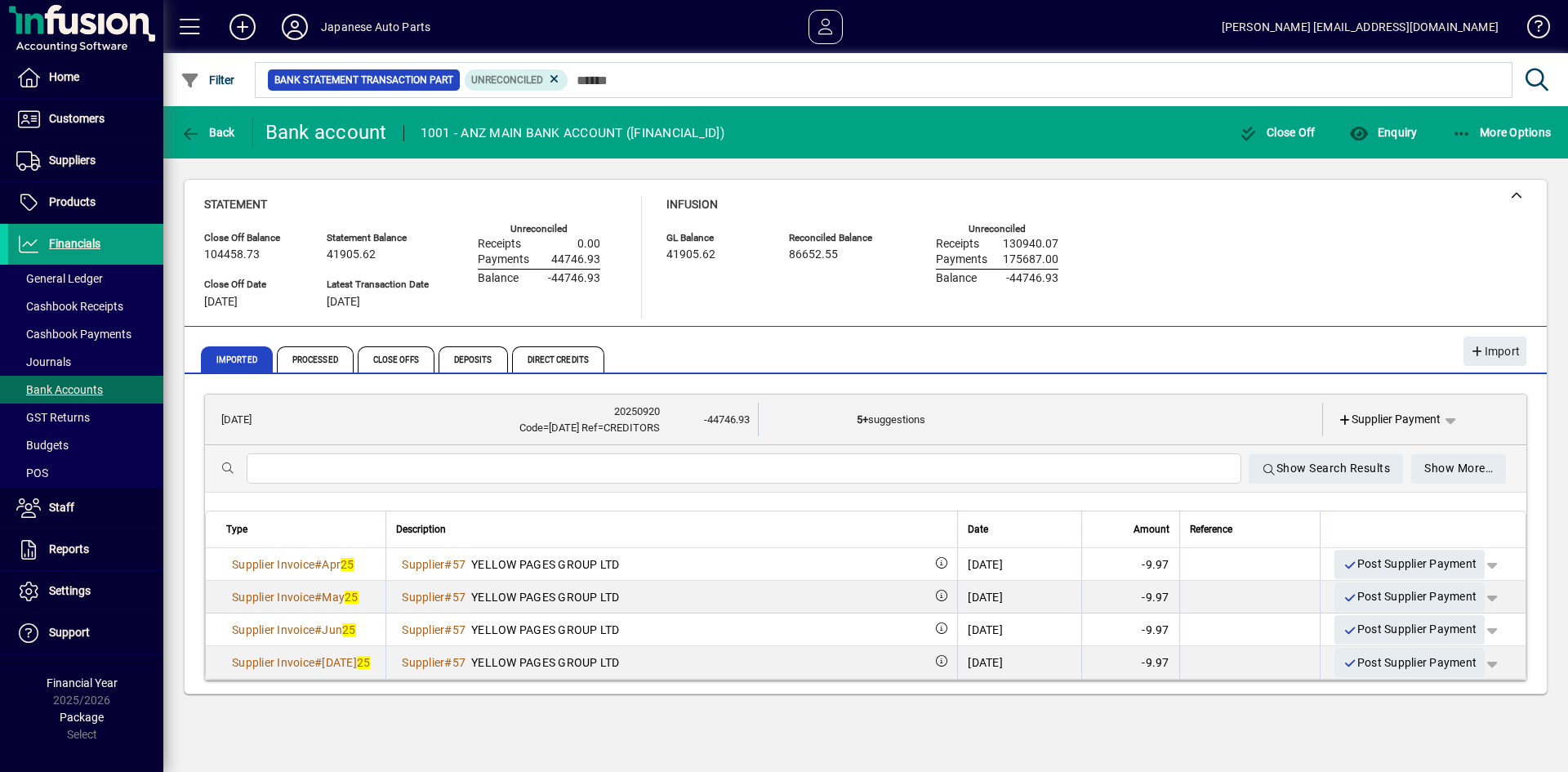
click at [960, 348] on div "Imported Processed Close Offs Deposits Direct Credits" at bounding box center [772, 359] width 1141 height 39
click at [1297, 242] on div "Statement Close Off Balance 104458.73 Close Off Date [DATE] Statement Balance 4…" at bounding box center [865, 257] width 1323 height 123
click at [1381, 137] on span "Enquiry" at bounding box center [1382, 132] width 67 height 13
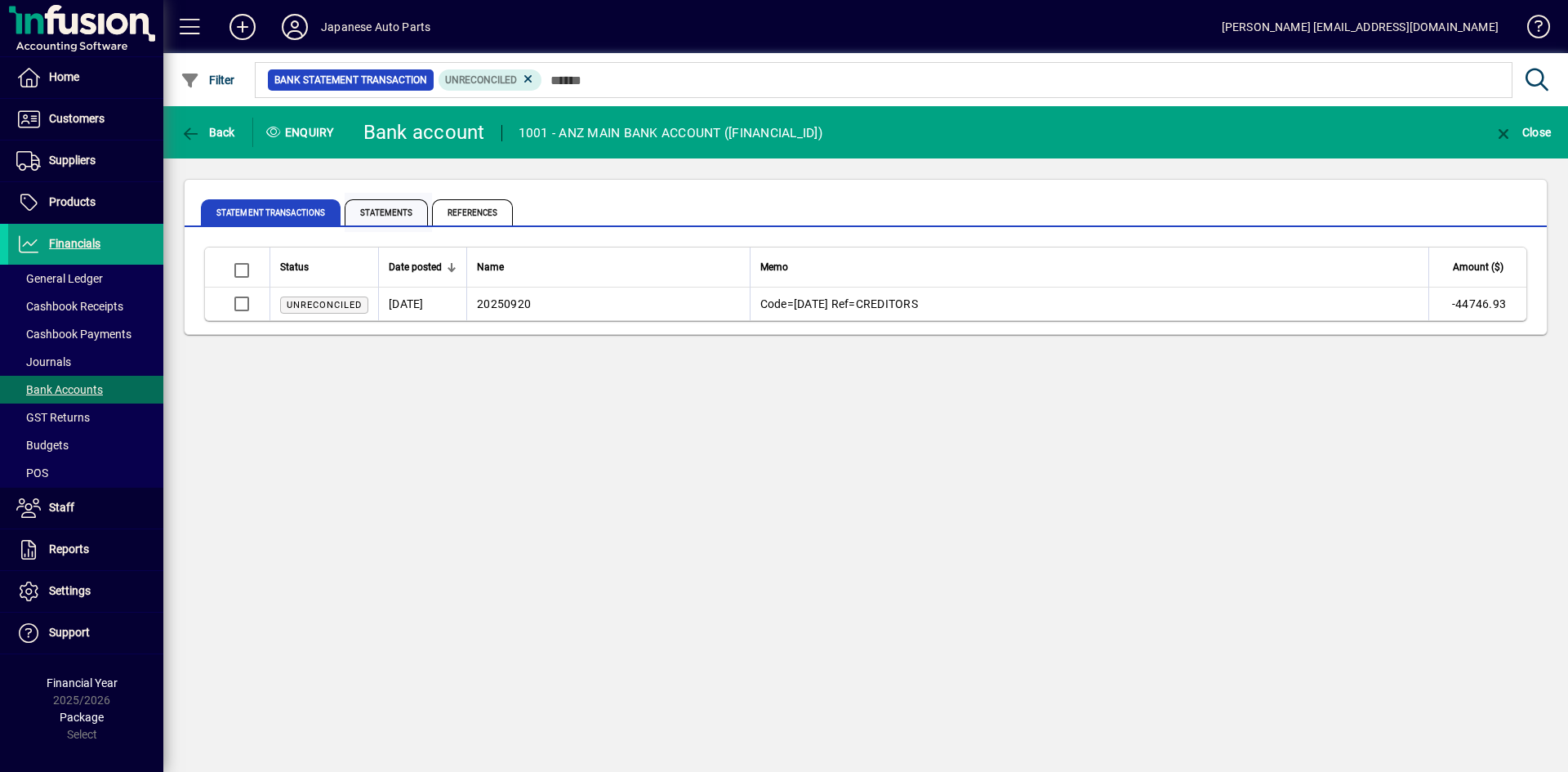
click at [391, 212] on span "Statements" at bounding box center [386, 212] width 83 height 26
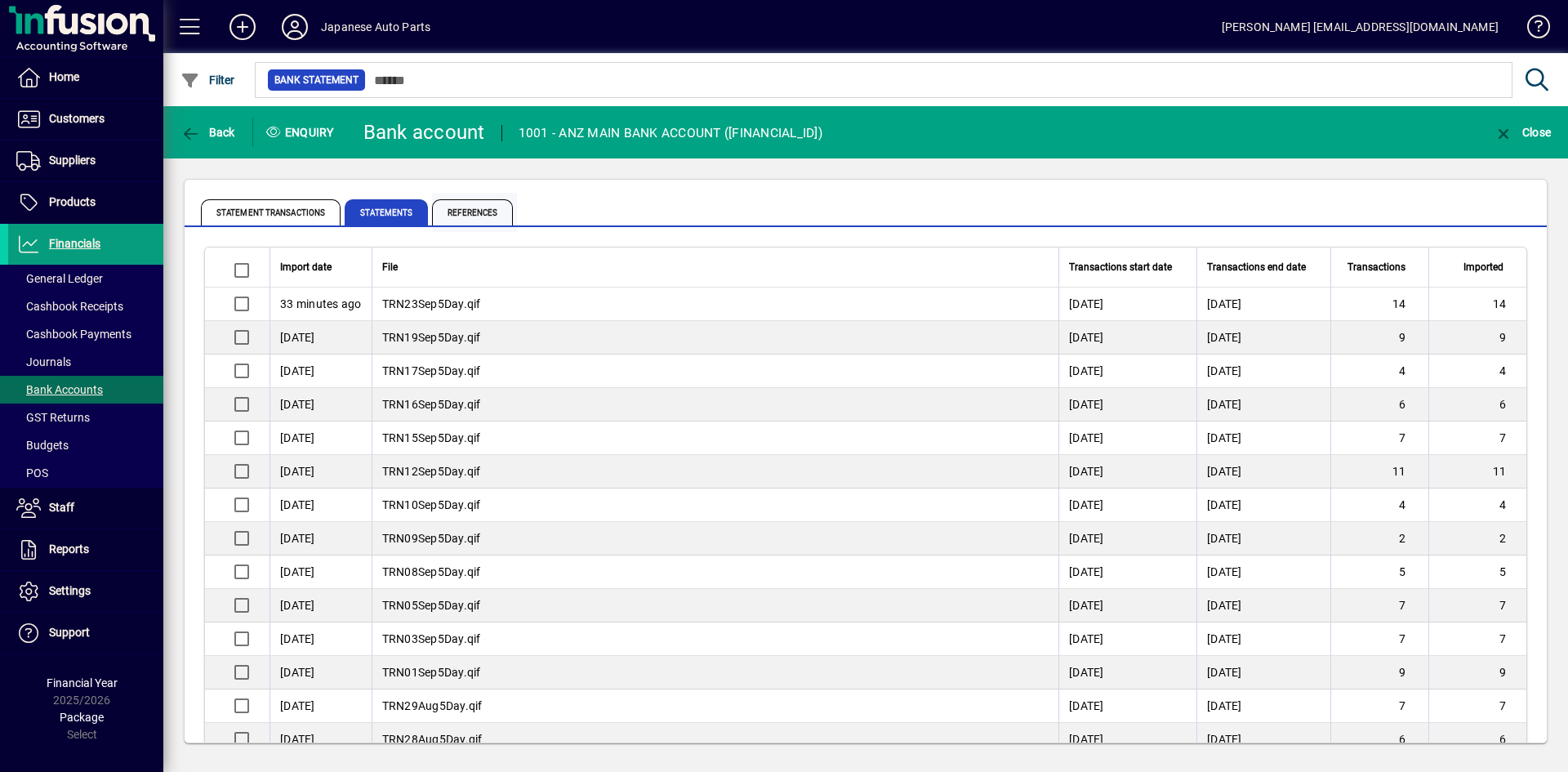
click at [449, 211] on span "References" at bounding box center [473, 212] width 81 height 26
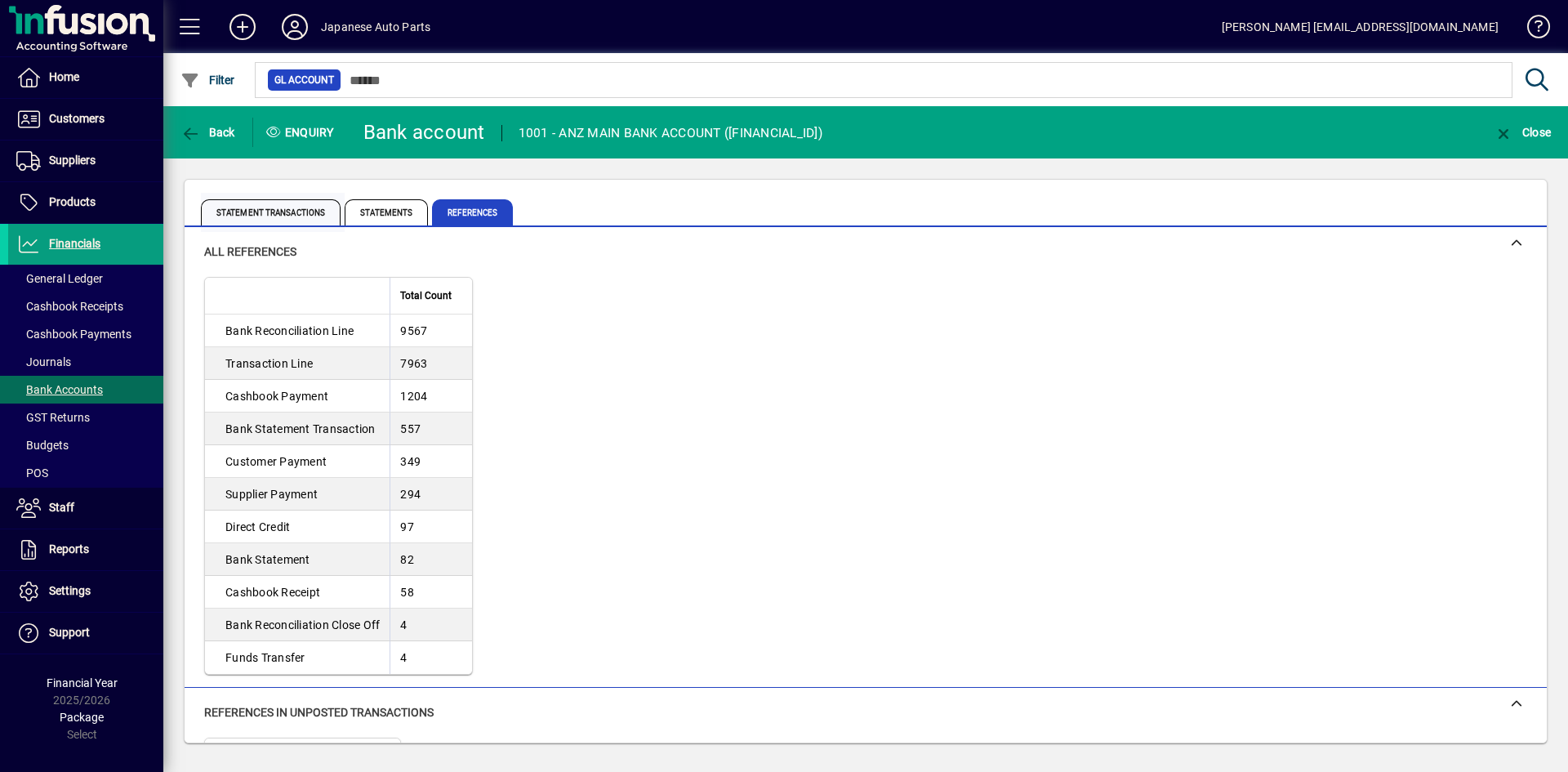
click at [267, 220] on span "Statement Transactions" at bounding box center [271, 212] width 139 height 26
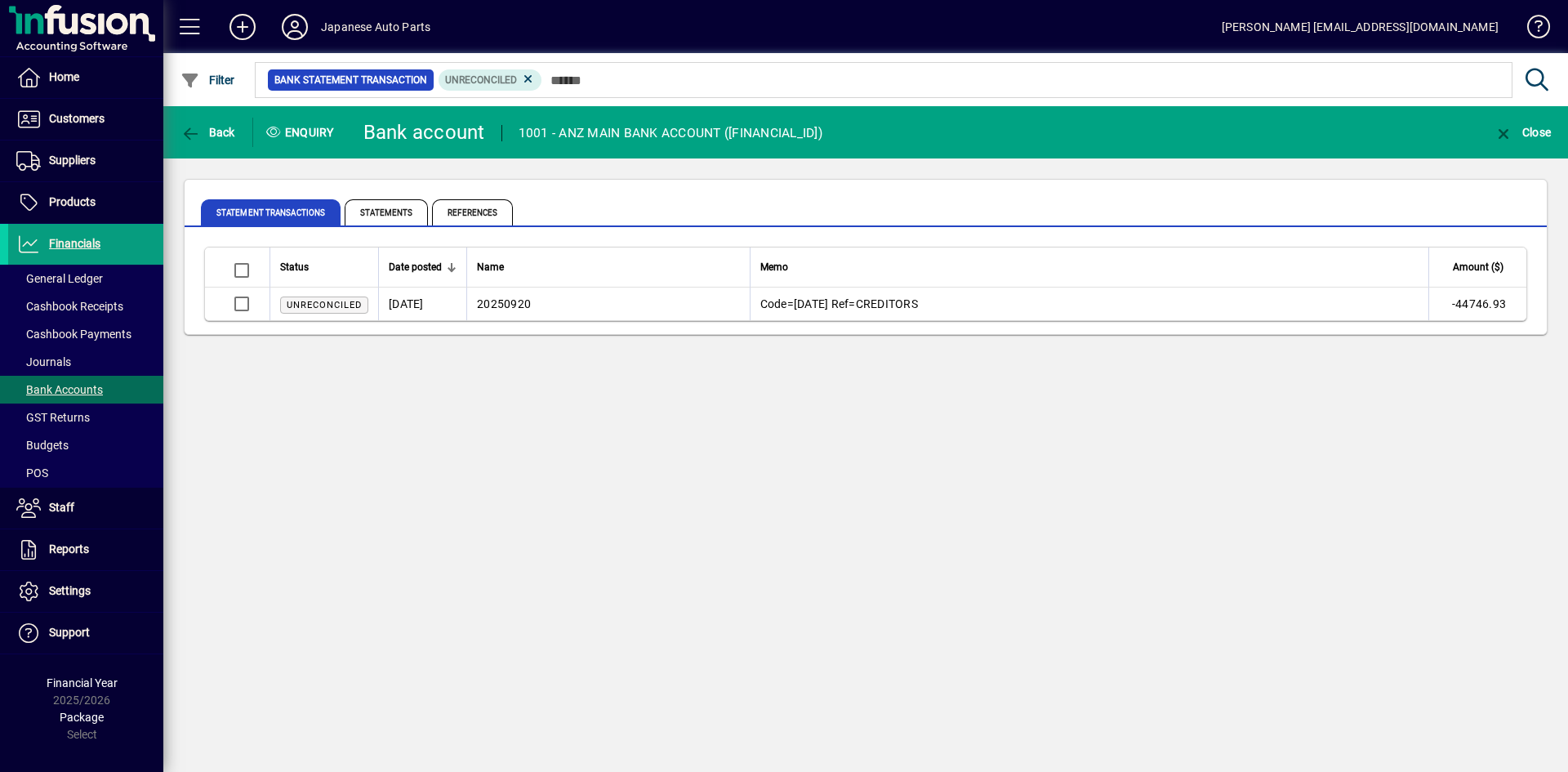
click at [321, 300] on span "Unreconciled" at bounding box center [323, 305] width 75 height 10
click at [326, 301] on span "Unreconciled" at bounding box center [323, 305] width 75 height 10
click at [378, 216] on span "Statements" at bounding box center [386, 212] width 83 height 26
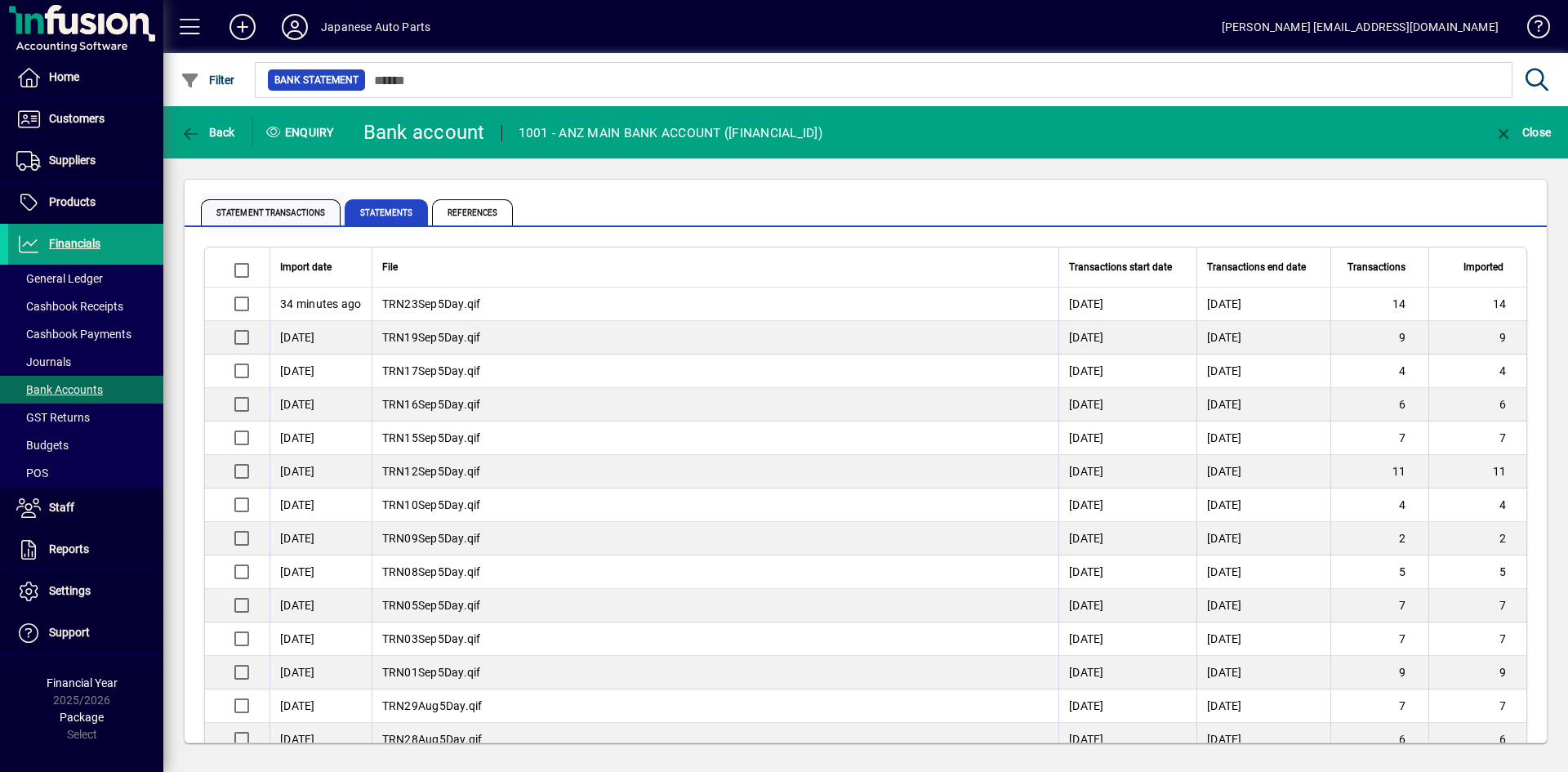
click at [287, 210] on span "Statement Transactions" at bounding box center [271, 212] width 139 height 26
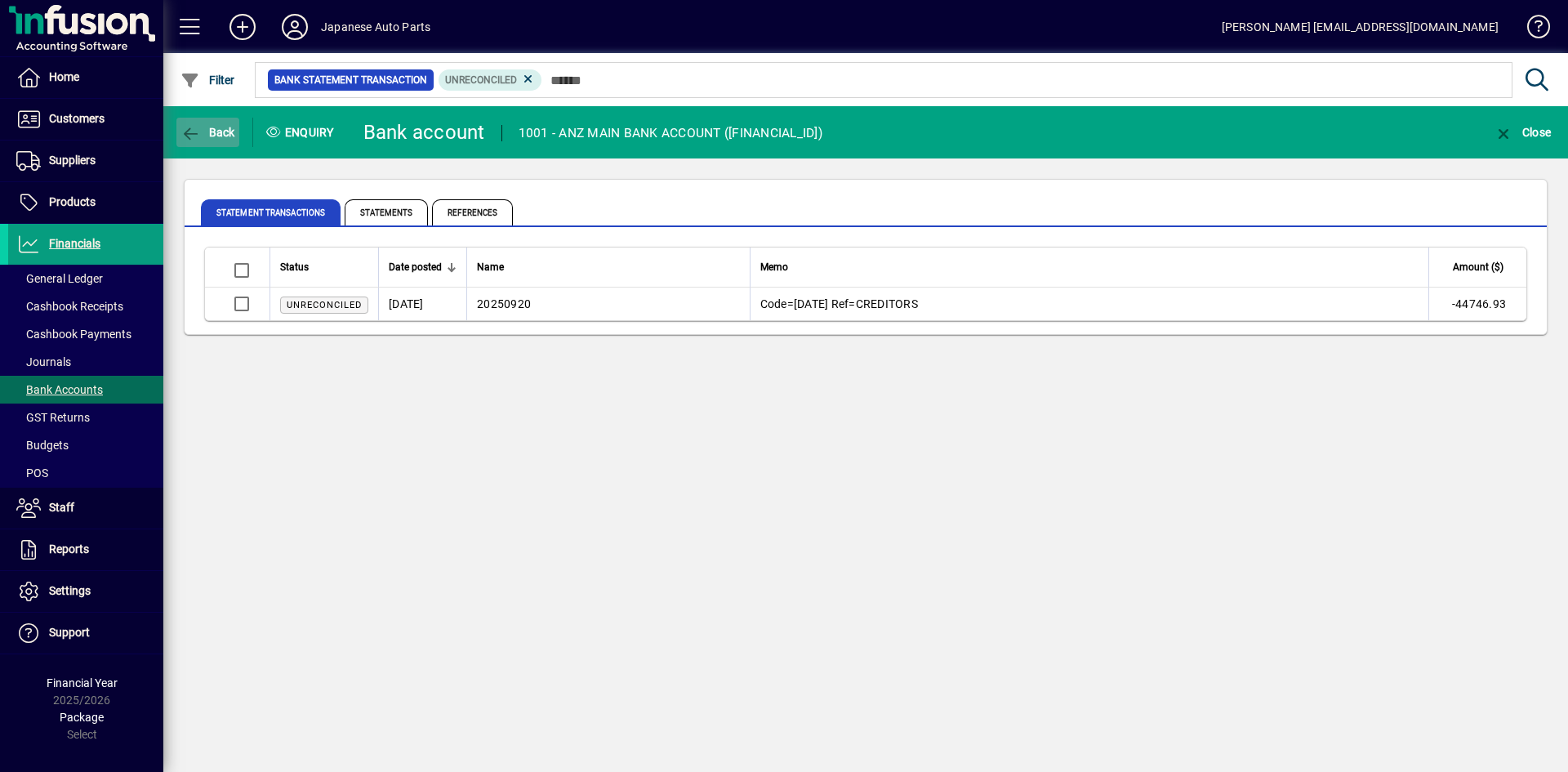
click at [218, 140] on span "button" at bounding box center [208, 132] width 63 height 39
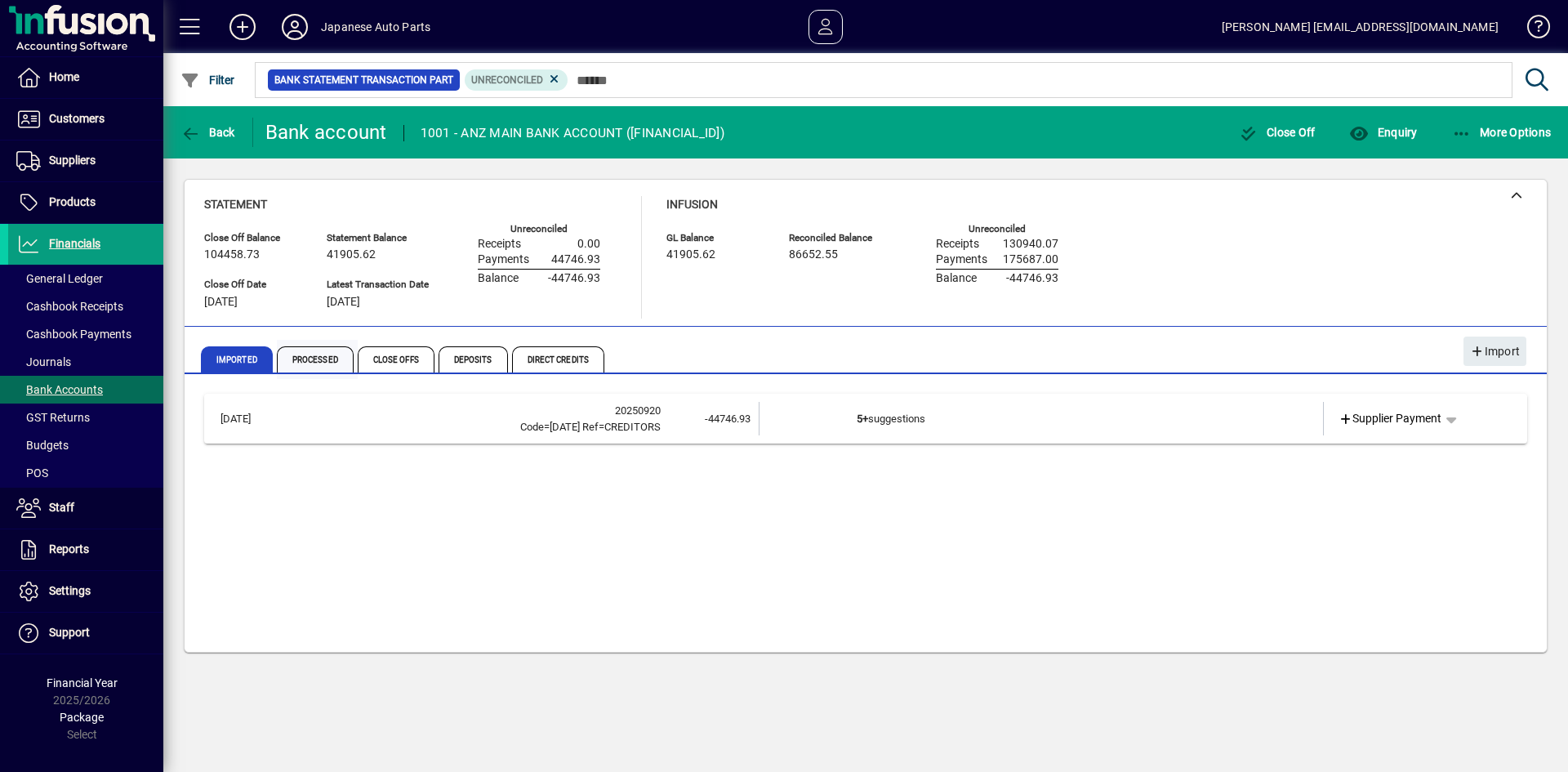
click at [326, 358] on span "Processed" at bounding box center [315, 359] width 77 height 26
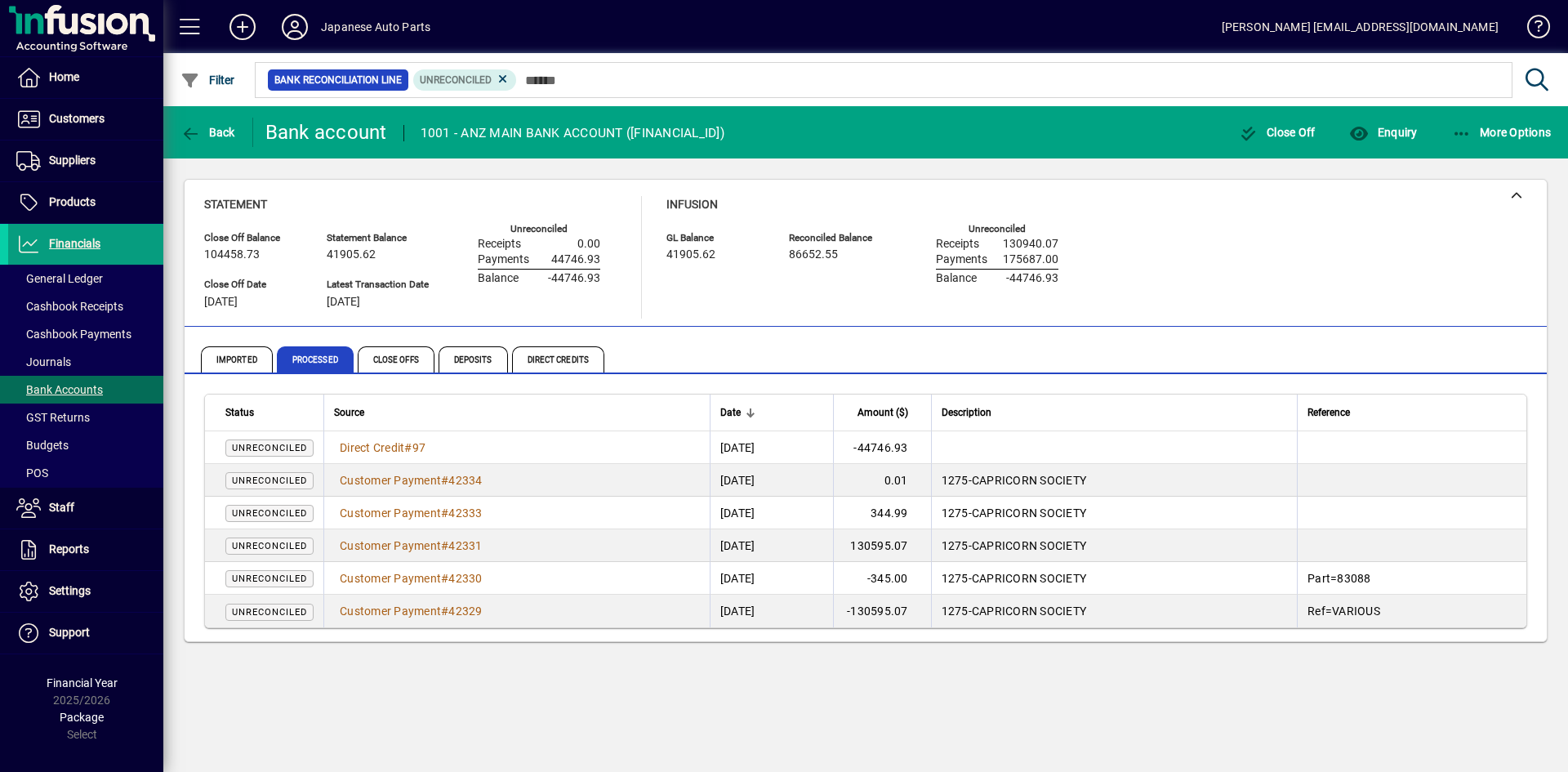
drag, startPoint x: 247, startPoint y: 445, endPoint x: 351, endPoint y: 463, distance: 105.5
click at [351, 463] on tr "Unreconciled Direct Credit # 97 20/09/2025 -44746.93" at bounding box center [865, 447] width 1321 height 32
click at [368, 449] on span "Direct Credit" at bounding box center [372, 448] width 65 height 13
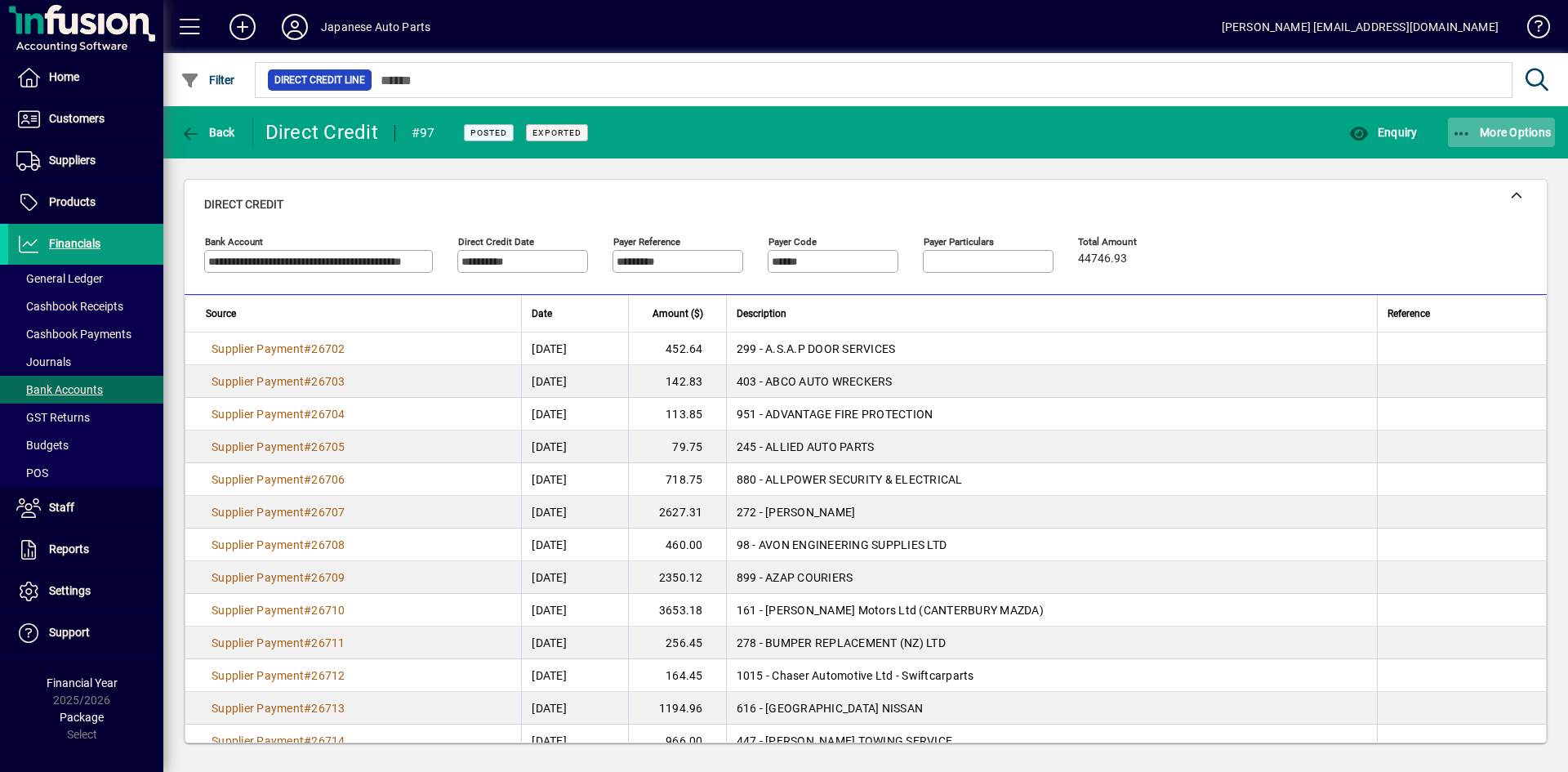
click at [1490, 132] on span "More Options" at bounding box center [1502, 132] width 100 height 13
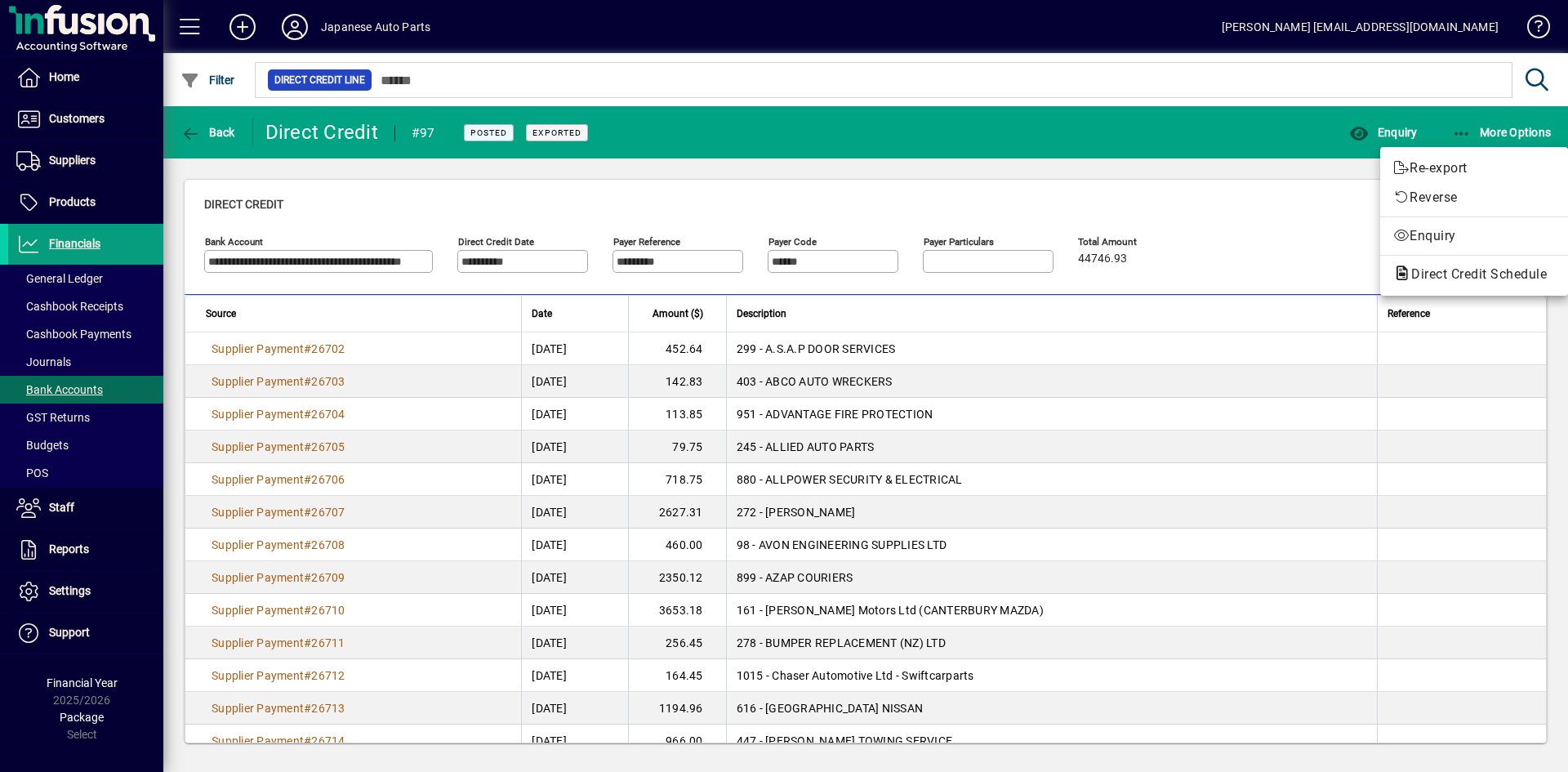
click at [218, 132] on div at bounding box center [784, 386] width 1568 height 772
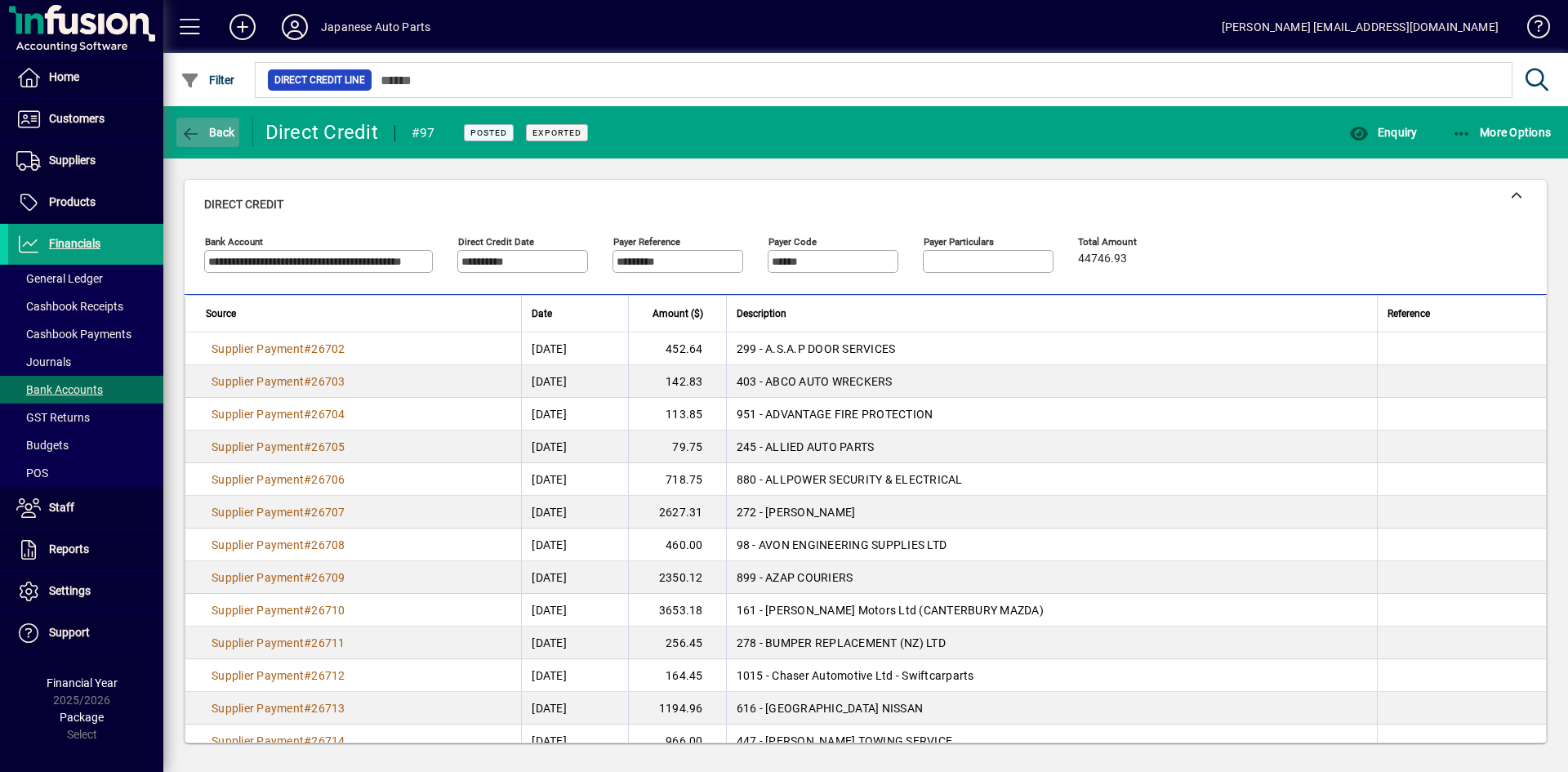
click at [194, 136] on icon "button" at bounding box center [190, 134] width 20 height 17
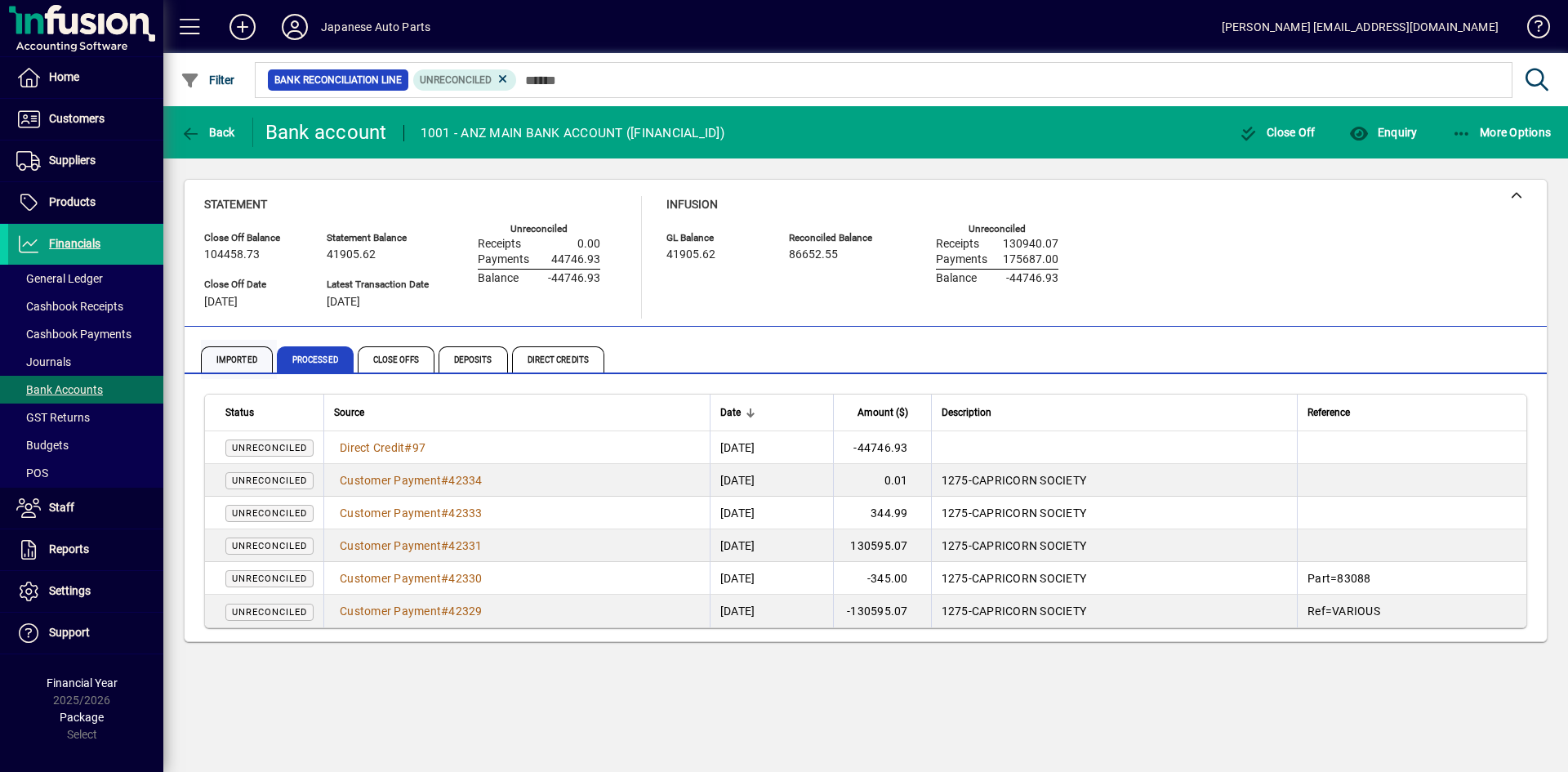
click at [247, 353] on span "Imported" at bounding box center [237, 359] width 72 height 26
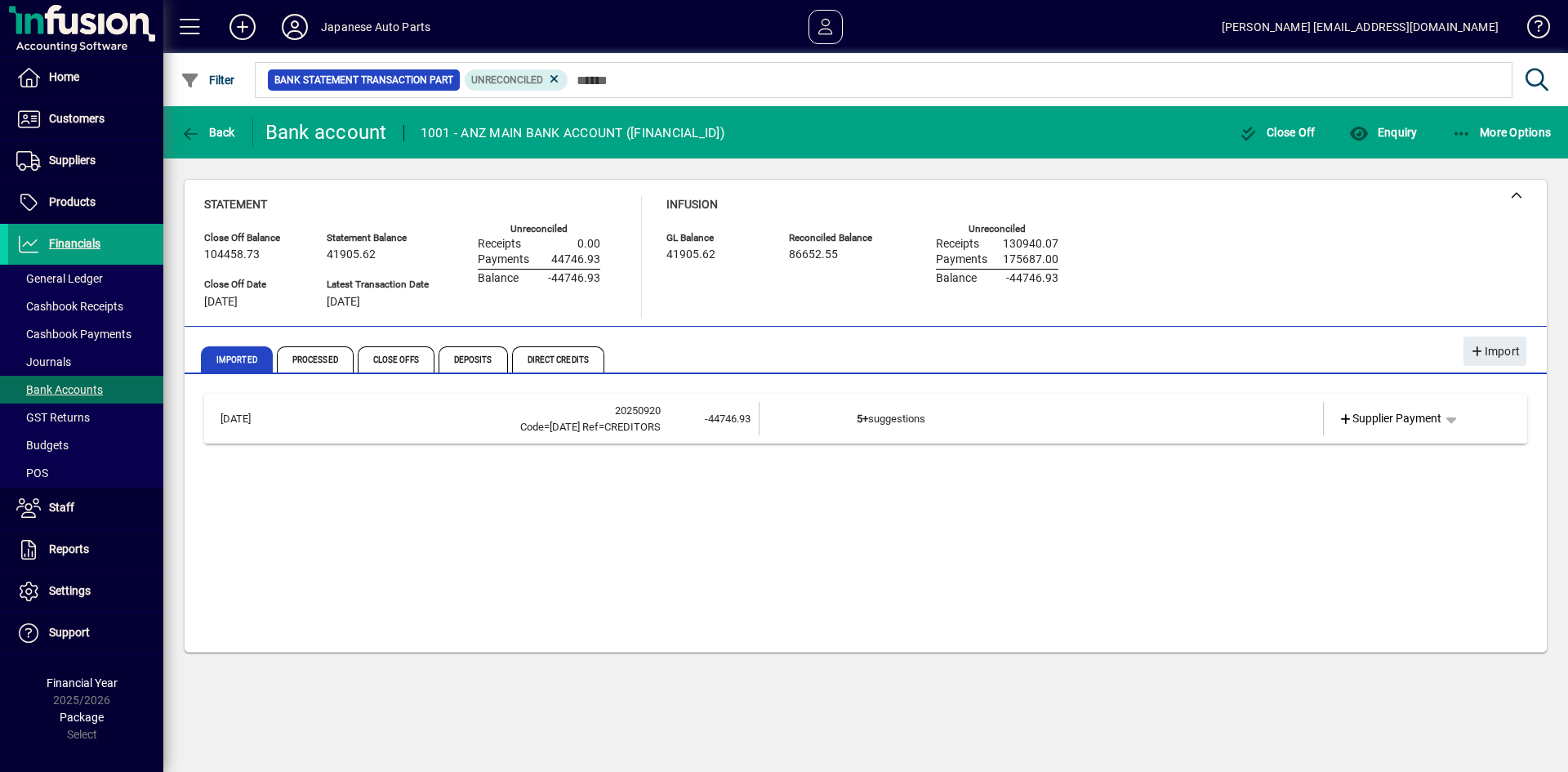
click at [1198, 415] on td "5+ suggestions" at bounding box center [1043, 418] width 371 height 33
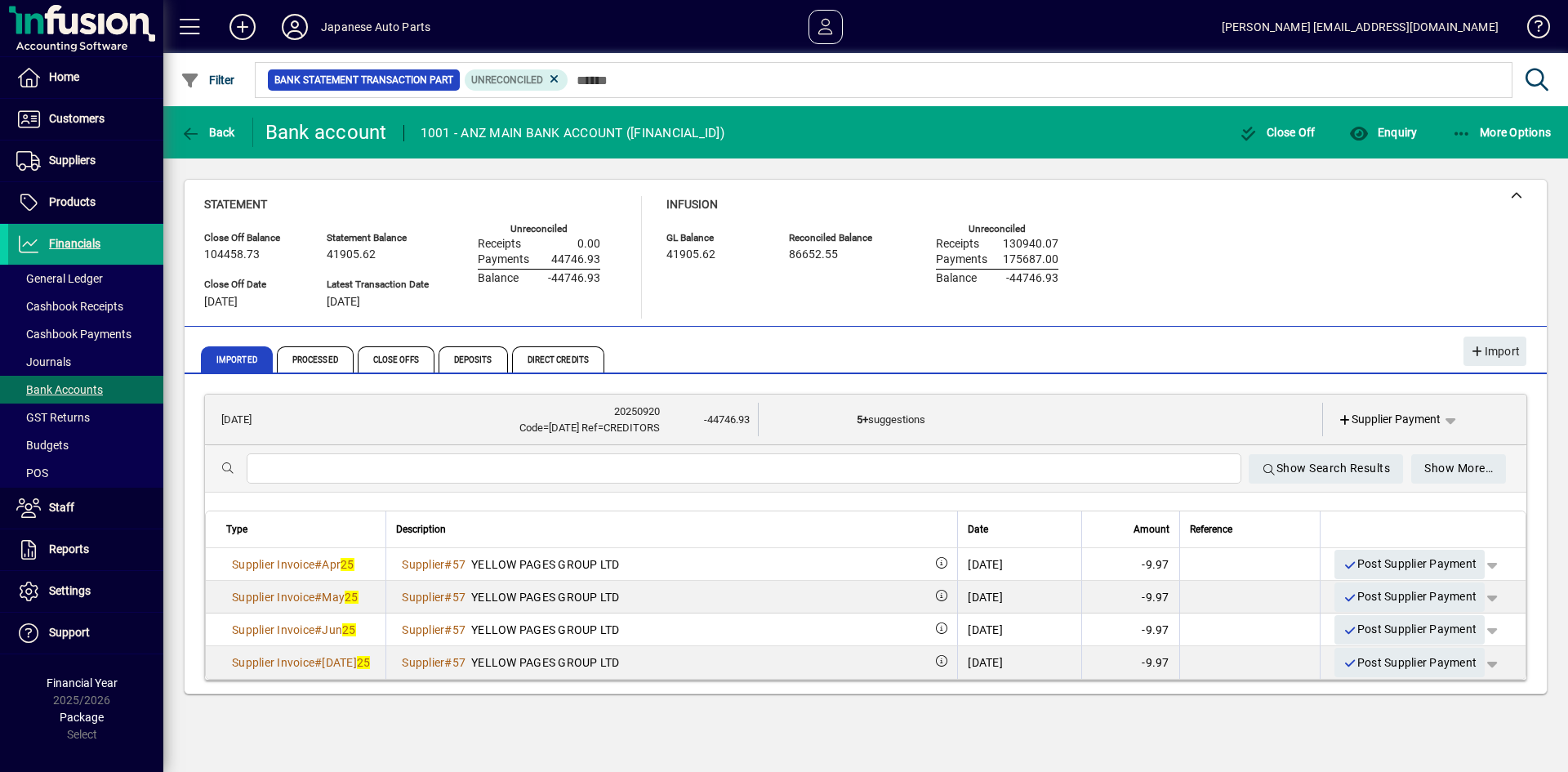
click at [993, 464] on input "text" at bounding box center [743, 468] width 969 height 19
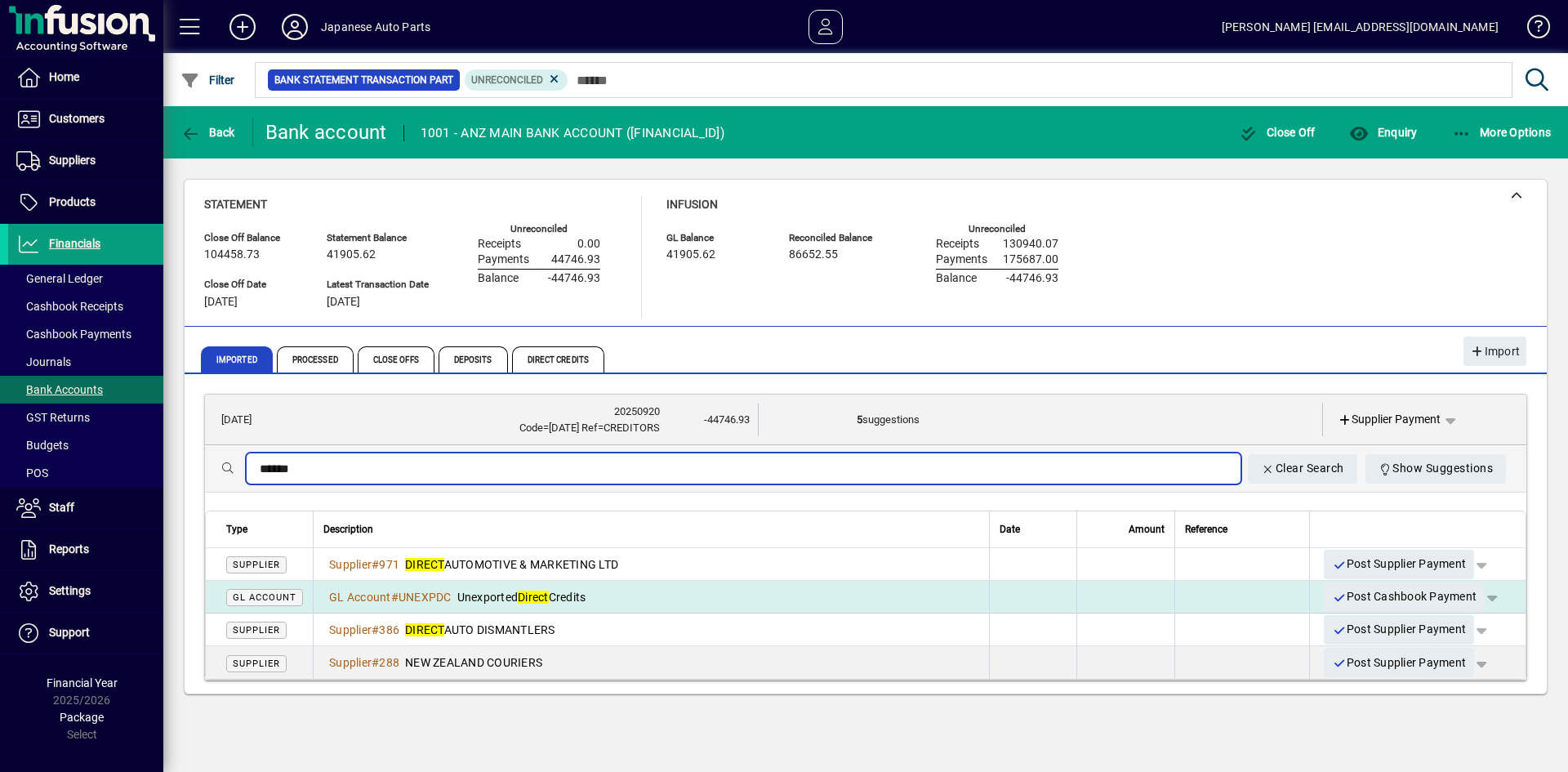
type input "******"
click at [1494, 597] on span "button" at bounding box center [1492, 597] width 39 height 39
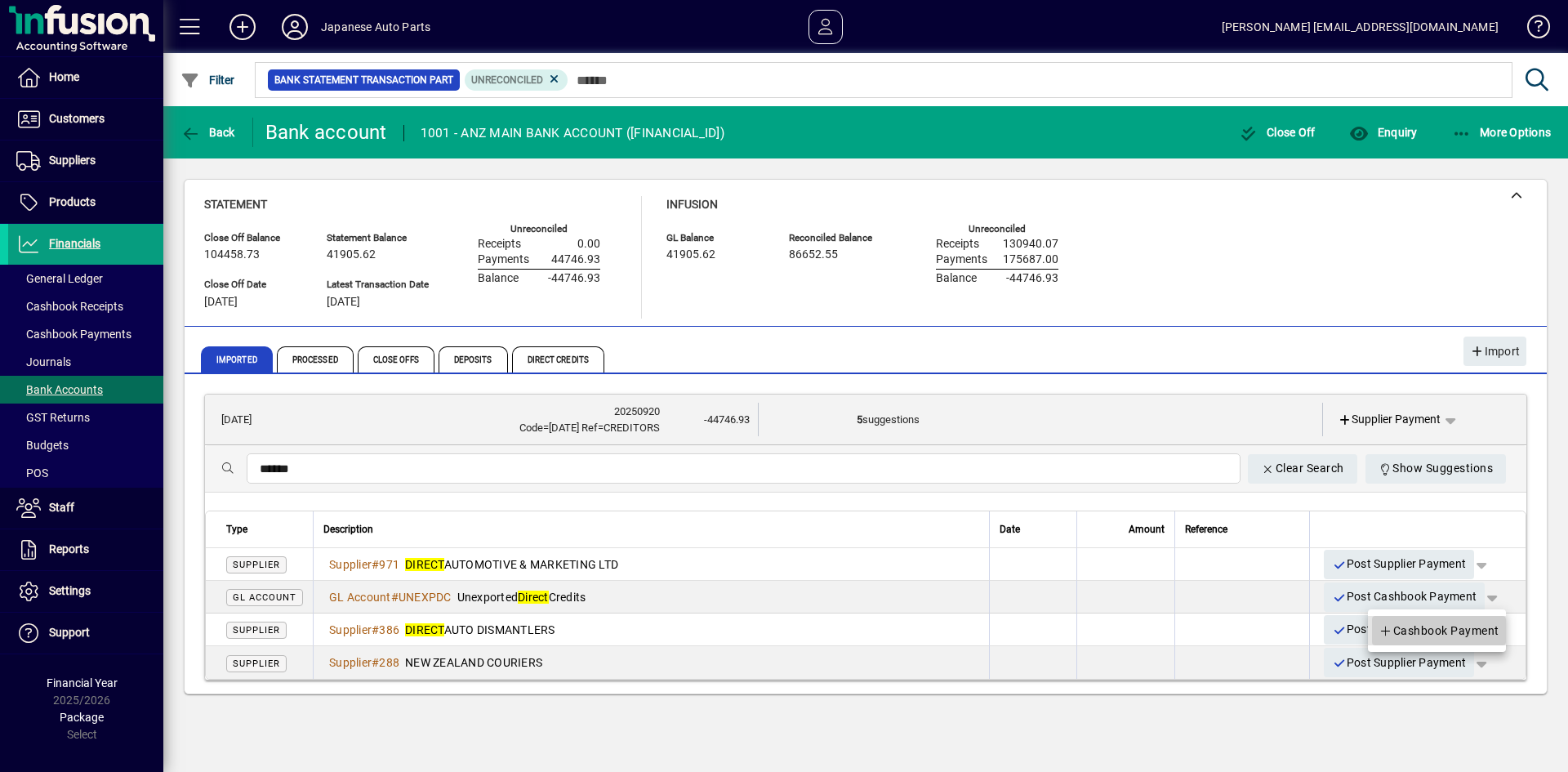
click at [1466, 629] on span "Cashbook Payment" at bounding box center [1439, 630] width 121 height 19
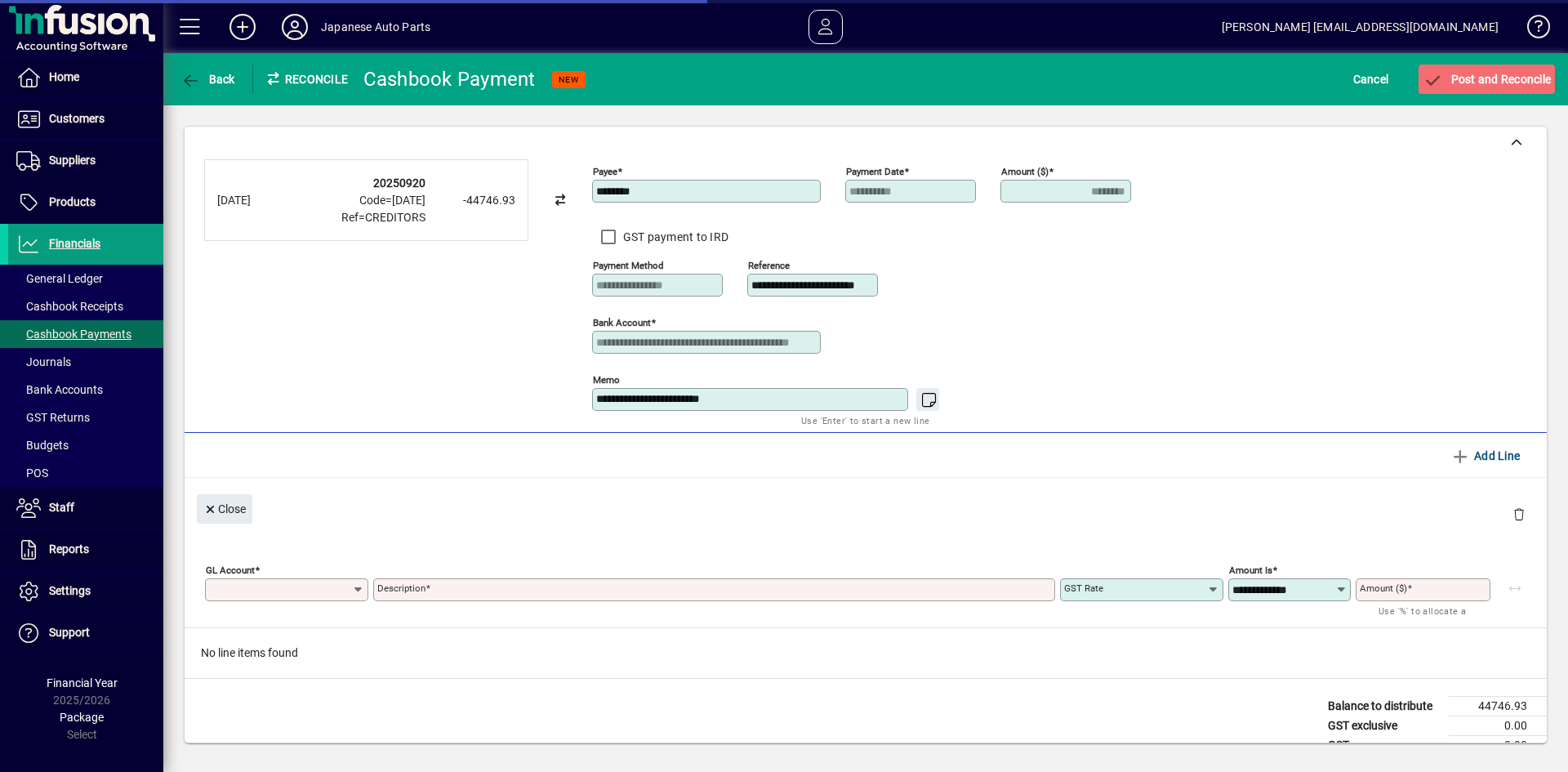
type input "********"
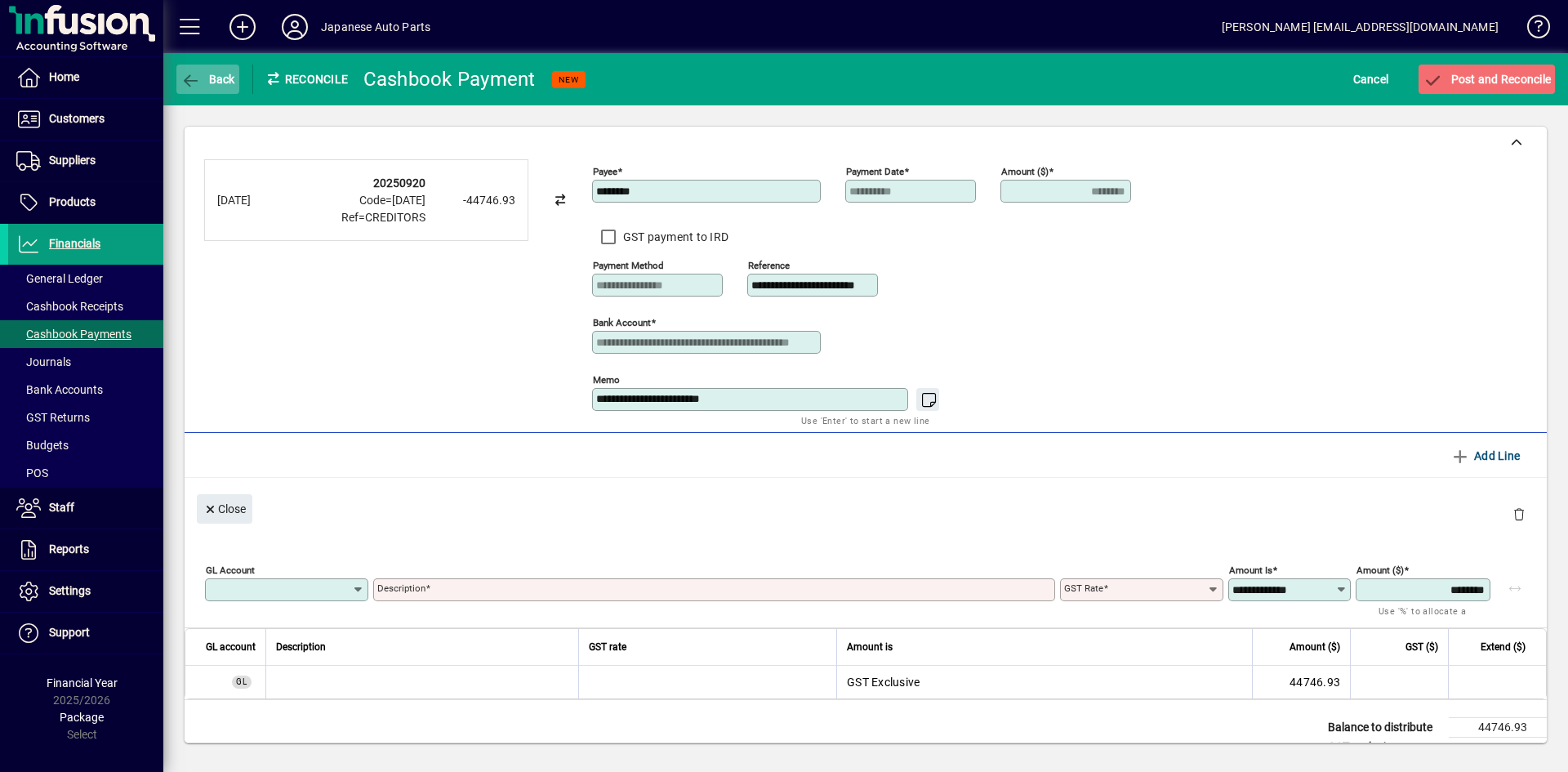
click at [194, 81] on icon "button" at bounding box center [190, 81] width 20 height 17
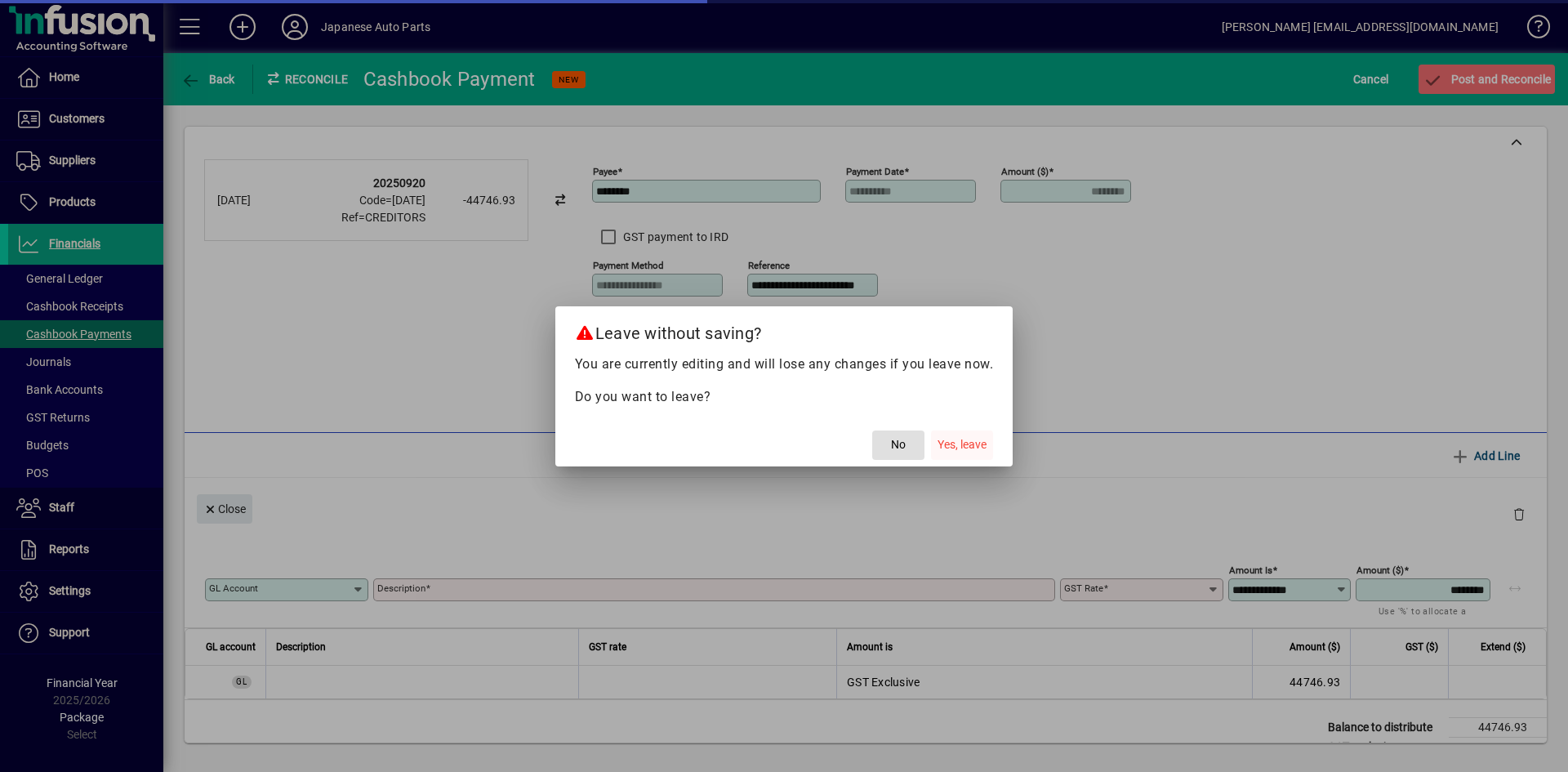
click at [950, 441] on span "Yes, leave" at bounding box center [961, 444] width 49 height 18
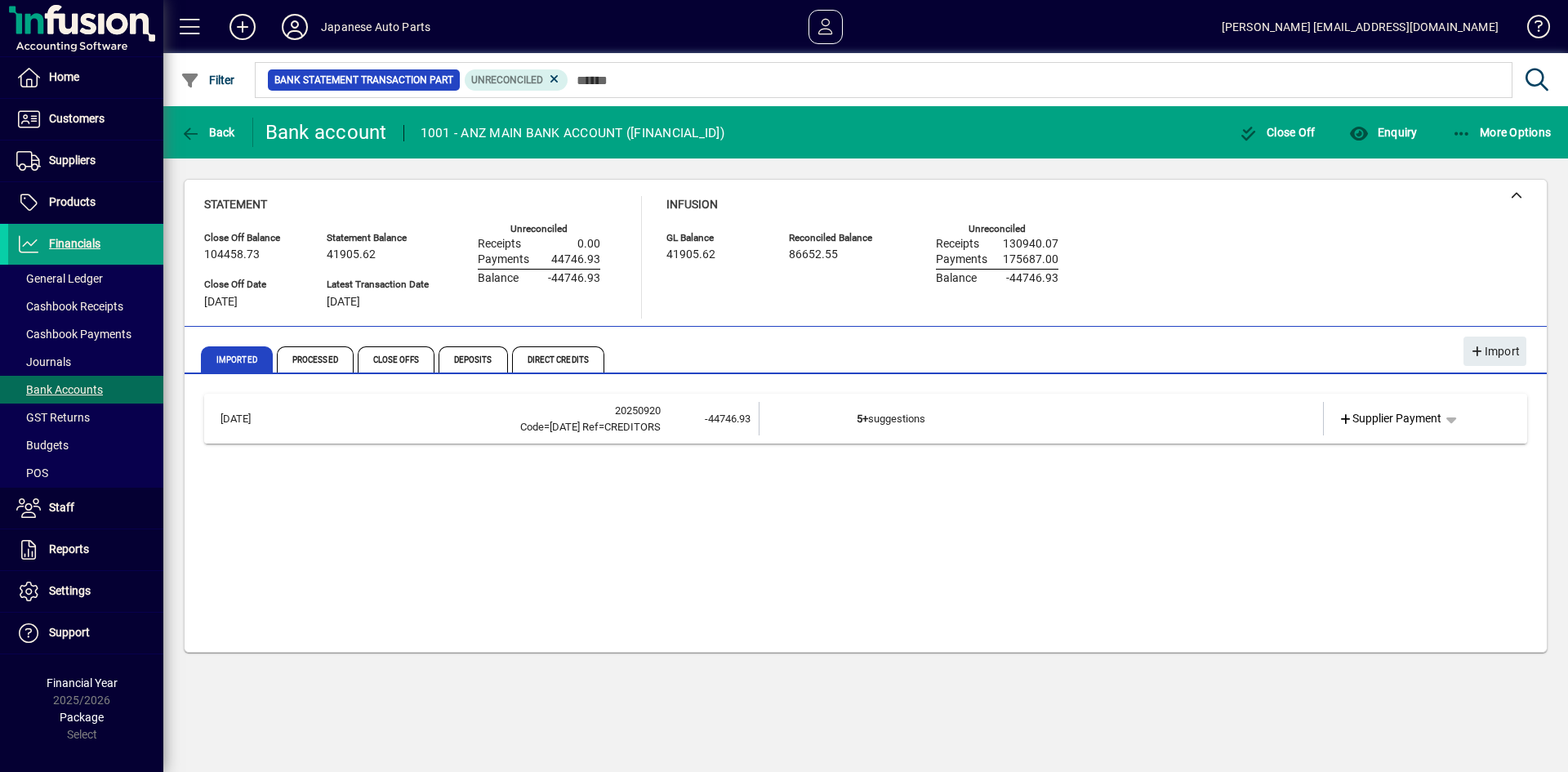
click at [680, 428] on td "-44746.93" at bounding box center [709, 418] width 98 height 33
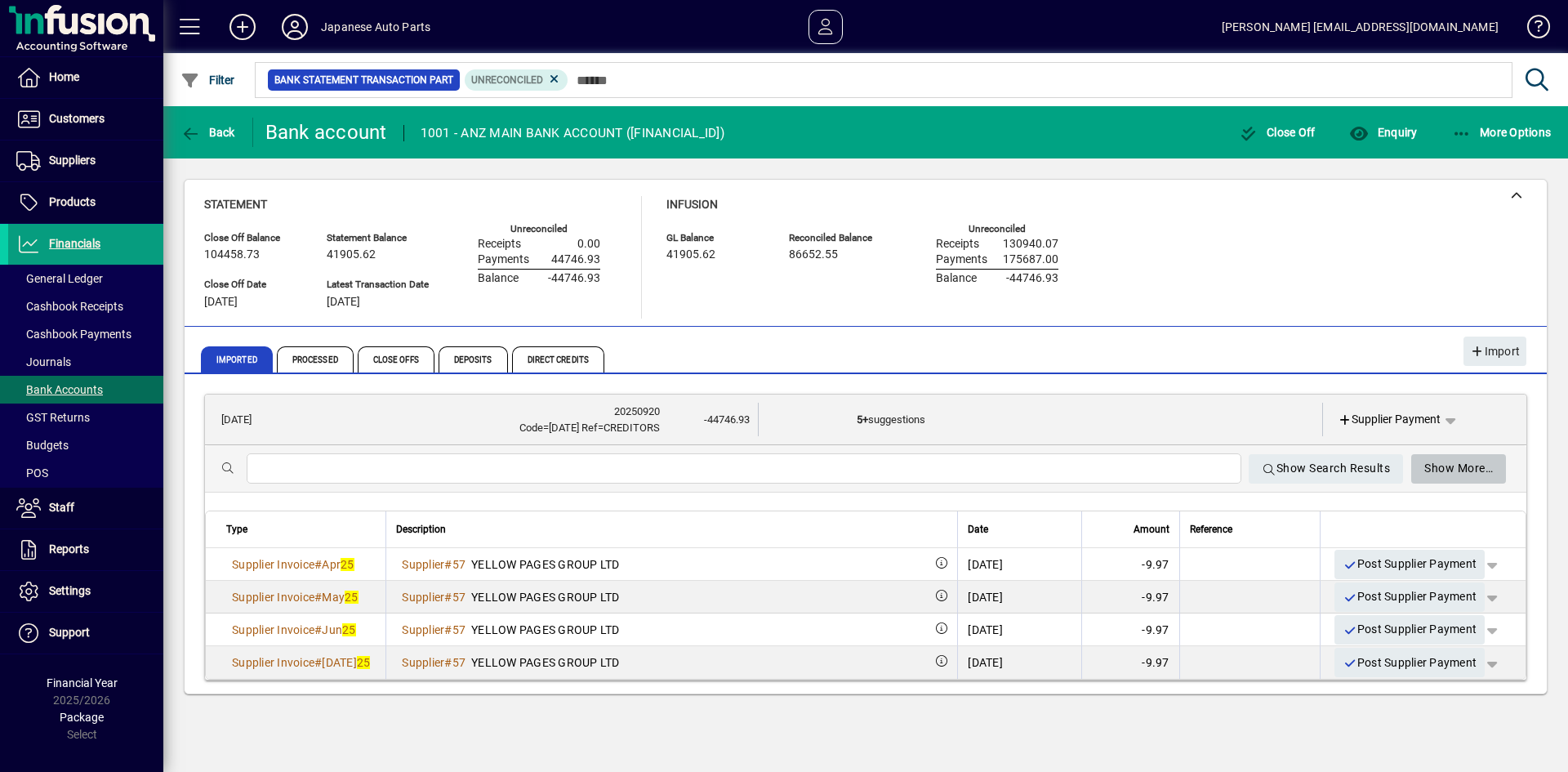
click at [1455, 474] on span "Show More…" at bounding box center [1458, 468] width 68 height 27
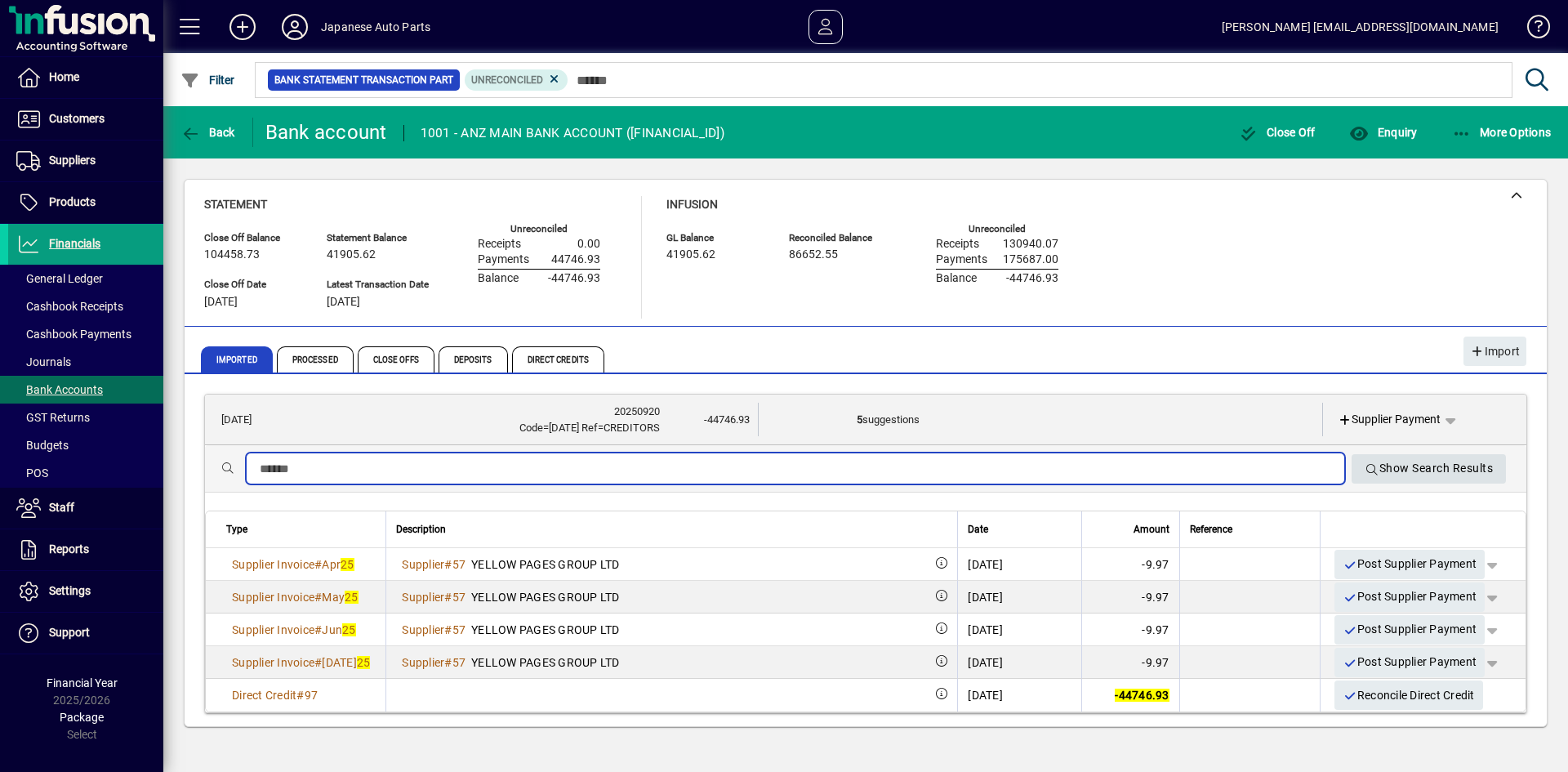
click at [1455, 475] on span "Show Search Results" at bounding box center [1429, 468] width 128 height 27
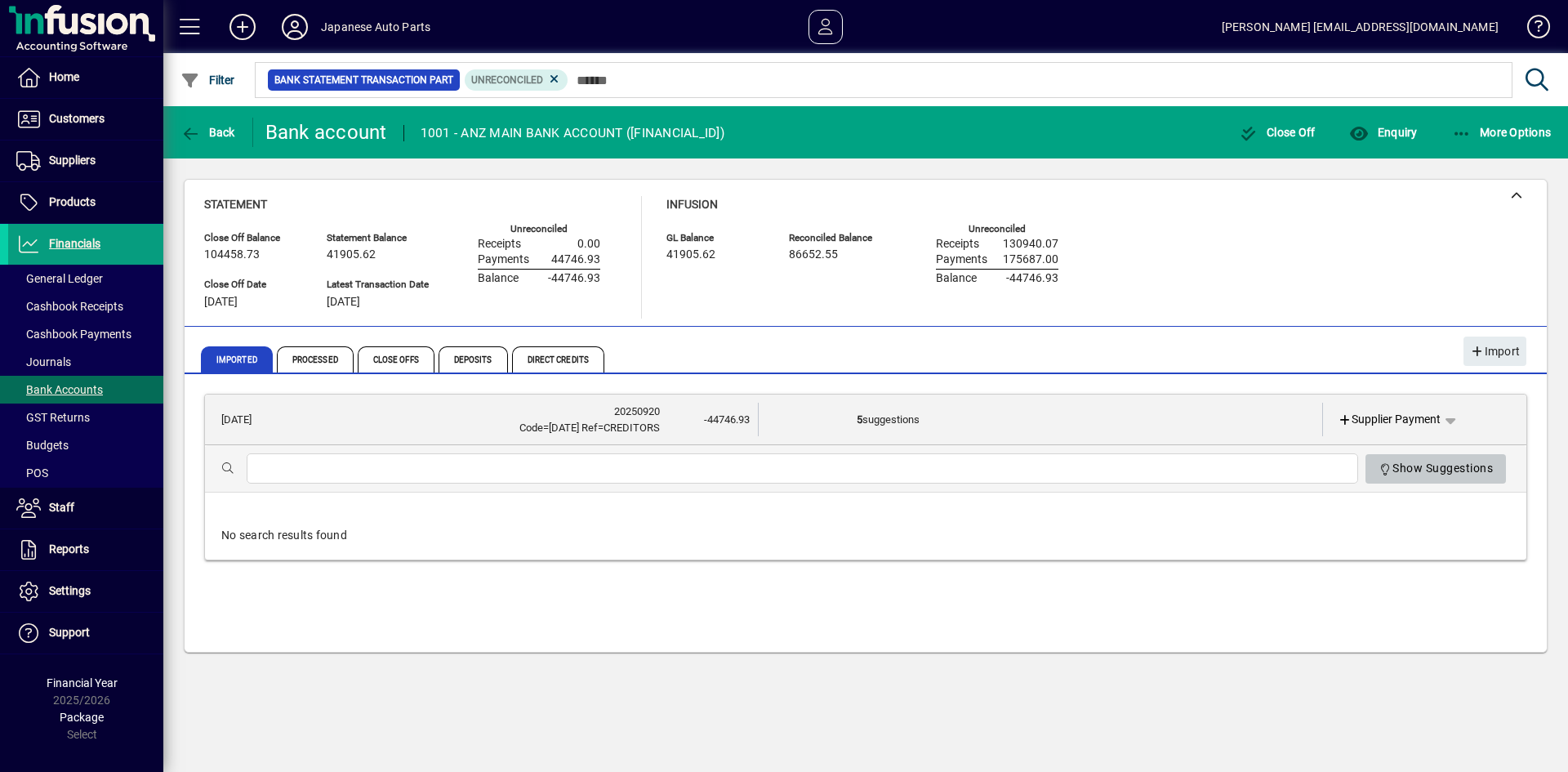
click at [1455, 475] on span "Show Suggestions" at bounding box center [1436, 468] width 115 height 27
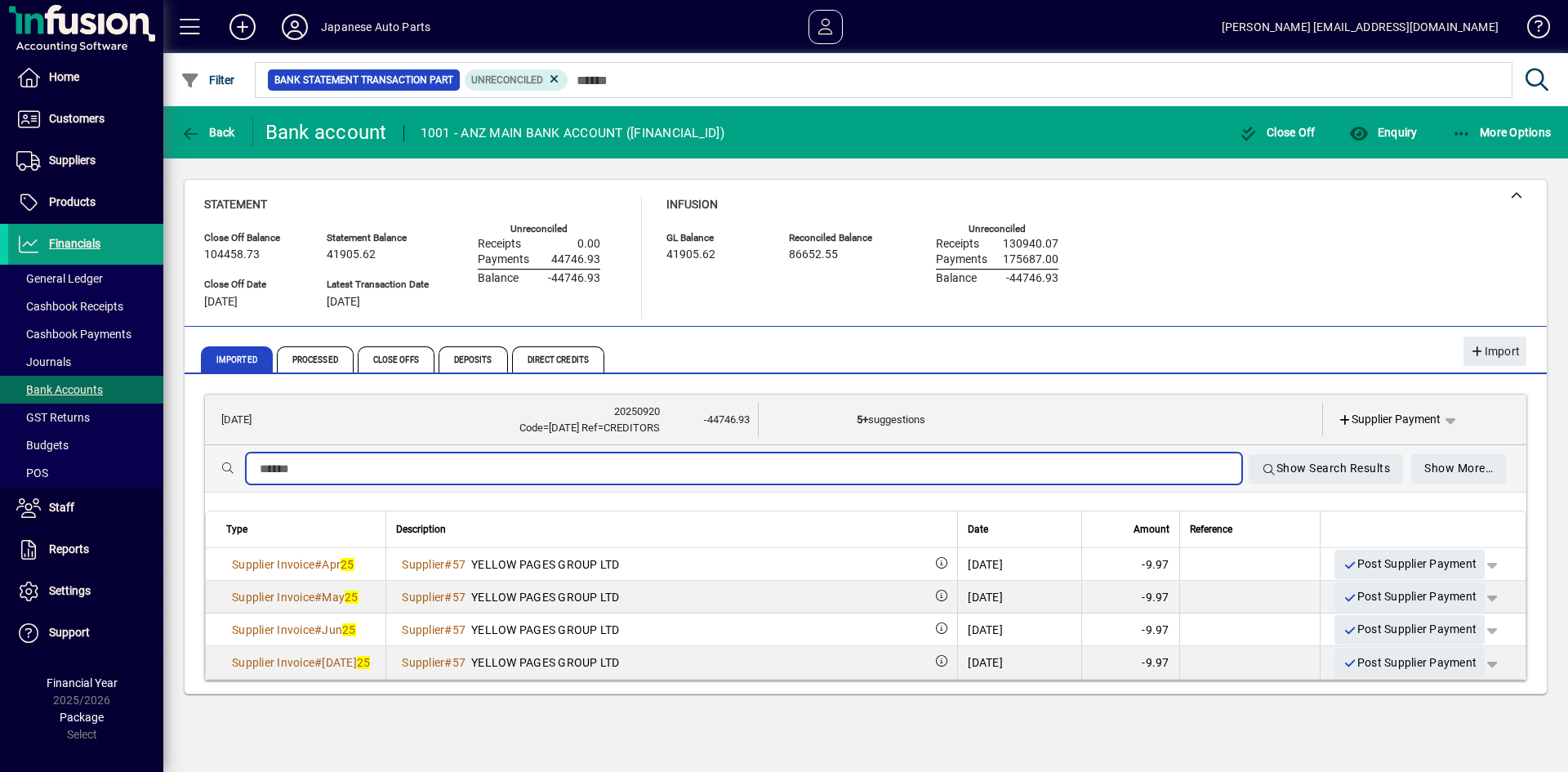
click at [577, 466] on input "text" at bounding box center [743, 468] width 969 height 19
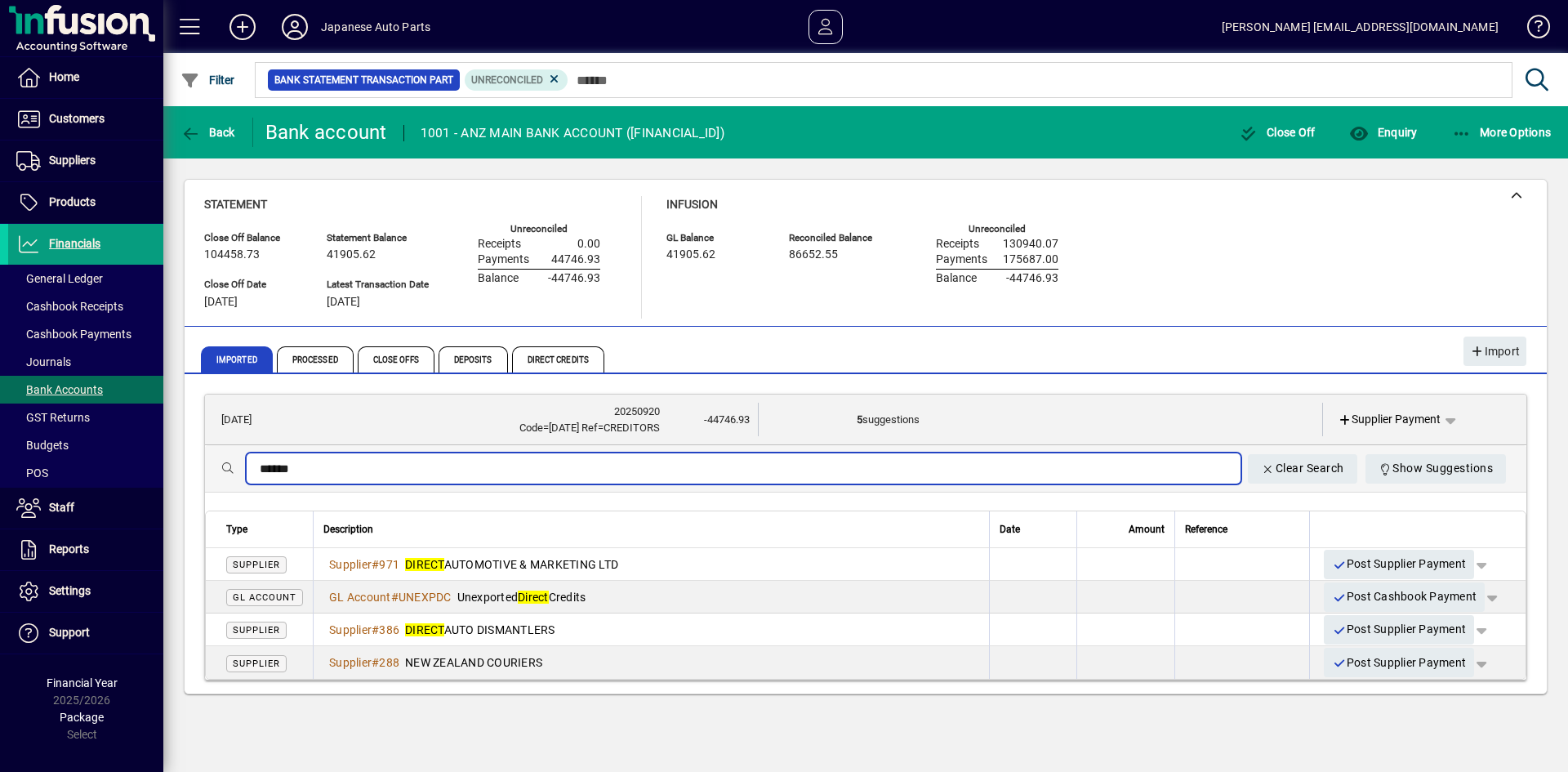
type input "******"
click at [272, 594] on span "GL Account" at bounding box center [264, 597] width 64 height 10
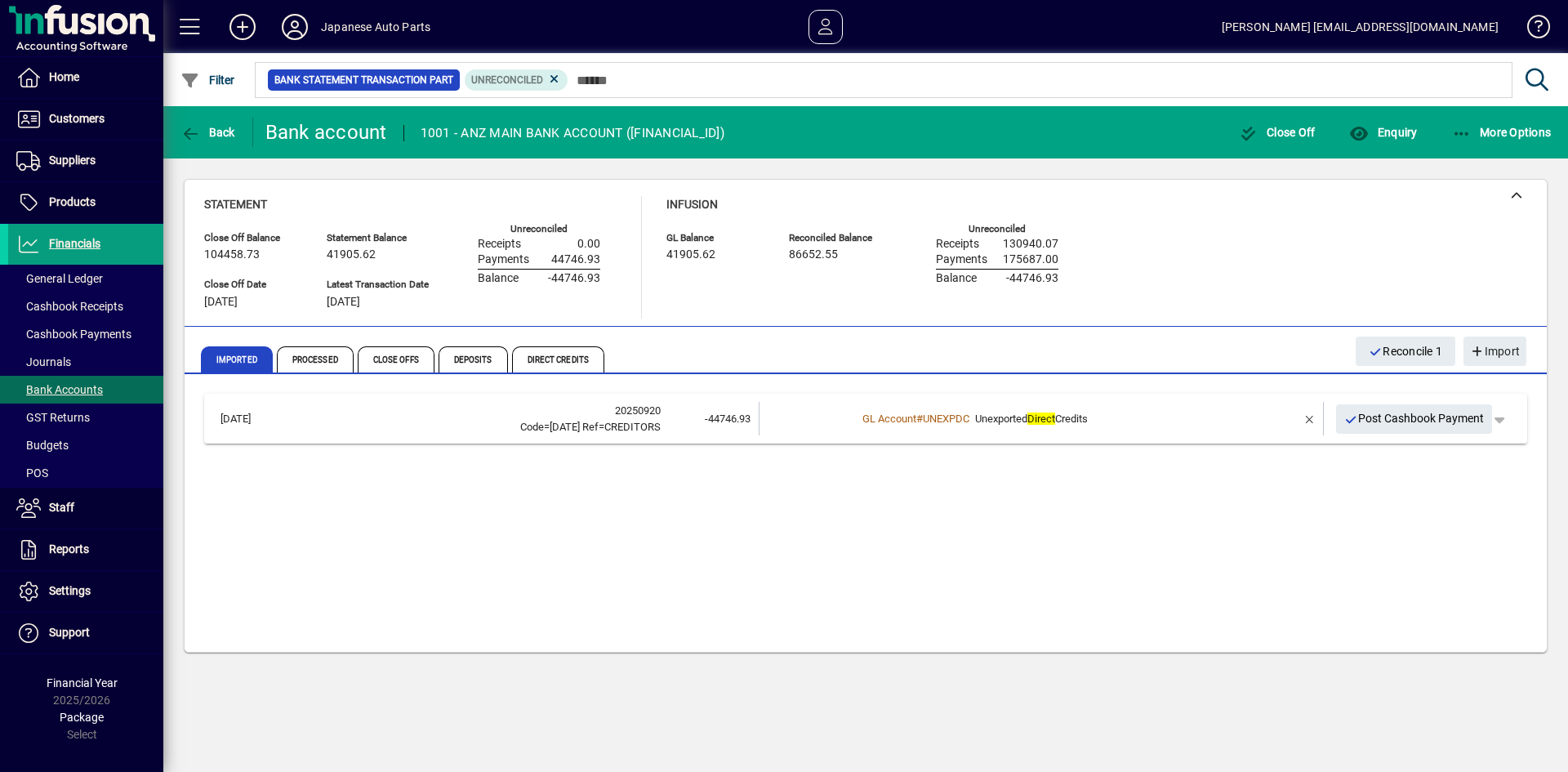
click at [1050, 418] on em "Direct" at bounding box center [1042, 418] width 28 height 12
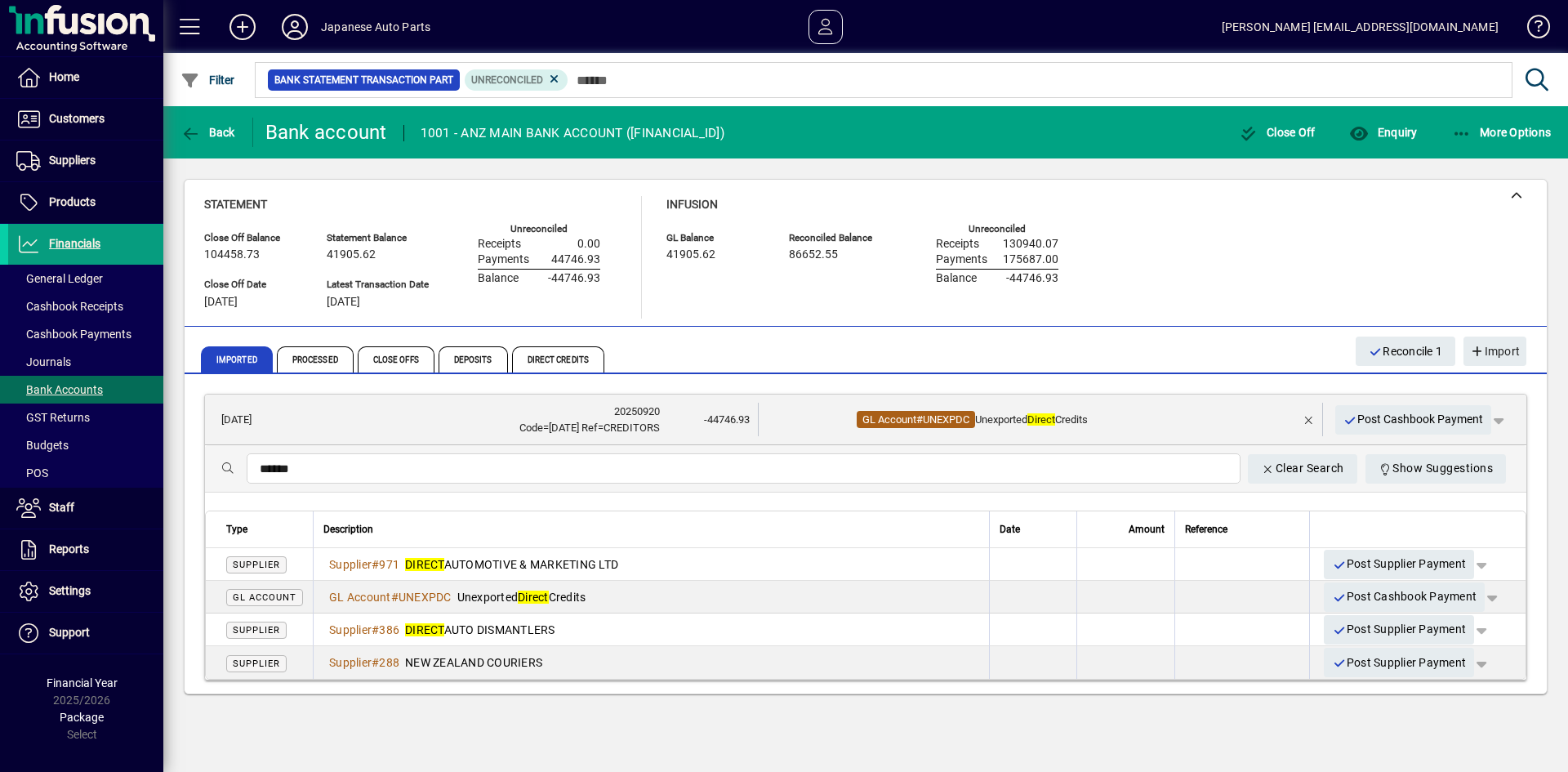
click at [935, 421] on span "UNEXPDC" at bounding box center [946, 419] width 46 height 12
click at [317, 369] on span "Processed" at bounding box center [315, 359] width 77 height 26
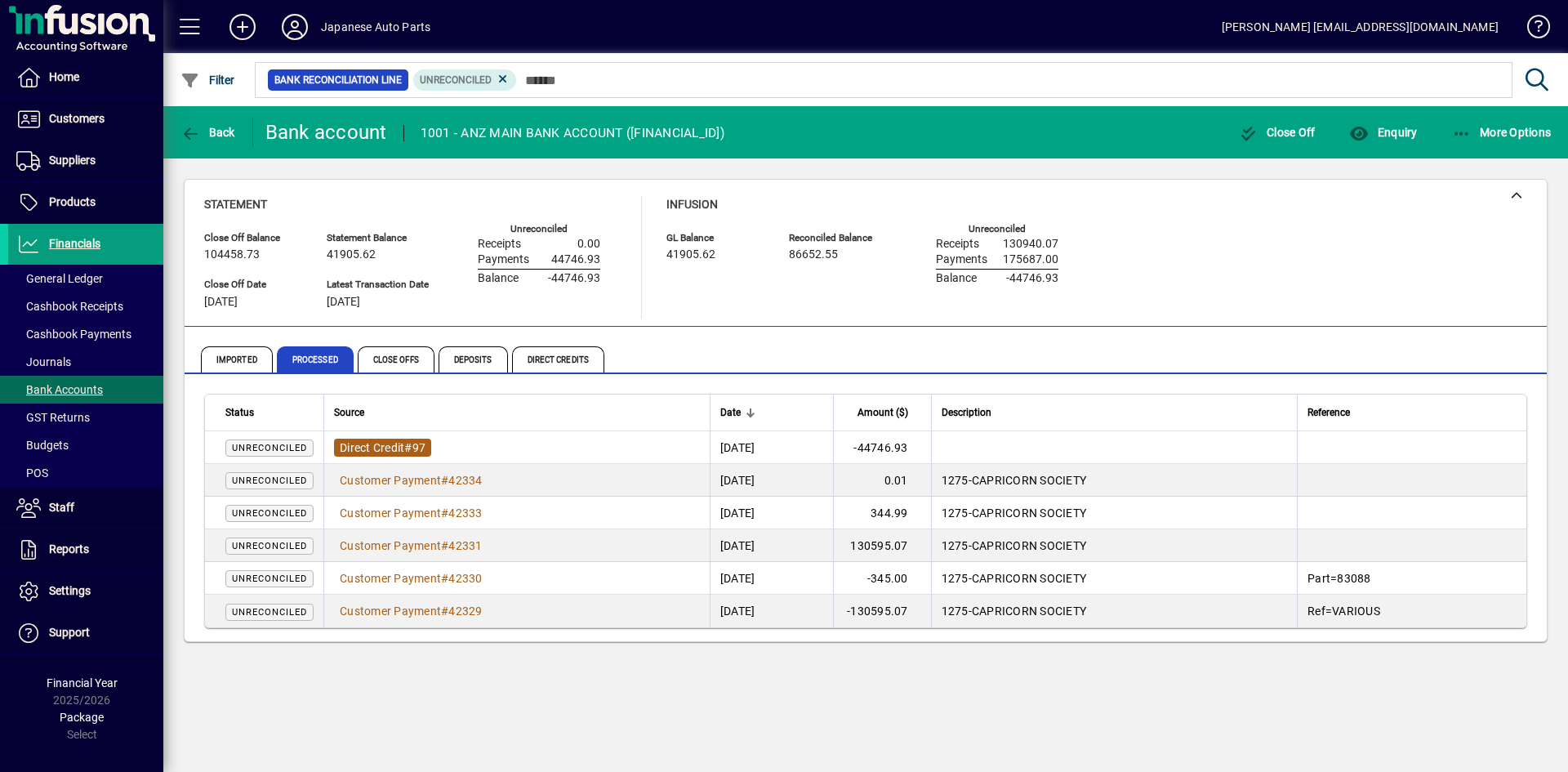
click at [390, 446] on span "Direct Credit" at bounding box center [372, 448] width 65 height 13
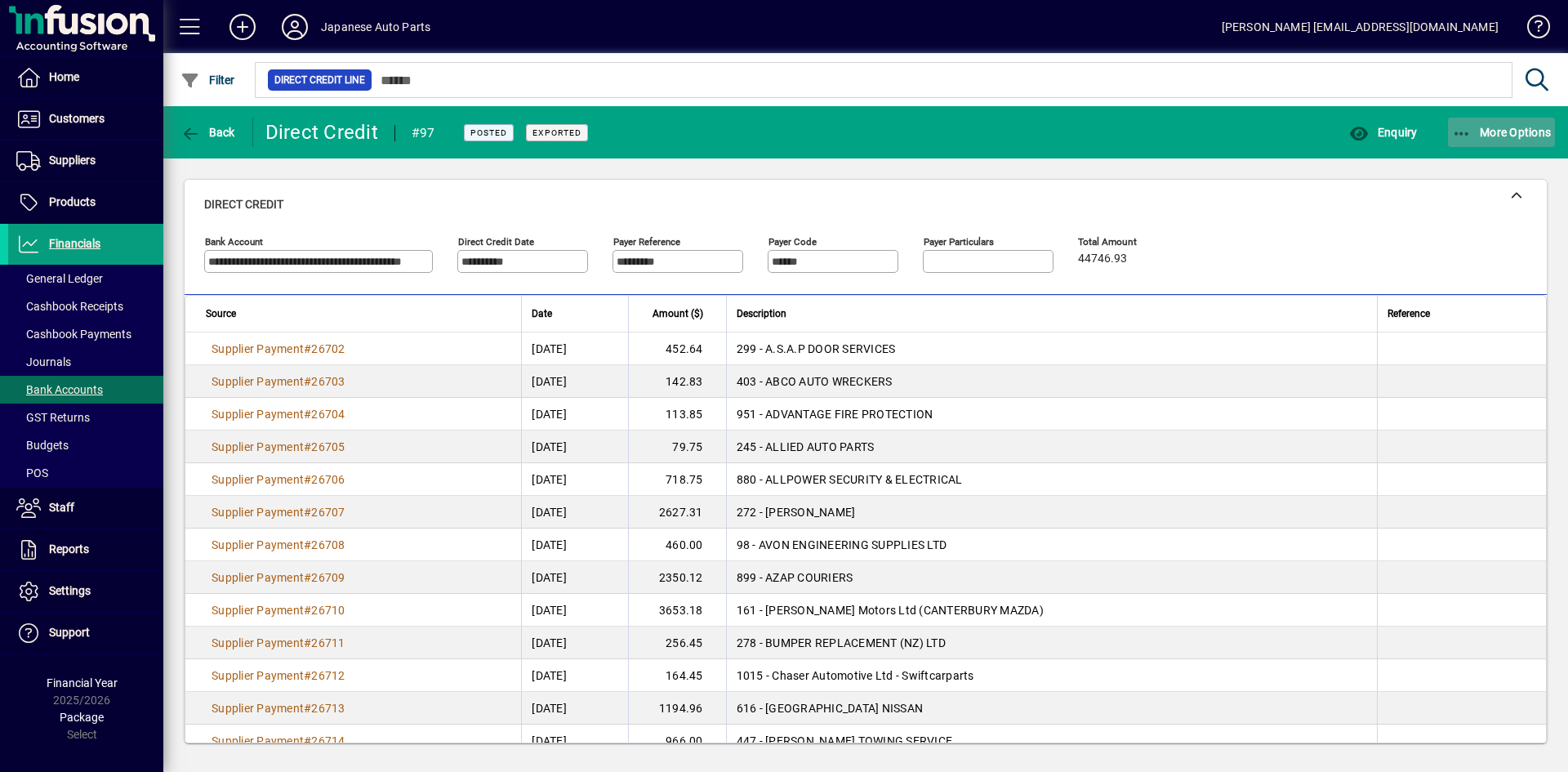
click at [1458, 132] on icon "button" at bounding box center [1462, 134] width 20 height 17
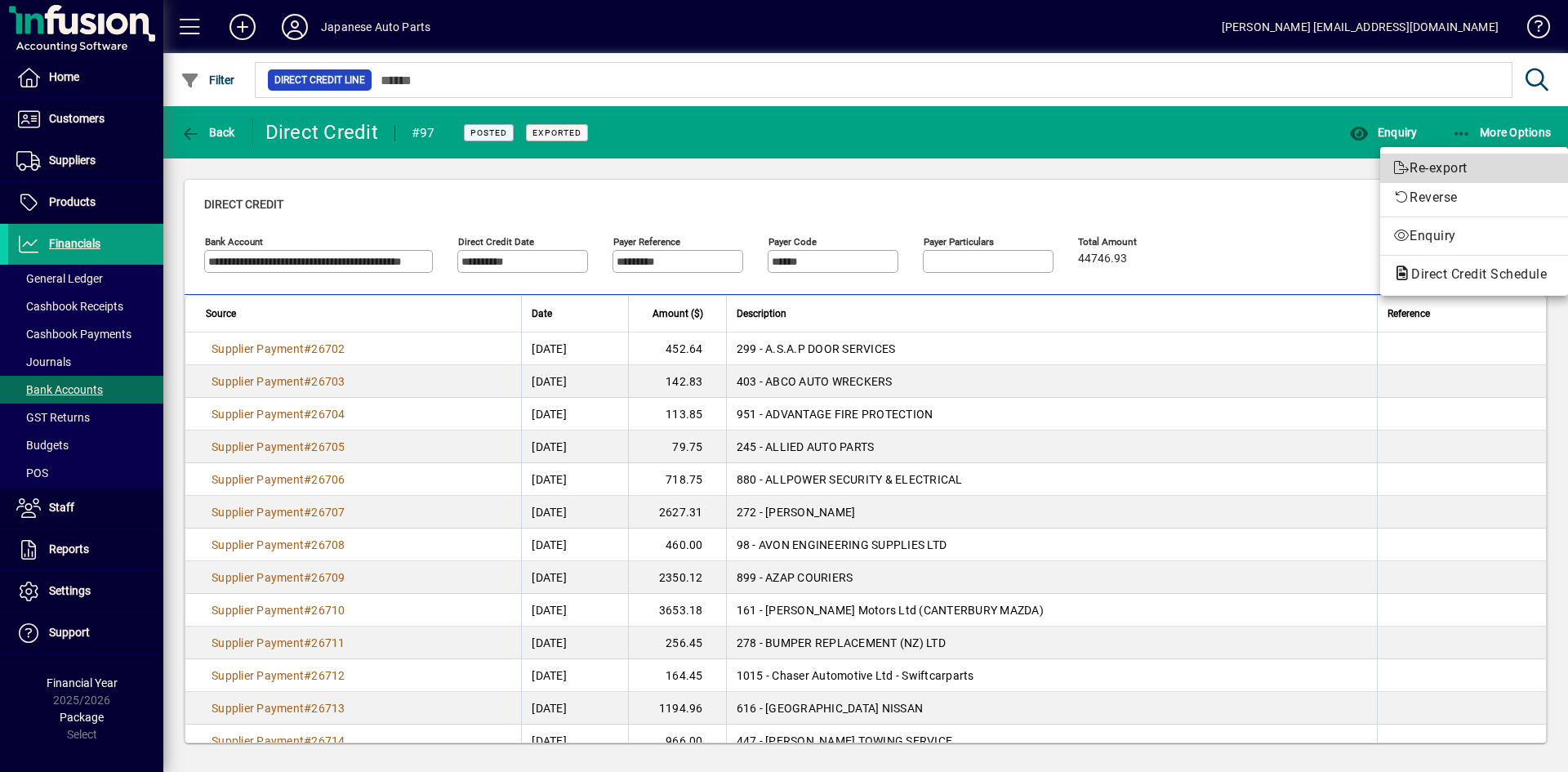
click at [1439, 166] on span "Re-export" at bounding box center [1474, 168] width 162 height 19
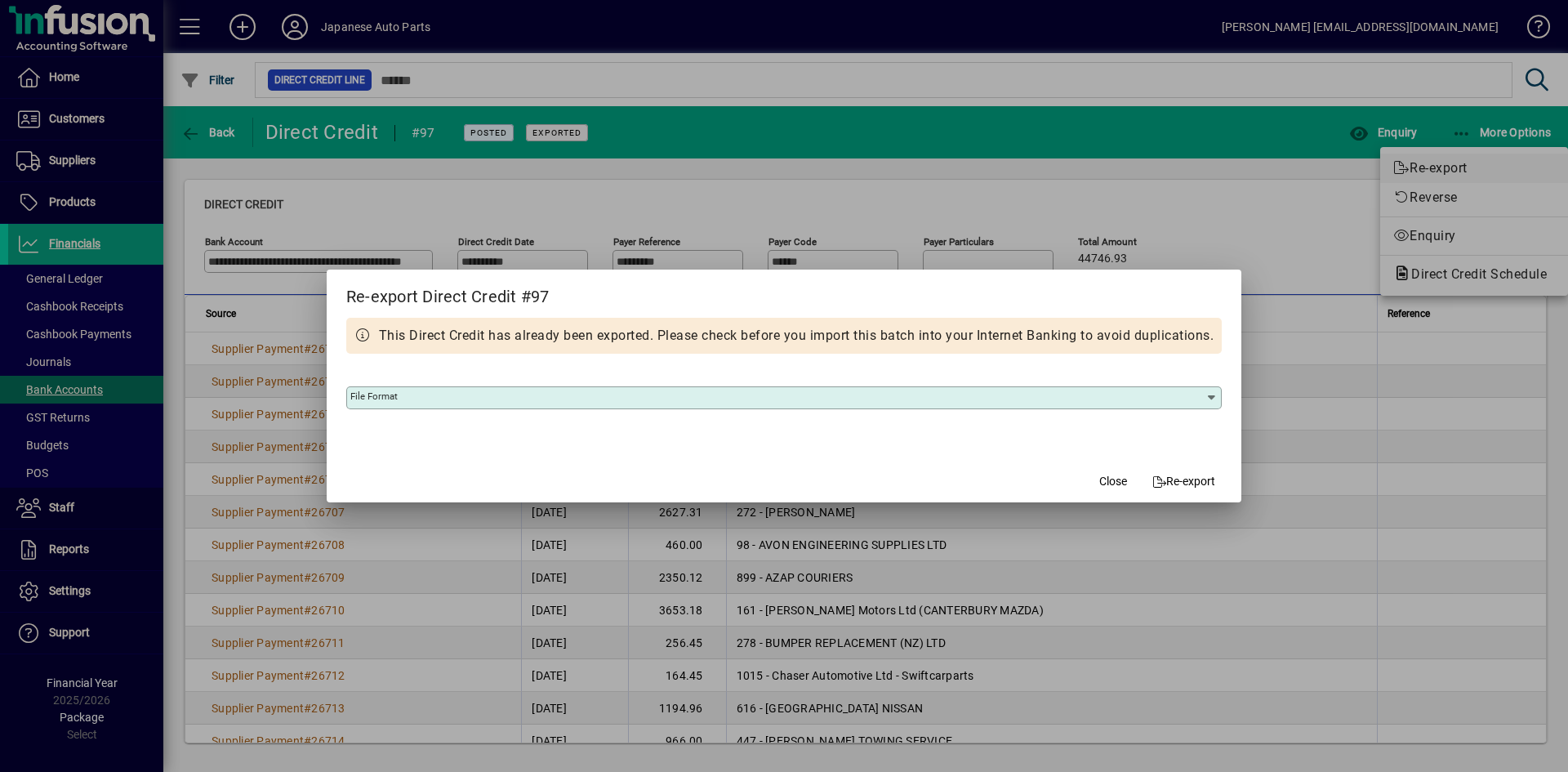
type input "**********"
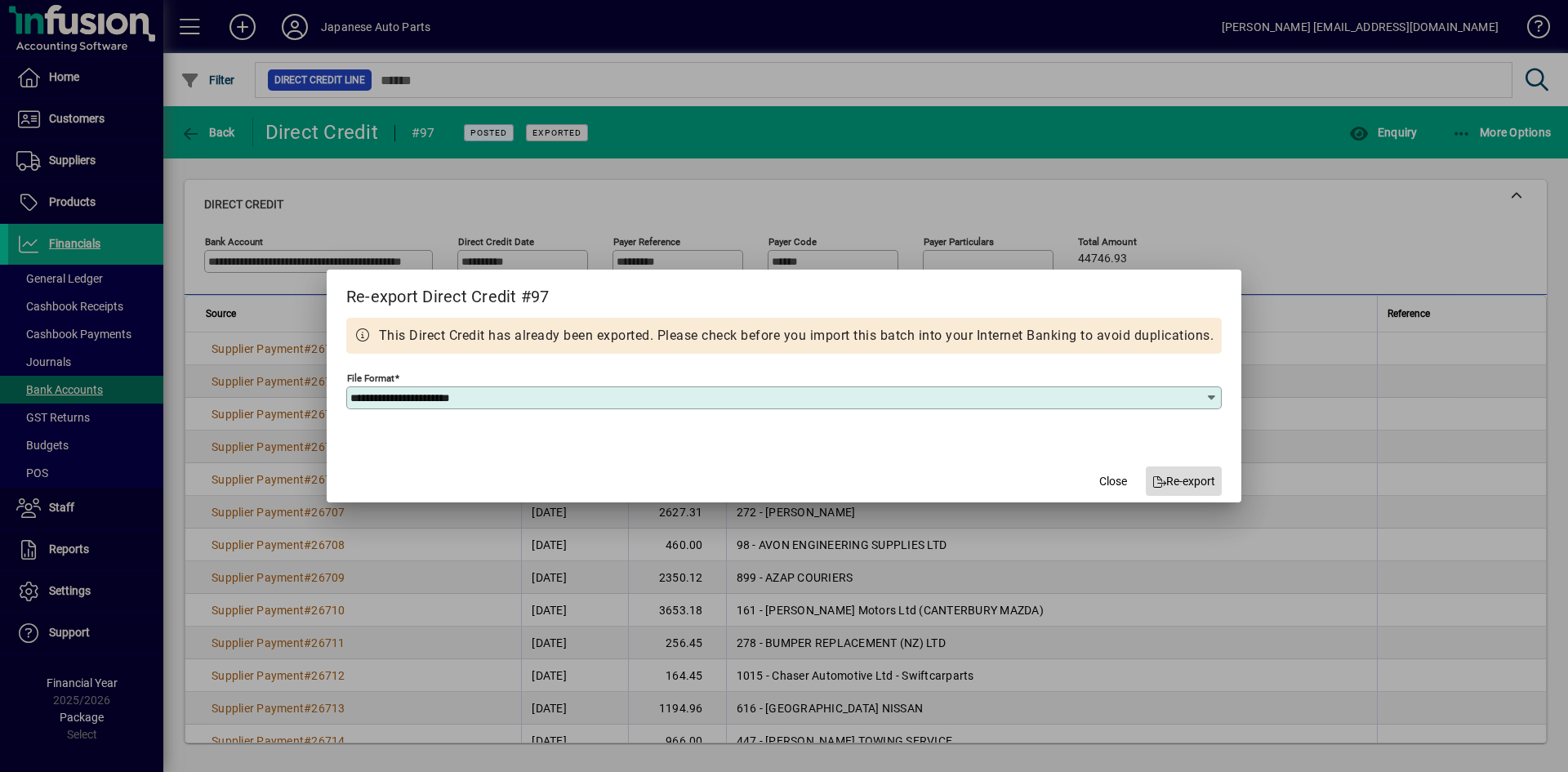
click at [1201, 478] on span "Re-export" at bounding box center [1184, 481] width 64 height 18
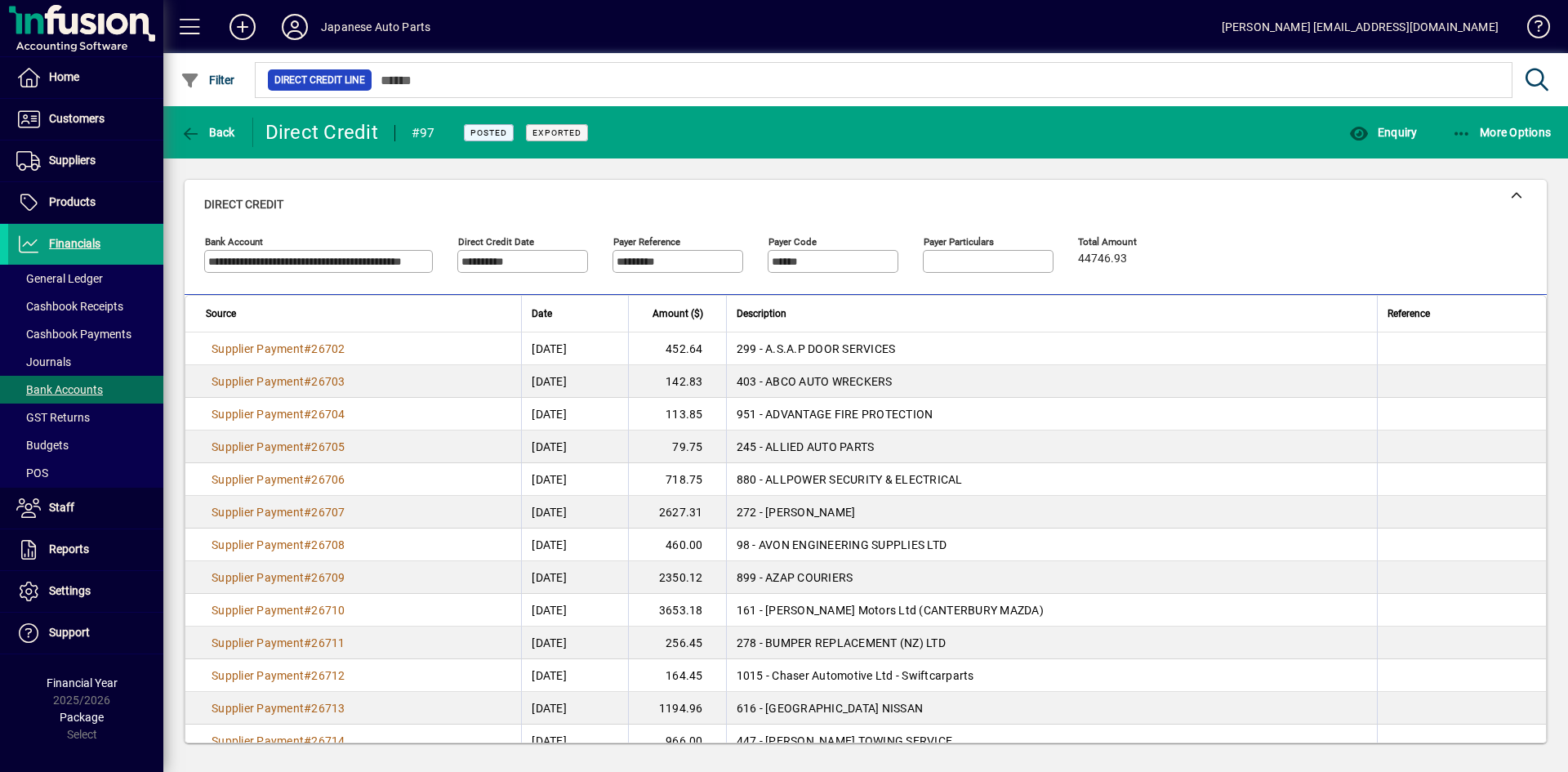
click at [1276, 276] on div "**********" at bounding box center [865, 259] width 1323 height 57
click at [88, 245] on span "Financials" at bounding box center [75, 243] width 52 height 13
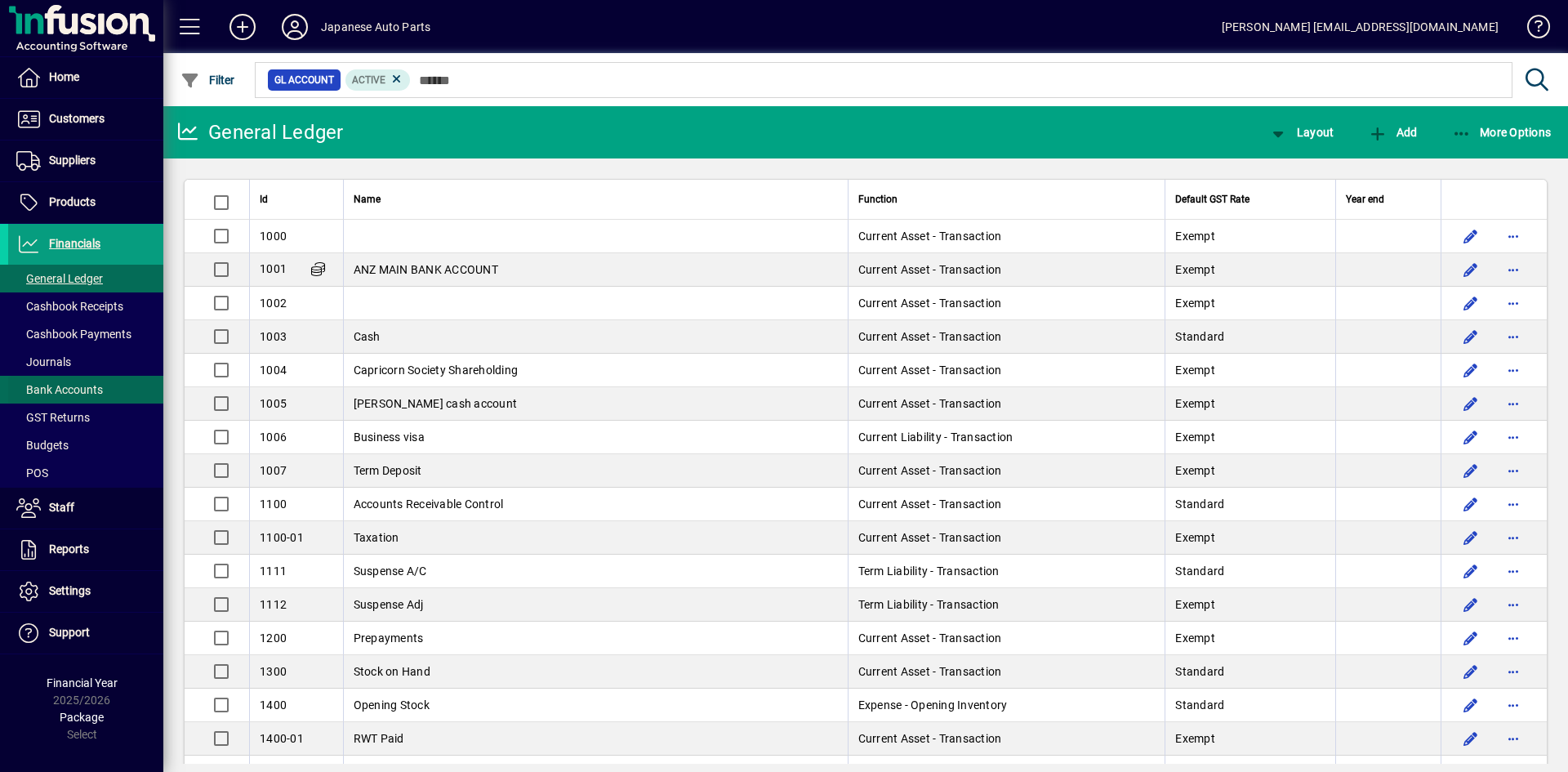
click at [61, 381] on span "Bank Accounts" at bounding box center [55, 390] width 95 height 18
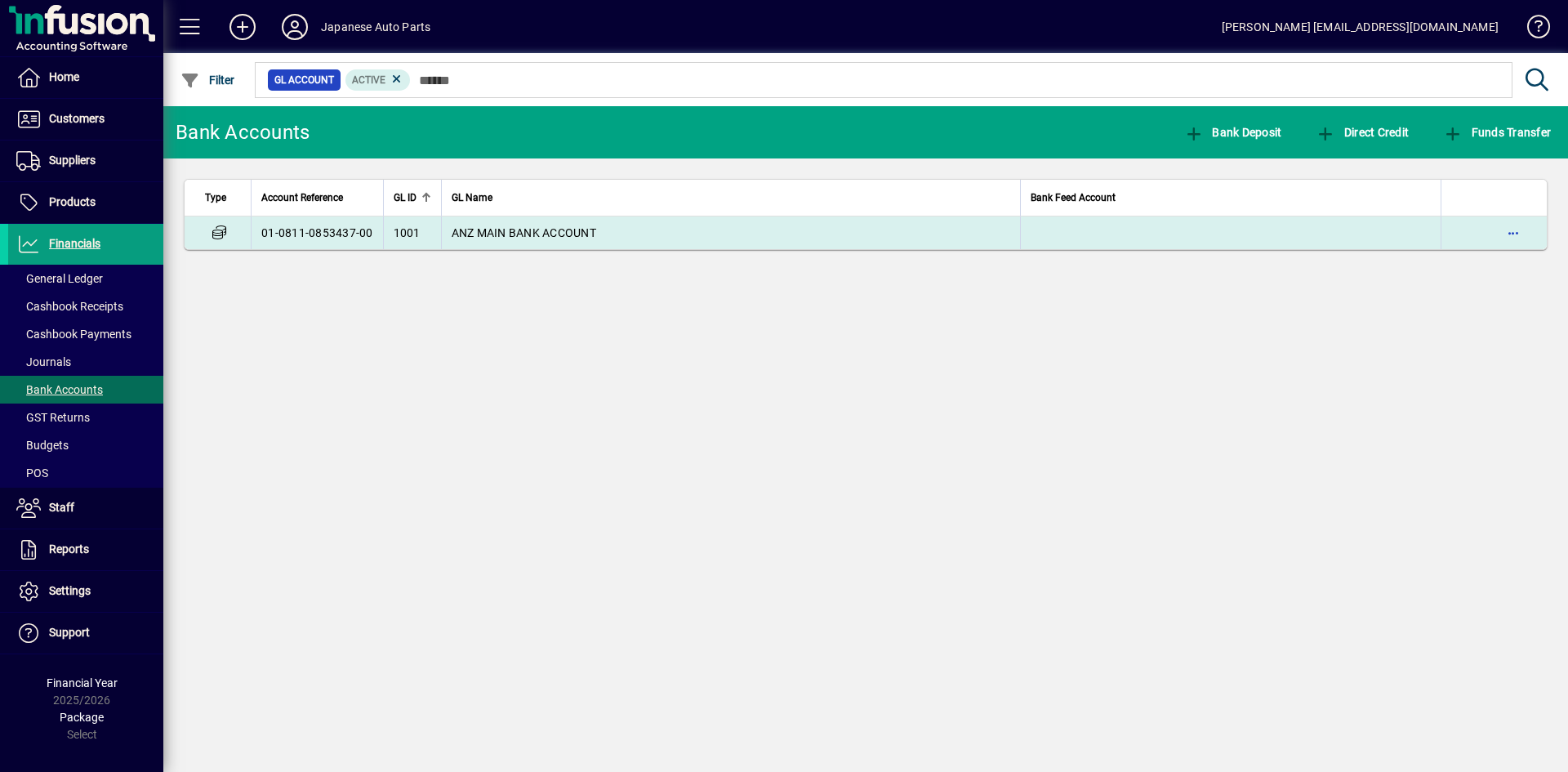
click at [490, 233] on span "ANZ MAIN BANK ACCOUNT" at bounding box center [524, 233] width 145 height 13
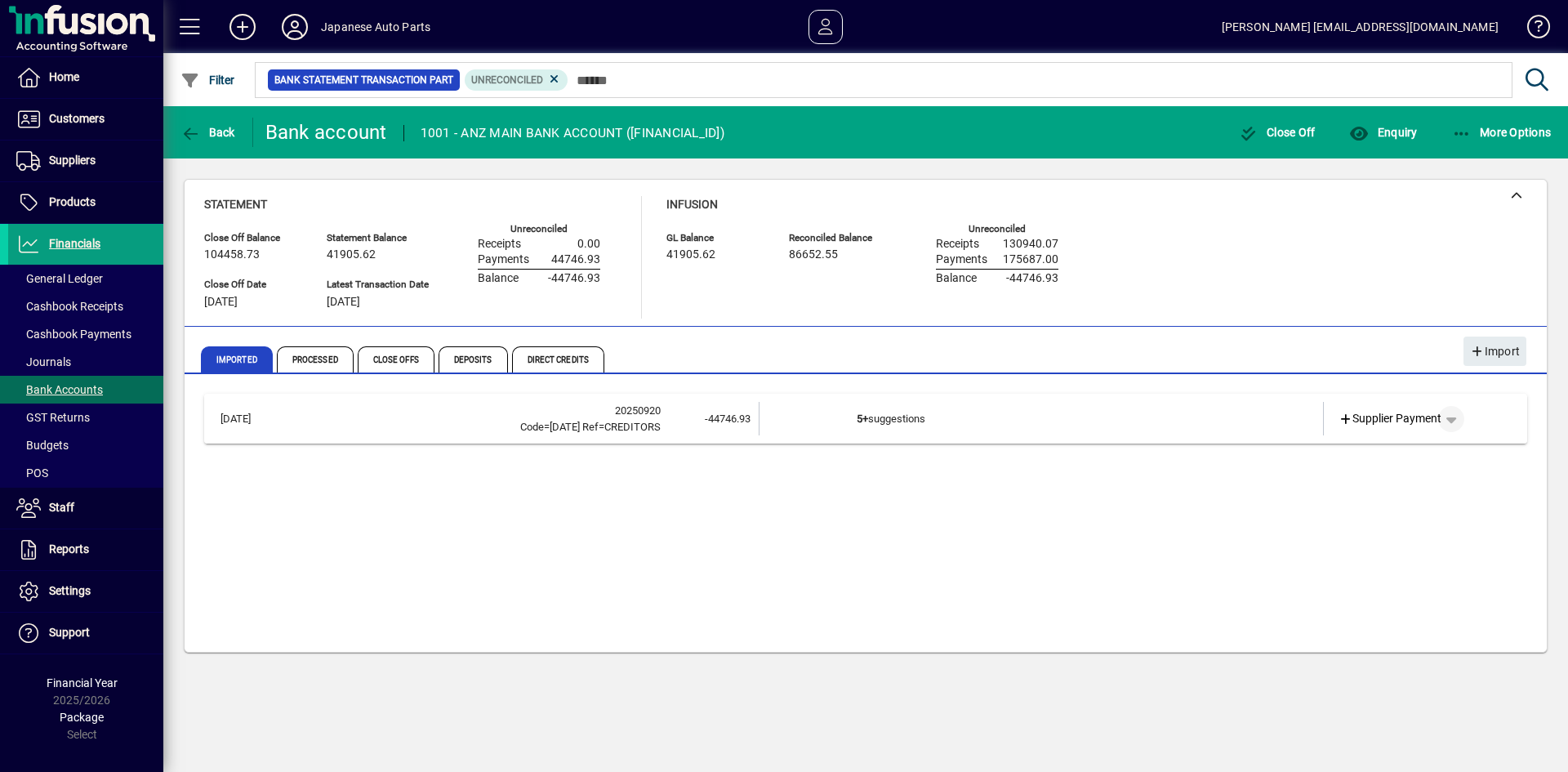
click at [1454, 417] on span "button" at bounding box center [1451, 418] width 39 height 39
click at [1014, 609] on div at bounding box center [784, 386] width 1568 height 772
click at [891, 418] on td "5+ suggestions" at bounding box center [1043, 418] width 371 height 33
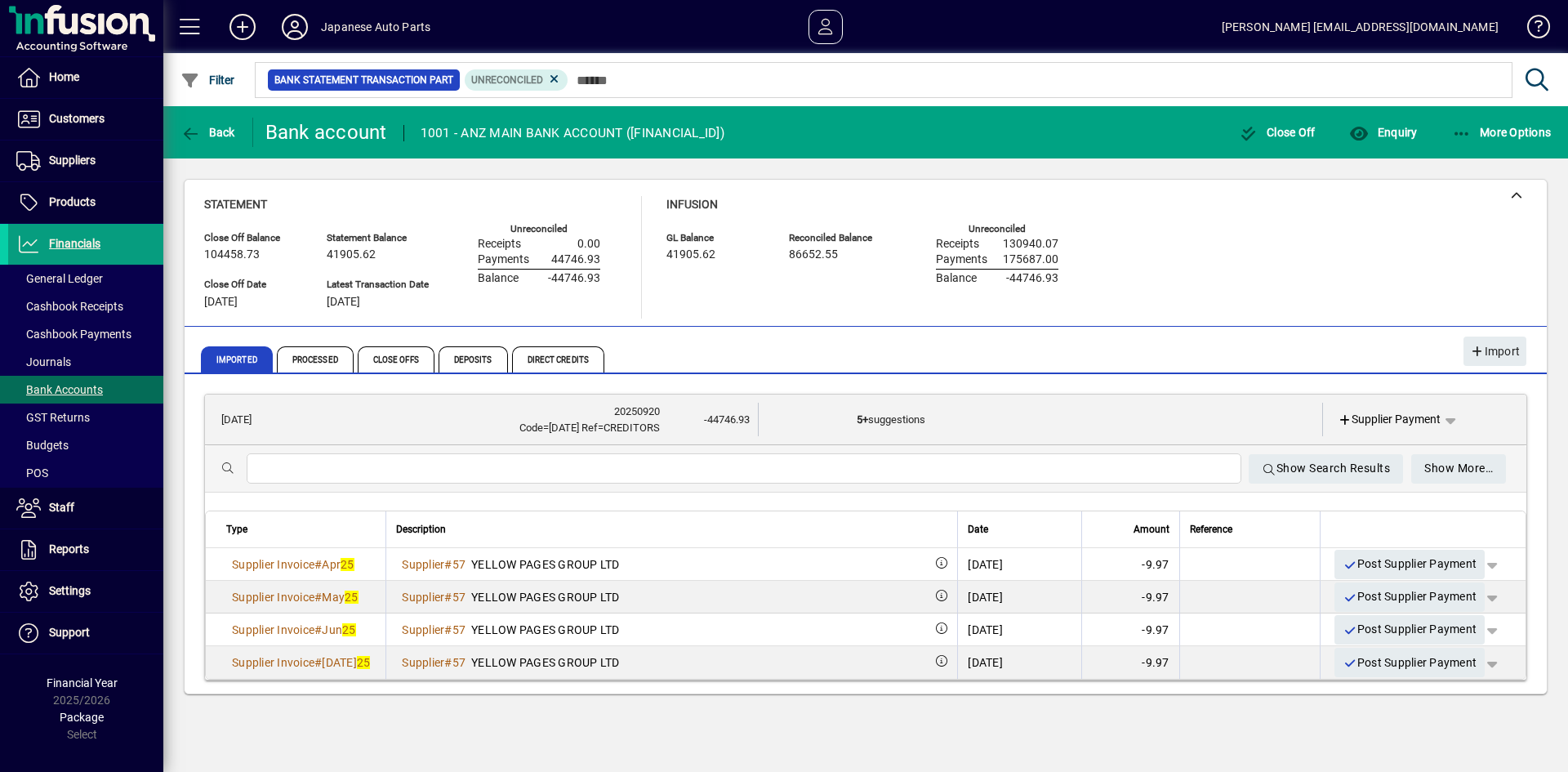
click at [800, 473] on input "text" at bounding box center [743, 468] width 969 height 19
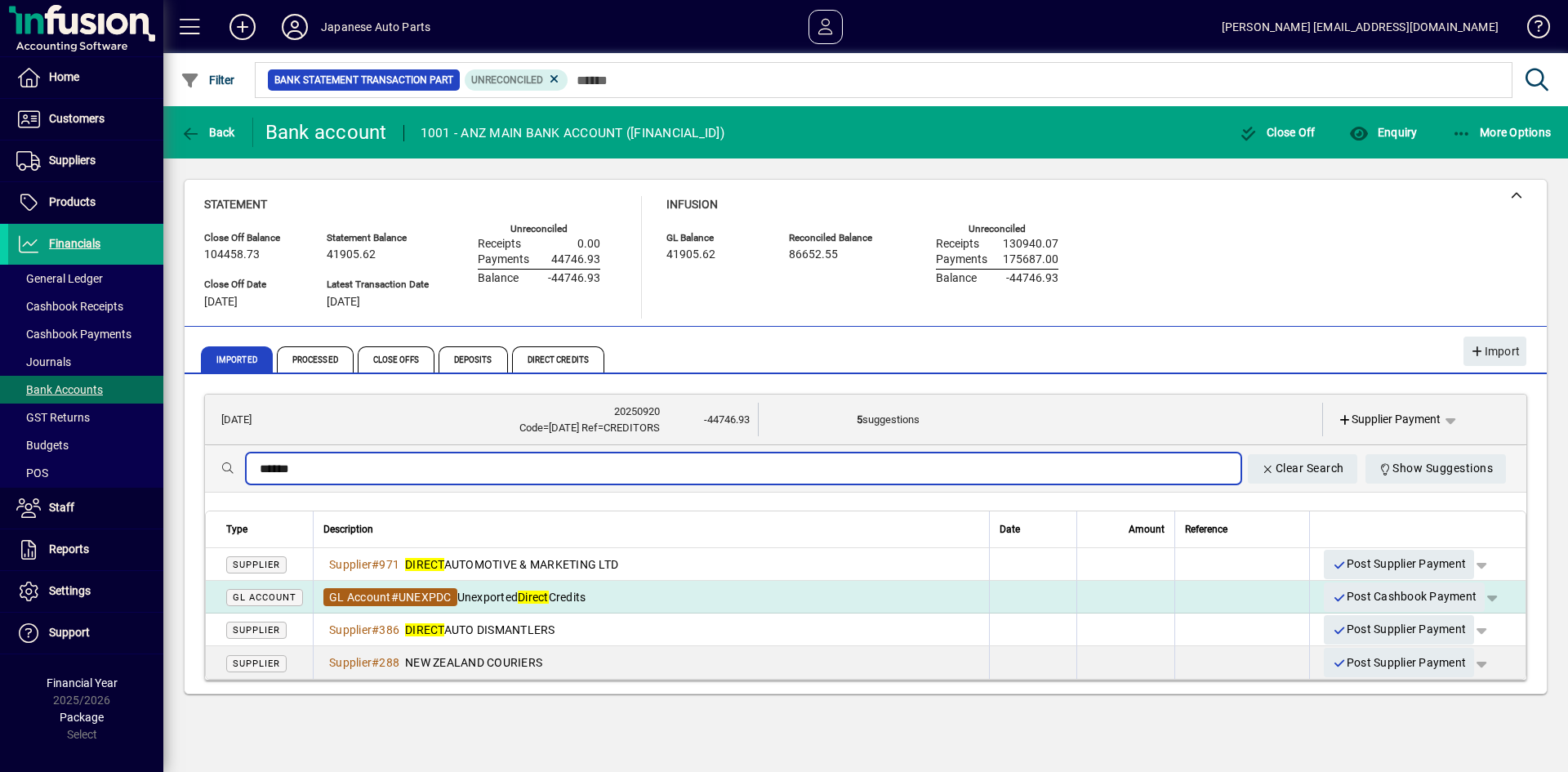
type input "******"
click at [449, 601] on span "UNEXPDC" at bounding box center [425, 597] width 53 height 13
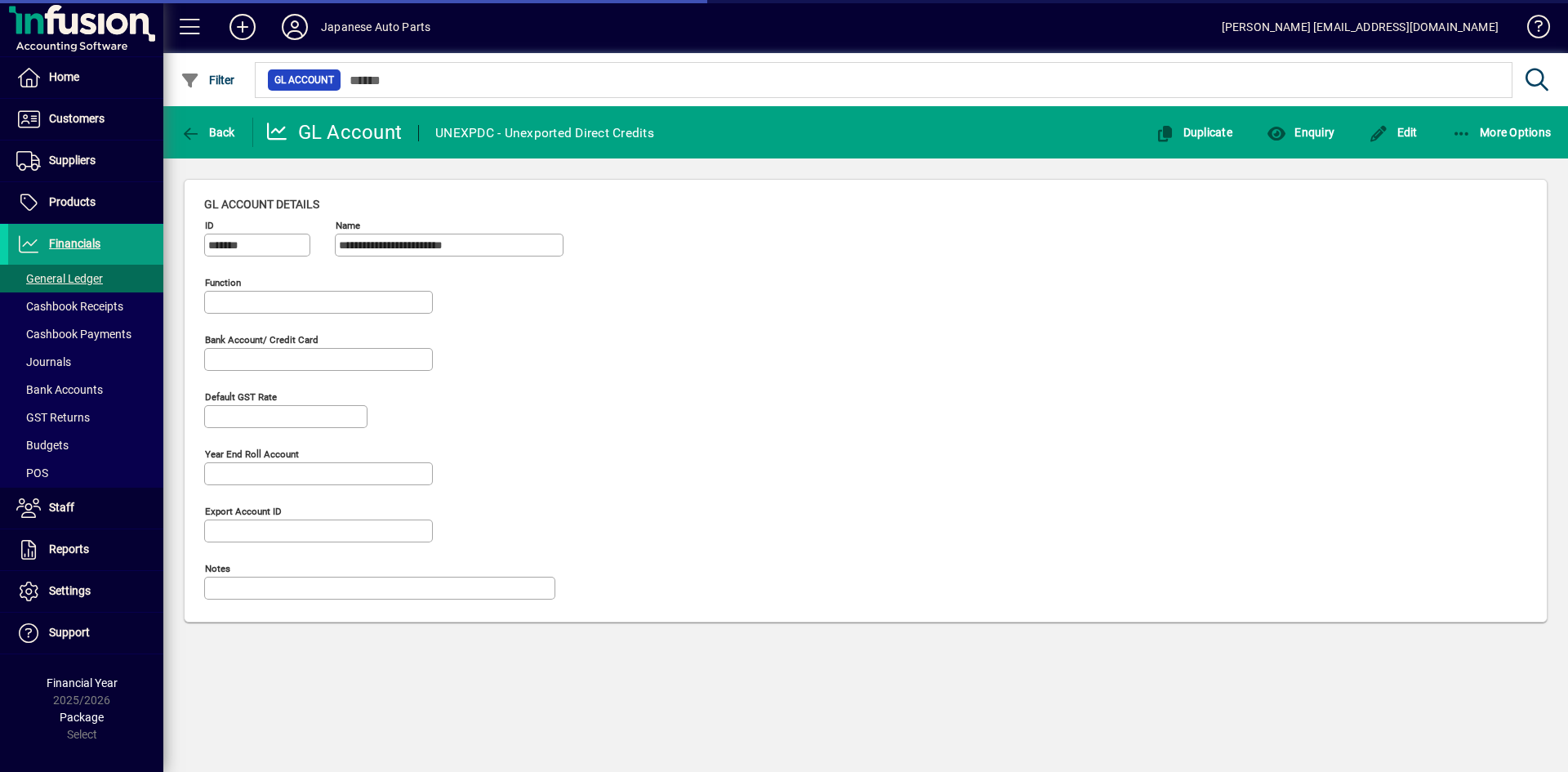
type input "**********"
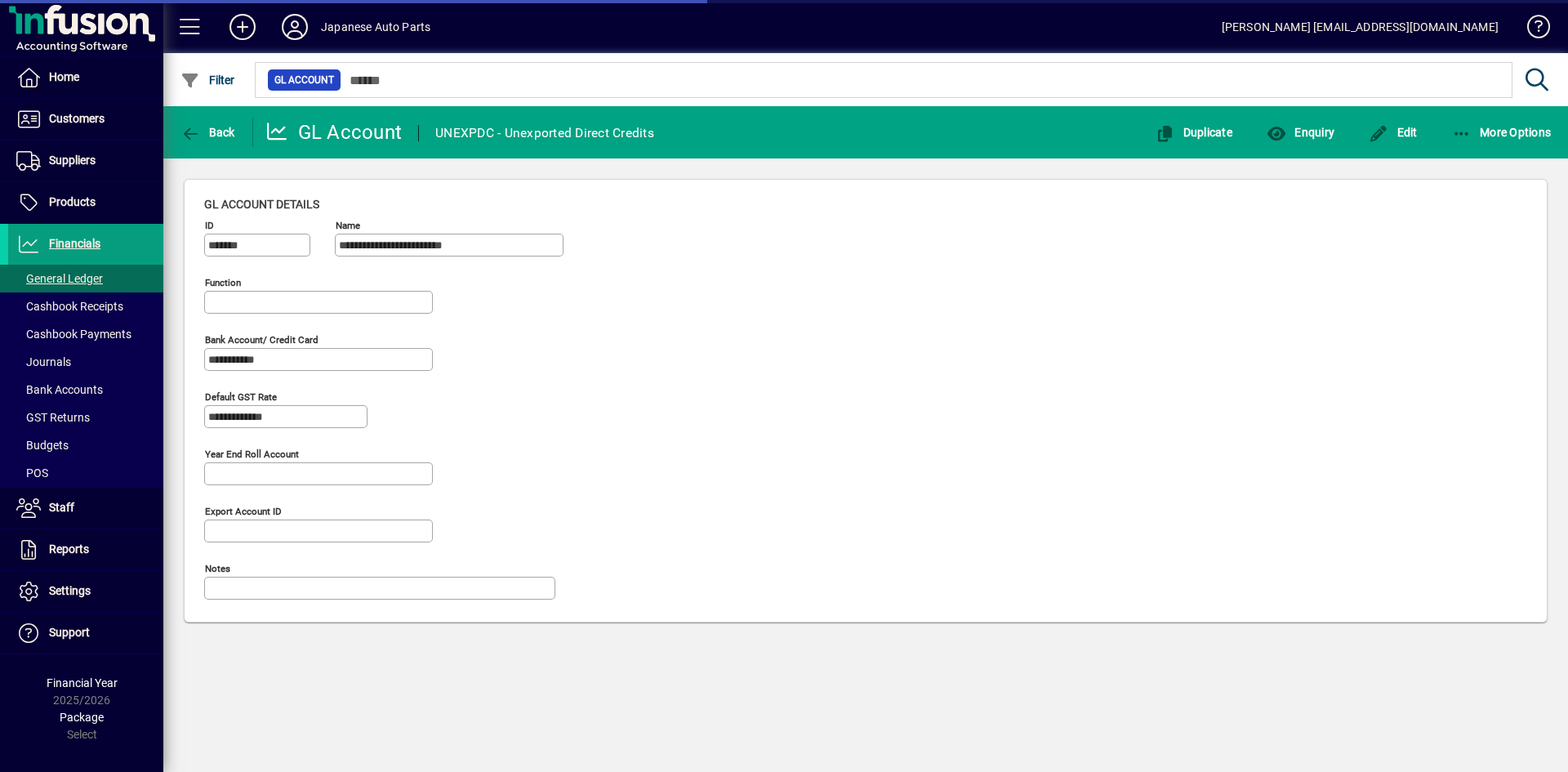
type input "**********"
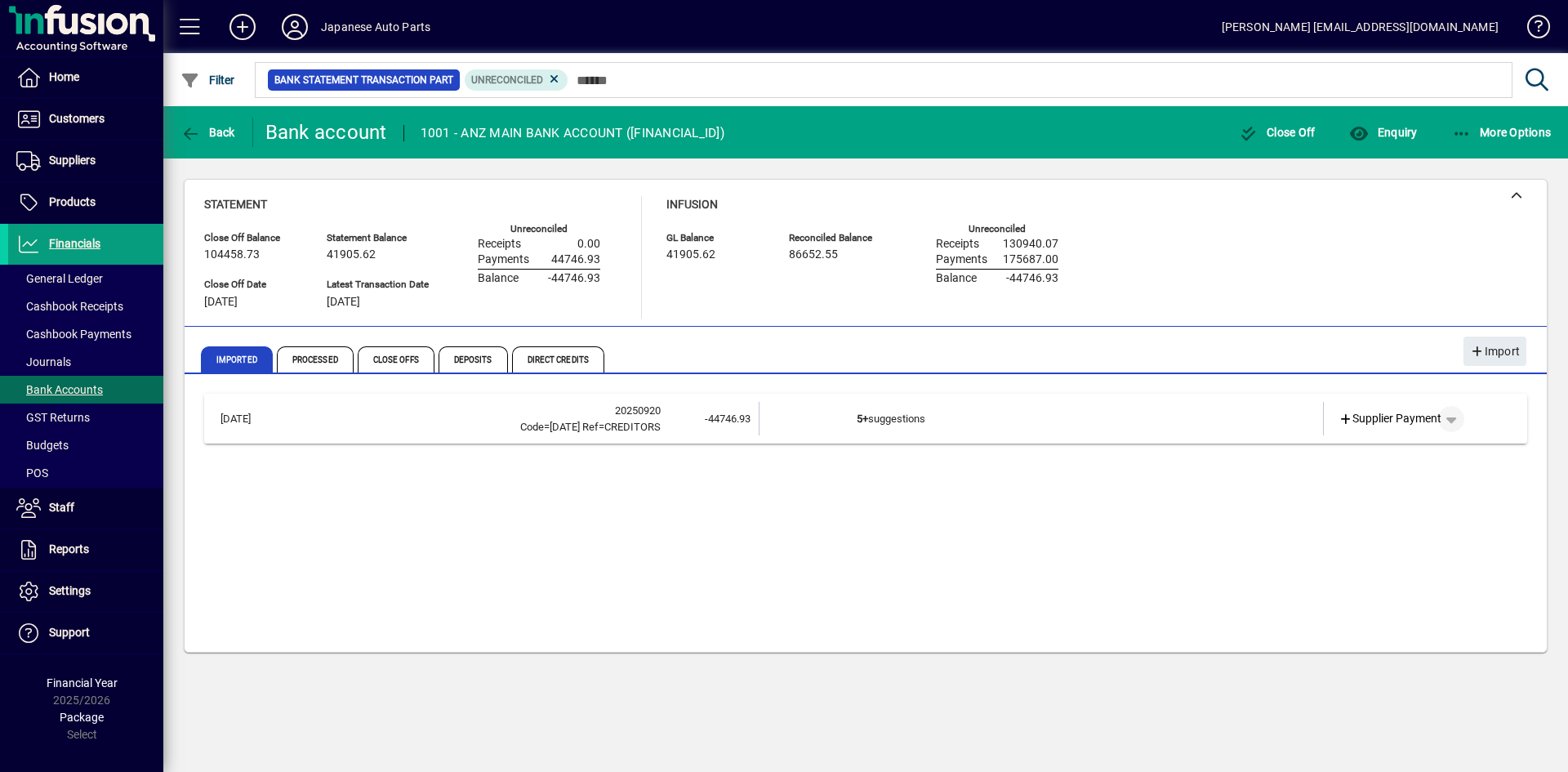
click at [1459, 419] on span "button" at bounding box center [1451, 418] width 39 height 39
click at [894, 422] on div at bounding box center [784, 386] width 1568 height 772
click at [605, 419] on div "Code=[DATE] Ref=CREDITORS" at bounding box center [475, 428] width 371 height 17
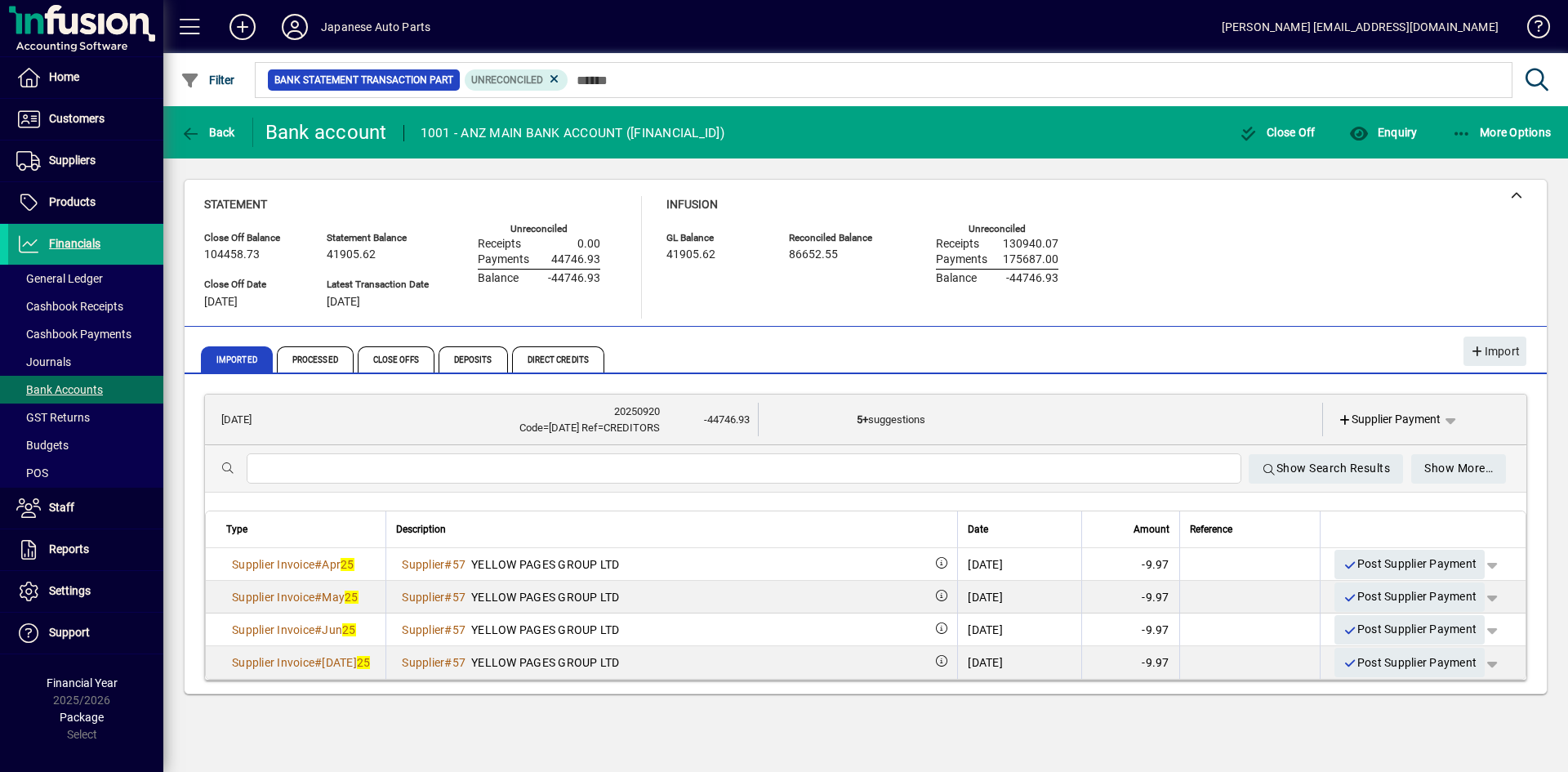
click at [672, 474] on input "text" at bounding box center [743, 468] width 969 height 19
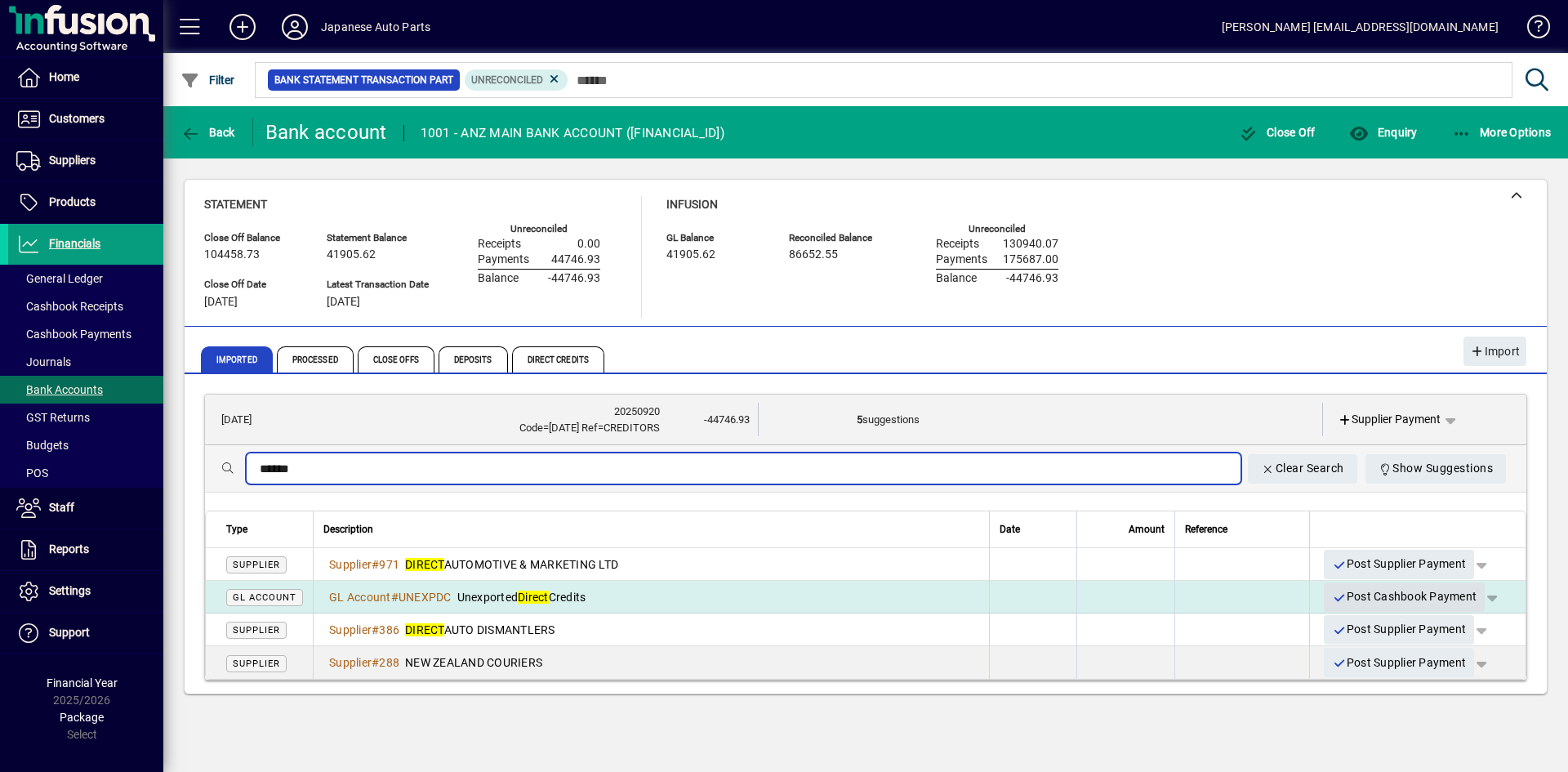
type input "******"
click at [1416, 597] on span "Post Cashbook Payment" at bounding box center [1404, 596] width 145 height 27
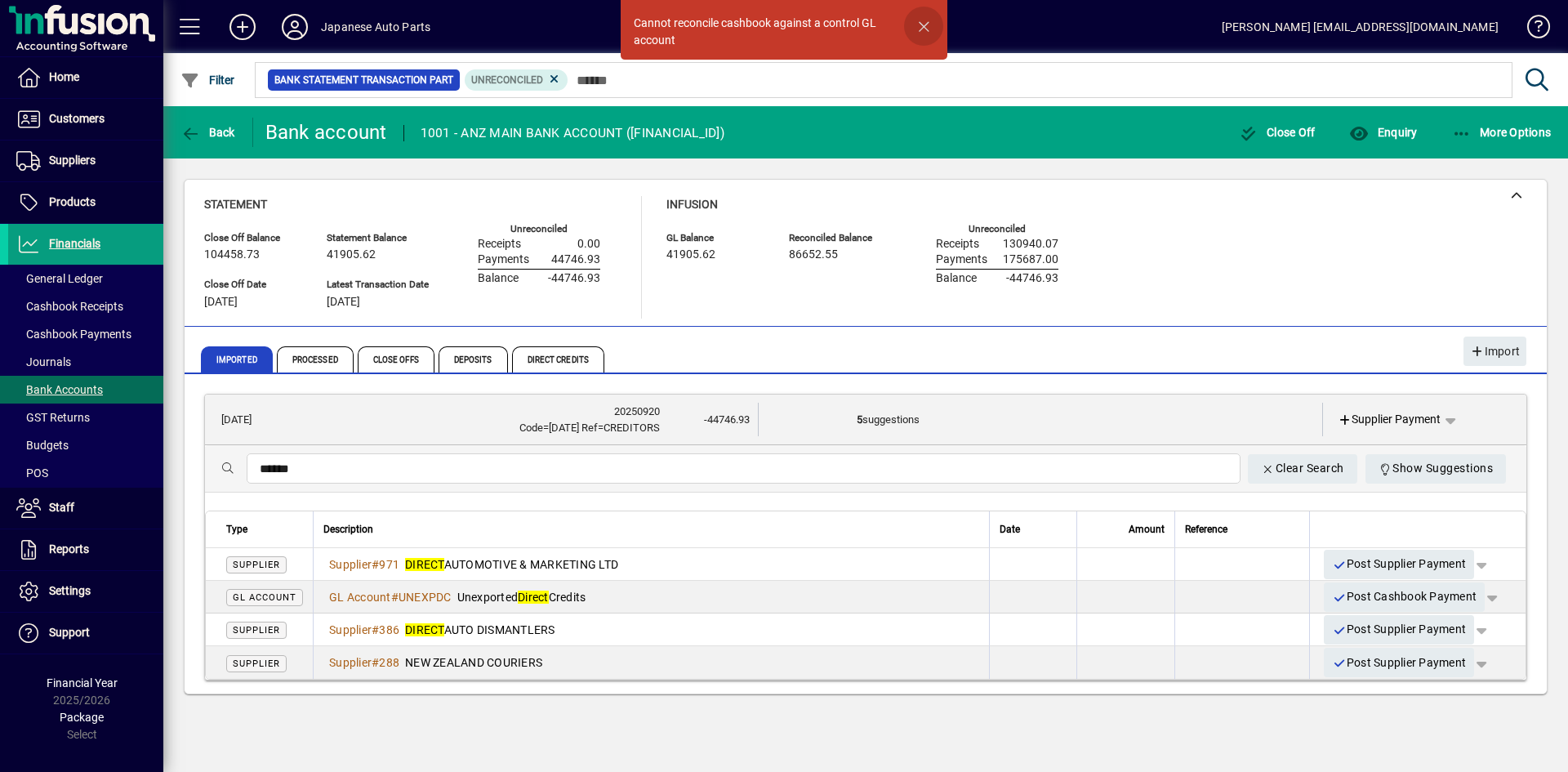
click at [933, 31] on span "button" at bounding box center [923, 26] width 39 height 39
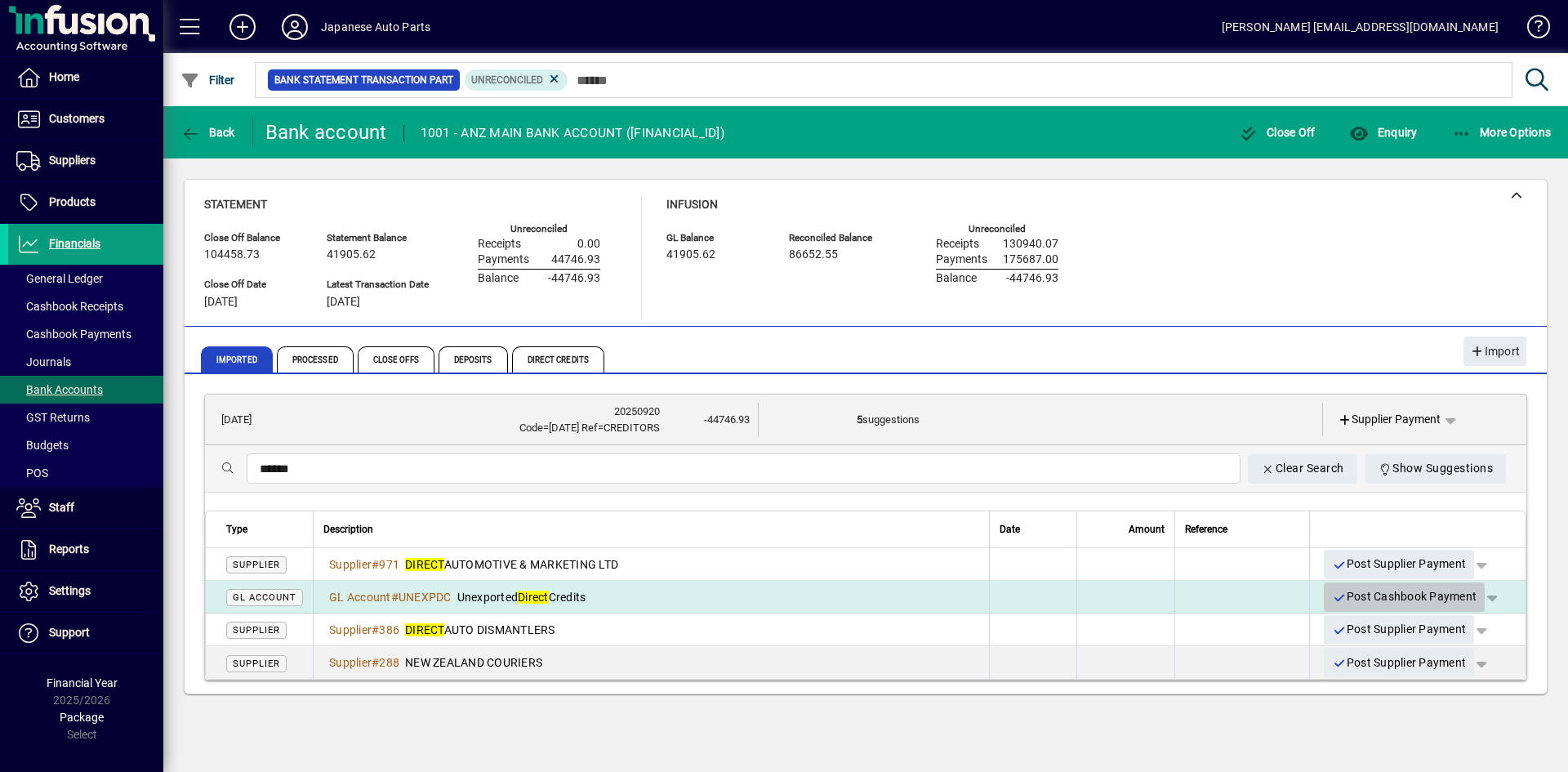
click at [1461, 596] on span "Post Cashbook Payment" at bounding box center [1404, 596] width 145 height 27
click at [1461, 596] on div "Post Cashbook Payment" at bounding box center [1404, 597] width 169 height 30
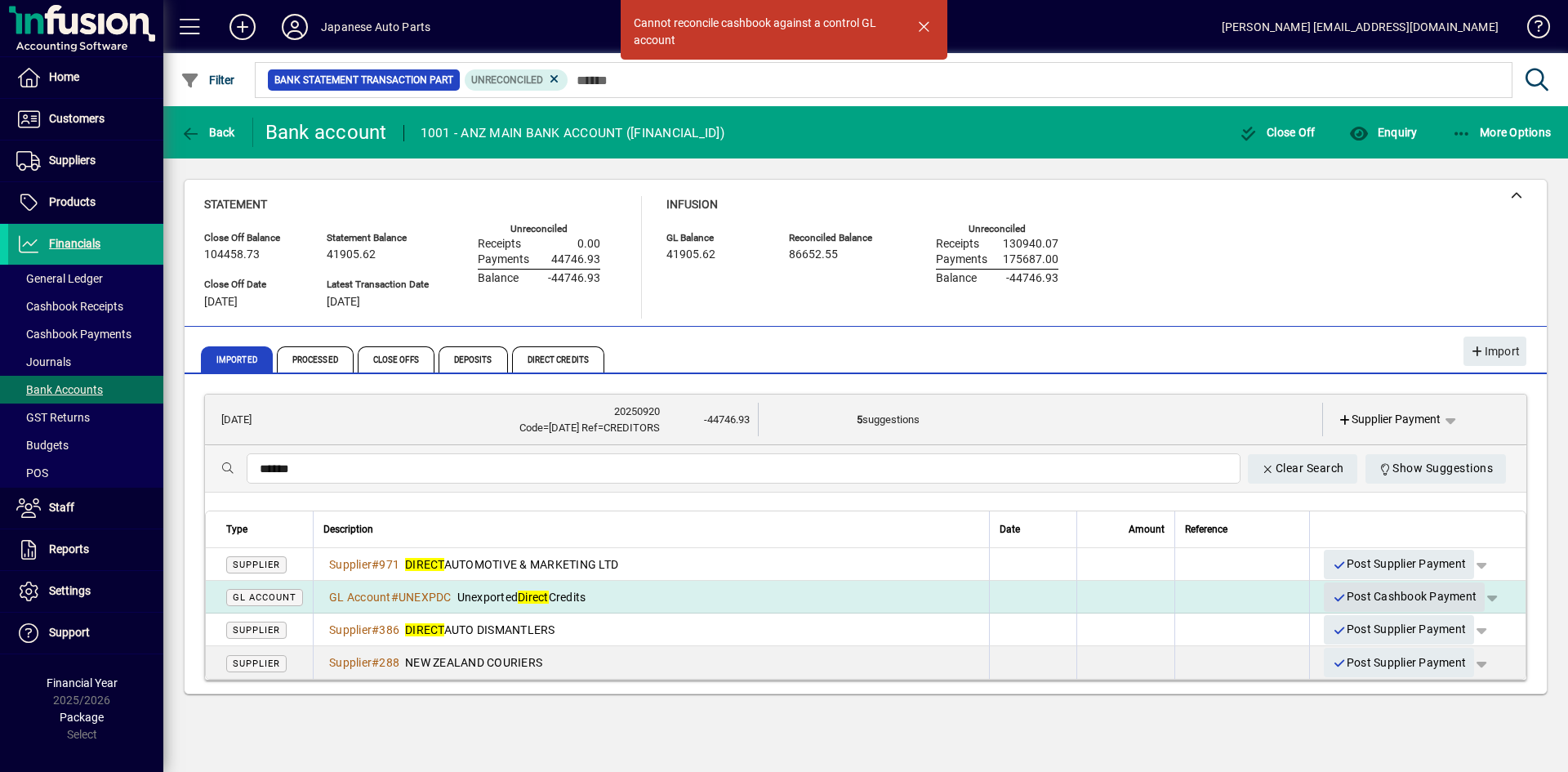
click at [1436, 590] on span "Post Cashbook Payment" at bounding box center [1404, 596] width 145 height 27
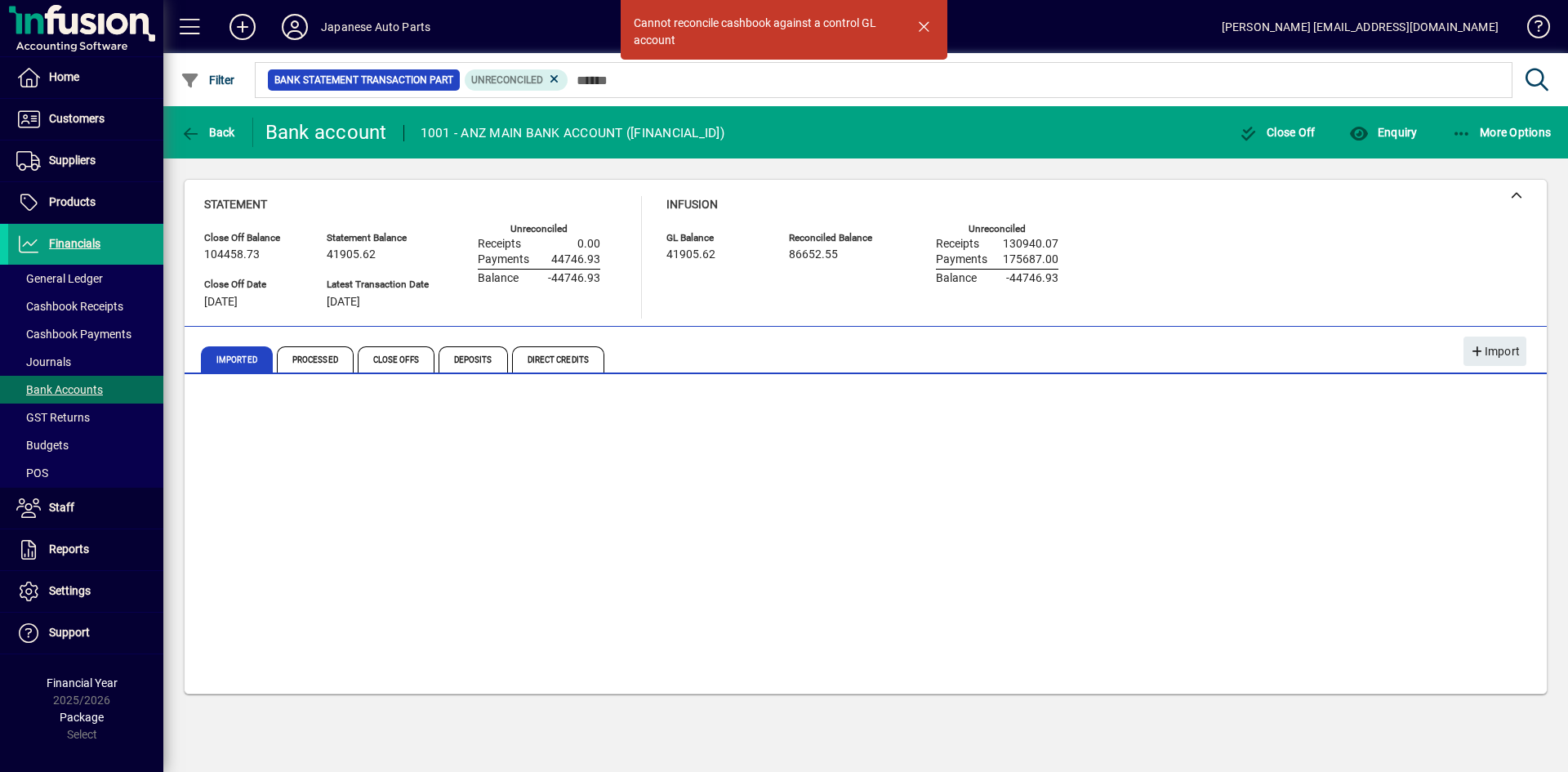
click at [1436, 590] on span "Post Cashbook Payment" at bounding box center [1404, 596] width 145 height 27
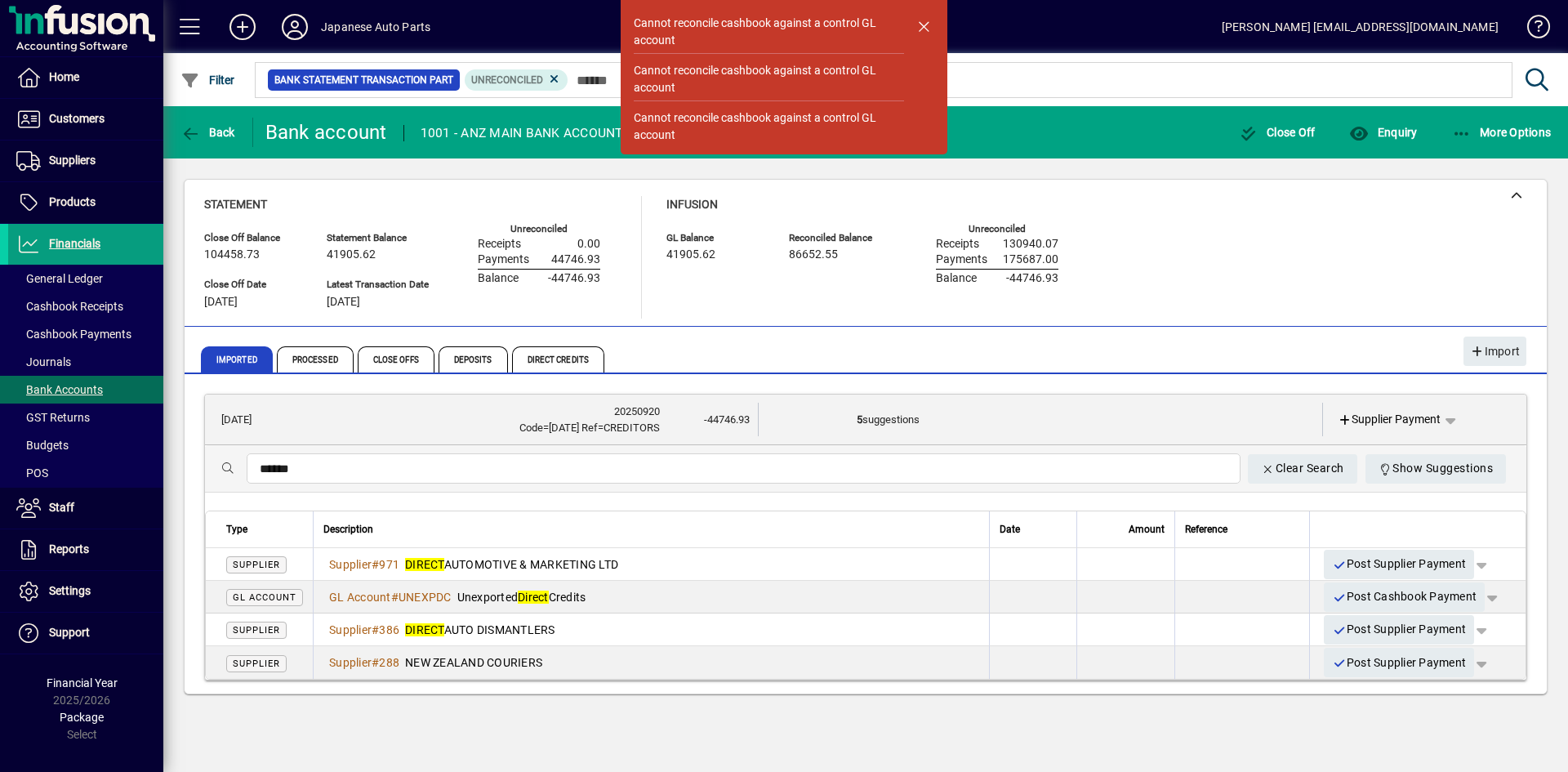
click at [753, 702] on div "Close Off Balance 104458.73 Statement Balance 41905.62 GL Balance 41905.62 Reco…" at bounding box center [865, 437] width 1405 height 556
click at [919, 22] on span "button" at bounding box center [923, 26] width 39 height 39
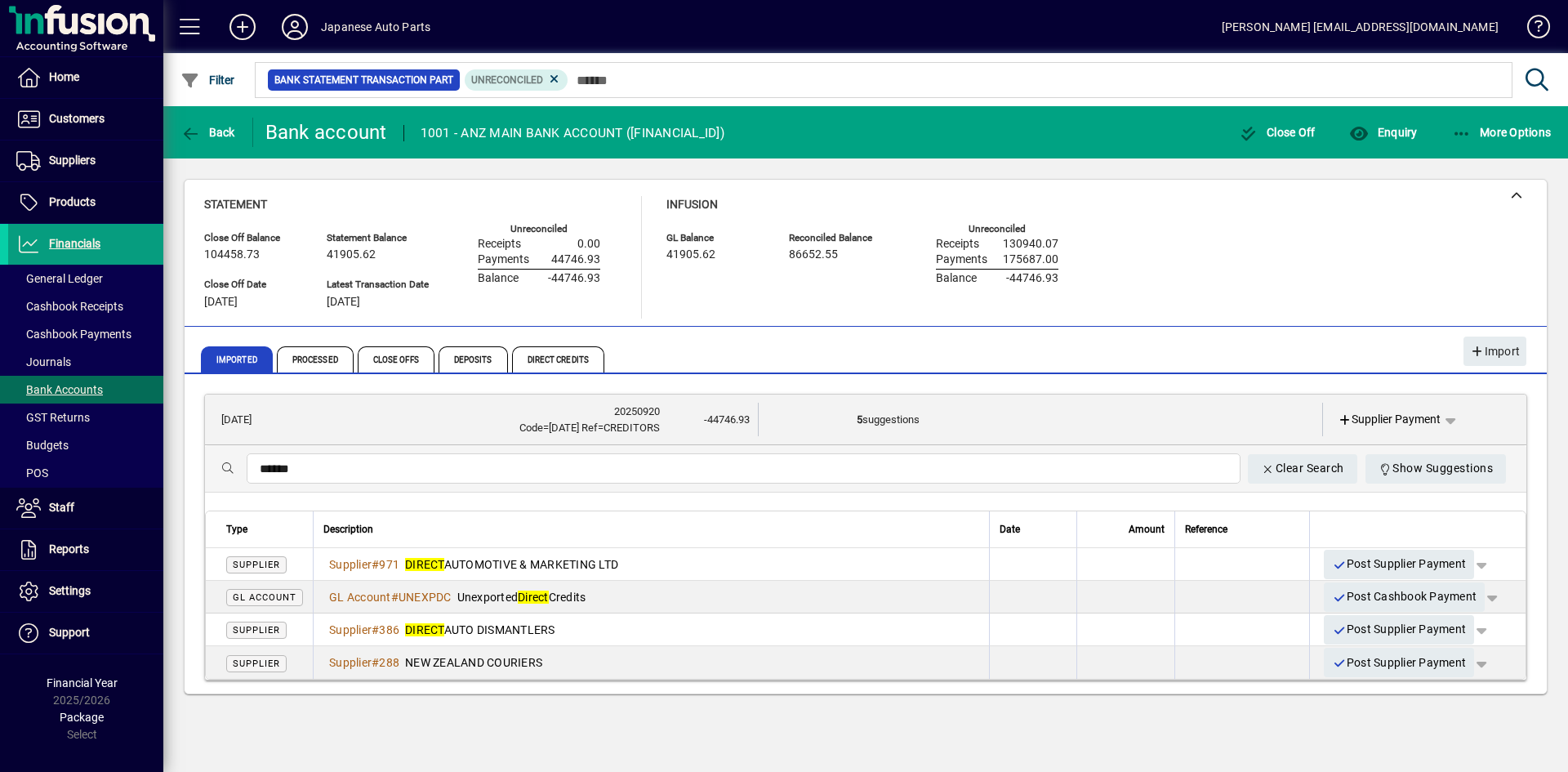
click at [1184, 294] on div "Statement Close Off Balance 104458.73 Close Off Date [DATE] Statement Balance 4…" at bounding box center [865, 257] width 1323 height 123
click at [852, 718] on div "Back Bank account 1001 - ANZ MAIN BANK ACCOUNT ([FINANCIAL_ID]) Close Off Enqui…" at bounding box center [865, 439] width 1405 height 666
click at [1219, 284] on div "Statement Close Off Balance 104458.73 Close Off Date [DATE] Statement Balance 4…" at bounding box center [865, 257] width 1323 height 123
click at [1225, 287] on div "Statement Close Off Balance 104458.73 Close Off Date [DATE] Statement Balance 4…" at bounding box center [865, 257] width 1323 height 123
click at [1208, 416] on td "5 suggestions" at bounding box center [1043, 419] width 371 height 33
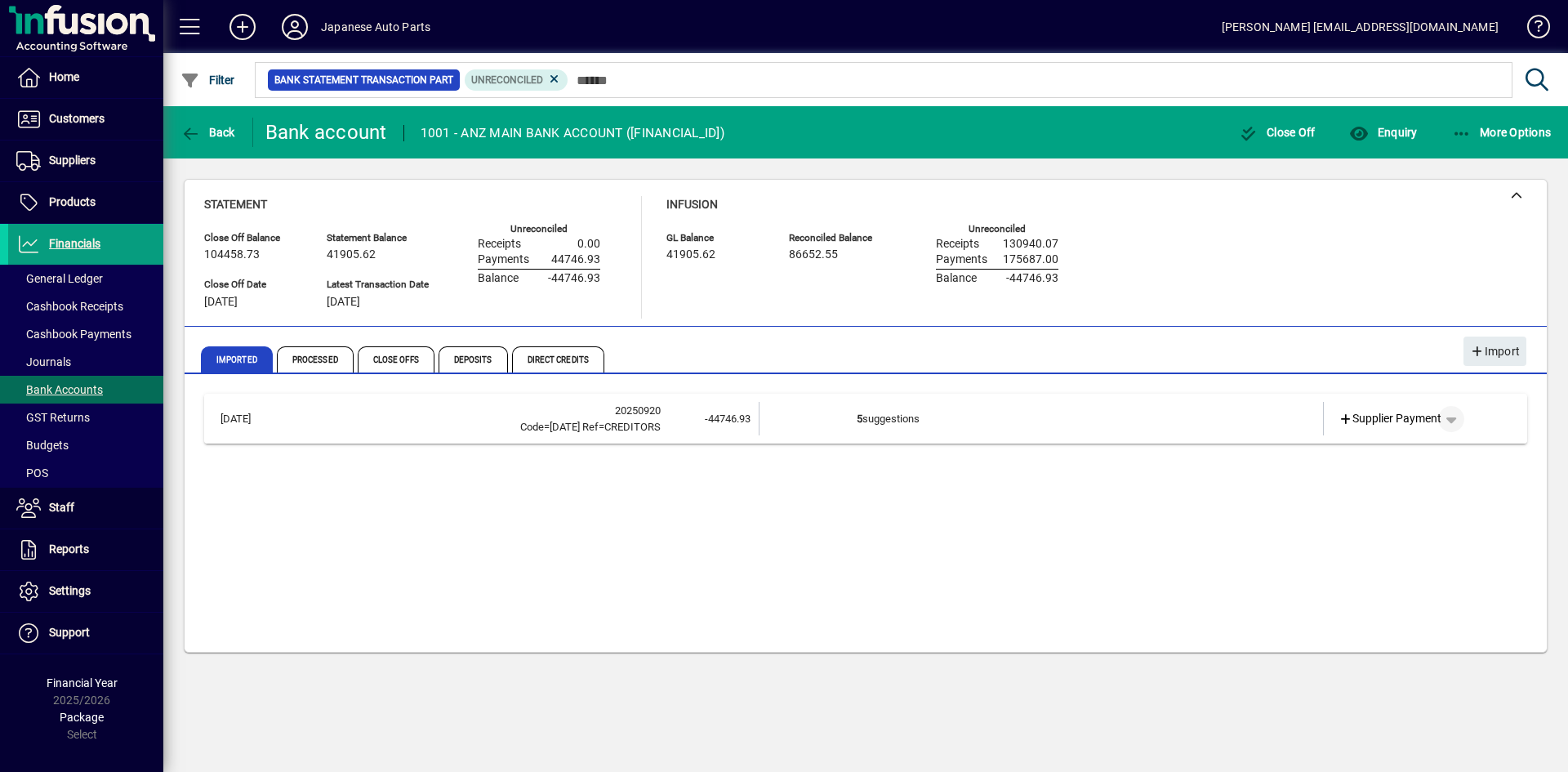
click at [1452, 418] on span "button" at bounding box center [1451, 418] width 39 height 39
click at [603, 558] on div at bounding box center [784, 386] width 1568 height 772
click at [558, 580] on div "[DATE] 20250920 Code=[DATE] Ref=CREDITORS -44746.93 5 suggestions Supplier Paym…" at bounding box center [865, 515] width 1323 height 245
click at [681, 421] on td "-44746.93" at bounding box center [709, 418] width 98 height 33
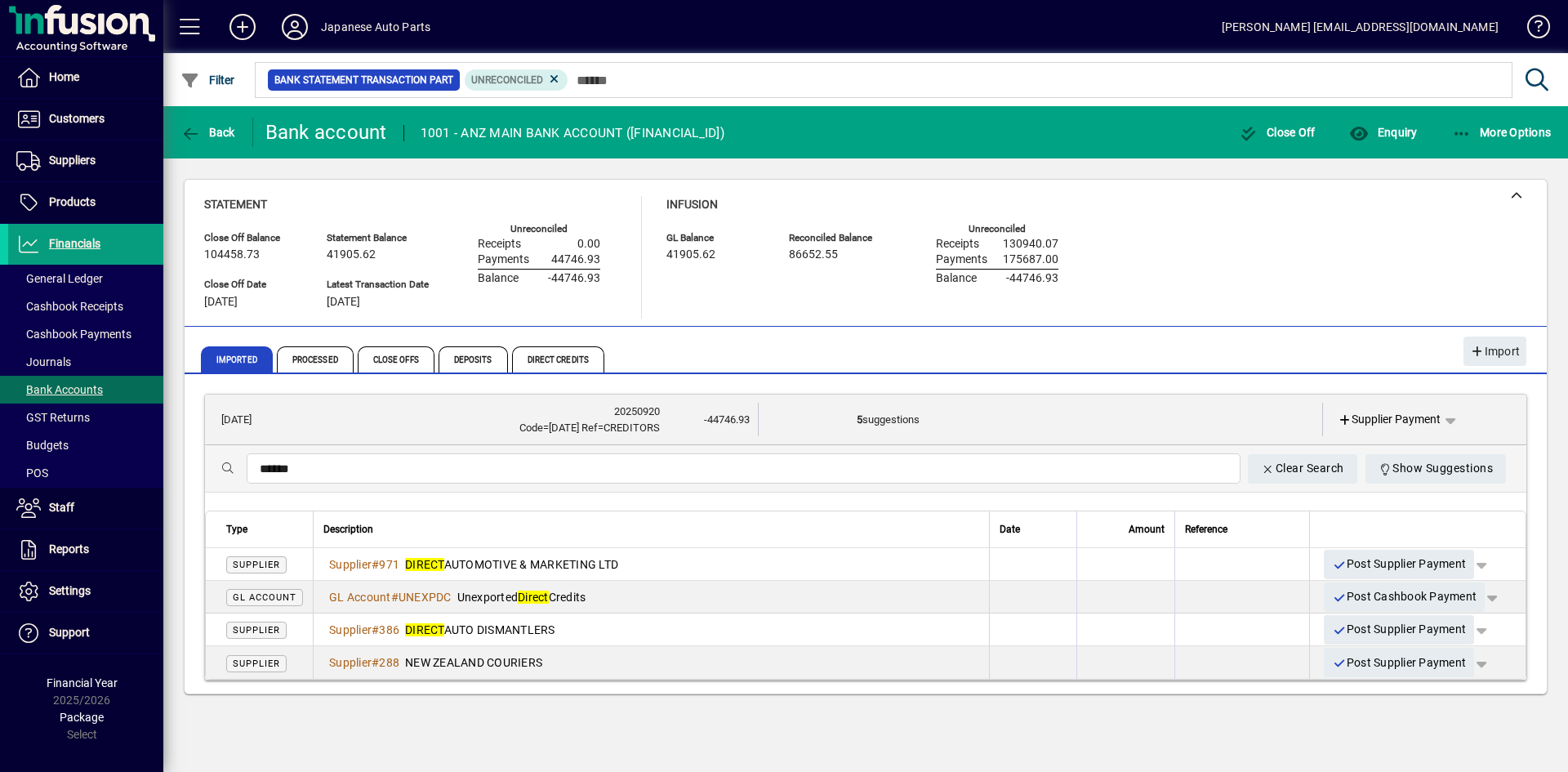
click at [850, 596] on div "GL Account # UNEXPDC Unexported Direct Credits" at bounding box center [651, 597] width 656 height 17
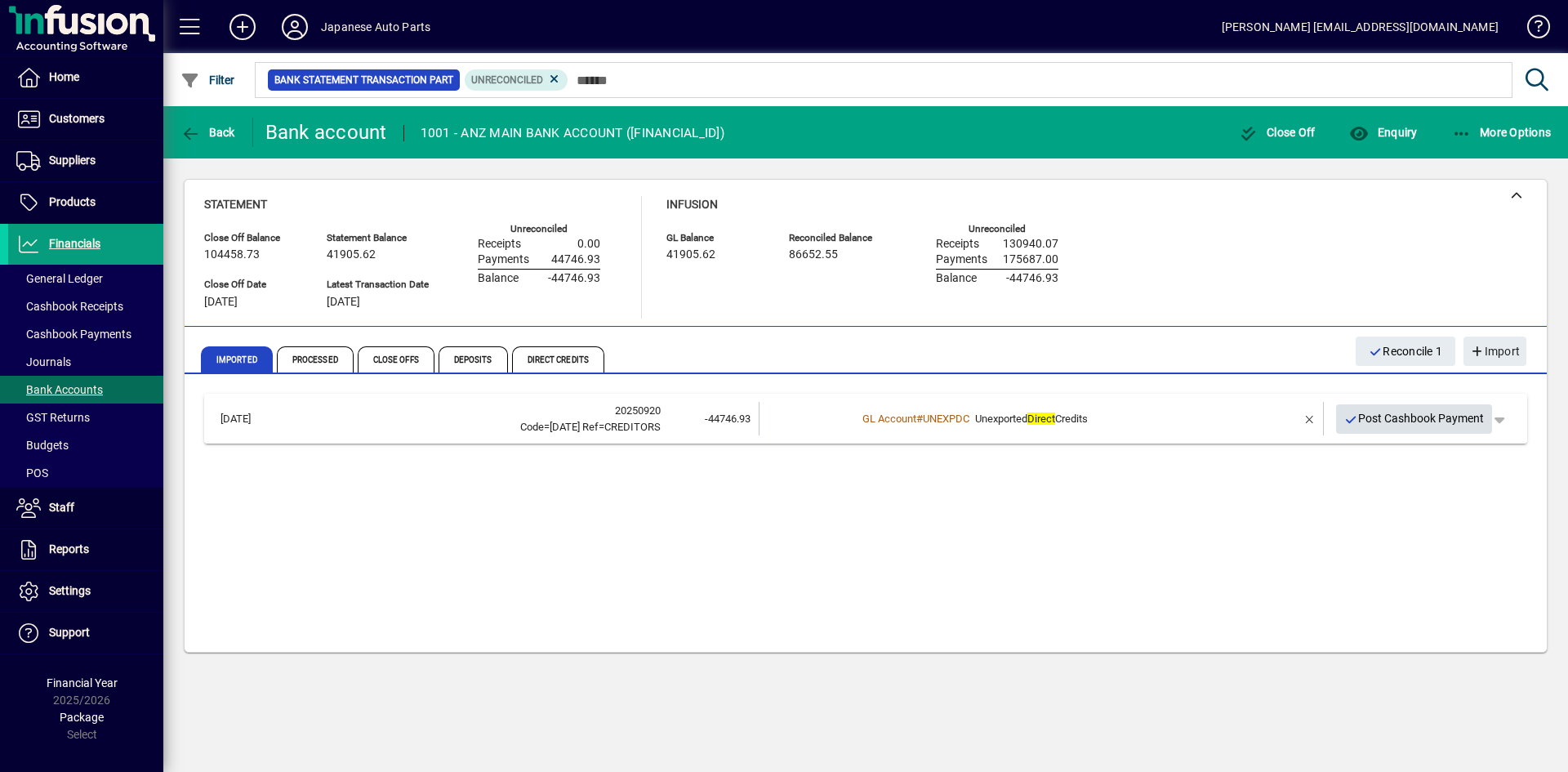
click at [1440, 425] on span "Post Cashbook Payment" at bounding box center [1415, 418] width 140 height 27
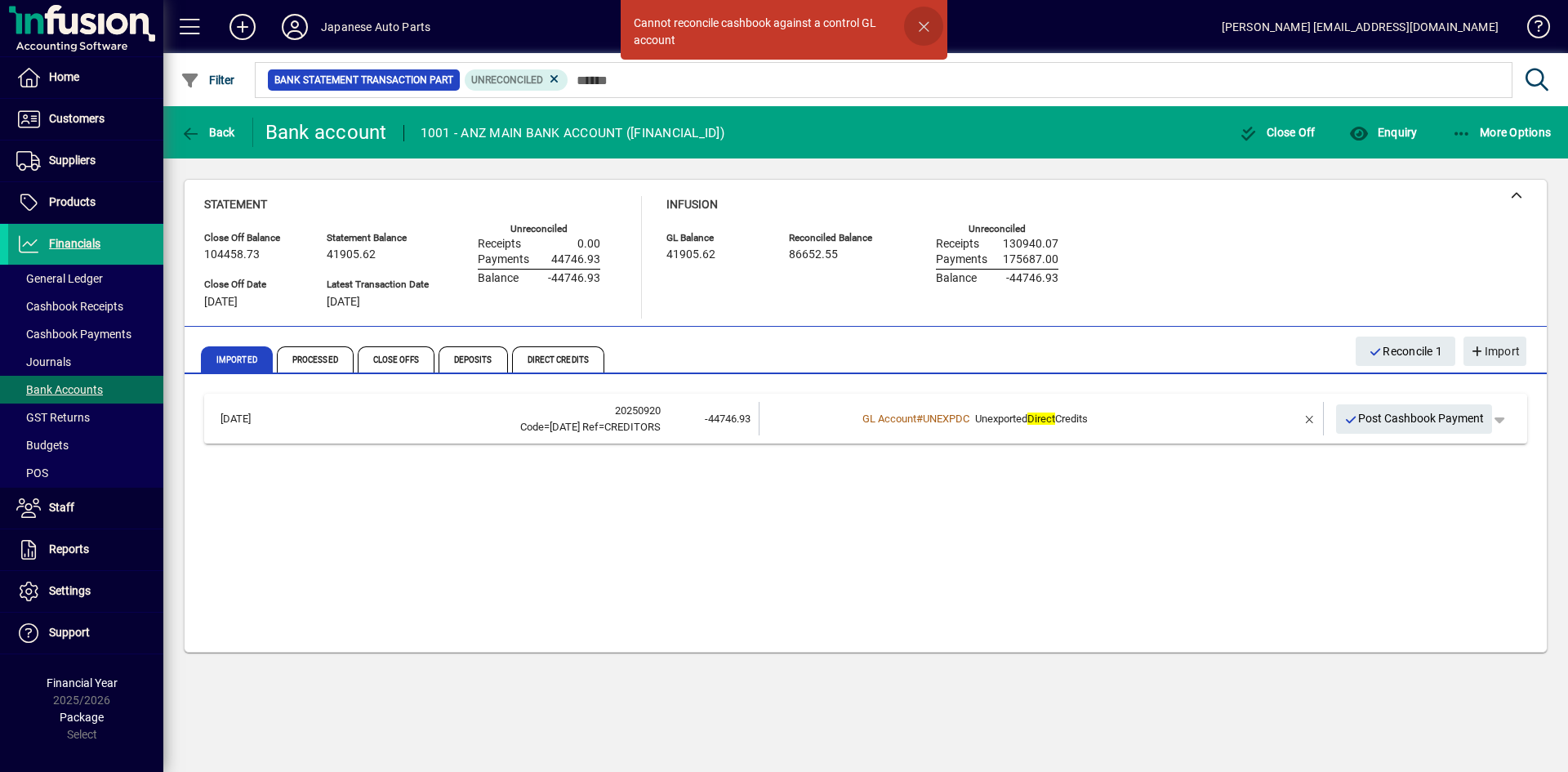
click at [929, 30] on span "button" at bounding box center [923, 26] width 39 height 39
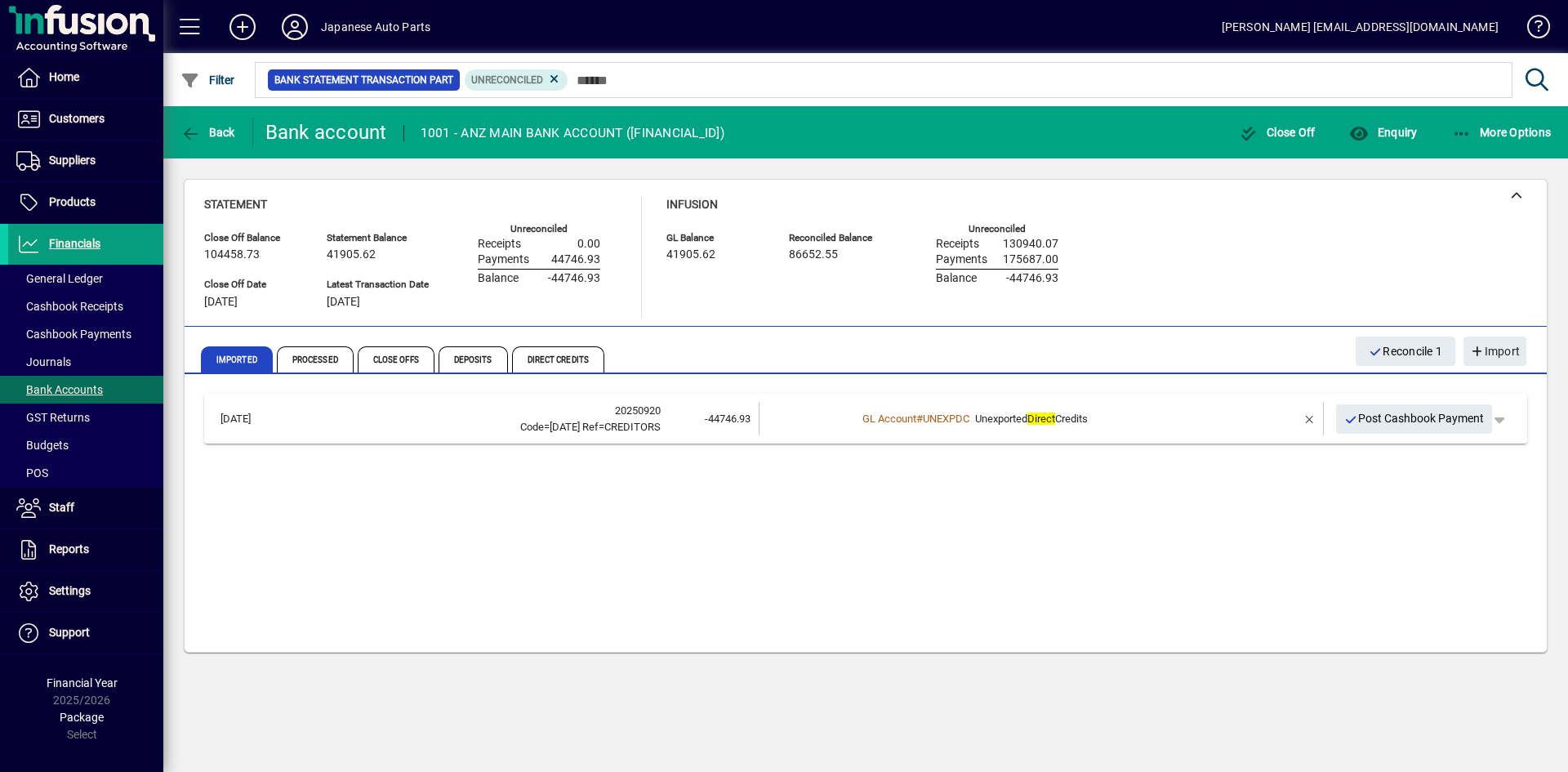
click at [890, 602] on div "[DATE] 20250920 Code=[DATE] Ref=CREDITORS -44746.93 GL Account # UNEXPDC Unexpo…" at bounding box center [865, 515] width 1323 height 245
click at [889, 602] on div "[DATE] 20250920 Code=[DATE] Ref=CREDITORS -44746.93 GL Account # UNEXPDC Unexpo…" at bounding box center [865, 515] width 1323 height 245
click at [1318, 350] on div "Imported Processed Close Offs Deposits Direct Credits" at bounding box center [772, 359] width 1141 height 39
click at [1371, 355] on icon "button" at bounding box center [1376, 352] width 15 height 11
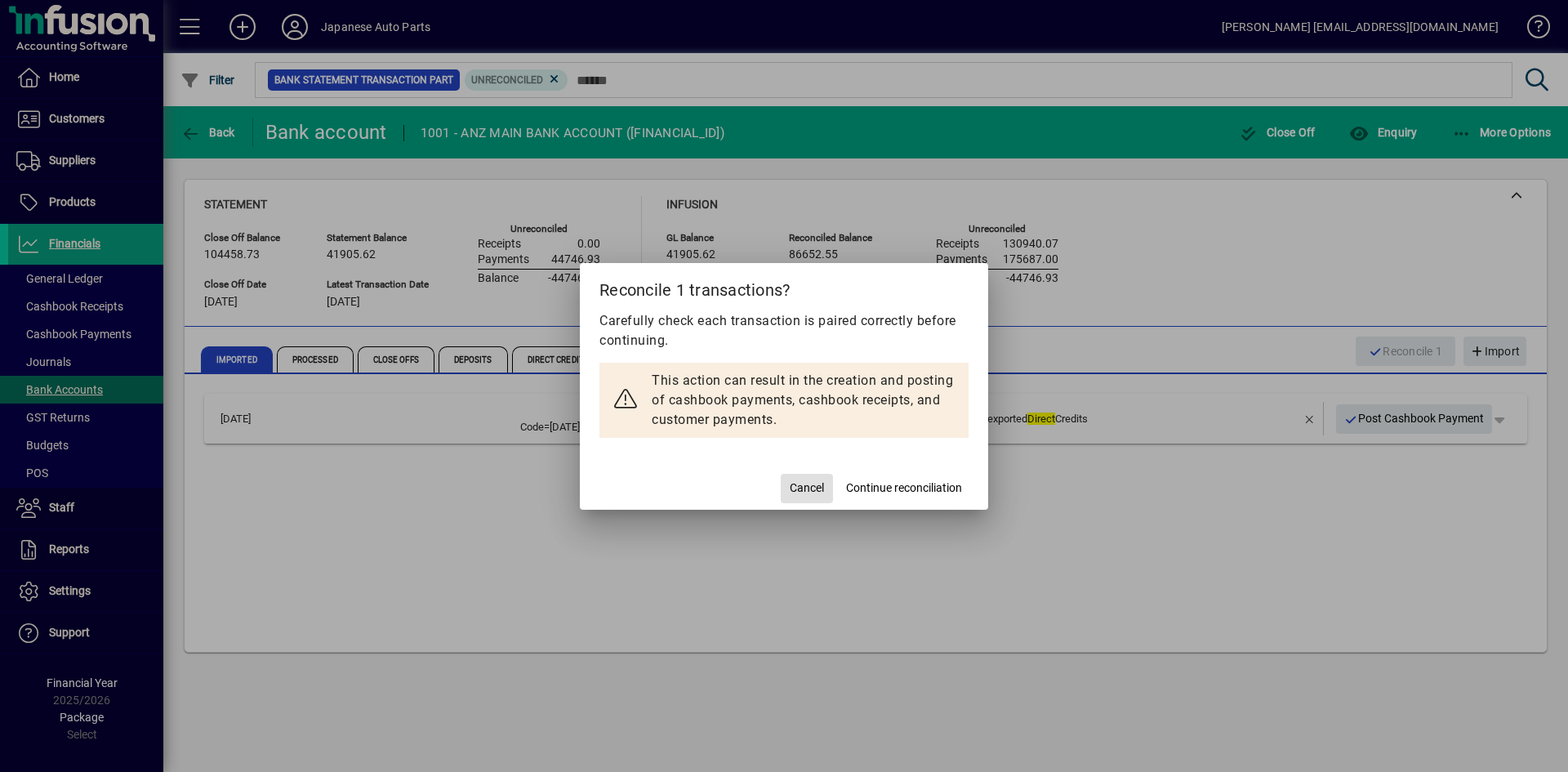
click at [804, 496] on span "Cancel" at bounding box center [806, 488] width 34 height 18
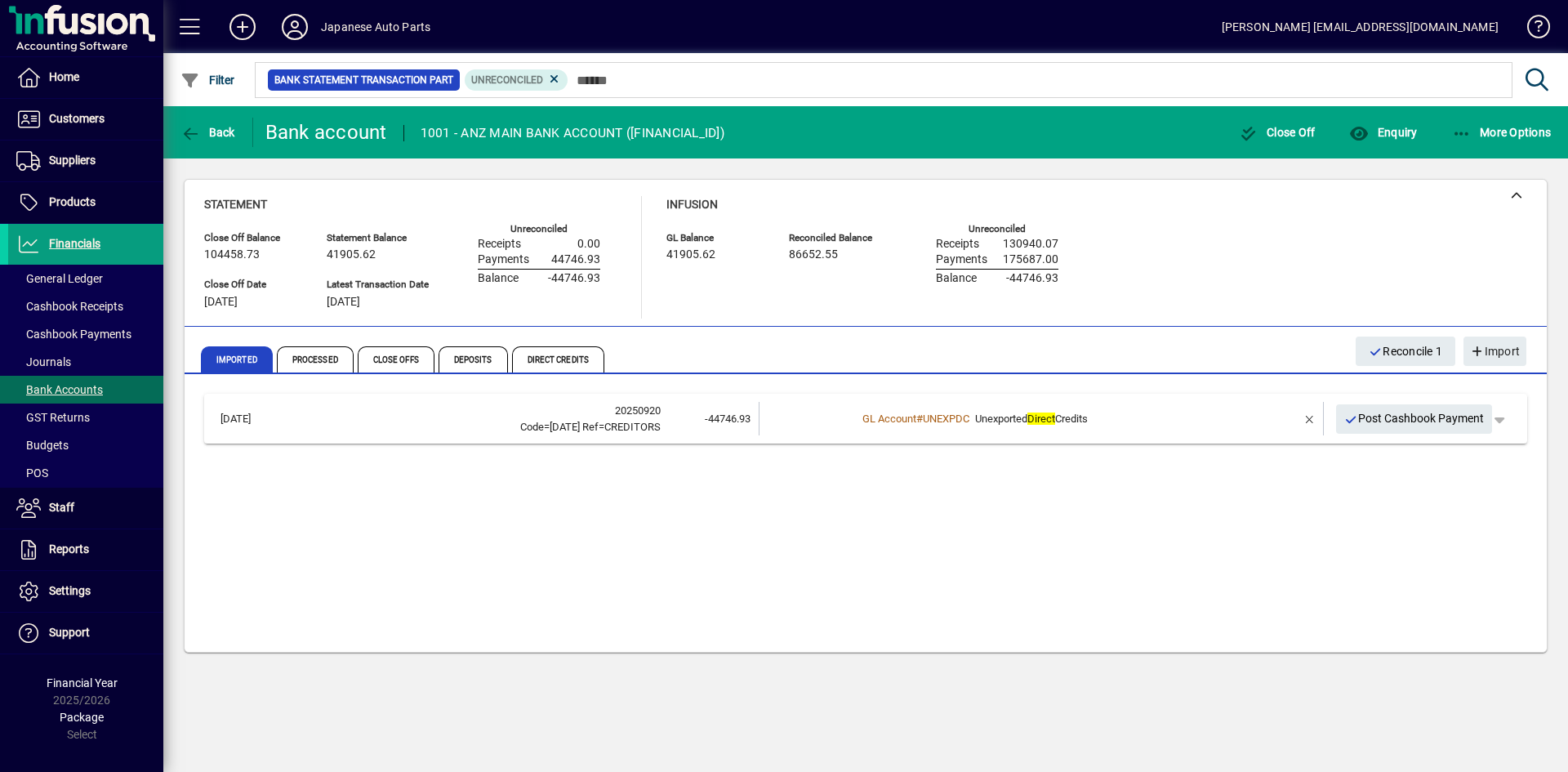
click at [823, 540] on div "[DATE] 20250920 Code=[DATE] Ref=CREDITORS -44746.93 GL Account # UNEXPDC Unexpo…" at bounding box center [865, 515] width 1323 height 245
drag, startPoint x: 788, startPoint y: 389, endPoint x: 766, endPoint y: 398, distance: 23.8
click at [788, 389] on div "[DATE] 20250920 Code=[DATE] Ref=CREDITORS -44746.93 GL Account # UNEXPDC Unexpo…" at bounding box center [865, 514] width 1362 height 274
click at [1214, 353] on div "Imported Processed Close Offs Deposits Direct Credits" at bounding box center [772, 359] width 1141 height 39
click at [726, 549] on div "[DATE] 20250920 Code=[DATE] Ref=CREDITORS -44746.93 GL Account # UNEXPDC Unexpo…" at bounding box center [865, 515] width 1323 height 245
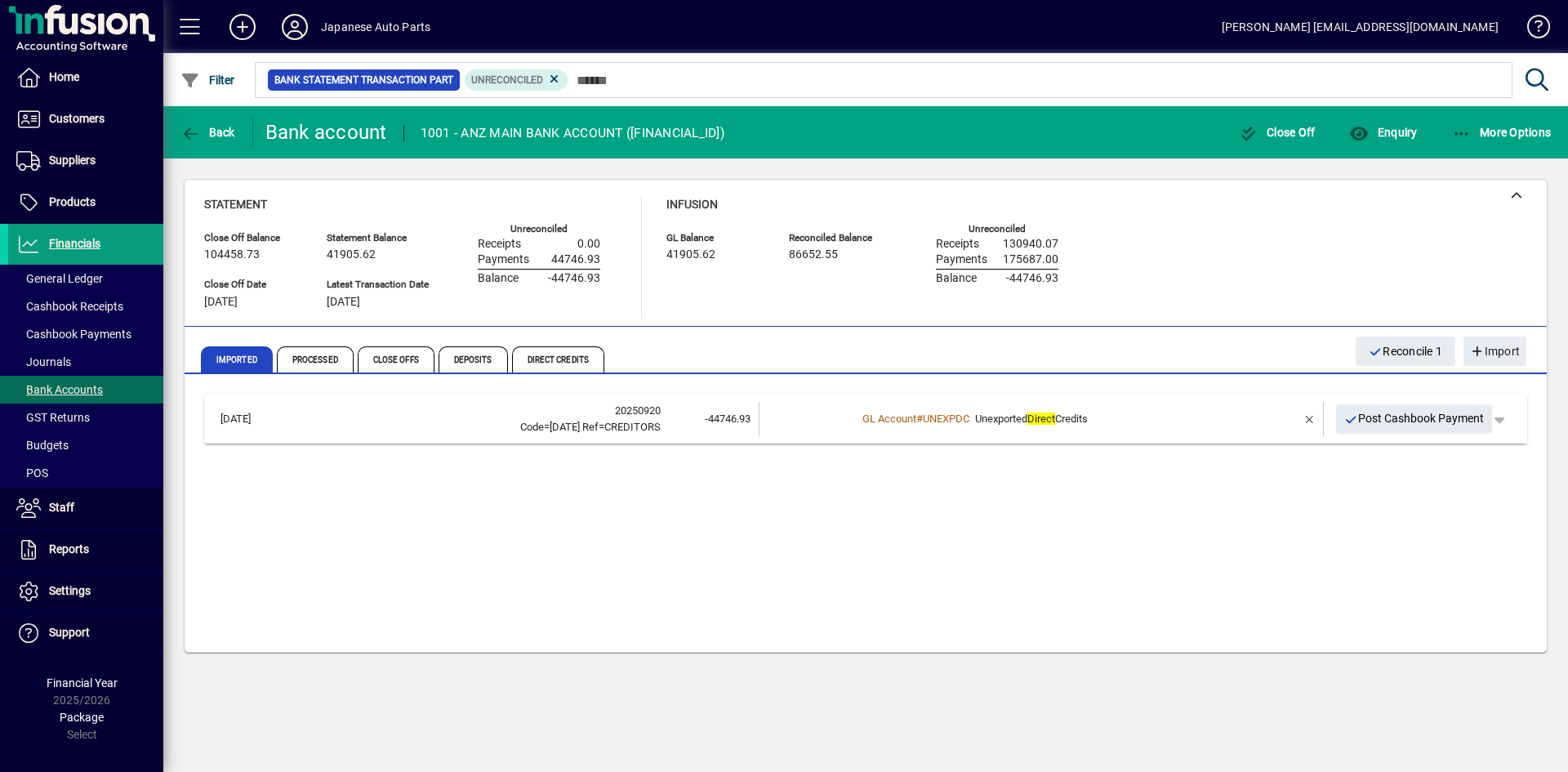
click at [684, 514] on div "[DATE] 20250920 Code=[DATE] Ref=CREDITORS -44746.93 GL Account # UNEXPDC Unexpo…" at bounding box center [865, 515] width 1323 height 245
